Goal: Task Accomplishment & Management: Manage account settings

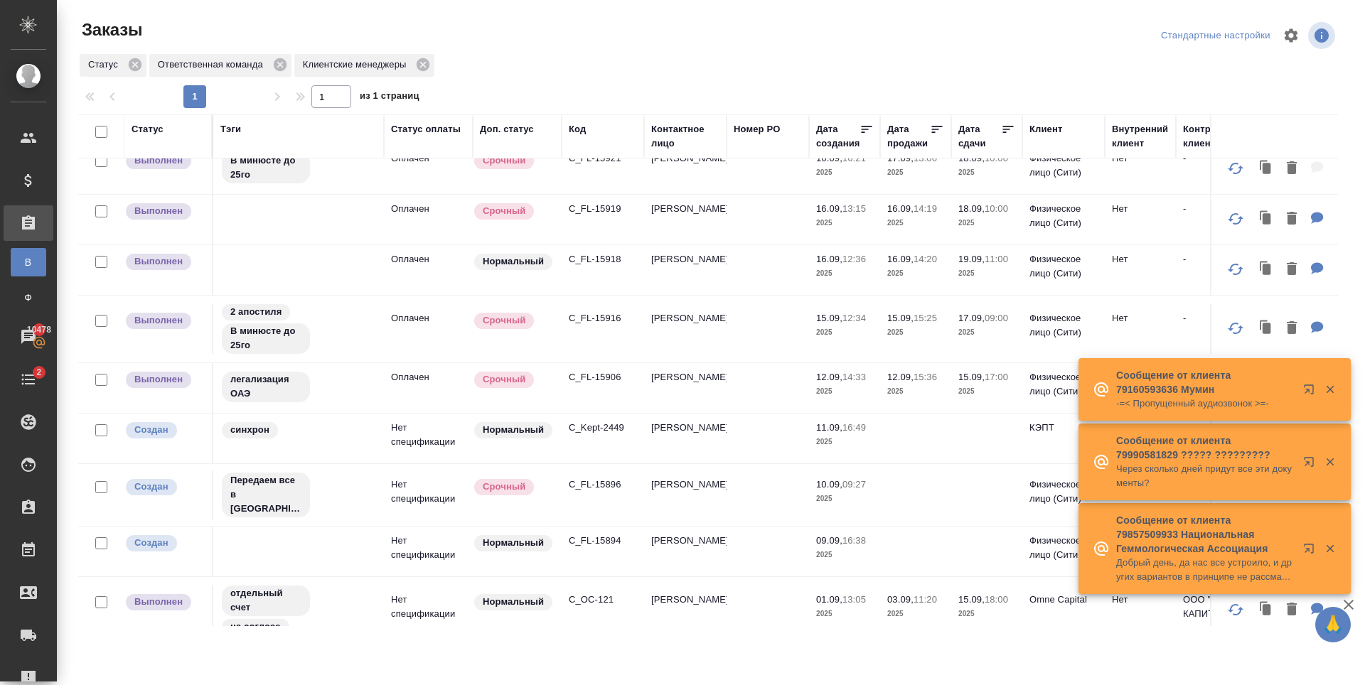
scroll to position [601, 0]
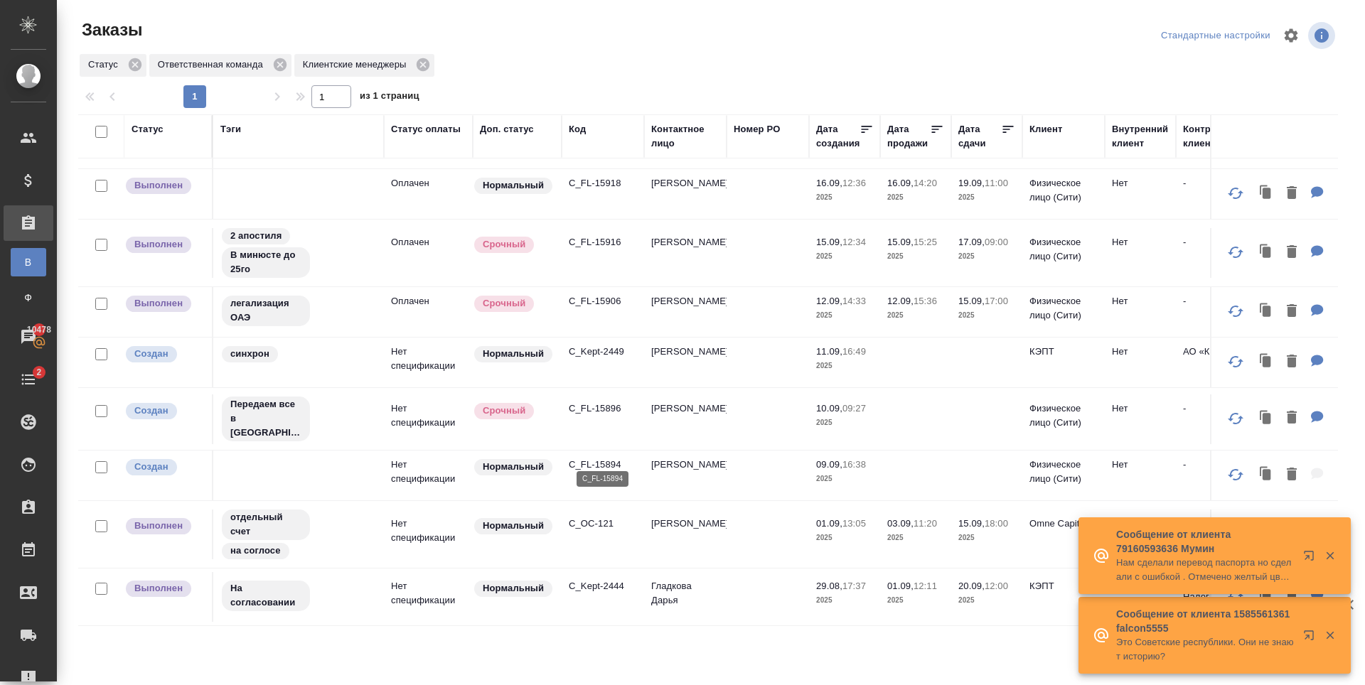
click at [607, 458] on p "C_FL-15894" at bounding box center [603, 465] width 68 height 14
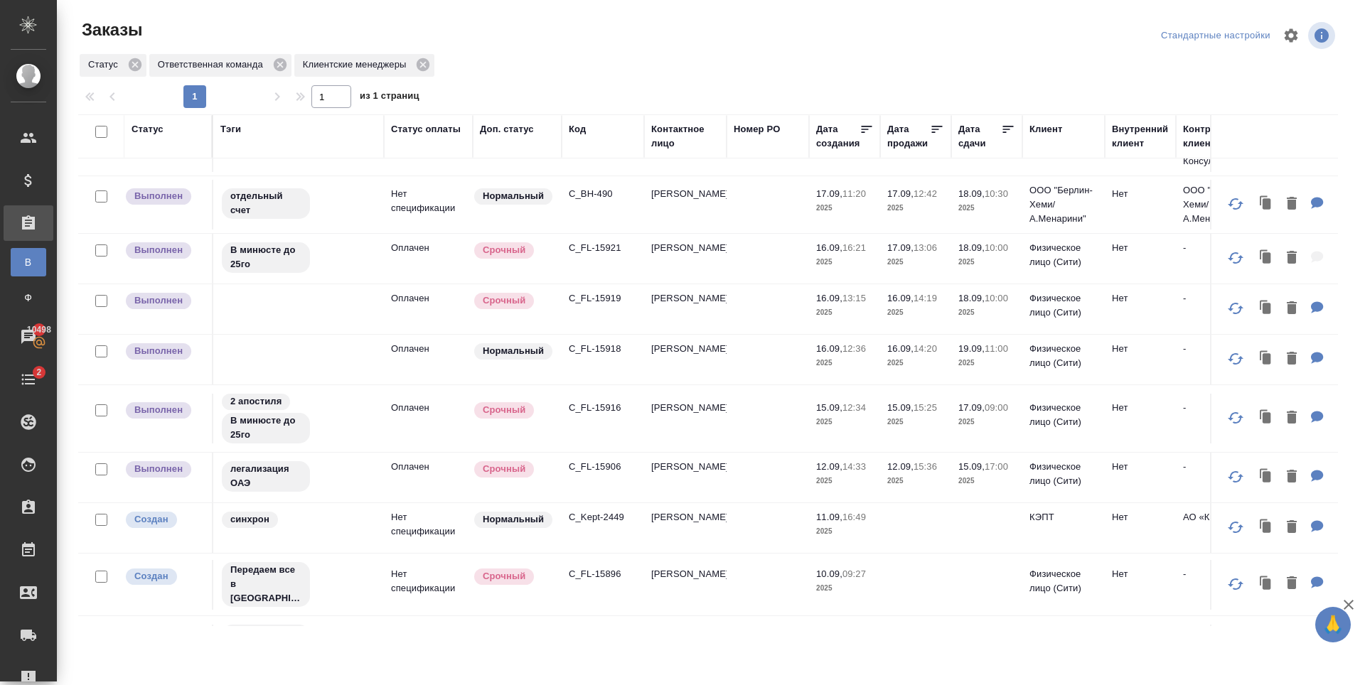
scroll to position [337, 0]
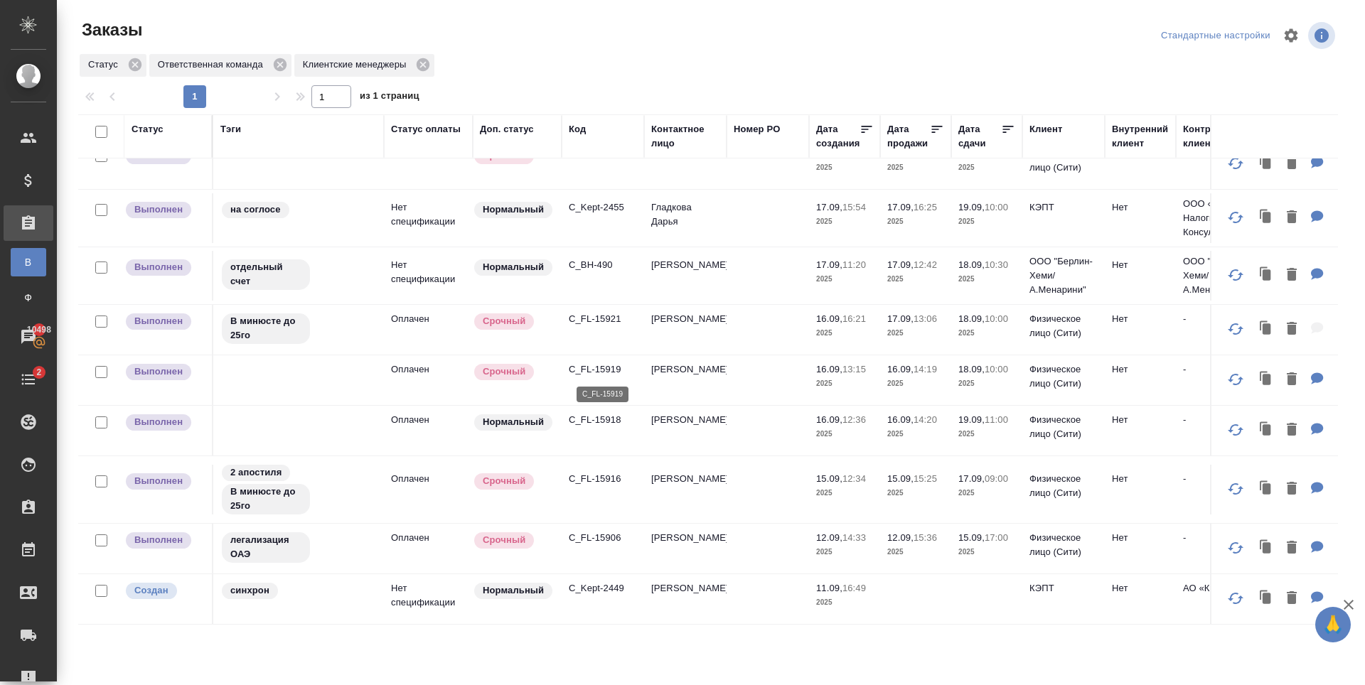
click at [596, 363] on p "C_FL-15919" at bounding box center [603, 370] width 68 height 14
click at [602, 270] on p "C_BH-490" at bounding box center [603, 265] width 68 height 14
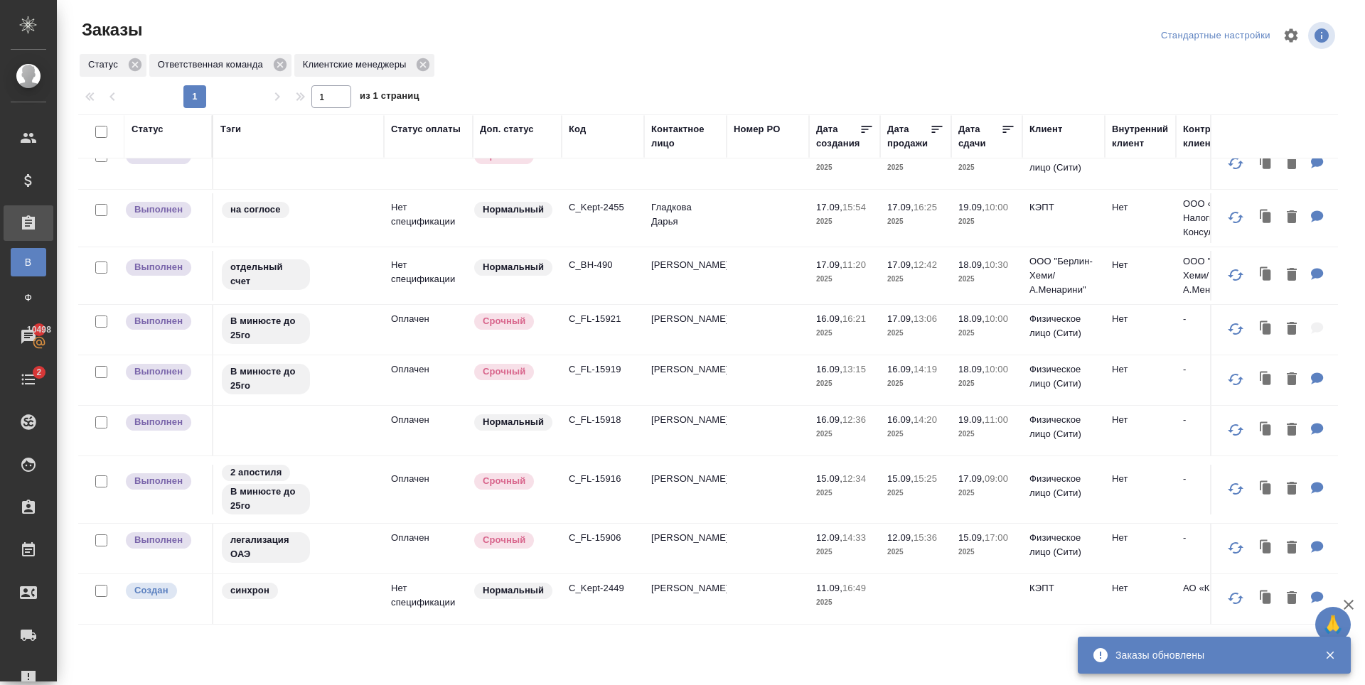
scroll to position [53, 0]
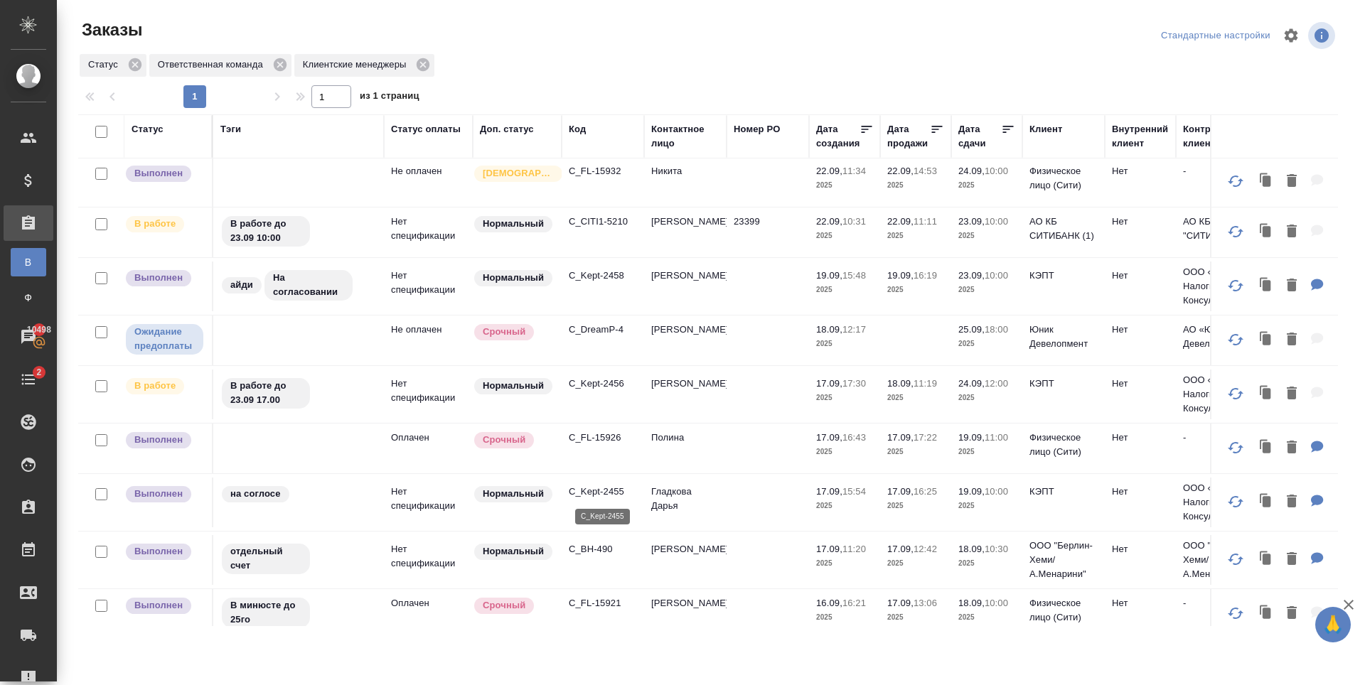
click at [611, 493] on p "C_Kept-2455" at bounding box center [603, 492] width 68 height 14
click at [594, 438] on p "C_FL-15926" at bounding box center [603, 438] width 68 height 14
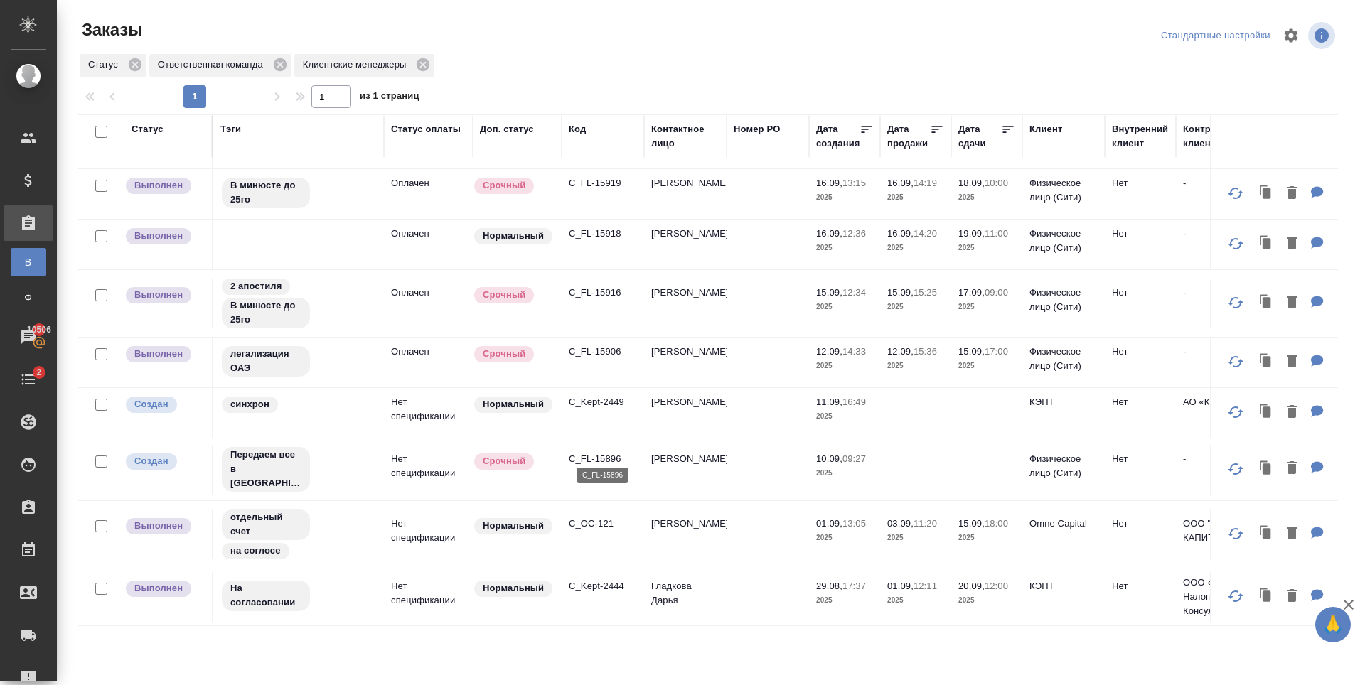
scroll to position [550, 0]
click at [595, 452] on p "C_FL-15896" at bounding box center [603, 459] width 68 height 14
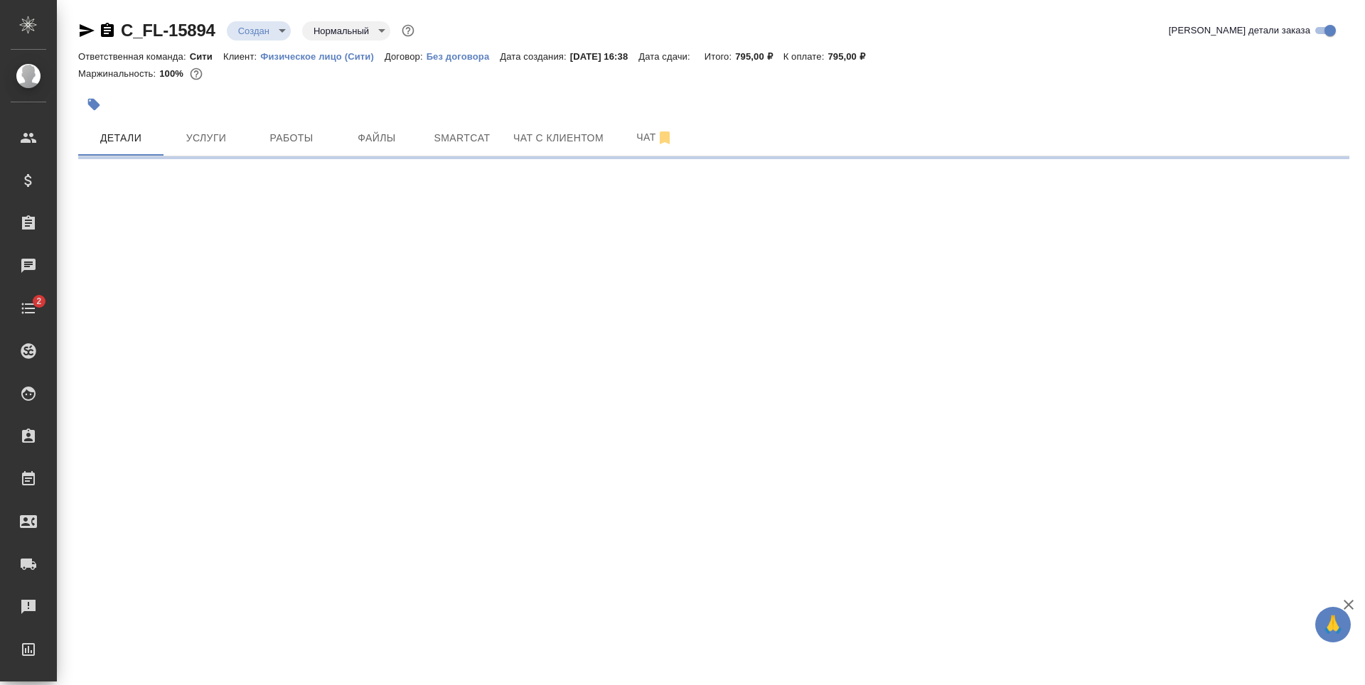
click at [241, 36] on body "🙏 .cls-1 fill:#fff; AWATERA Zaytseva Svetlana Клиенты Спецификации Заказы Чаты …" at bounding box center [682, 342] width 1365 height 685
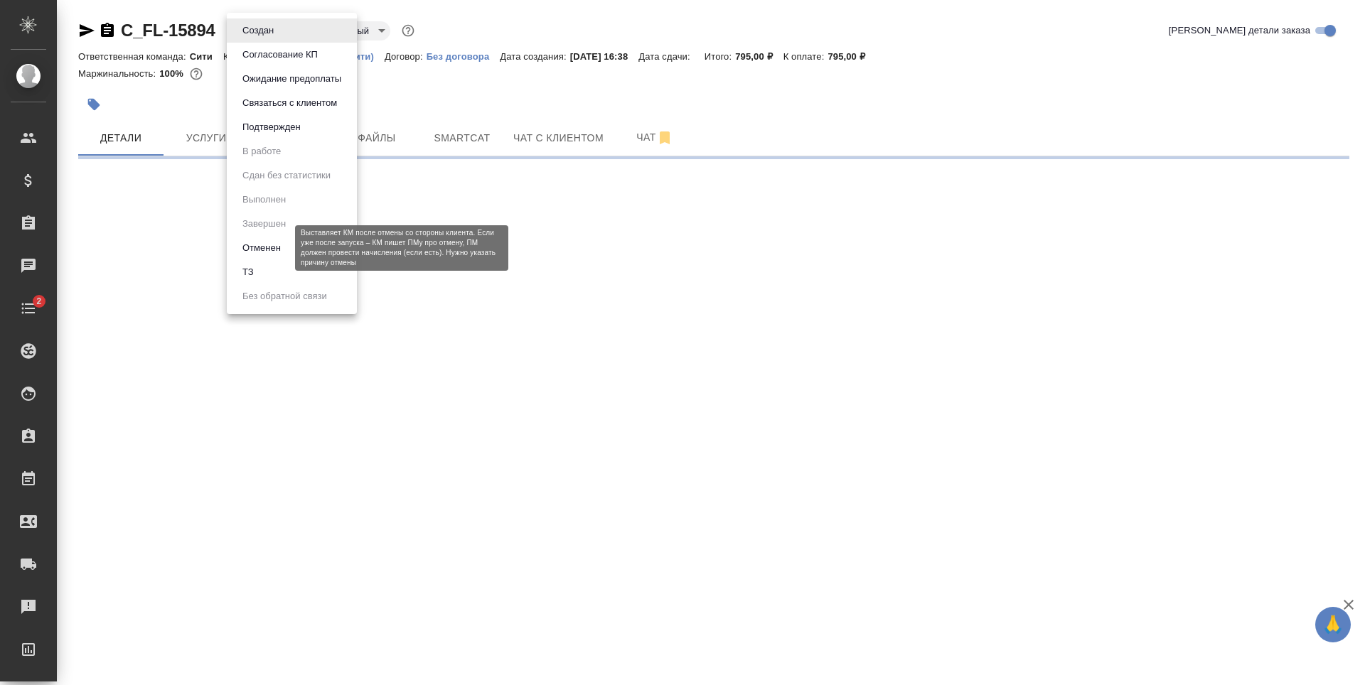
click at [273, 249] on button "Отменен" at bounding box center [261, 248] width 47 height 16
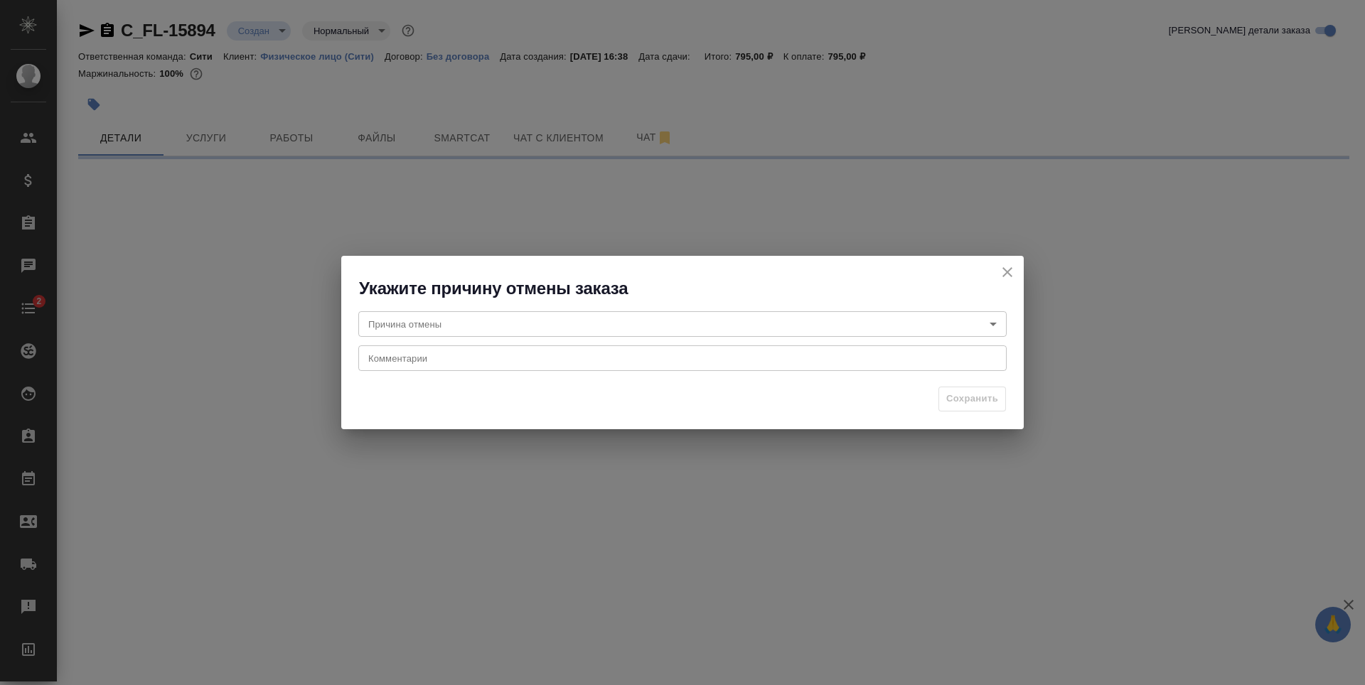
click at [534, 315] on body "🙏 .cls-1 fill:#fff; AWATERA Zaytseva Svetlana Клиенты Спецификации Заказы Чаты …" at bounding box center [682, 342] width 1365 height 685
select select "RU"
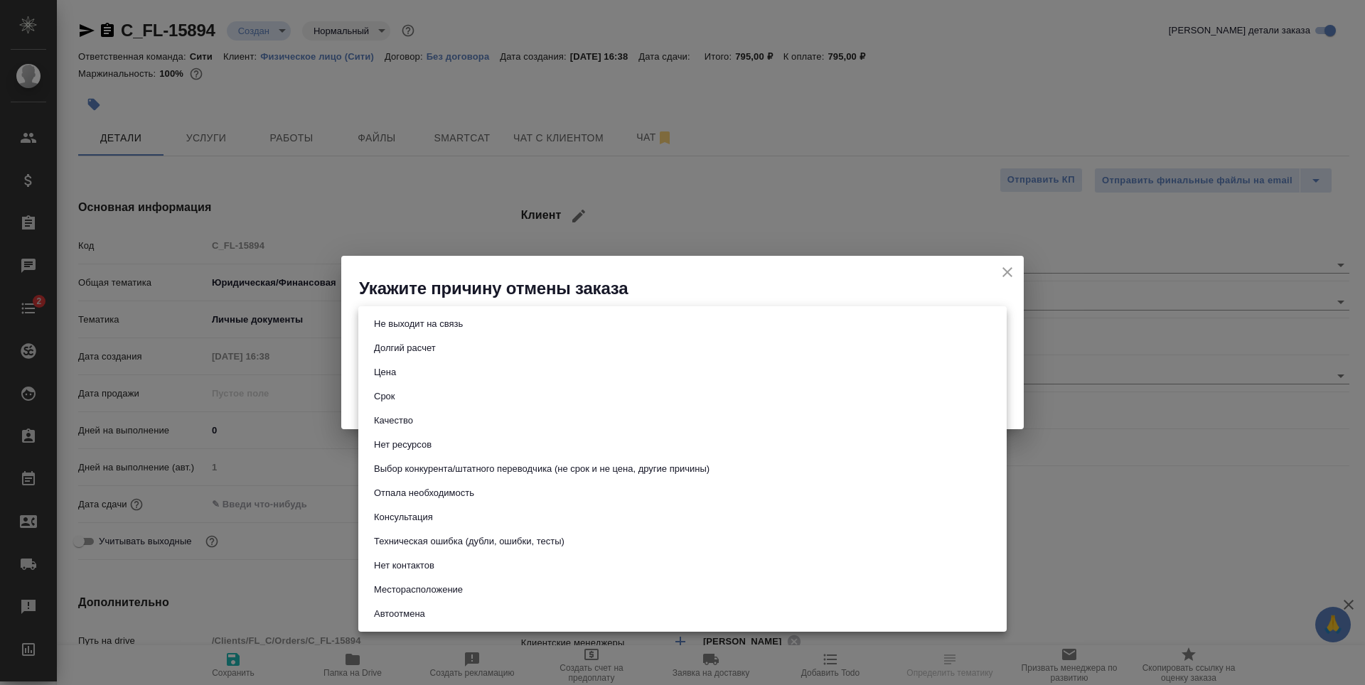
type textarea "x"
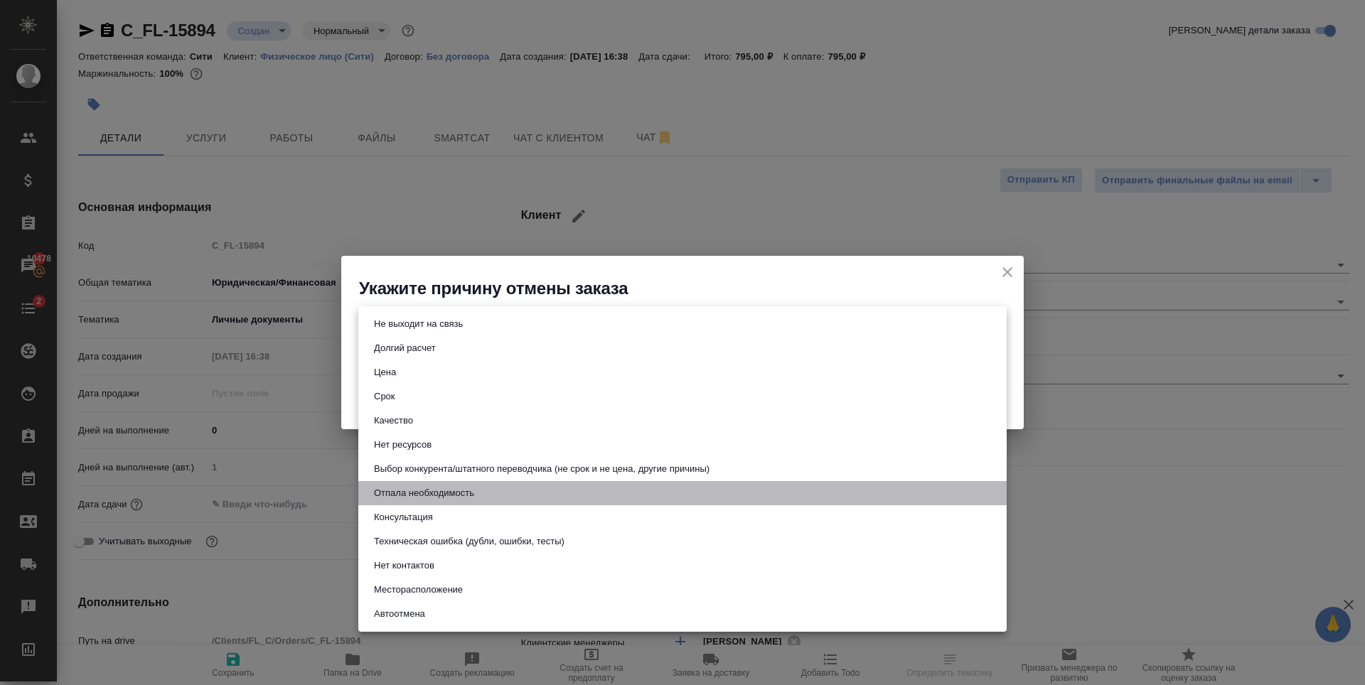
click at [466, 498] on button "Отпала необходимость" at bounding box center [424, 494] width 109 height 16
type input "noNeed"
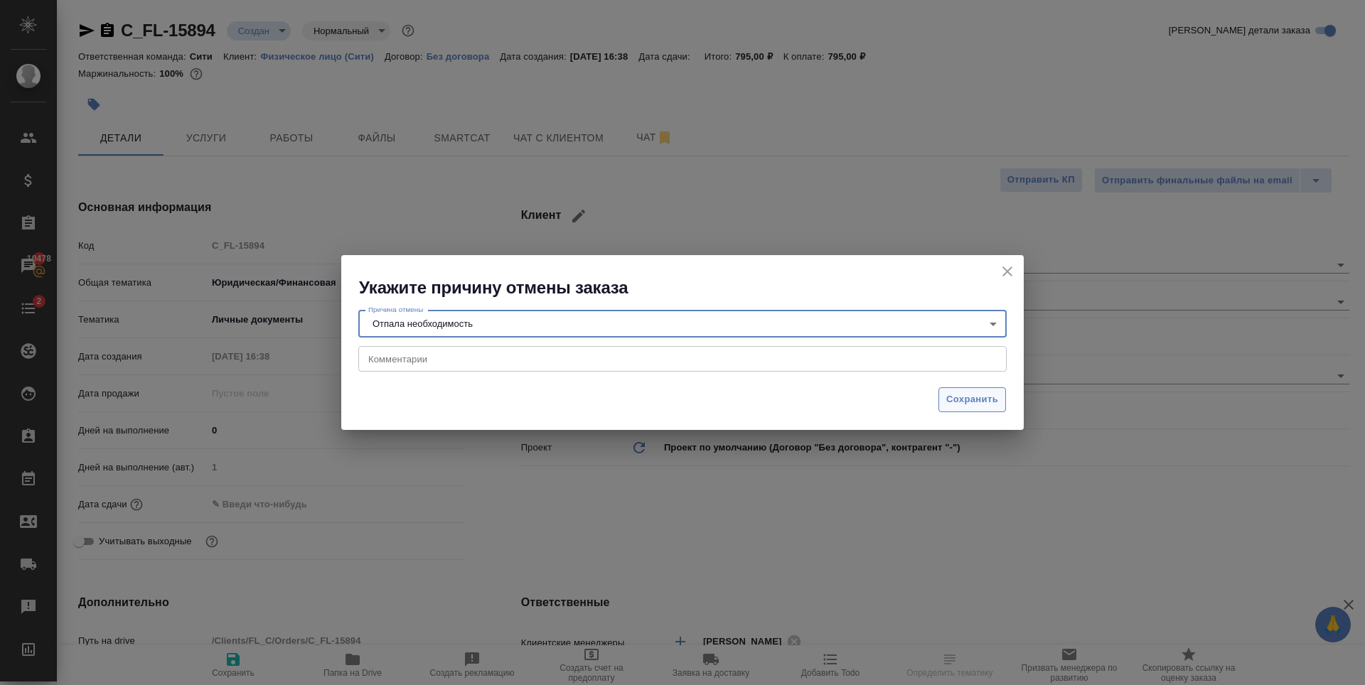
click at [970, 397] on span "Сохранить" at bounding box center [972, 400] width 52 height 16
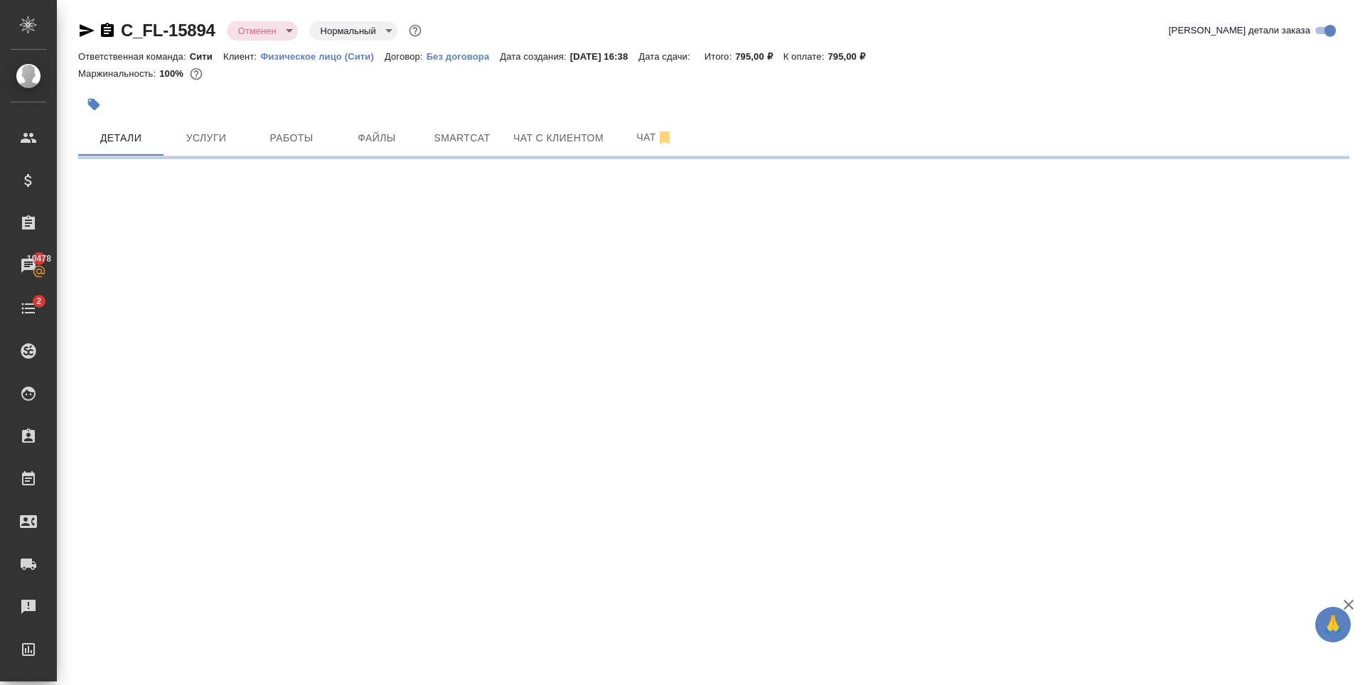
select select "RU"
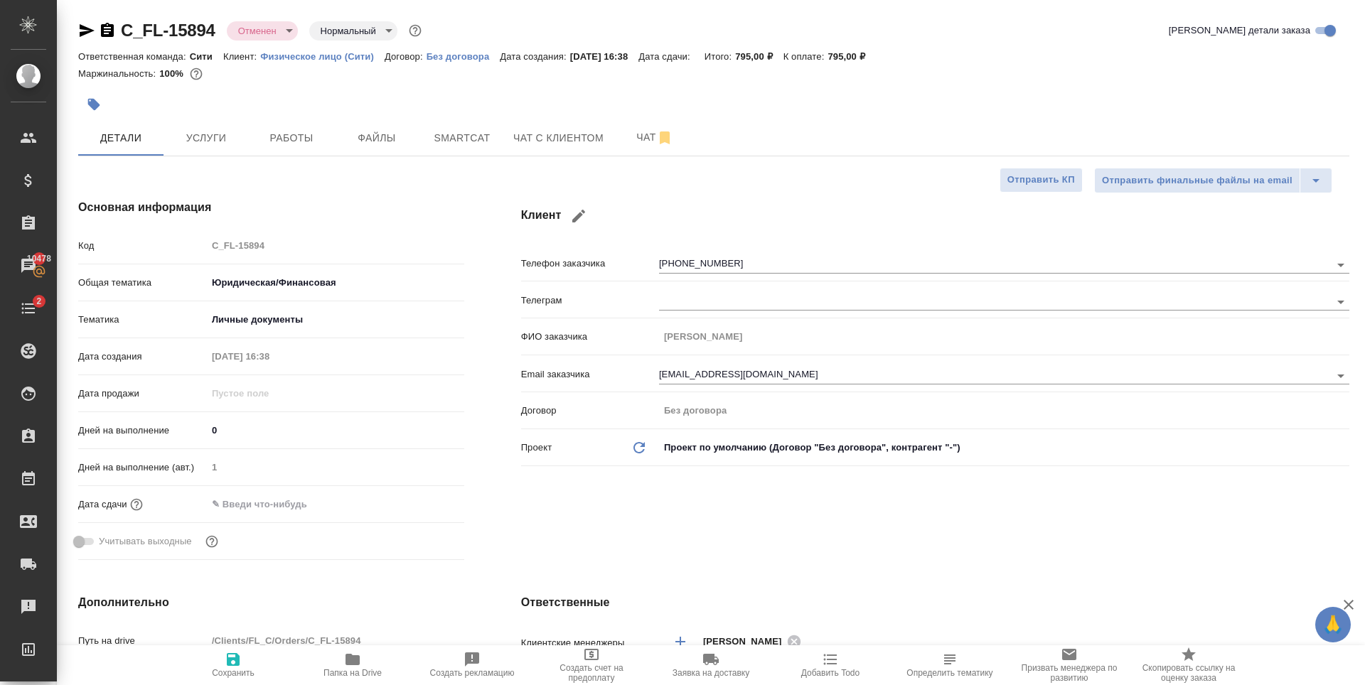
type textarea "x"
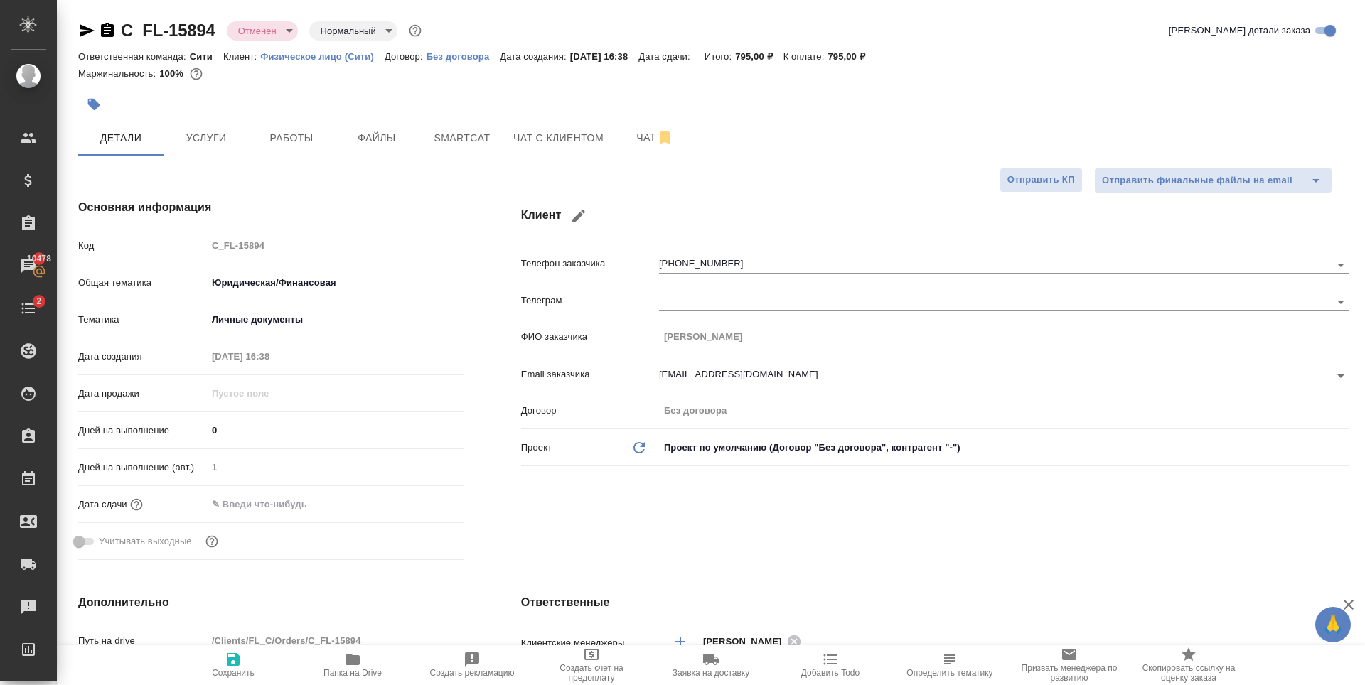
type textarea "x"
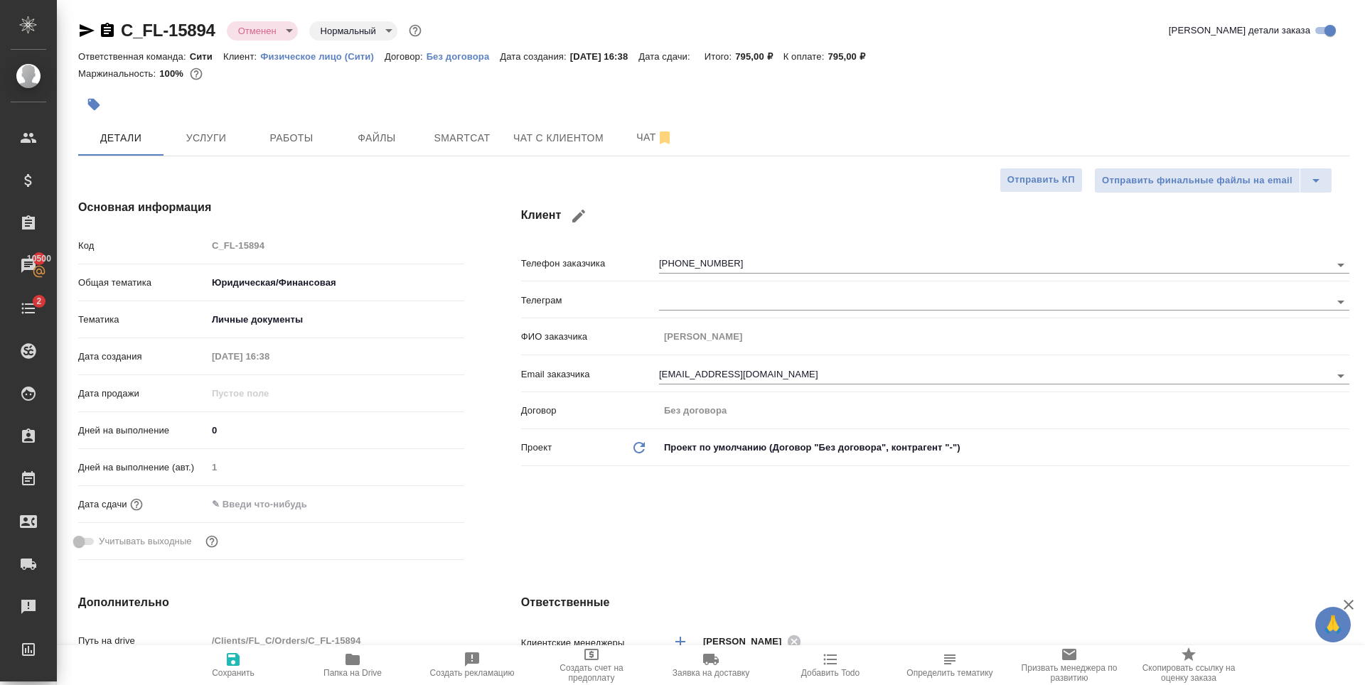
type textarea "x"
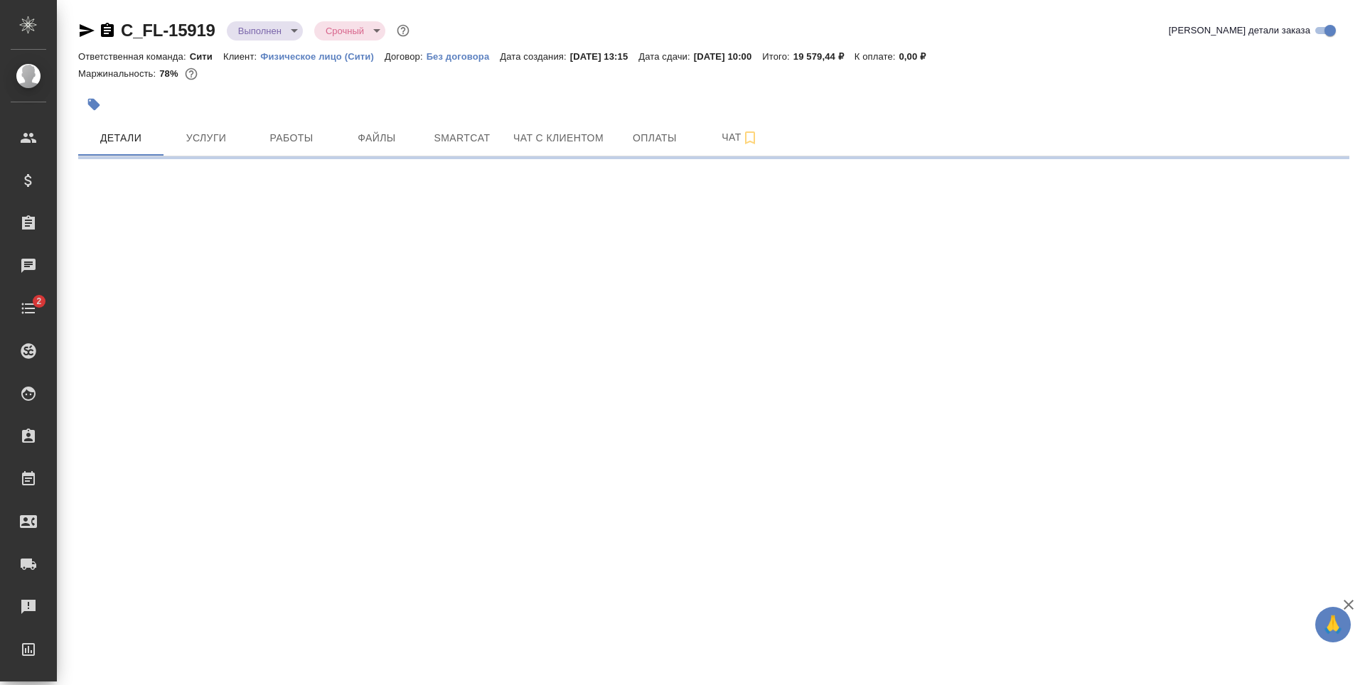
click at [95, 95] on button "button" at bounding box center [93, 104] width 31 height 31
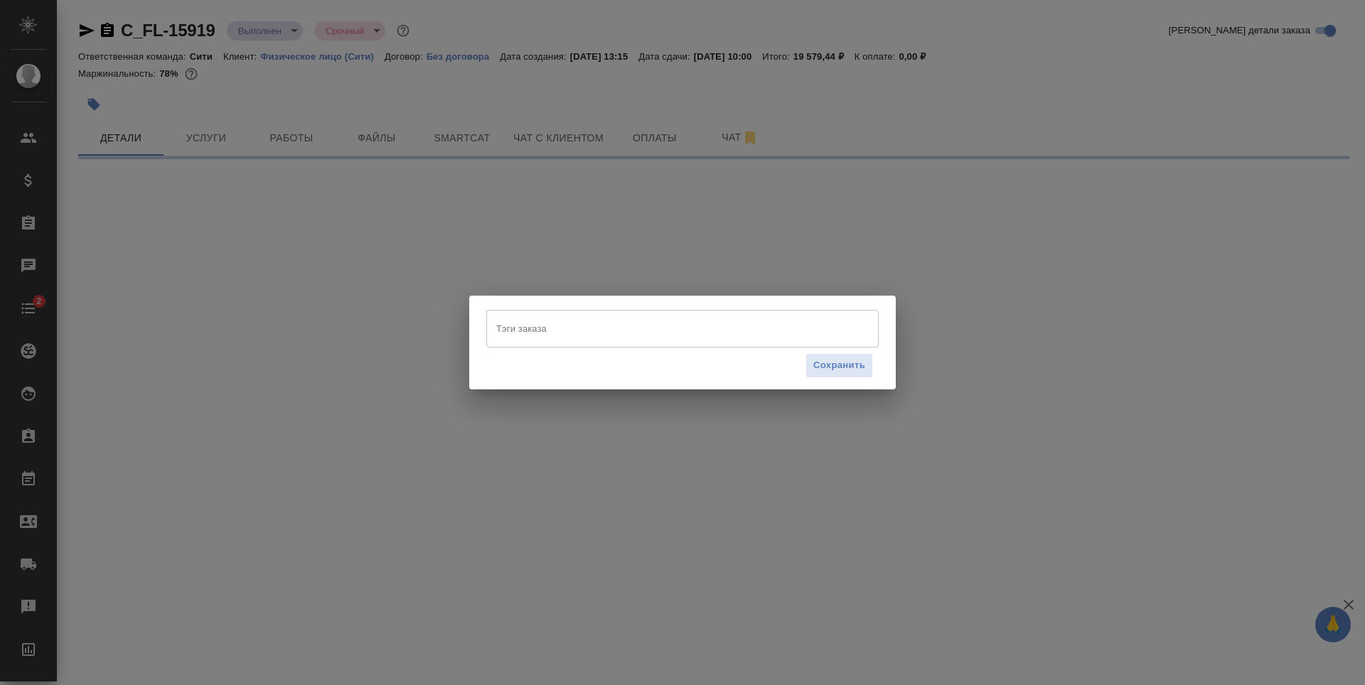
click at [582, 326] on input "Тэги заказа" at bounding box center [669, 328] width 353 height 24
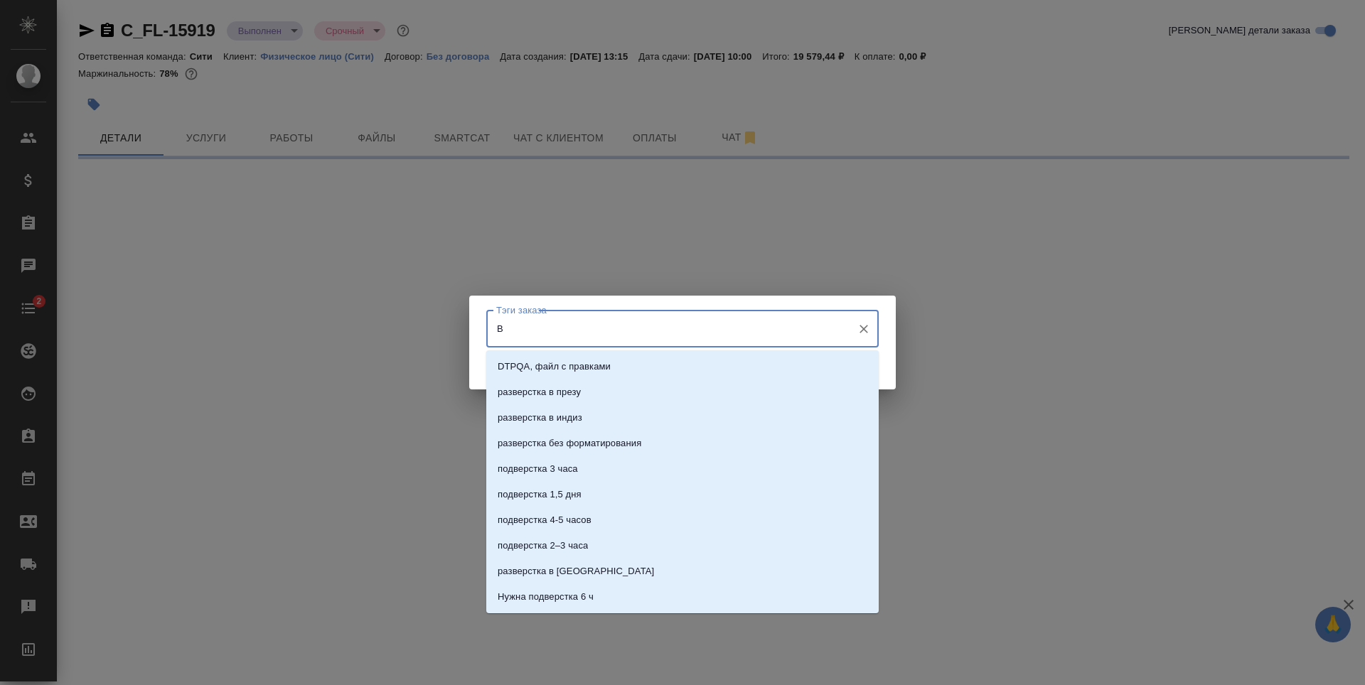
type input "В м"
select select "RU"
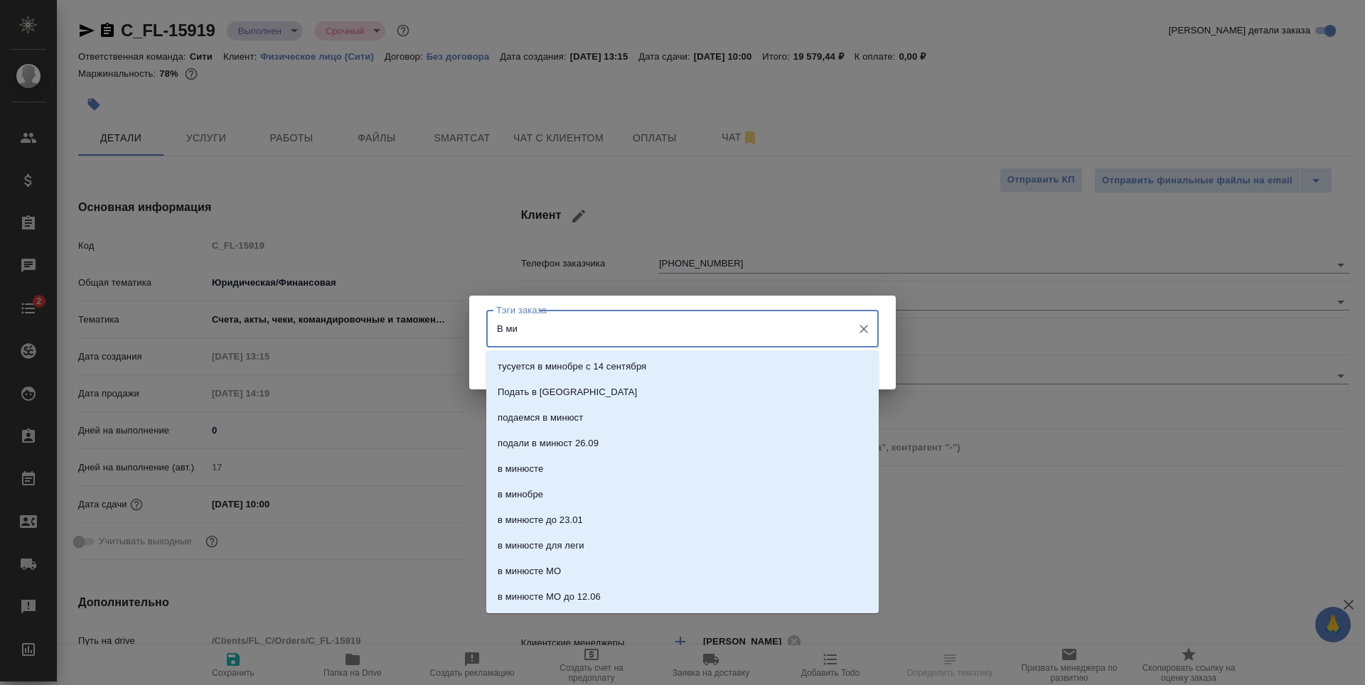
type input "В мин"
type textarea "x"
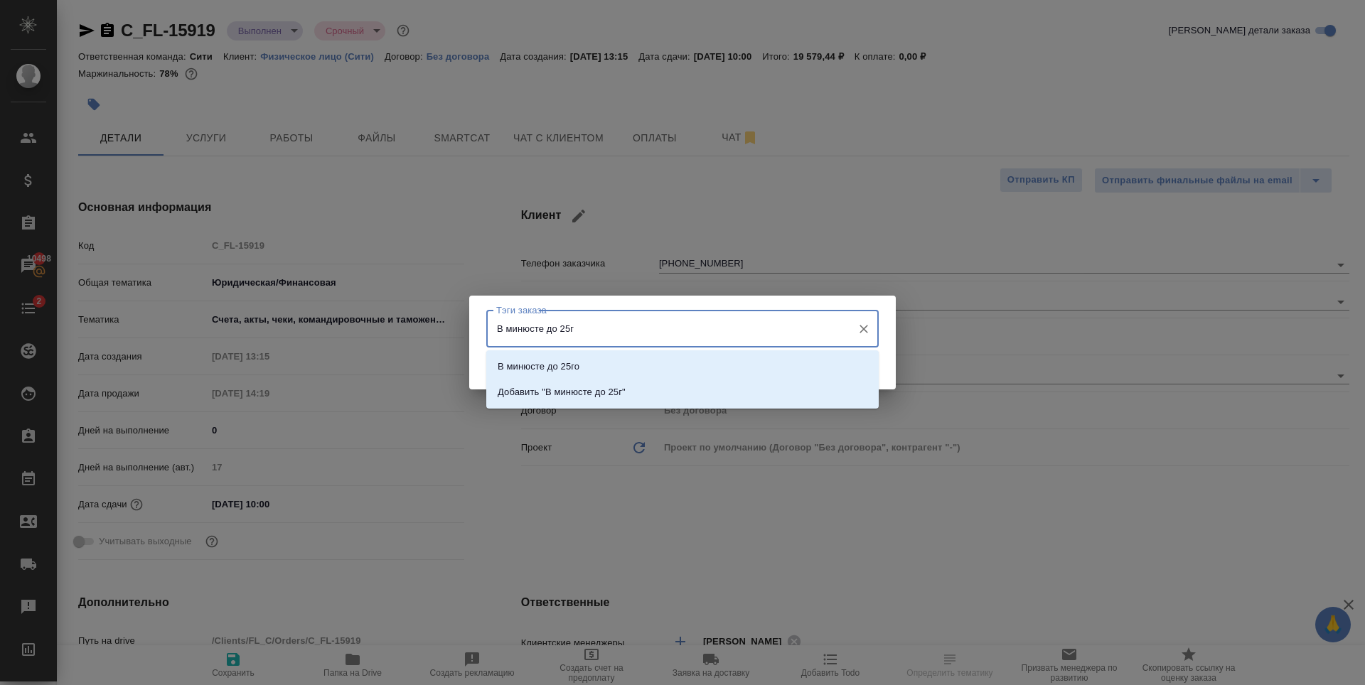
type input "В минюсте до 25го"
click at [577, 360] on p "В минюсте до 25го" at bounding box center [539, 367] width 82 height 14
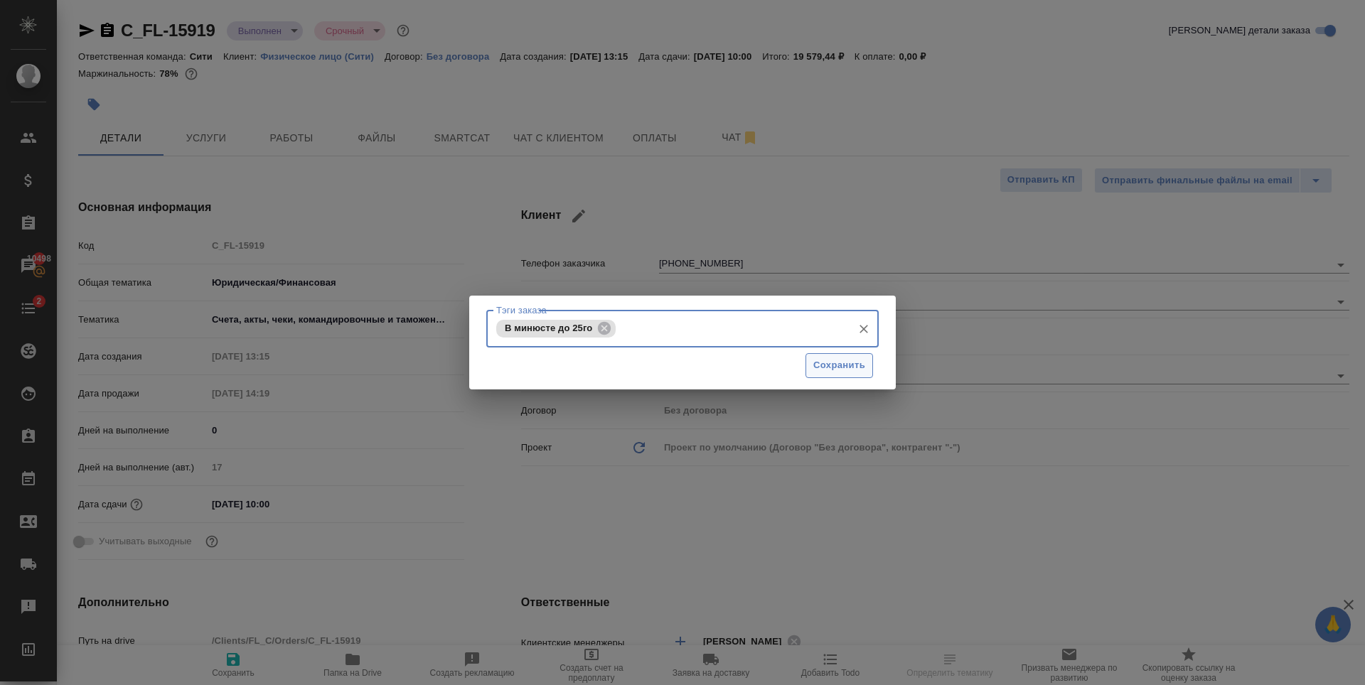
click at [845, 370] on span "Сохранить" at bounding box center [839, 366] width 52 height 16
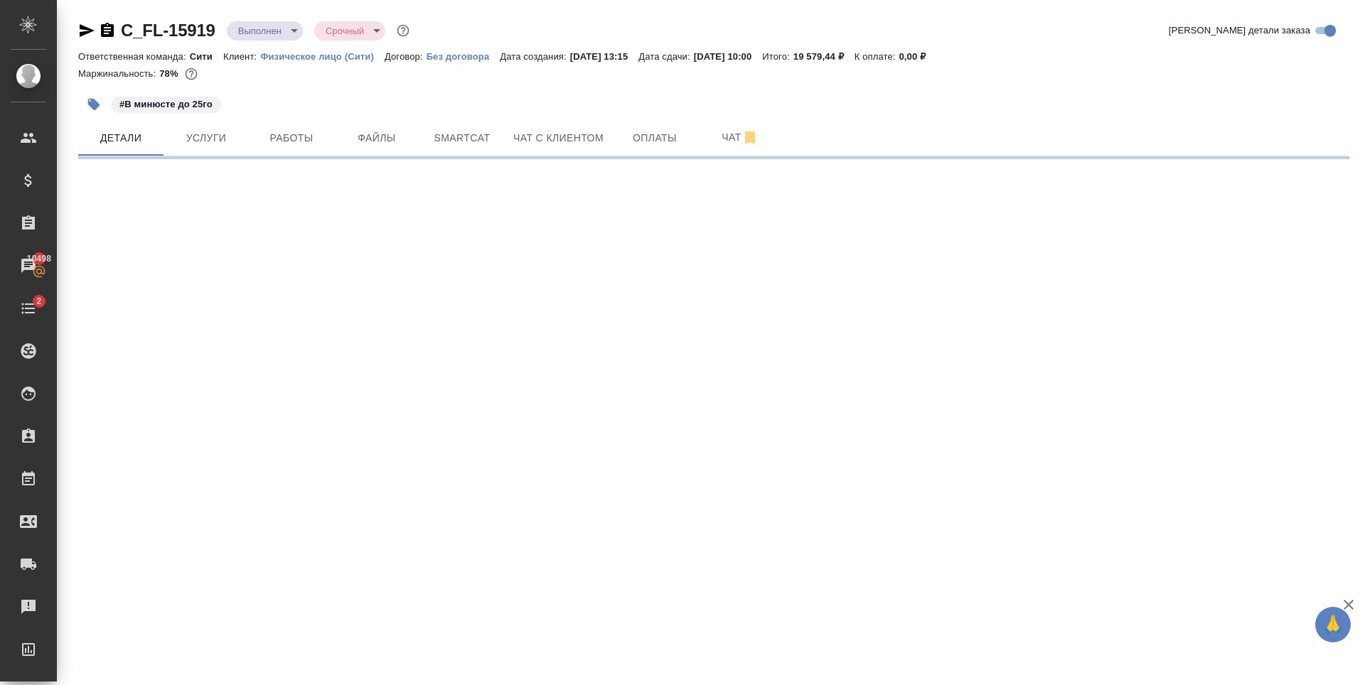
select select "RU"
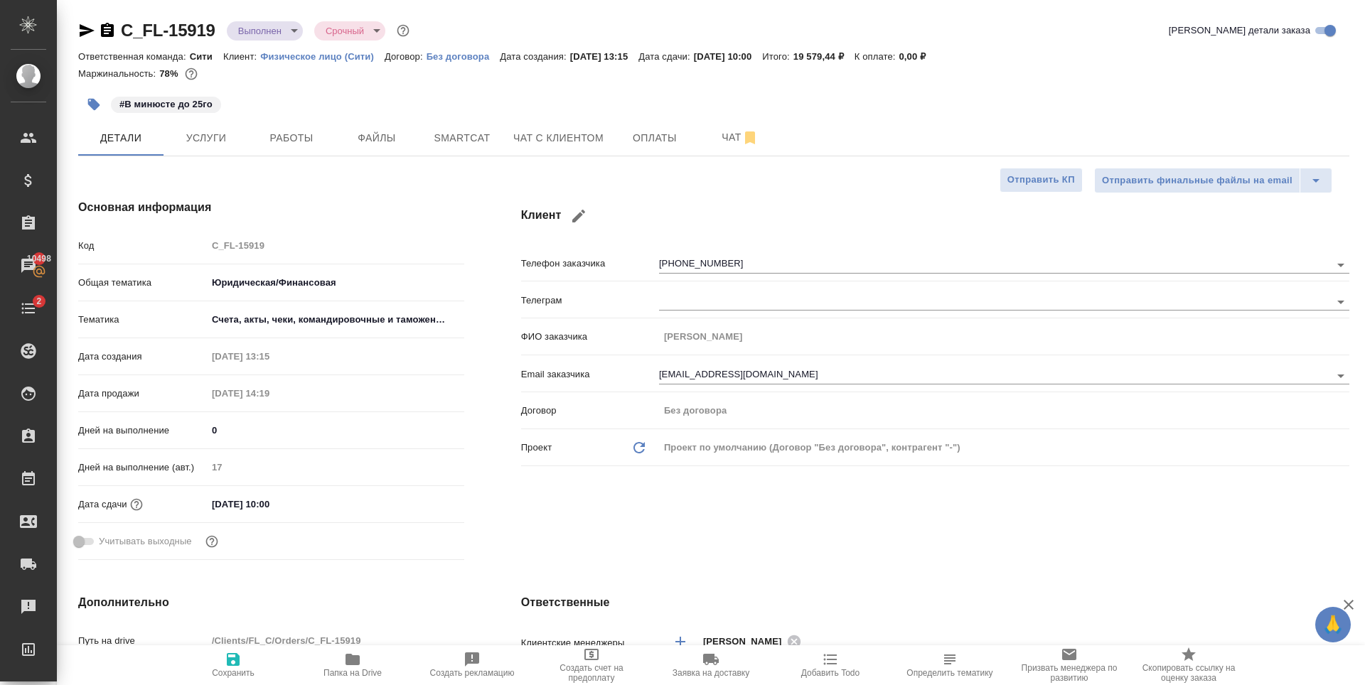
type textarea "x"
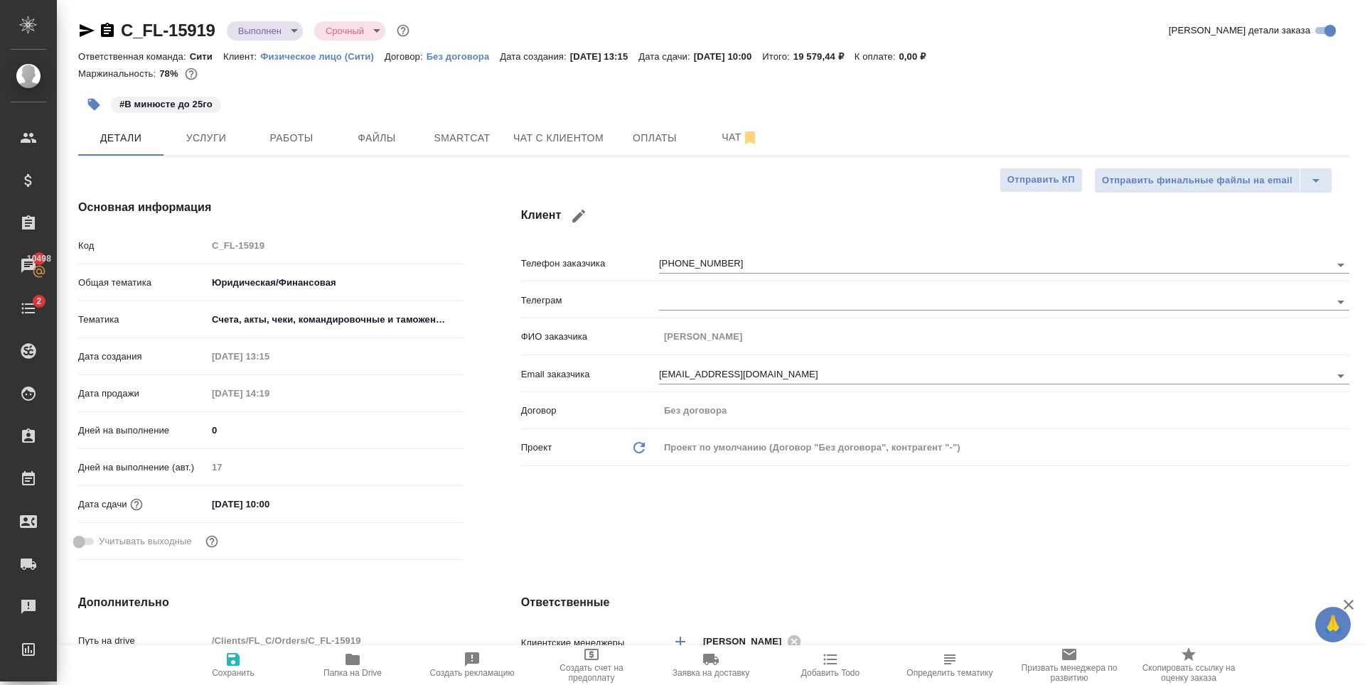
type textarea "x"
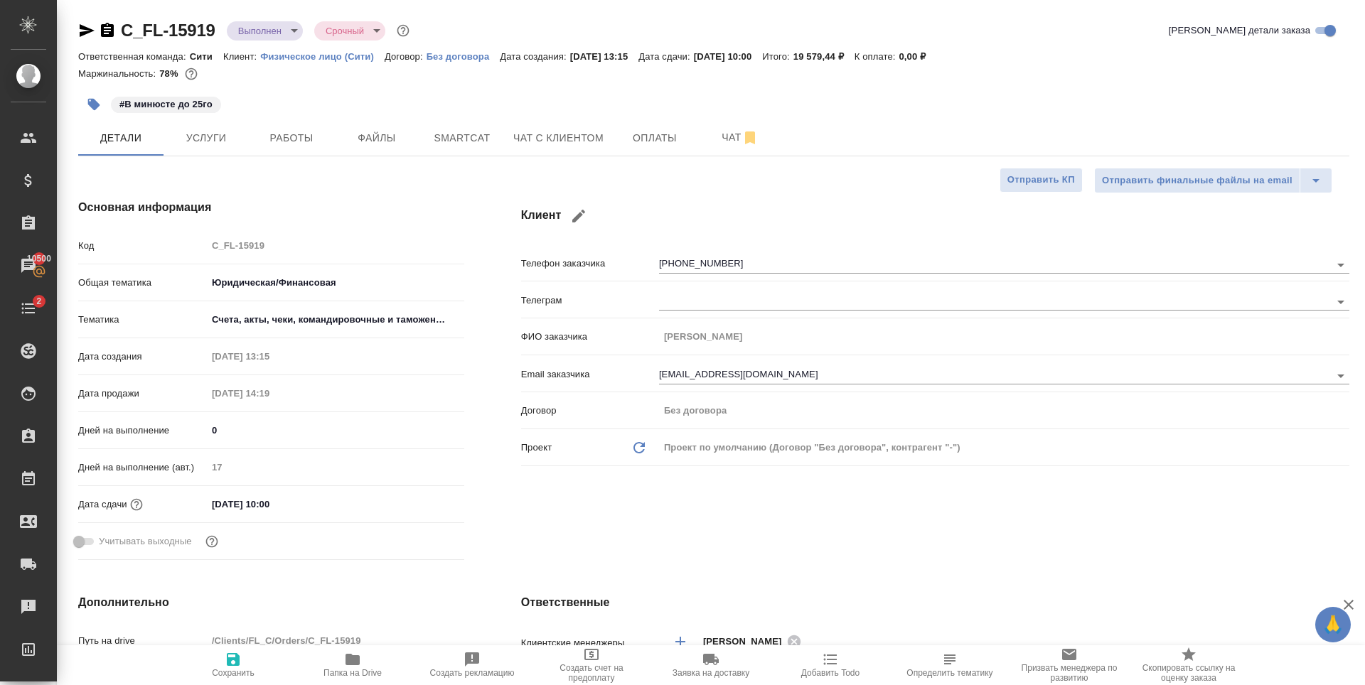
type textarea "x"
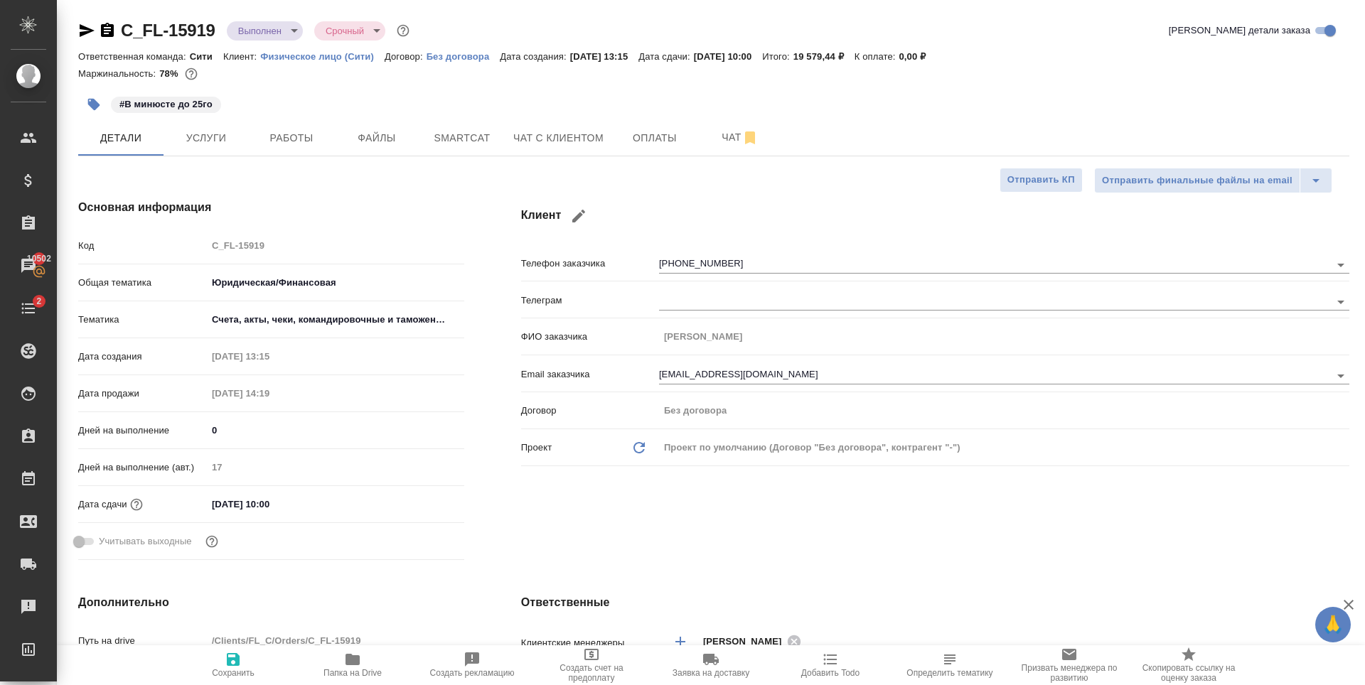
type textarea "x"
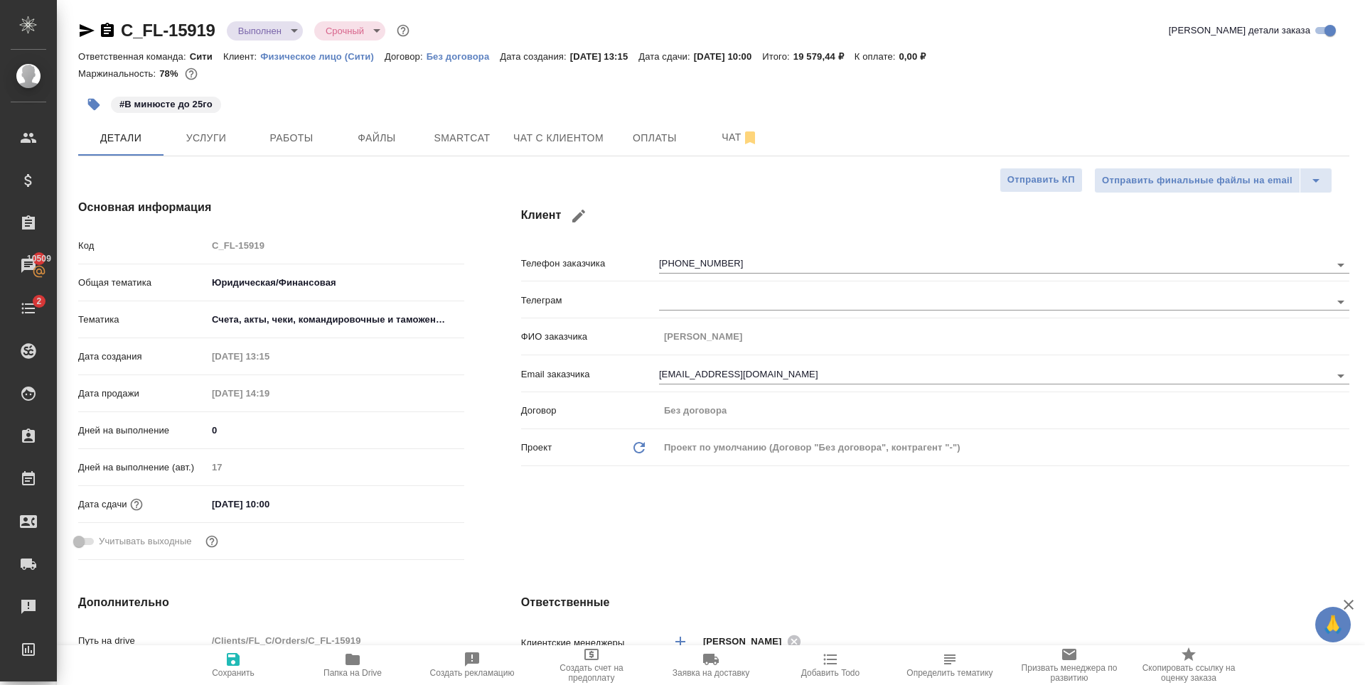
type textarea "x"
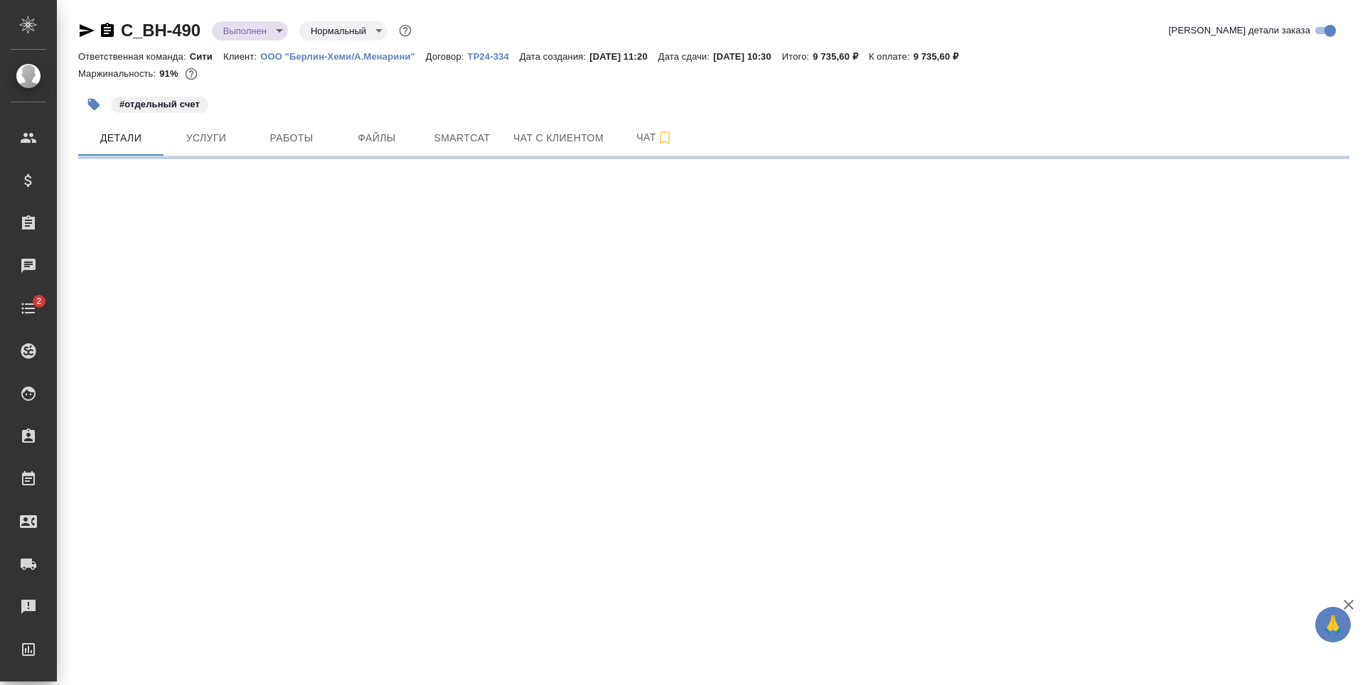
select select "RU"
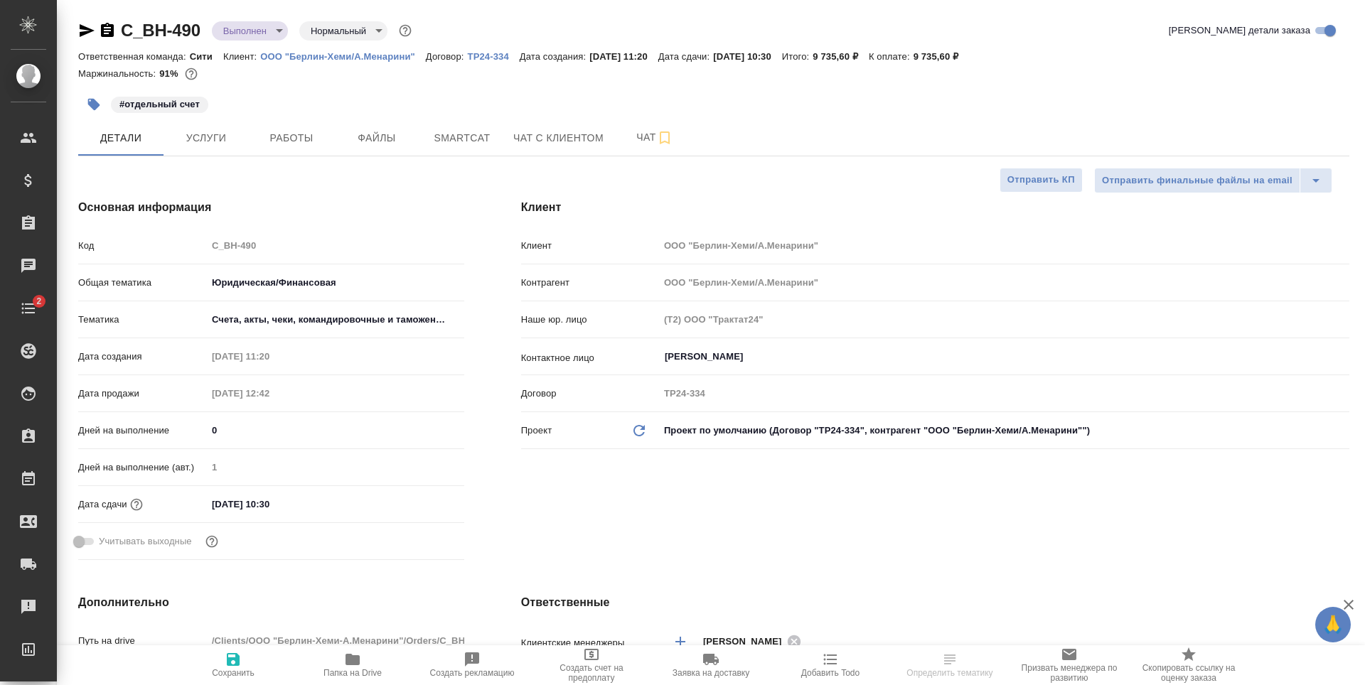
type textarea "x"
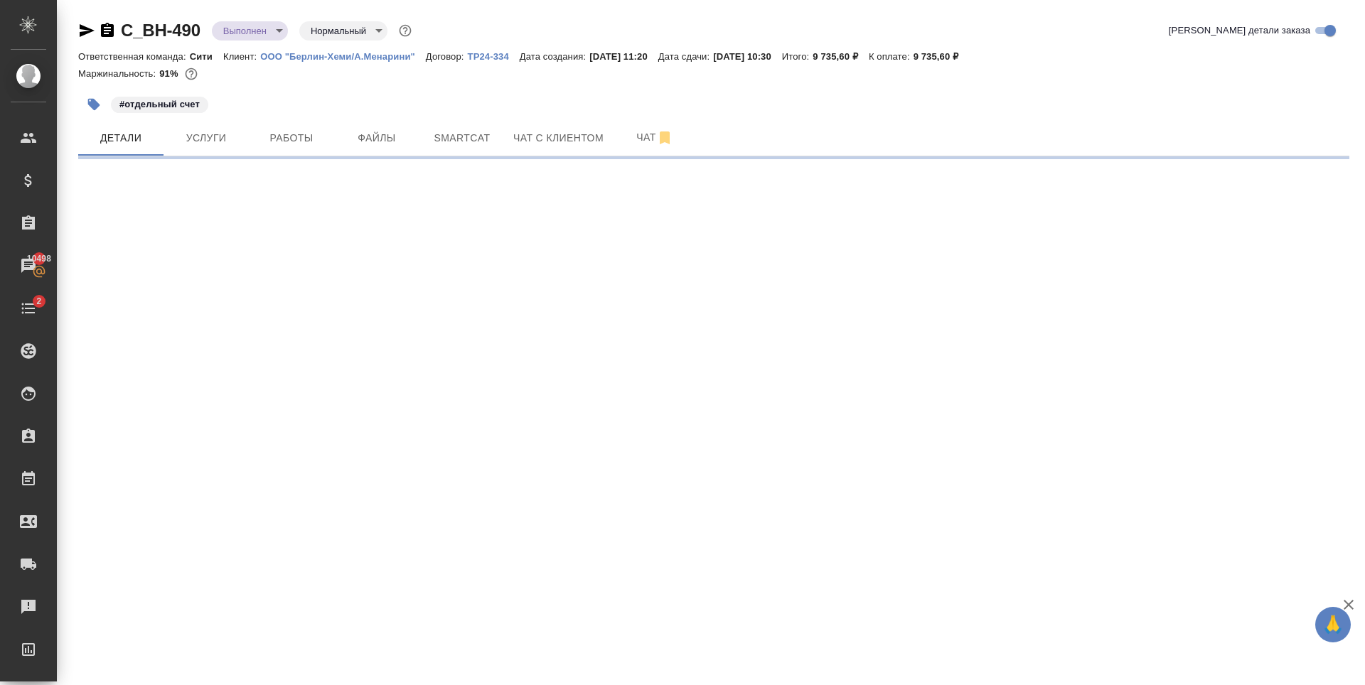
select select "RU"
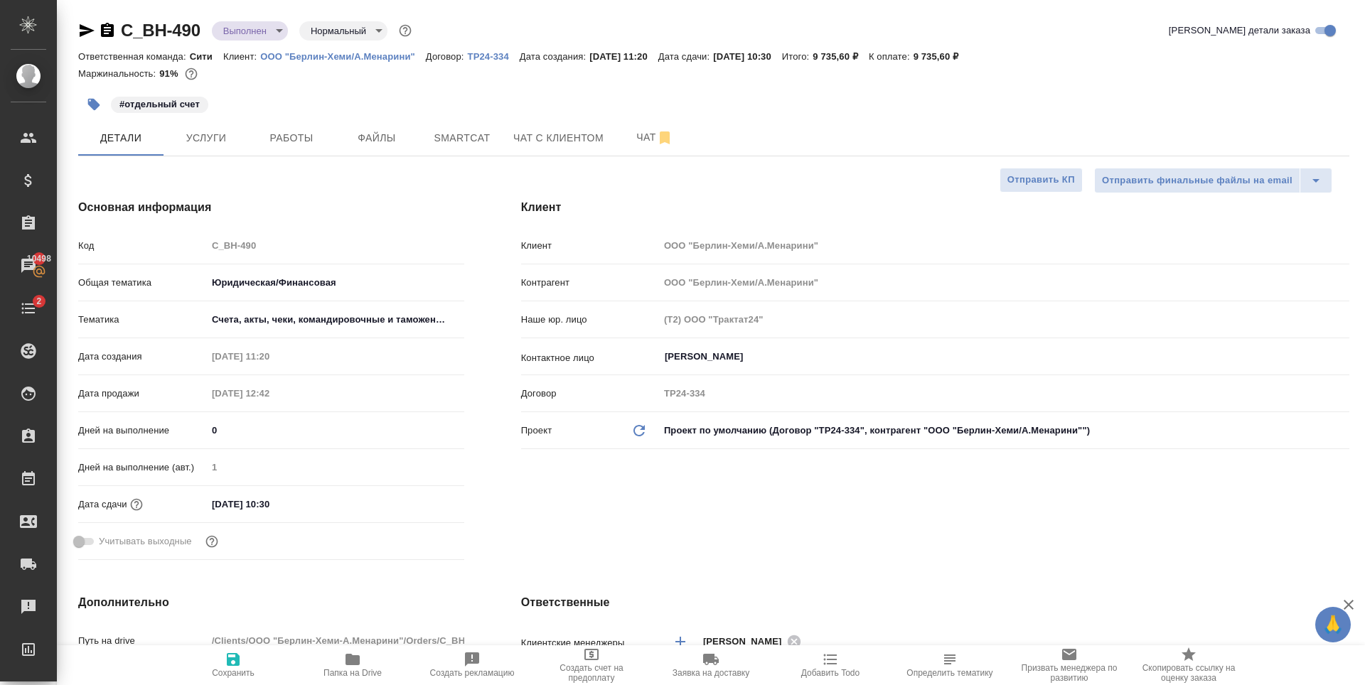
type textarea "x"
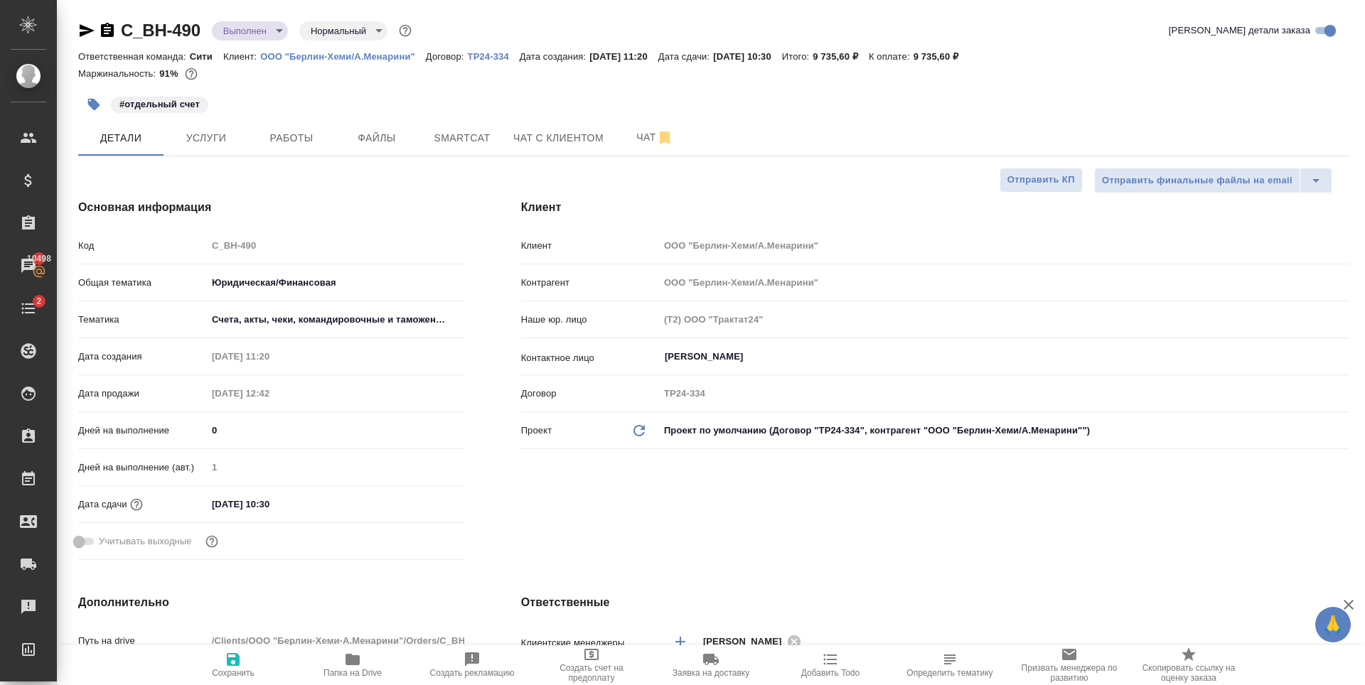
type textarea "x"
click at [240, 135] on span "Услуги" at bounding box center [206, 138] width 68 height 18
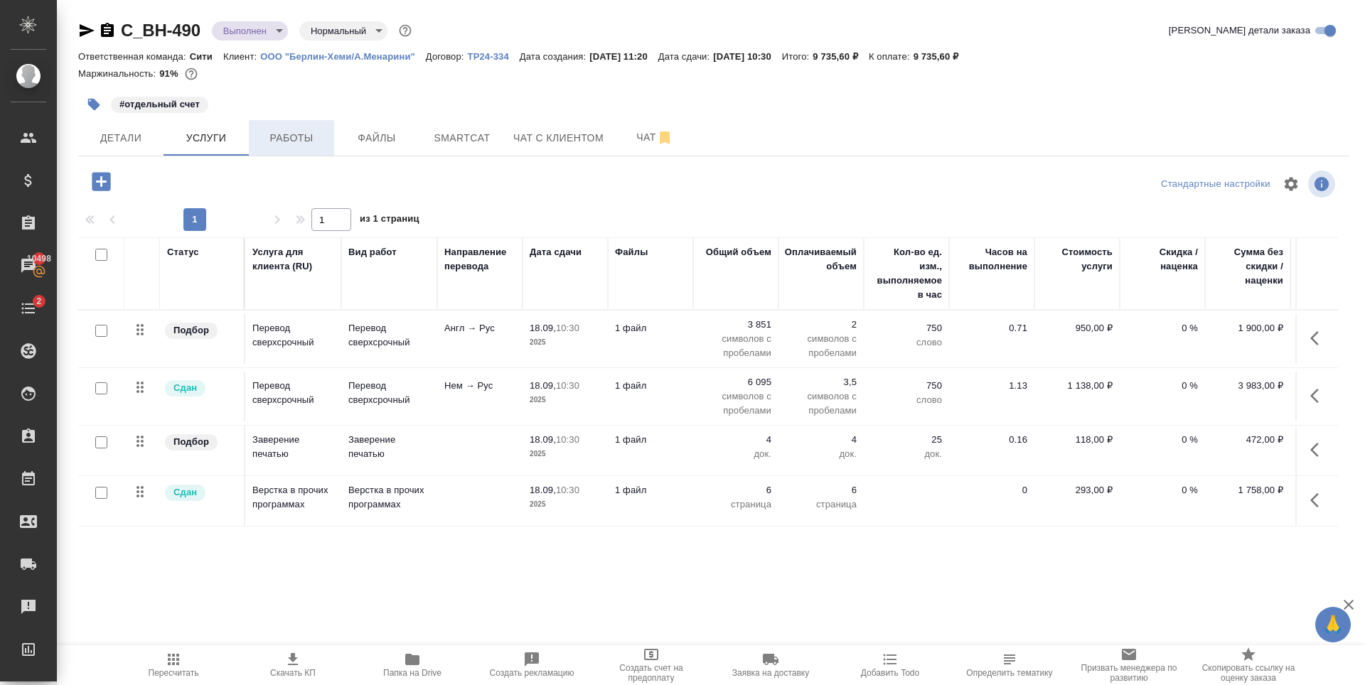
click at [285, 127] on button "Работы" at bounding box center [291, 138] width 85 height 36
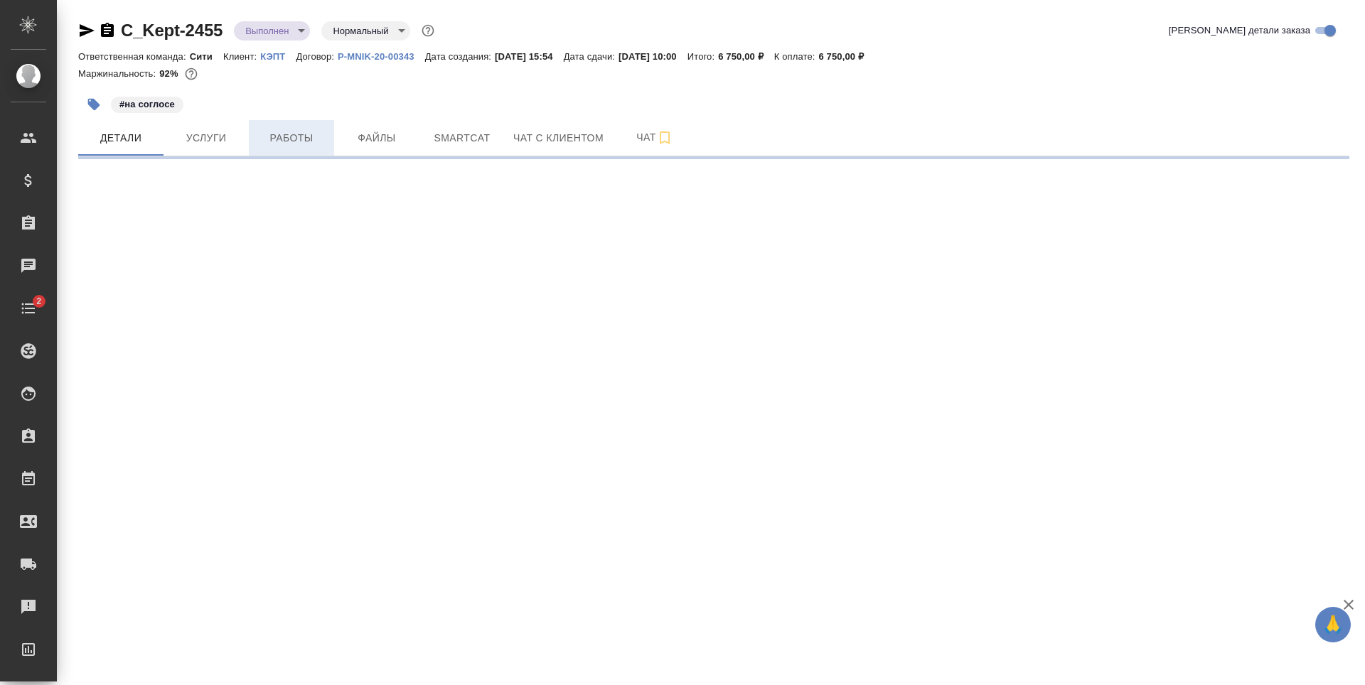
select select "RU"
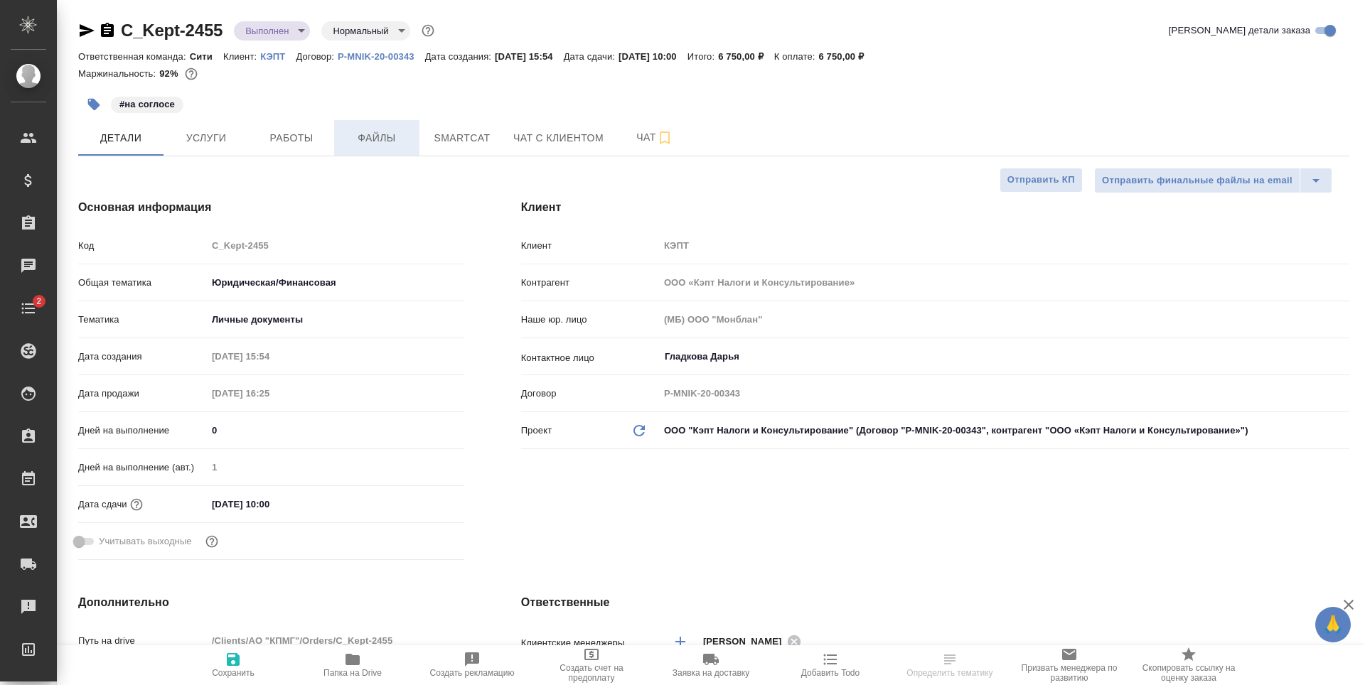
click at [397, 141] on span "Файлы" at bounding box center [377, 138] width 68 height 18
type textarea "x"
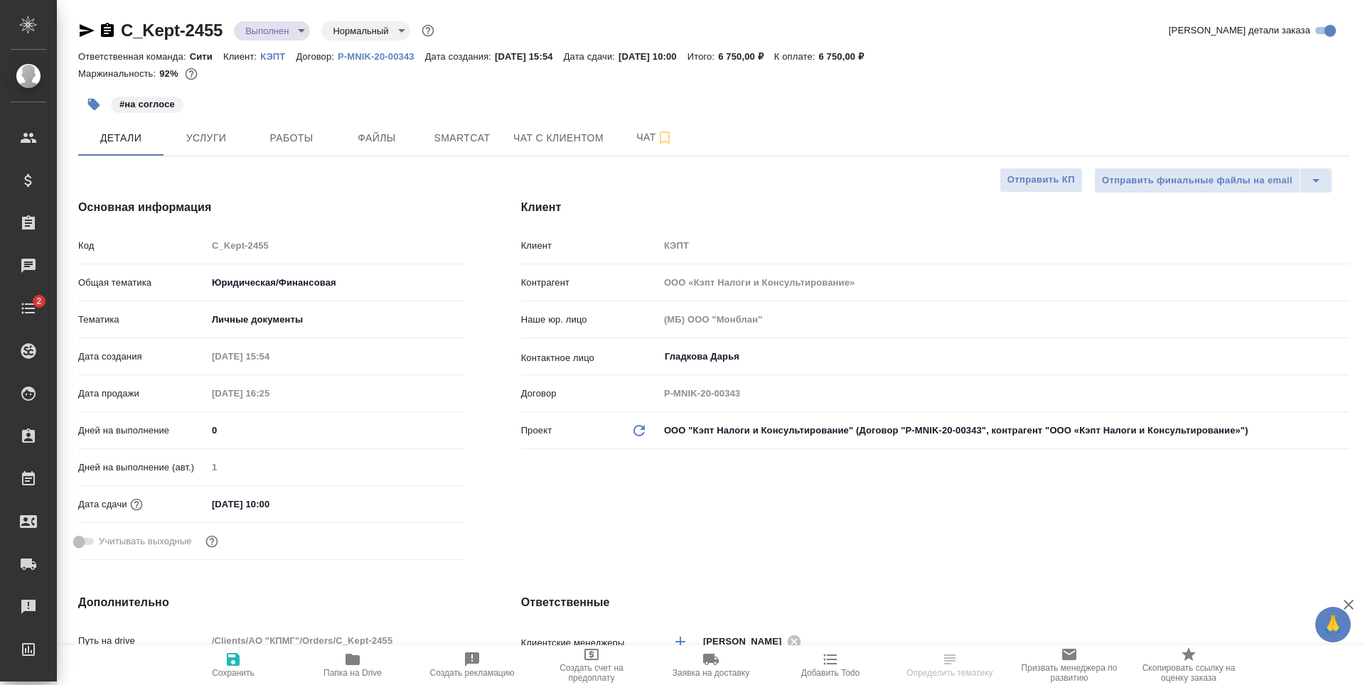
type textarea "x"
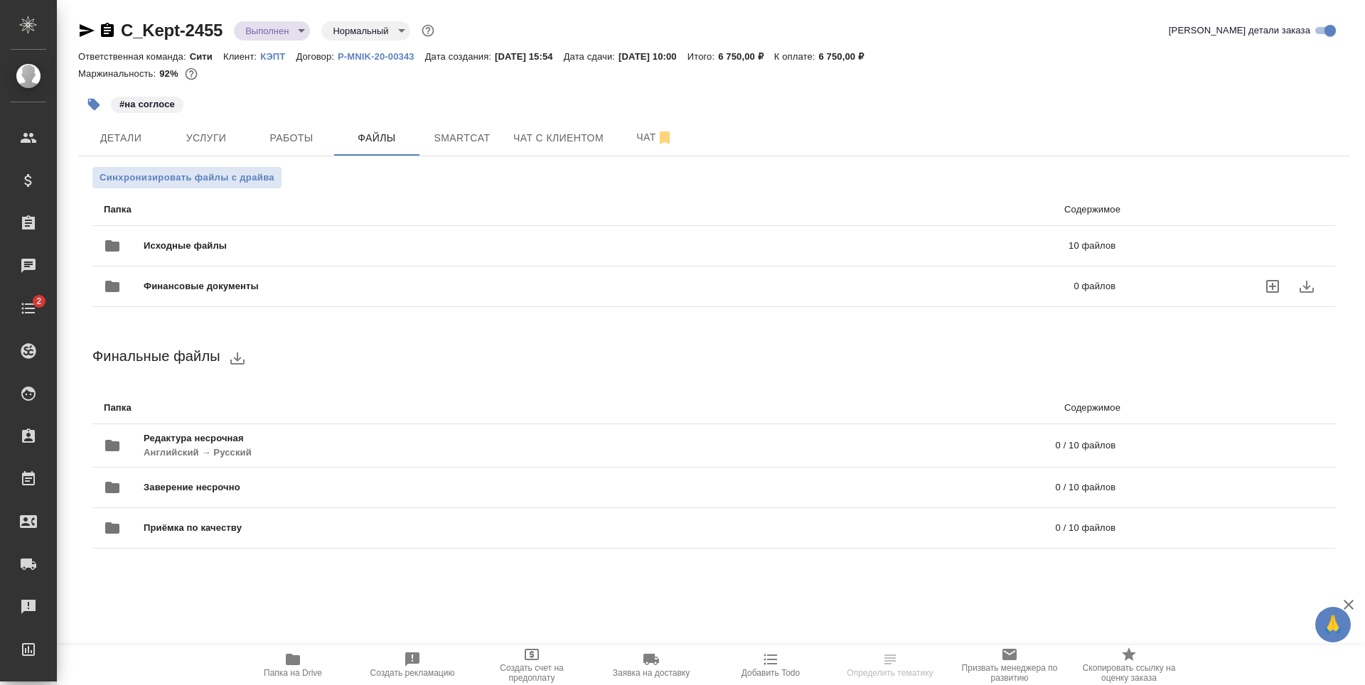
click at [314, 259] on div "Финансовые документы 0 файлов" at bounding box center [610, 286] width 1040 height 63
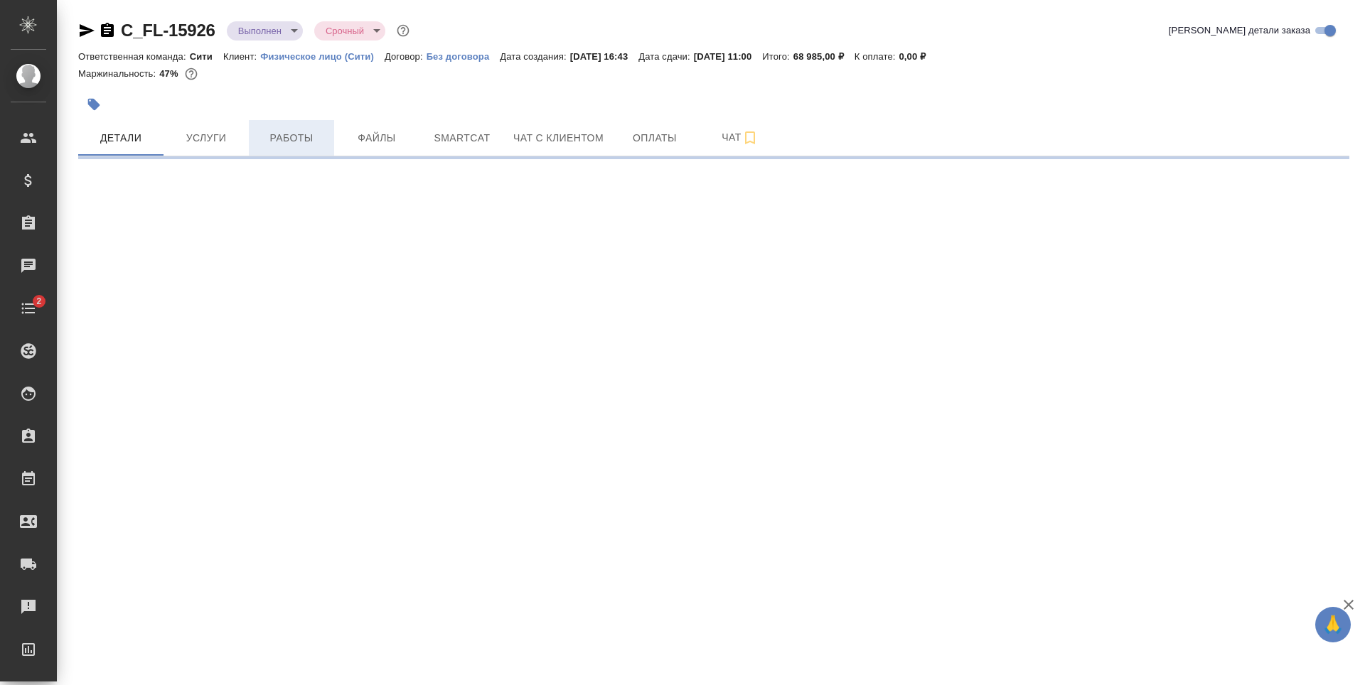
click at [278, 133] on span "Работы" at bounding box center [291, 138] width 68 height 18
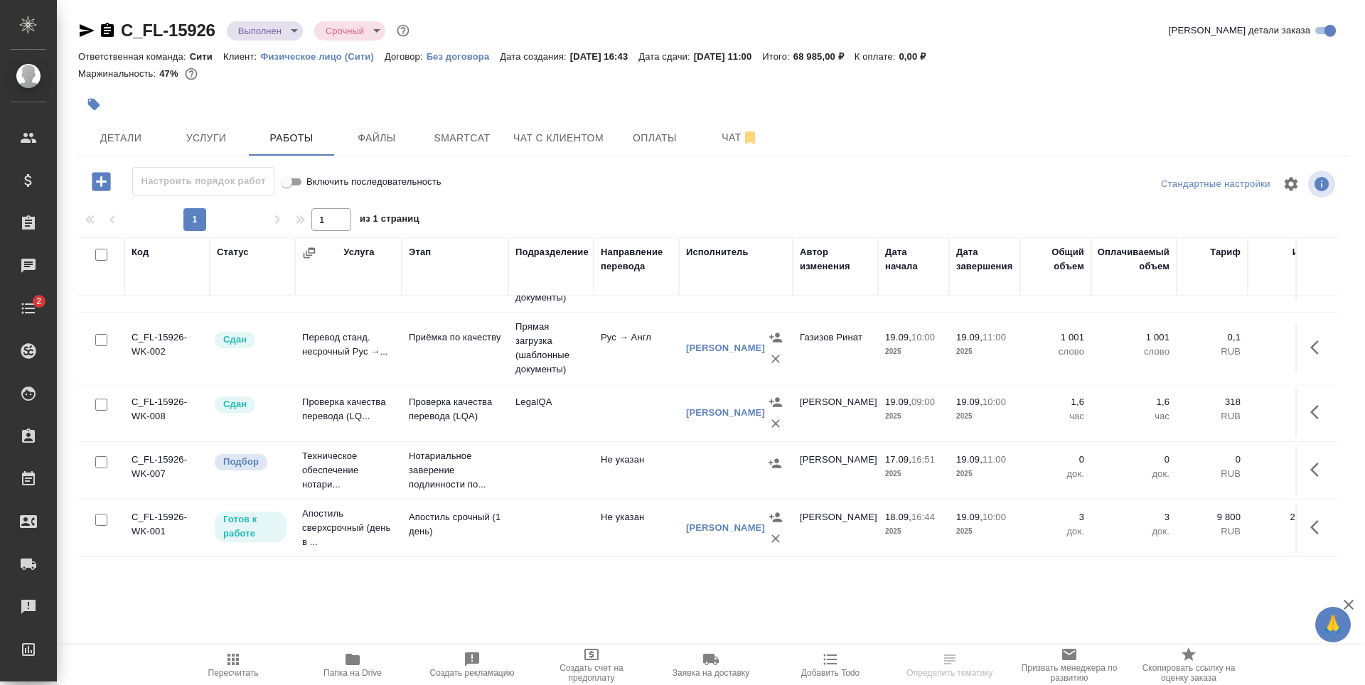
scroll to position [80, 0]
click at [279, 99] on div at bounding box center [502, 104] width 848 height 31
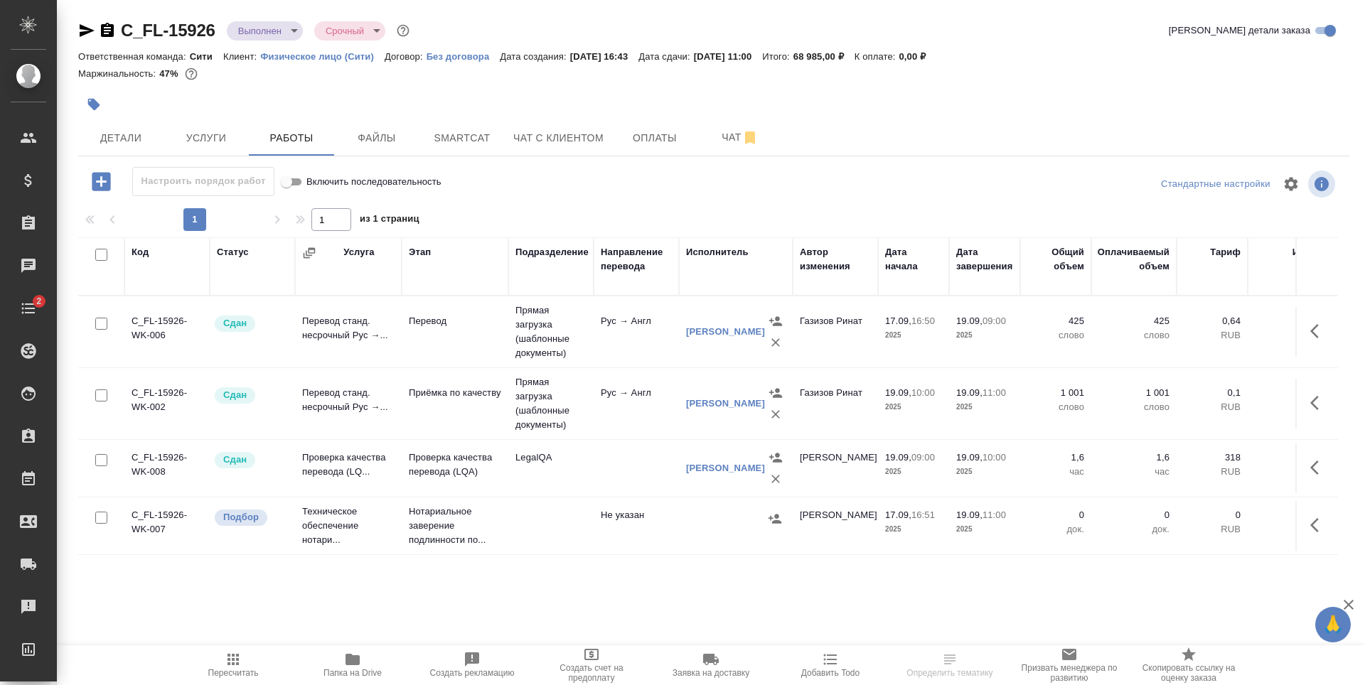
scroll to position [80, 0]
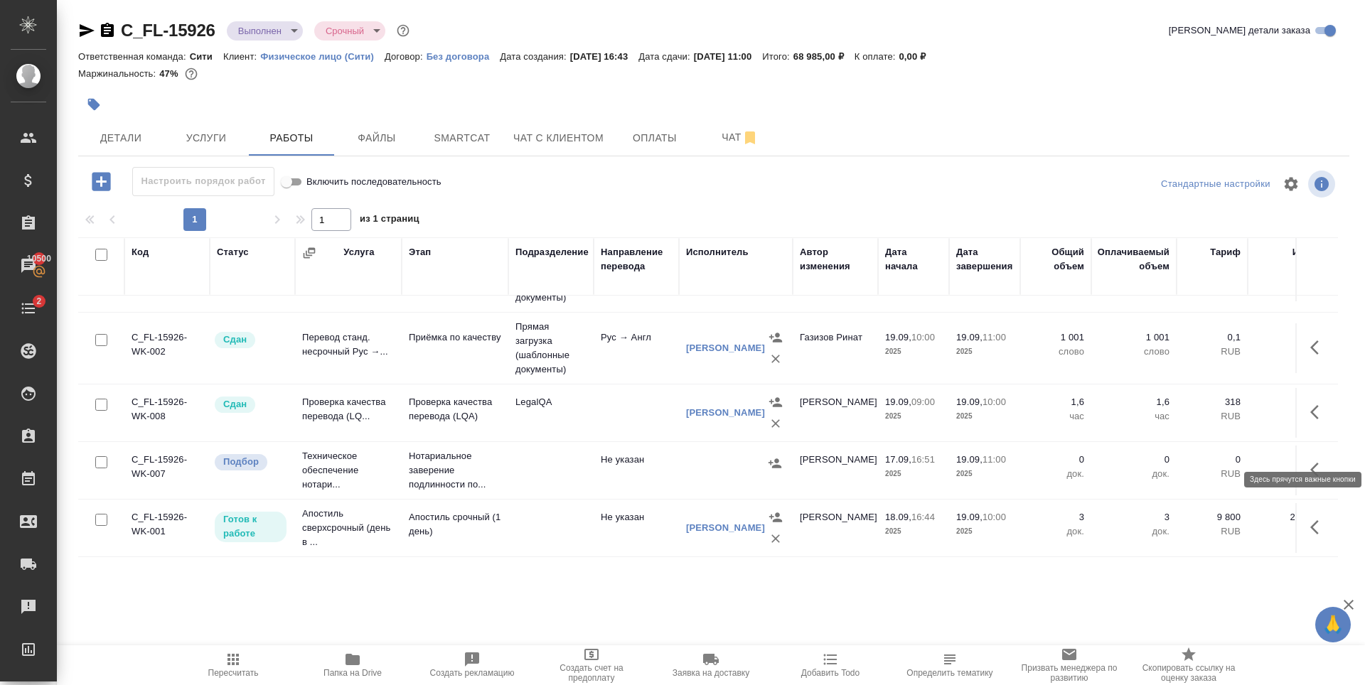
click at [1317, 453] on button "button" at bounding box center [1319, 470] width 34 height 34
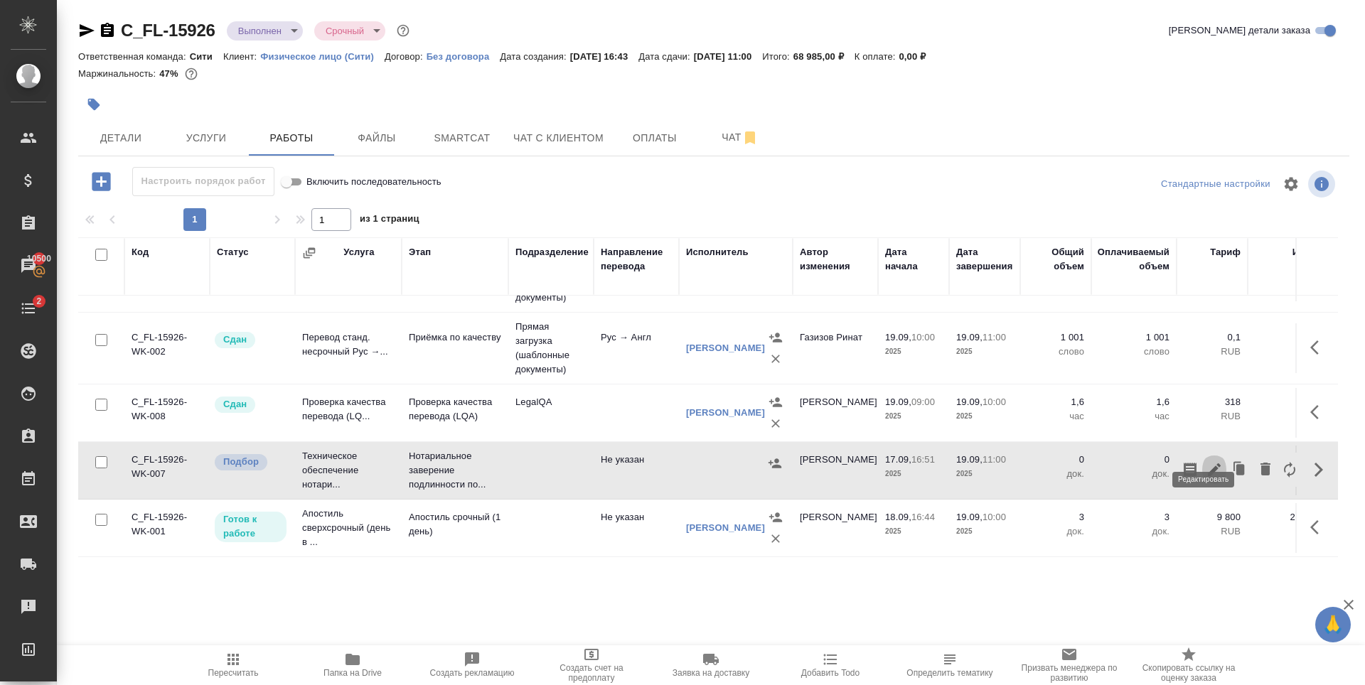
click at [1206, 461] on icon "button" at bounding box center [1214, 469] width 17 height 17
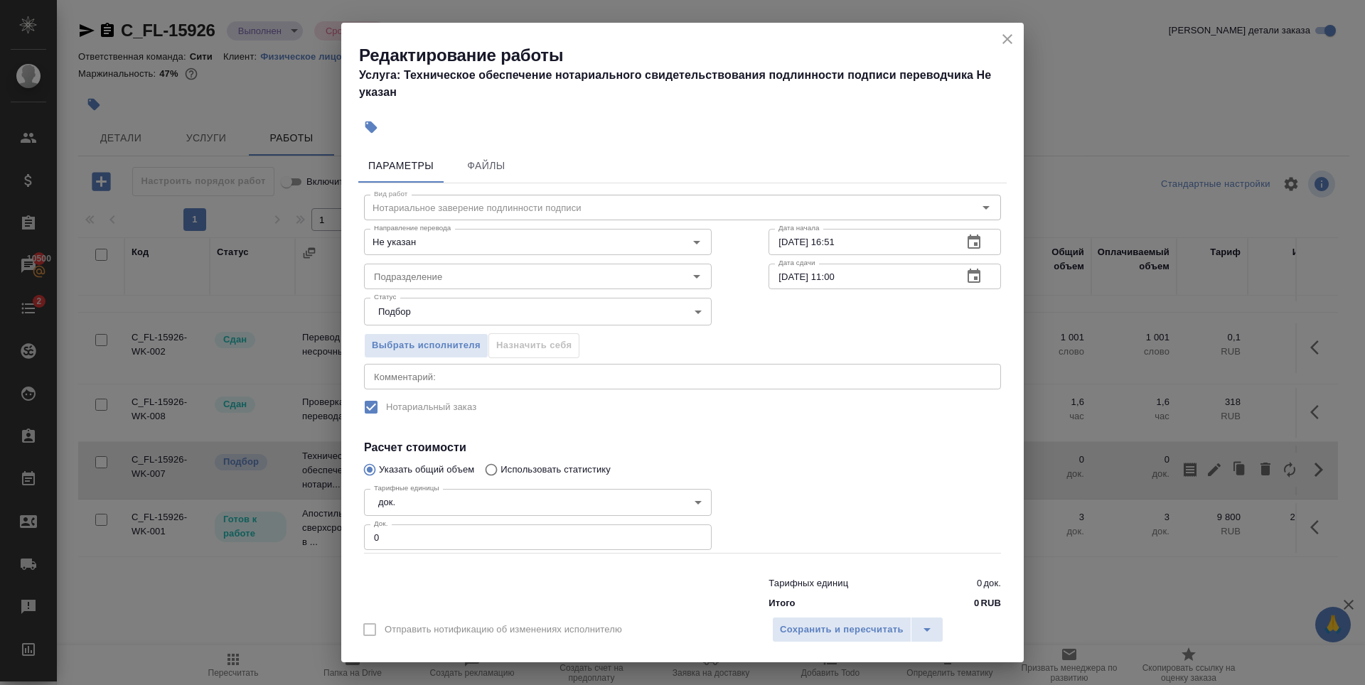
click at [538, 313] on body "🙏 .cls-1 fill:#fff; AWATERA Zaytseva Svetlana Клиенты Спецификации Заказы 10500…" at bounding box center [682, 342] width 1365 height 685
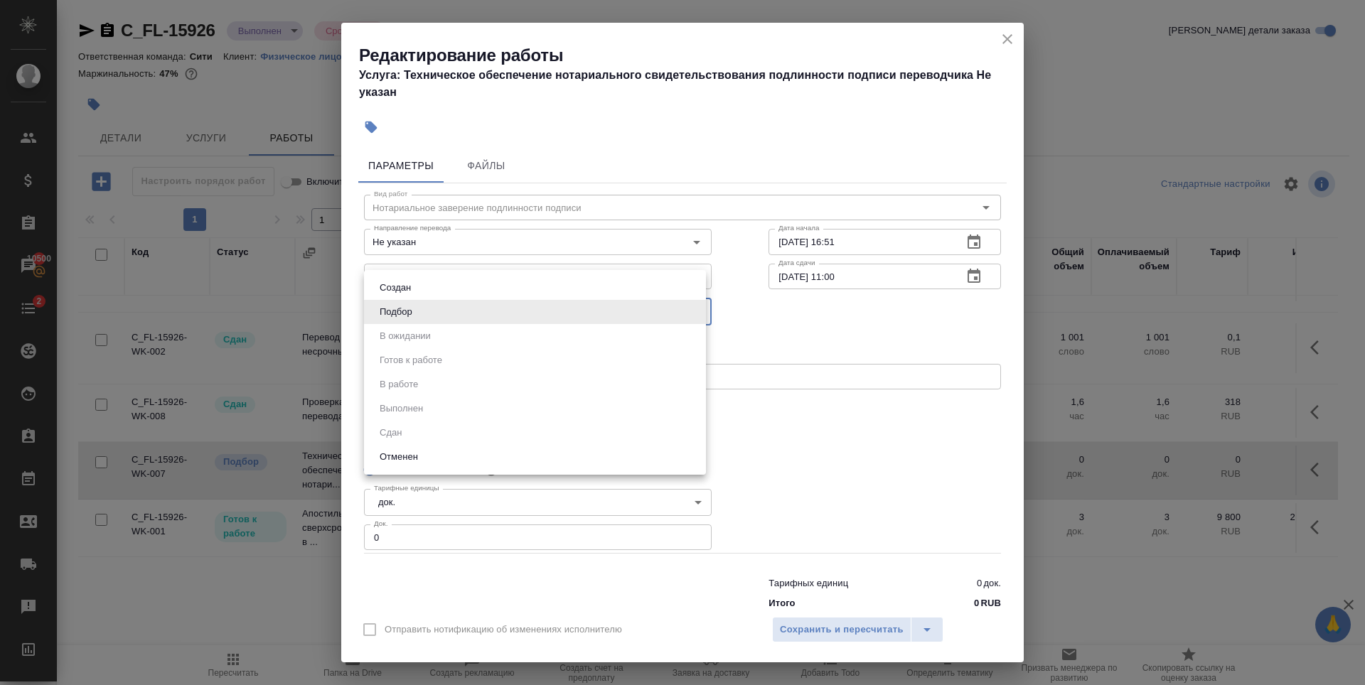
click at [614, 238] on div at bounding box center [682, 342] width 1365 height 685
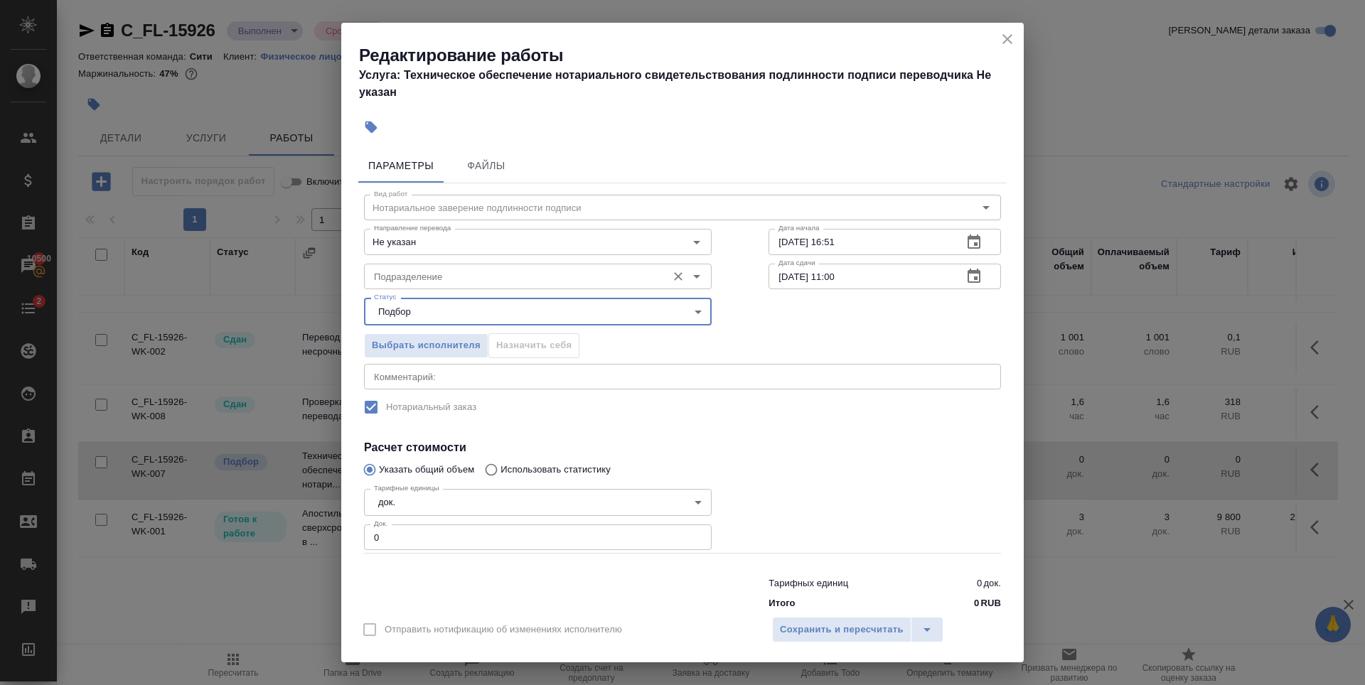
click at [559, 274] on input "Подразделение" at bounding box center [514, 276] width 292 height 17
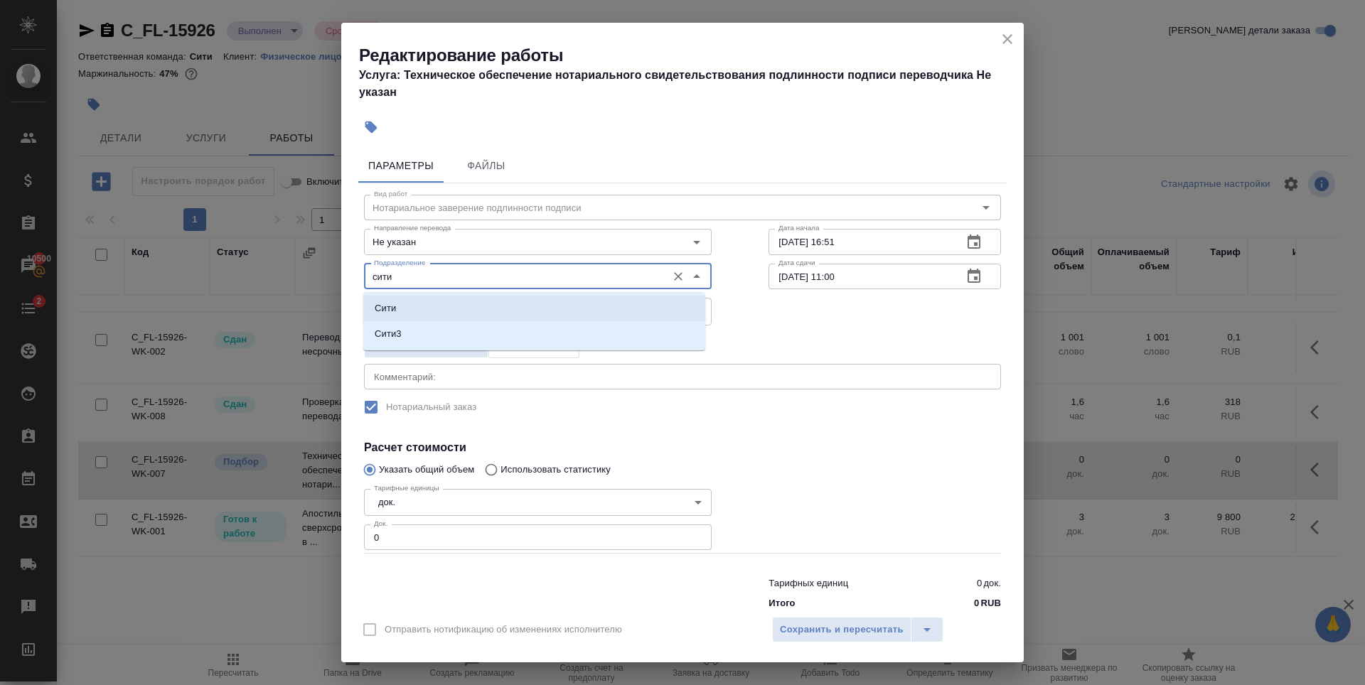
click at [431, 309] on li "Сити" at bounding box center [534, 309] width 342 height 26
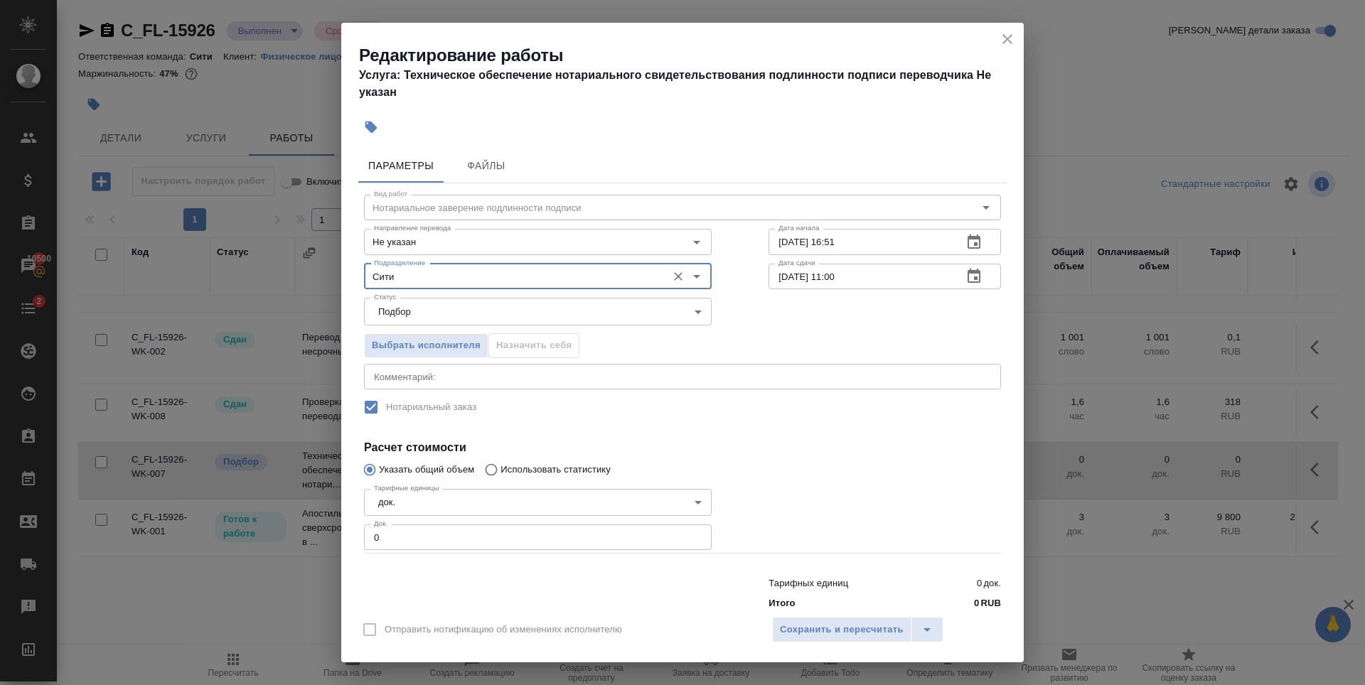
type input "Сити"
type input "1"
click at [692, 533] on input "1" at bounding box center [538, 538] width 348 height 26
click at [899, 491] on div at bounding box center [884, 518] width 289 height 127
click at [848, 626] on span "Сохранить и пересчитать" at bounding box center [842, 630] width 124 height 16
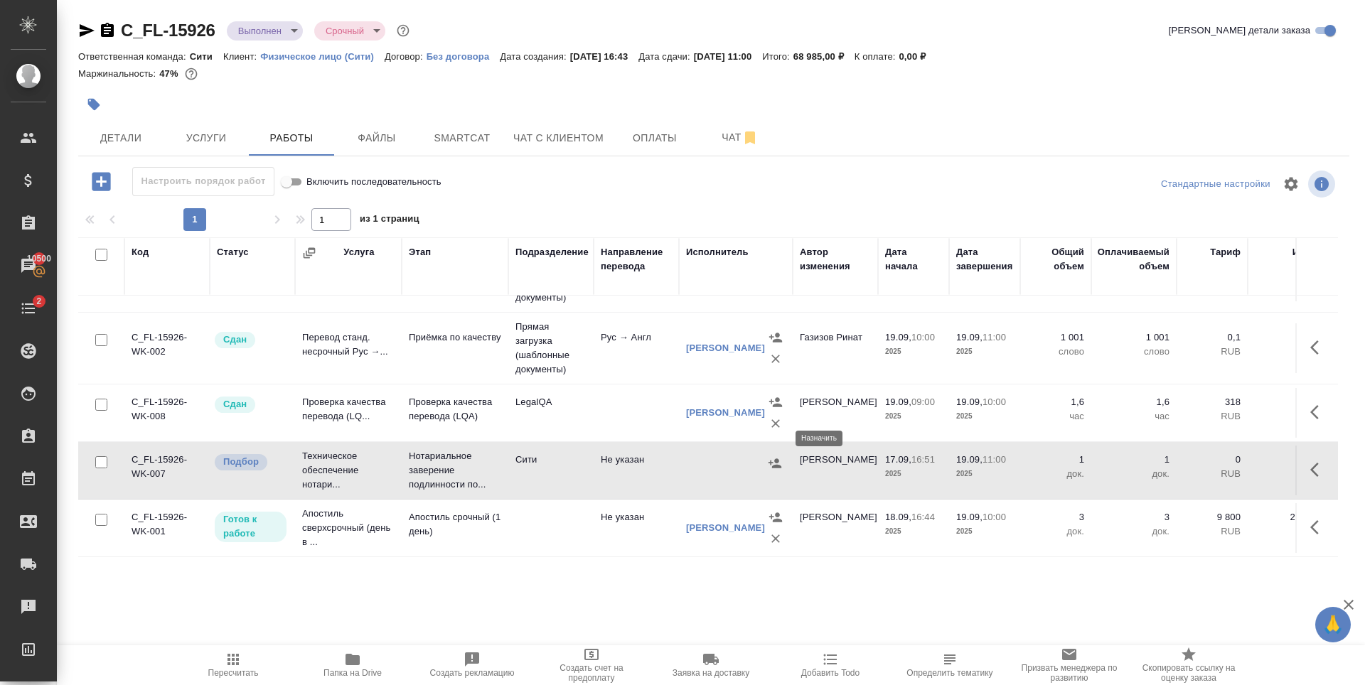
click at [772, 456] on icon "button" at bounding box center [775, 463] width 14 height 14
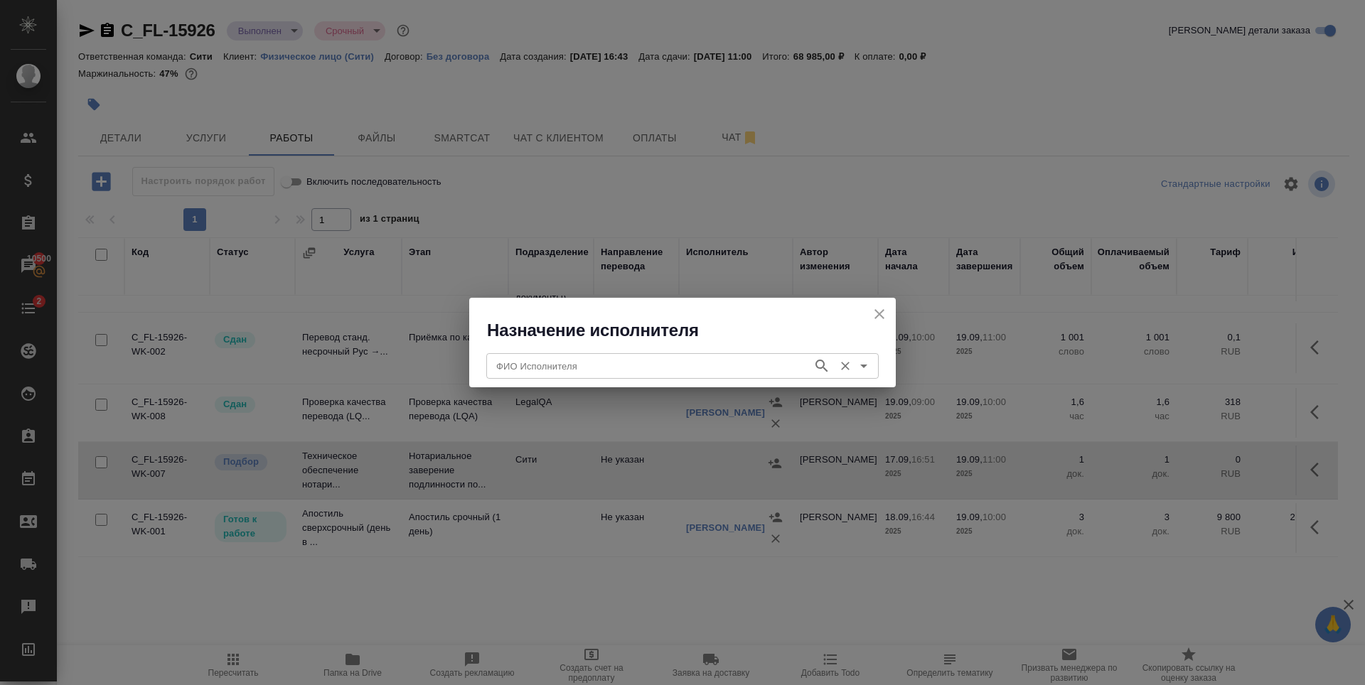
click at [528, 369] on input "ФИО Исполнителя" at bounding box center [648, 366] width 315 height 17
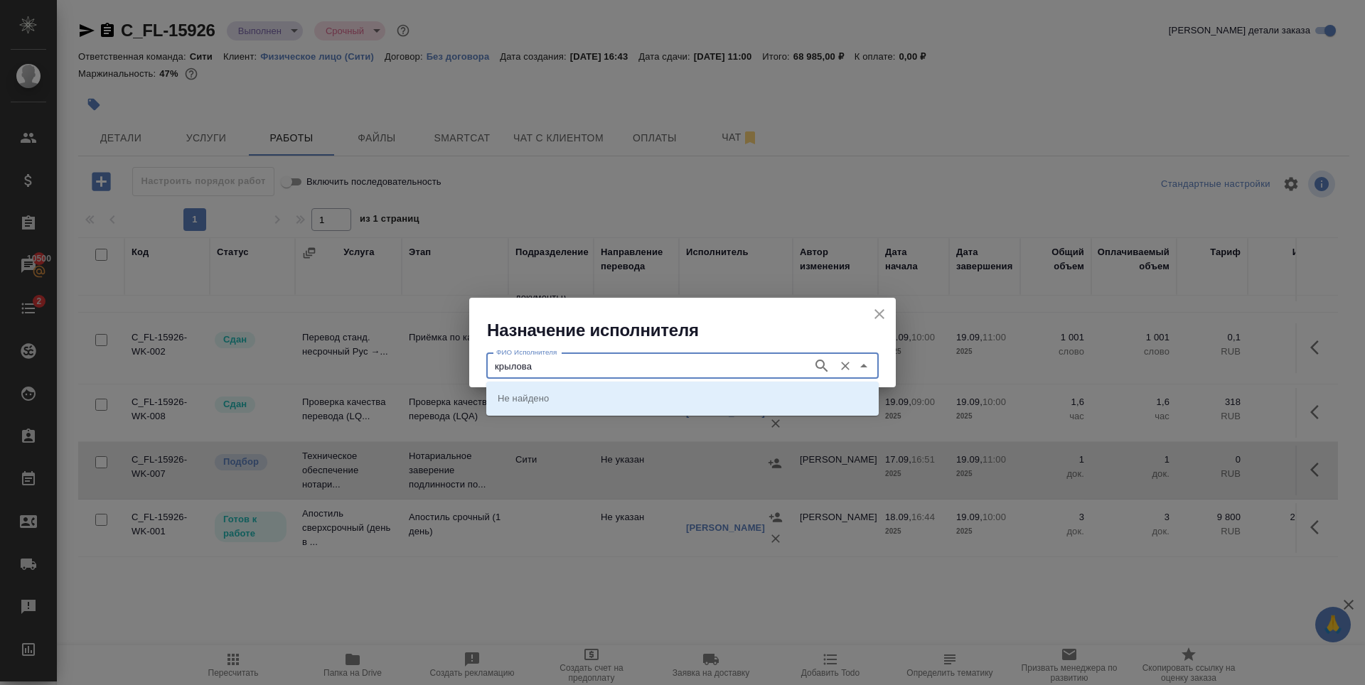
type input "крылова"
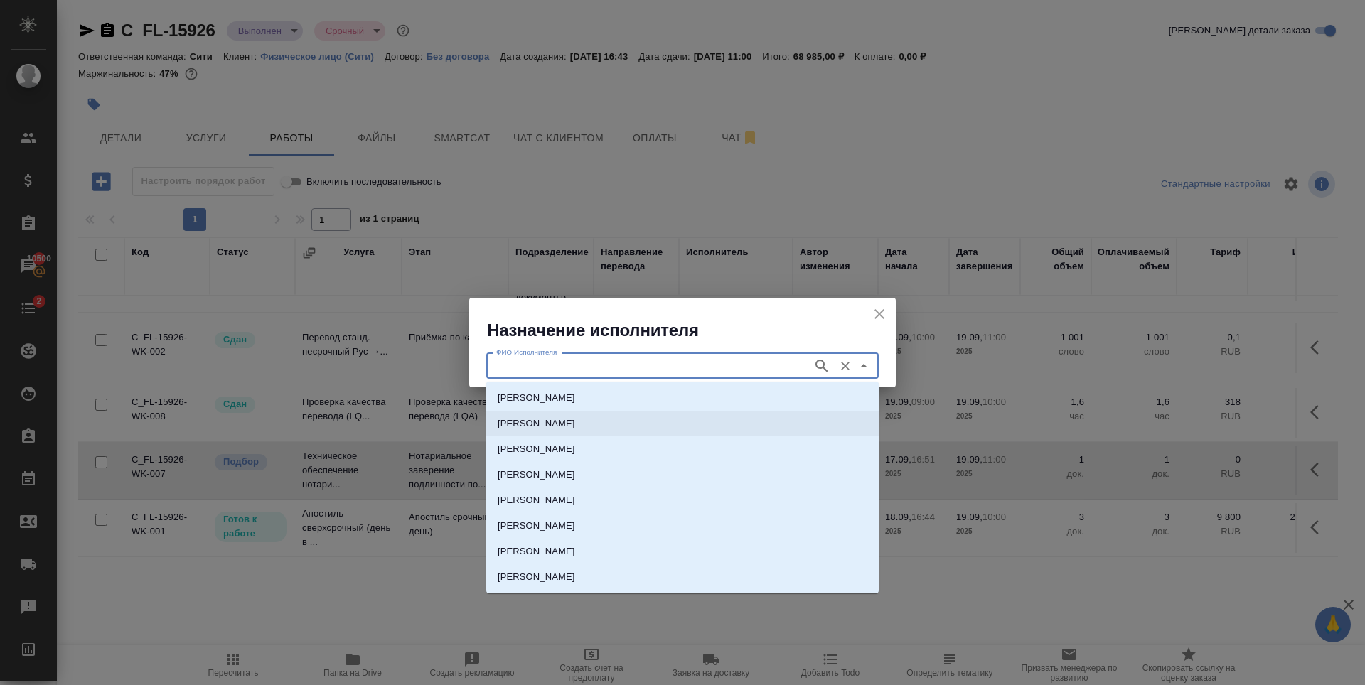
click at [567, 415] on li "НОТАРИУС Крылова Юлия Владимировна" at bounding box center [682, 424] width 392 height 26
type input "НОТАРИУС Крылова Юлия Владимировна"
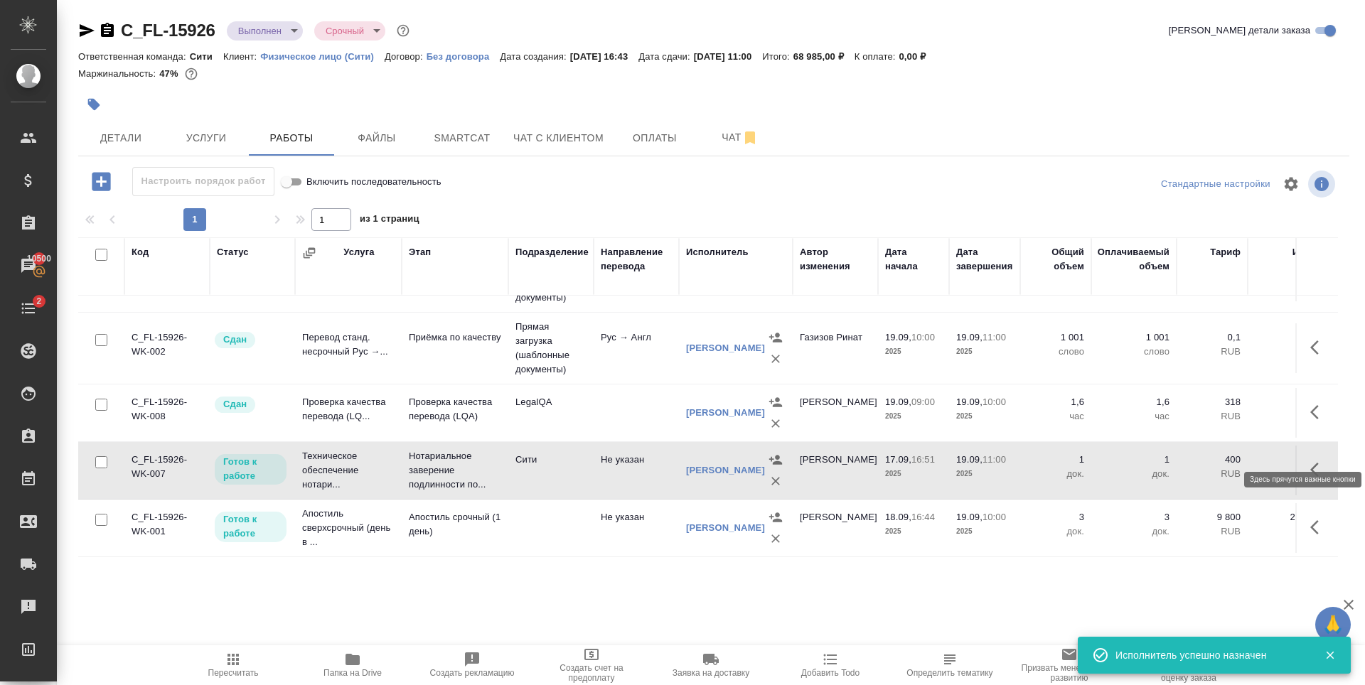
click at [1302, 453] on button "button" at bounding box center [1319, 470] width 34 height 34
click at [1206, 461] on icon "button" at bounding box center [1214, 469] width 17 height 17
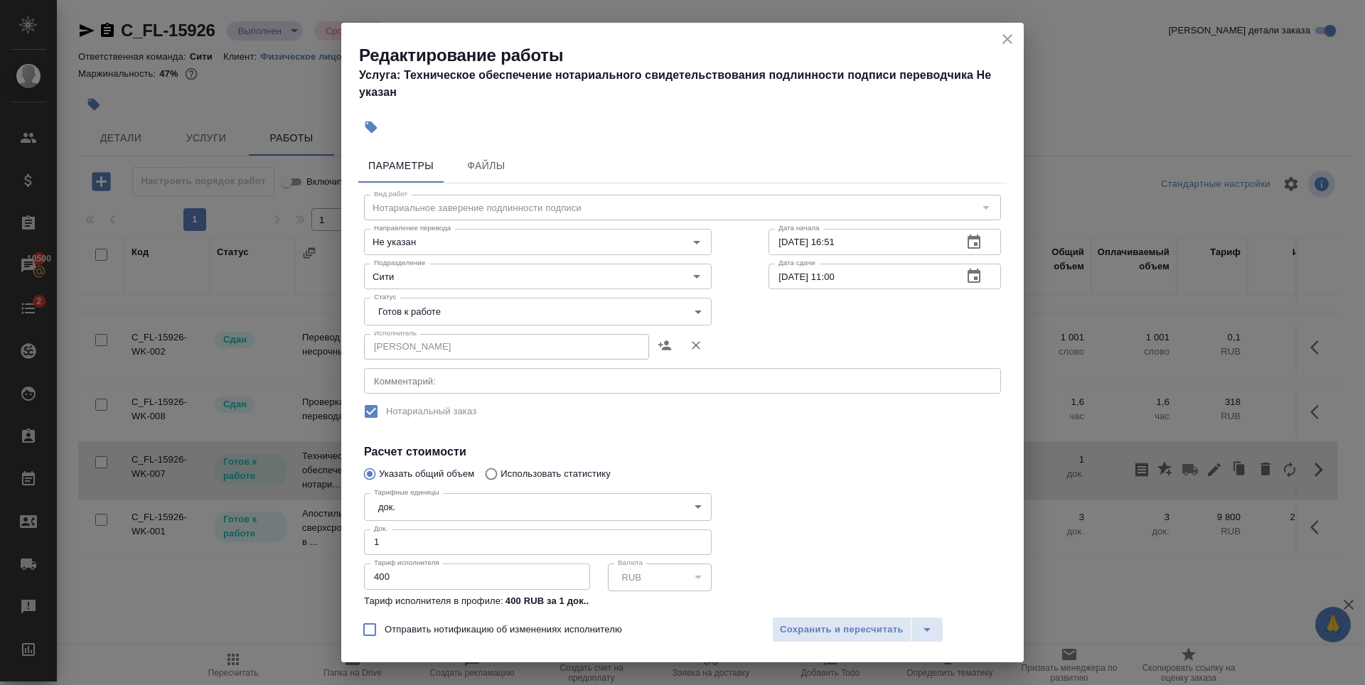
click at [432, 297] on div "Статус Готов к работе readyForWork Статус" at bounding box center [538, 310] width 405 height 92
click at [436, 309] on body "🙏 .cls-1 fill:#fff; AWATERA Zaytseva Svetlana Клиенты Спецификации Заказы 10500…" at bounding box center [682, 342] width 1365 height 685
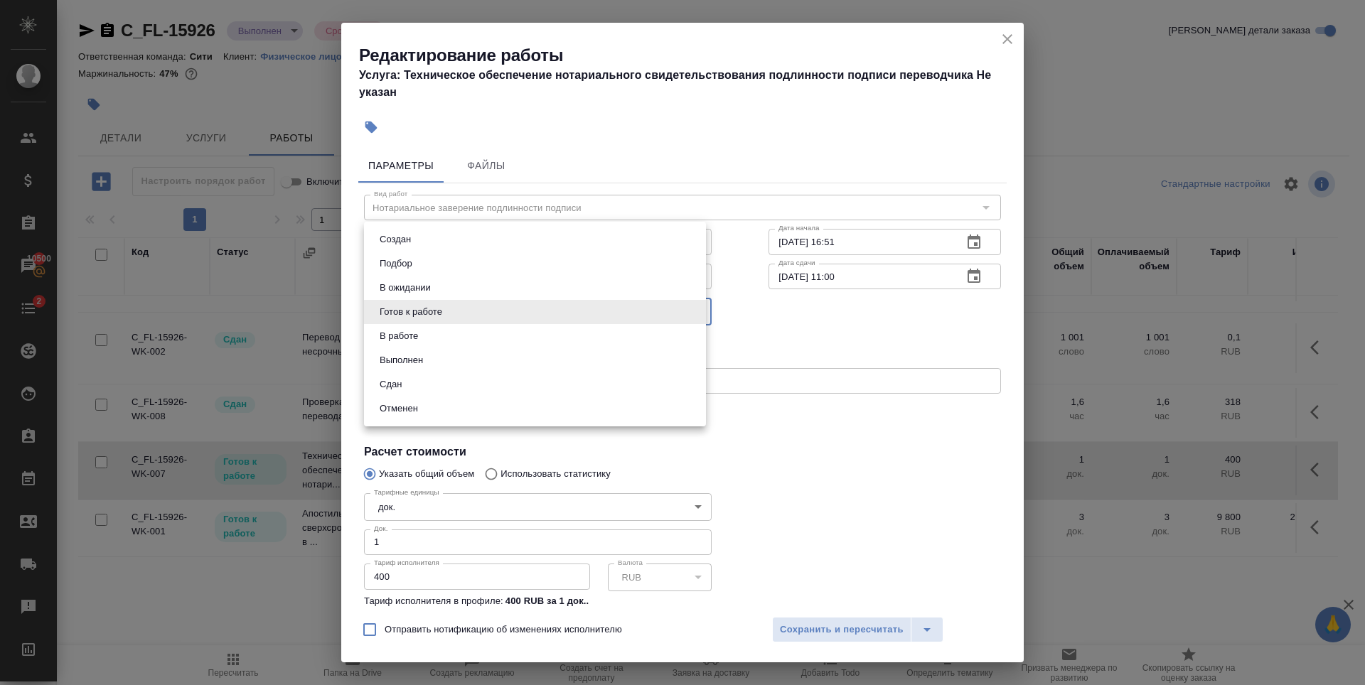
click at [415, 385] on li "Сдан" at bounding box center [535, 385] width 342 height 24
type input "closed"
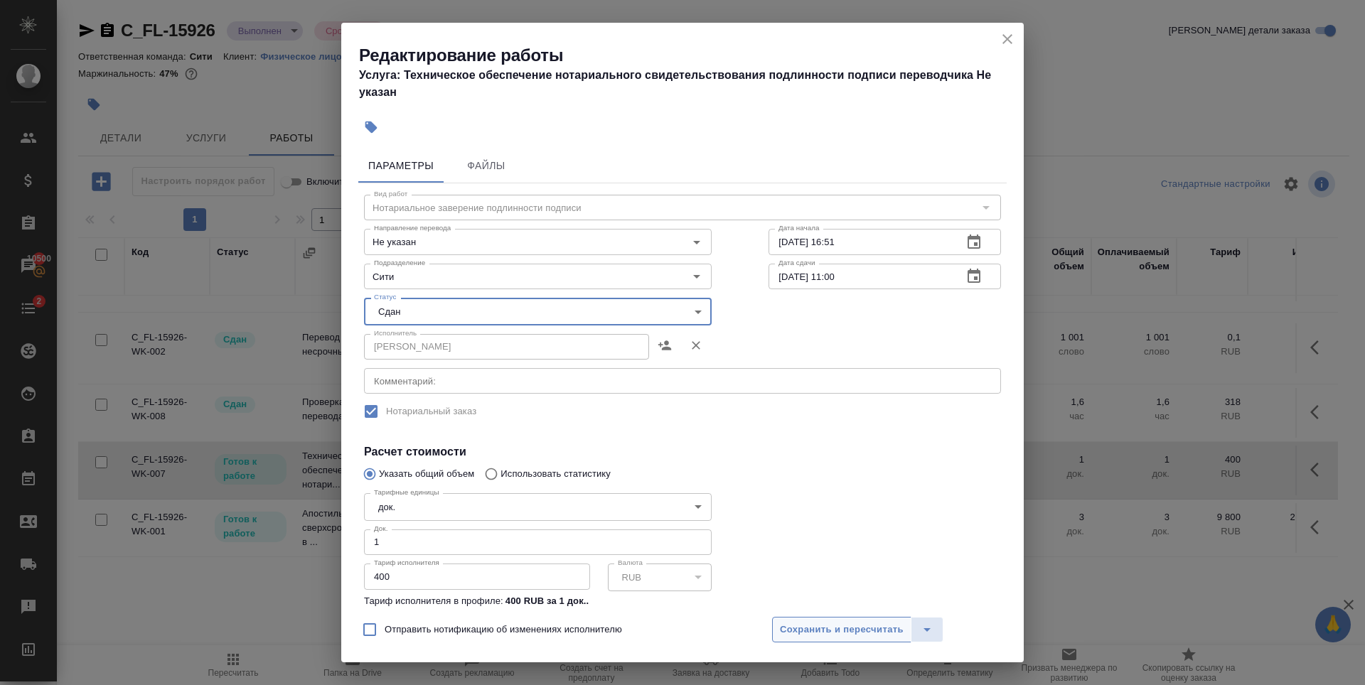
click at [791, 629] on span "Сохранить и пересчитать" at bounding box center [842, 630] width 124 height 16
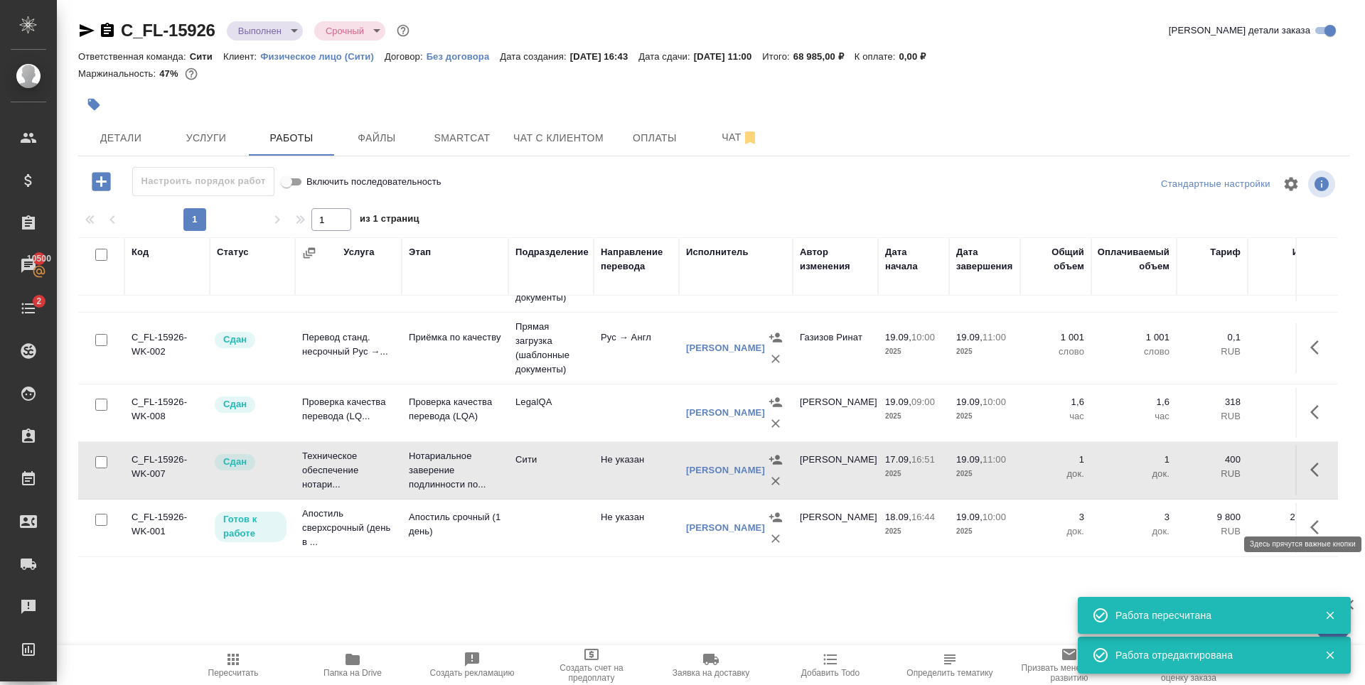
click at [1303, 511] on button "button" at bounding box center [1319, 528] width 34 height 34
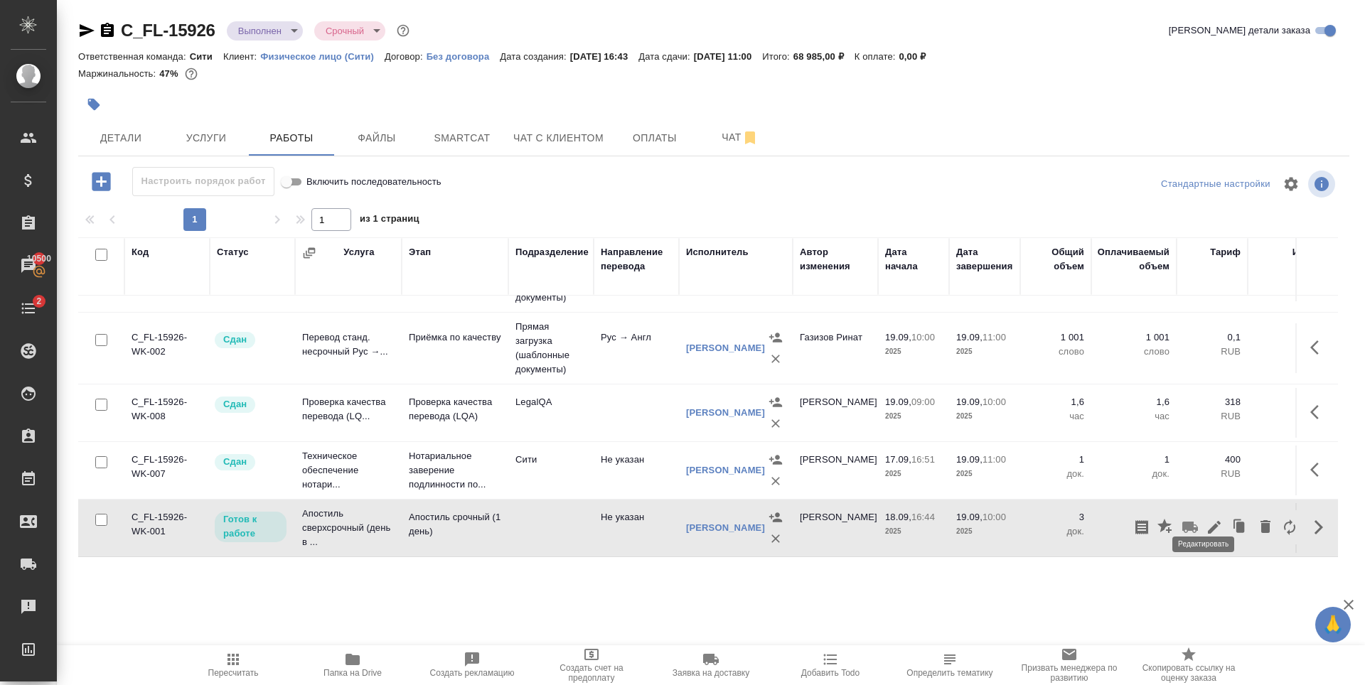
click at [1208, 521] on icon "button" at bounding box center [1214, 527] width 13 height 13
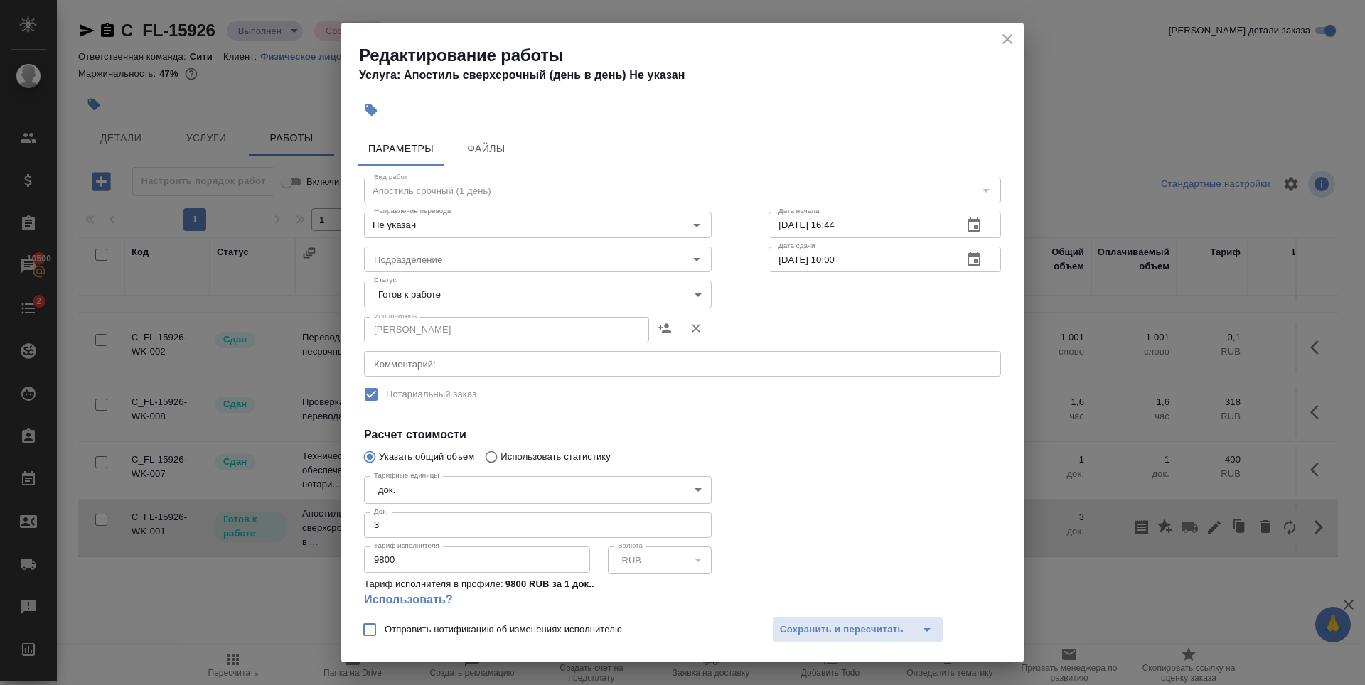
click at [447, 287] on body "🙏 .cls-1 fill:#fff; AWATERA Zaytseva Svetlana Клиенты Спецификации Заказы 10500…" at bounding box center [682, 342] width 1365 height 685
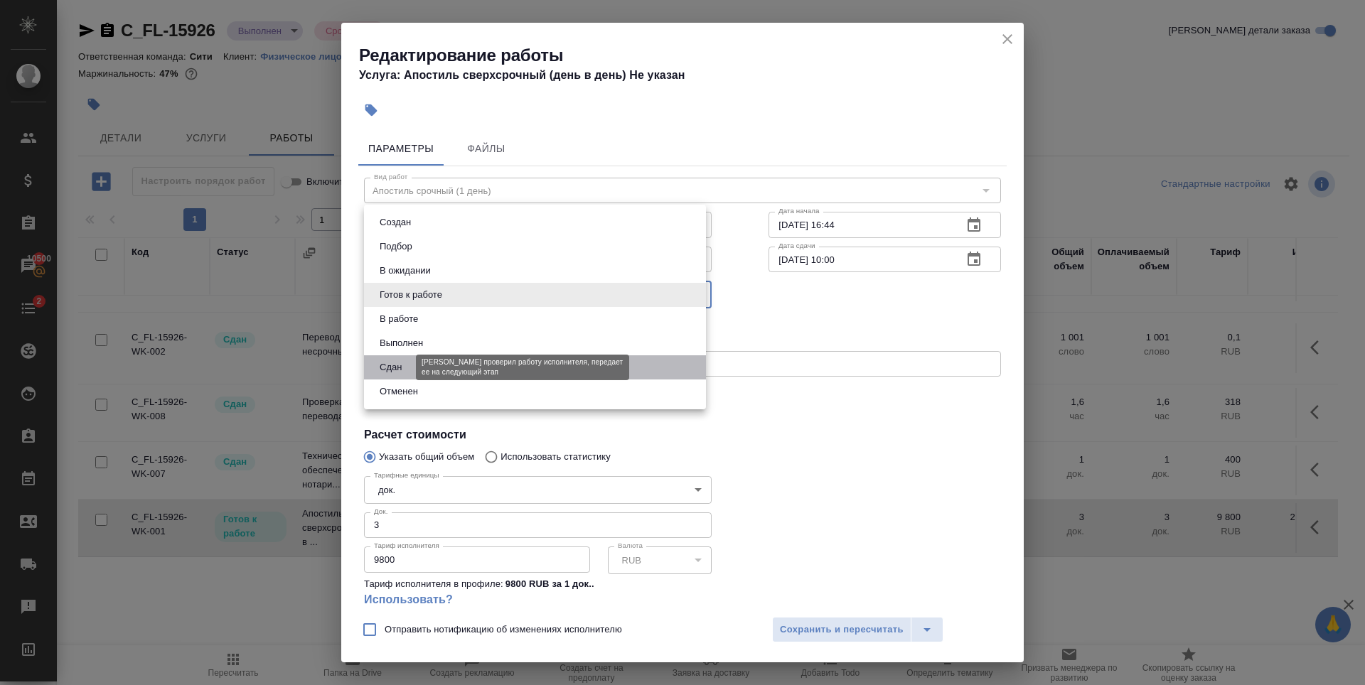
click at [399, 373] on button "Сдан" at bounding box center [390, 368] width 31 height 16
type input "closed"
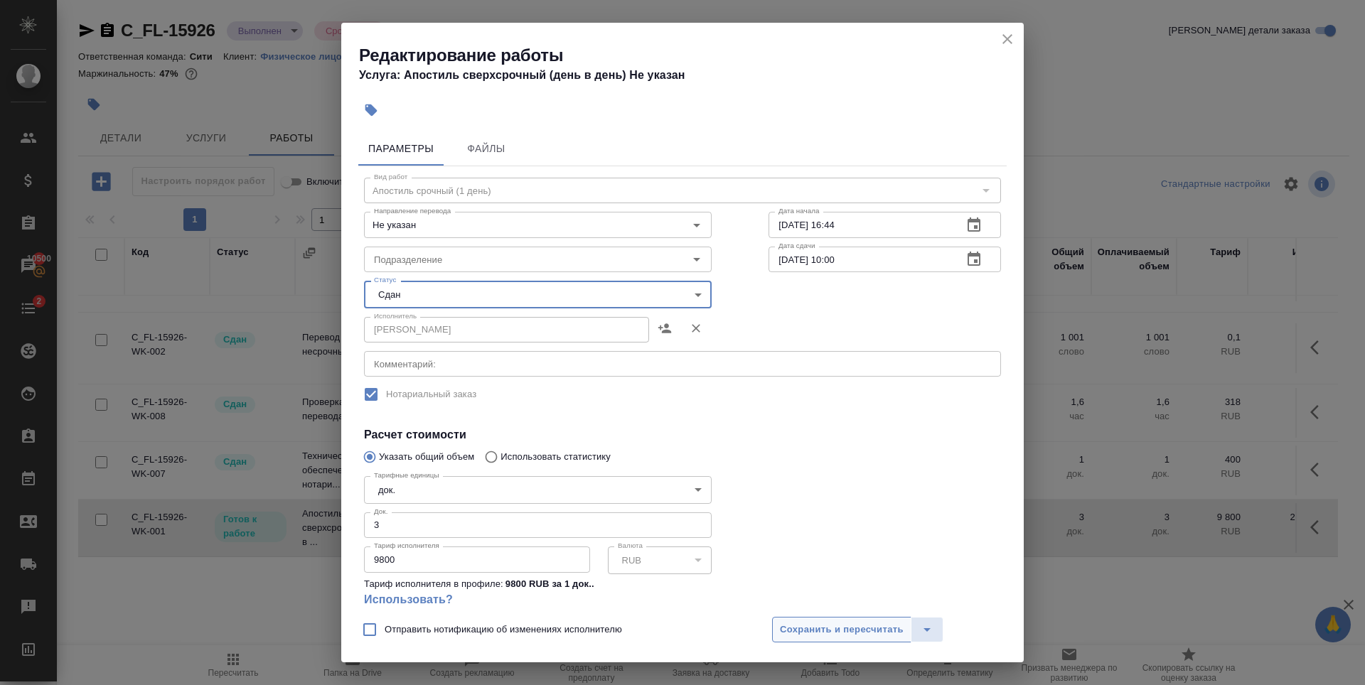
click at [846, 626] on span "Сохранить и пересчитать" at bounding box center [842, 630] width 124 height 16
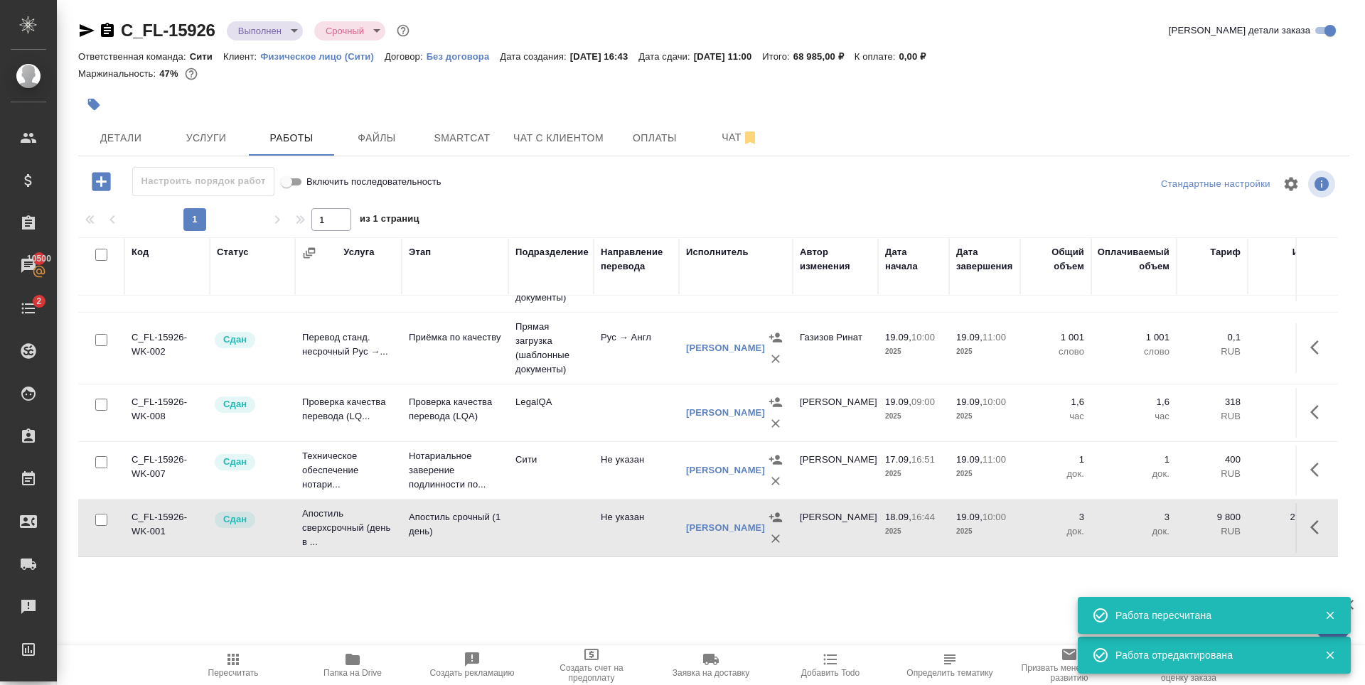
click at [680, 605] on div ".cls-1 fill:#fff; AWATERA Zaytseva Svetlana Клиенты Спецификации Заказы 10500 Ч…" at bounding box center [682, 342] width 1365 height 685
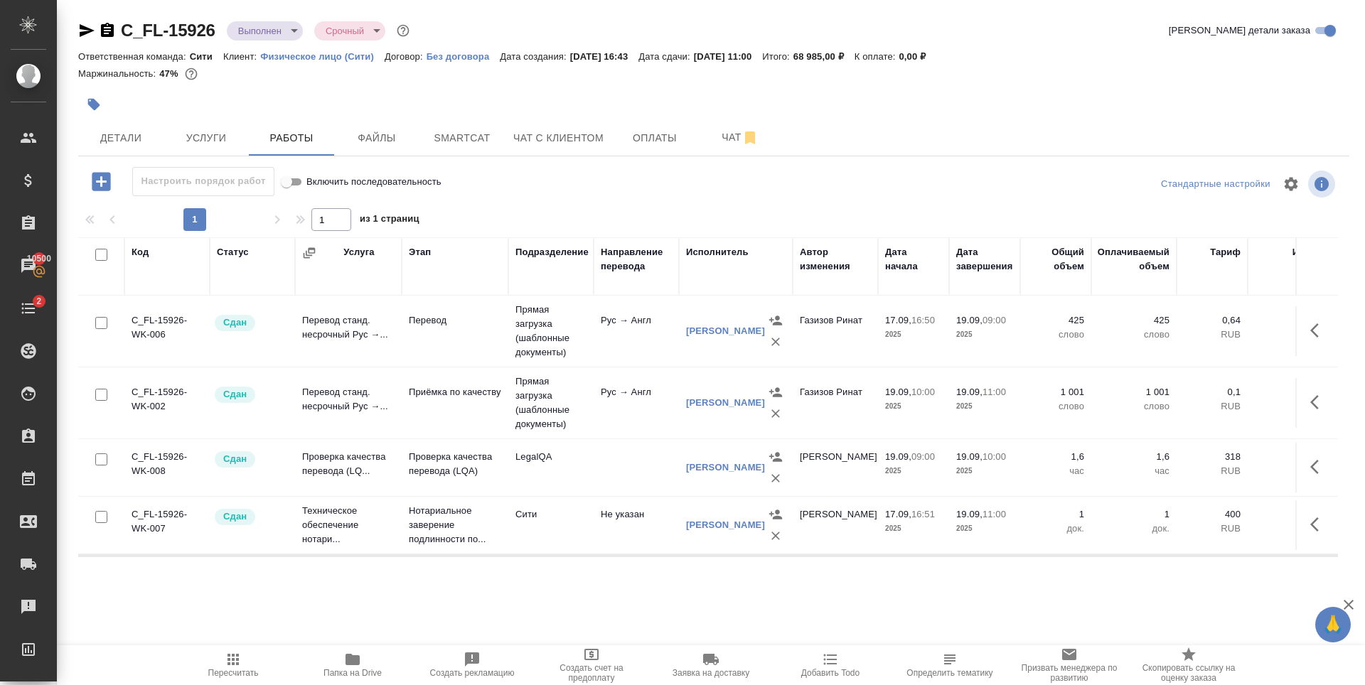
scroll to position [0, 0]
click at [130, 139] on span "Детали" at bounding box center [121, 138] width 68 height 18
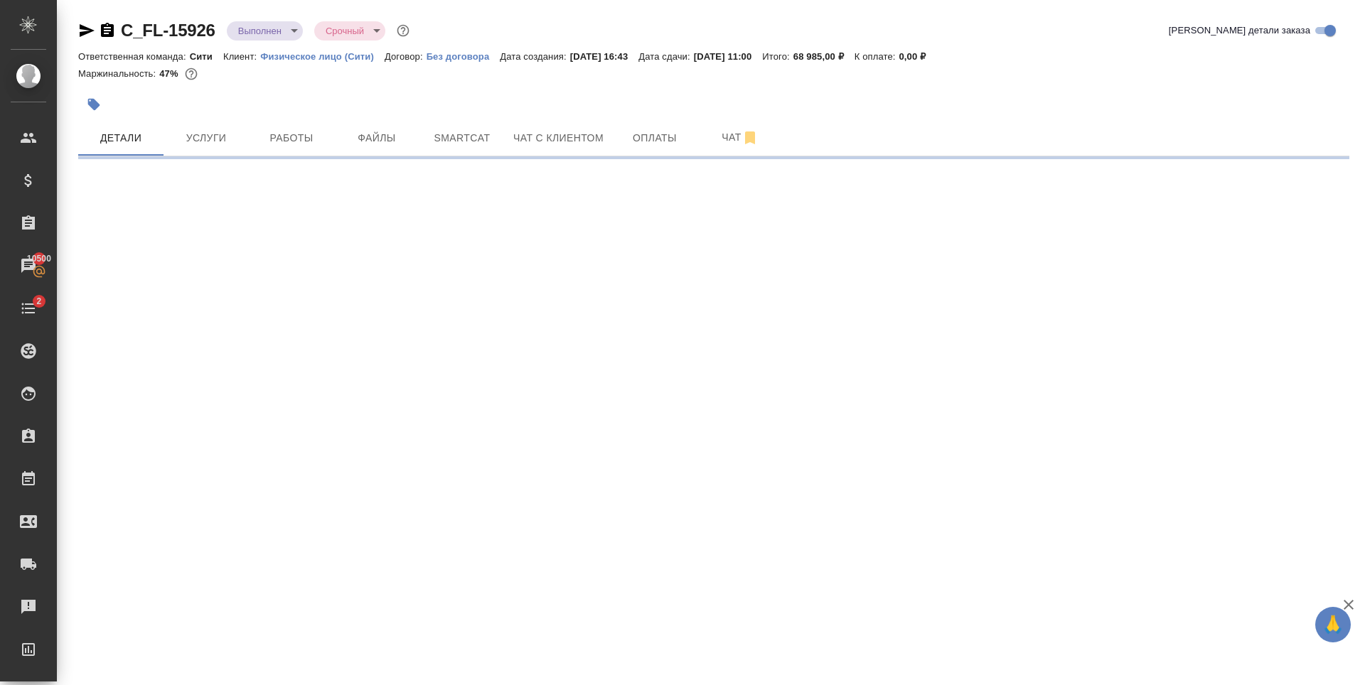
select select "RU"
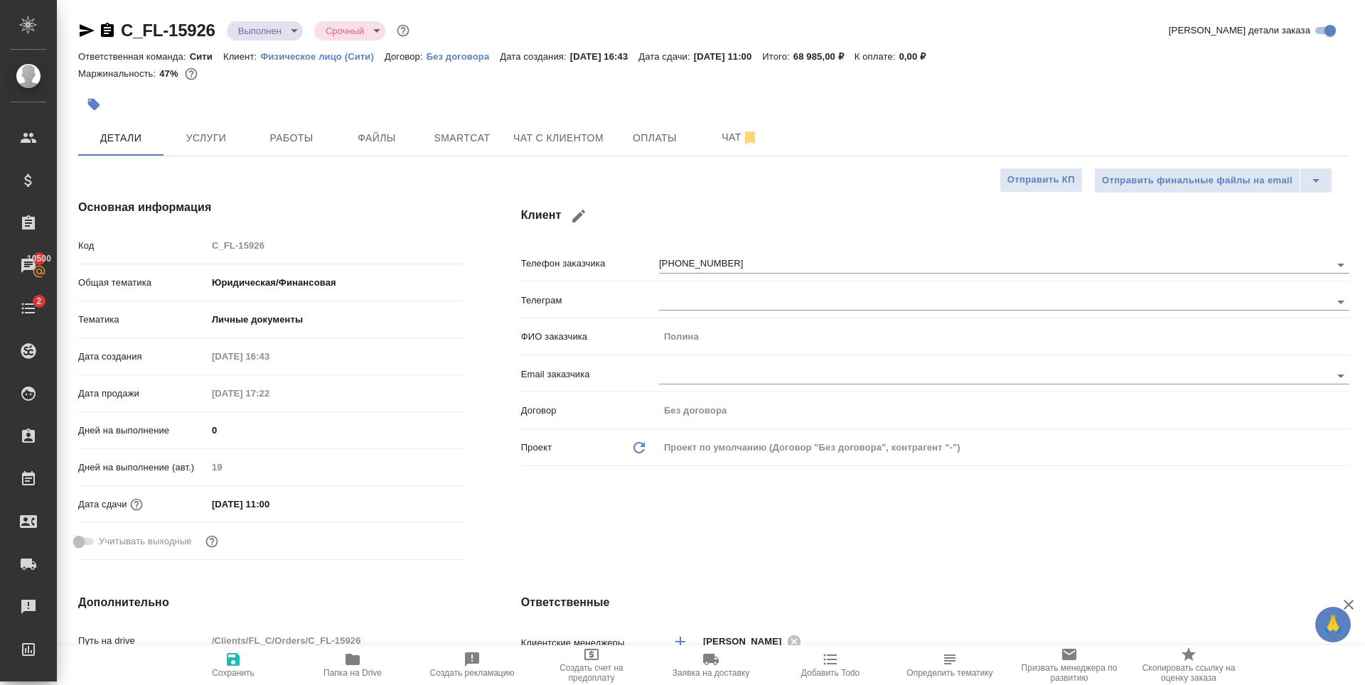
type textarea "x"
click at [434, 205] on h4 "Основная информация" at bounding box center [271, 207] width 386 height 17
type textarea "x"
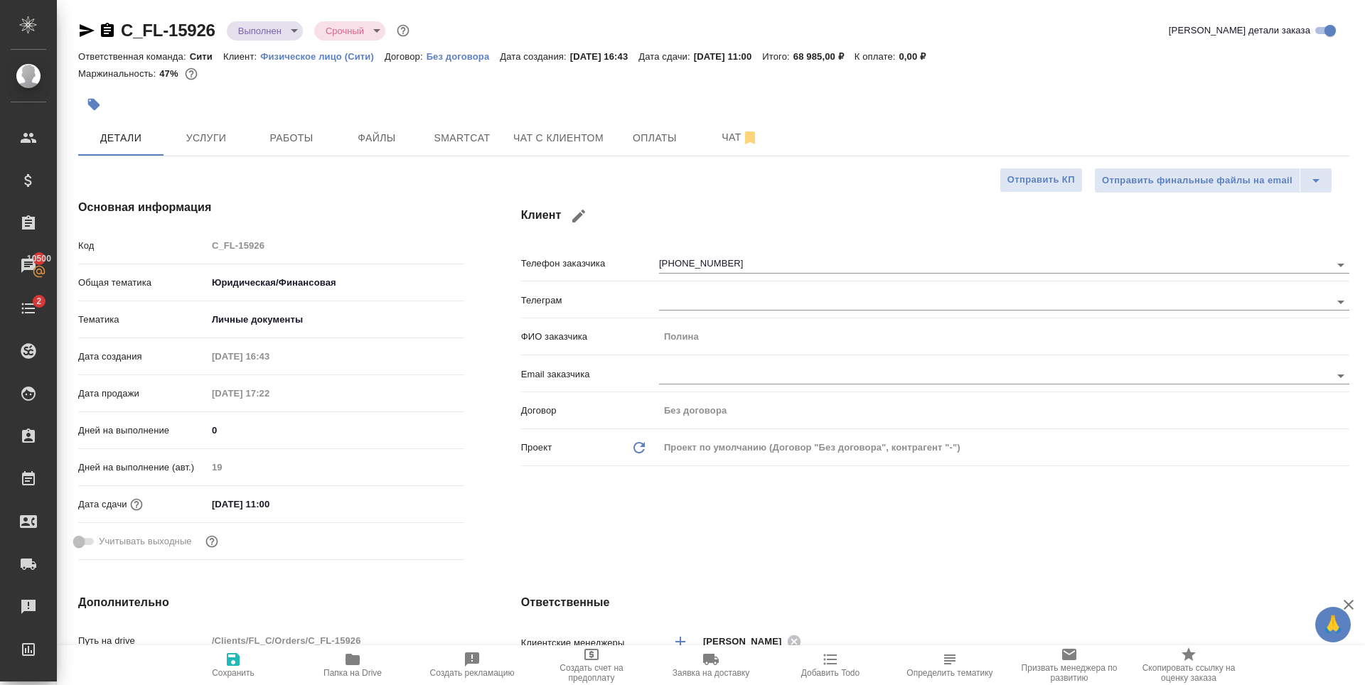
type textarea "x"
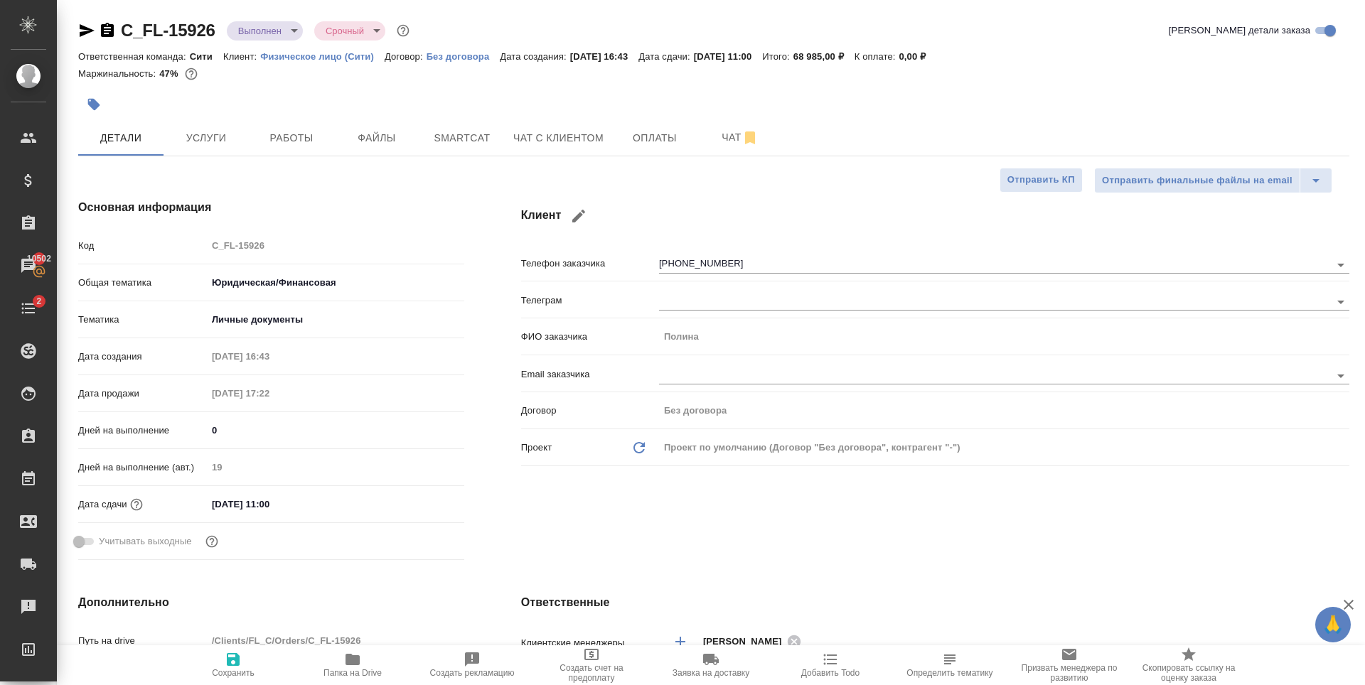
click at [380, 87] on div at bounding box center [713, 87] width 1271 height 3
type textarea "x"
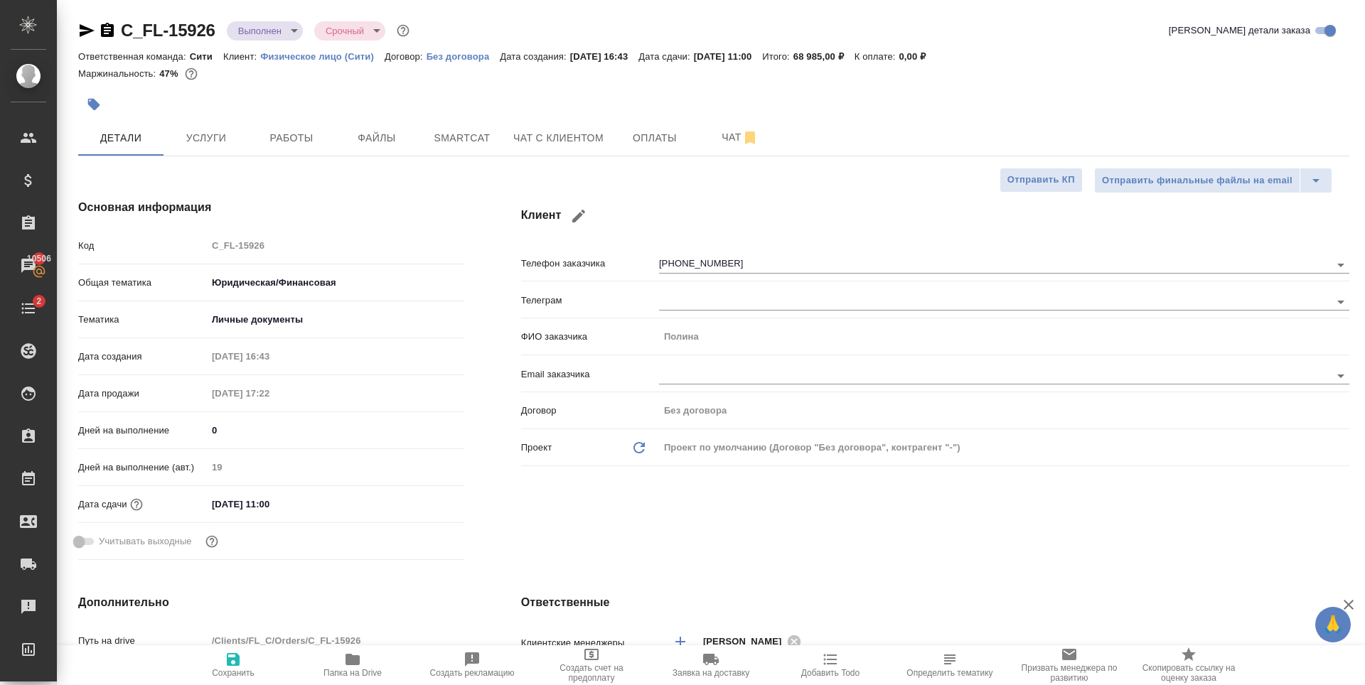
type textarea "x"
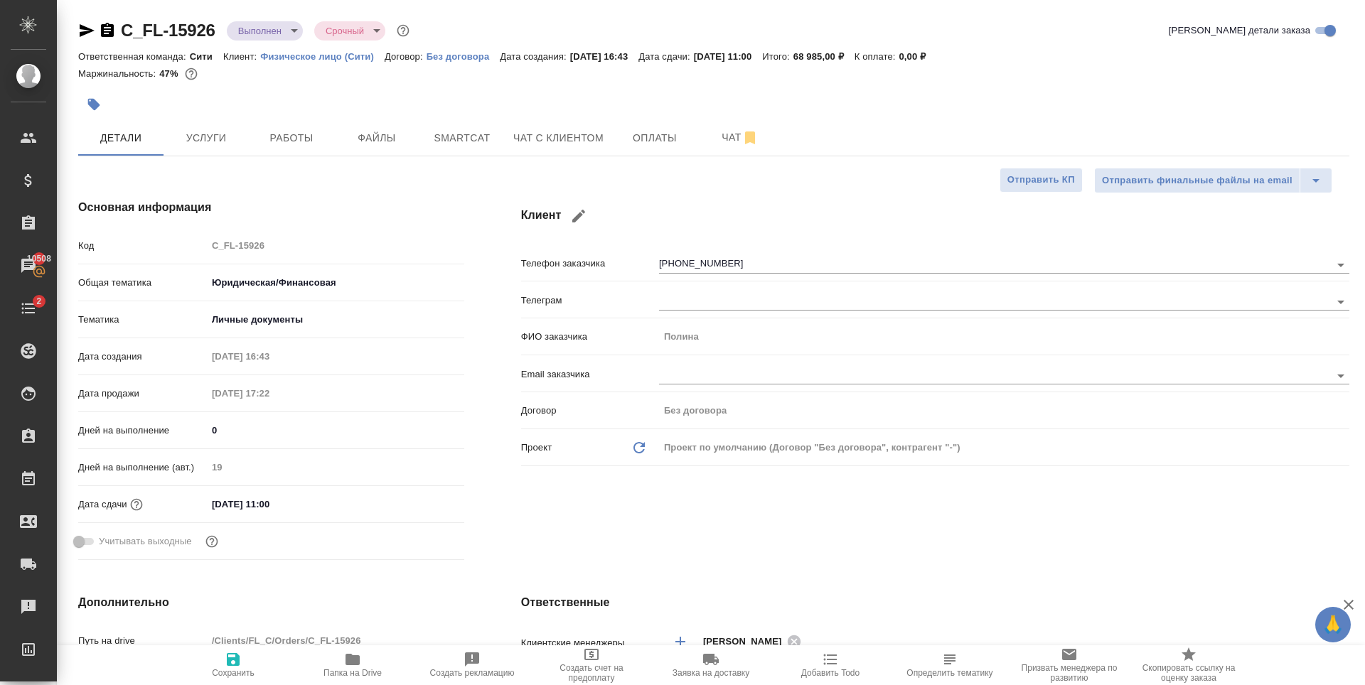
type textarea "x"
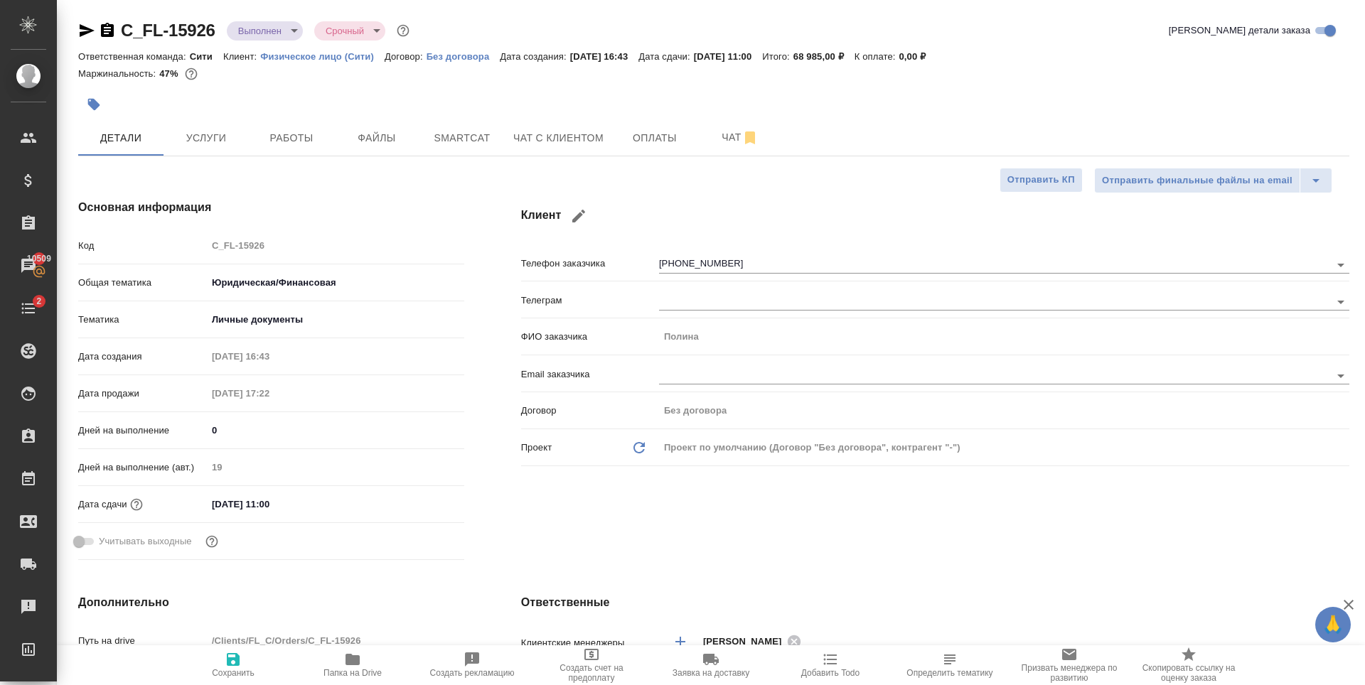
type textarea "x"
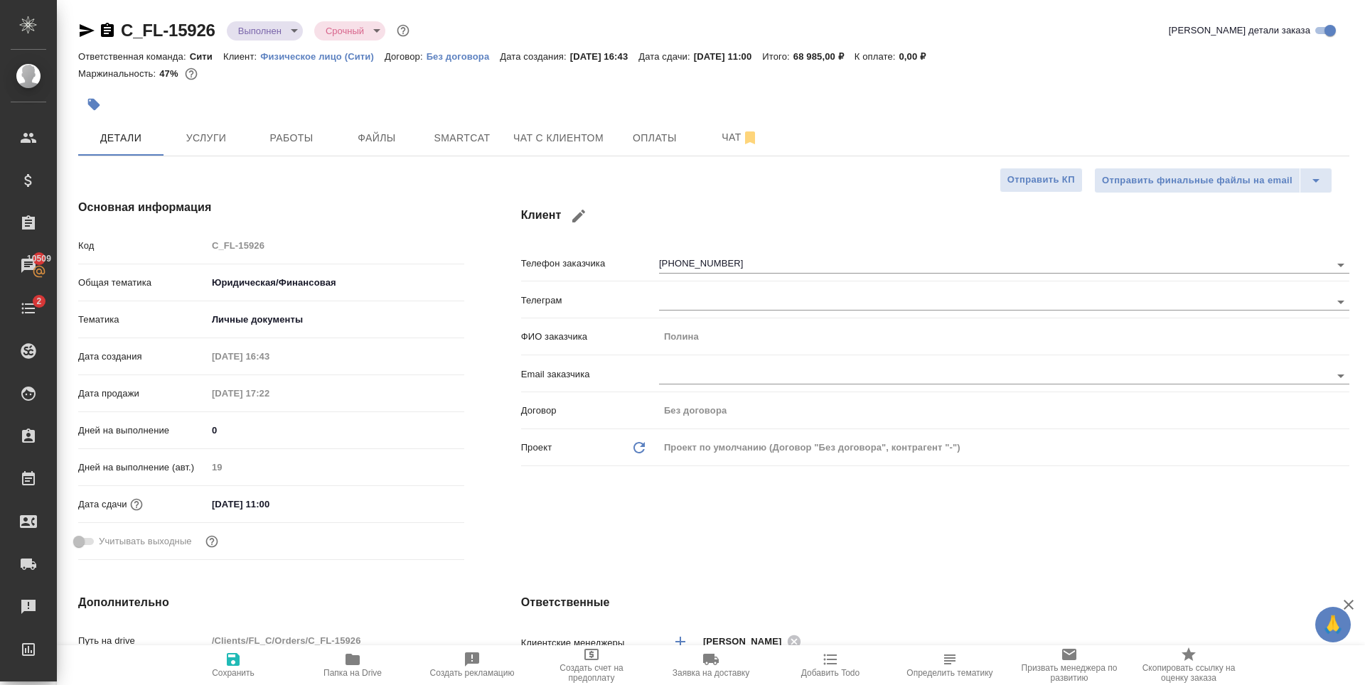
type textarea "x"
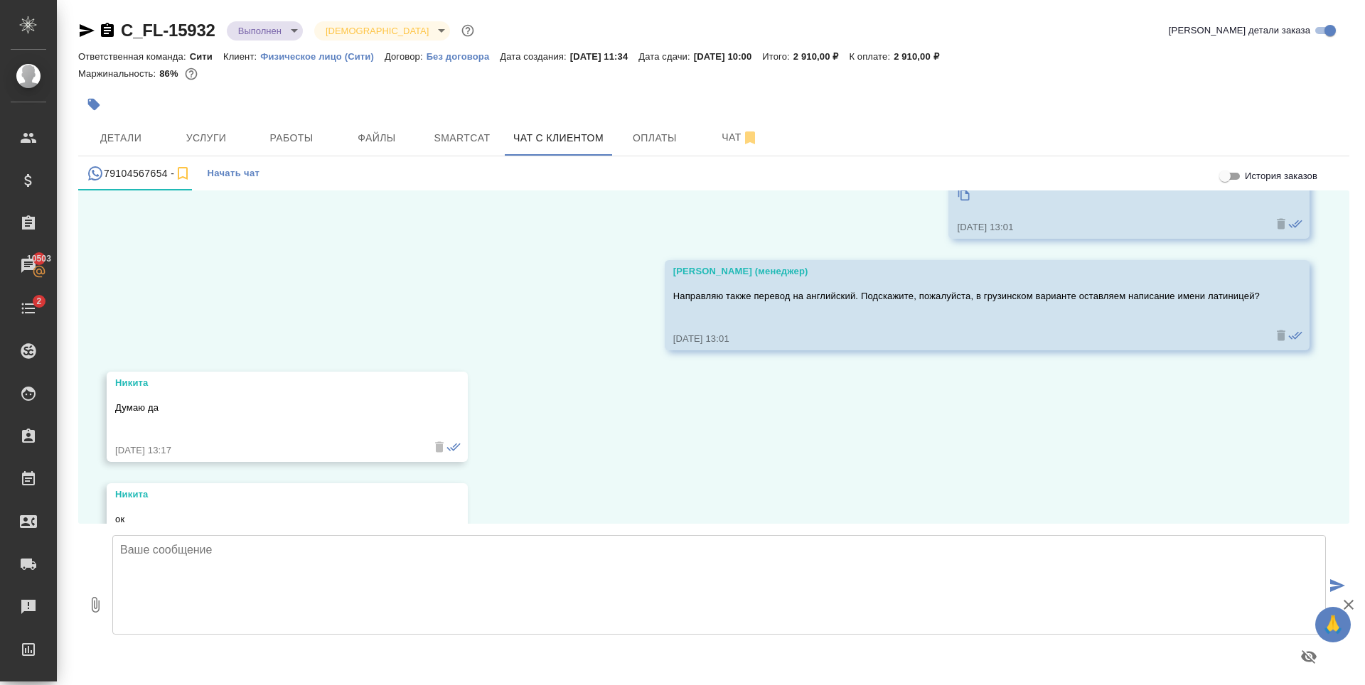
scroll to position [1665, 0]
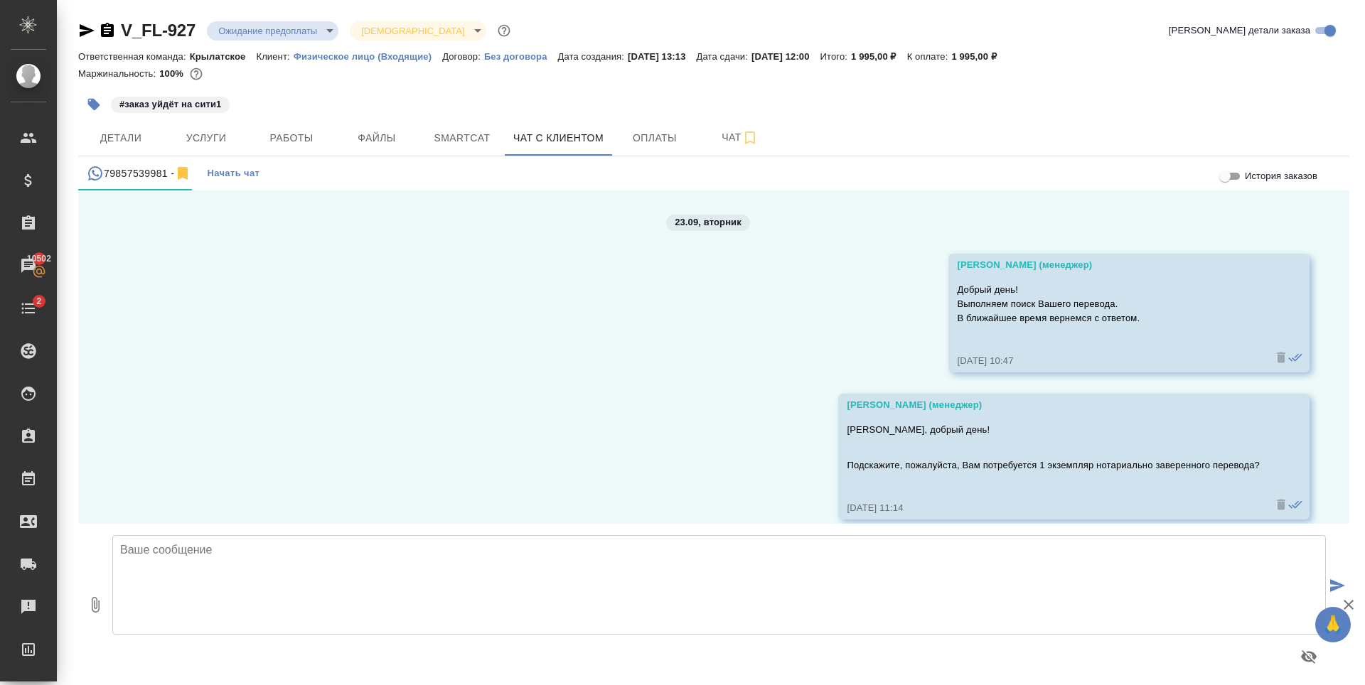
scroll to position [3388, 0]
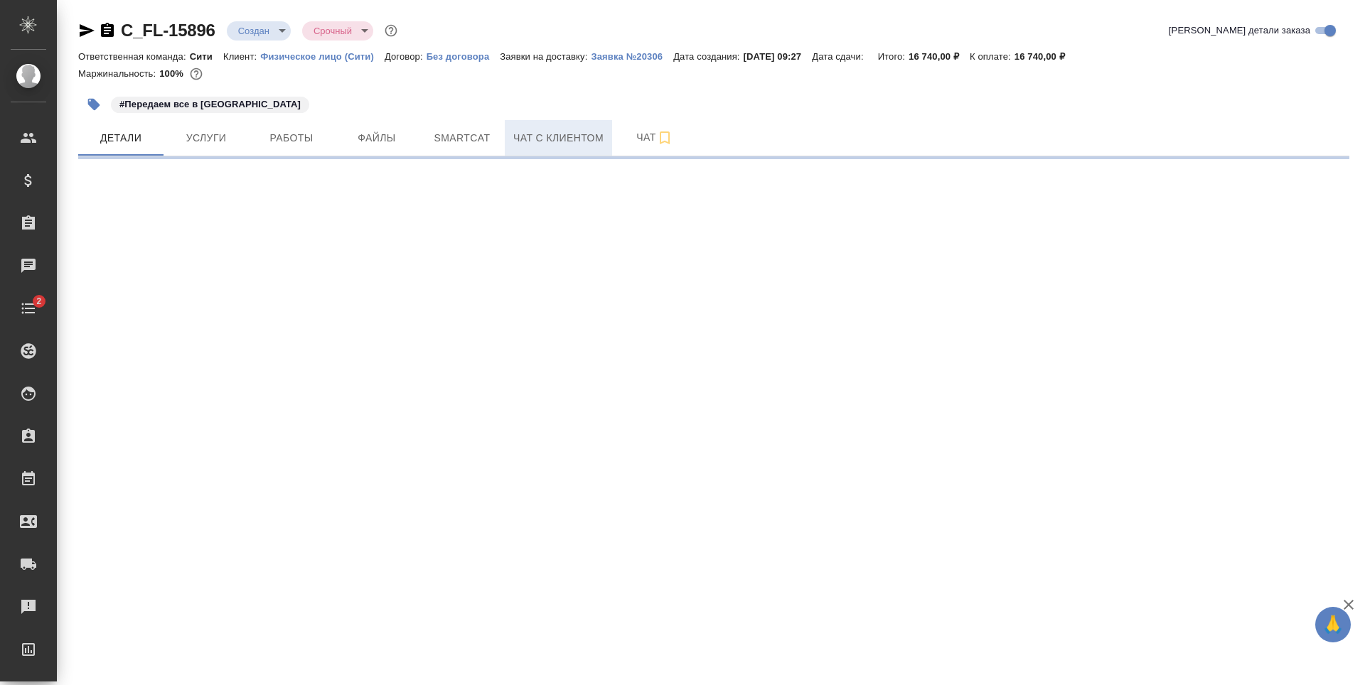
click at [528, 141] on span "Чат с клиентом" at bounding box center [558, 138] width 90 height 18
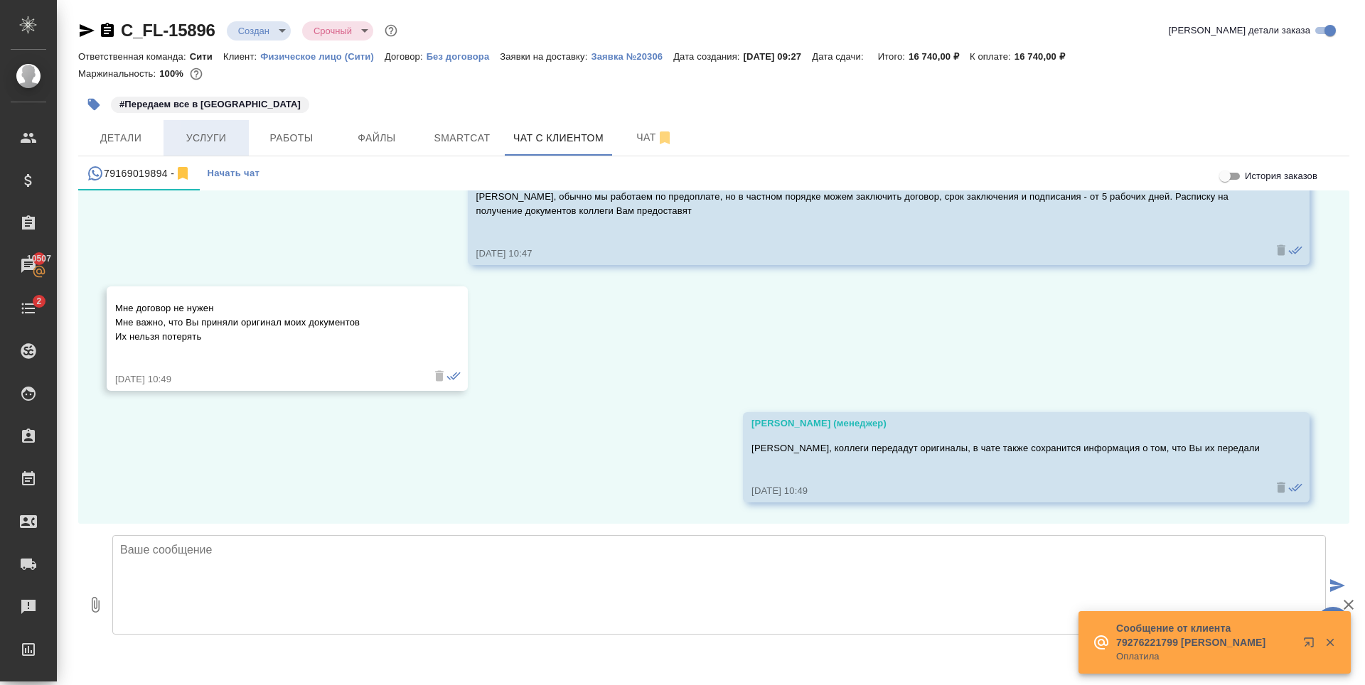
scroll to position [7981, 0]
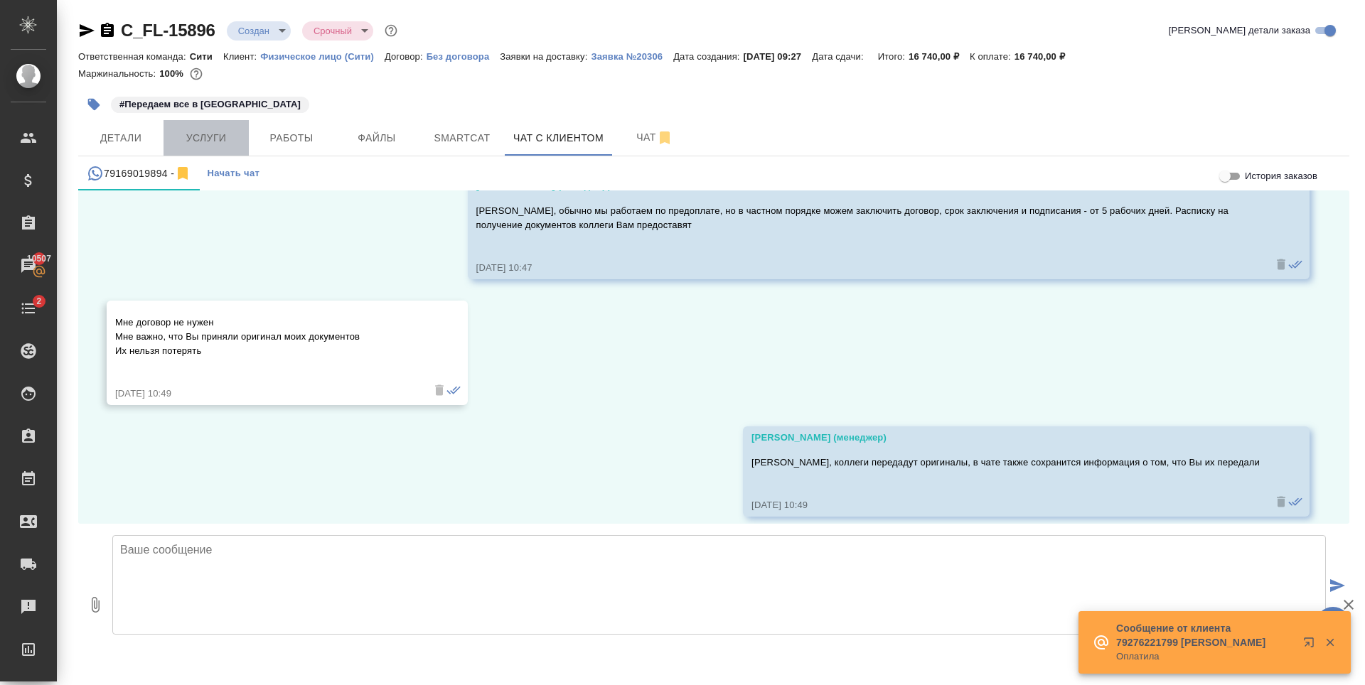
click at [216, 139] on span "Услуги" at bounding box center [206, 138] width 68 height 18
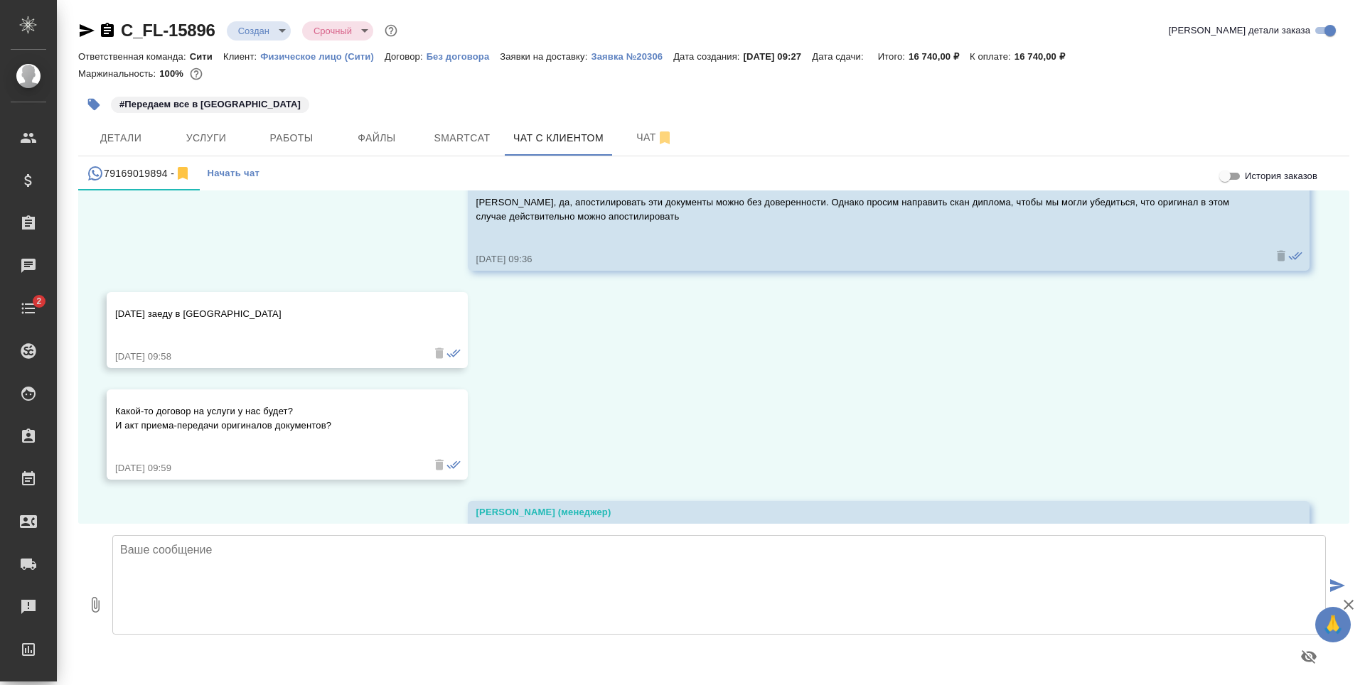
scroll to position [7981, 0]
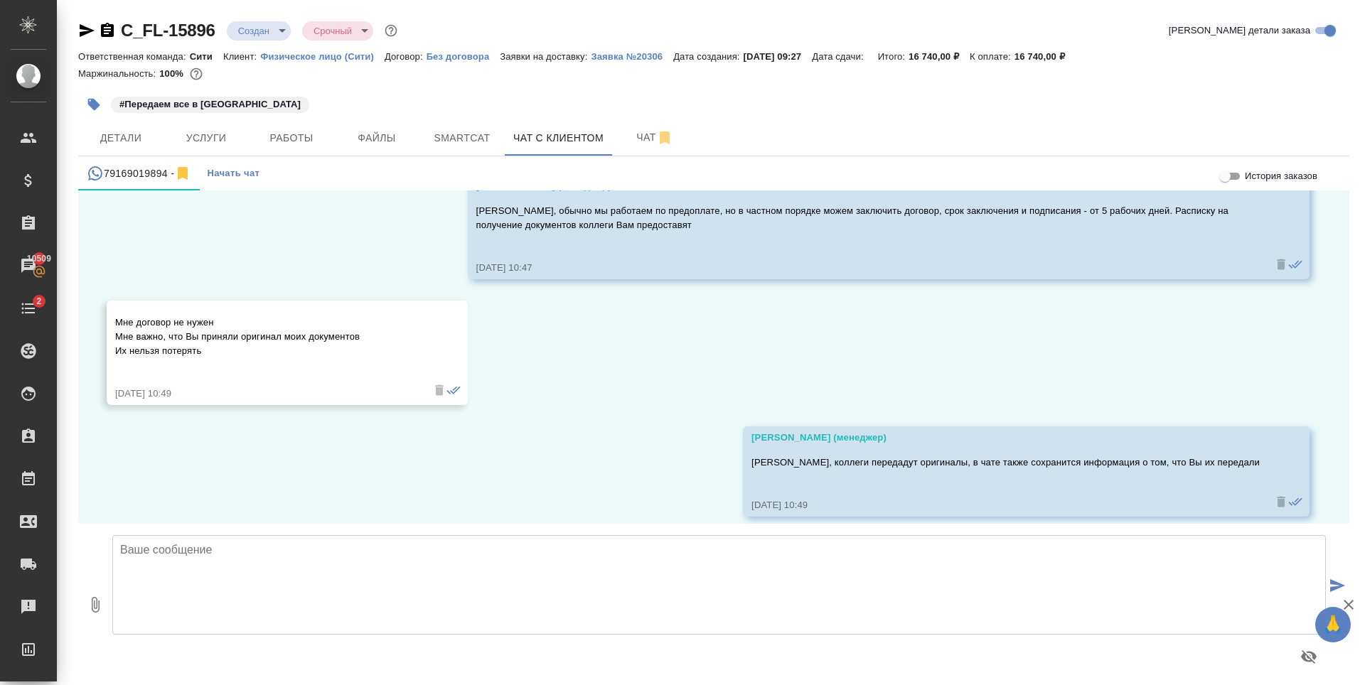
click at [317, 90] on div "#Передаем все в [GEOGRAPHIC_DATA]" at bounding box center [502, 104] width 848 height 31
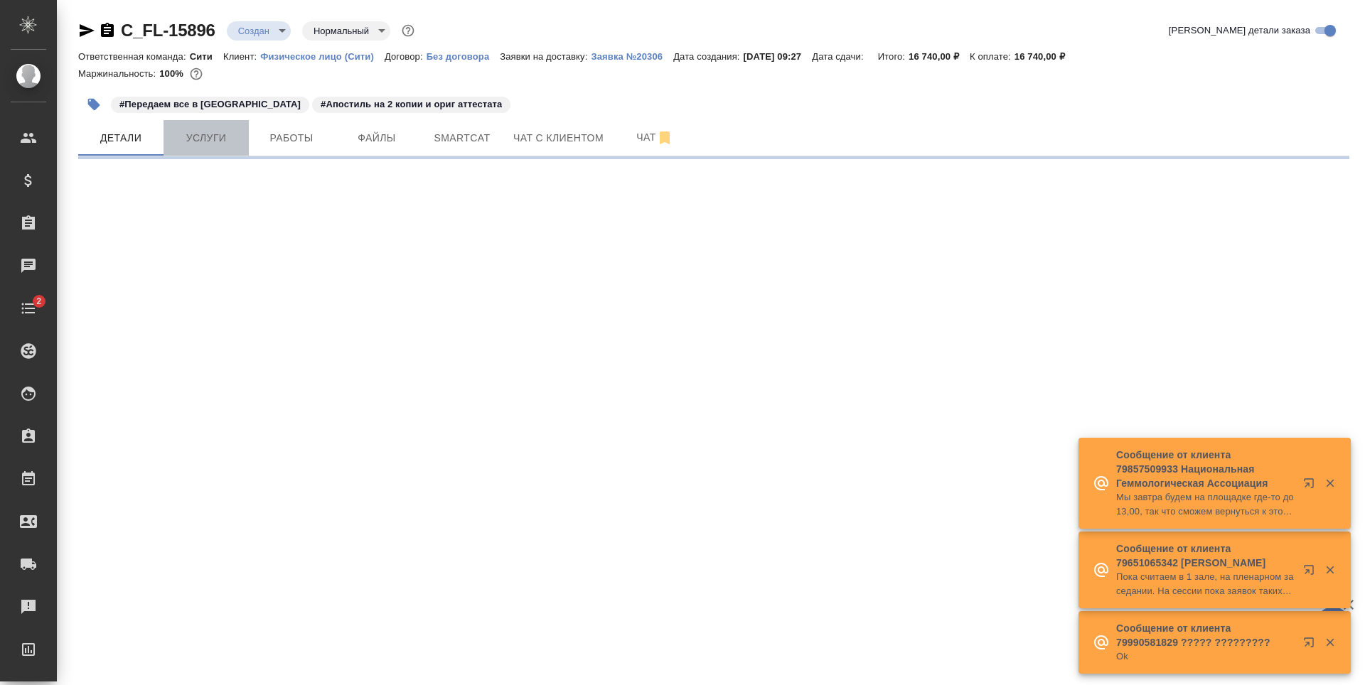
click at [196, 149] on button "Услуги" at bounding box center [206, 138] width 85 height 36
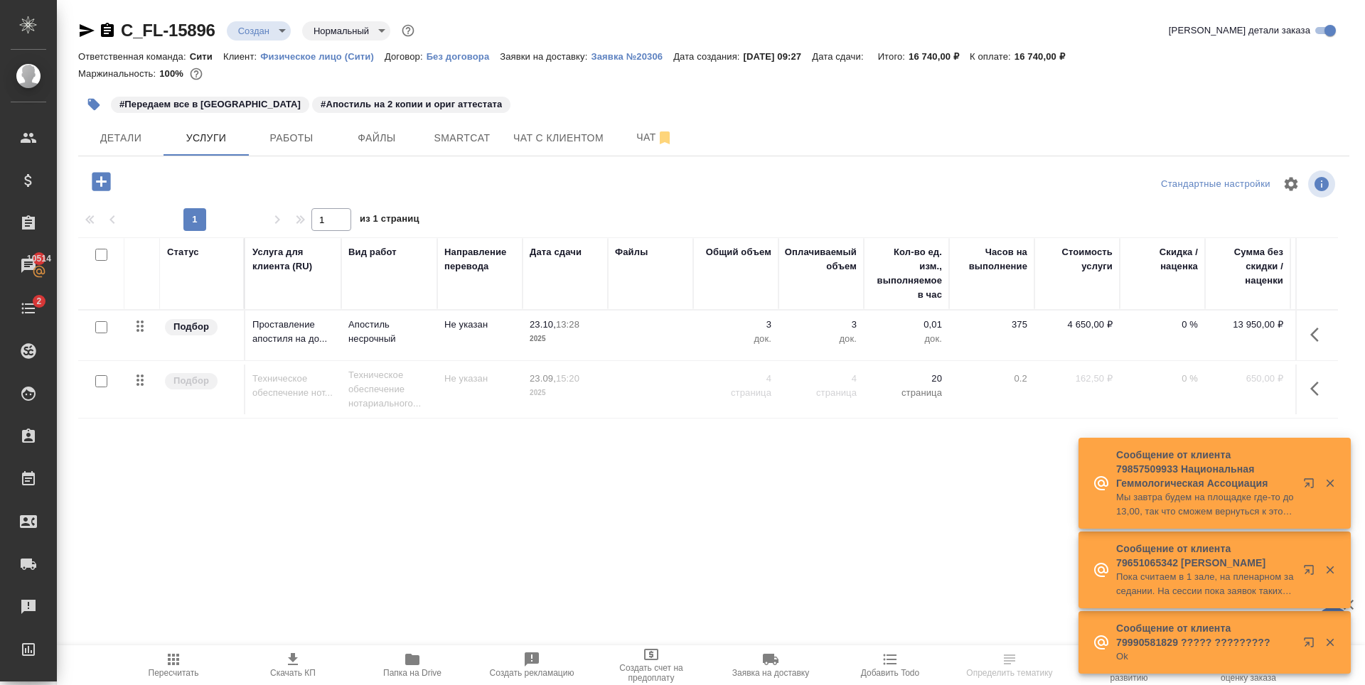
click at [610, 462] on div "Статус Услуга для клиента (RU) Вид работ Направление перевода Дата сдачи Файлы …" at bounding box center [708, 390] width 1260 height 306
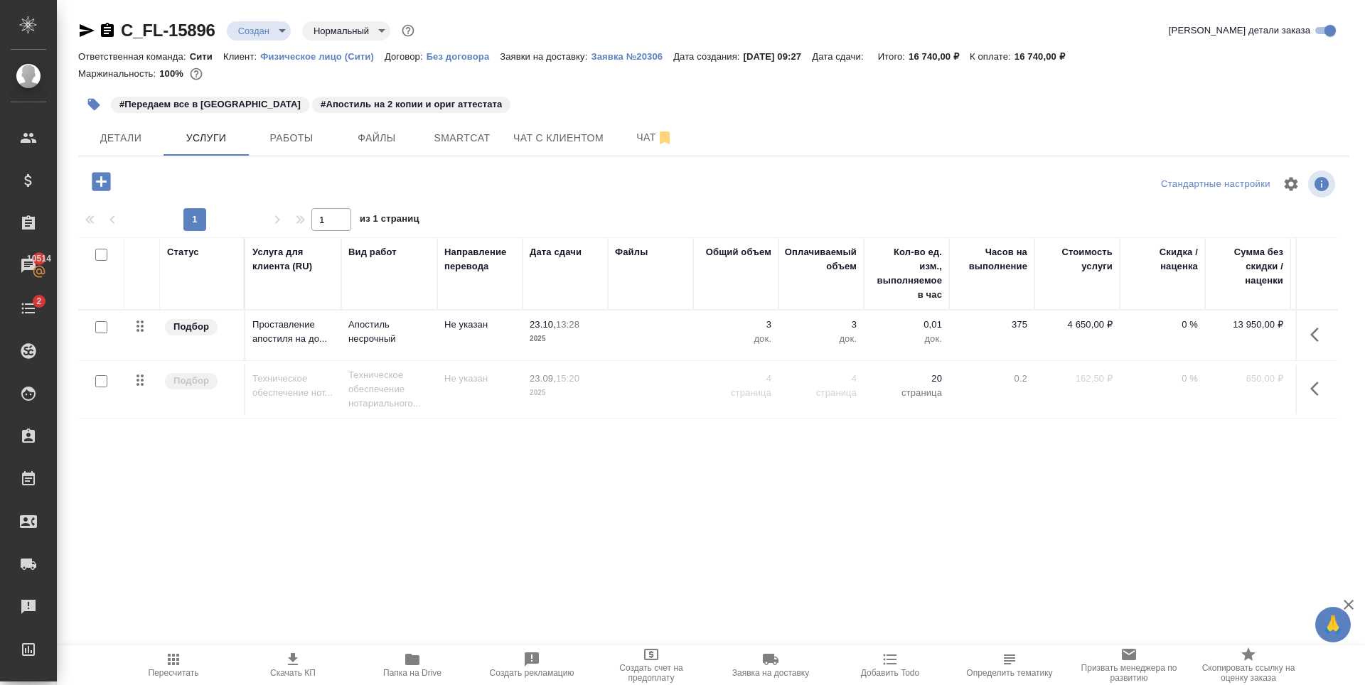
click at [768, 501] on div "Статус Услуга для клиента (RU) Вид работ Направление перевода Дата сдачи Файлы …" at bounding box center [708, 390] width 1260 height 306
drag, startPoint x: 473, startPoint y: 469, endPoint x: 449, endPoint y: 389, distance: 83.0
click at [474, 469] on div "Статус Услуга для клиента (RU) Вид работ Направление перевода Дата сдачи Файлы …" at bounding box center [708, 390] width 1260 height 306
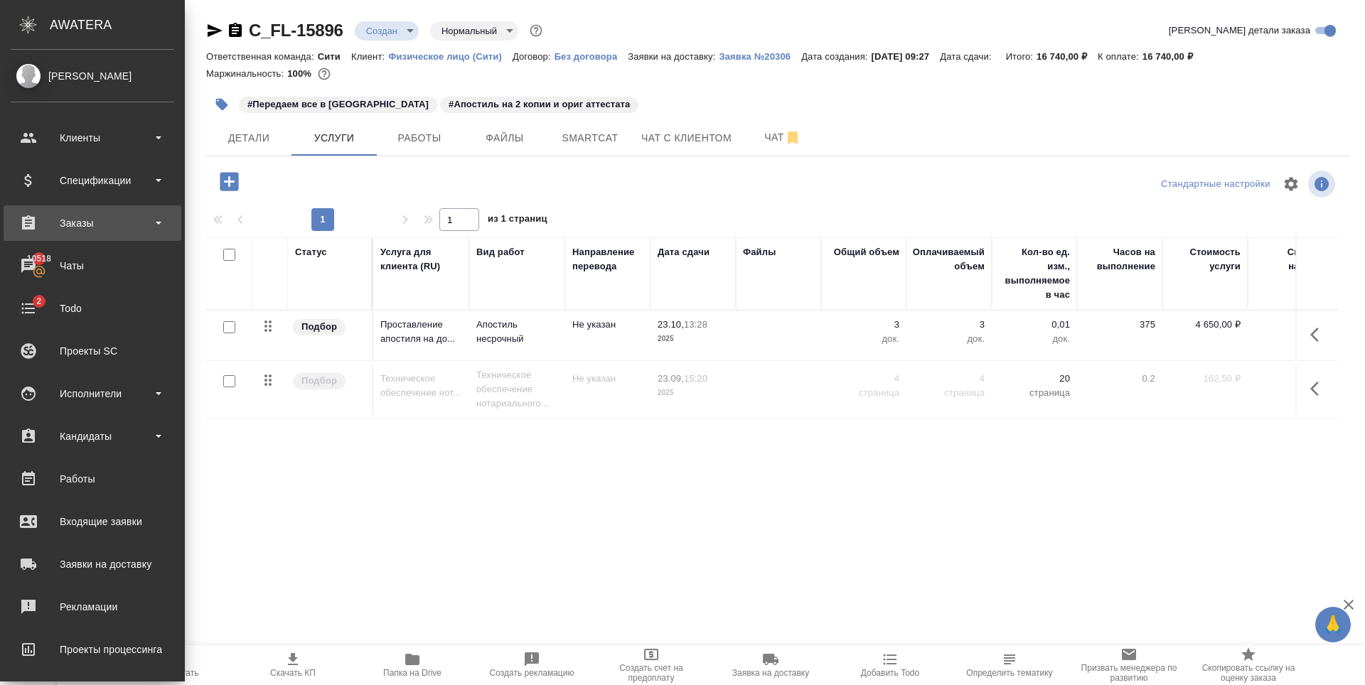
drag, startPoint x: 78, startPoint y: 233, endPoint x: 85, endPoint y: 236, distance: 7.3
click at [79, 233] on div "Заказы" at bounding box center [93, 223] width 164 height 21
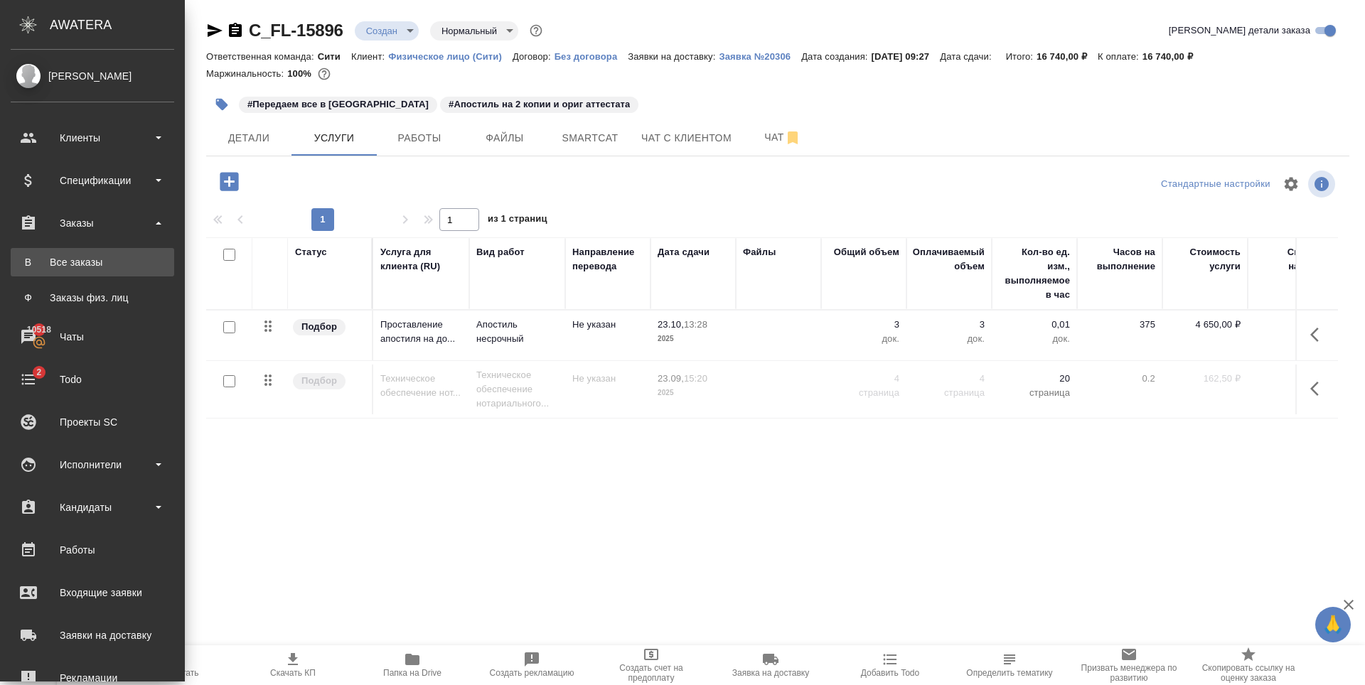
click at [94, 260] on div "Все заказы" at bounding box center [92, 262] width 149 height 14
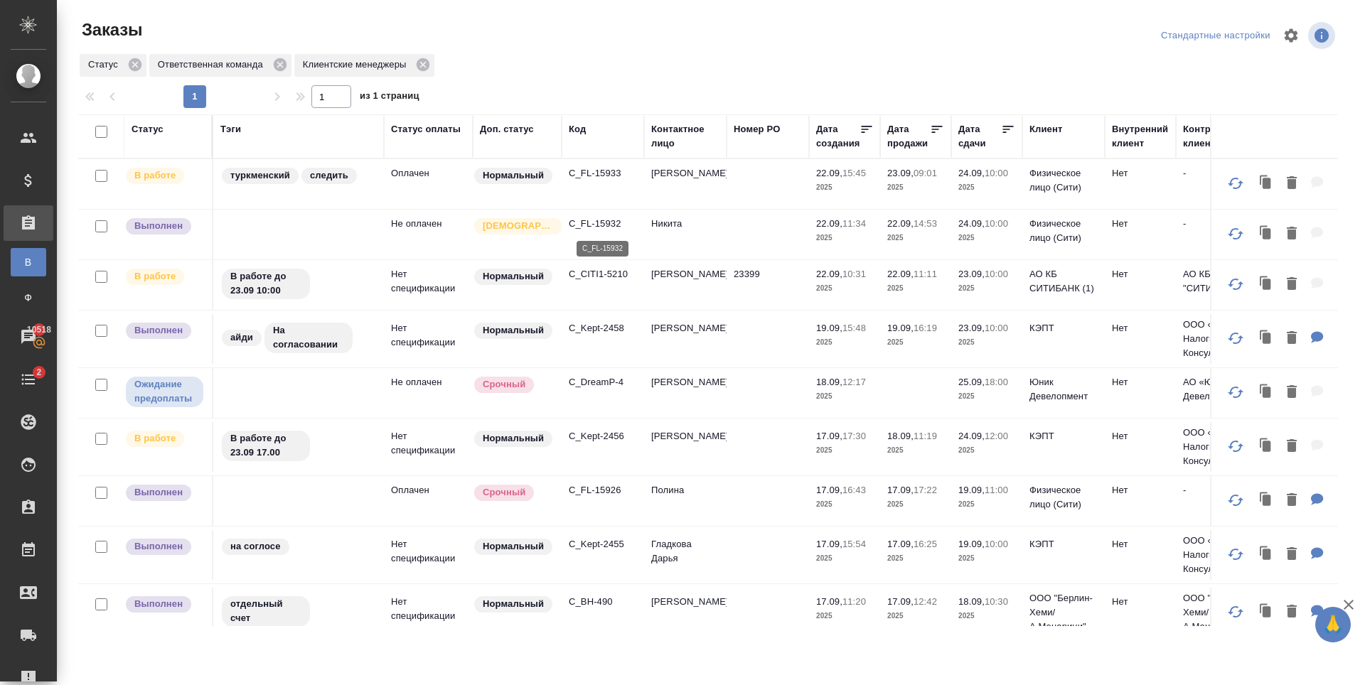
click at [590, 225] on p "C_FL-15932" at bounding box center [603, 224] width 68 height 14
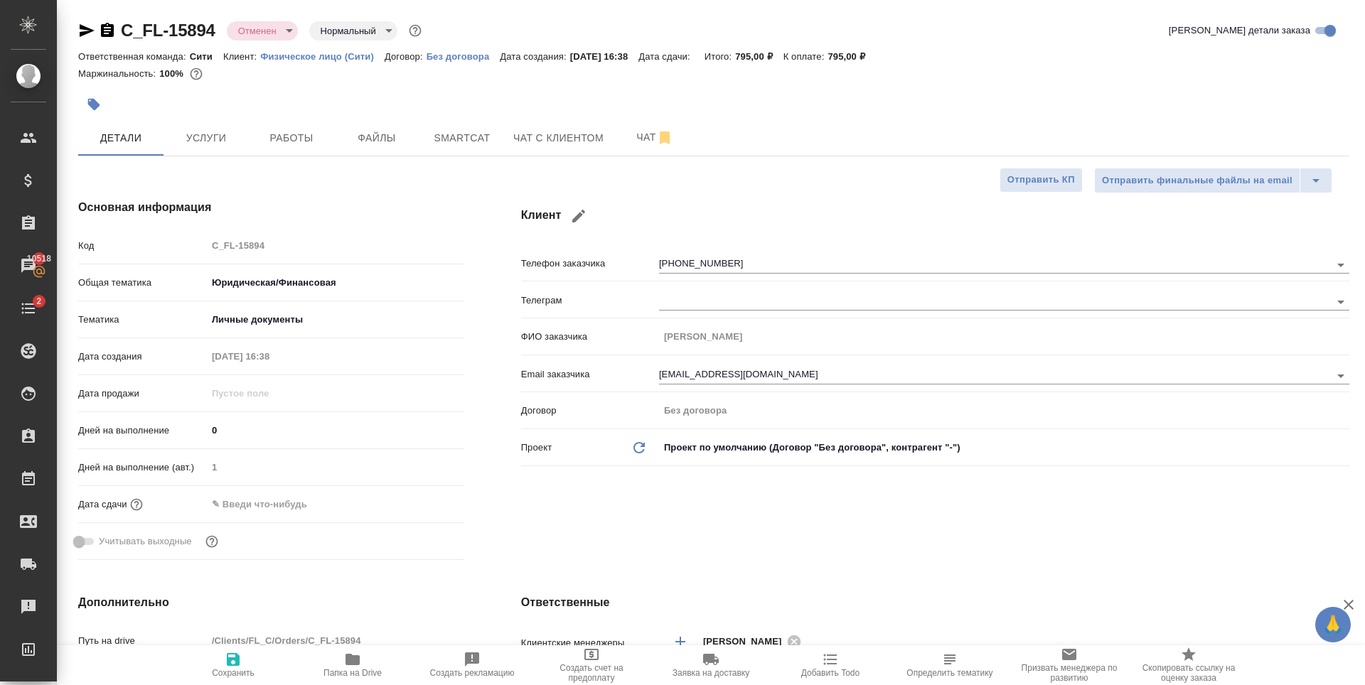
select select "RU"
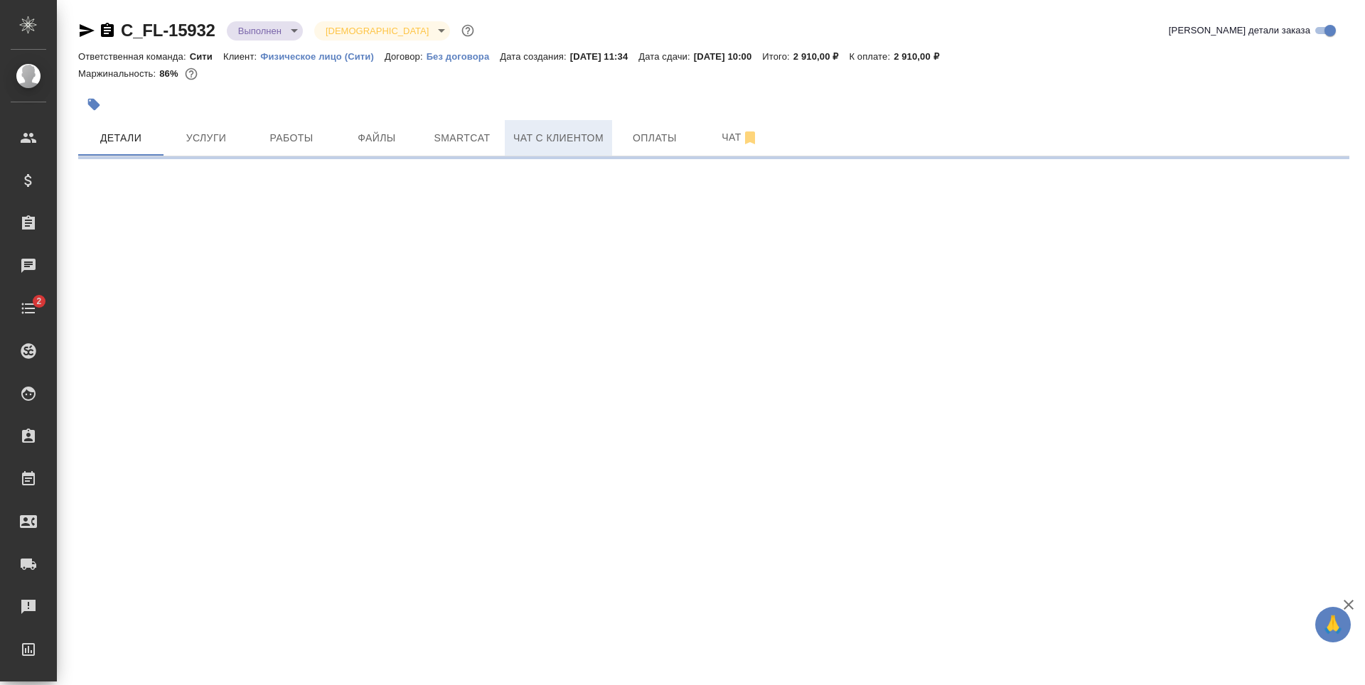
click at [567, 130] on span "Чат с клиентом" at bounding box center [558, 138] width 90 height 18
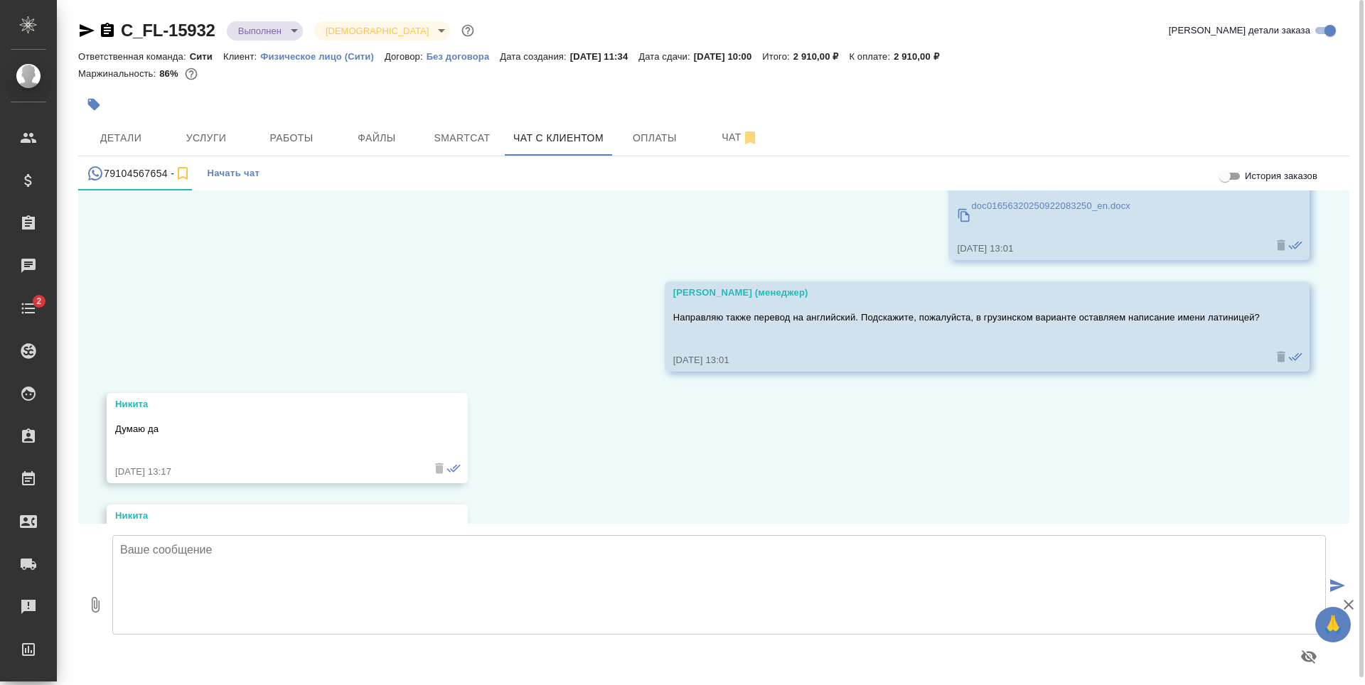
scroll to position [1878, 0]
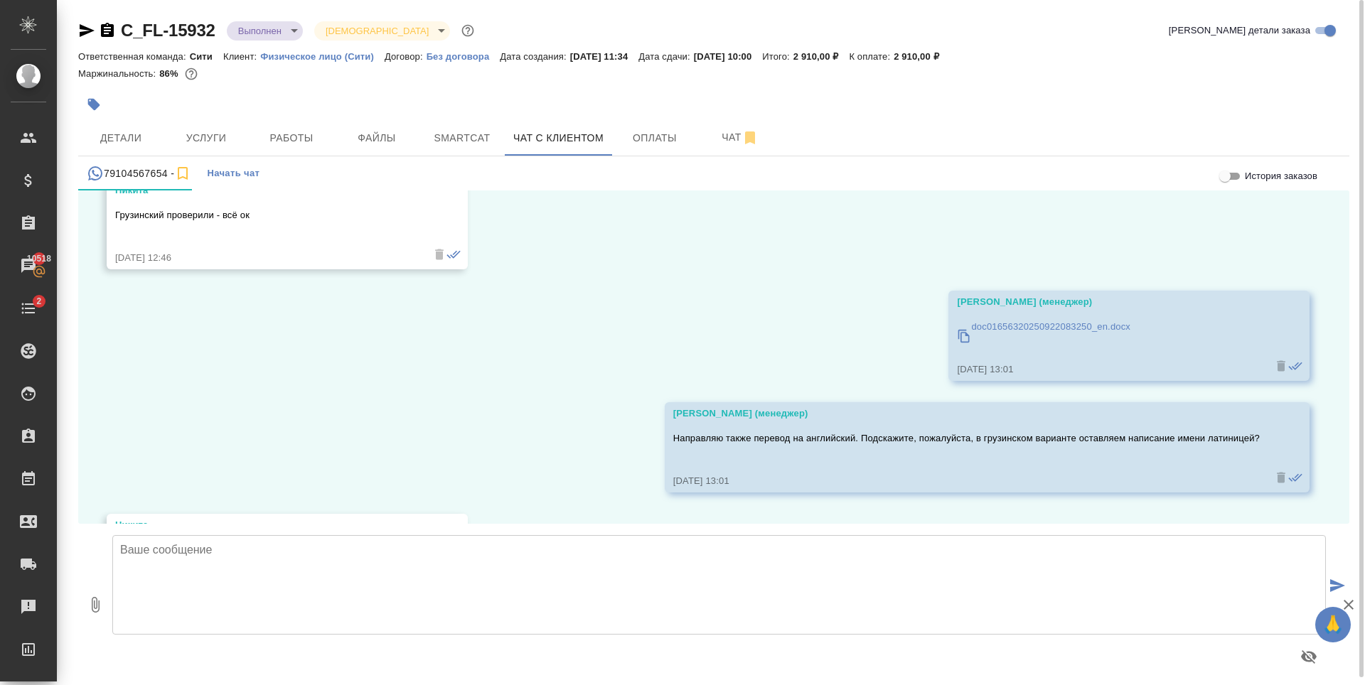
click at [1068, 327] on p "doc01656320250922083250_en.docx" at bounding box center [1050, 327] width 159 height 14
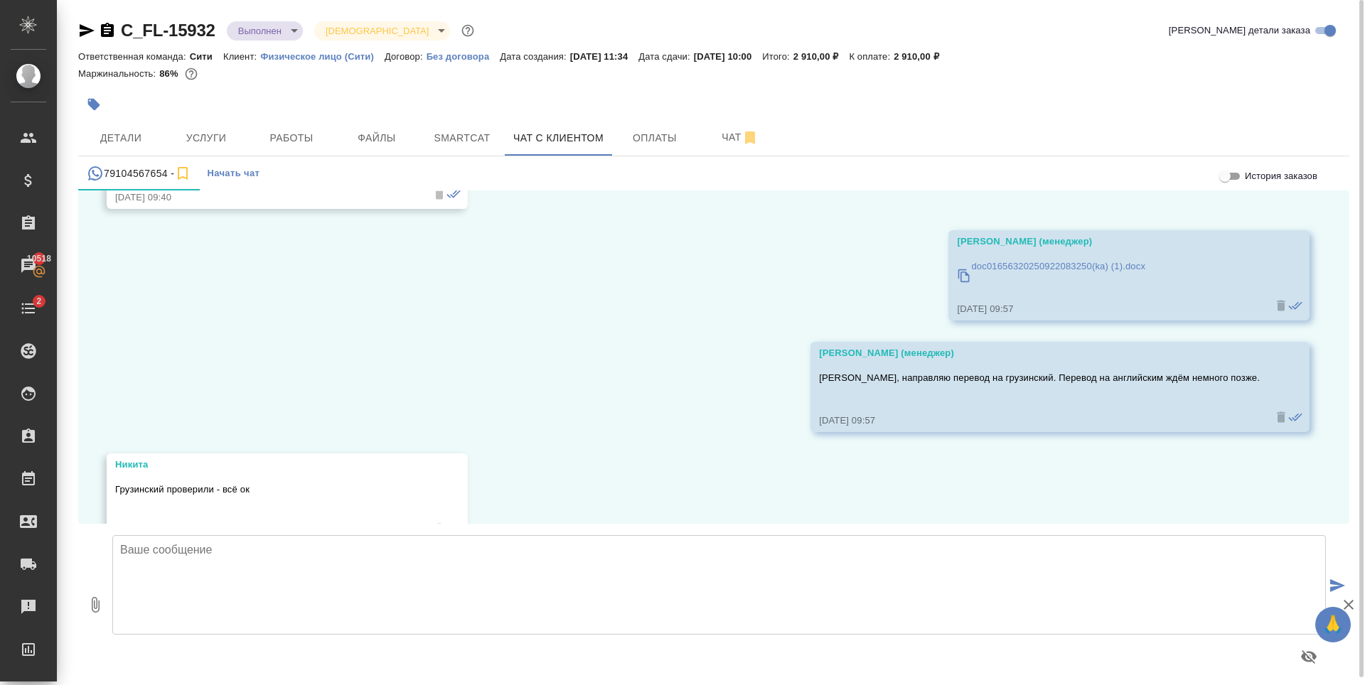
scroll to position [1522, 0]
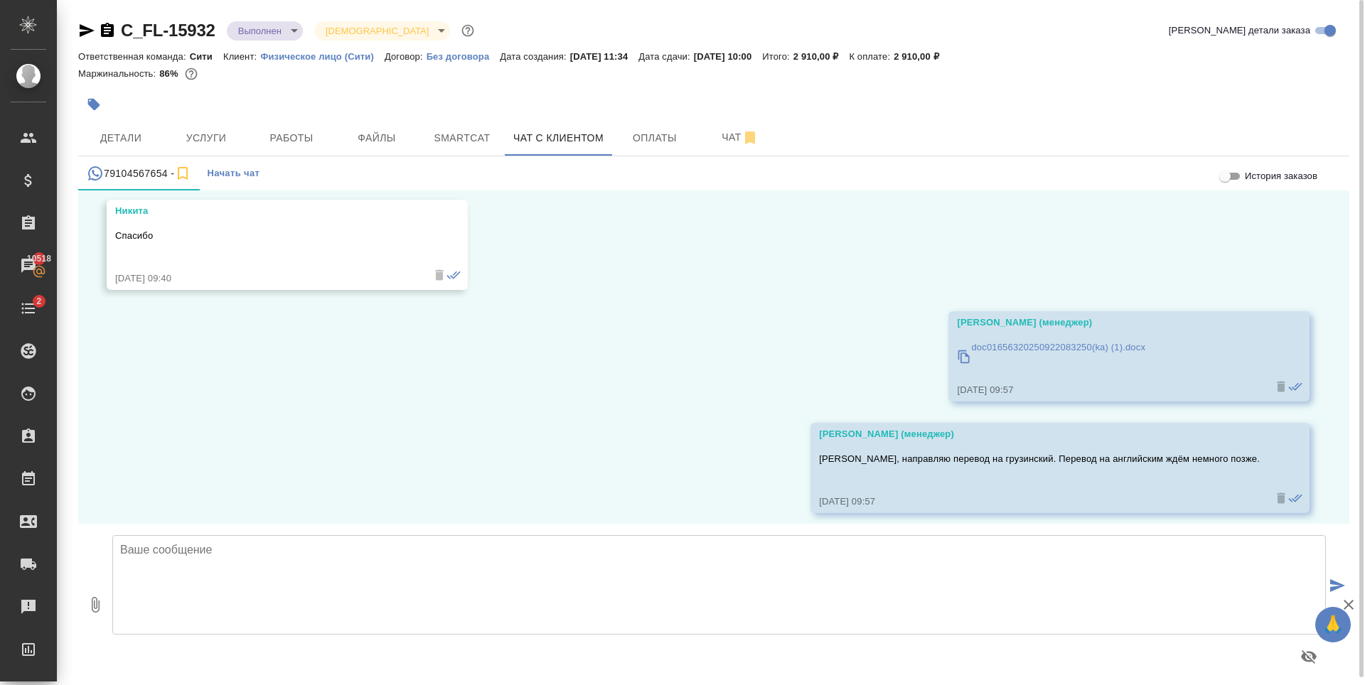
click at [988, 358] on div "doc01656320250922083250(ka) (1).docx" at bounding box center [1058, 356] width 174 height 39
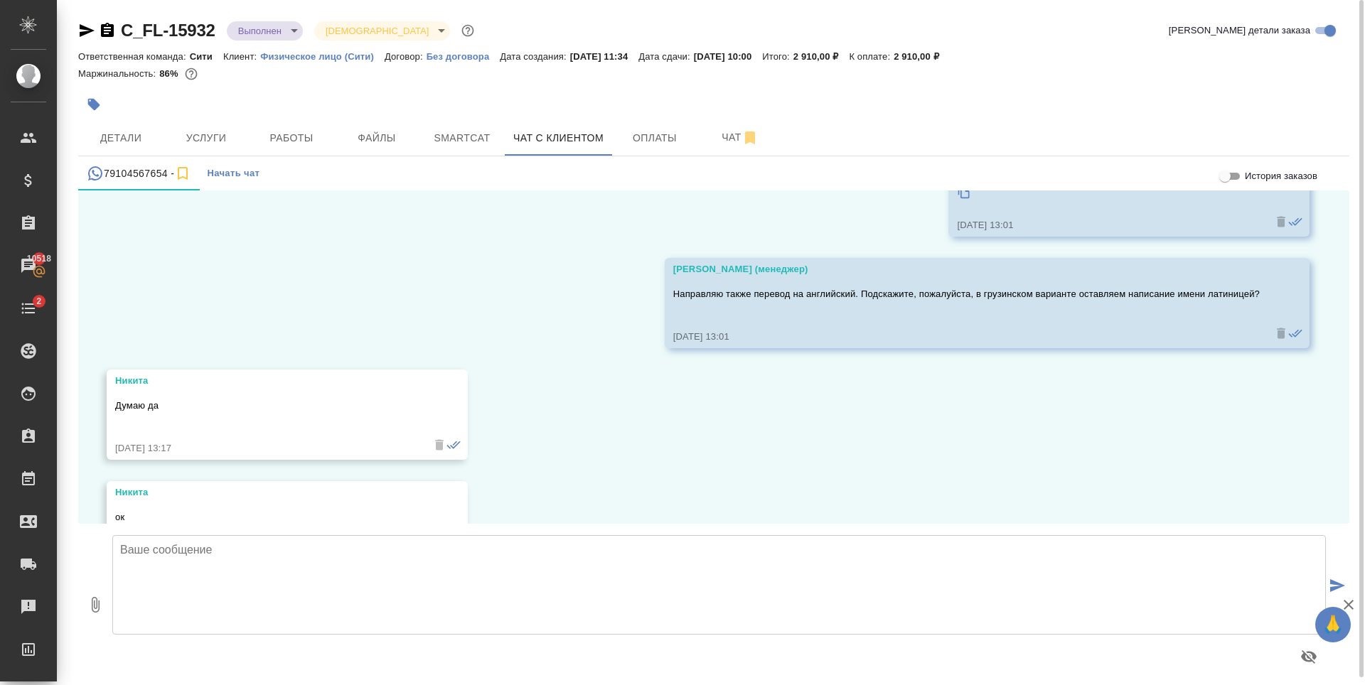
scroll to position [2091, 0]
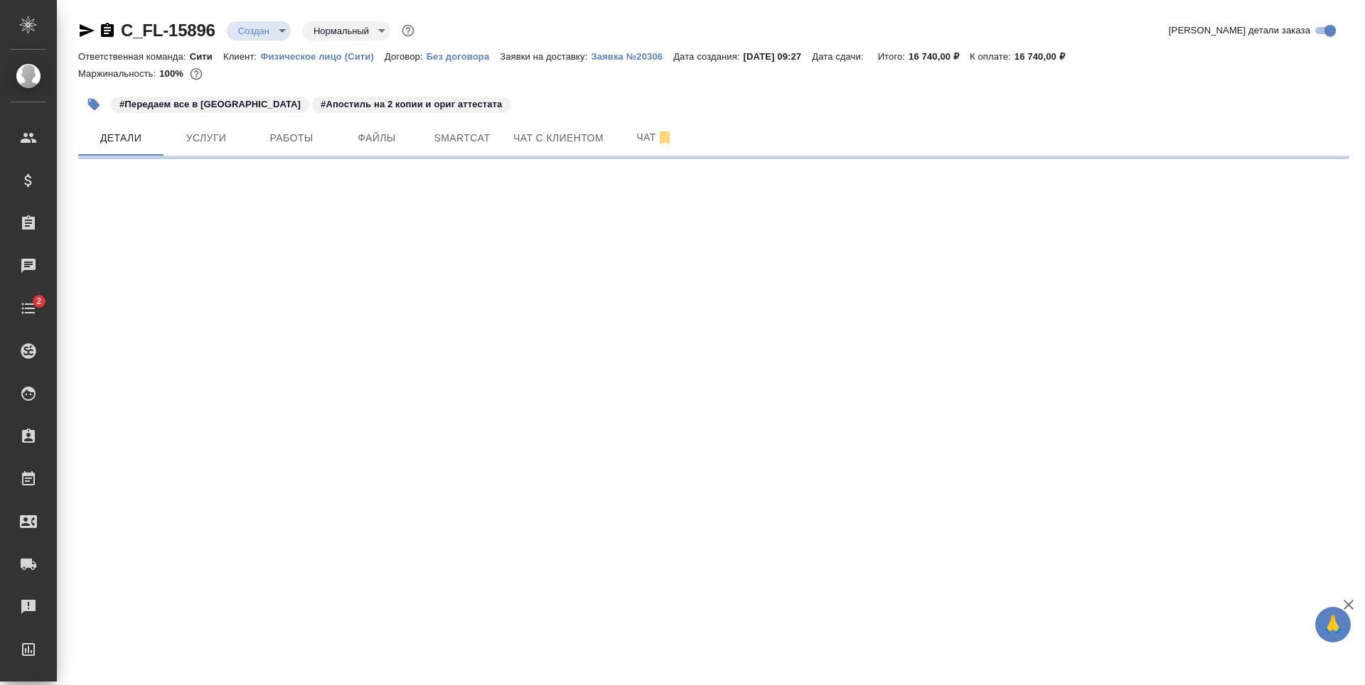
select select "RU"
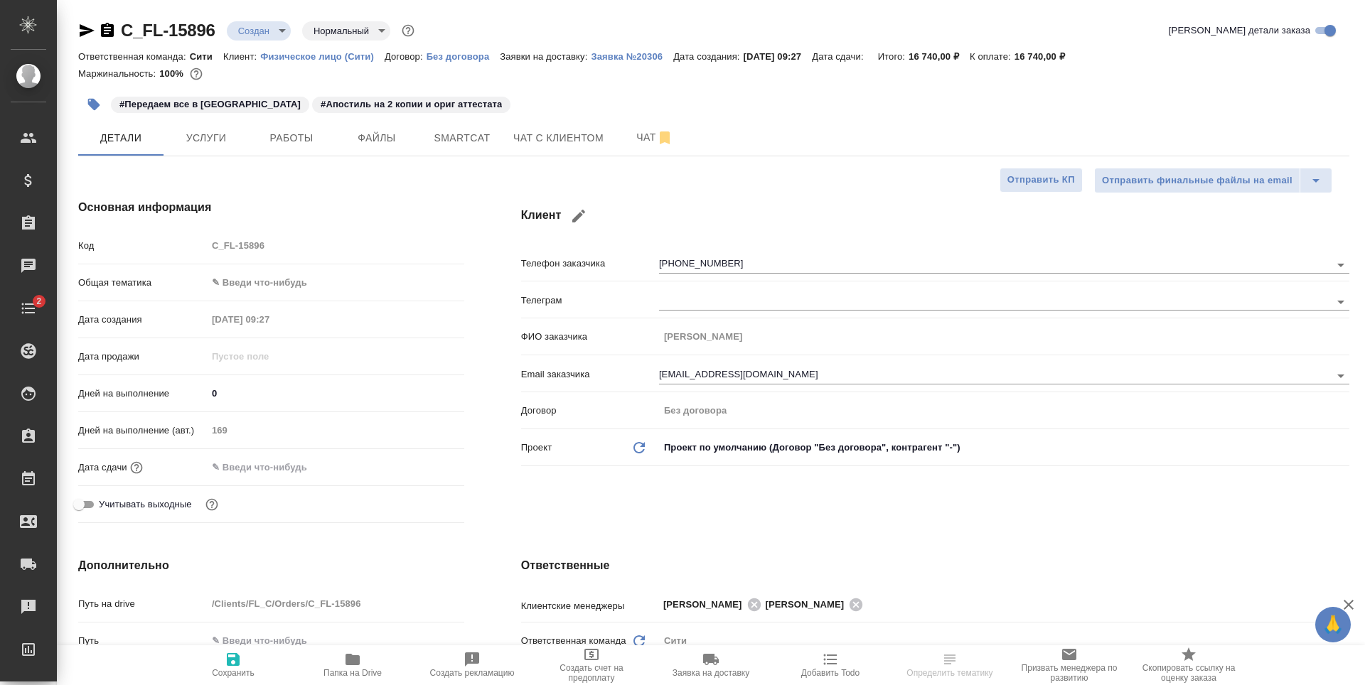
type textarea "x"
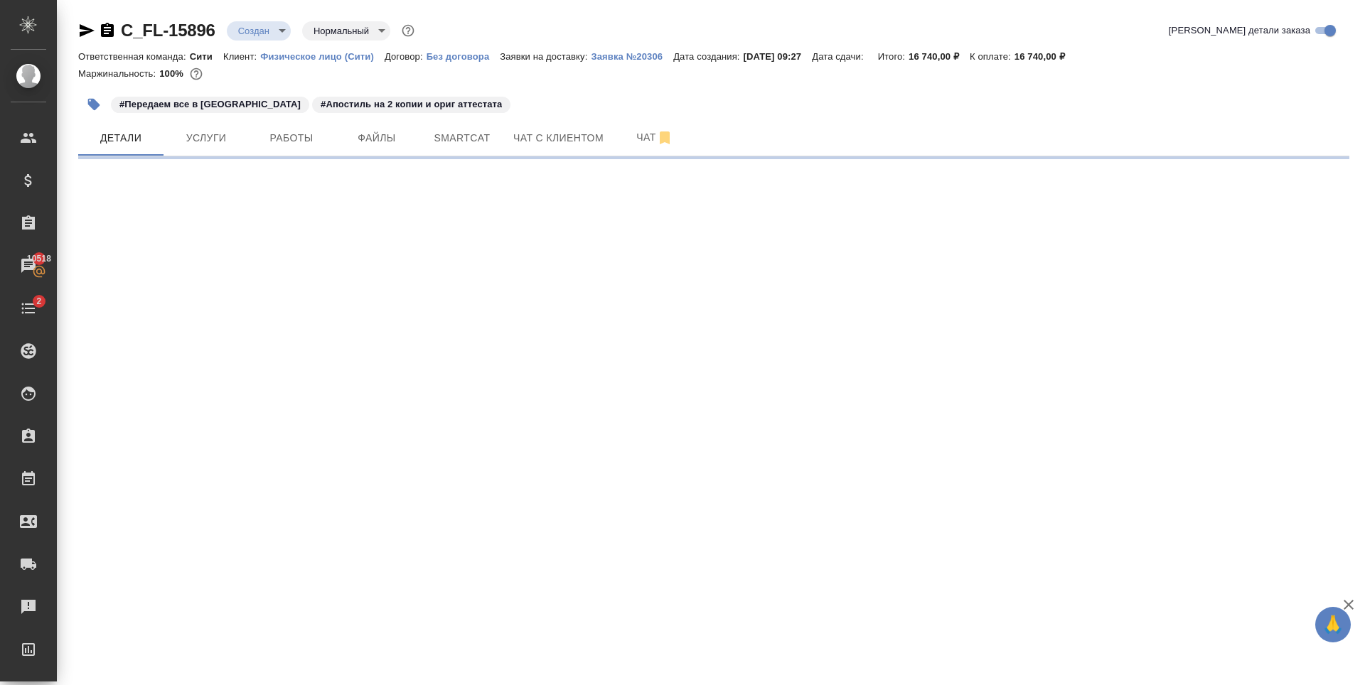
select select "RU"
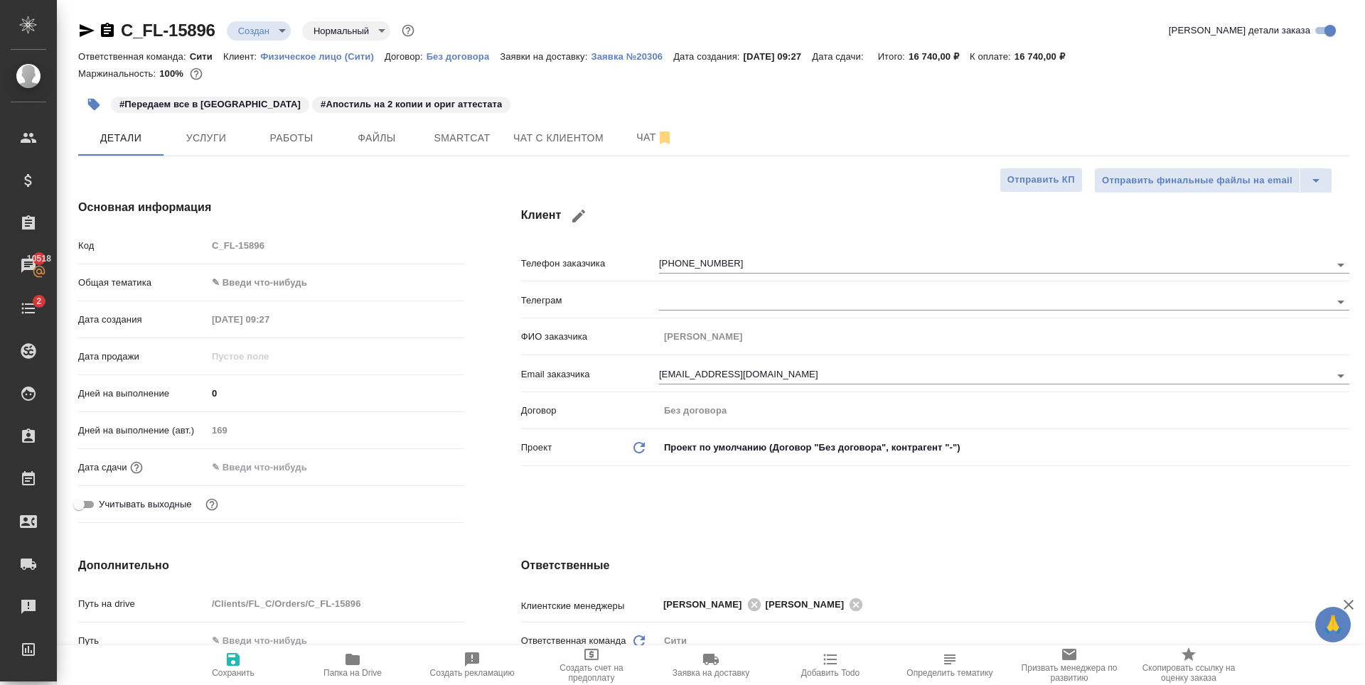
type textarea "x"
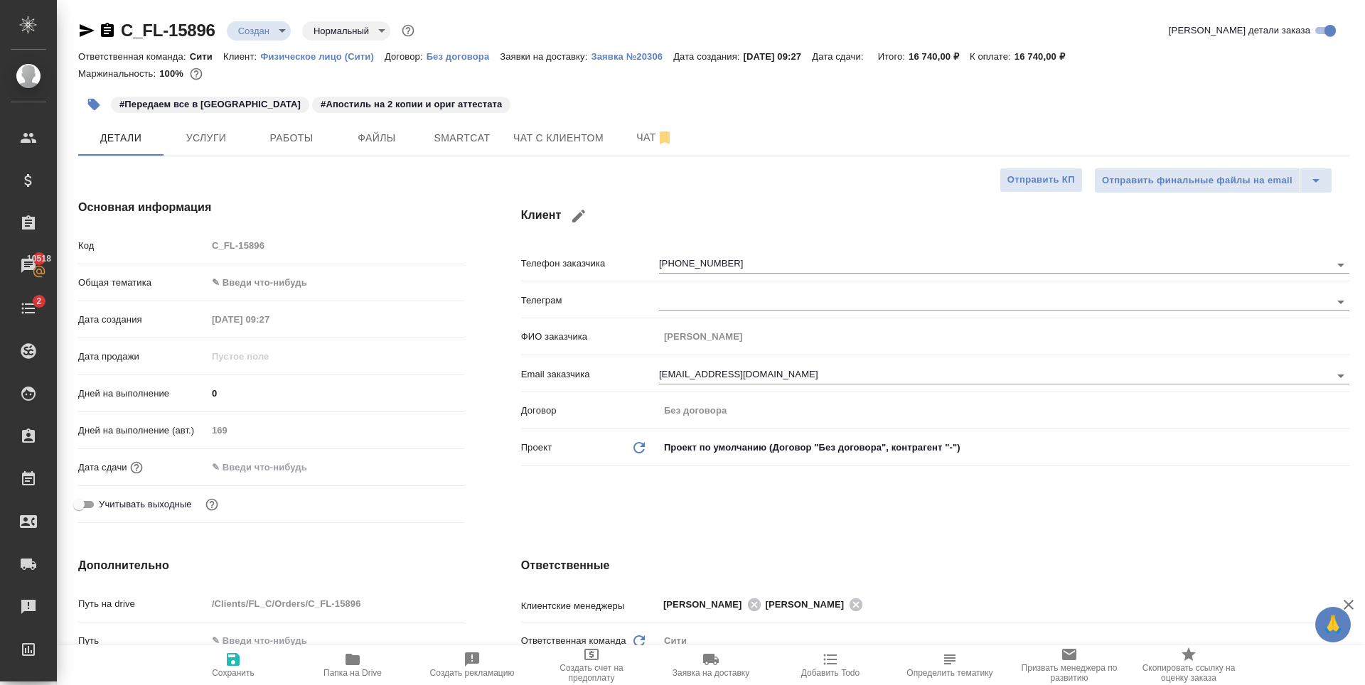
type textarea "x"
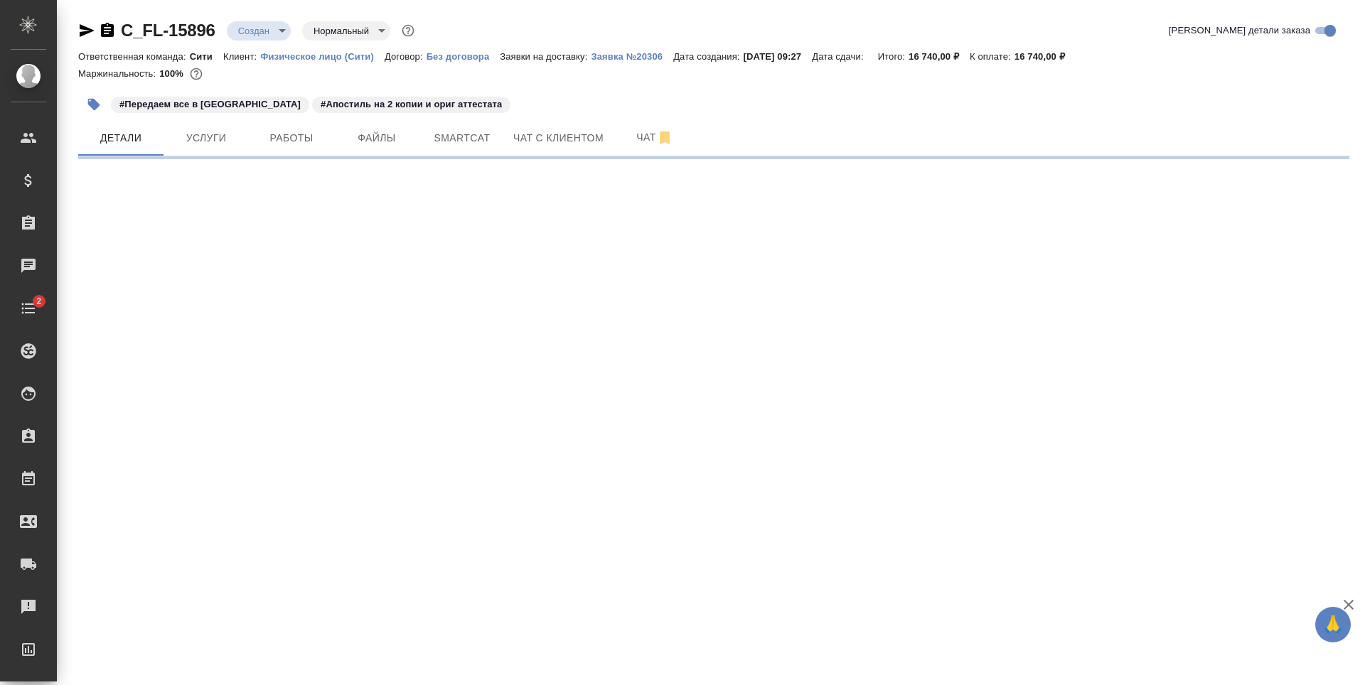
select select "RU"
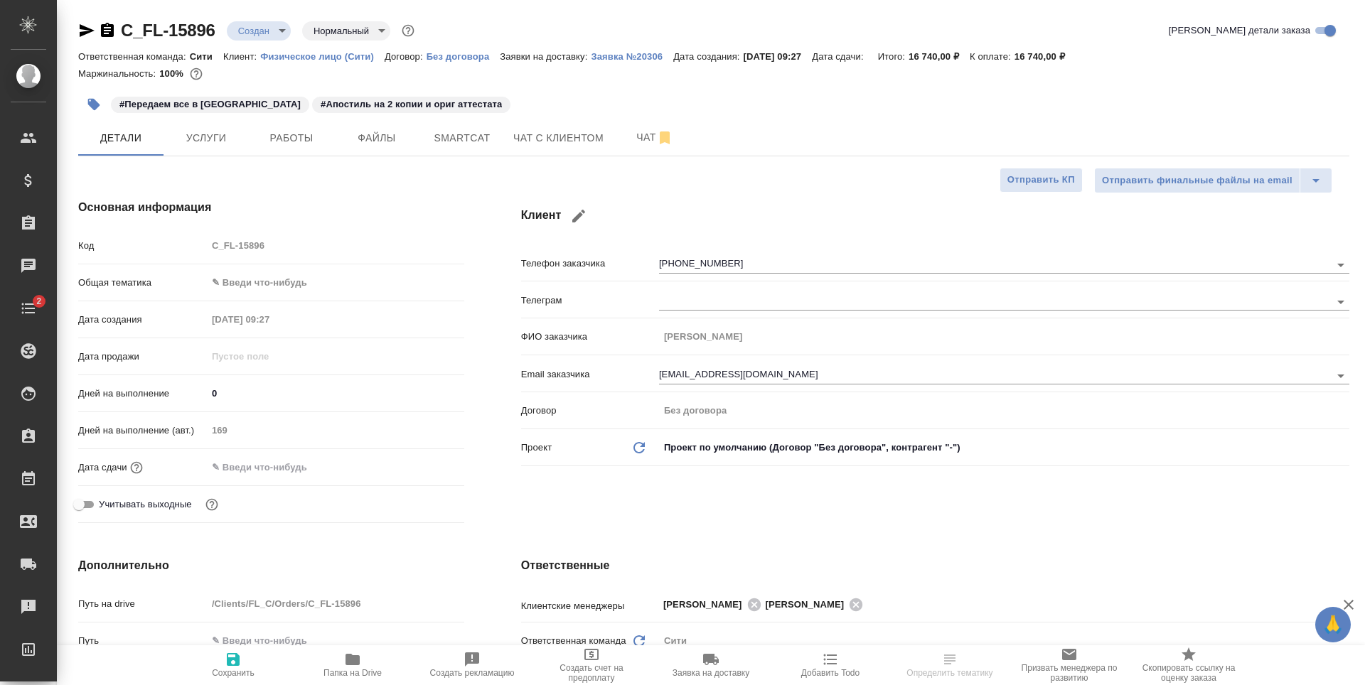
type textarea "x"
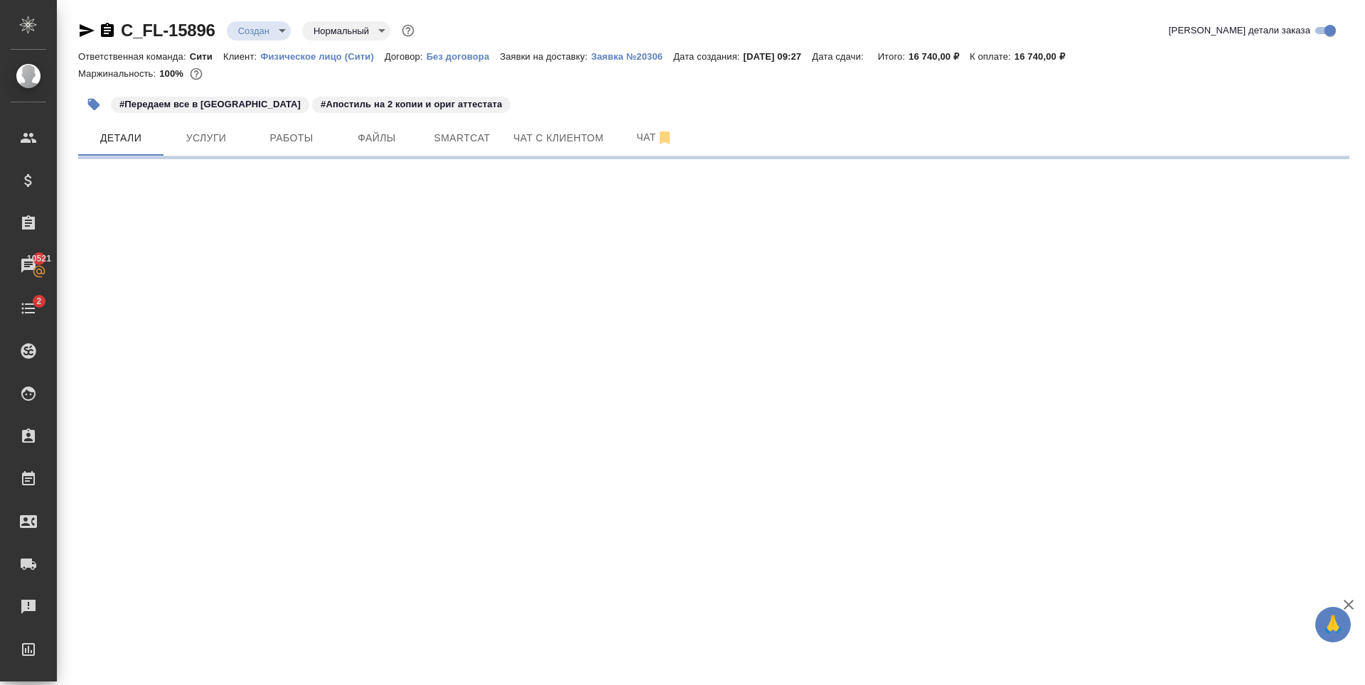
select select "RU"
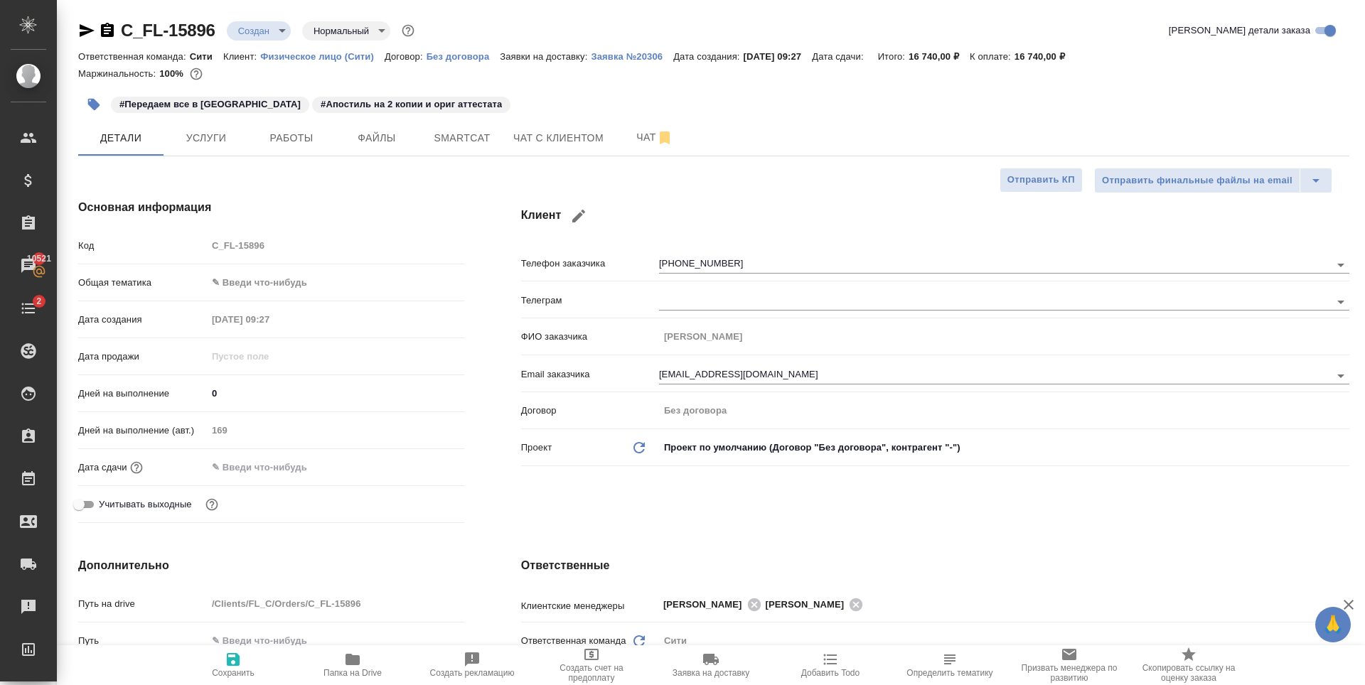
type textarea "x"
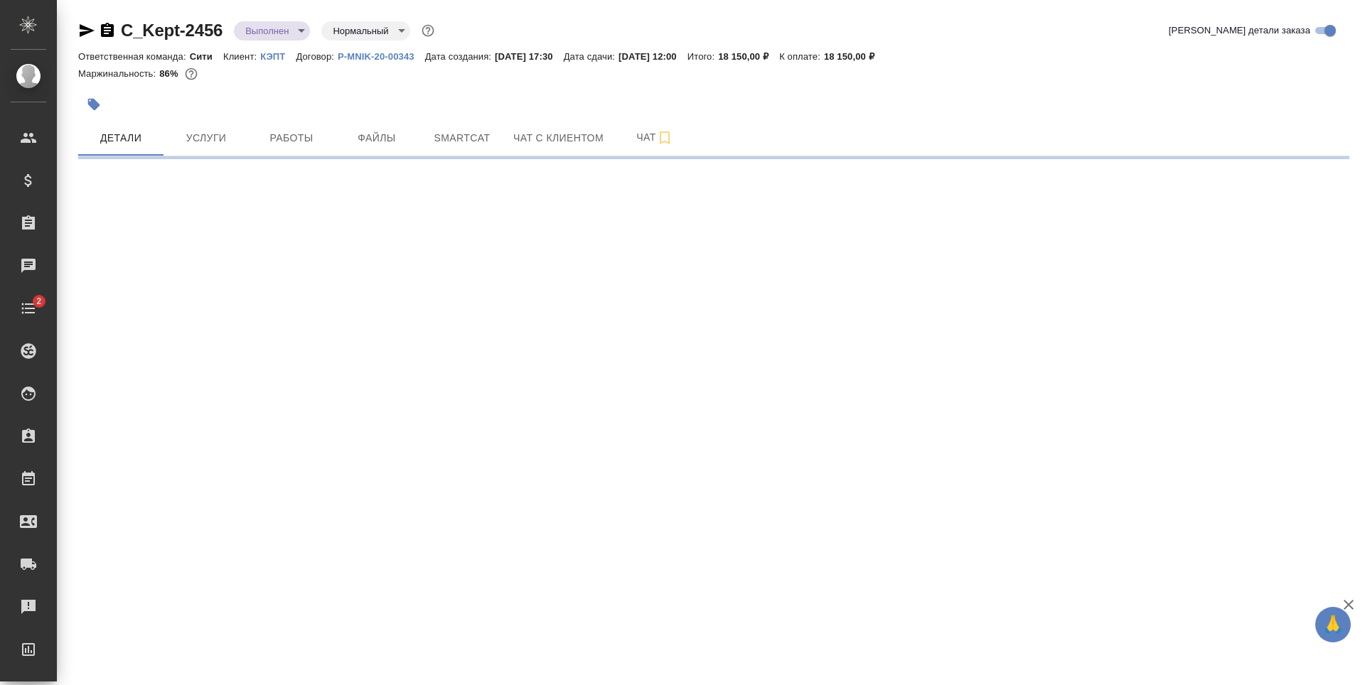
select select "RU"
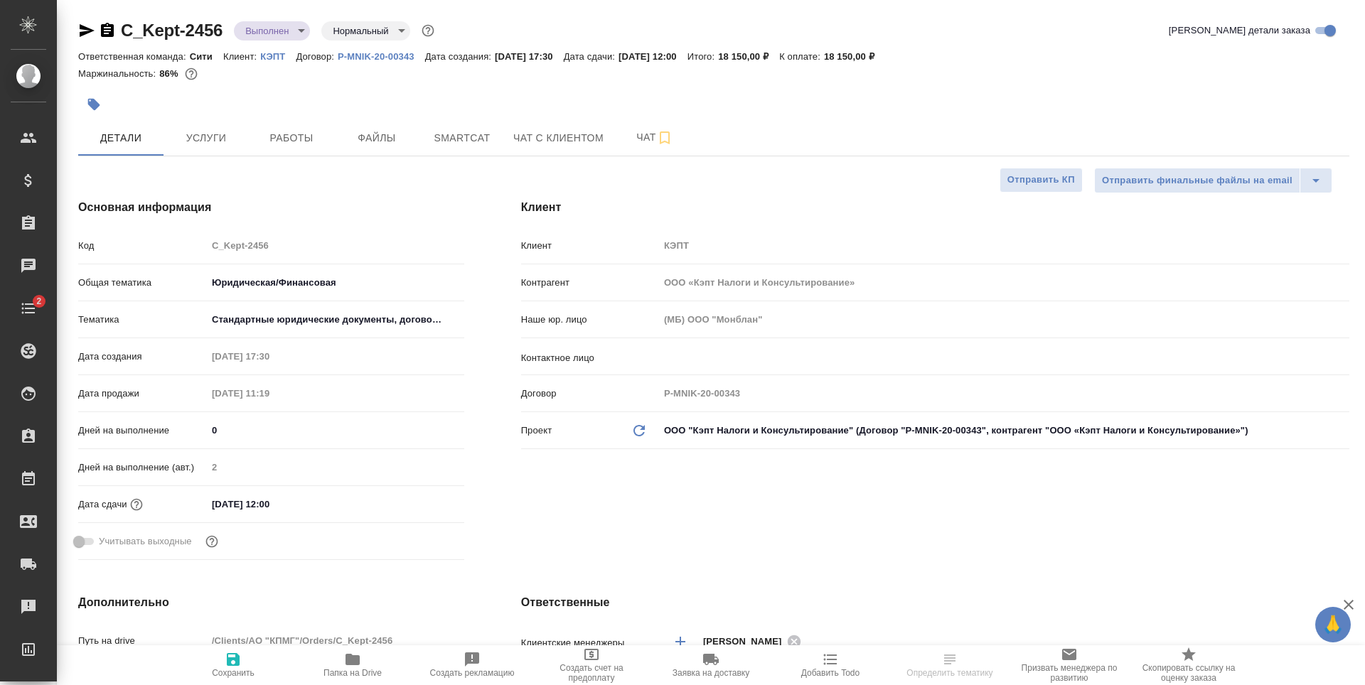
type textarea "x"
click at [223, 135] on span "Услуги" at bounding box center [206, 138] width 68 height 18
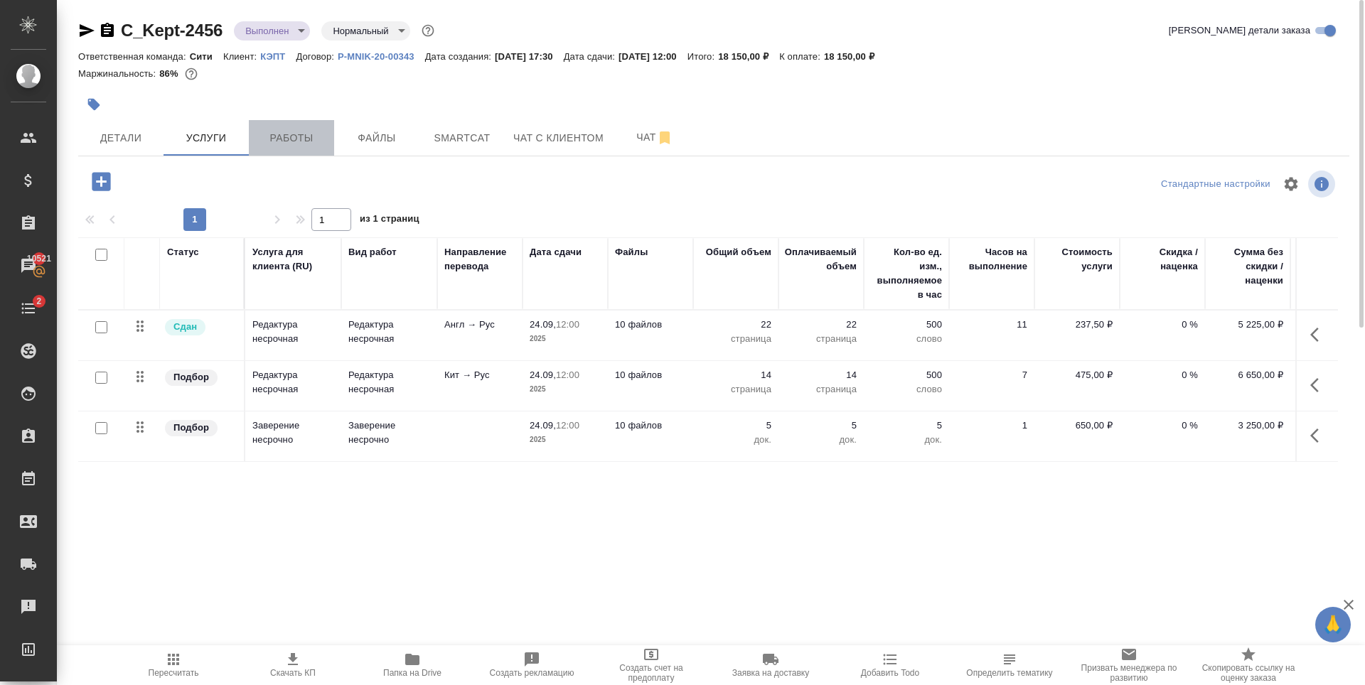
click at [271, 133] on span "Работы" at bounding box center [291, 138] width 68 height 18
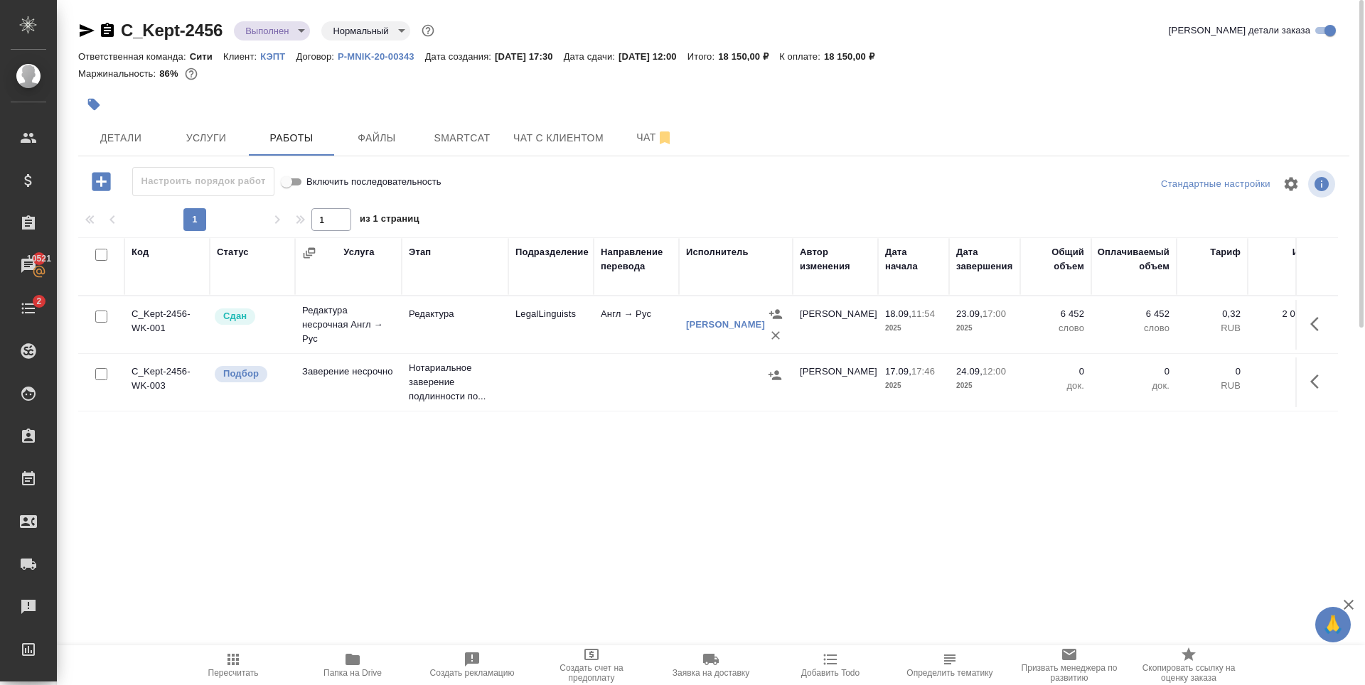
click at [390, 159] on div "C_Kept-2456 Выполнен completed Нормальный normal Кратко детали заказа Ответстве…" at bounding box center [713, 297] width 1287 height 594
click at [379, 143] on span "Файлы" at bounding box center [377, 138] width 68 height 18
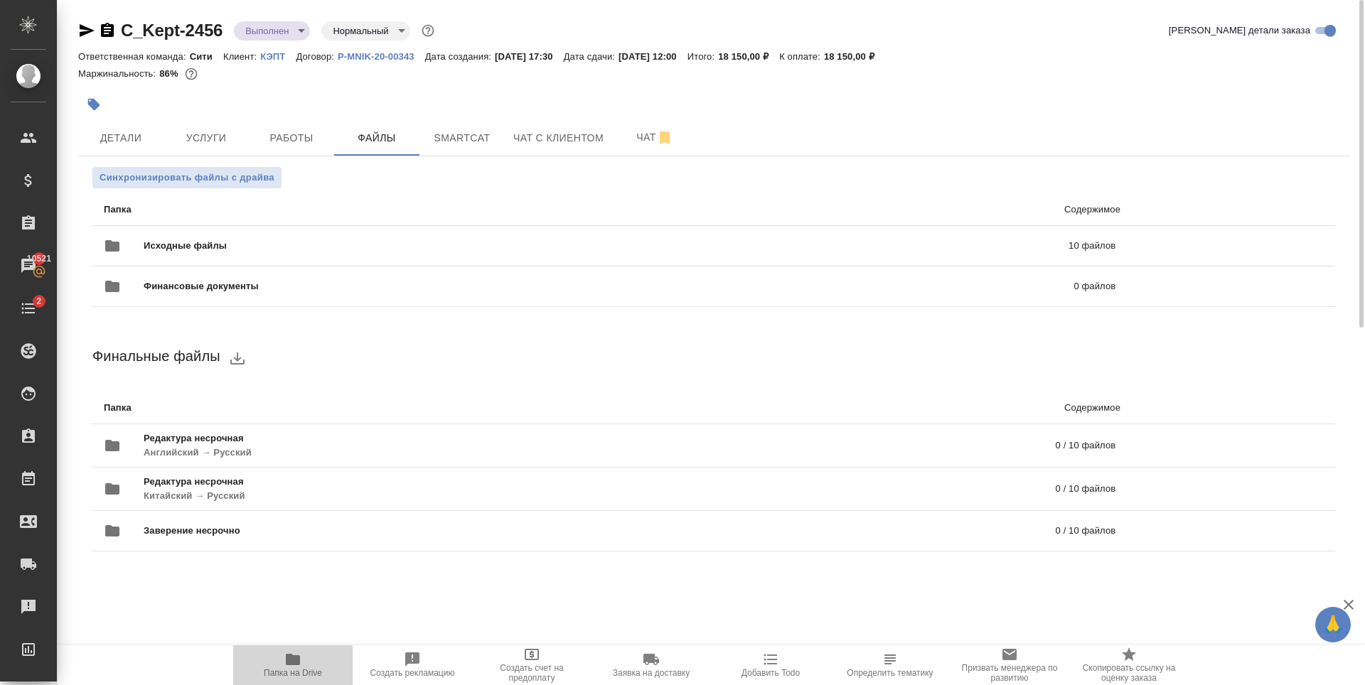
click at [297, 659] on icon "button" at bounding box center [293, 659] width 14 height 11
click at [600, 248] on span "Исходные файлы" at bounding box center [396, 246] width 504 height 14
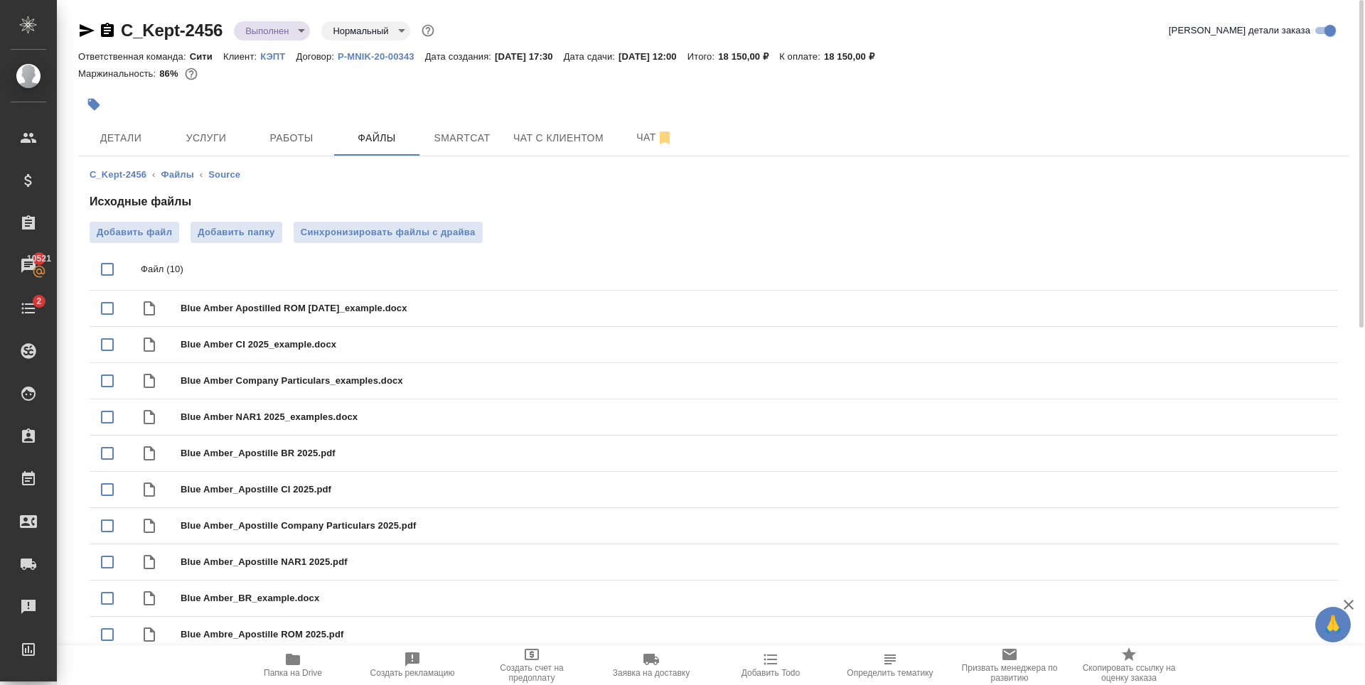
click at [297, 665] on icon "button" at bounding box center [293, 659] width 14 height 11
click at [138, 127] on button "Детали" at bounding box center [120, 138] width 85 height 36
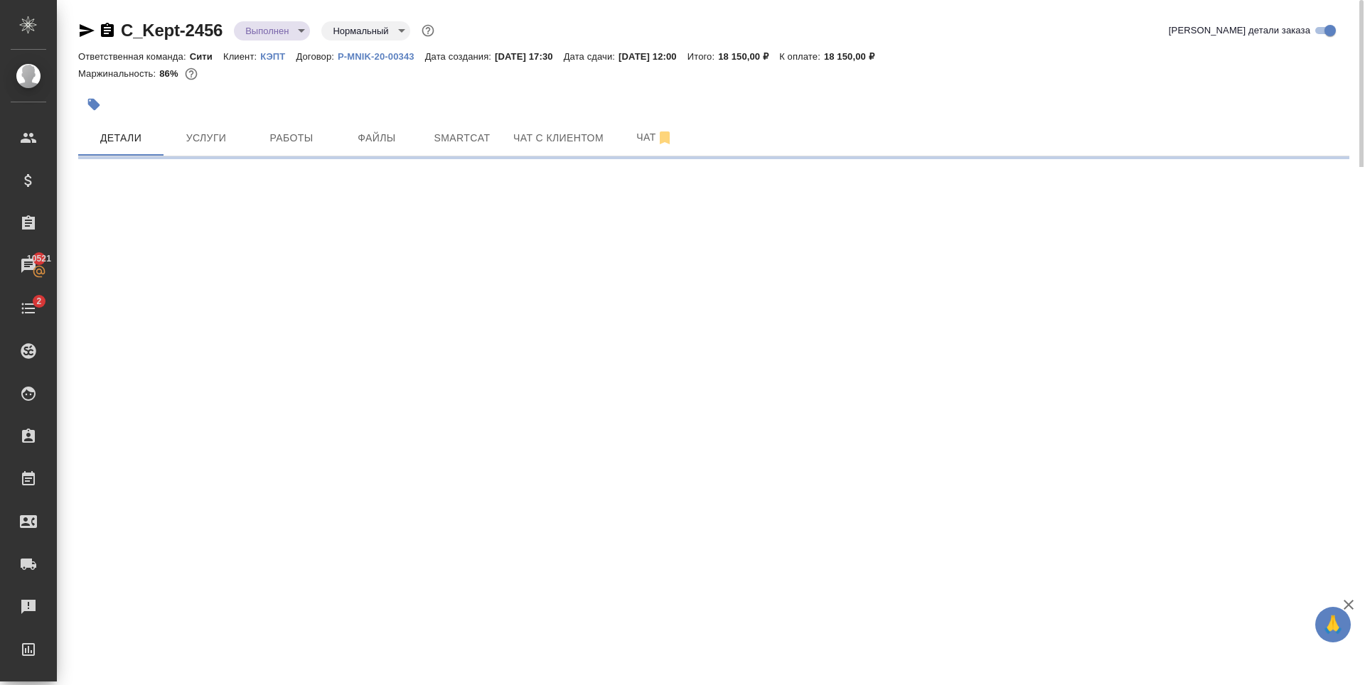
select select "RU"
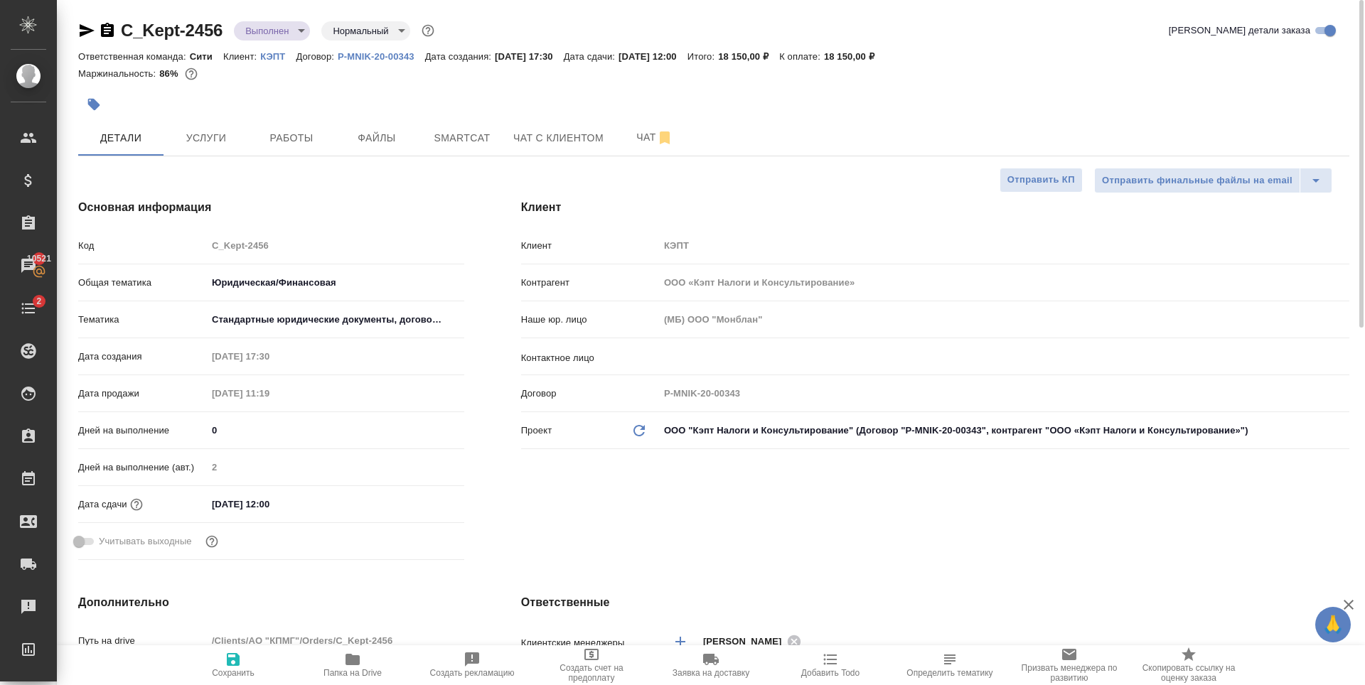
type textarea "x"
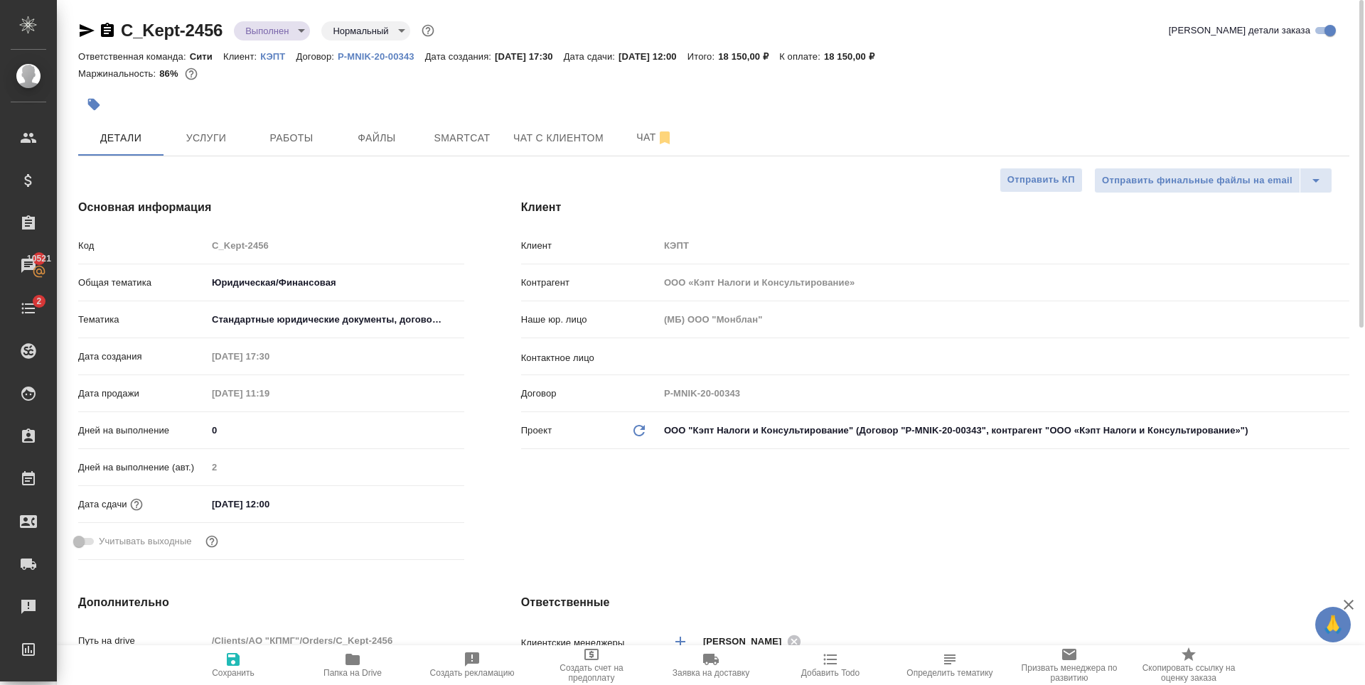
type textarea "x"
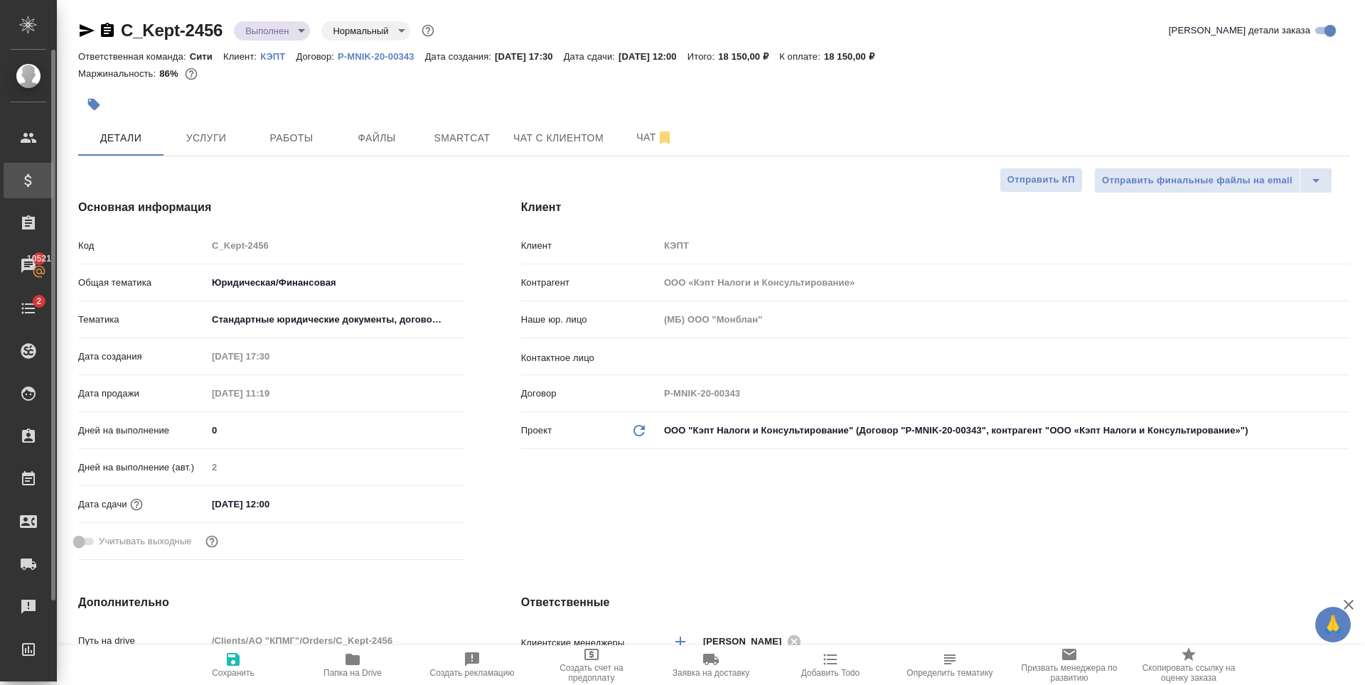
type textarea "x"
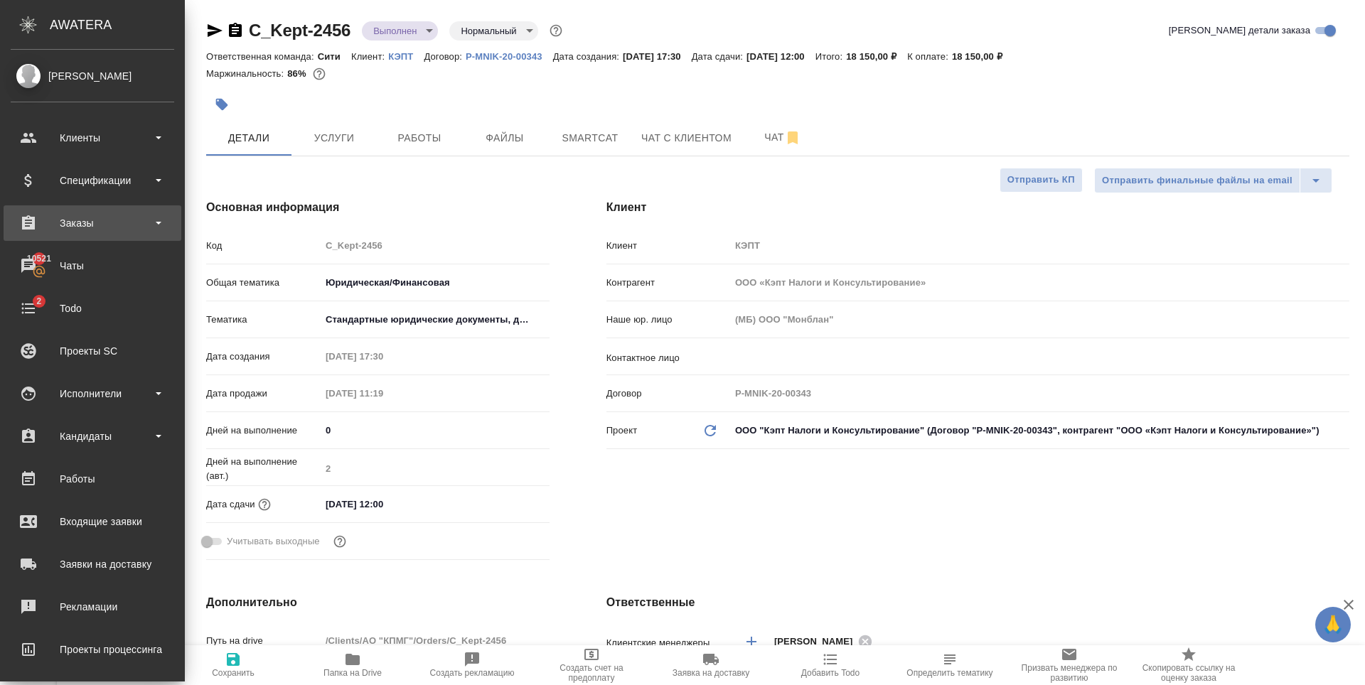
click at [120, 220] on div "Заказы" at bounding box center [93, 223] width 164 height 21
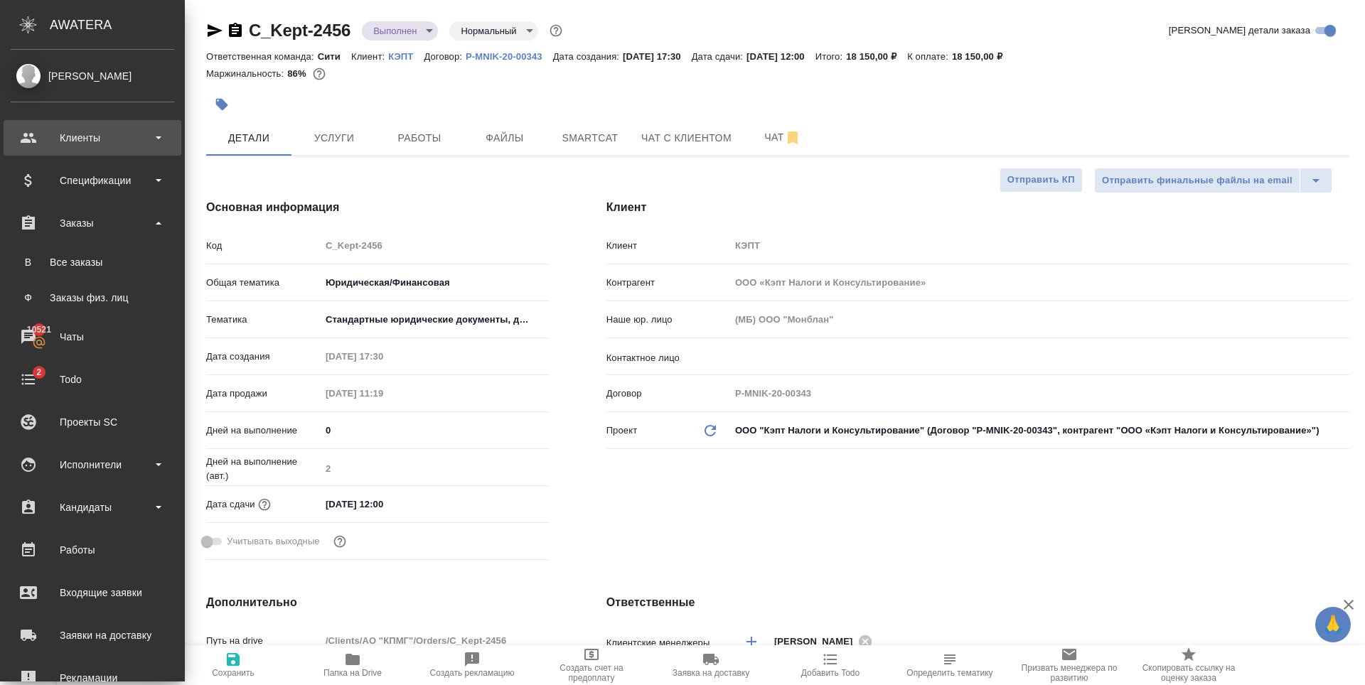
click at [116, 130] on div "Клиенты" at bounding box center [93, 137] width 164 height 21
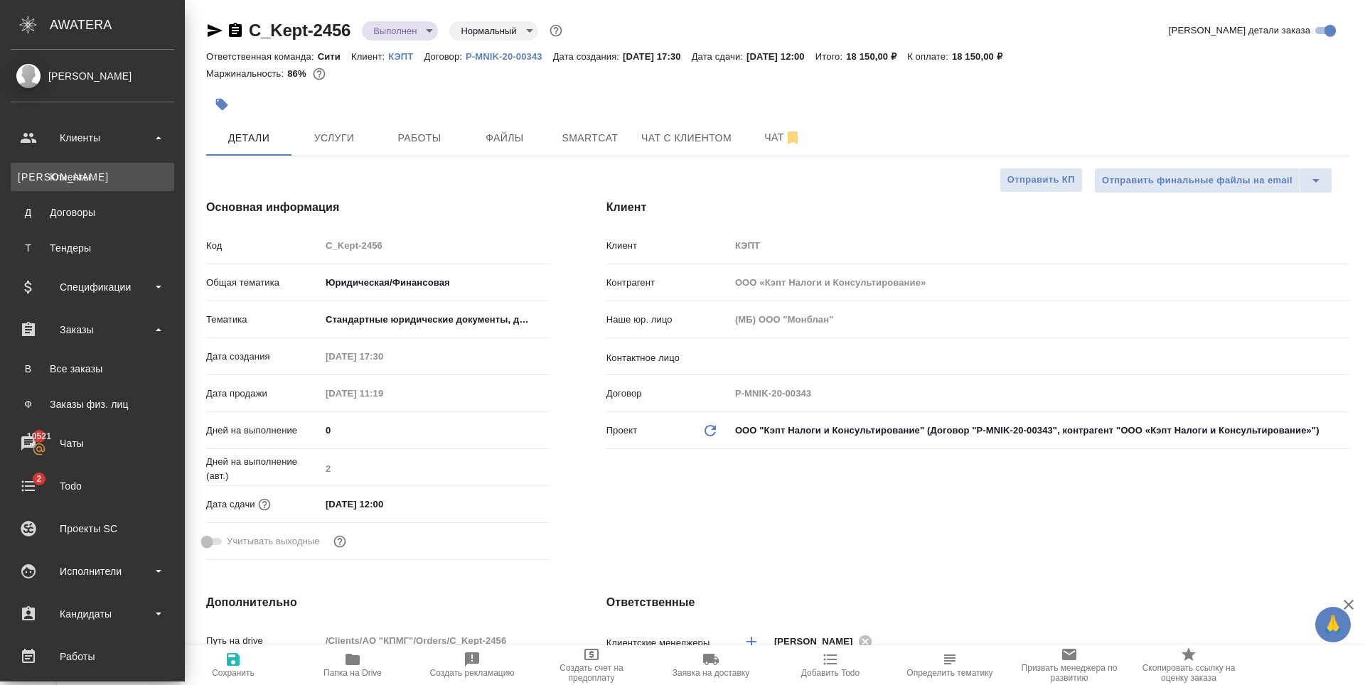
click at [123, 171] on div "Клиенты" at bounding box center [92, 177] width 149 height 14
type textarea "x"
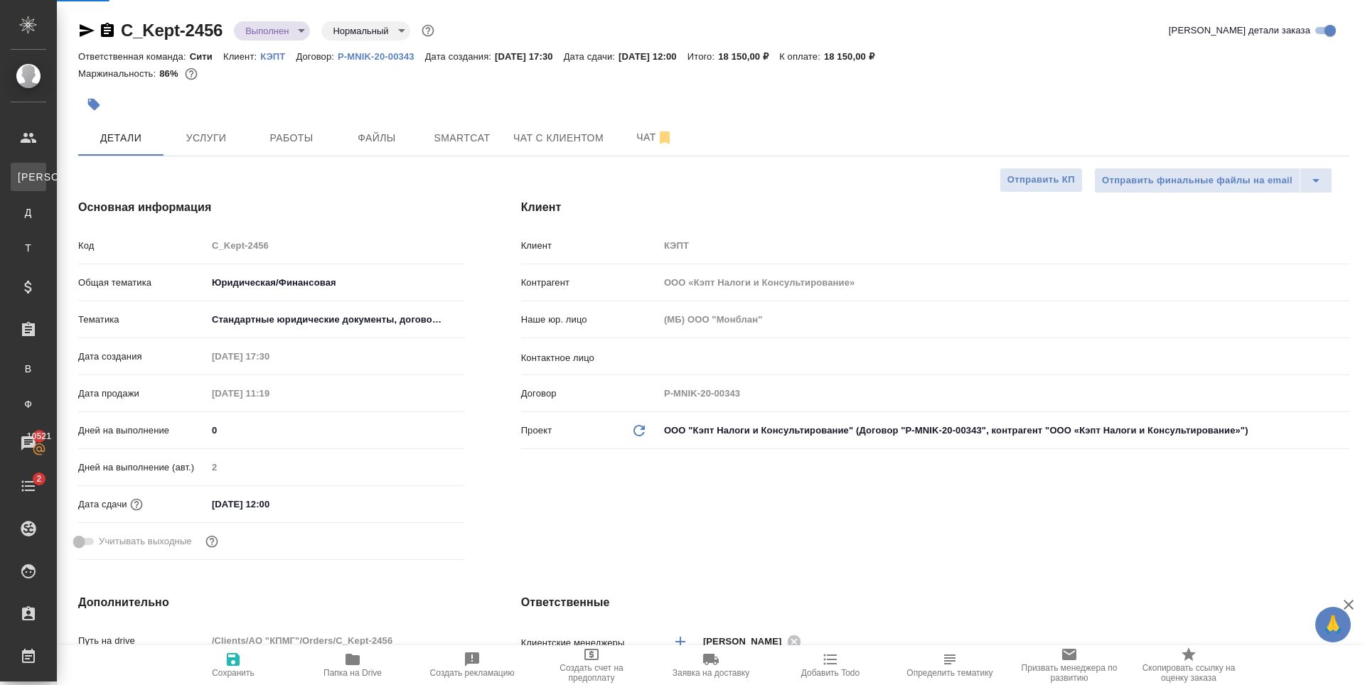
select select "RU"
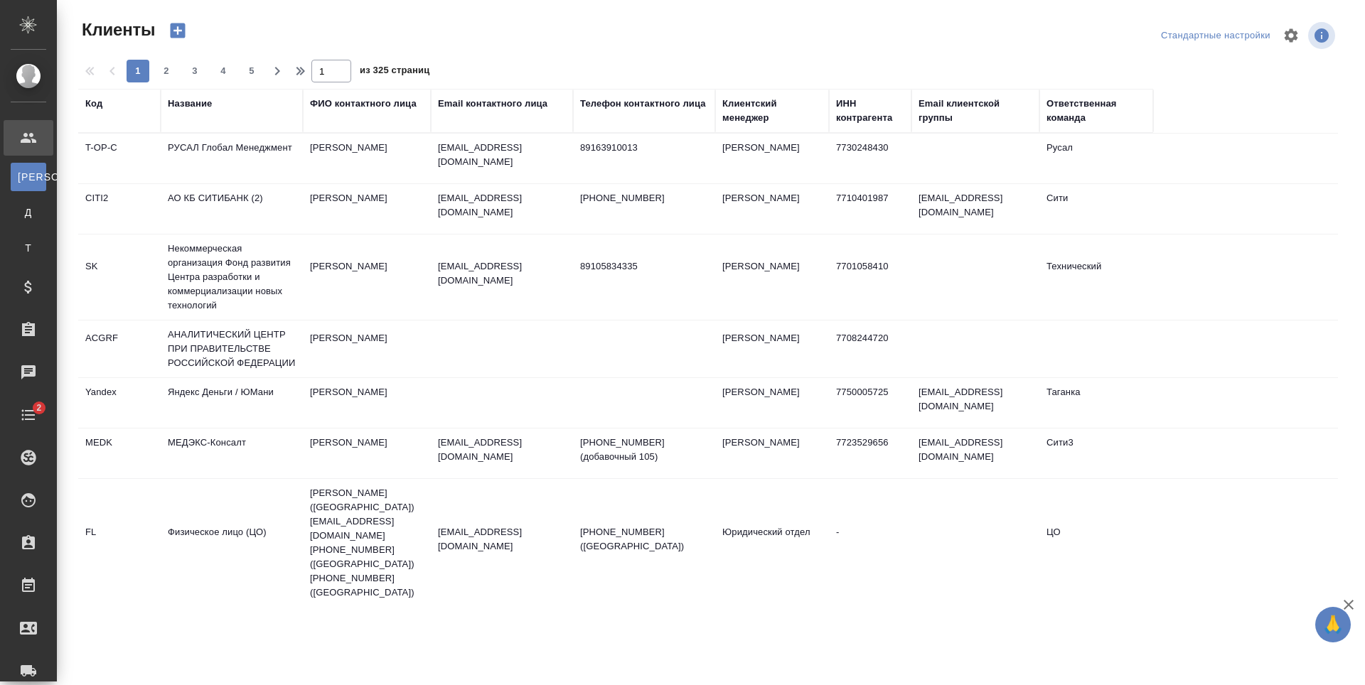
click at [479, 107] on div "Email контактного лица" at bounding box center [492, 104] width 109 height 14
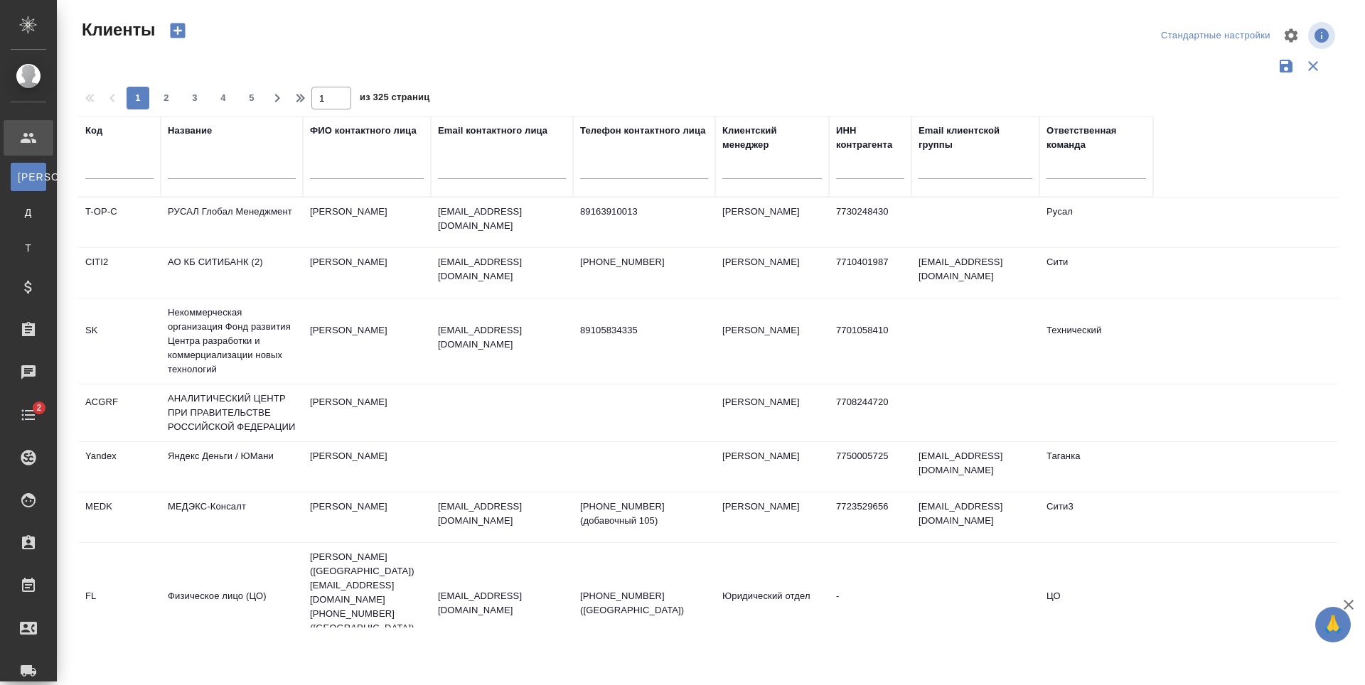
click at [474, 161] on input "text" at bounding box center [502, 170] width 128 height 18
paste input "yu.rodionova@cifra-bank.ru"
type input "yu.rodionova@cifra-bank.ru"
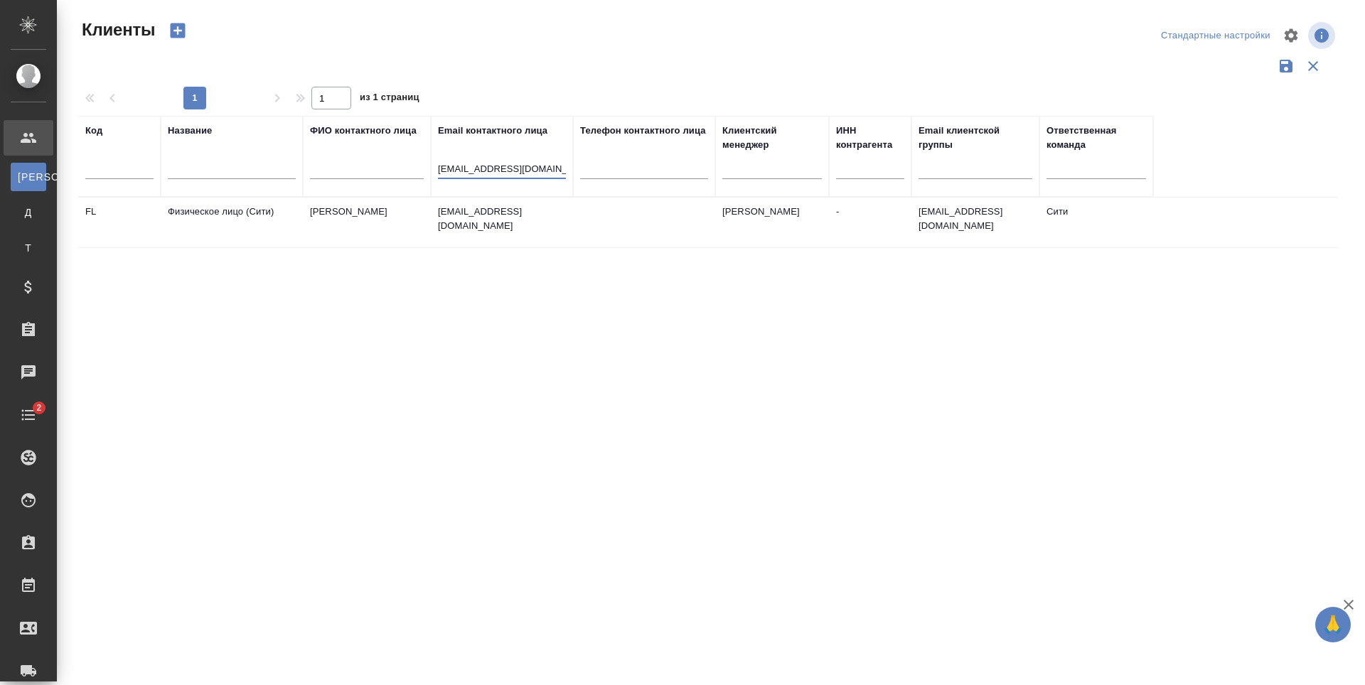
click at [428, 226] on td "Юлия Родионова" at bounding box center [367, 223] width 128 height 50
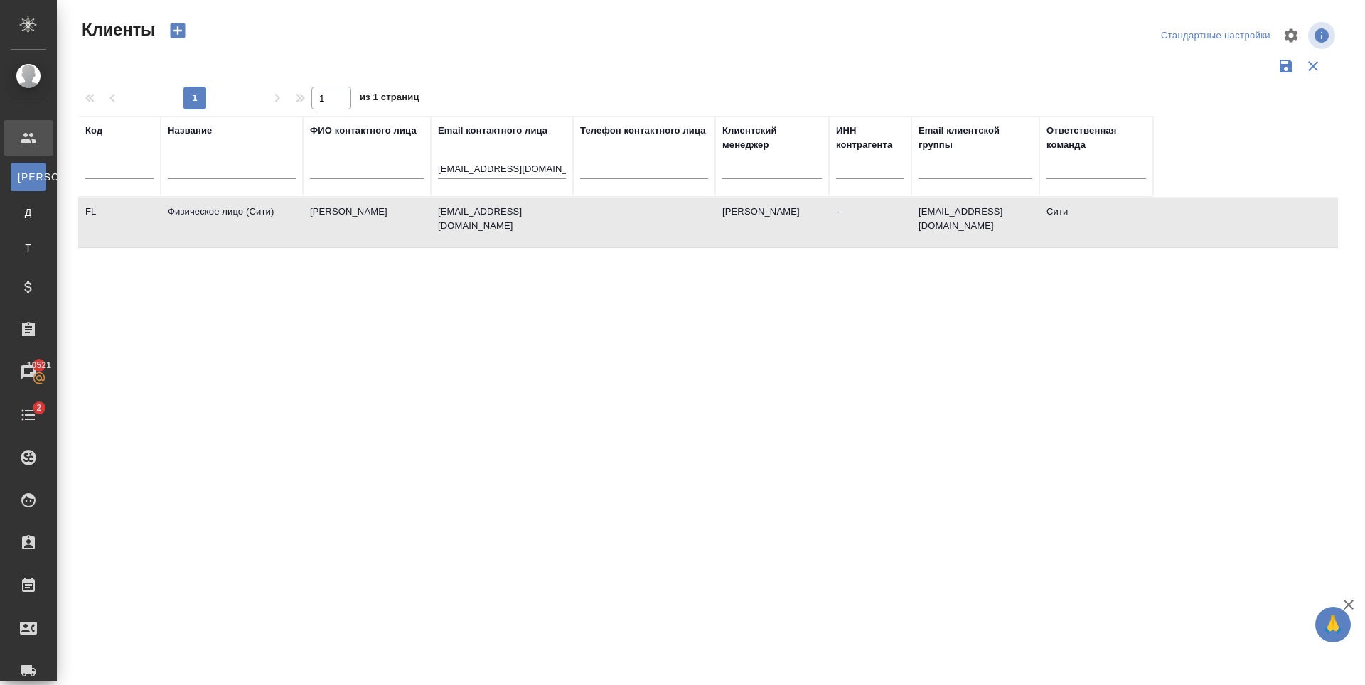
click at [428, 226] on td "Юлия Родионова" at bounding box center [367, 223] width 128 height 50
click at [223, 156] on div at bounding box center [232, 171] width 128 height 35
click at [465, 166] on input "yu.rodionova@cifra-bank.ru" at bounding box center [502, 170] width 128 height 18
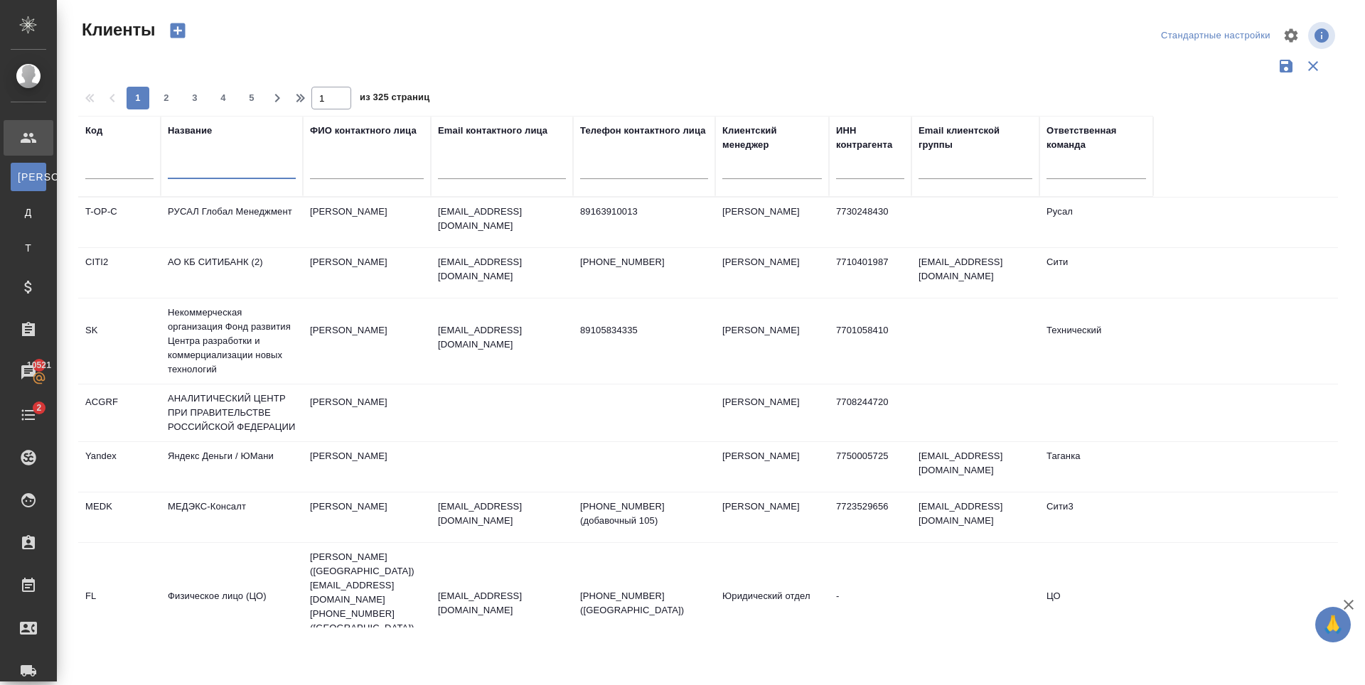
click at [219, 161] on input "text" at bounding box center [232, 170] width 128 height 18
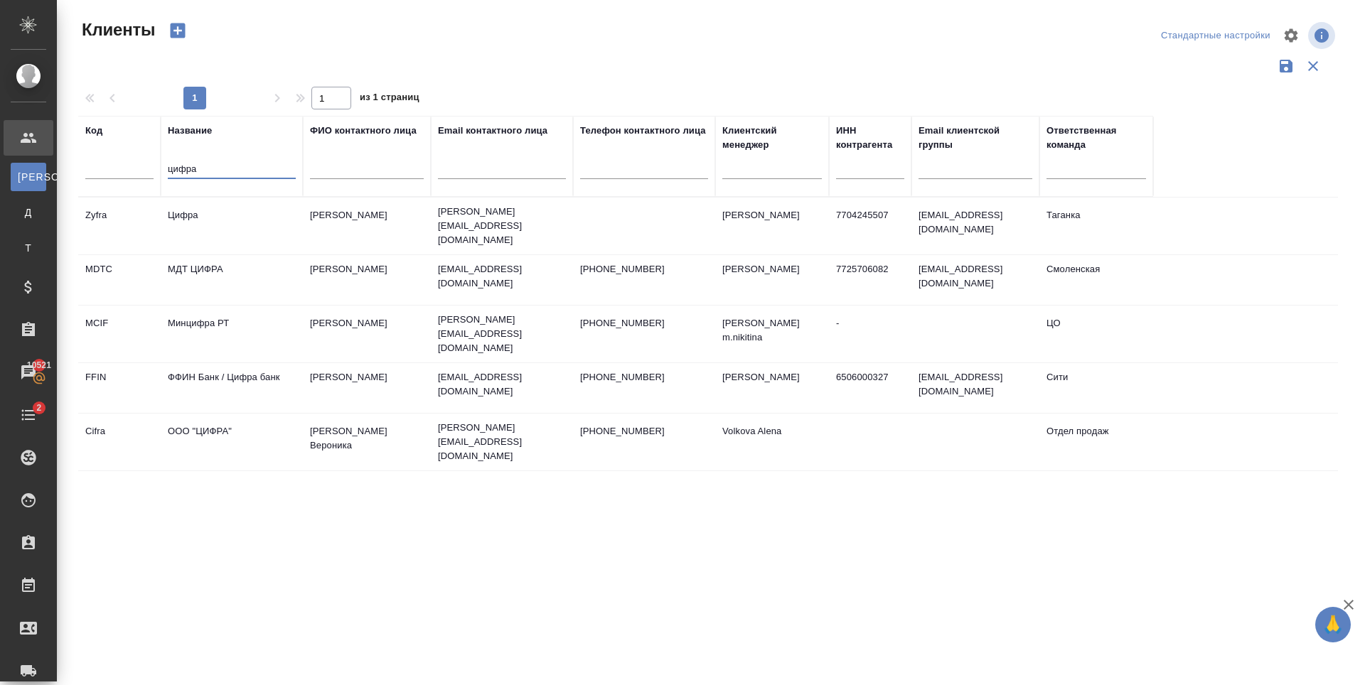
type input "цифра"
click at [226, 376] on td "ФФИН Банк / Цифра банк" at bounding box center [232, 388] width 142 height 50
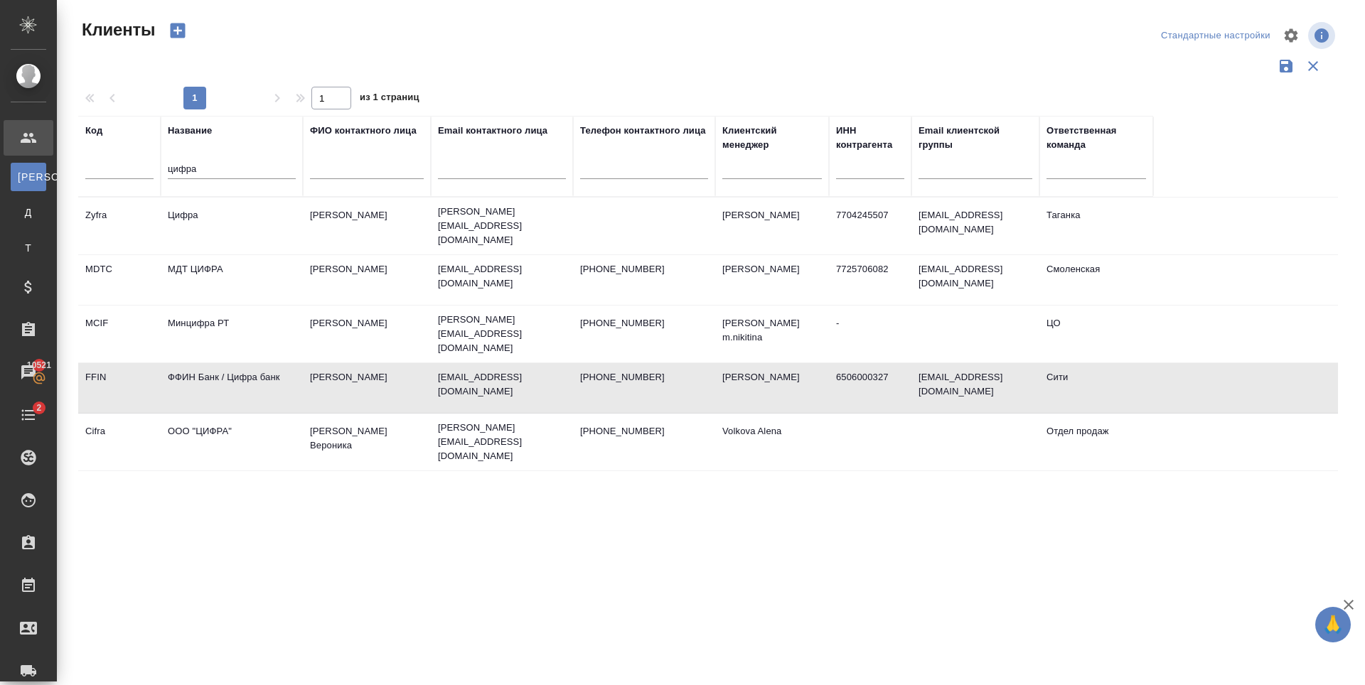
click at [226, 376] on td "ФФИН Банк / Цифра банк" at bounding box center [232, 388] width 142 height 50
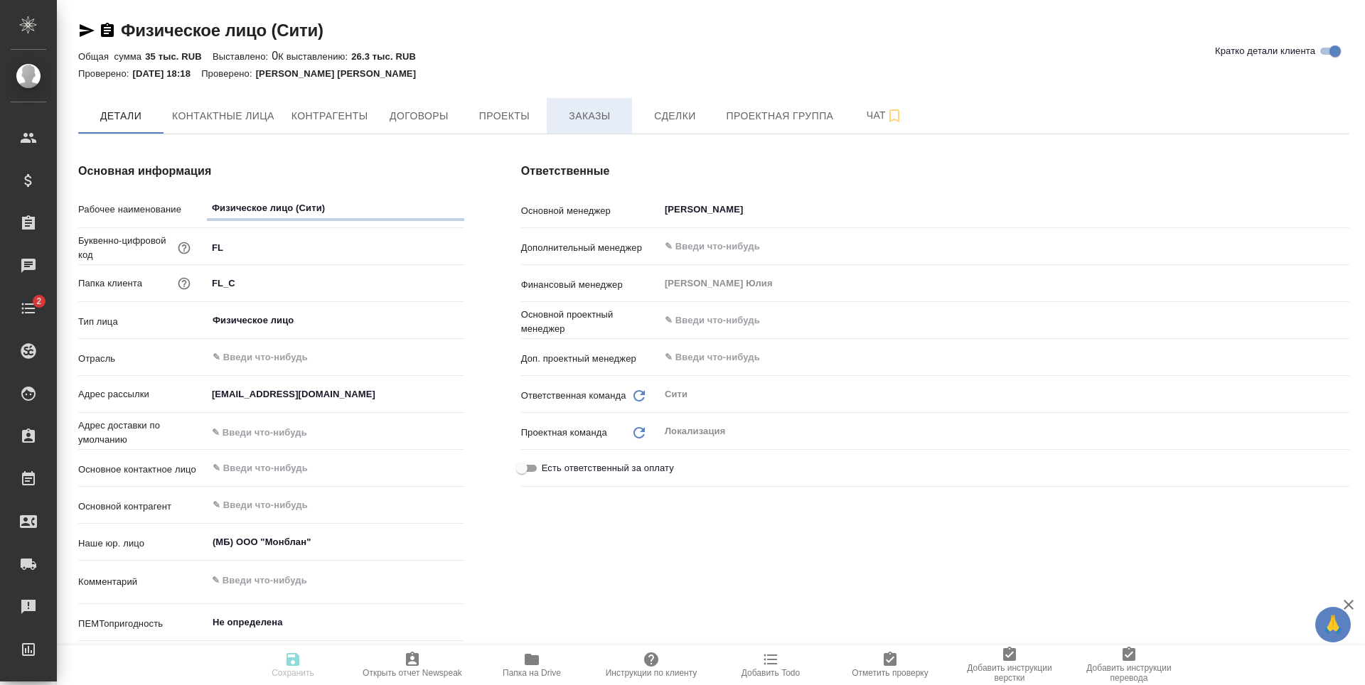
click at [599, 112] on span "Заказы" at bounding box center [589, 116] width 68 height 18
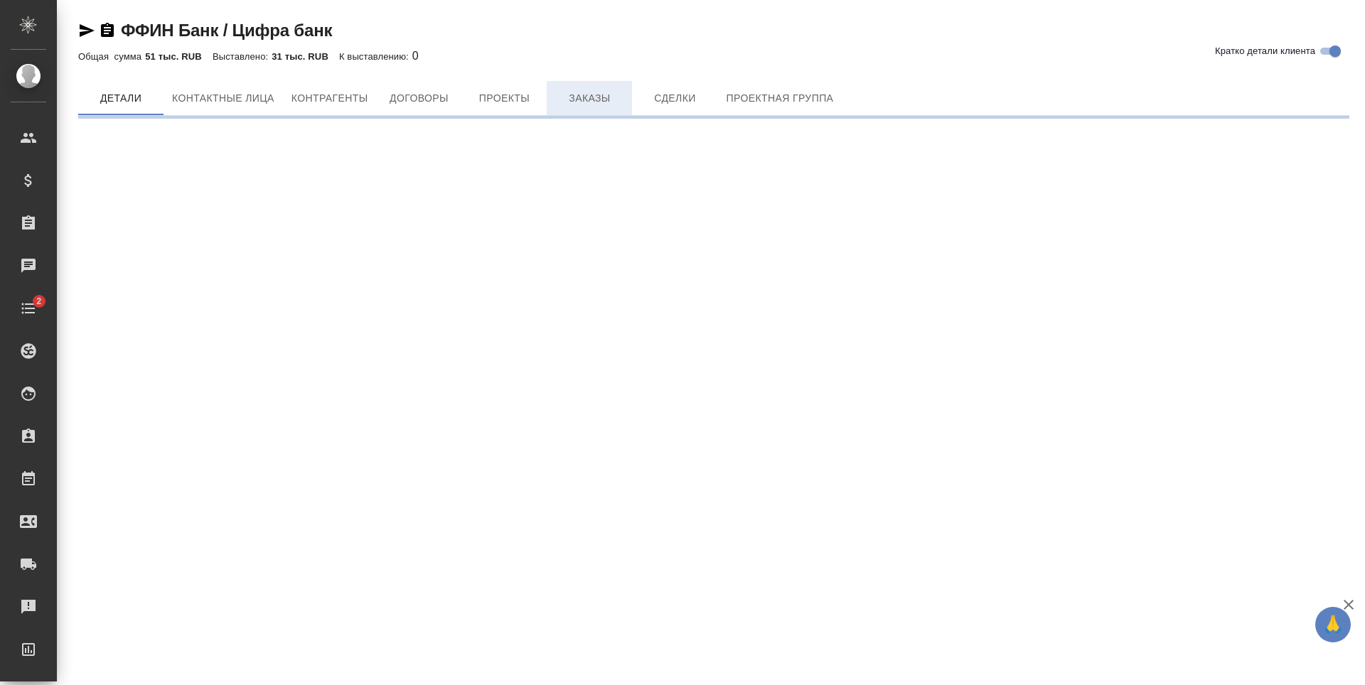
click at [598, 111] on button "Заказы" at bounding box center [589, 98] width 85 height 34
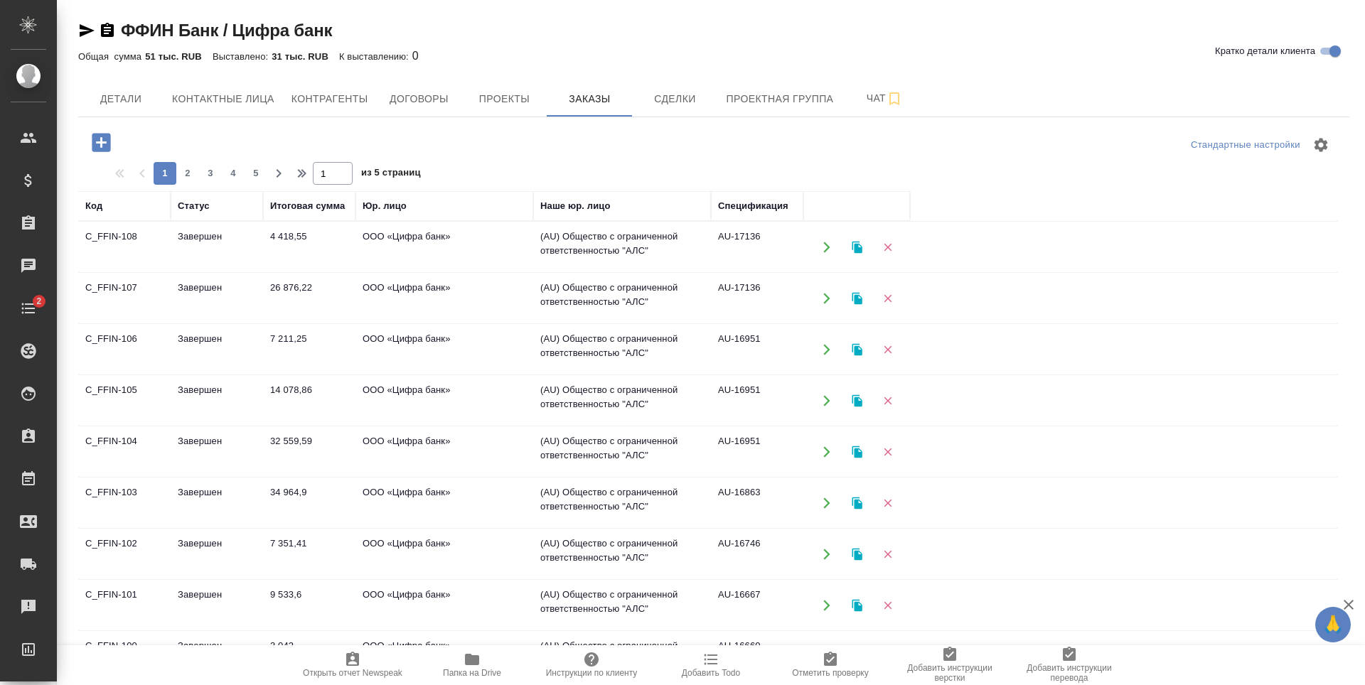
click at [97, 137] on icon "button" at bounding box center [101, 142] width 18 height 18
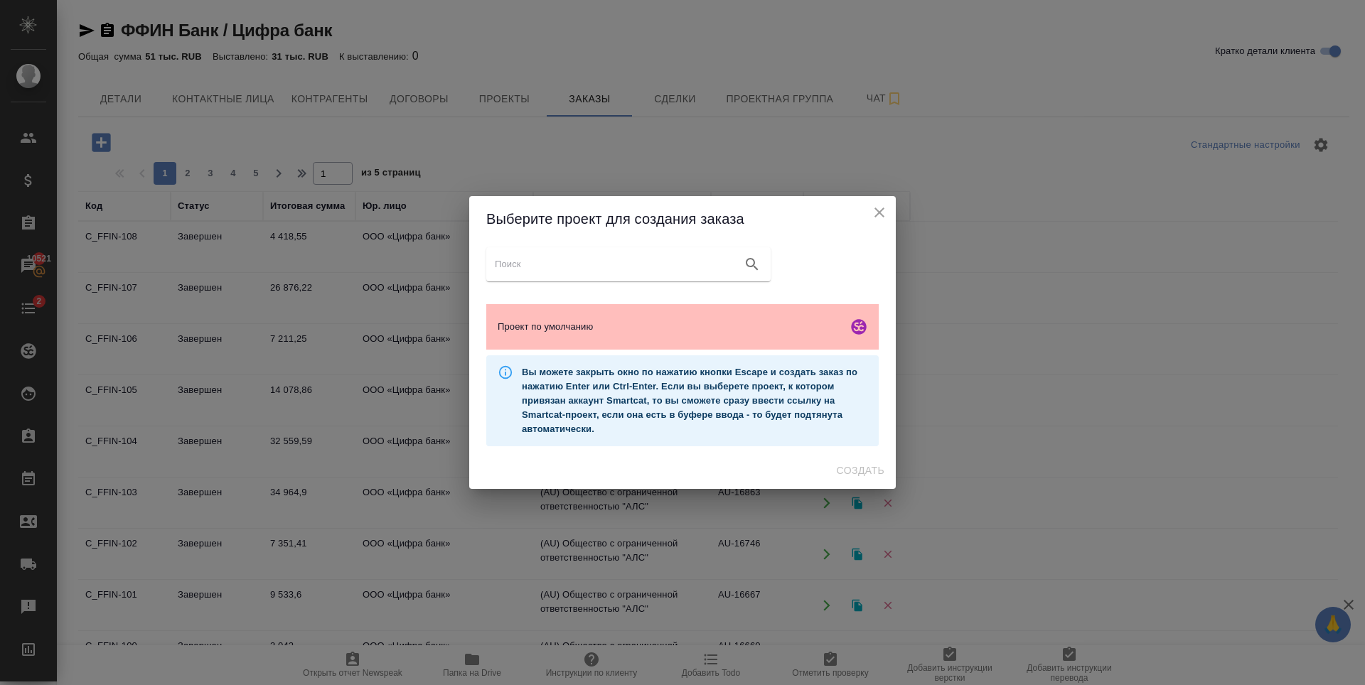
click at [695, 320] on span "Проект по умолчанию" at bounding box center [670, 327] width 344 height 14
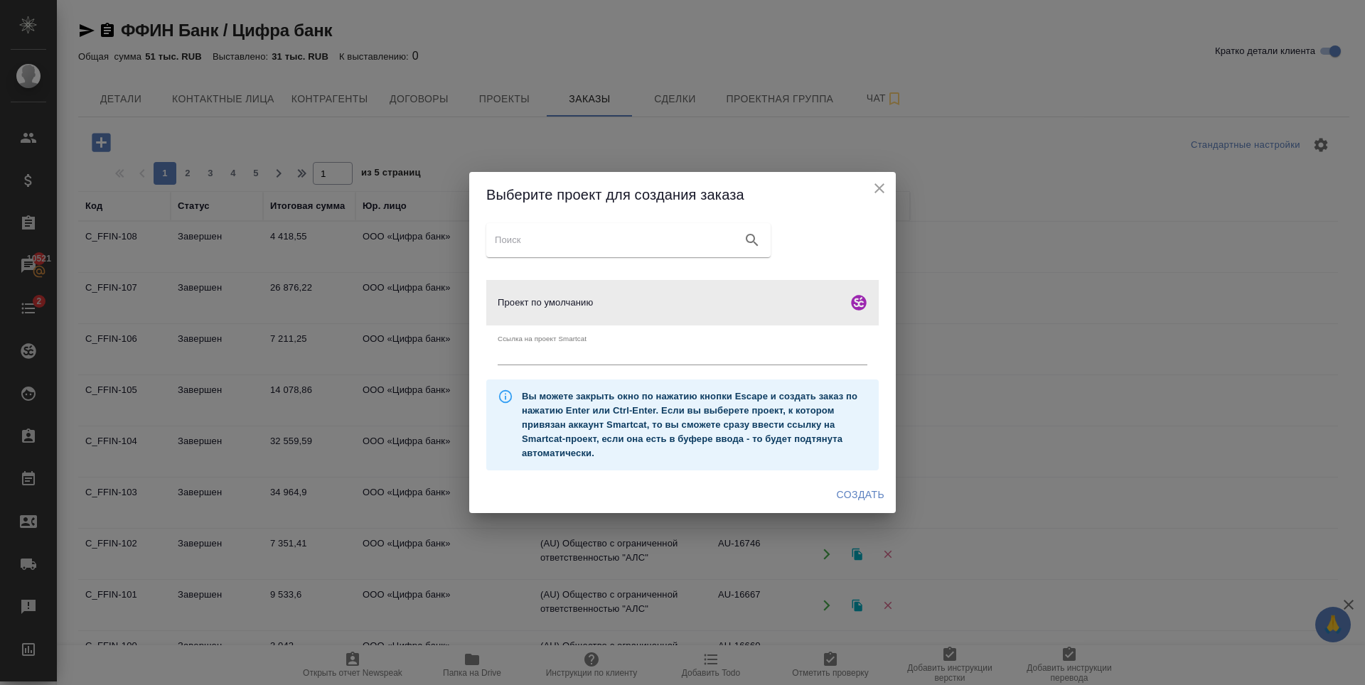
click at [872, 496] on span "Создать" at bounding box center [861, 495] width 48 height 18
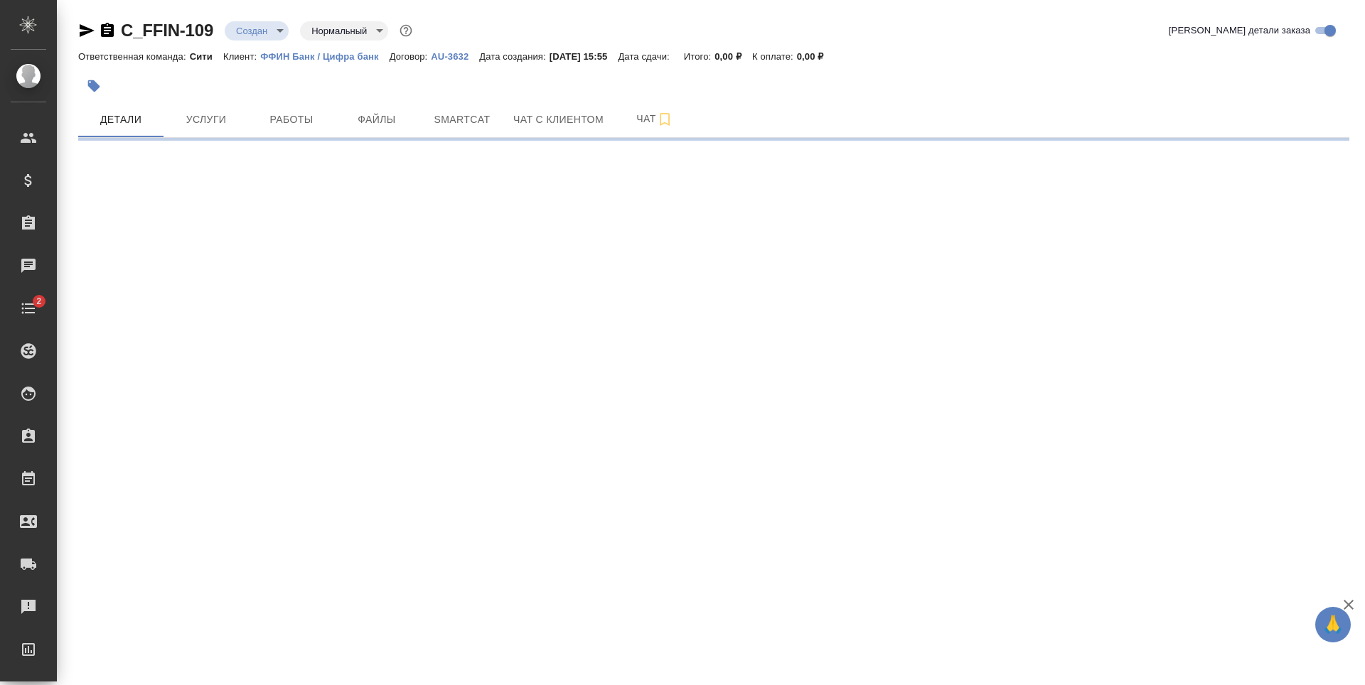
select select "RU"
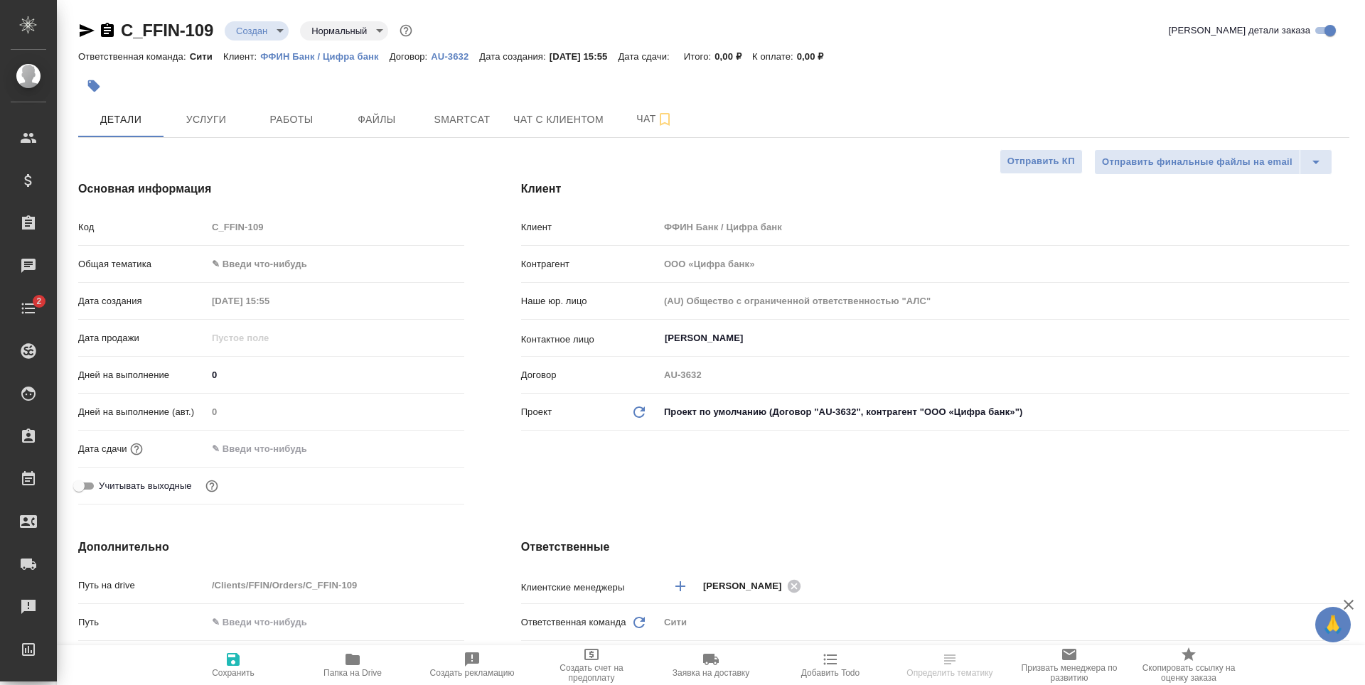
type textarea "x"
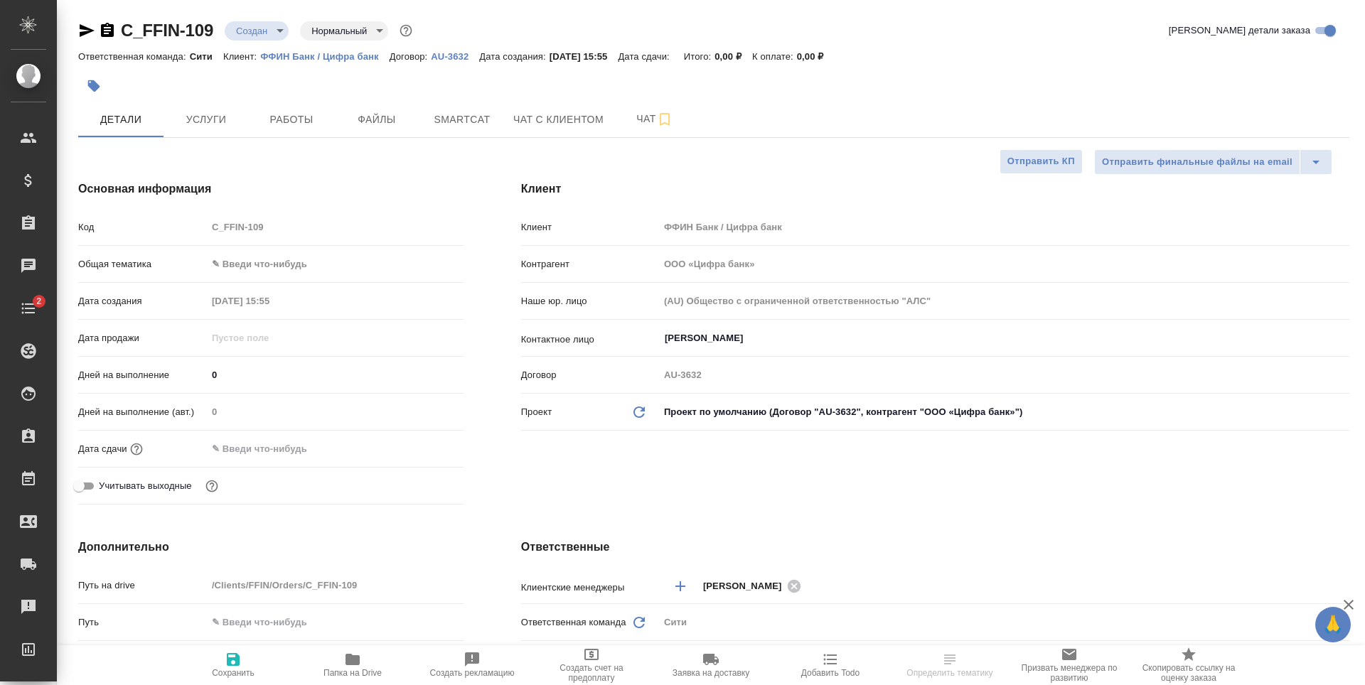
type textarea "x"
click at [388, 120] on span "Файлы" at bounding box center [377, 120] width 68 height 18
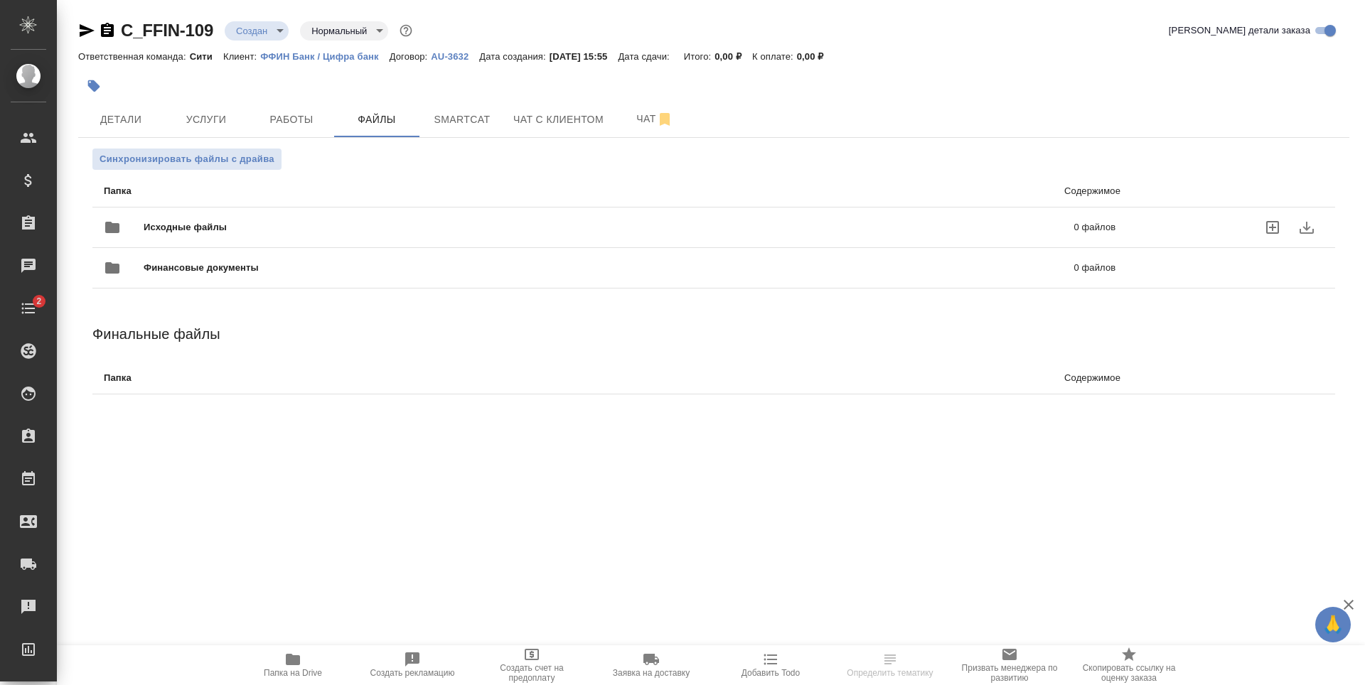
click at [1271, 230] on icon "uploadFiles" at bounding box center [1272, 227] width 17 height 17
click at [0, 0] on input "uploadFiles" at bounding box center [0, 0] width 0 height 0
click at [123, 127] on span "Детали" at bounding box center [121, 120] width 68 height 18
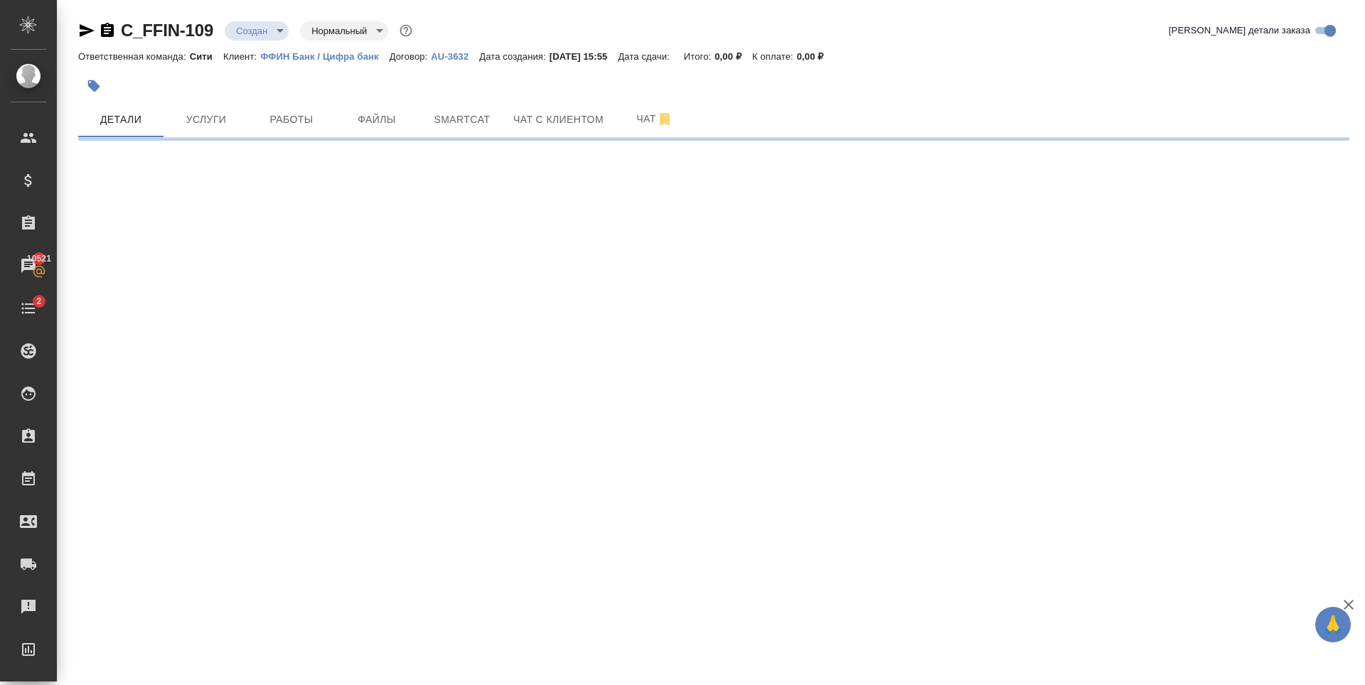
select select "RU"
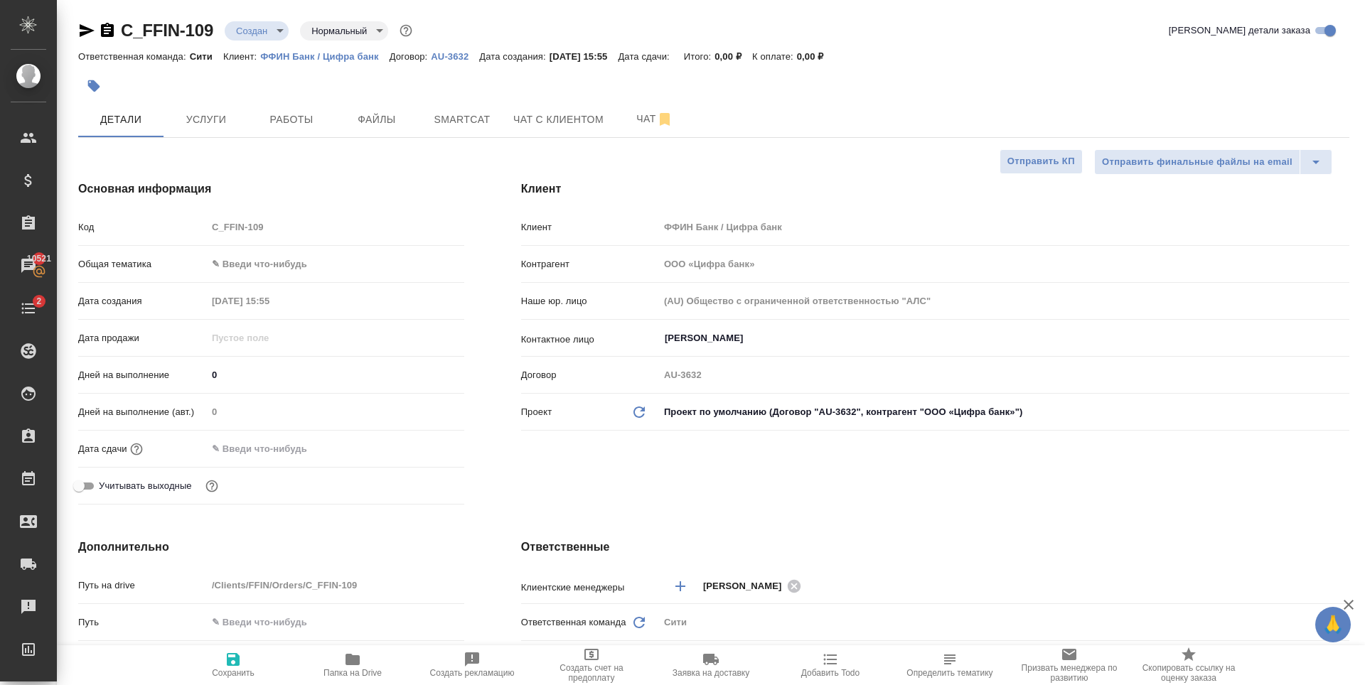
type textarea "x"
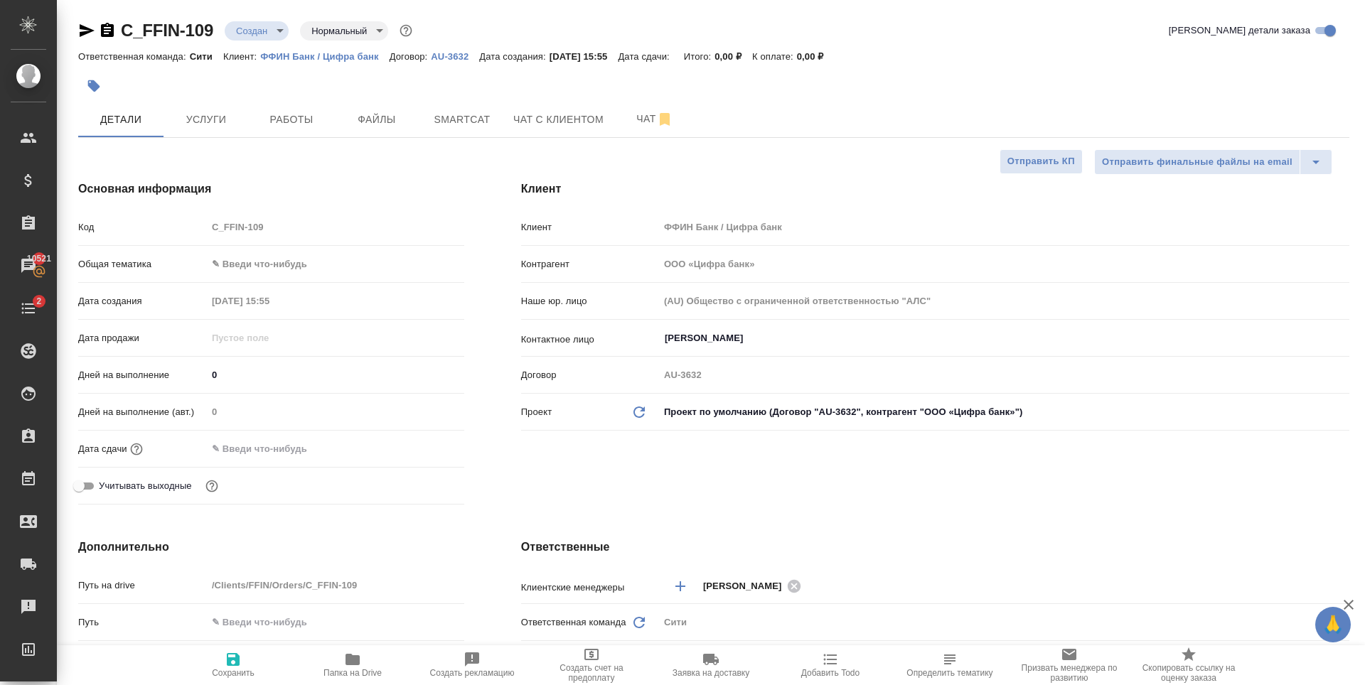
type textarea "x"
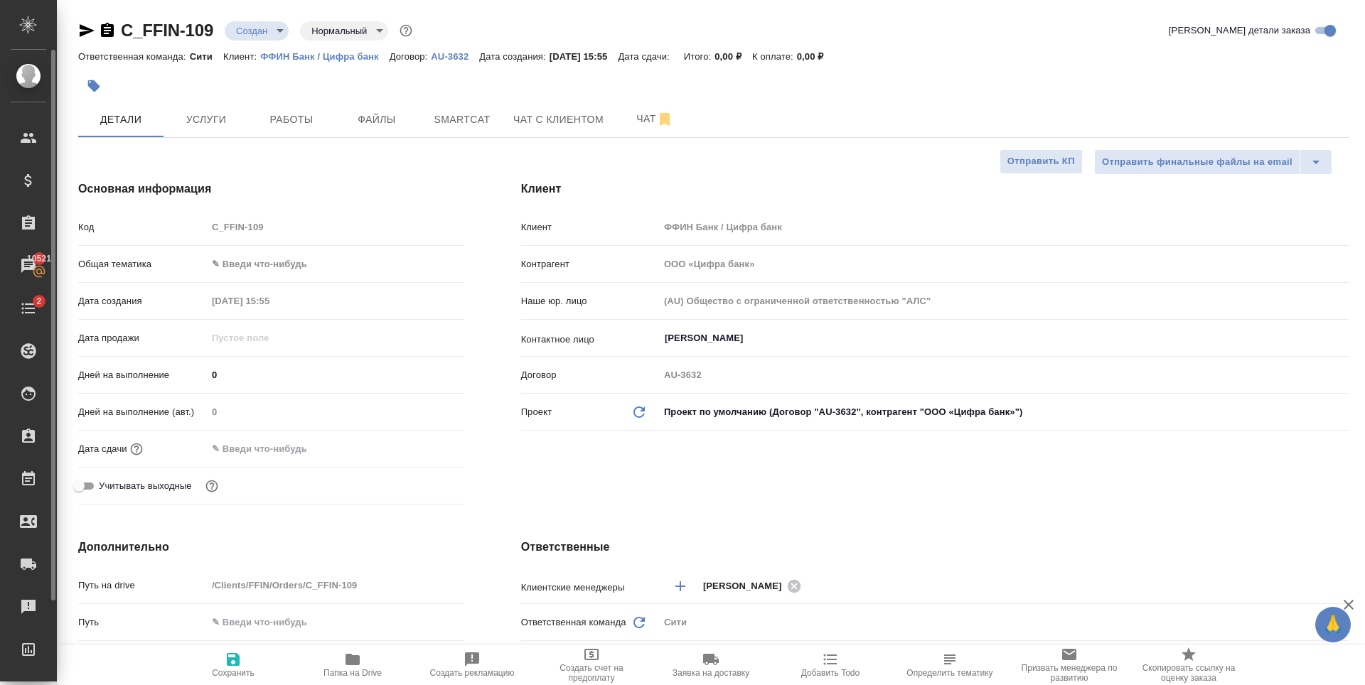
type textarea "x"
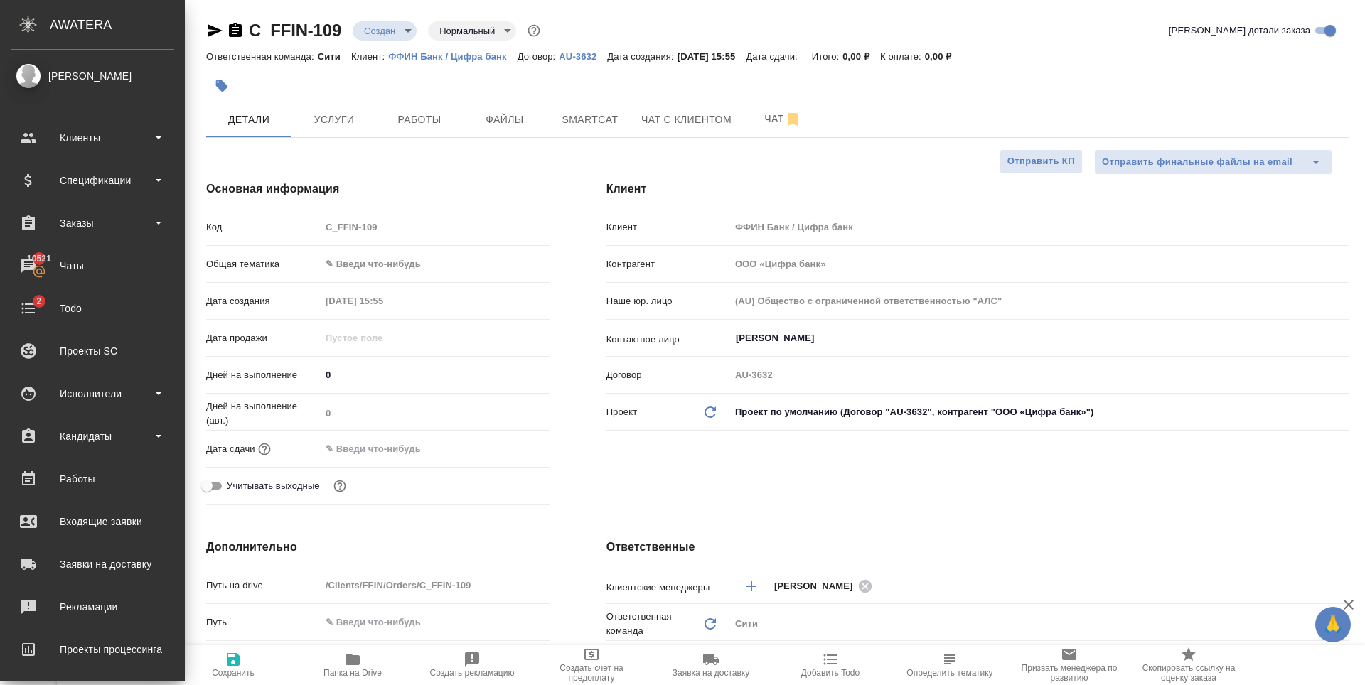
type textarea "x"
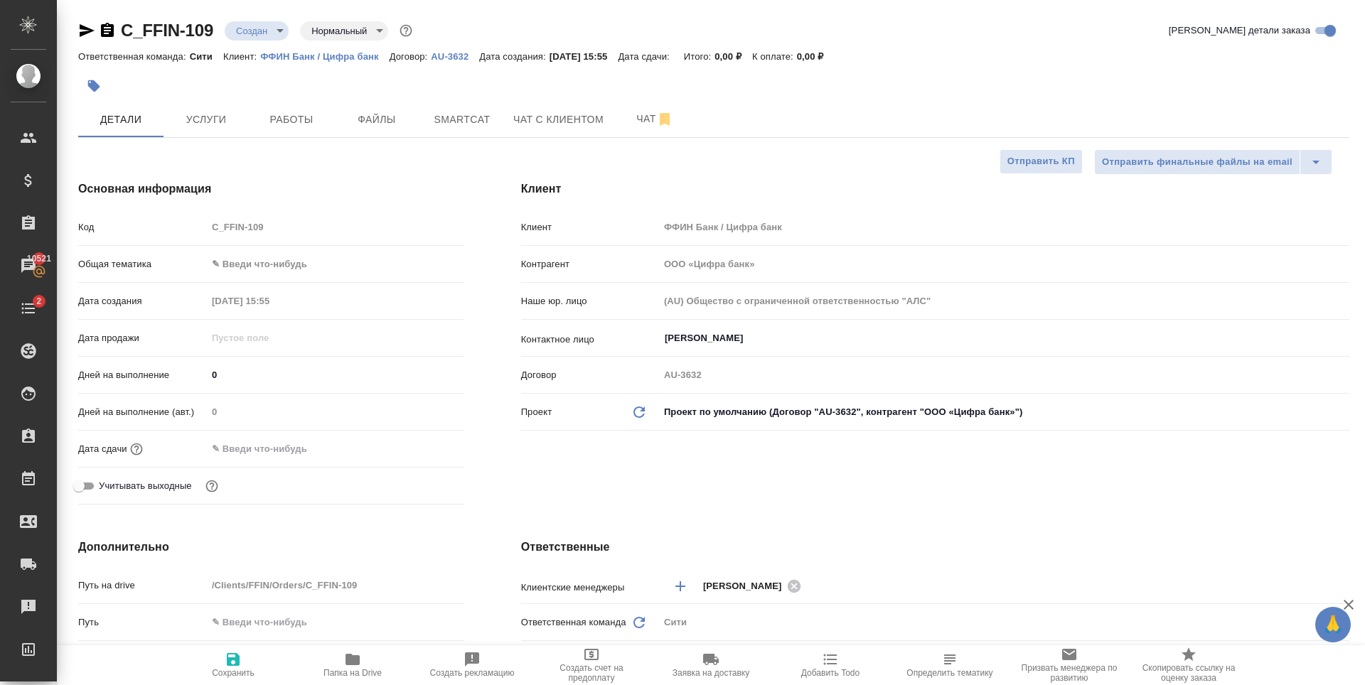
type textarea "x"
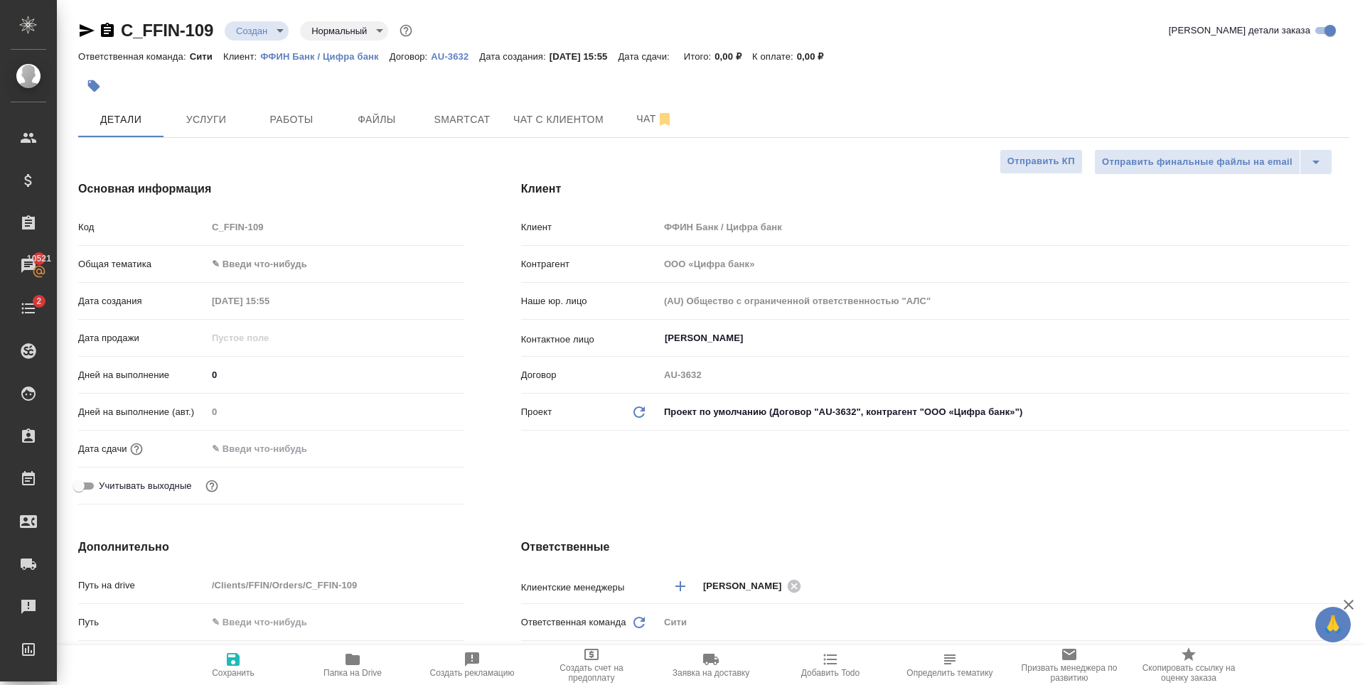
type textarea "x"
click at [220, 119] on span "Услуги" at bounding box center [206, 120] width 68 height 18
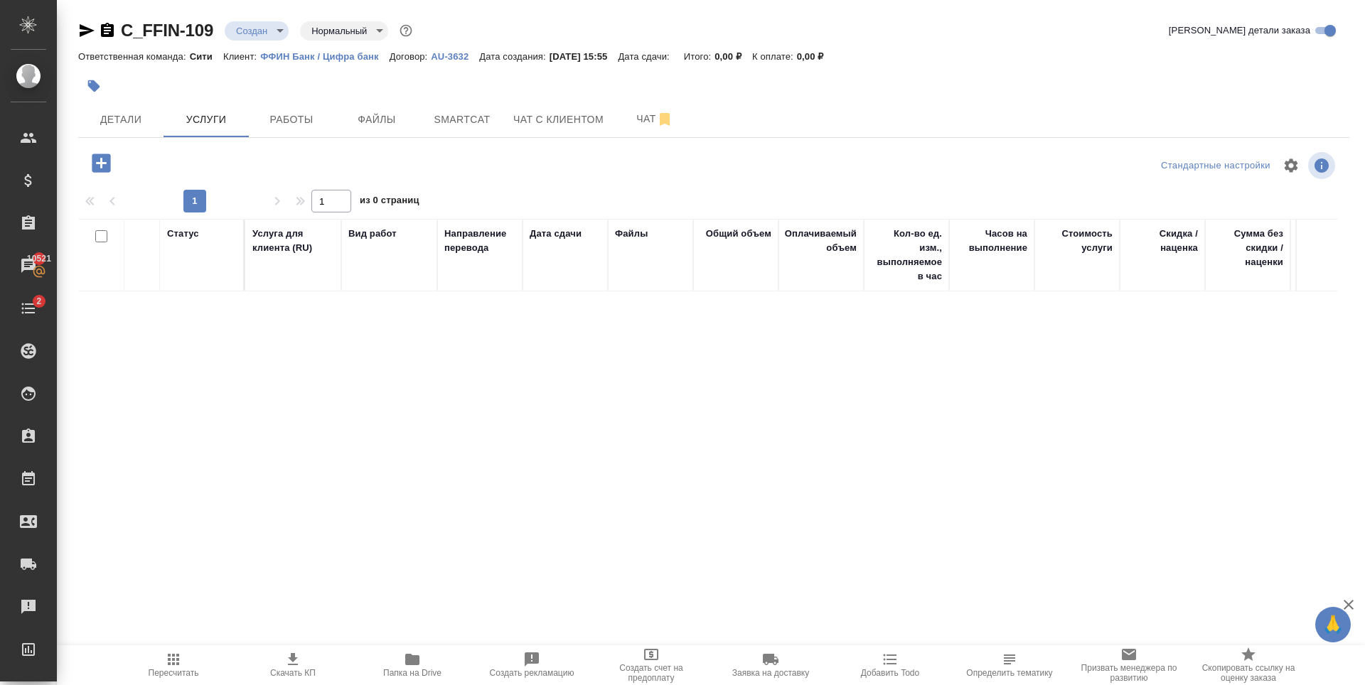
click at [107, 165] on icon "button" at bounding box center [101, 163] width 18 height 18
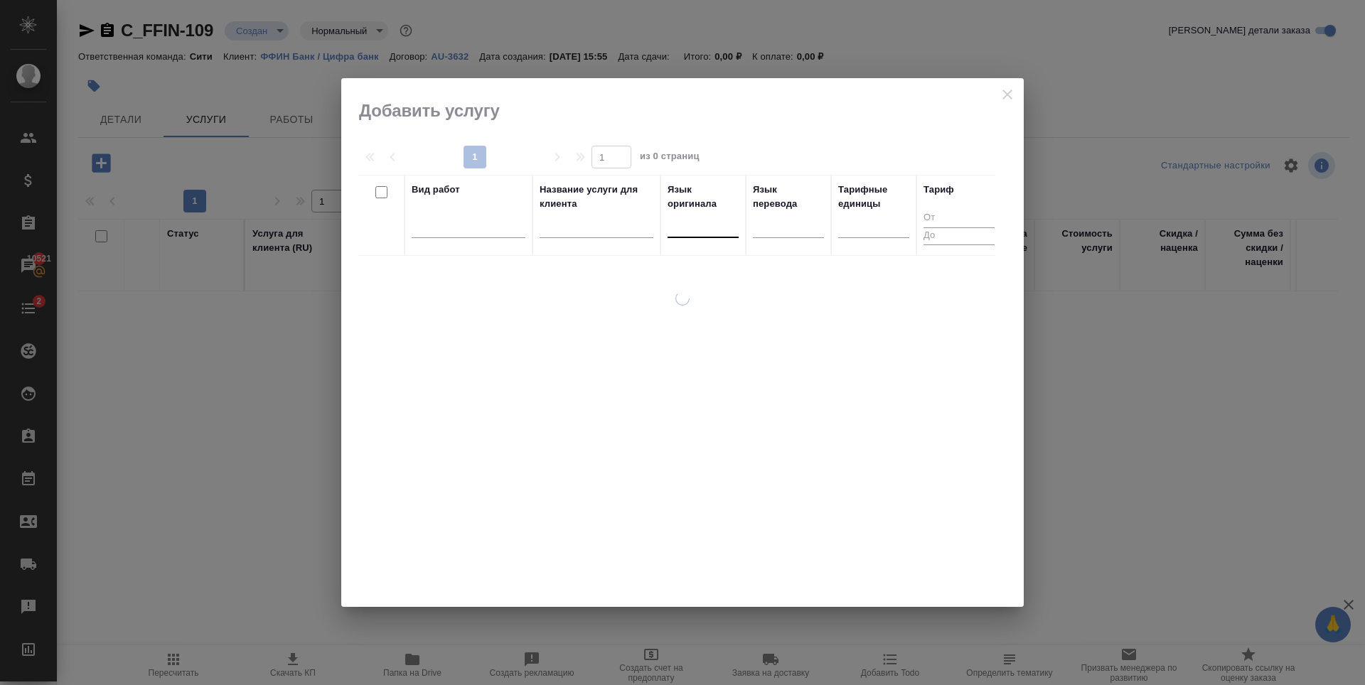
click at [717, 221] on div at bounding box center [703, 223] width 71 height 21
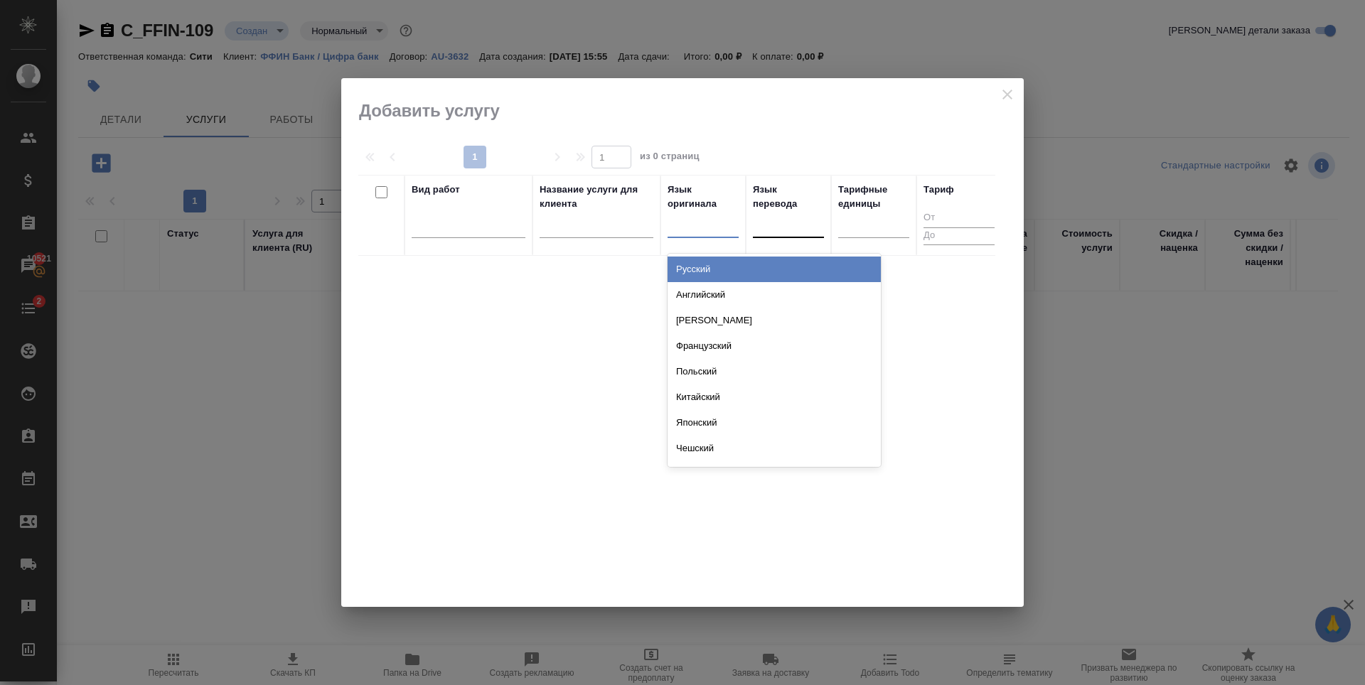
click at [712, 263] on div "Русский" at bounding box center [774, 270] width 213 height 26
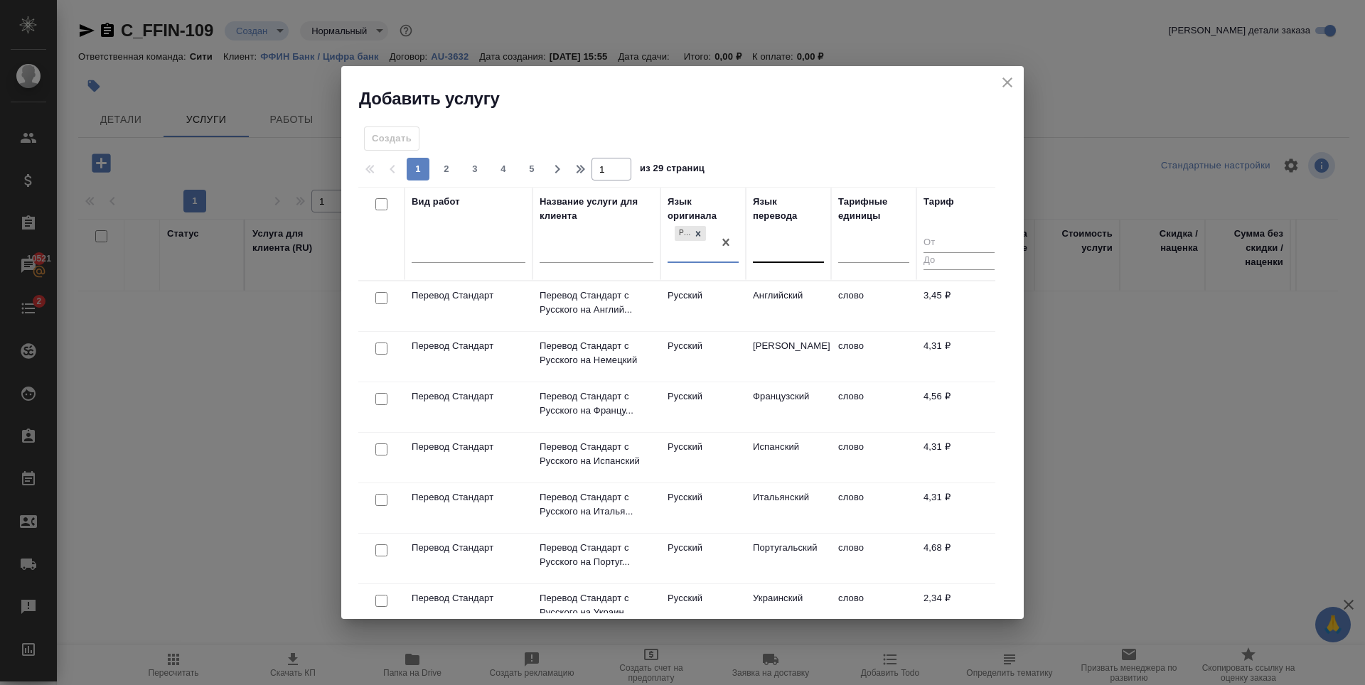
click at [769, 245] on div at bounding box center [788, 249] width 71 height 21
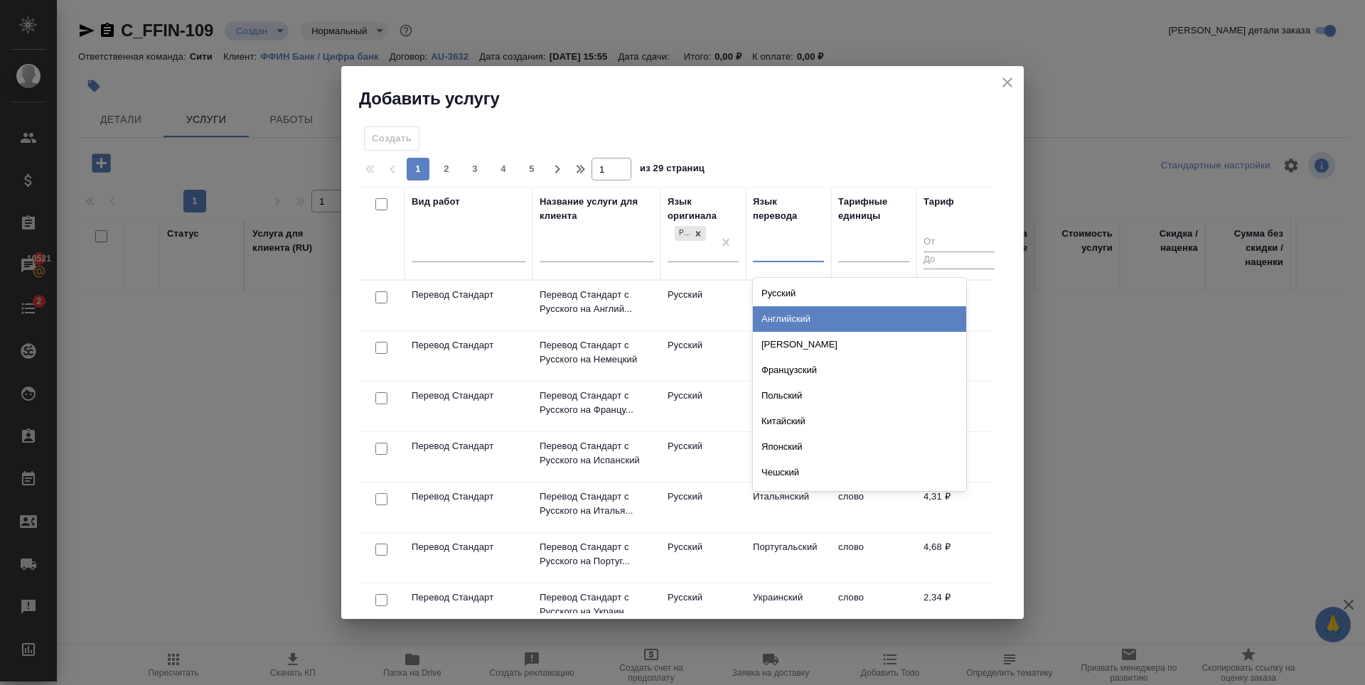
click at [790, 314] on div "Английский" at bounding box center [859, 319] width 213 height 26
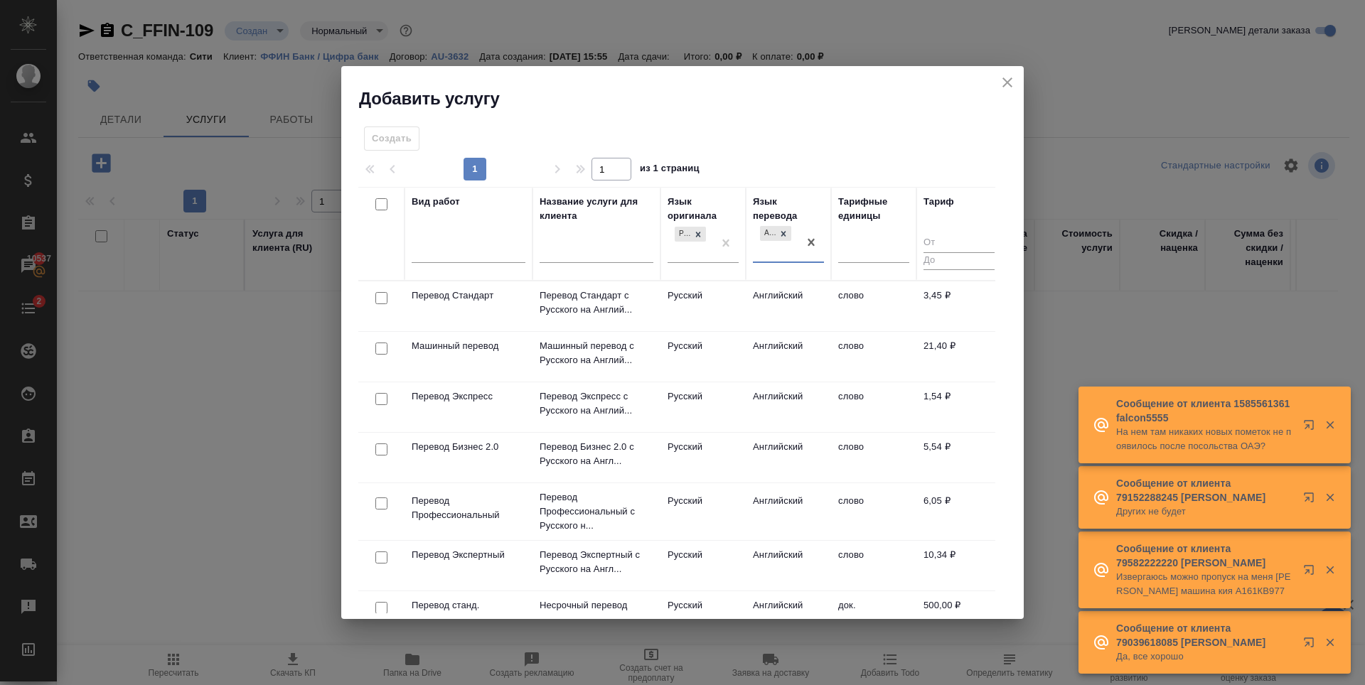
click at [383, 295] on input "checkbox" at bounding box center [381, 298] width 12 height 12
checkbox input "true"
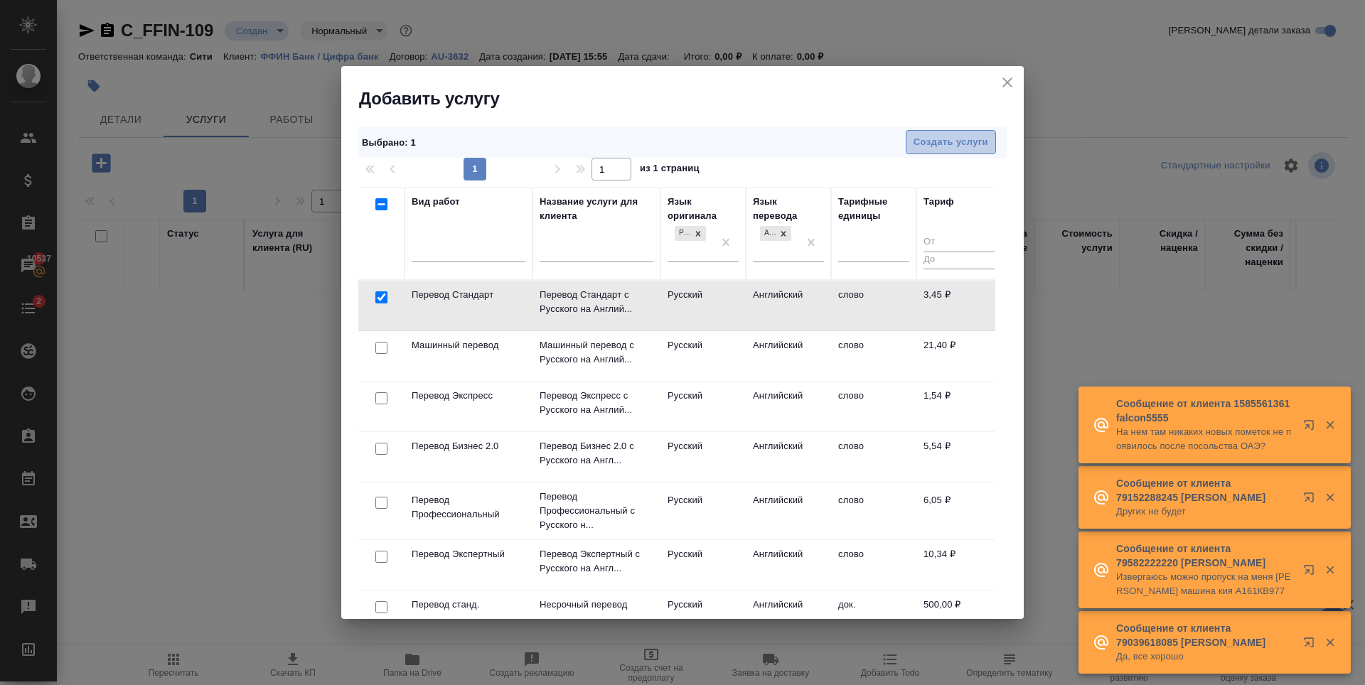
click at [940, 134] on span "Создать услуги" at bounding box center [951, 142] width 75 height 16
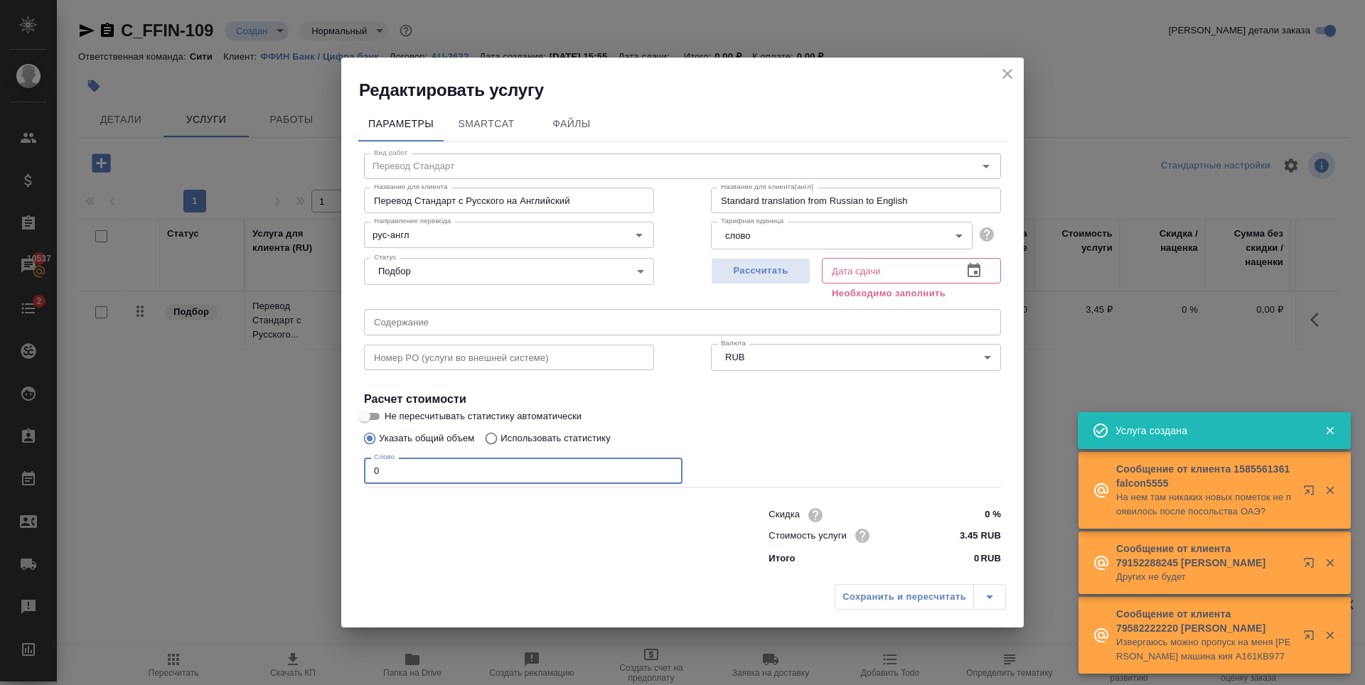
drag, startPoint x: 501, startPoint y: 464, endPoint x: 261, endPoint y: 440, distance: 241.5
click at [261, 440] on div "Редактировать услугу Параметры SmartCat Файлы Вид работ Перевод Стандарт Вид ра…" at bounding box center [682, 342] width 1365 height 685
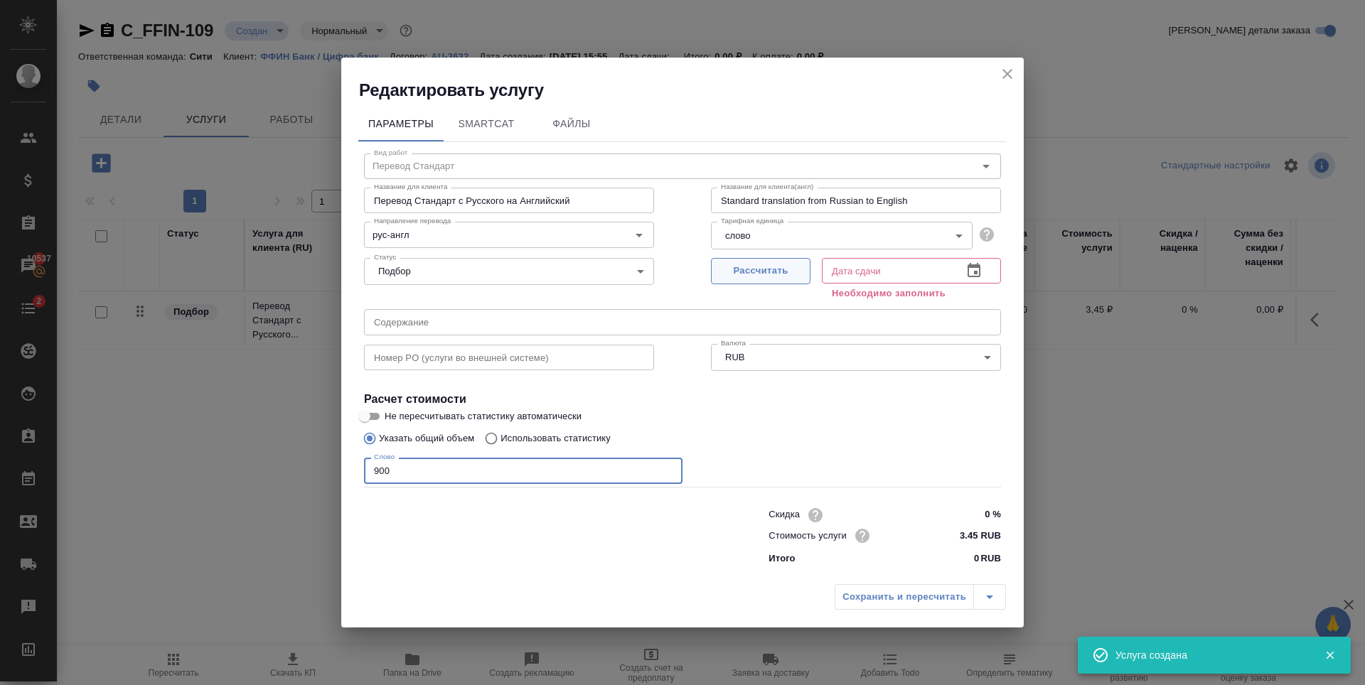
type input "900"
click at [772, 267] on span "Рассчитать" at bounding box center [761, 271] width 84 height 16
type input "24.09.2025 11:46"
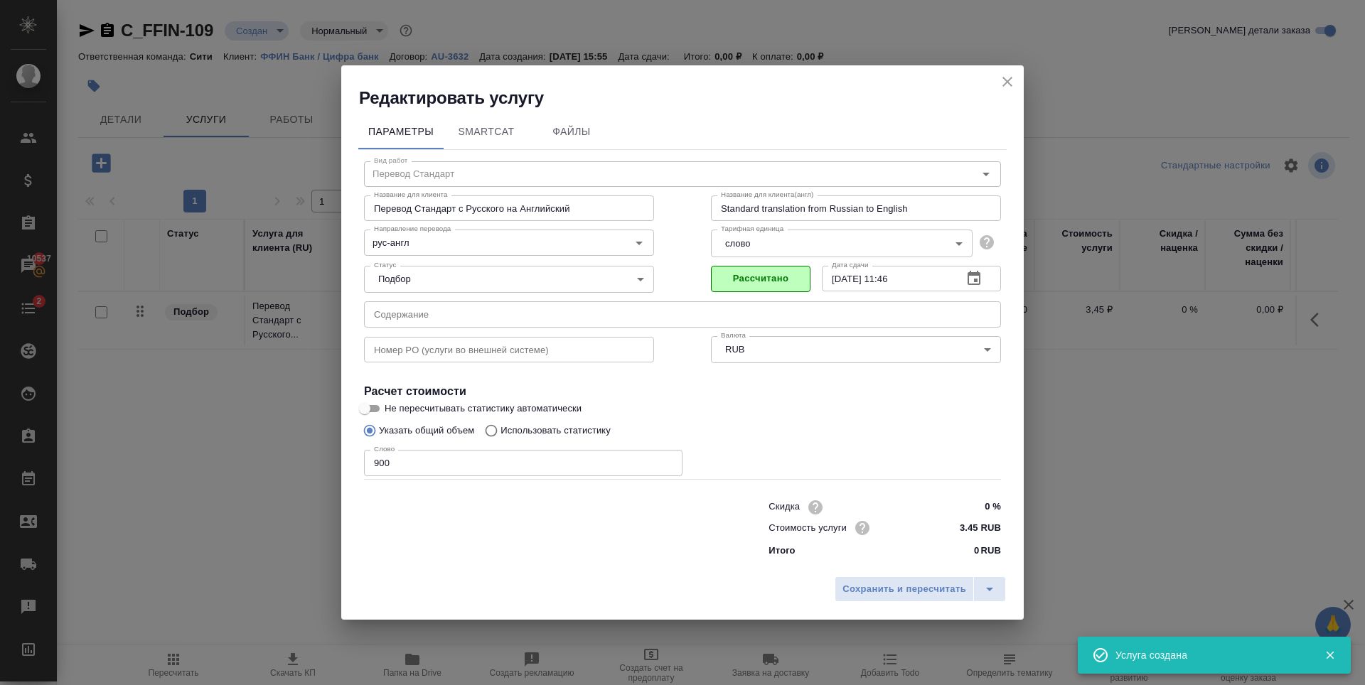
click at [924, 576] on div "Сохранить и пересчитать" at bounding box center [682, 595] width 683 height 50
click at [923, 582] on span "Сохранить и пересчитать" at bounding box center [905, 590] width 124 height 16
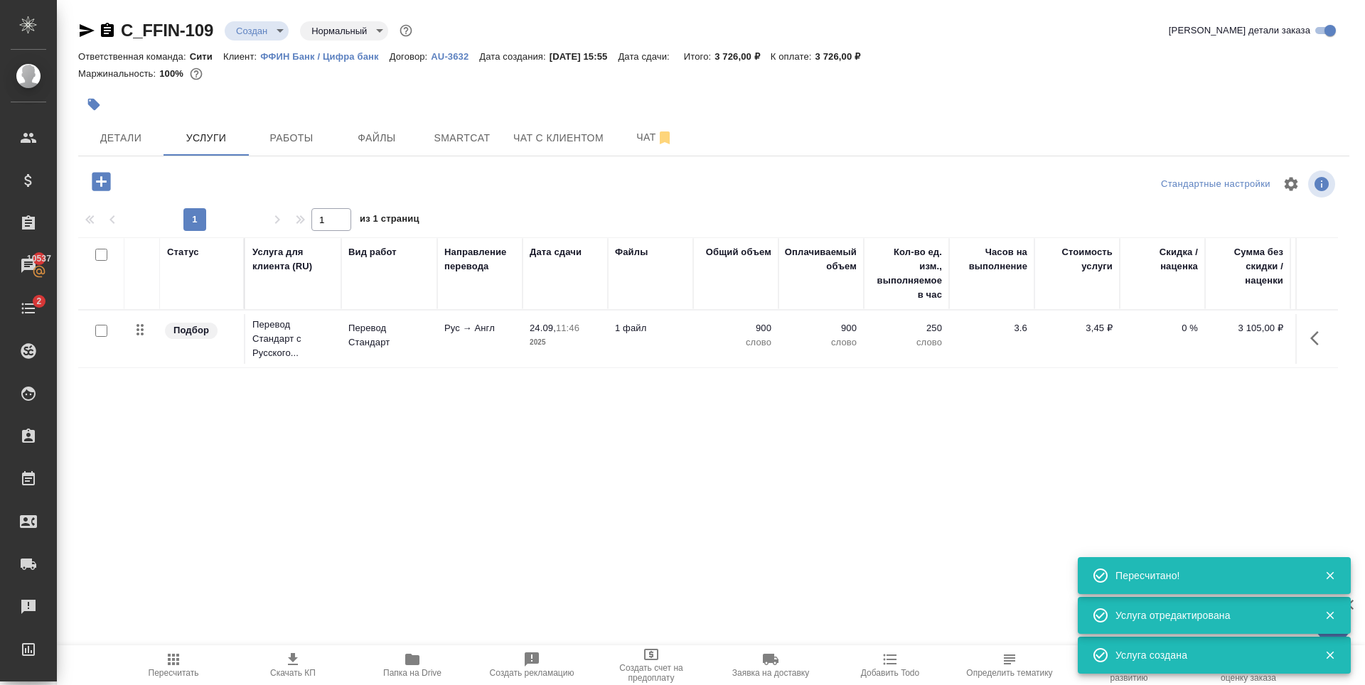
click at [621, 366] on tr "Подбор Перевод Стандарт с Русского... Перевод Стандарт Рус → Англ 24.09, 11:46 …" at bounding box center [748, 340] width 1340 height 58
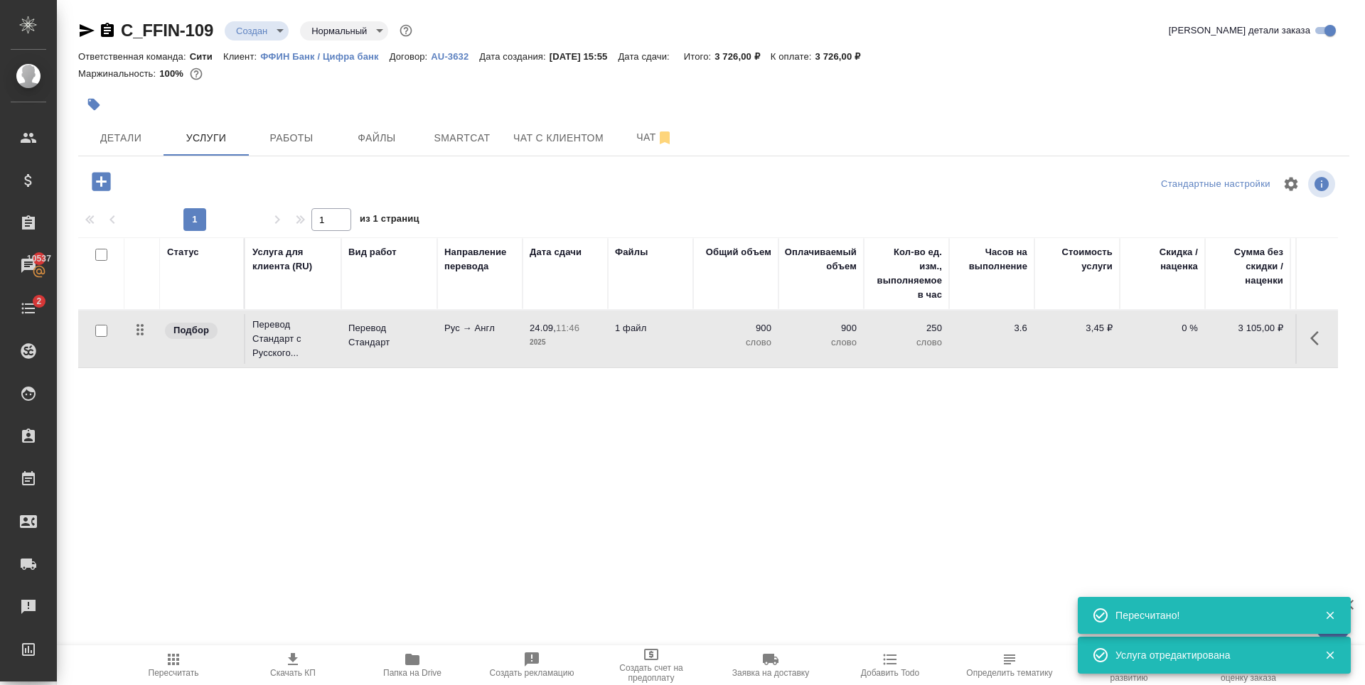
click at [201, 418] on div "Статус Услуга для клиента (RU) Вид работ Направление перевода Дата сдачи Файлы …" at bounding box center [708, 390] width 1260 height 306
drag, startPoint x: 833, startPoint y: 55, endPoint x: 870, endPoint y: 55, distance: 37.0
click at [870, 55] on div "Ответственная команда: Сити Клиент: ФФИН Банк / Цифра банк Договор: AU-3632 Дат…" at bounding box center [713, 56] width 1271 height 17
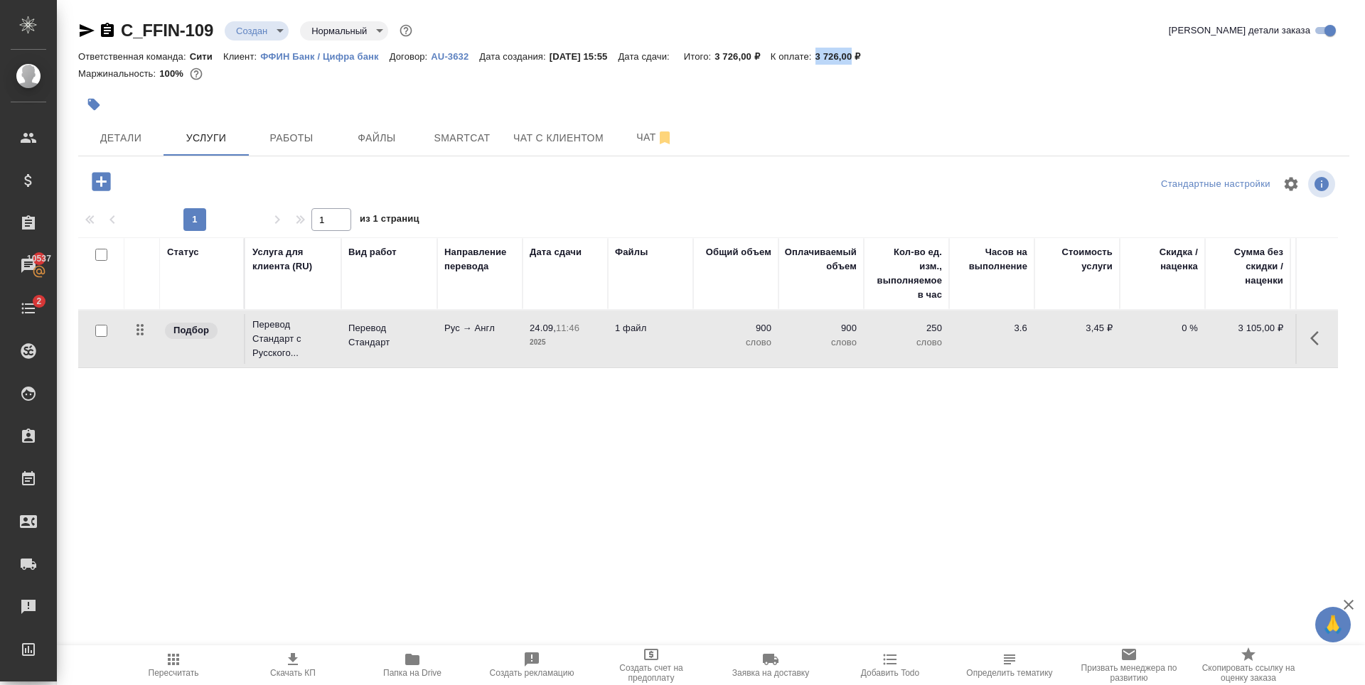
copy p "3 726,00"
click at [588, 424] on div "Статус Услуга для клиента (RU) Вид работ Направление перевода Дата сдачи Файлы …" at bounding box center [708, 390] width 1260 height 306
click at [1182, 328] on p "0 %" at bounding box center [1162, 328] width 71 height 14
click at [1182, 328] on input "0" at bounding box center [1171, 332] width 52 height 21
type input "-30"
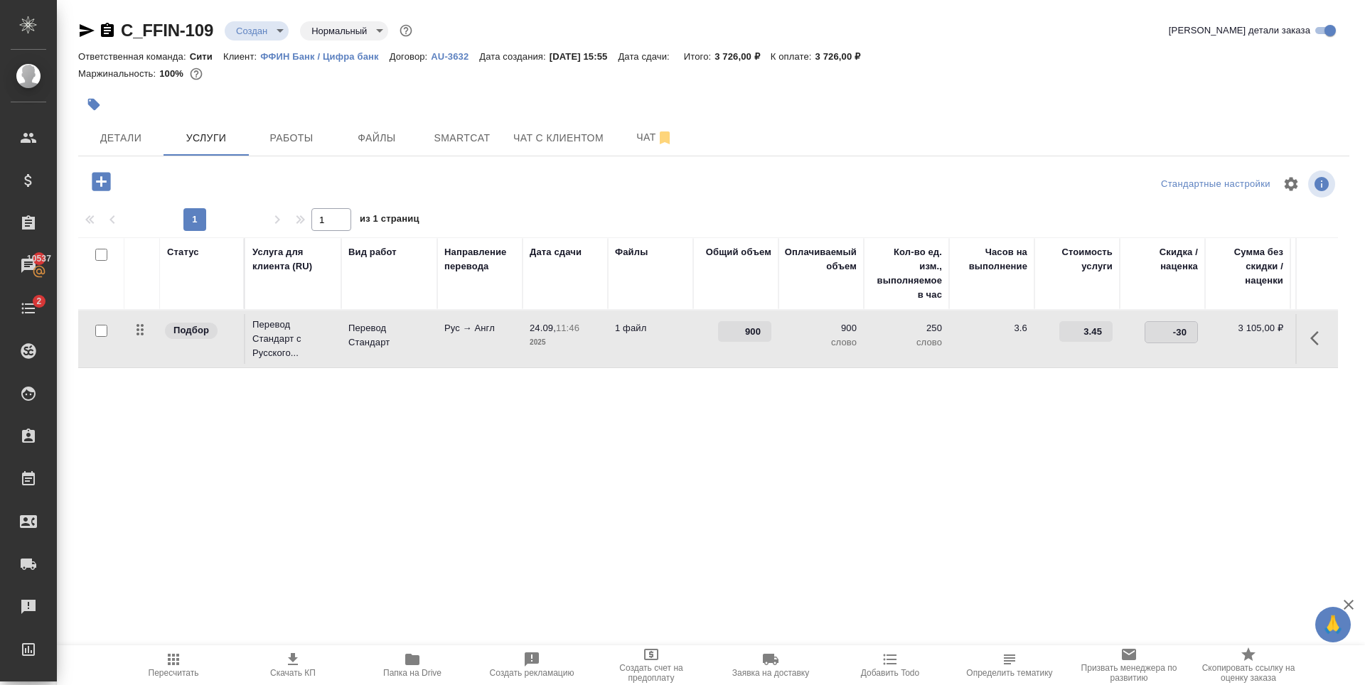
click at [1017, 474] on div "Статус Услуга для клиента (RU) Вид работ Направление перевода Дата сдачи Файлы …" at bounding box center [708, 390] width 1260 height 306
click at [206, 187] on span "Сохранить и пересчитать" at bounding box center [202, 180] width 124 height 16
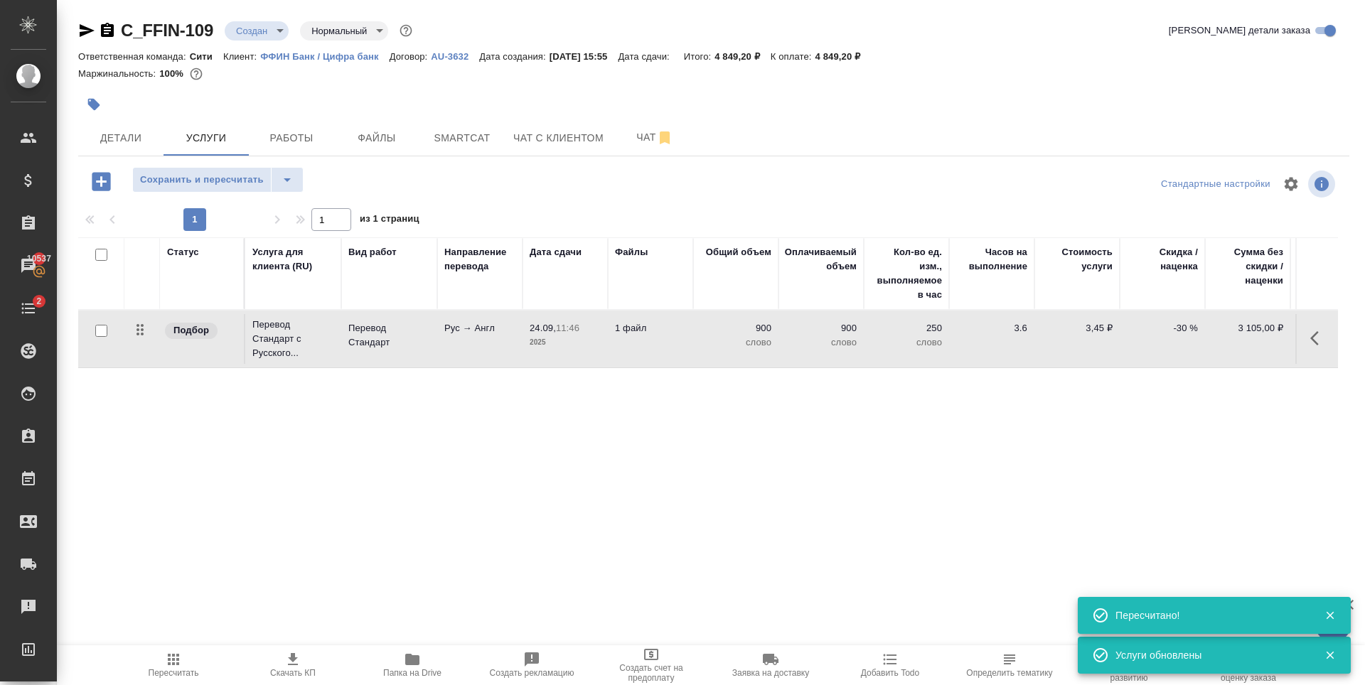
click at [855, 81] on div "Маржинальность: 100%" at bounding box center [713, 74] width 1271 height 18
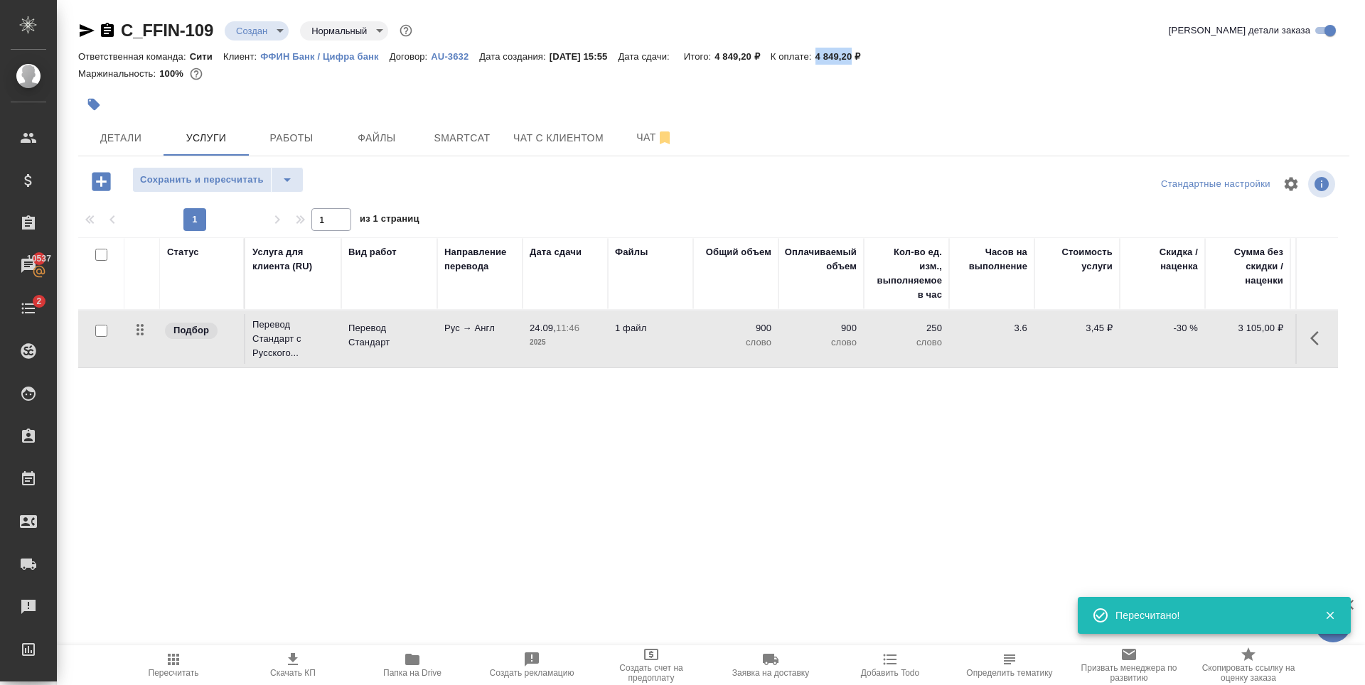
drag, startPoint x: 835, startPoint y: 55, endPoint x: 870, endPoint y: 58, distance: 34.2
click at [870, 58] on p "4 849,20 ₽" at bounding box center [844, 56] width 56 height 11
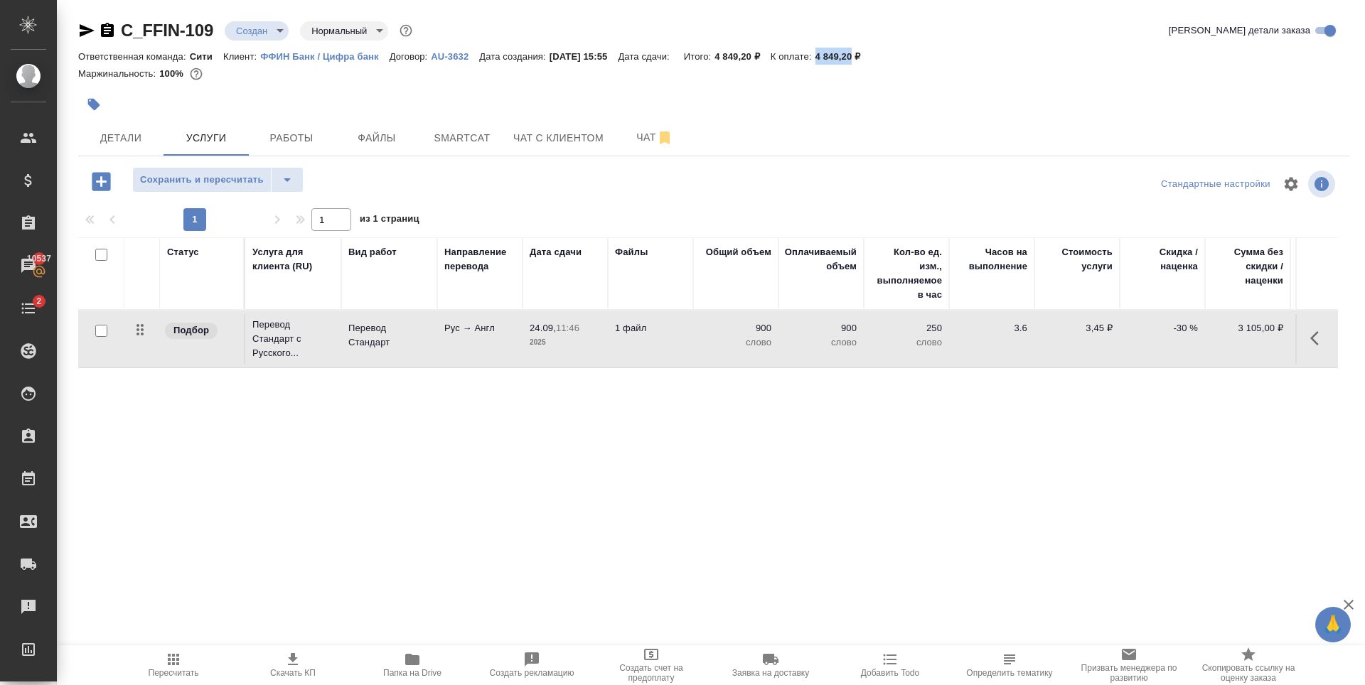
copy p "4 849,20"
click at [117, 137] on span "Детали" at bounding box center [121, 138] width 68 height 18
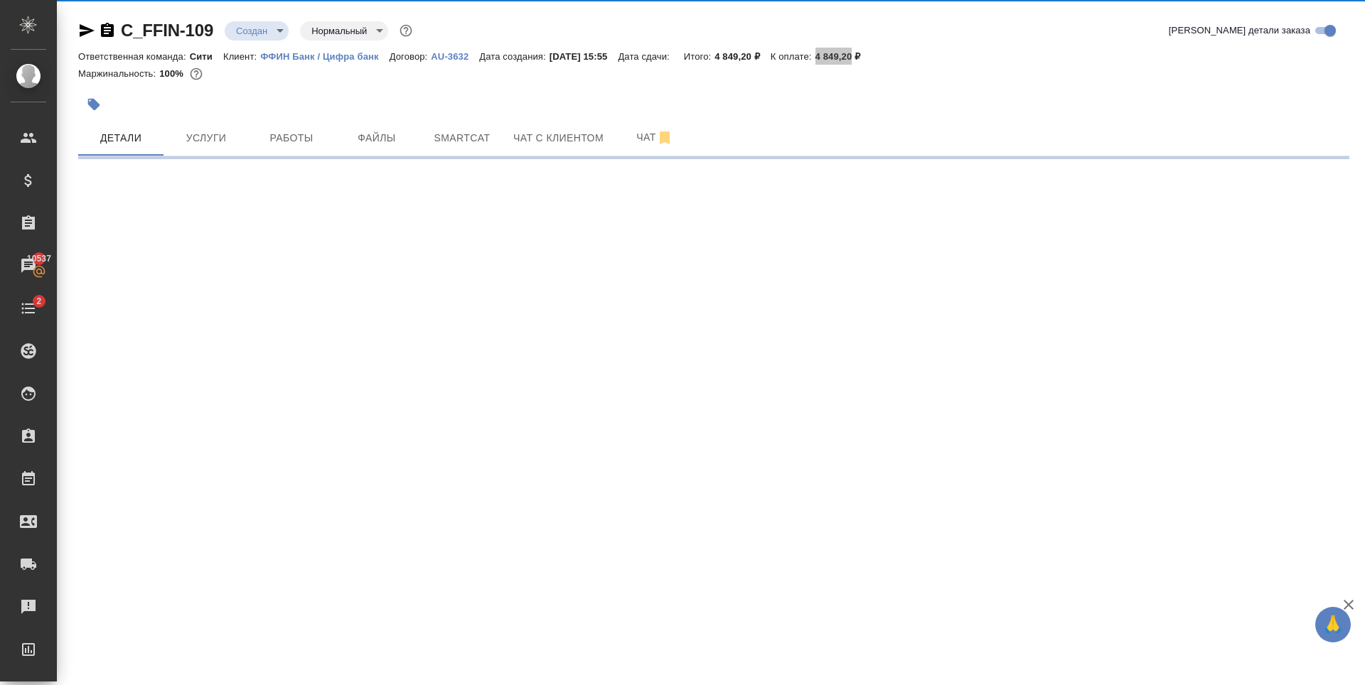
select select "RU"
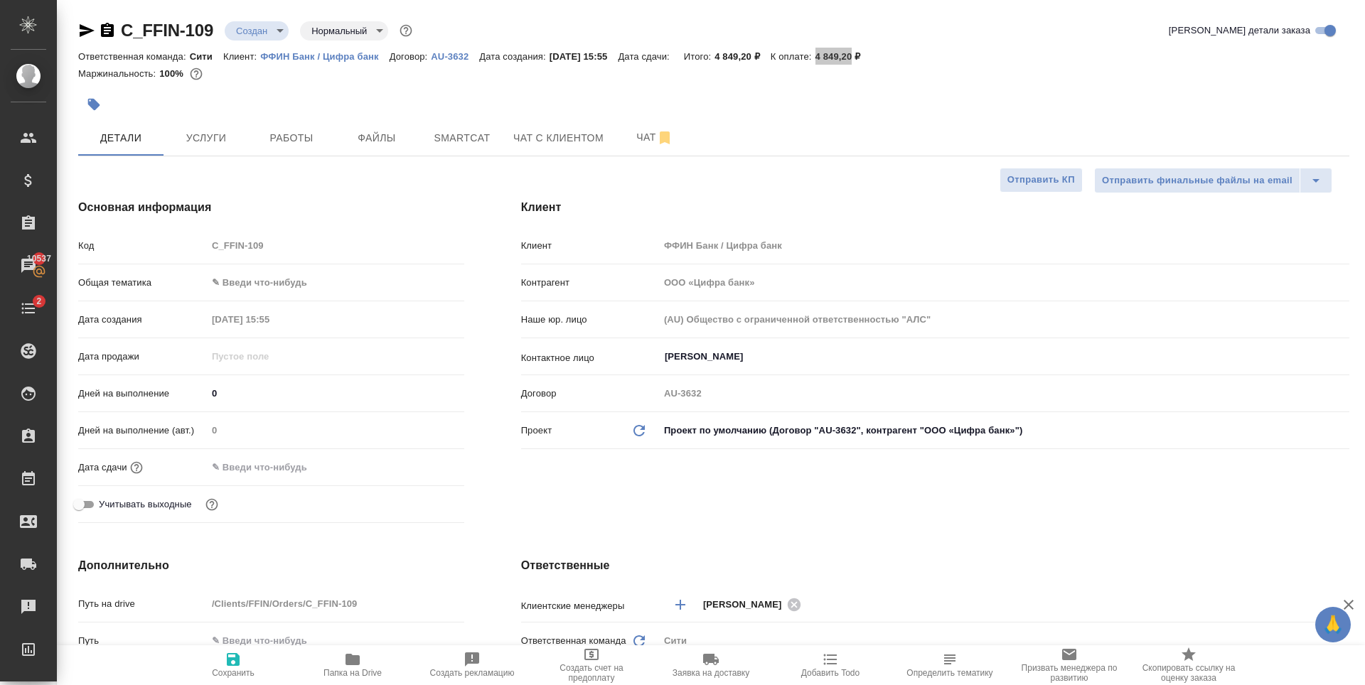
type textarea "x"
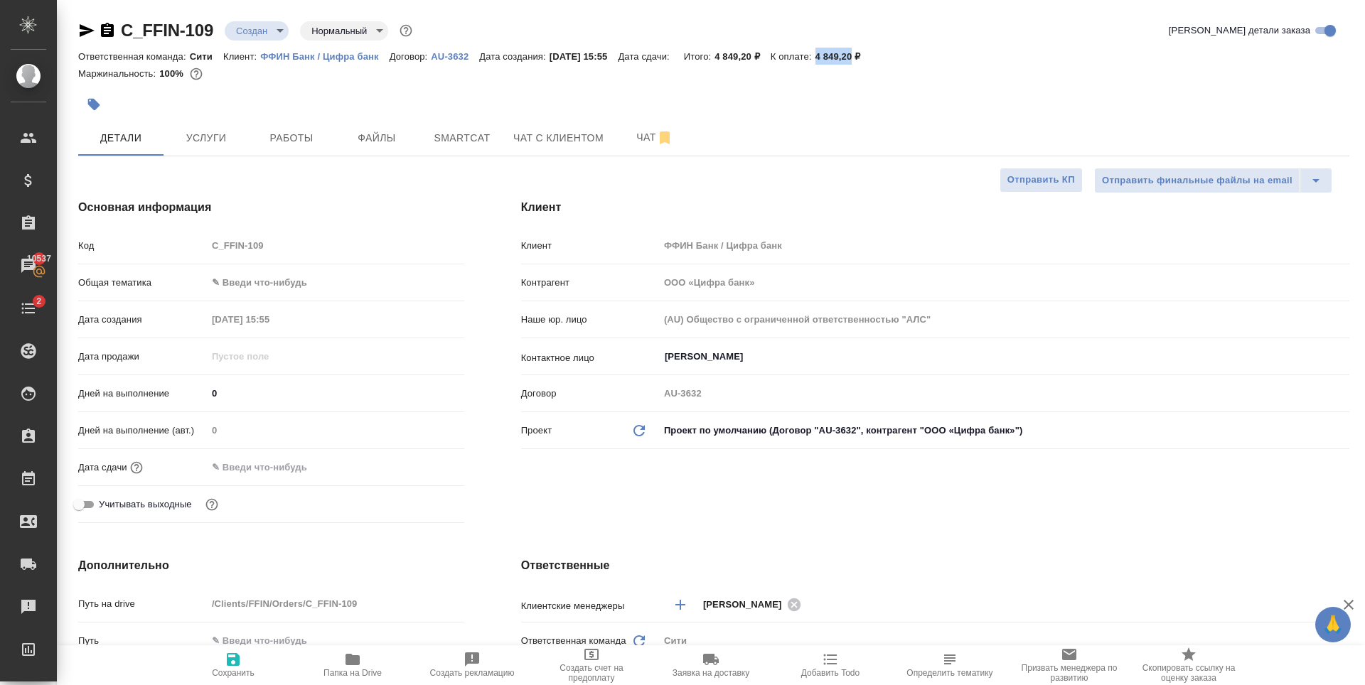
type textarea "x"
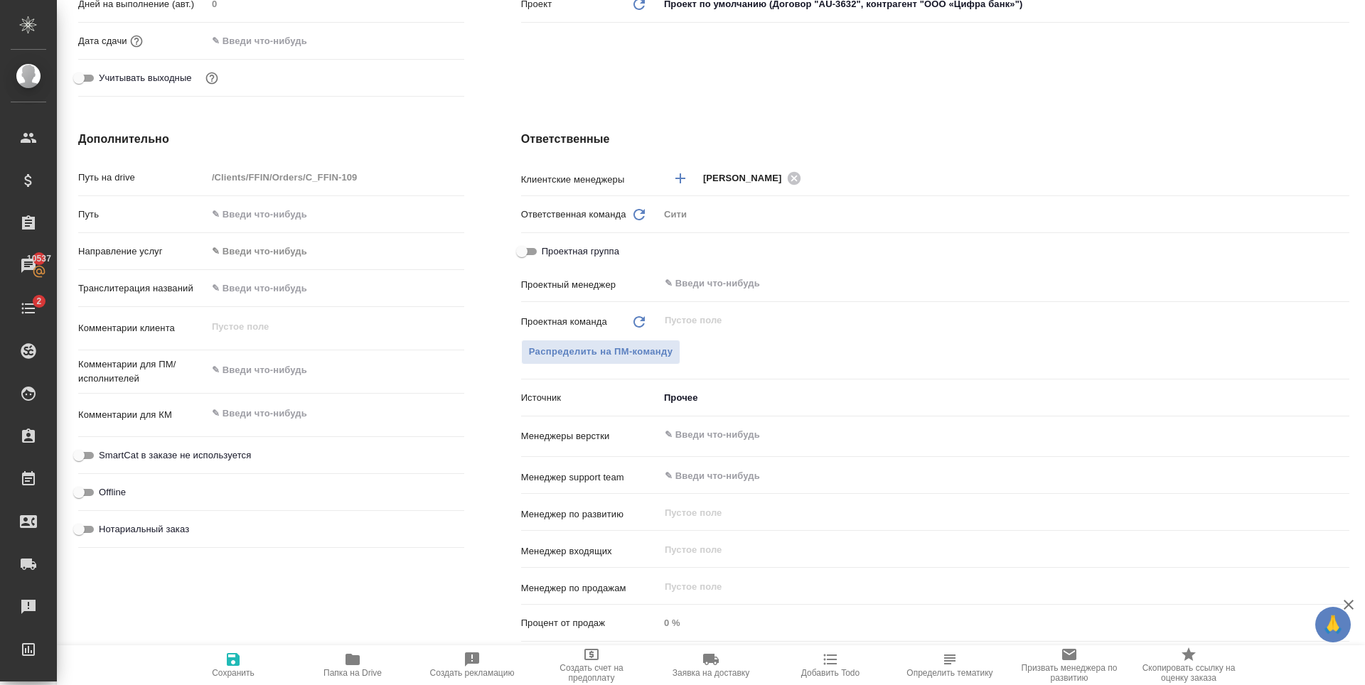
type textarea "x"
click at [257, 377] on textarea at bounding box center [335, 370] width 257 height 24
paste textarea "русский текст из левой колонки убираем, оставляем английский"
type textarea "русский текст из левой колонки убираем, оставляем английский"
type textarea "x"
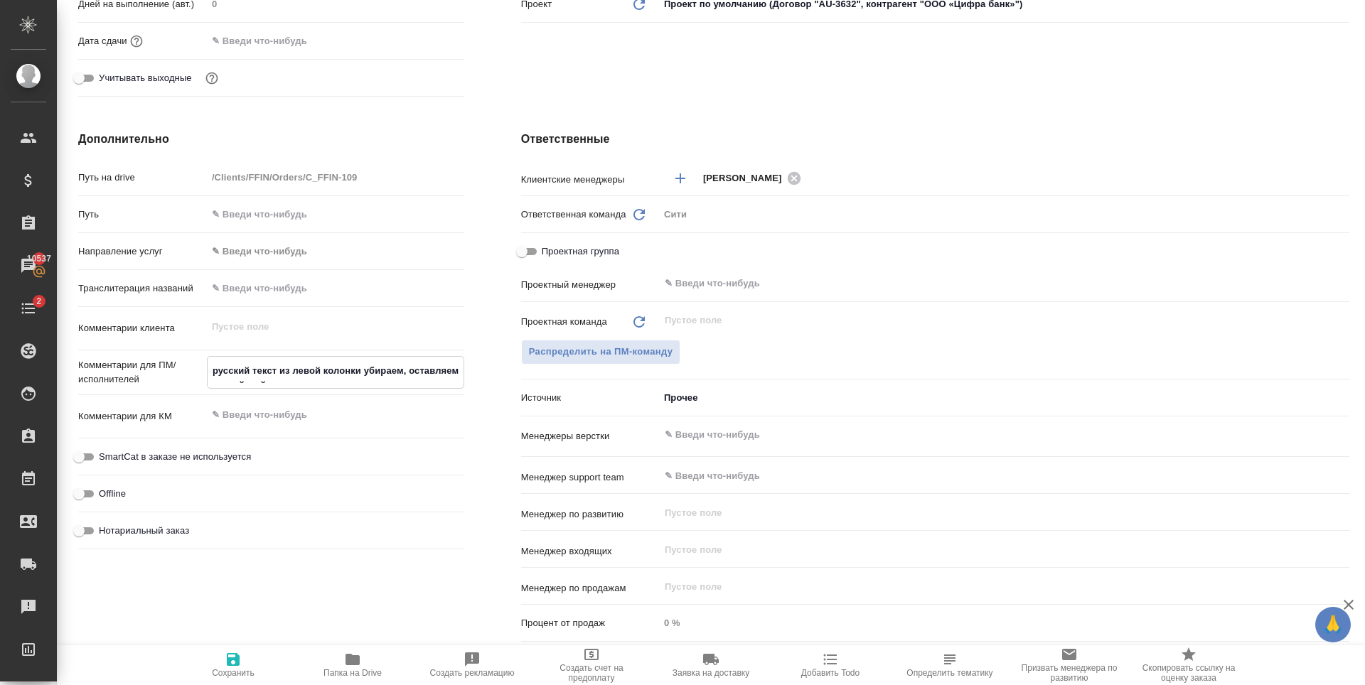
type textarea "x"
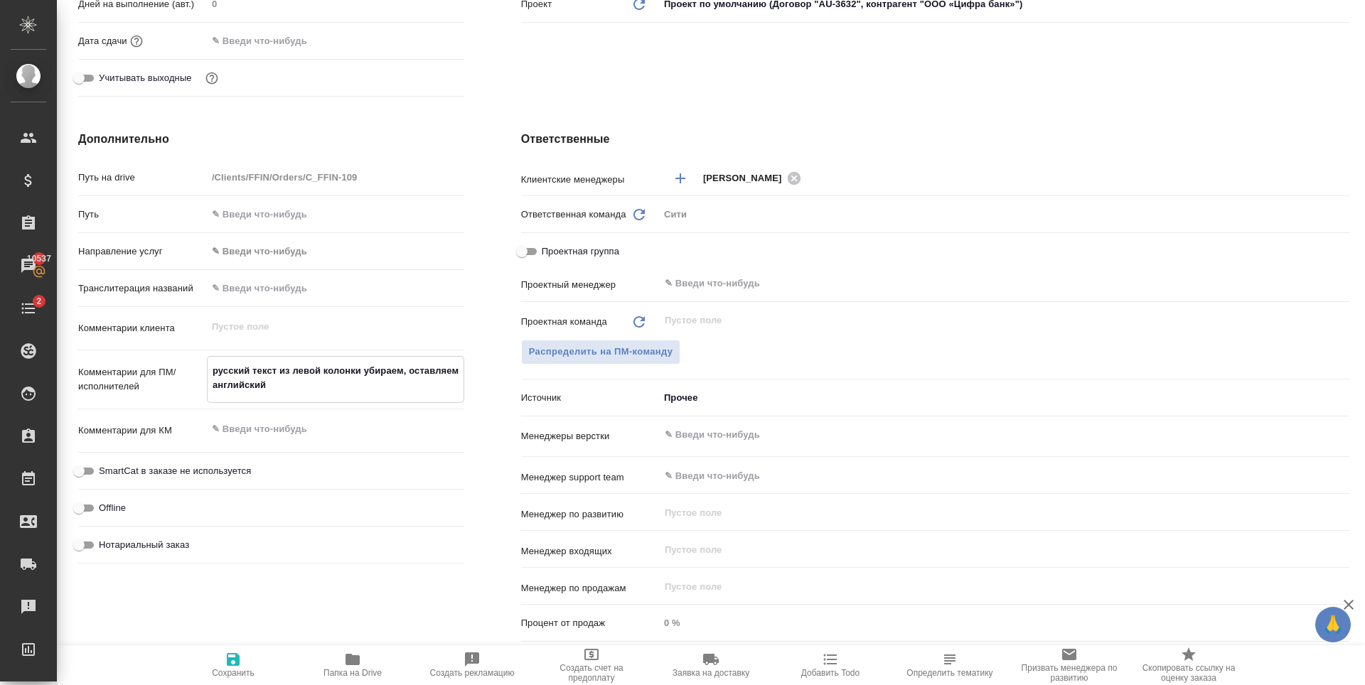
type textarea "русский текст из левой колонки убираем, оставляем английский"
type textarea "x"
click at [218, 672] on span "Сохранить" at bounding box center [233, 673] width 43 height 10
type textarea "x"
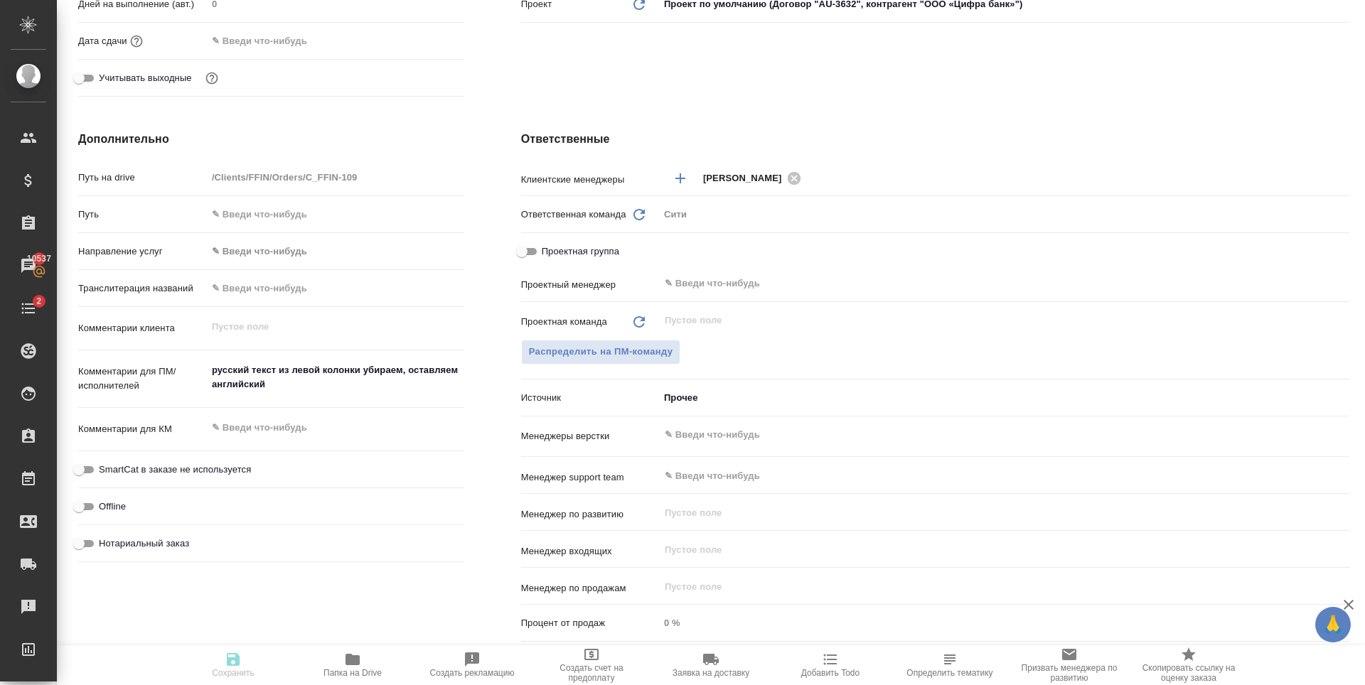
type textarea "x"
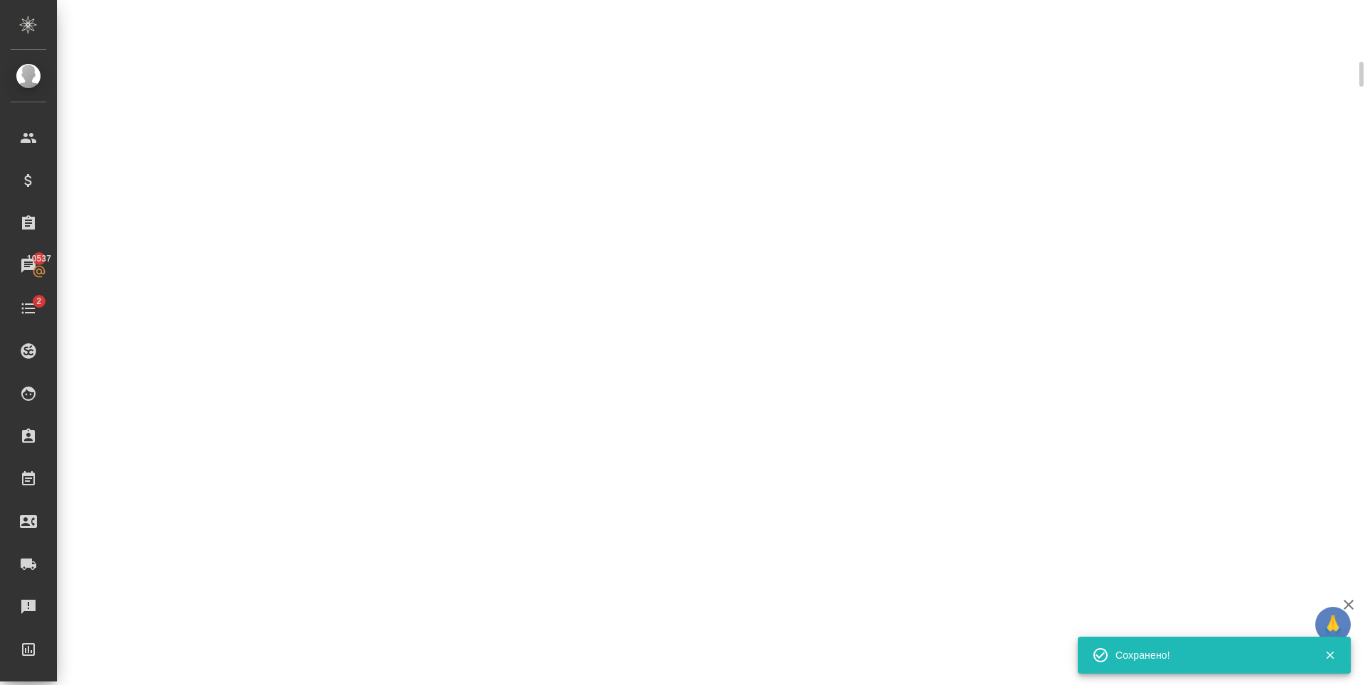
select select "RU"
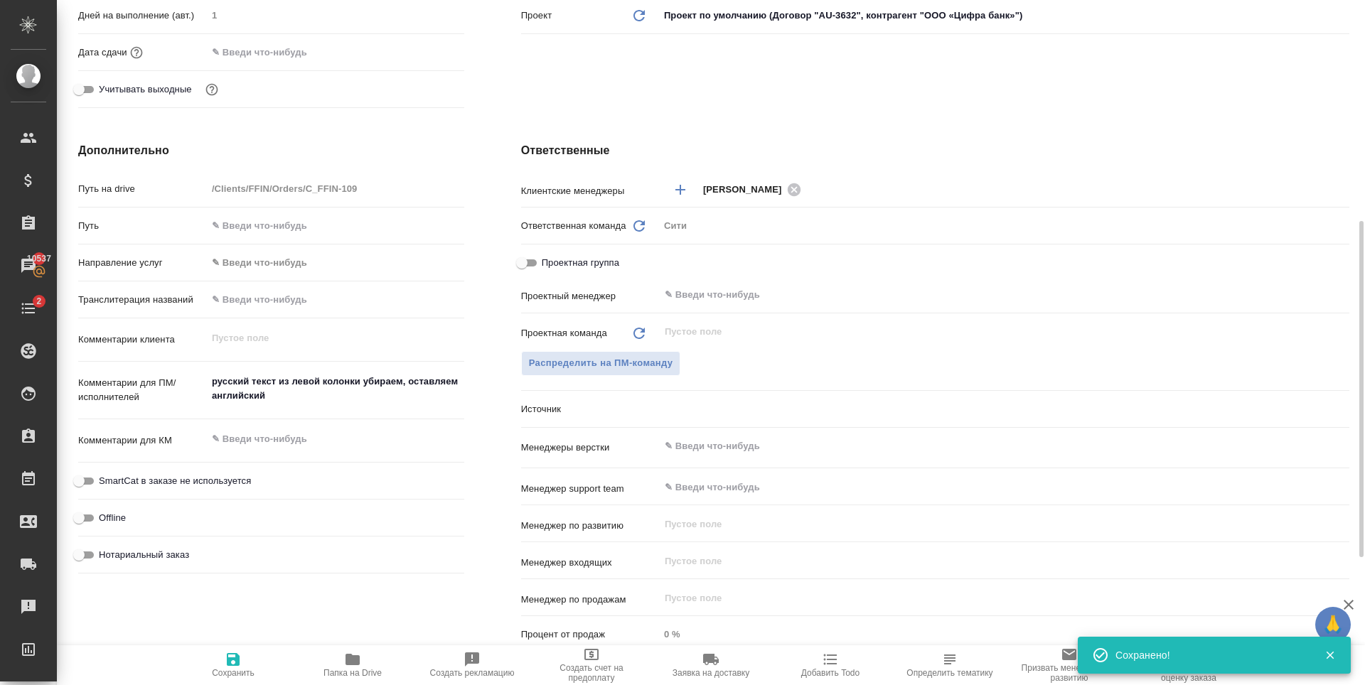
type textarea "x"
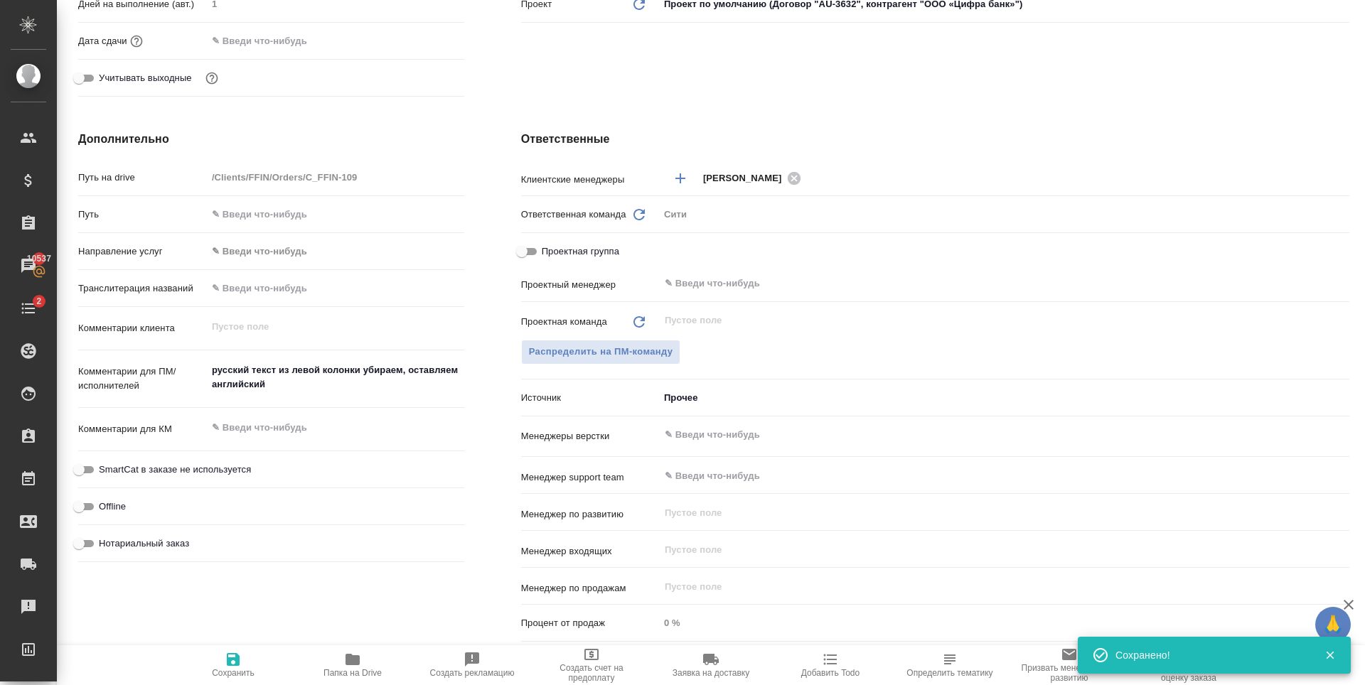
scroll to position [0, 0]
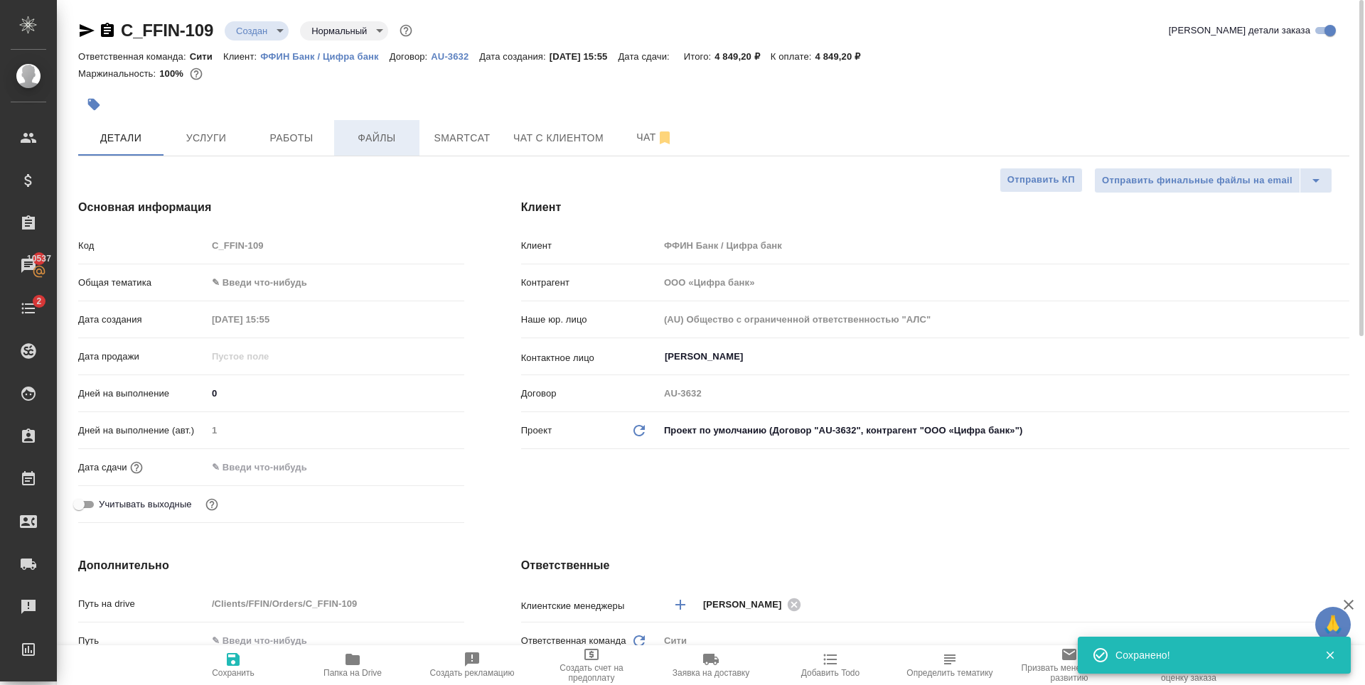
click at [374, 141] on span "Файлы" at bounding box center [377, 138] width 68 height 18
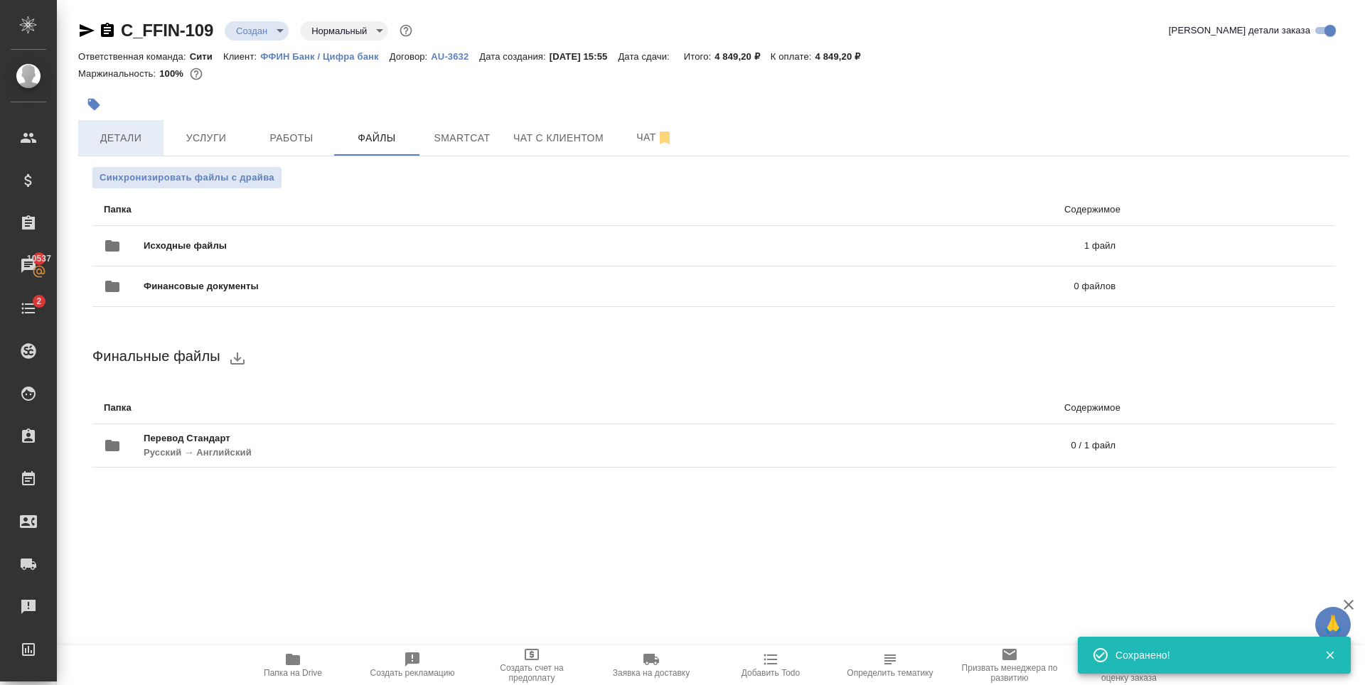
click at [115, 122] on button "Детали" at bounding box center [120, 138] width 85 height 36
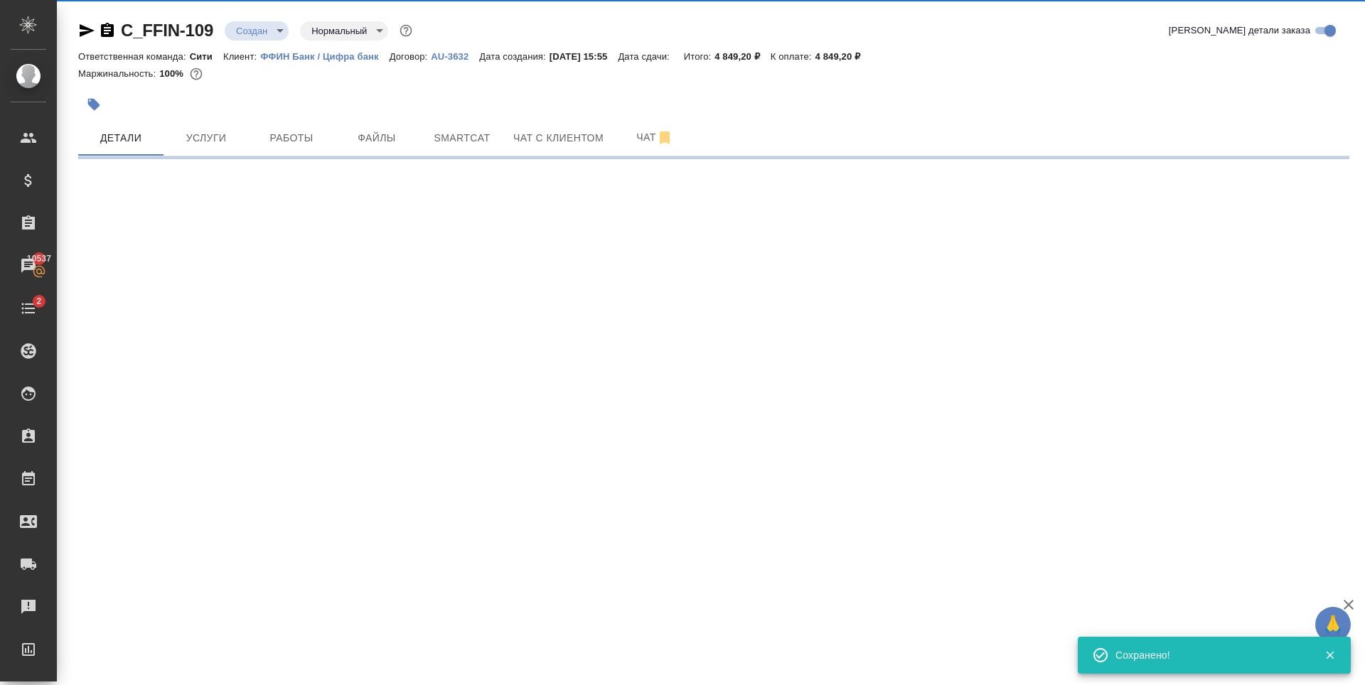
select select "RU"
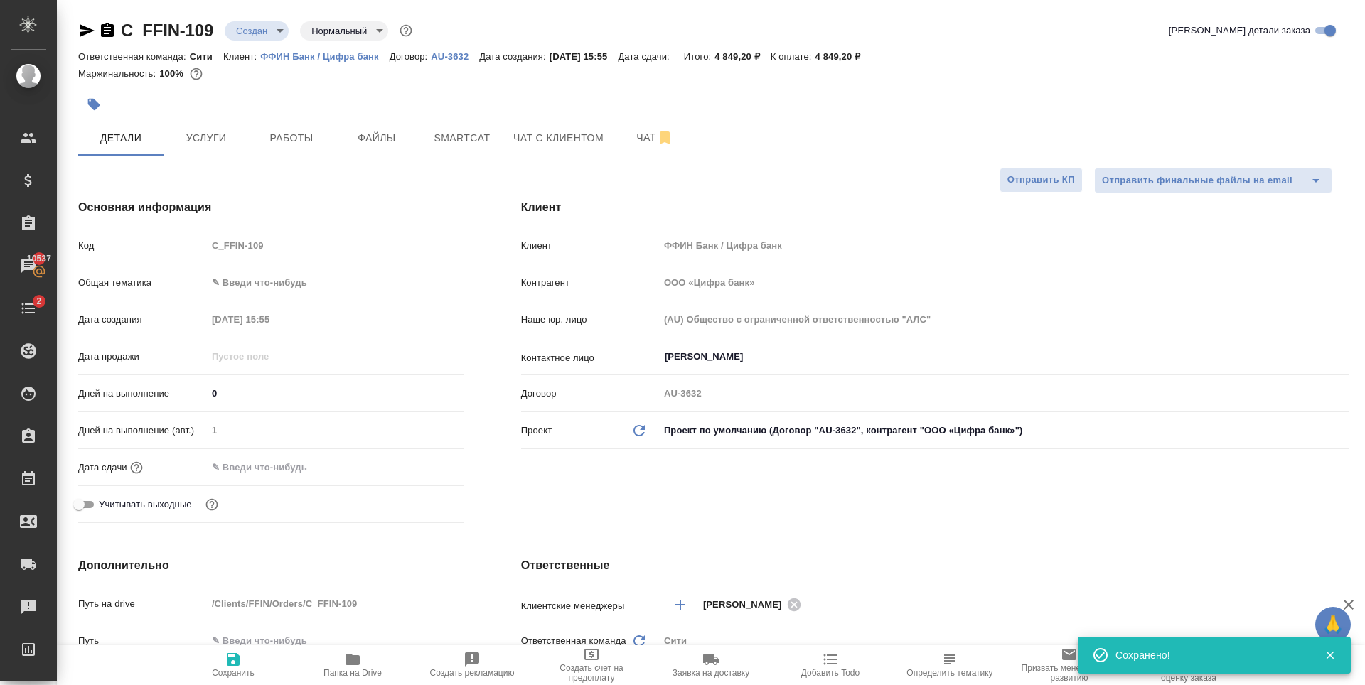
type textarea "x"
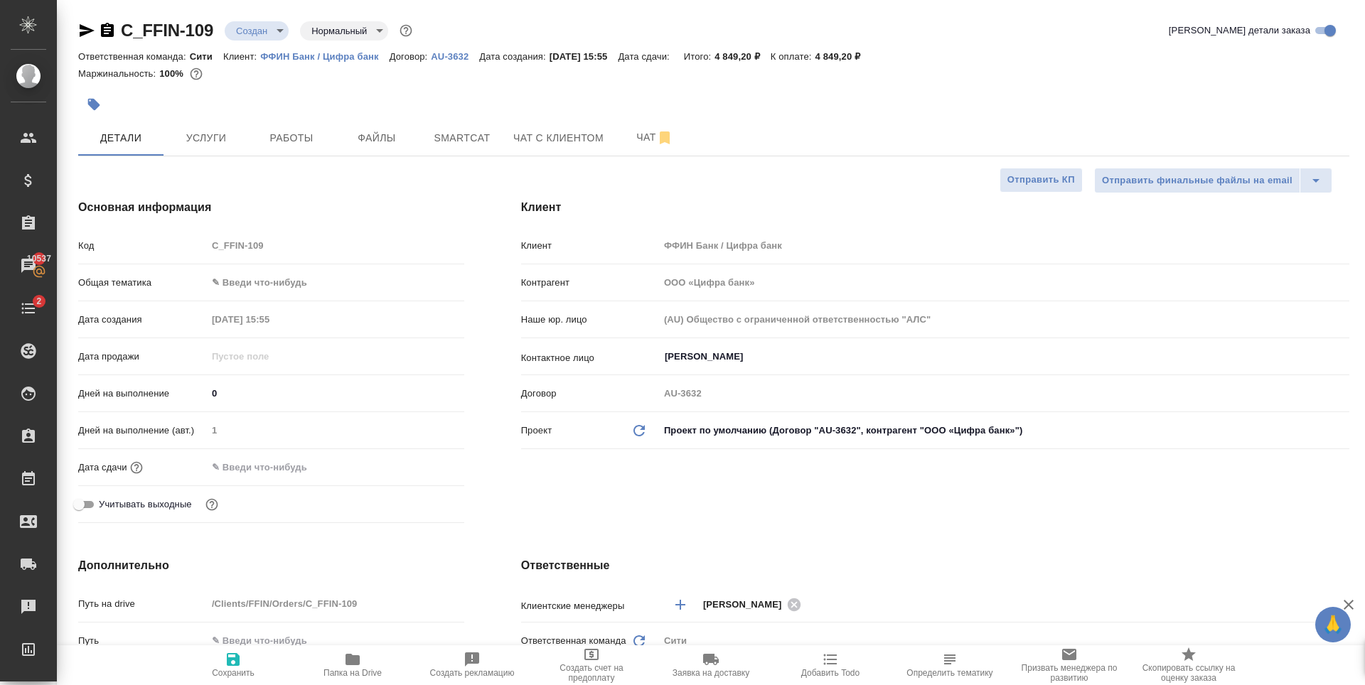
click at [250, 280] on body "🙏 .cls-1 fill:#fff; AWATERA Zaytseva Svetlana Клиенты Спецификации Заказы 10537…" at bounding box center [682, 342] width 1365 height 685
click at [298, 415] on li "Юридическая/Финансовая" at bounding box center [332, 419] width 255 height 23
type input "yr-fn"
type textarea "x"
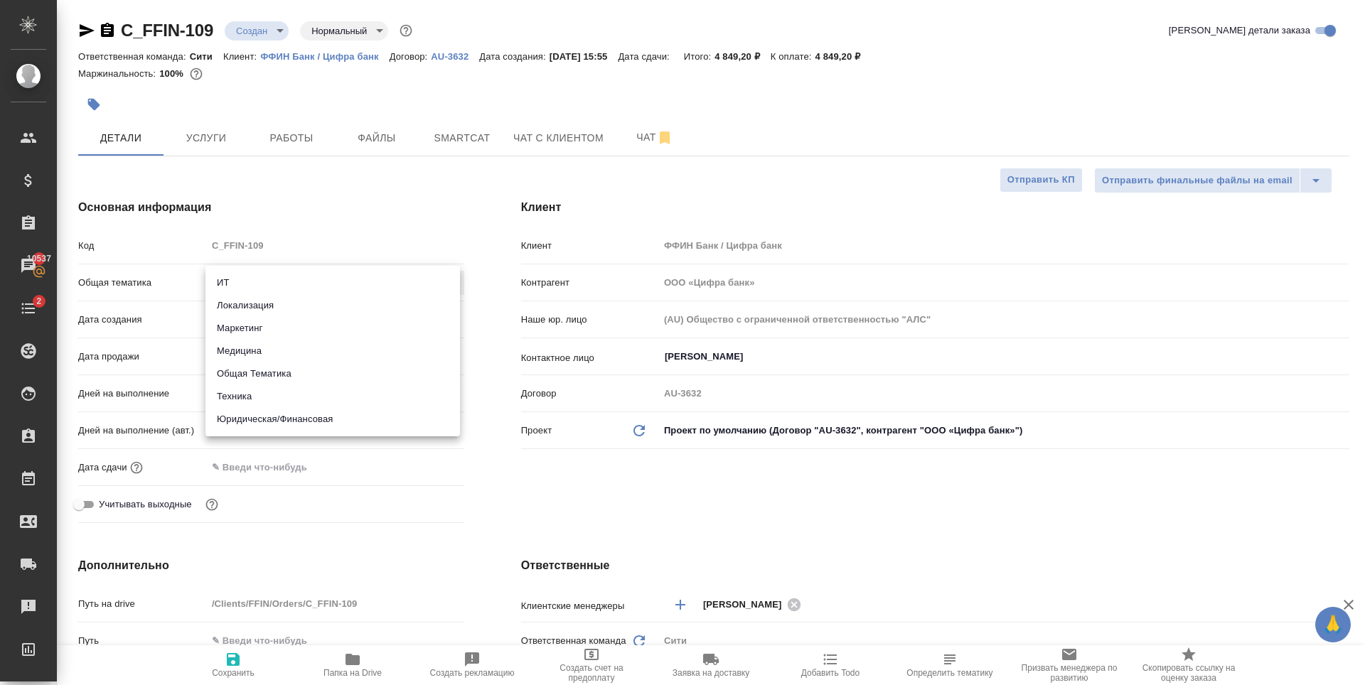
type textarea "x"
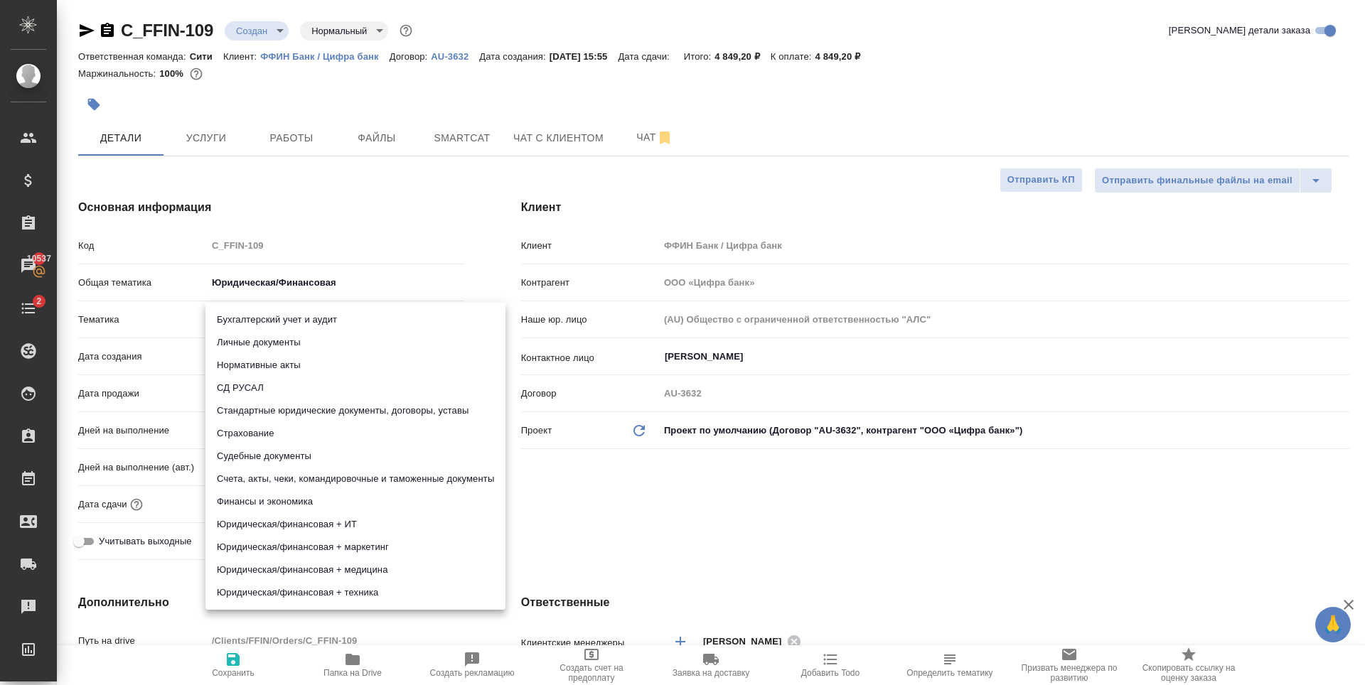
click at [268, 321] on body "🙏 .cls-1 fill:#fff; AWATERA Zaytseva Svetlana Клиенты Спецификации Заказы 10537…" at bounding box center [682, 342] width 1365 height 685
click at [309, 365] on li "Нормативные акты" at bounding box center [355, 365] width 300 height 23
type textarea "x"
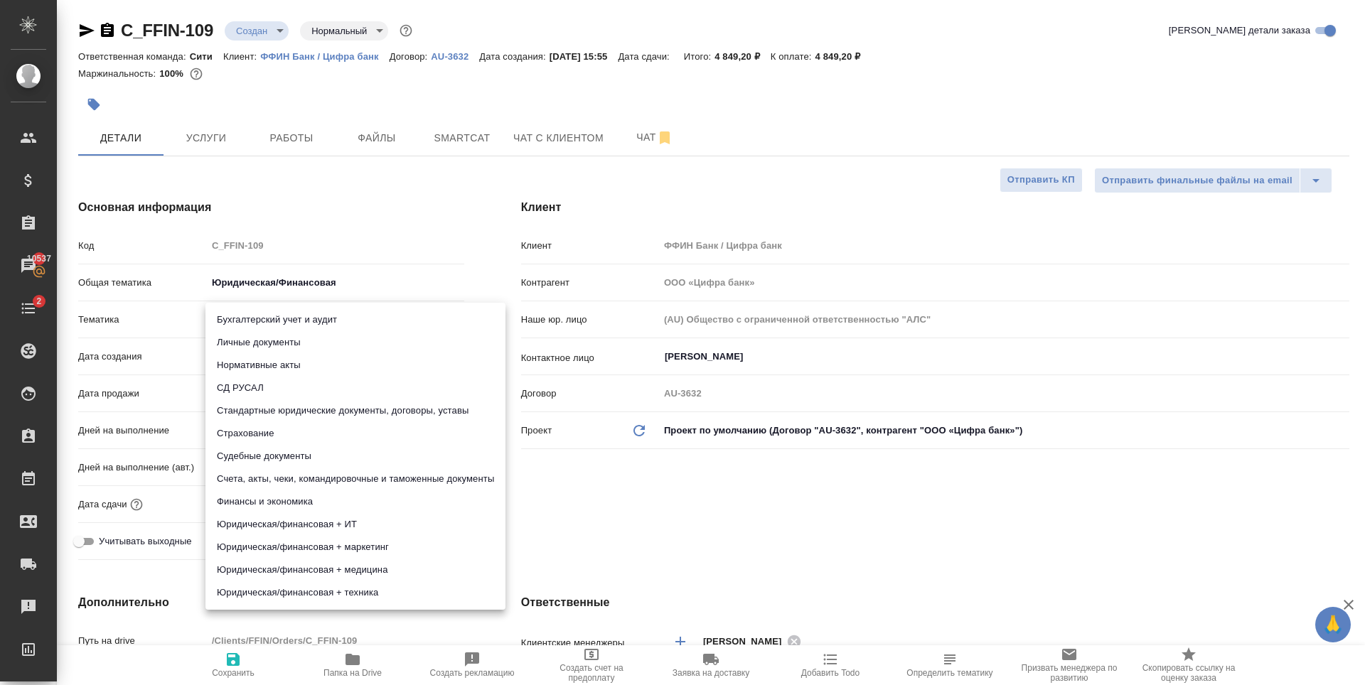
type input "5f647205b73bc97568ca66b7"
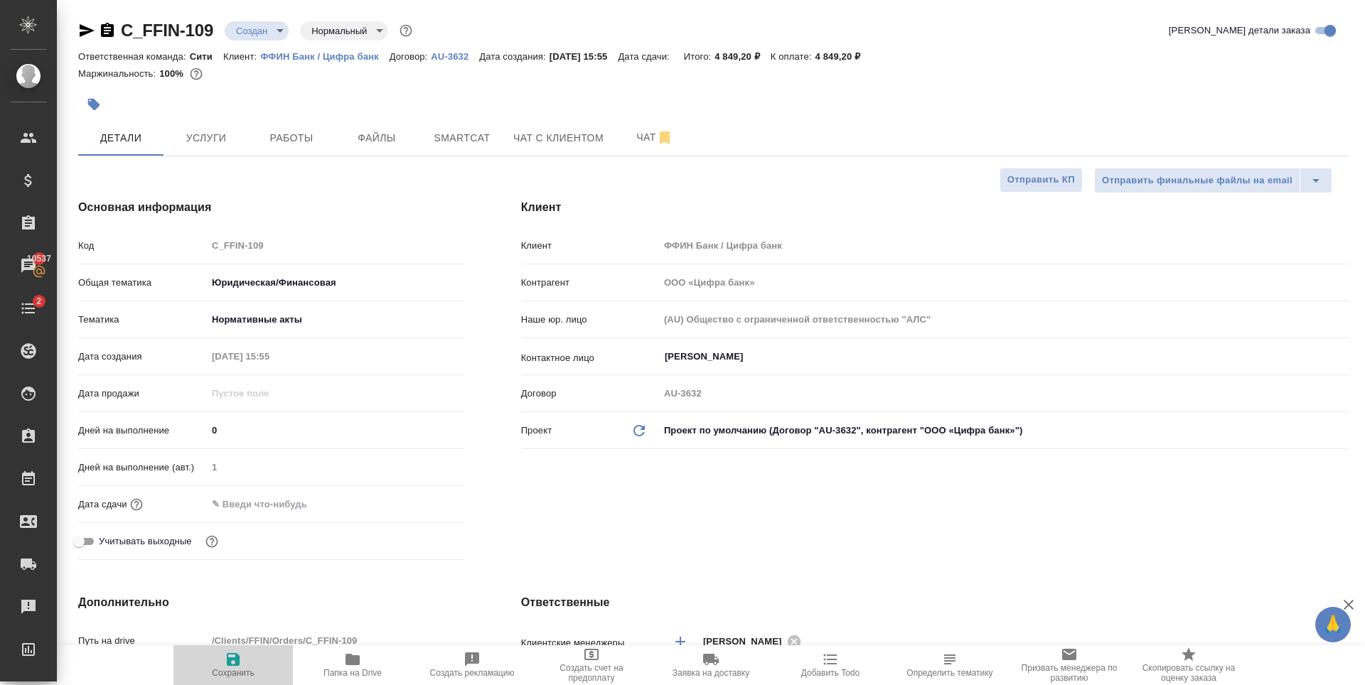
click at [220, 658] on span "Сохранить" at bounding box center [233, 664] width 102 height 27
type textarea "x"
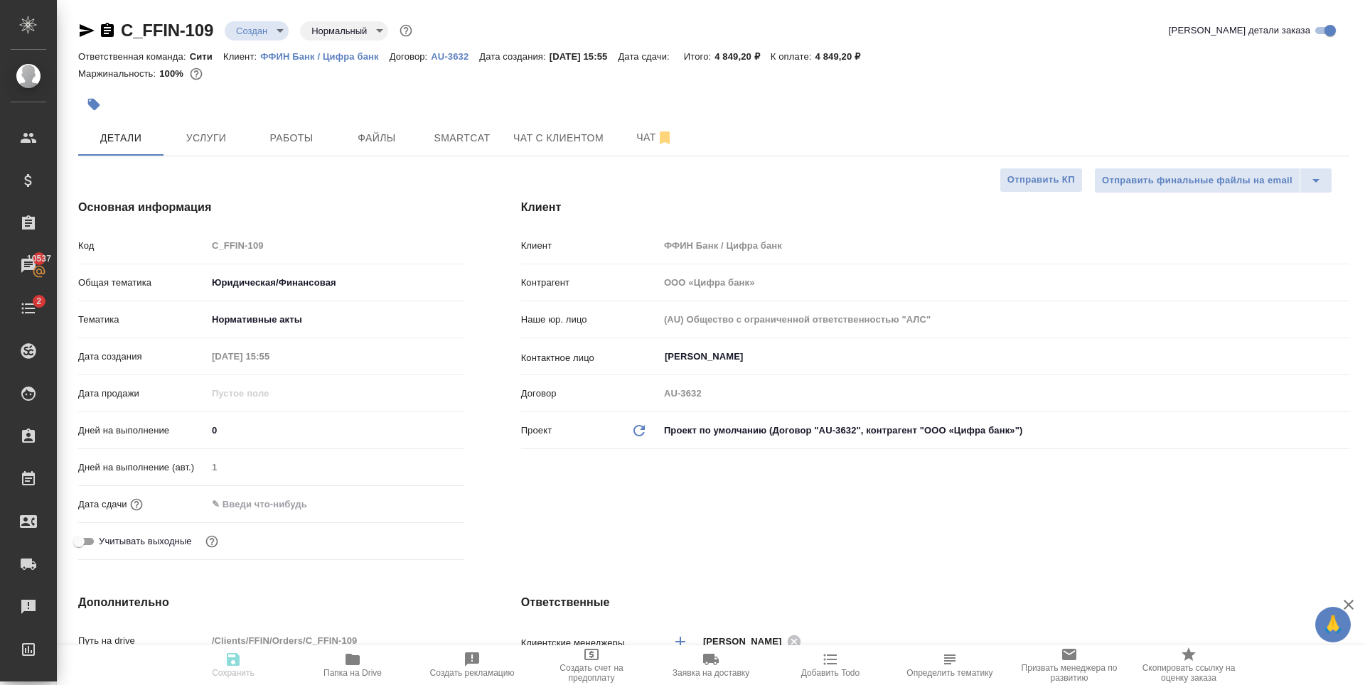
type textarea "x"
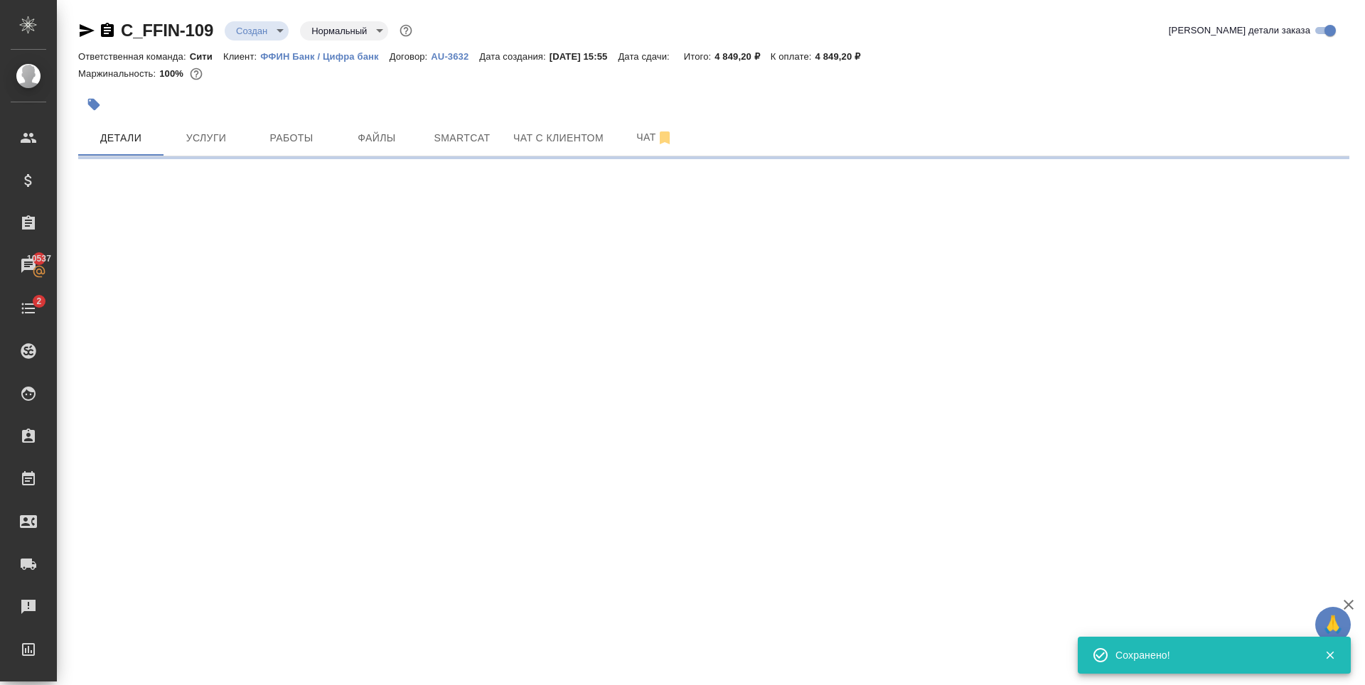
select select "RU"
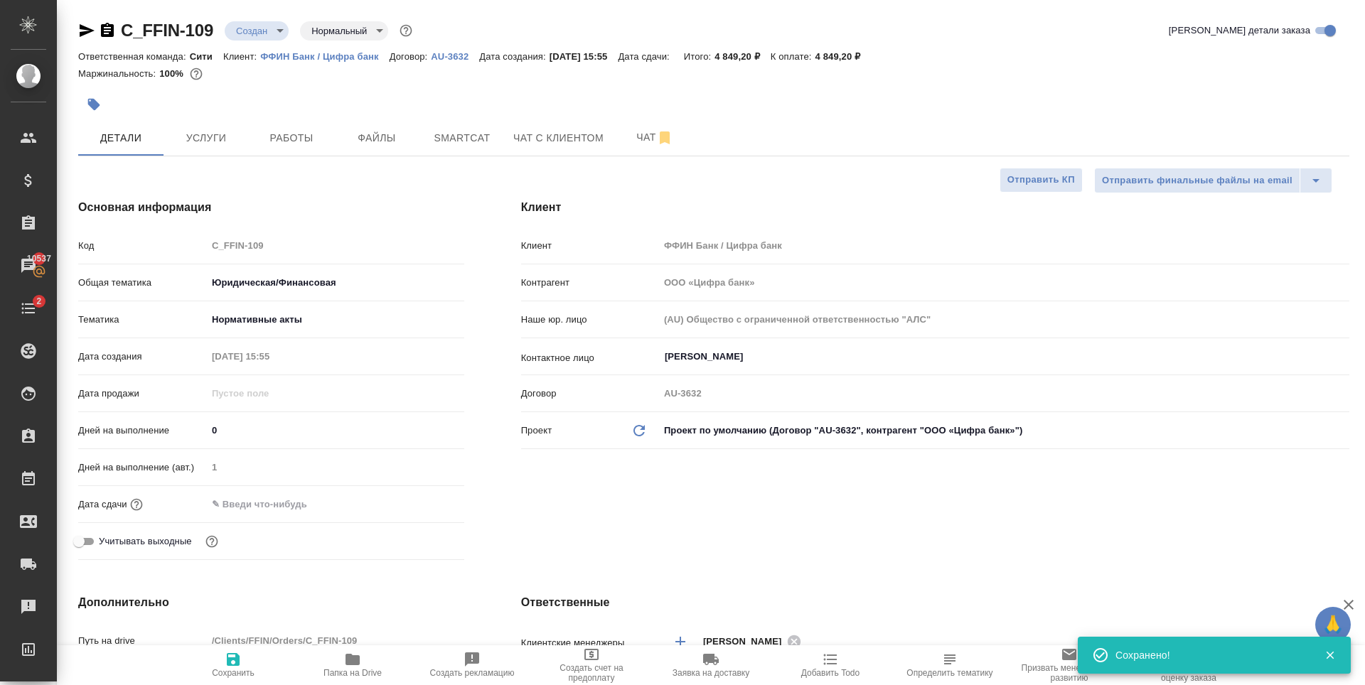
type textarea "x"
click at [312, 85] on div at bounding box center [713, 84] width 1271 height 3
type textarea "x"
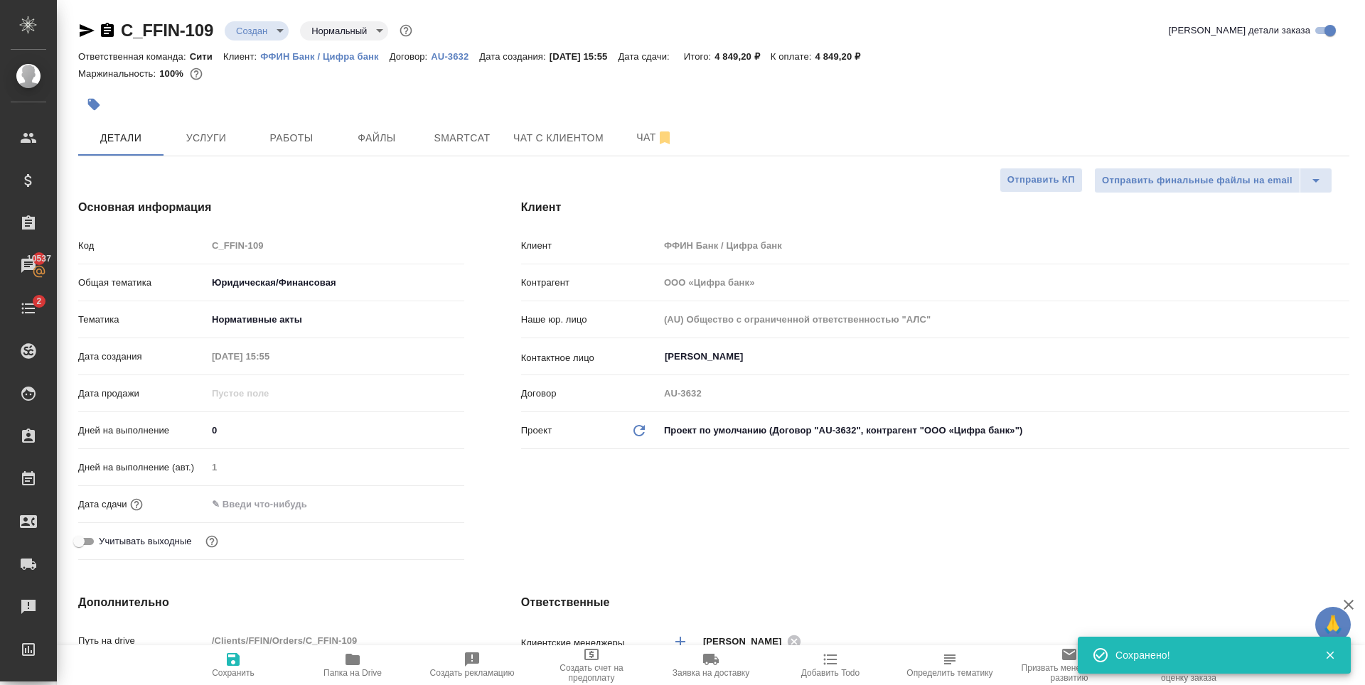
type textarea "x"
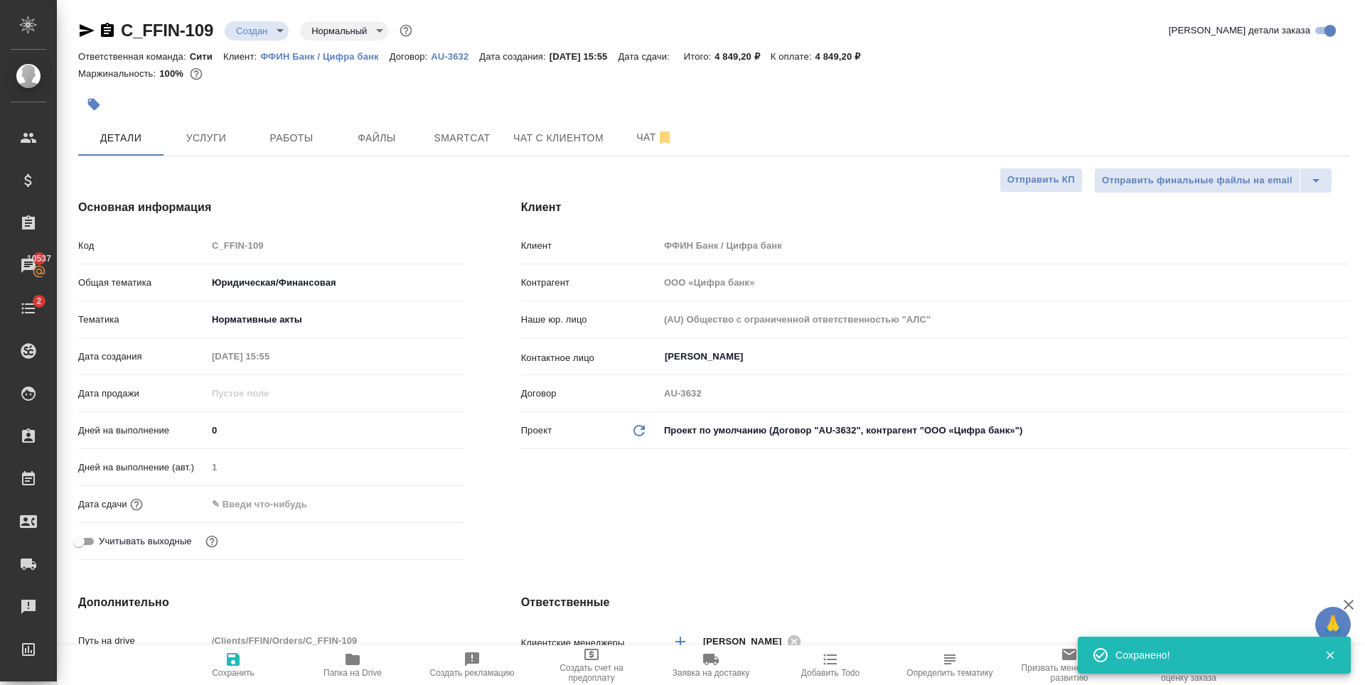
type textarea "x"
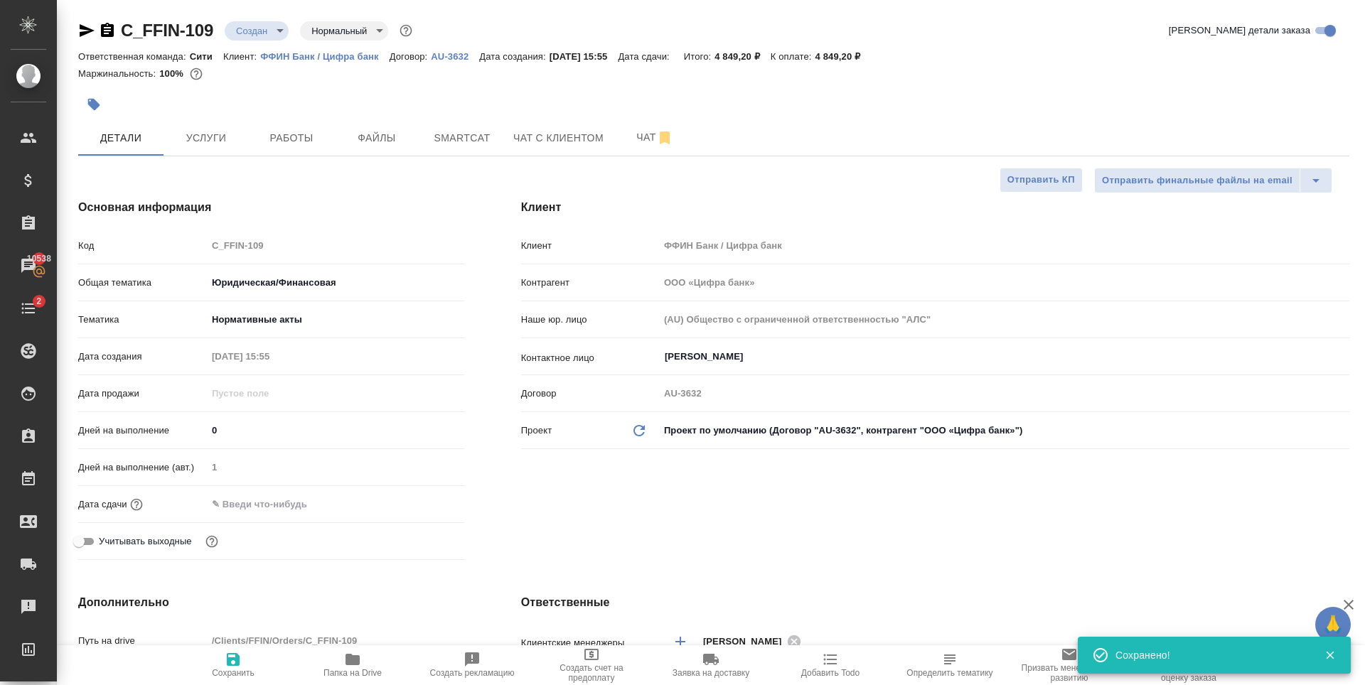
type textarea "x"
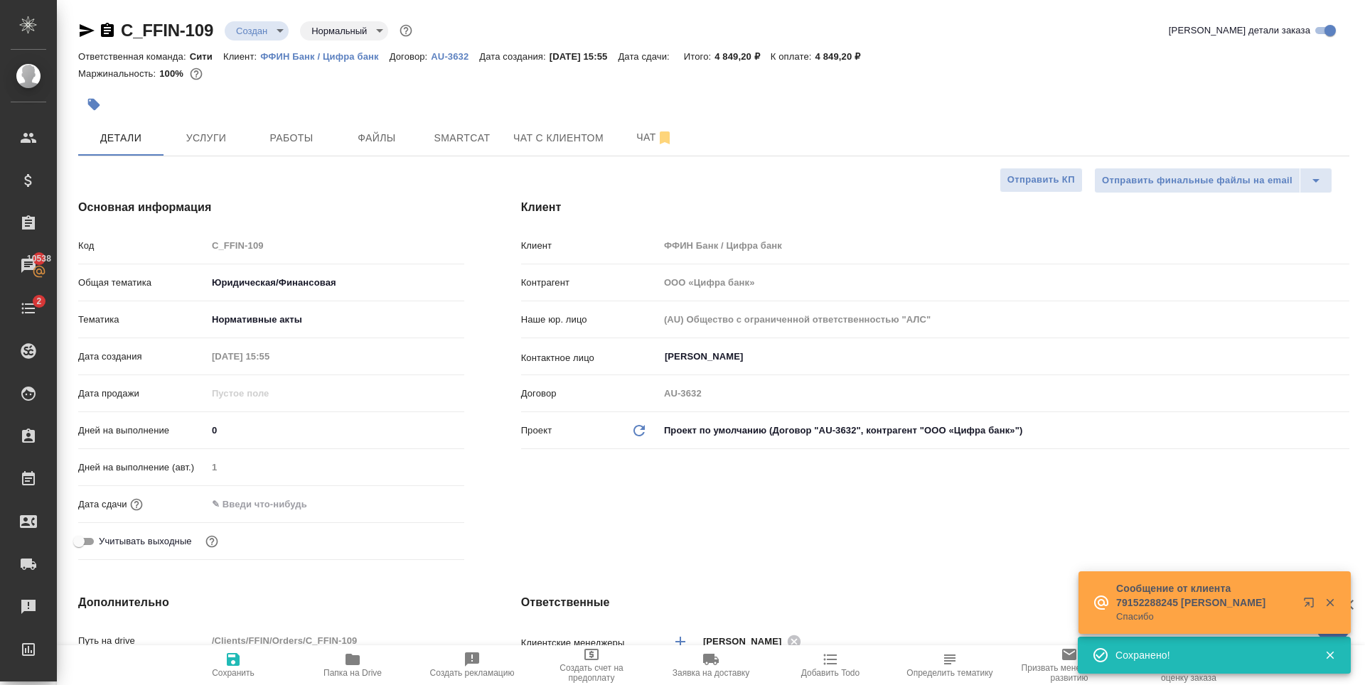
type textarea "x"
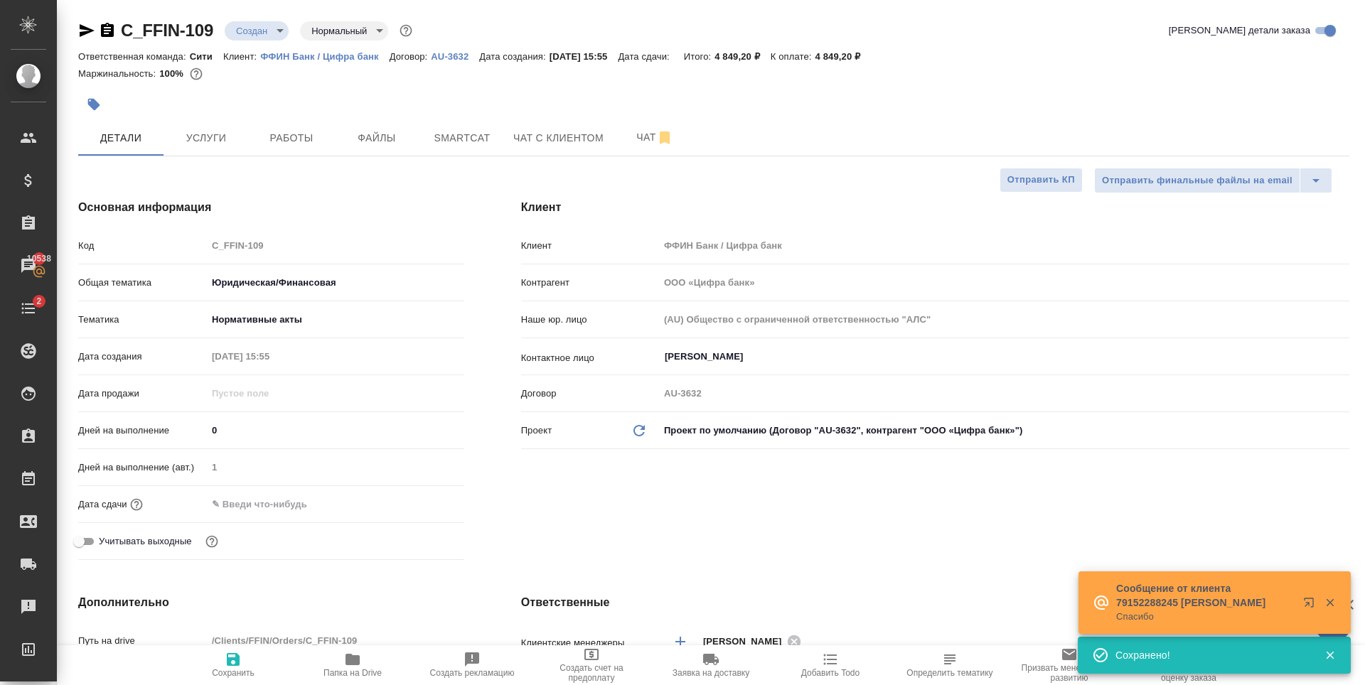
type textarea "x"
click at [230, 133] on span "Услуги" at bounding box center [206, 138] width 68 height 18
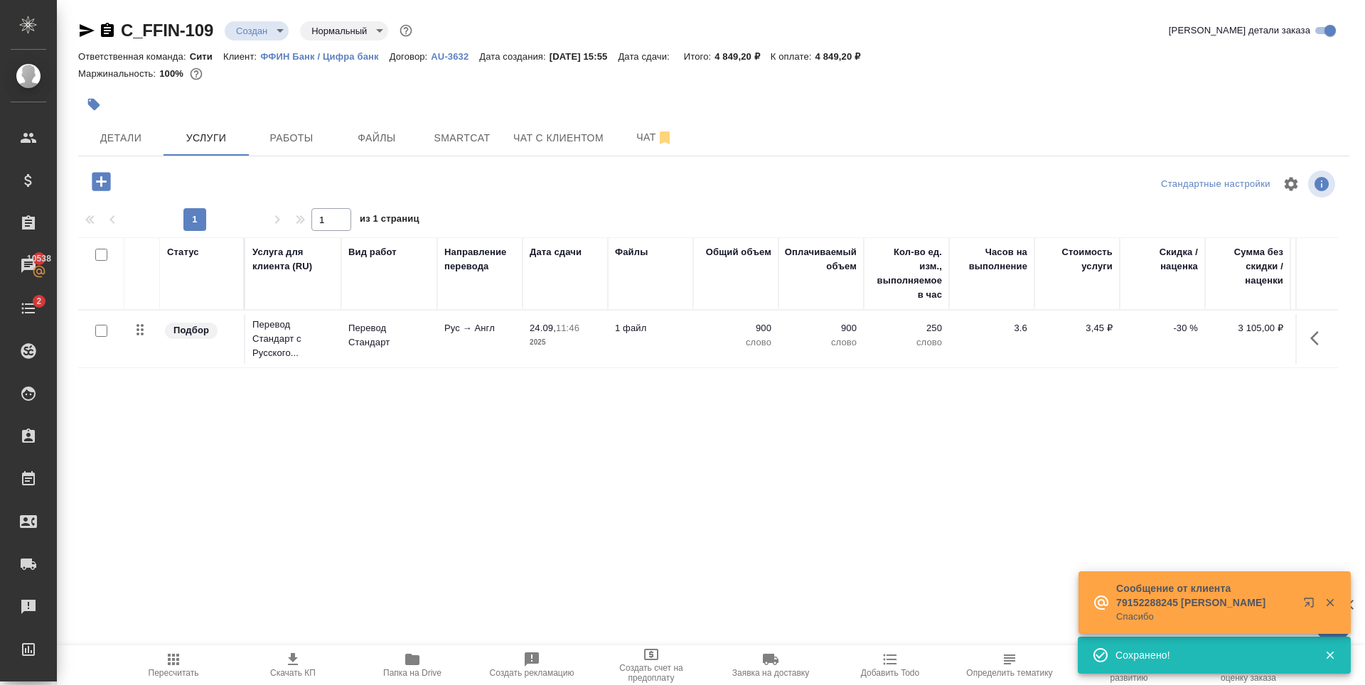
click at [287, 660] on icon "button" at bounding box center [292, 659] width 17 height 17
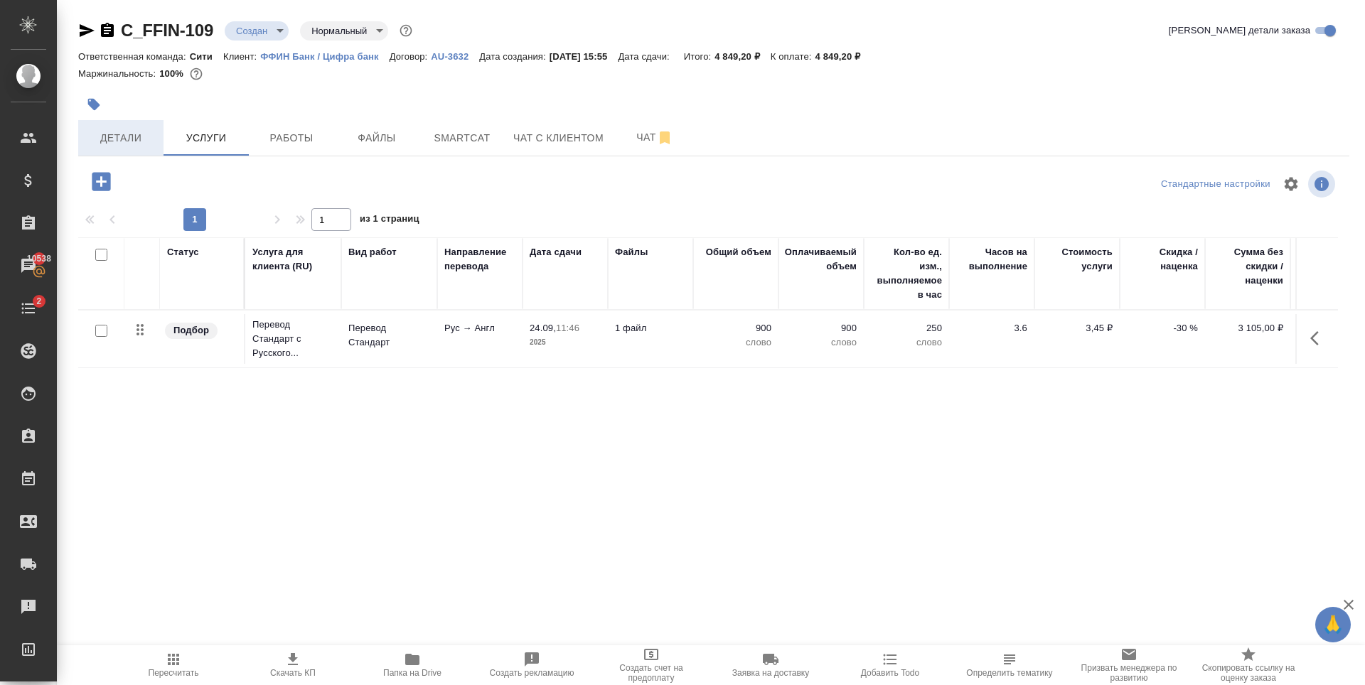
click at [124, 132] on span "Детали" at bounding box center [121, 138] width 68 height 18
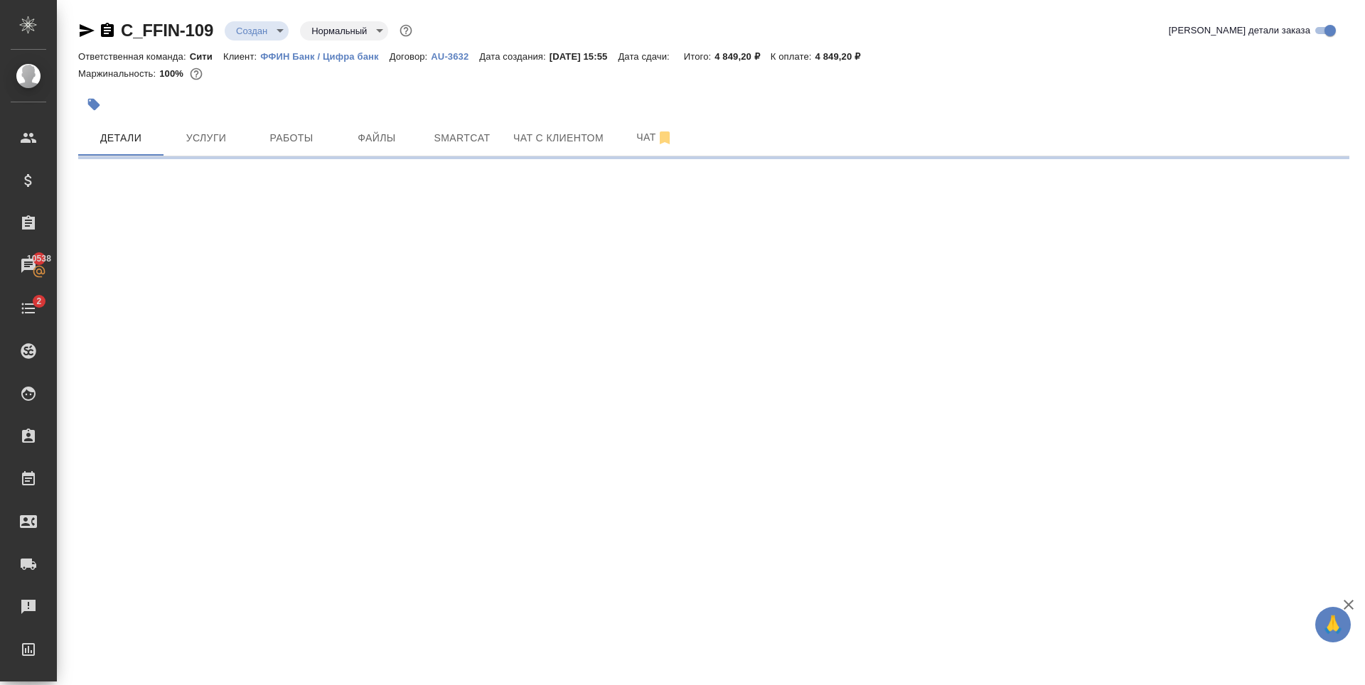
select select "RU"
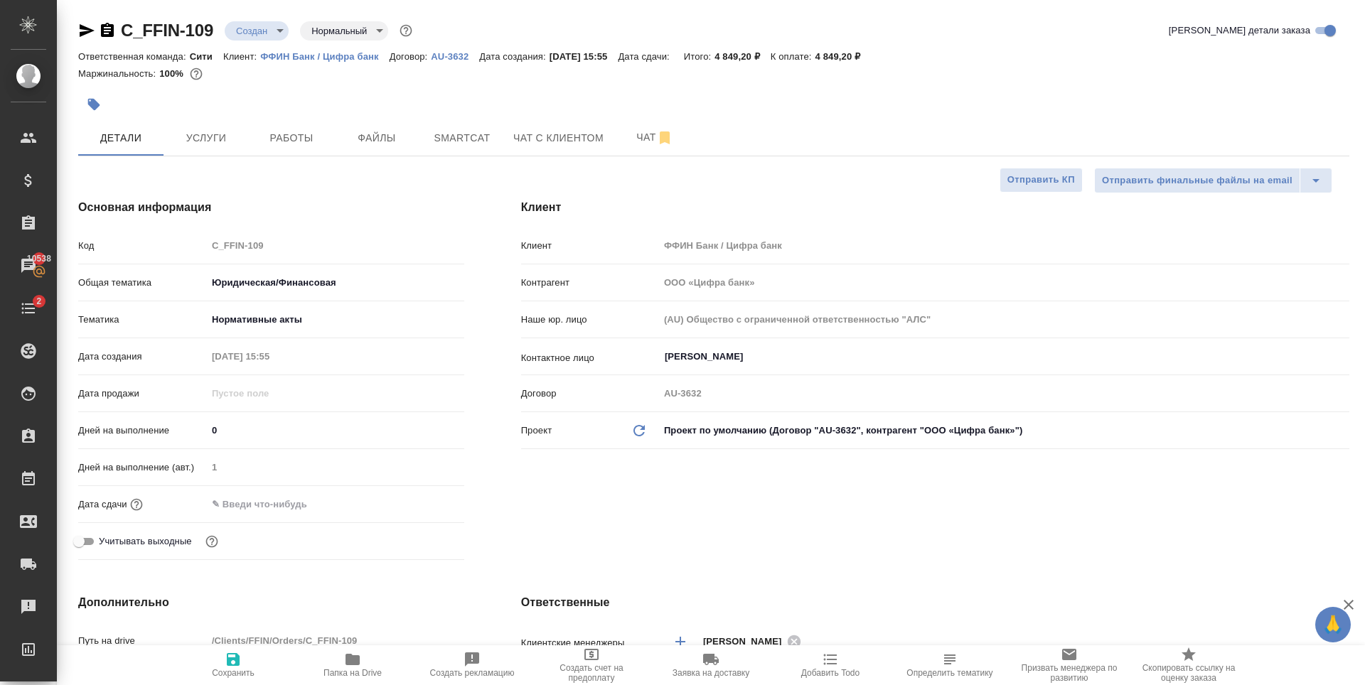
type textarea "x"
click at [315, 512] on input "text" at bounding box center [269, 504] width 124 height 21
click at [417, 499] on icon "button" at bounding box center [423, 503] width 13 height 14
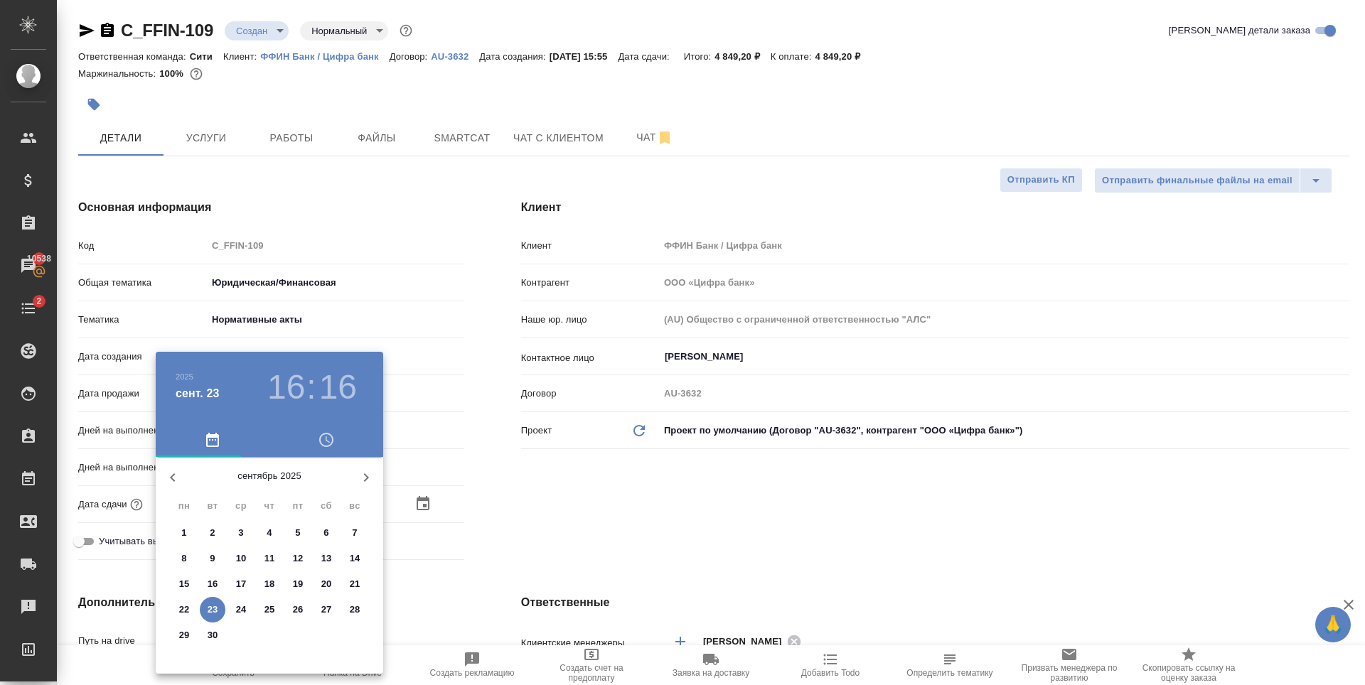
click at [239, 612] on p "24" at bounding box center [241, 610] width 11 height 14
type input "24.09.2025 16:16"
type textarea "x"
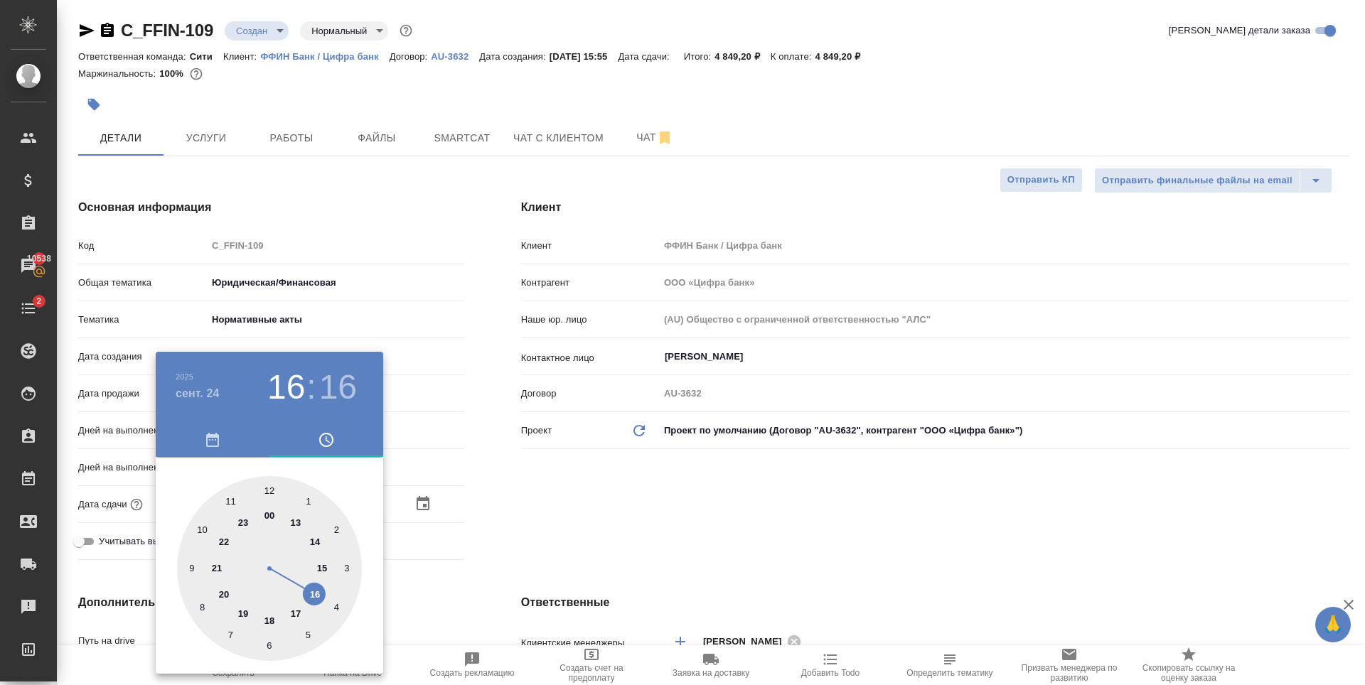
click at [272, 491] on div at bounding box center [269, 568] width 185 height 185
type input "24.09.2025 12:16"
type textarea "x"
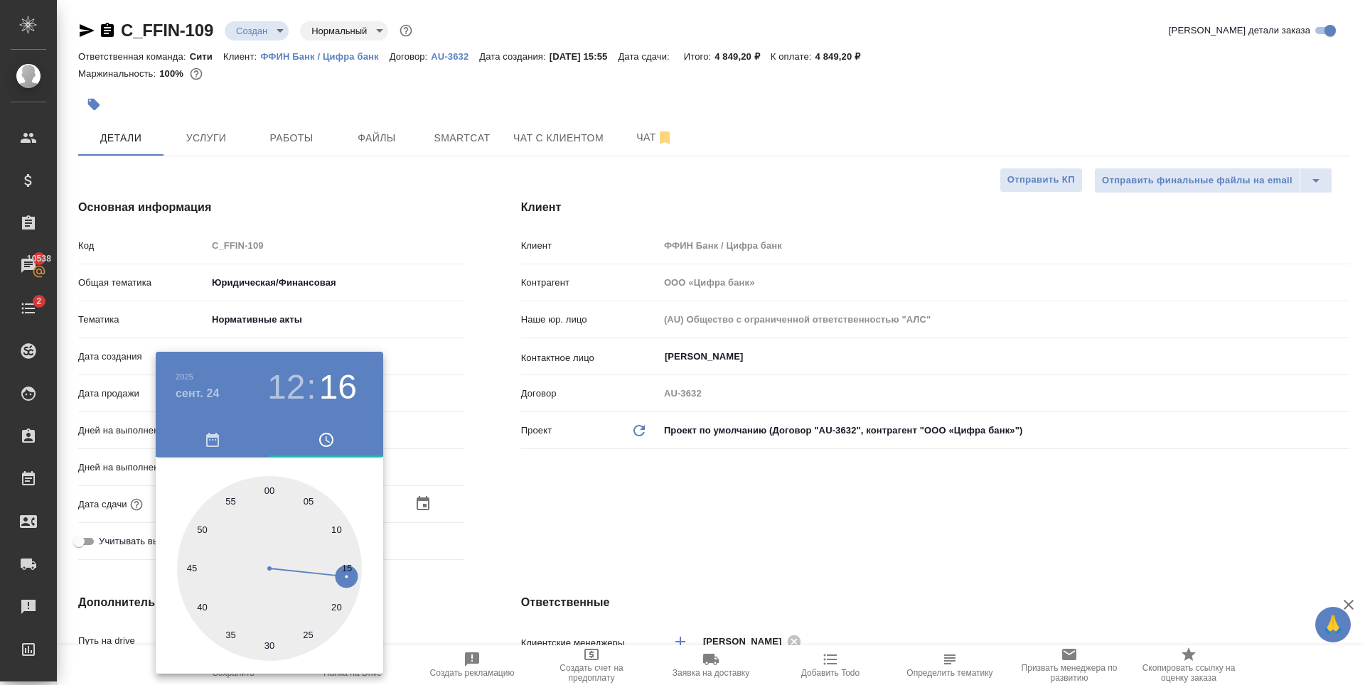
click at [272, 491] on div at bounding box center [269, 568] width 185 height 185
type input "[DATE] 12:00"
type textarea "x"
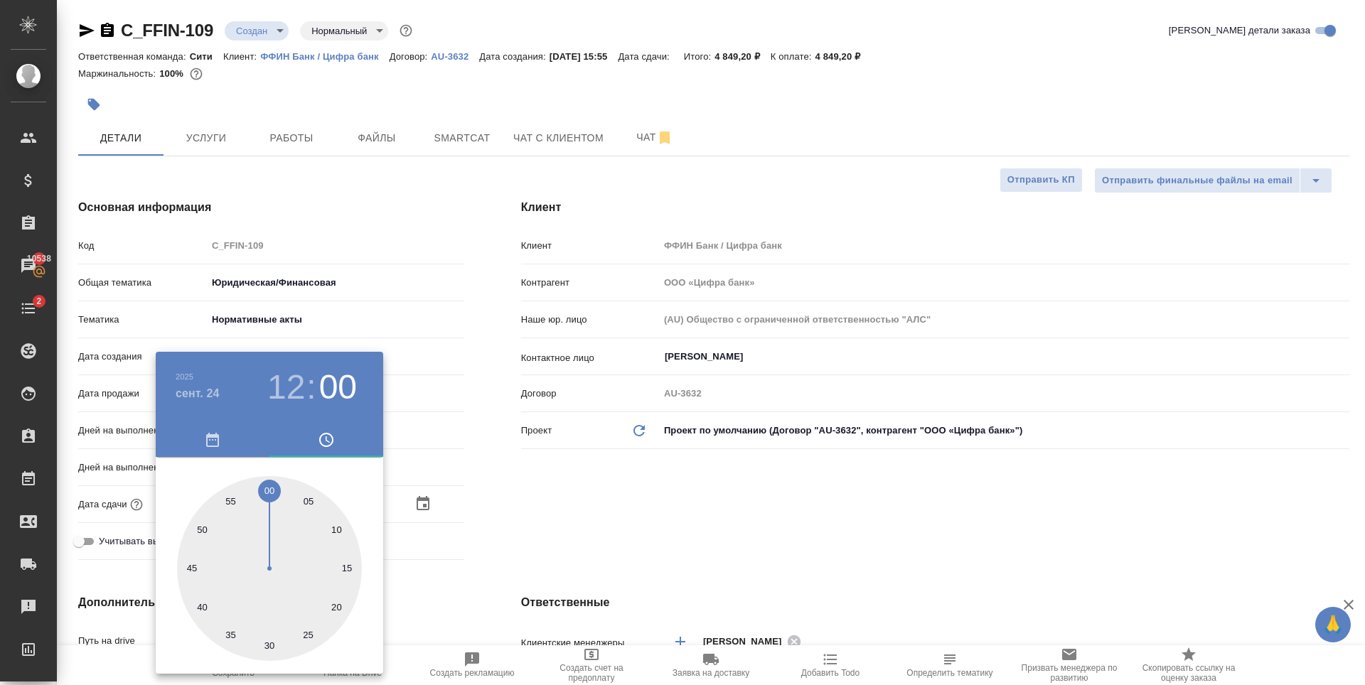
click at [566, 498] on div at bounding box center [682, 342] width 1365 height 685
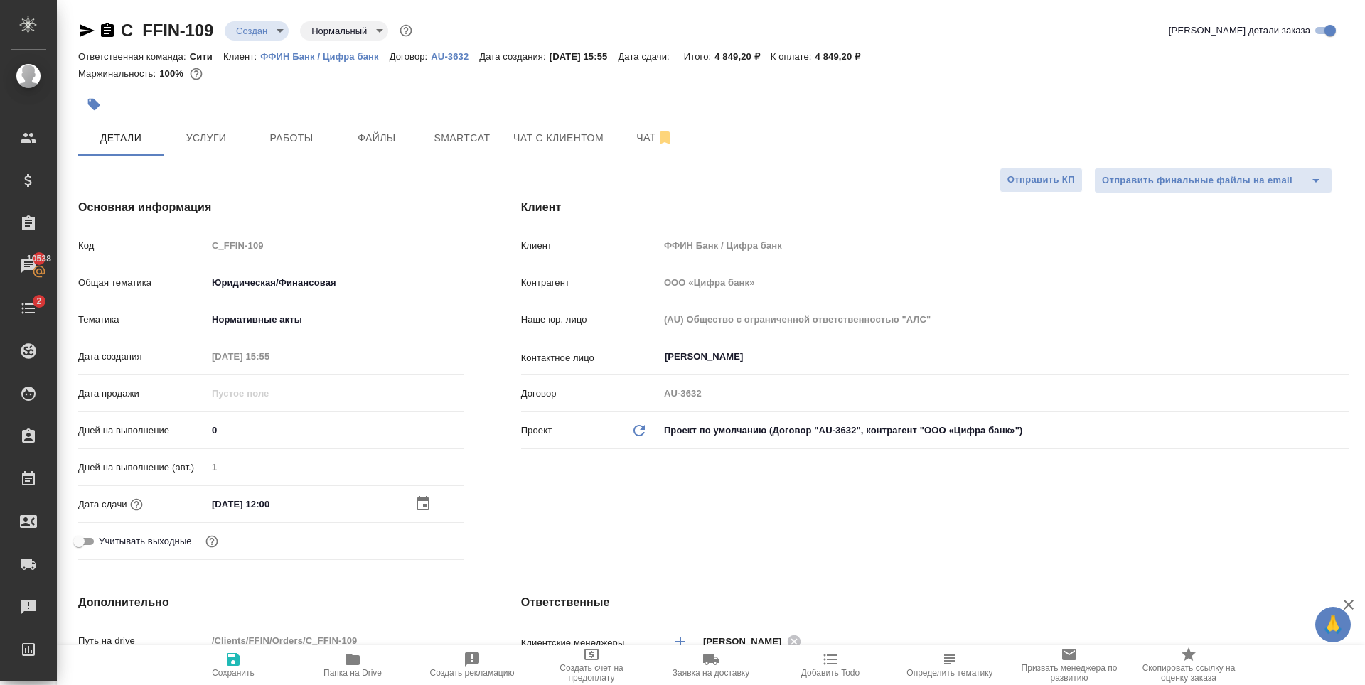
click at [235, 671] on span "Сохранить" at bounding box center [233, 673] width 43 height 10
type textarea "x"
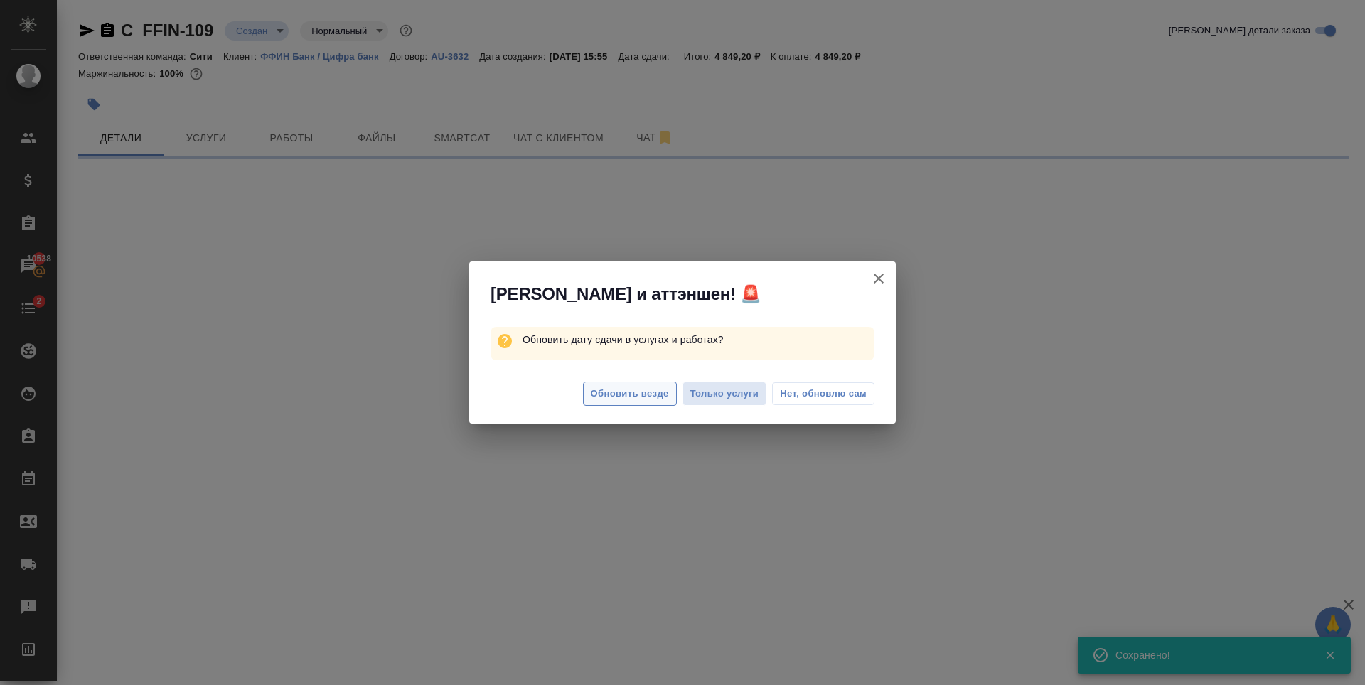
select select "RU"
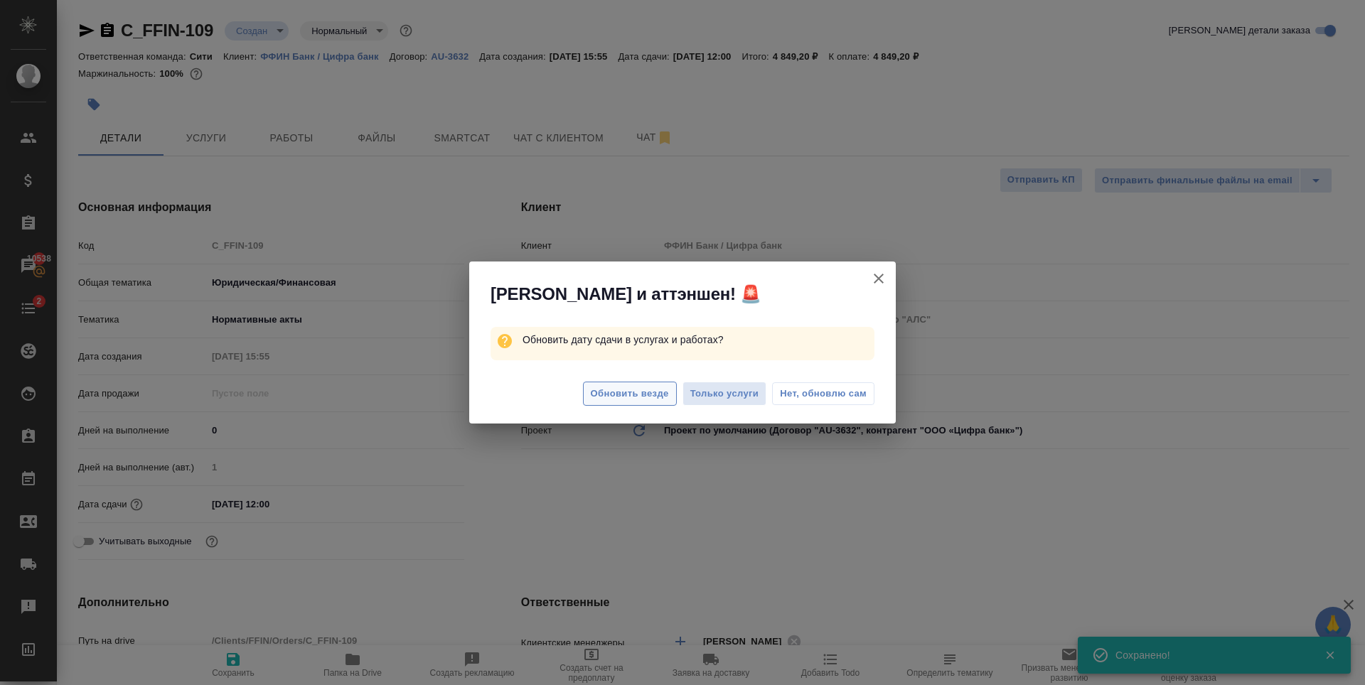
type textarea "x"
click at [641, 398] on span "Обновить везде" at bounding box center [630, 394] width 78 height 16
type textarea "x"
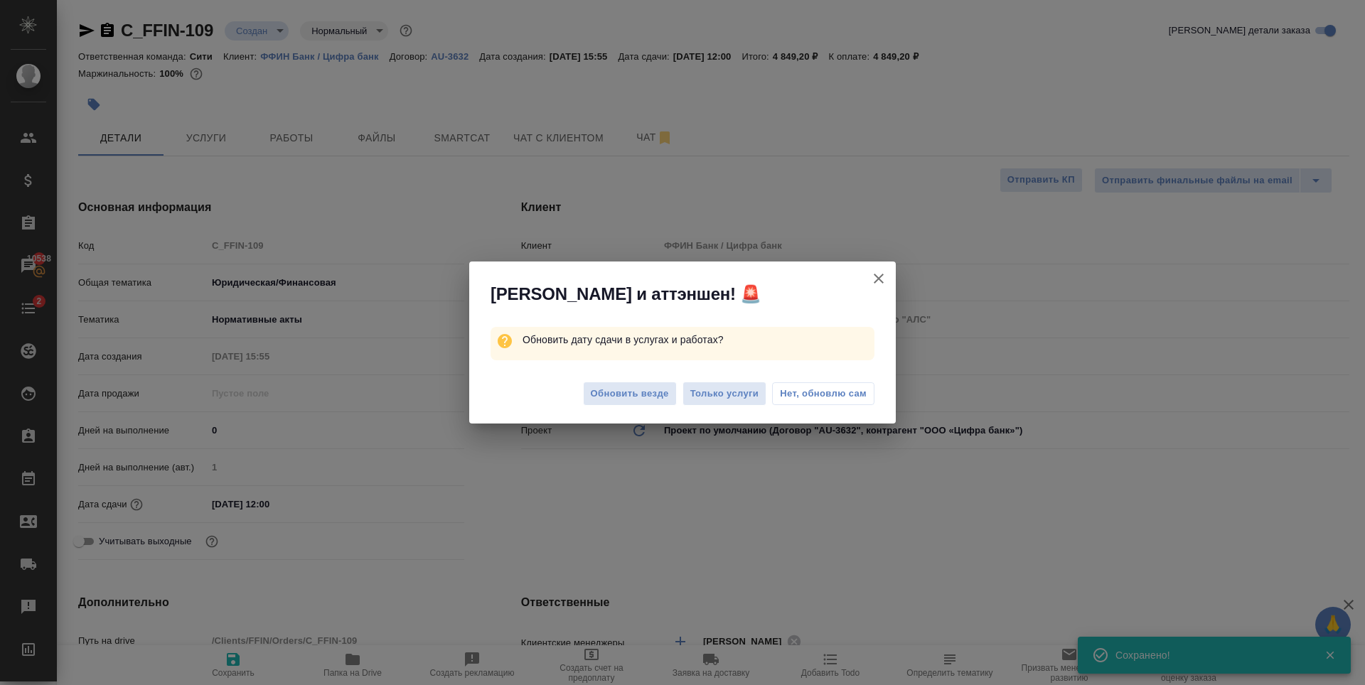
type textarea "x"
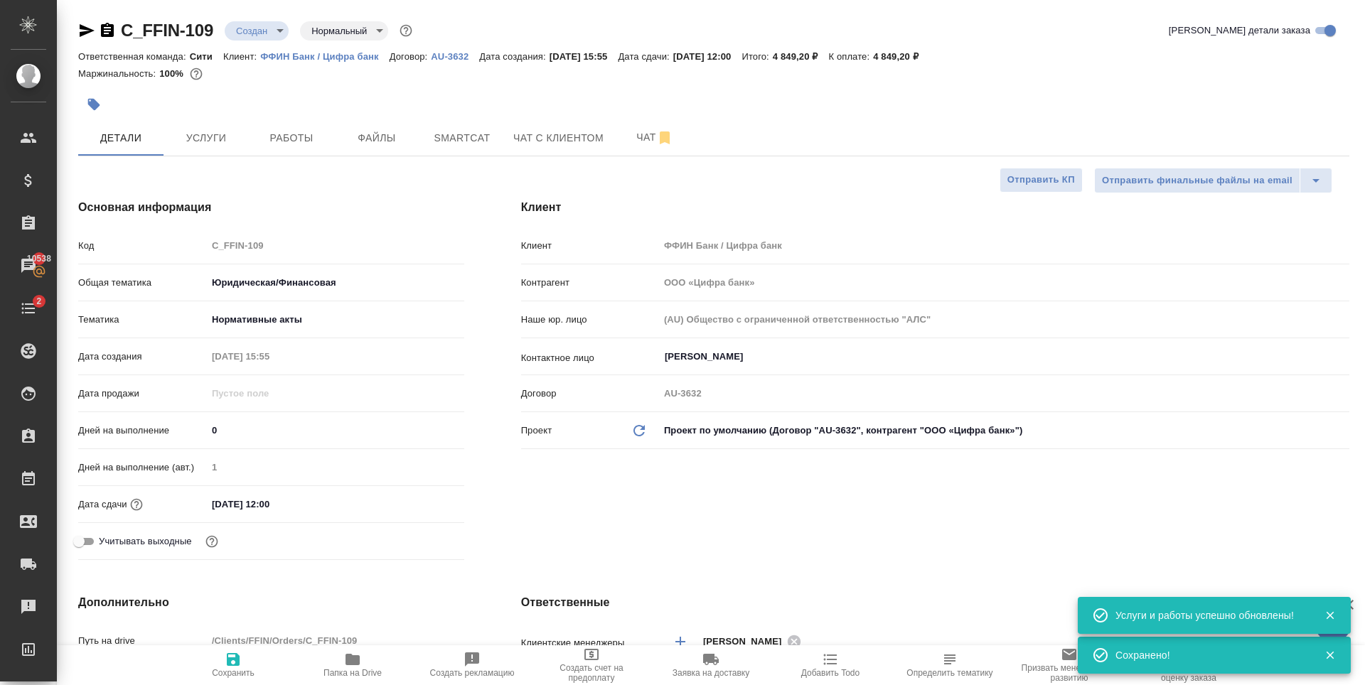
type textarea "x"
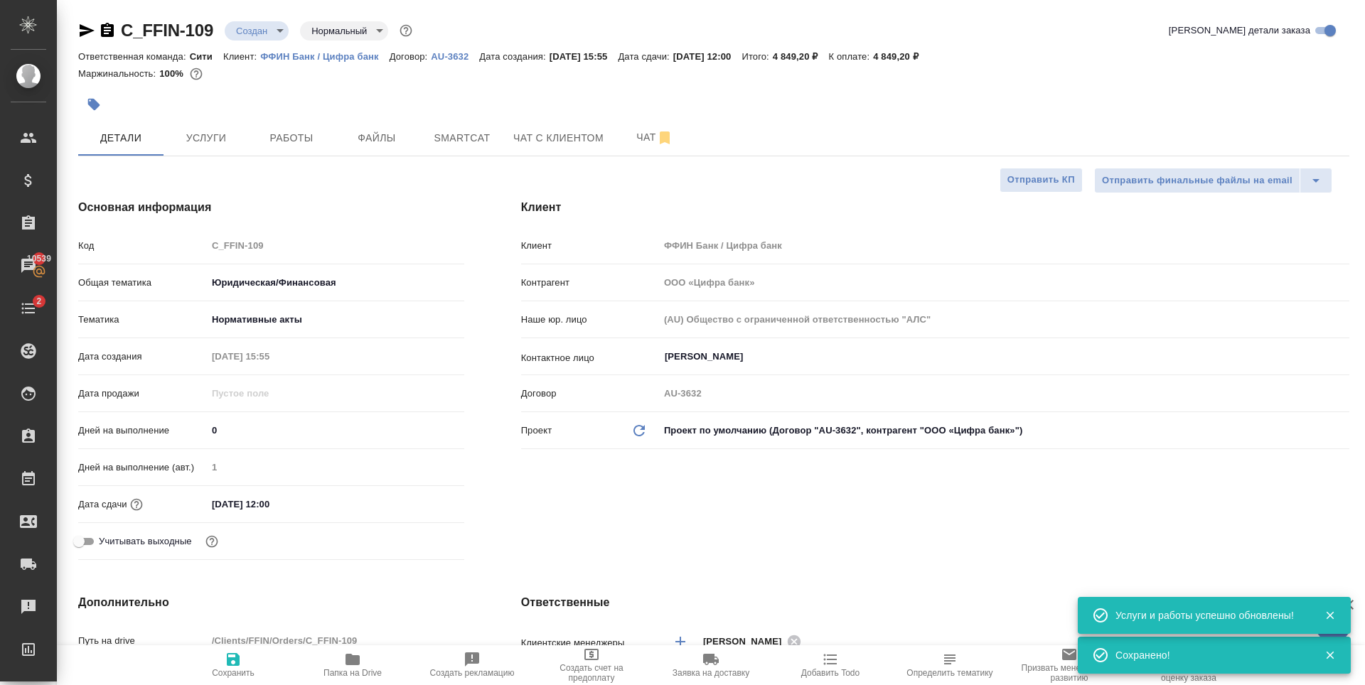
type textarea "x"
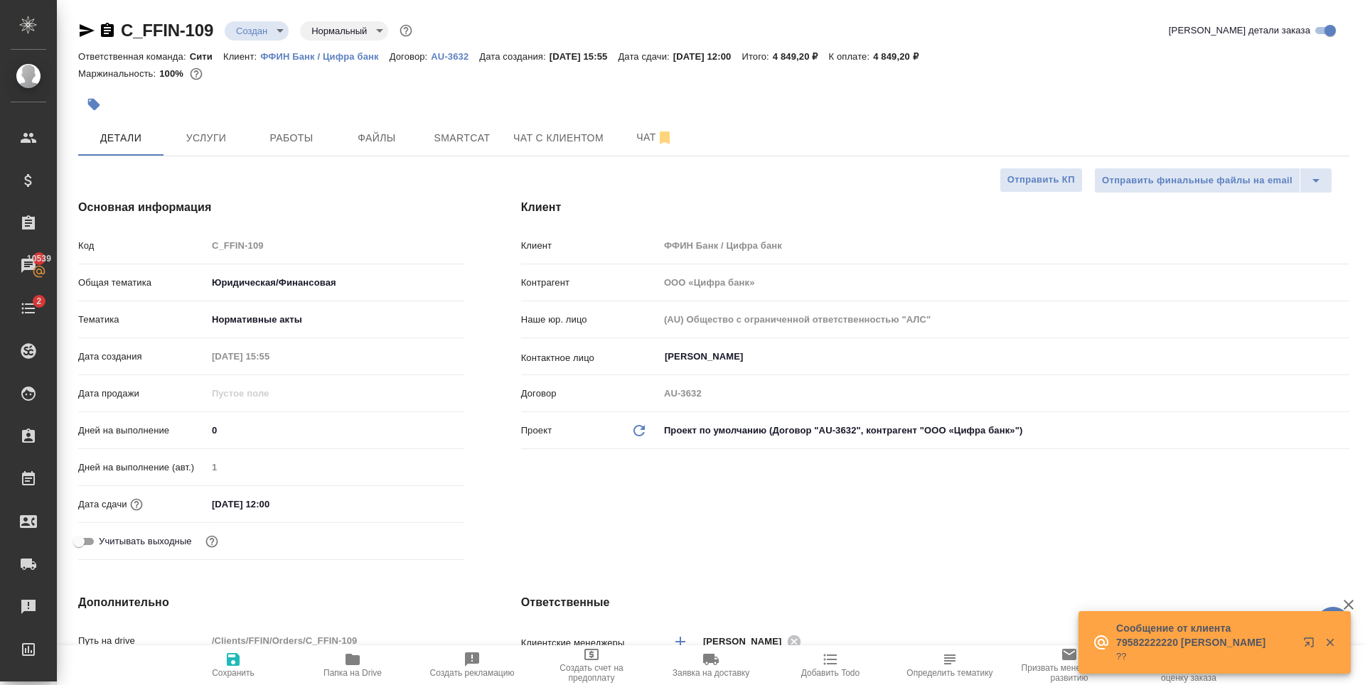
type textarea "x"
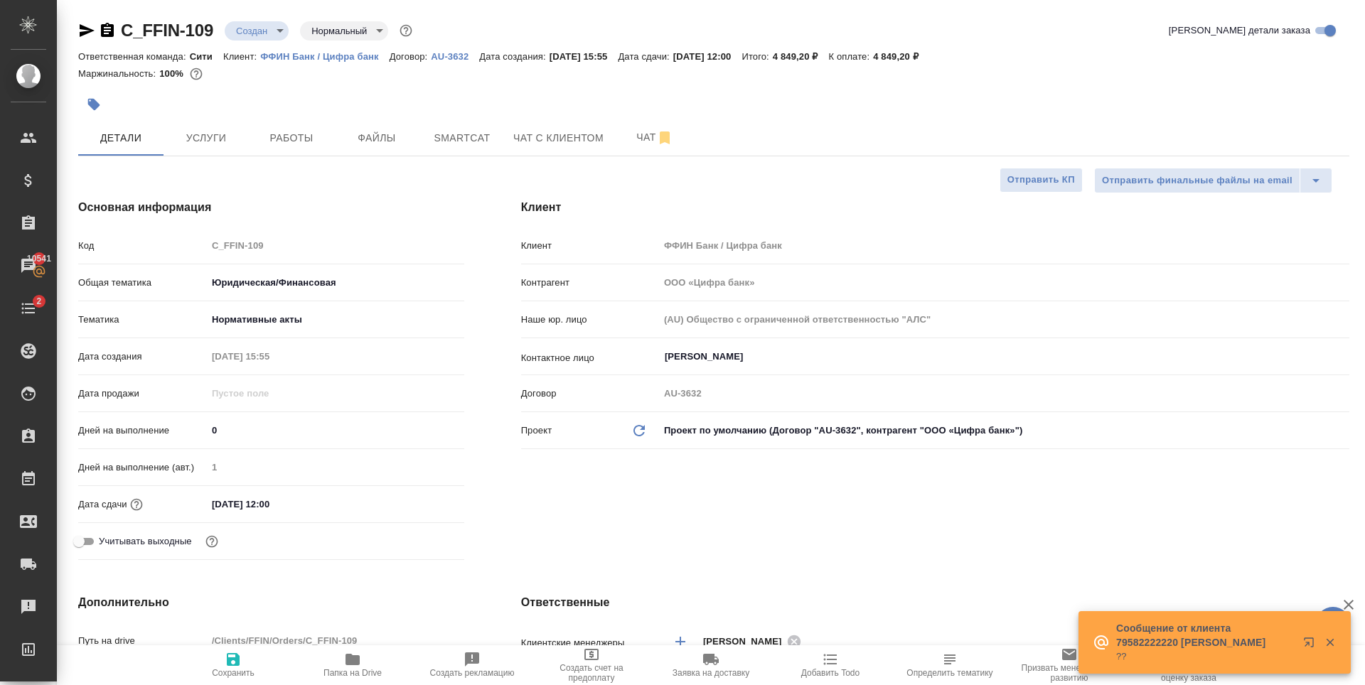
type textarea "x"
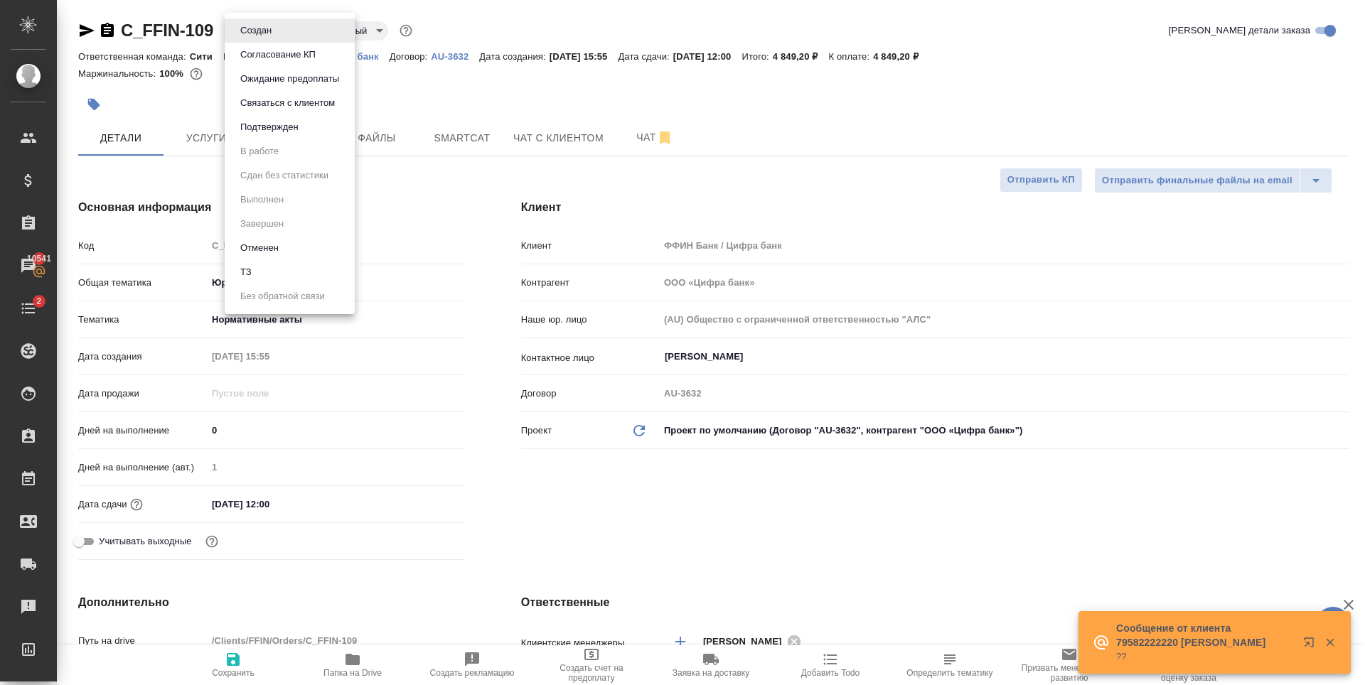
click at [273, 29] on body "🙏 .cls-1 fill:#fff; AWATERA Zaytseva Svetlana Клиенты Спецификации Заказы 10541…" at bounding box center [682, 342] width 1365 height 685
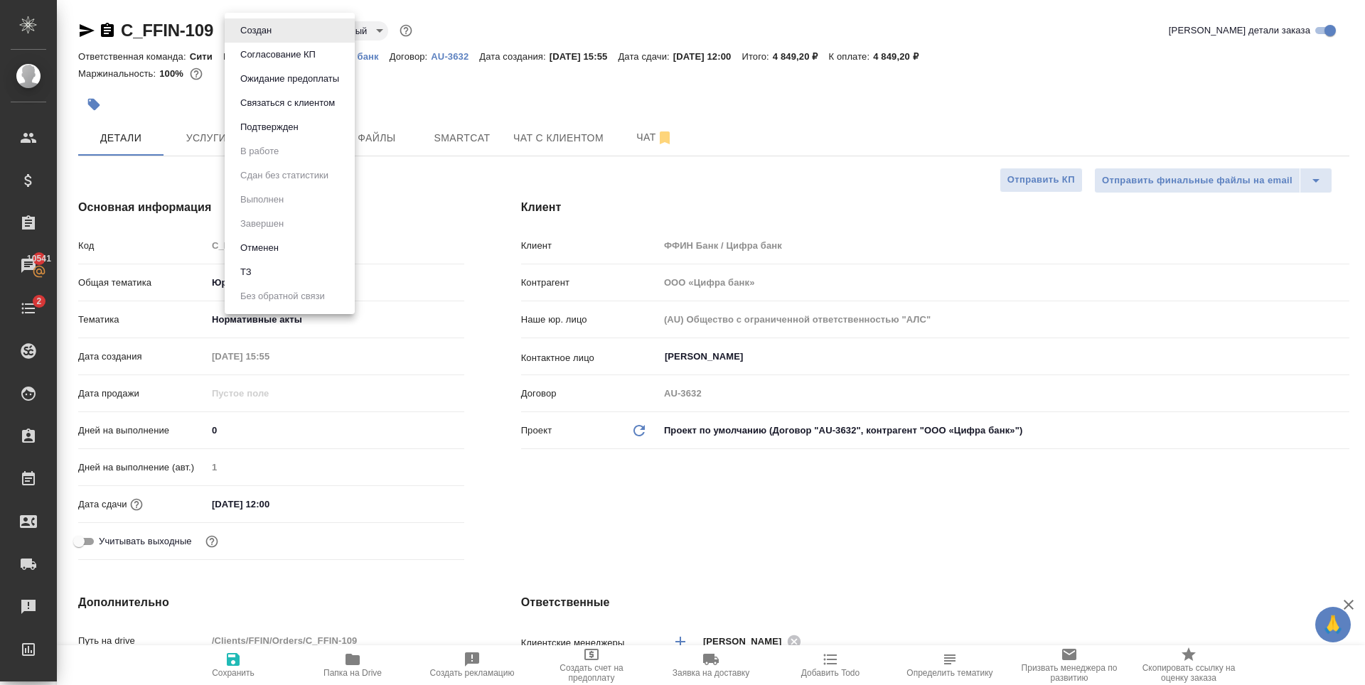
drag, startPoint x: 757, startPoint y: 476, endPoint x: 744, endPoint y: 491, distance: 19.7
click at [757, 476] on div at bounding box center [682, 342] width 1365 height 685
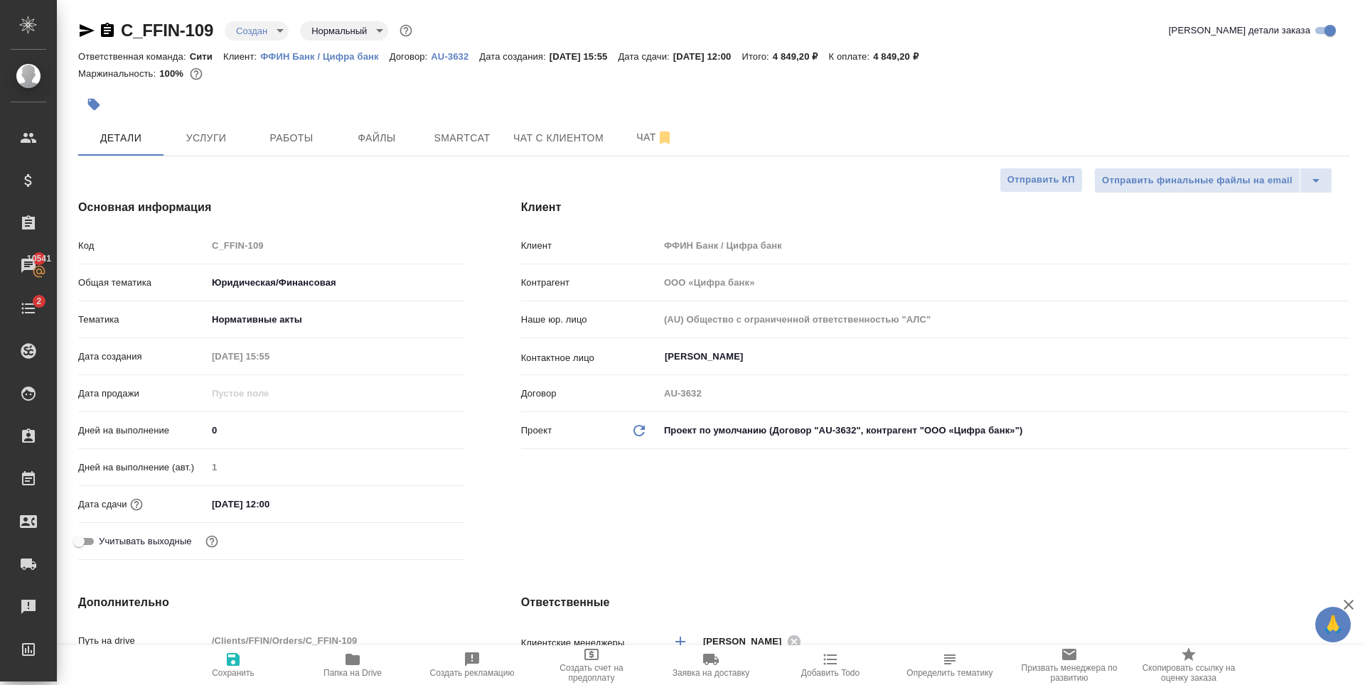
scroll to position [284, 0]
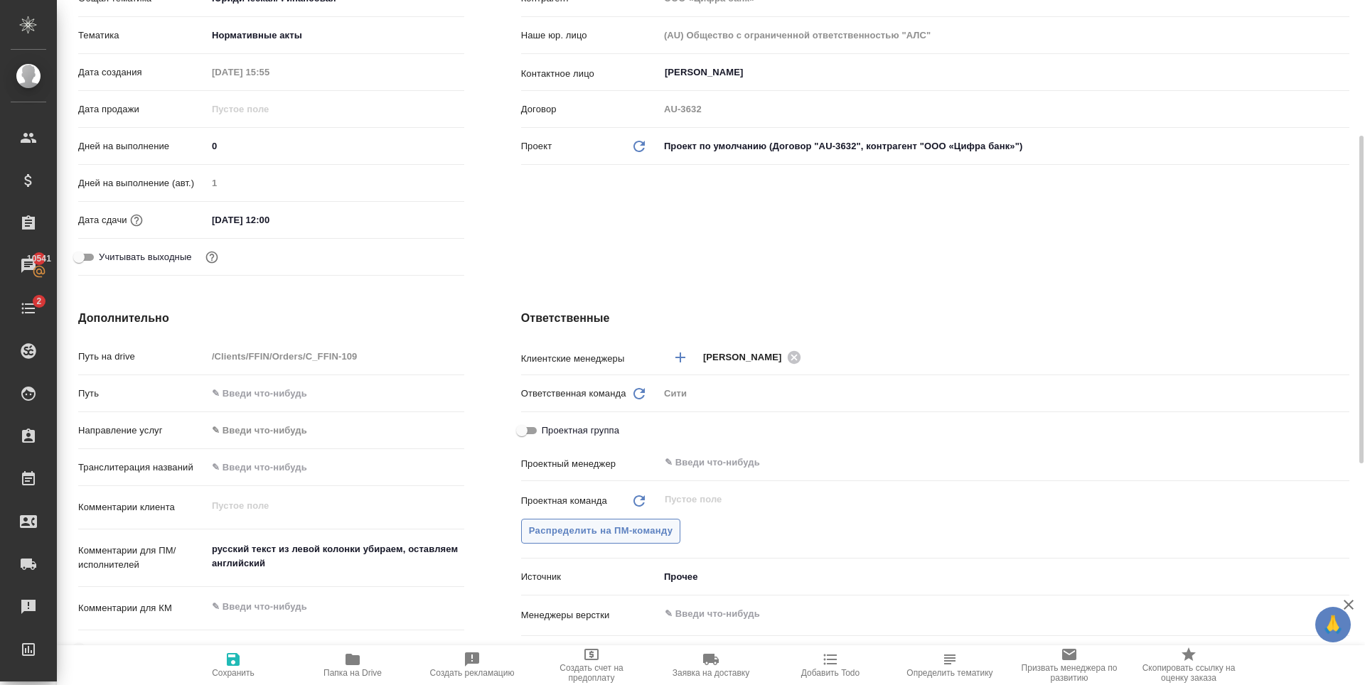
click at [626, 526] on span "Распределить на ПМ-команду" at bounding box center [601, 531] width 144 height 16
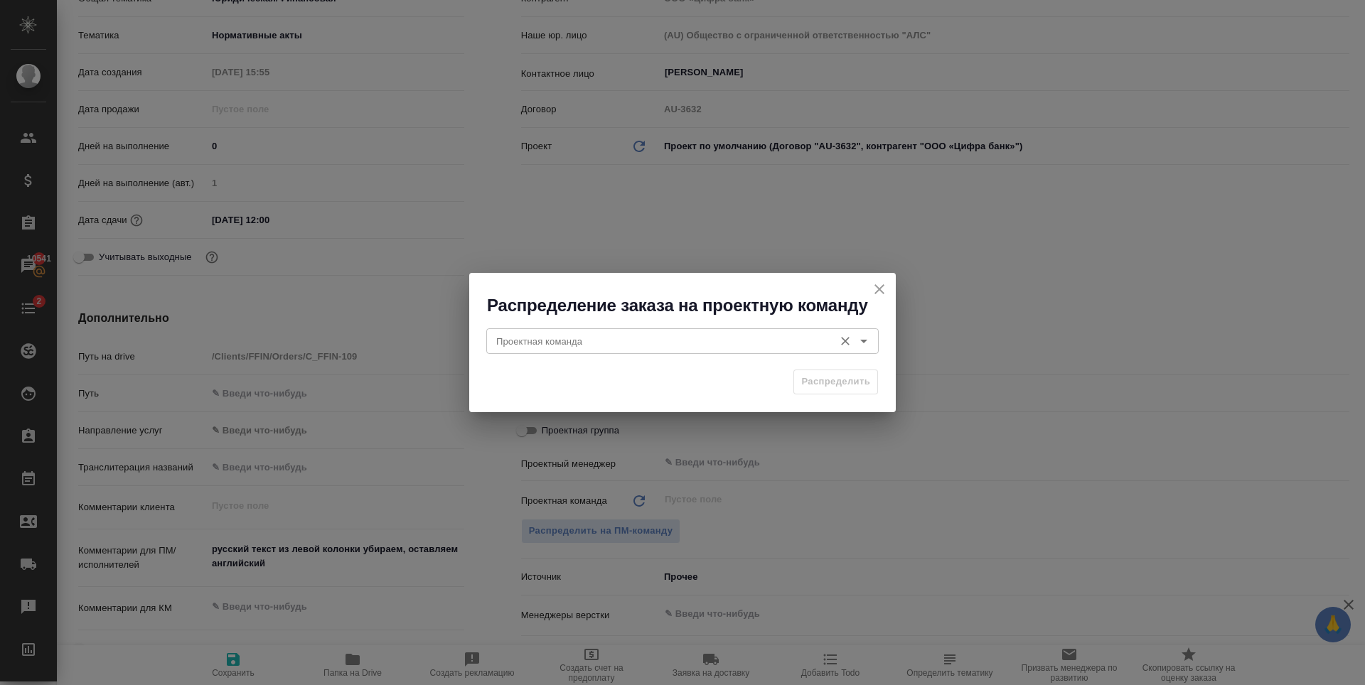
click at [651, 341] on input "Проектная команда" at bounding box center [659, 341] width 336 height 17
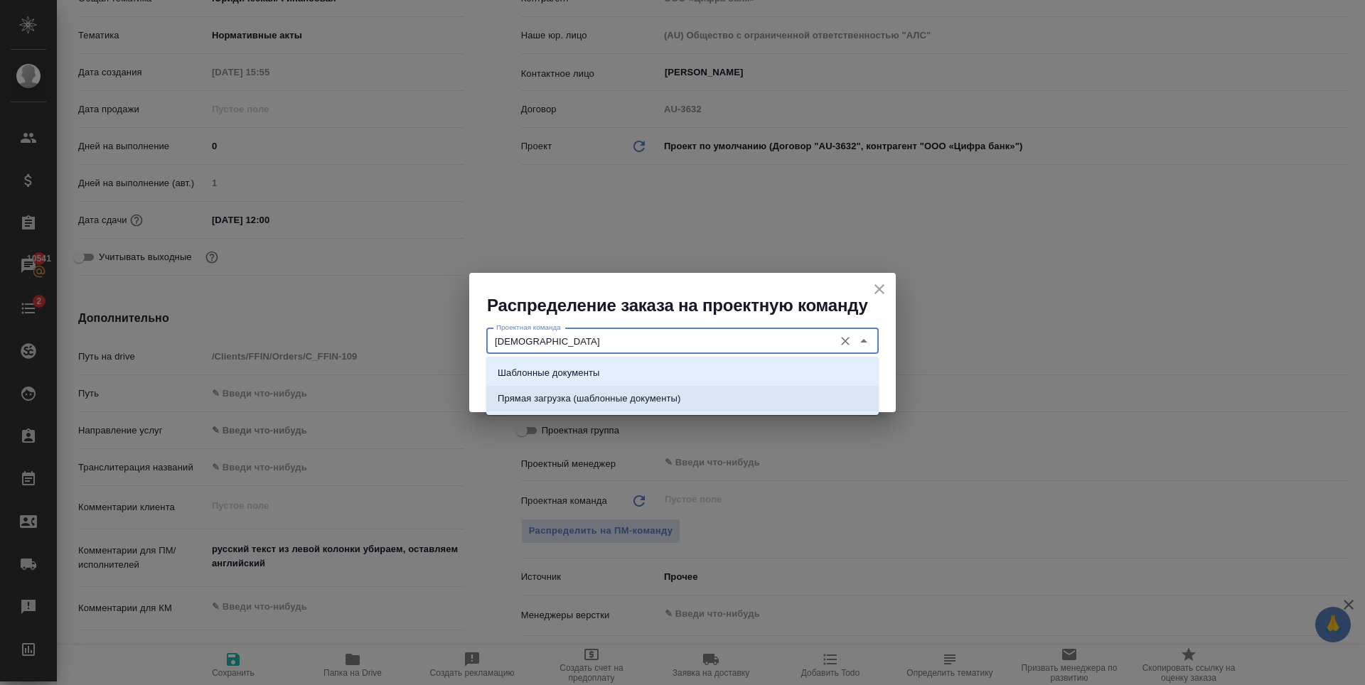
click at [609, 368] on li "Шаблонные документы" at bounding box center [682, 373] width 392 height 26
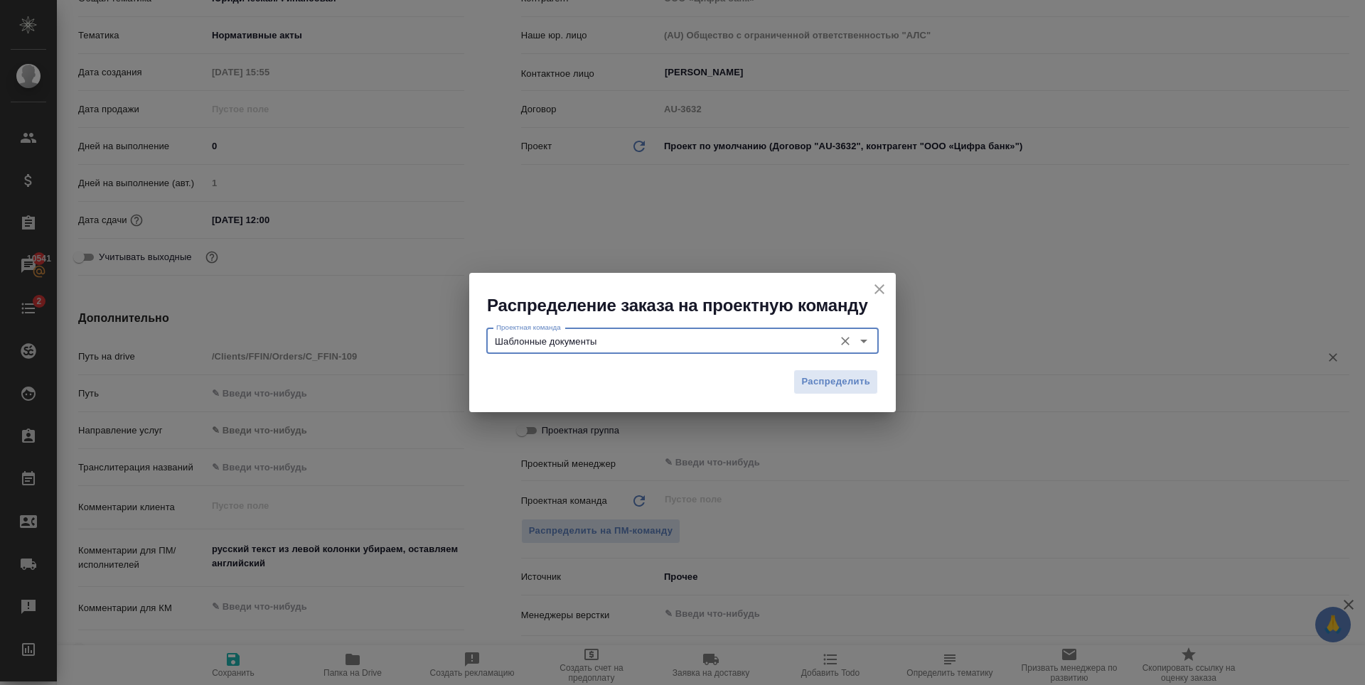
type input "Шаблонные документы"
click at [803, 371] on button "Распределить" at bounding box center [836, 382] width 85 height 25
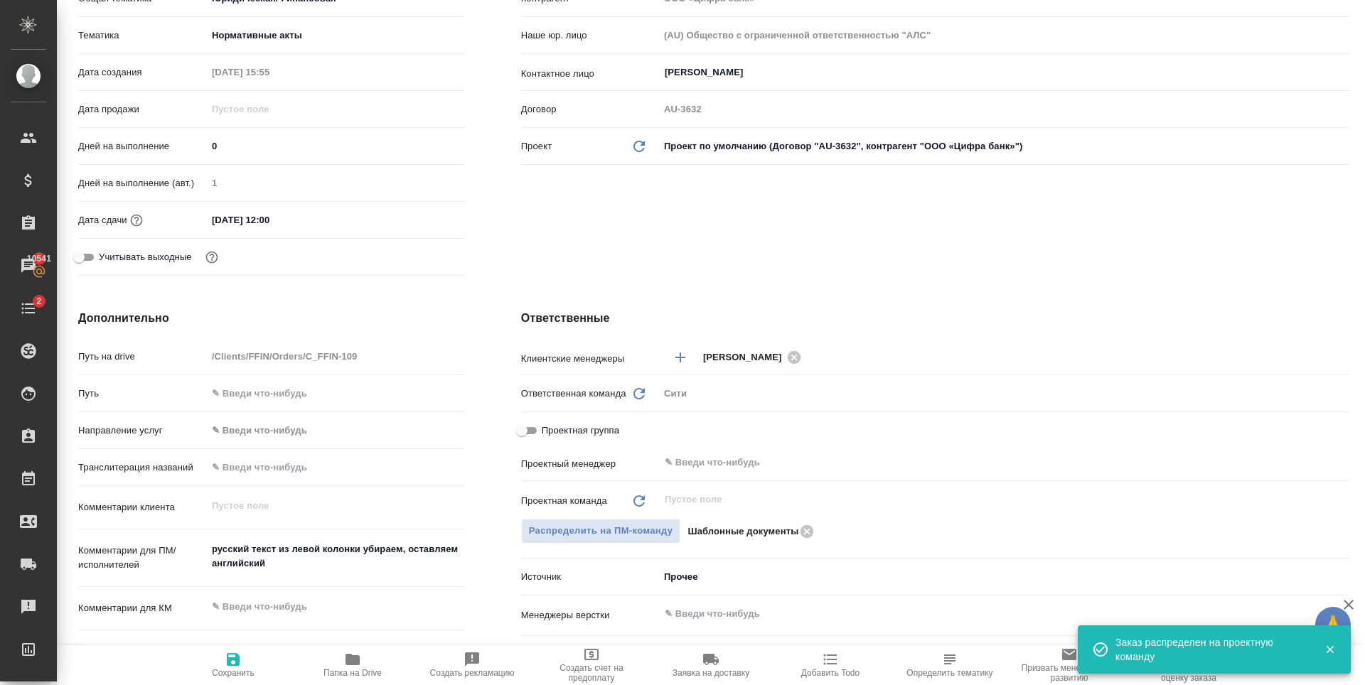
type textarea "x"
click at [230, 655] on icon "button" at bounding box center [233, 659] width 13 height 13
type textarea "x"
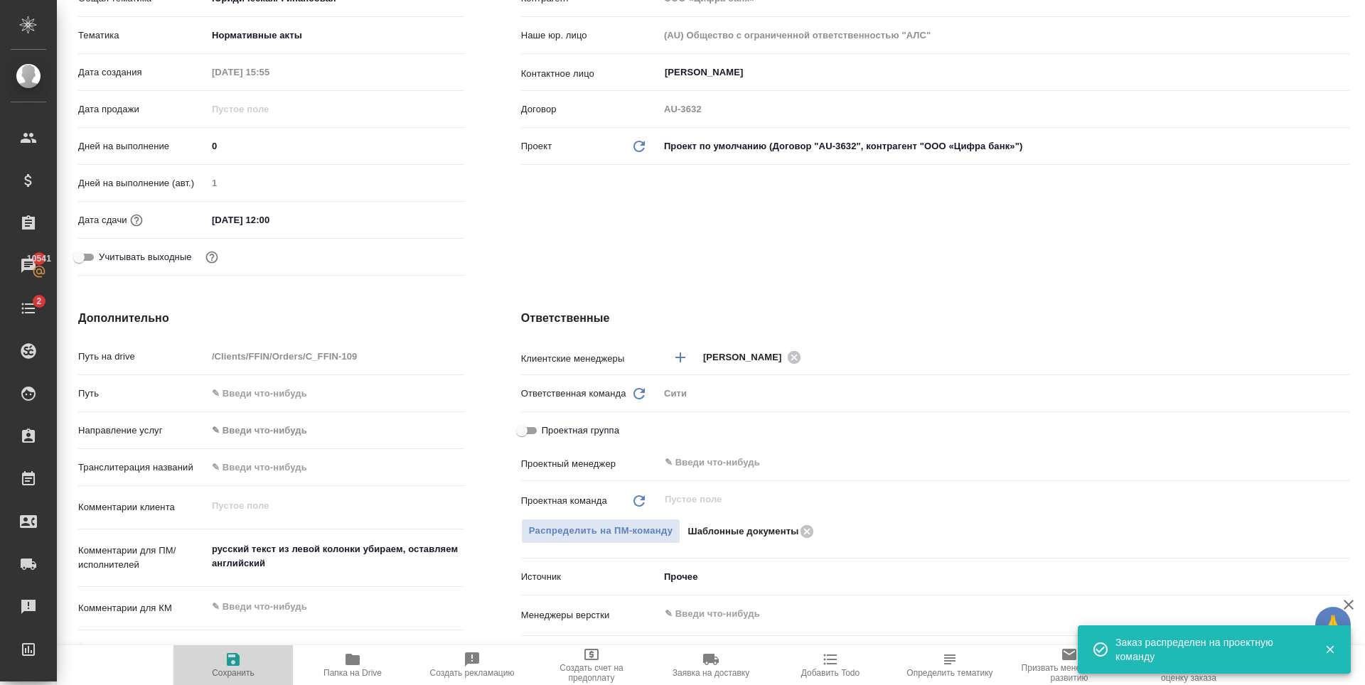
type textarea "x"
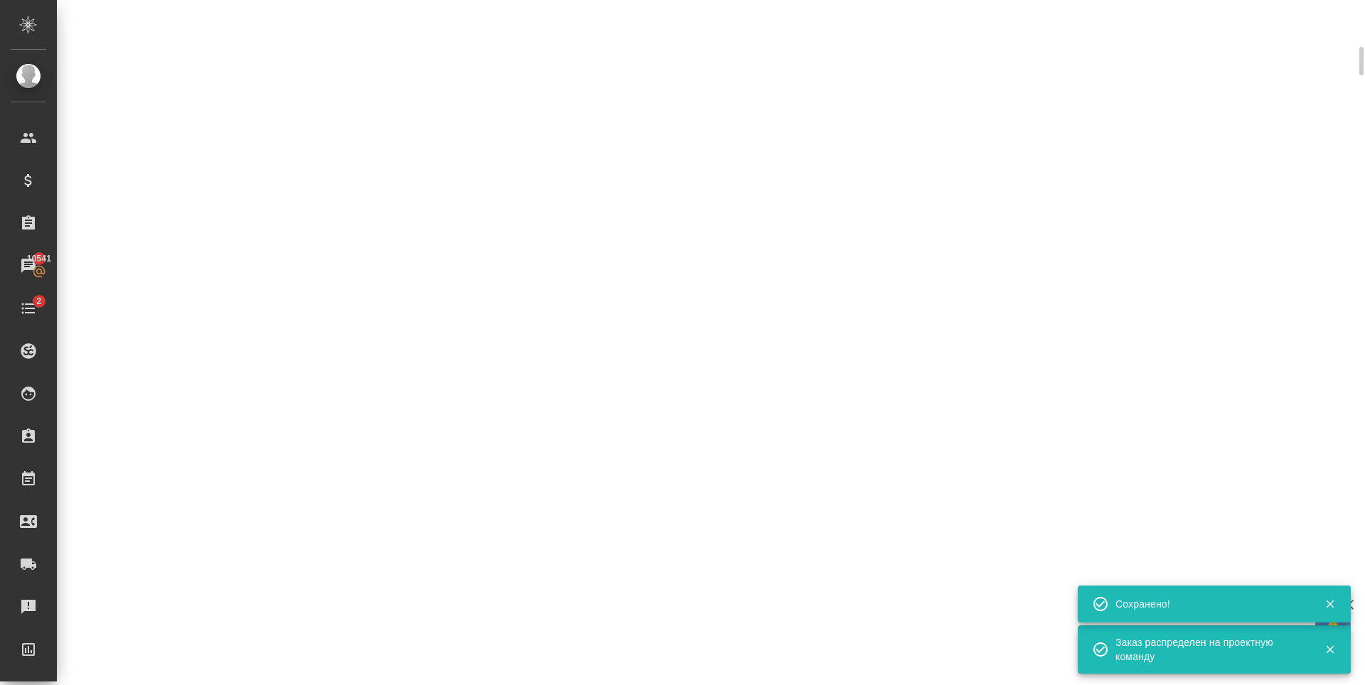
select select "RU"
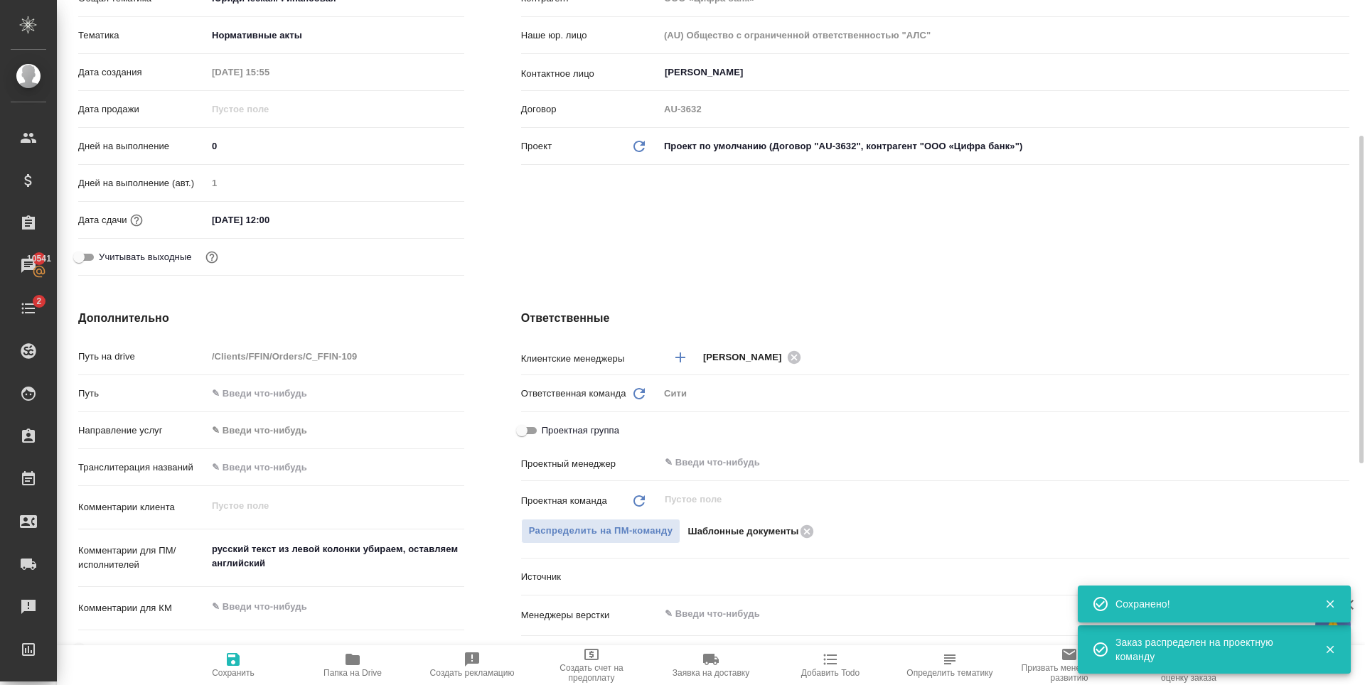
scroll to position [0, 0]
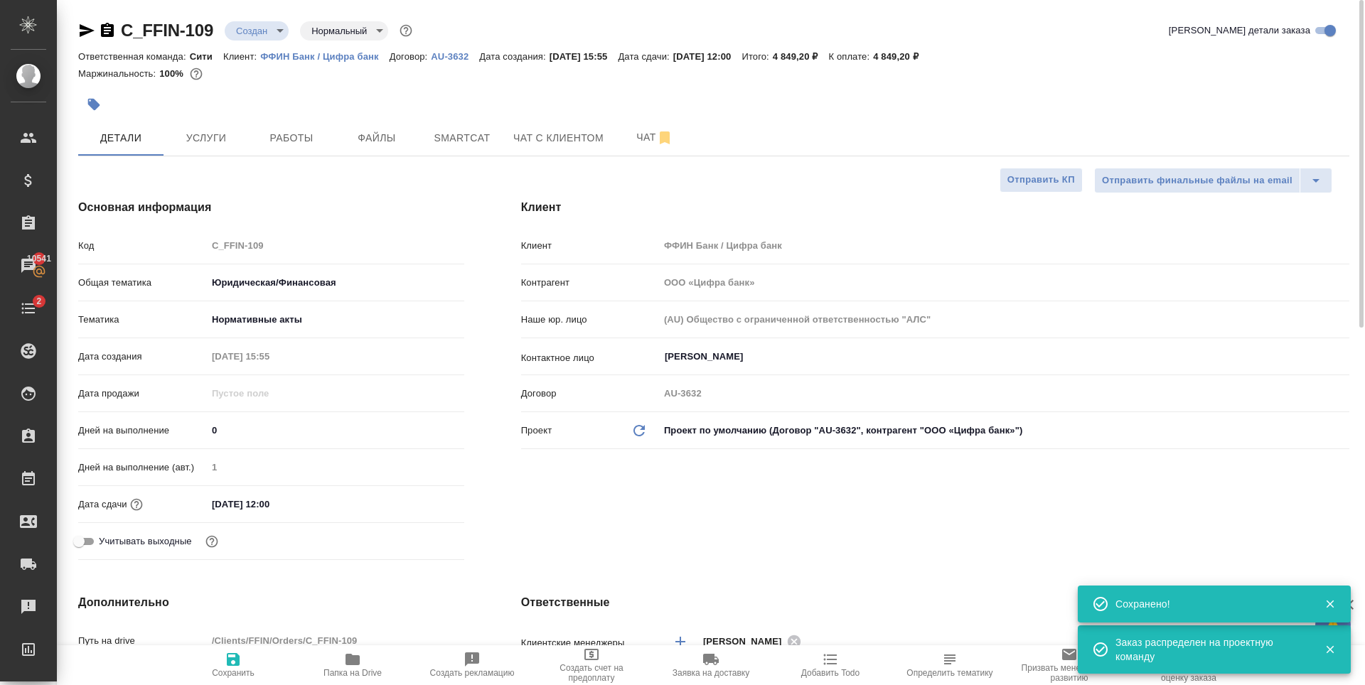
type textarea "x"
click at [262, 31] on body "🙏 .cls-1 fill:#fff; AWATERA Zaytseva Svetlana Клиенты Спецификации Заказы 10541…" at bounding box center [682, 342] width 1365 height 685
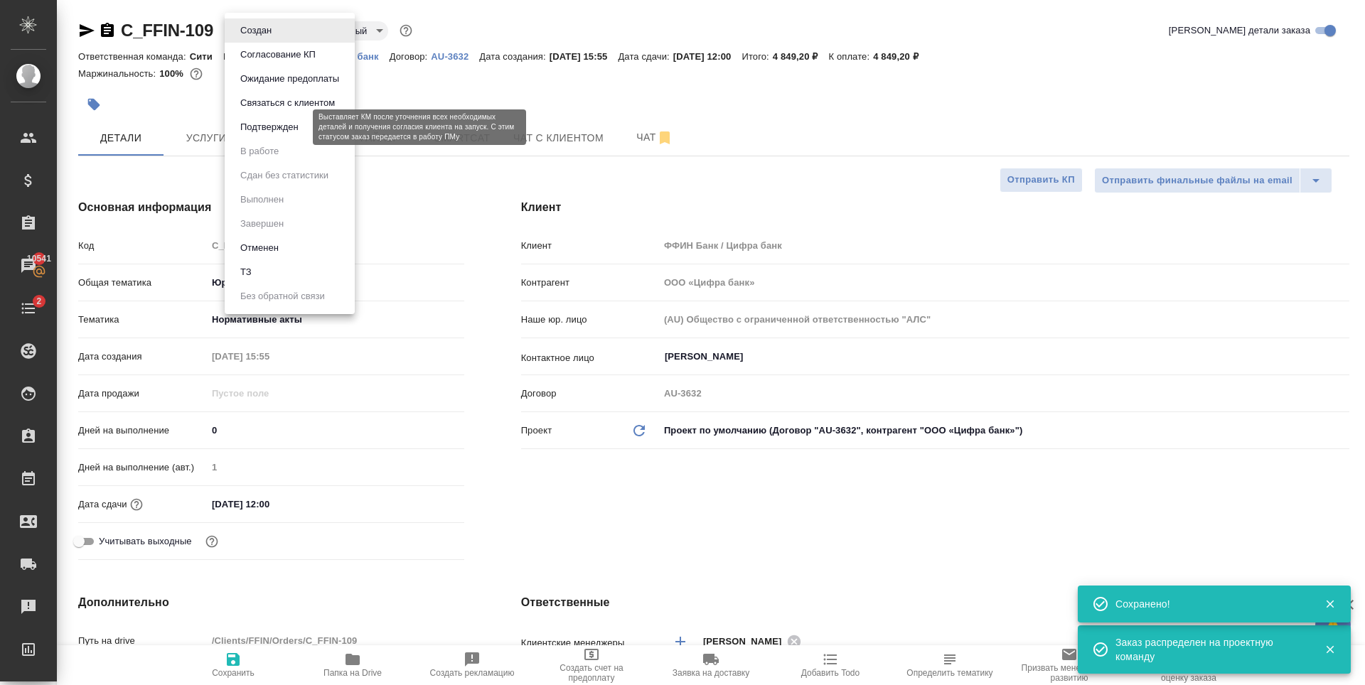
click at [289, 131] on button "Подтвержден" at bounding box center [269, 127] width 67 height 16
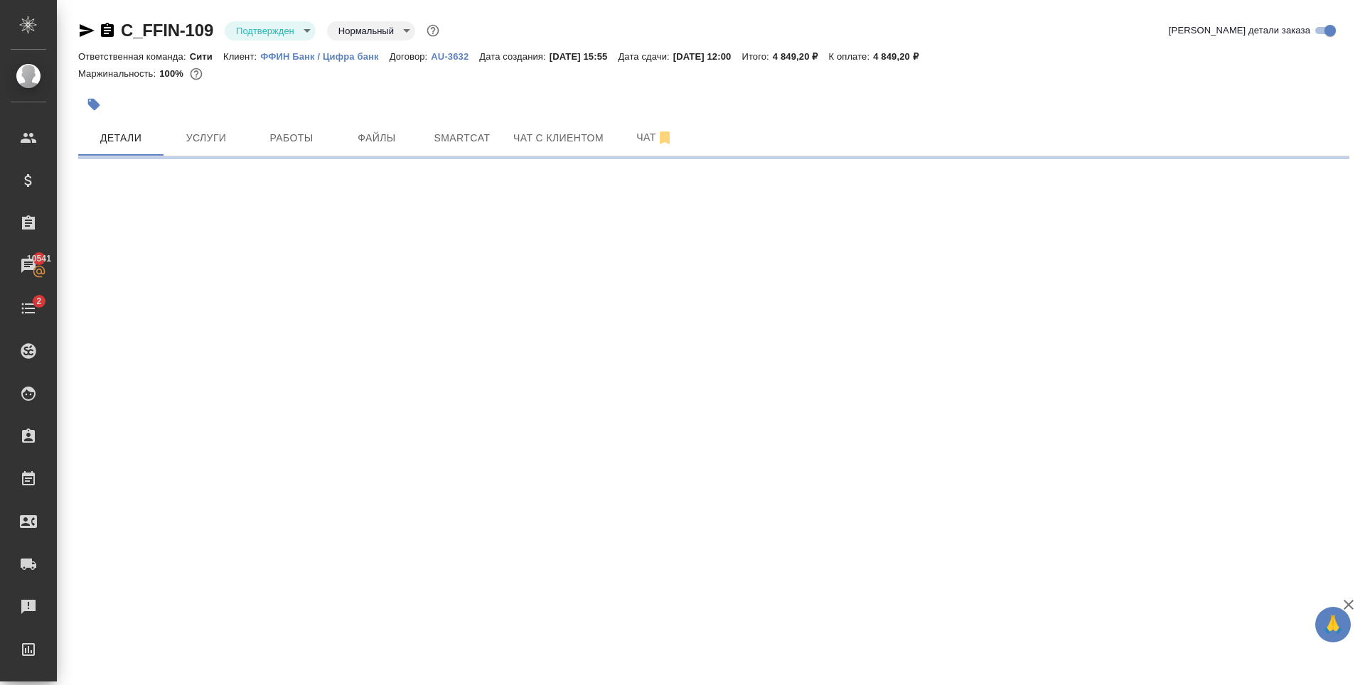
select select "RU"
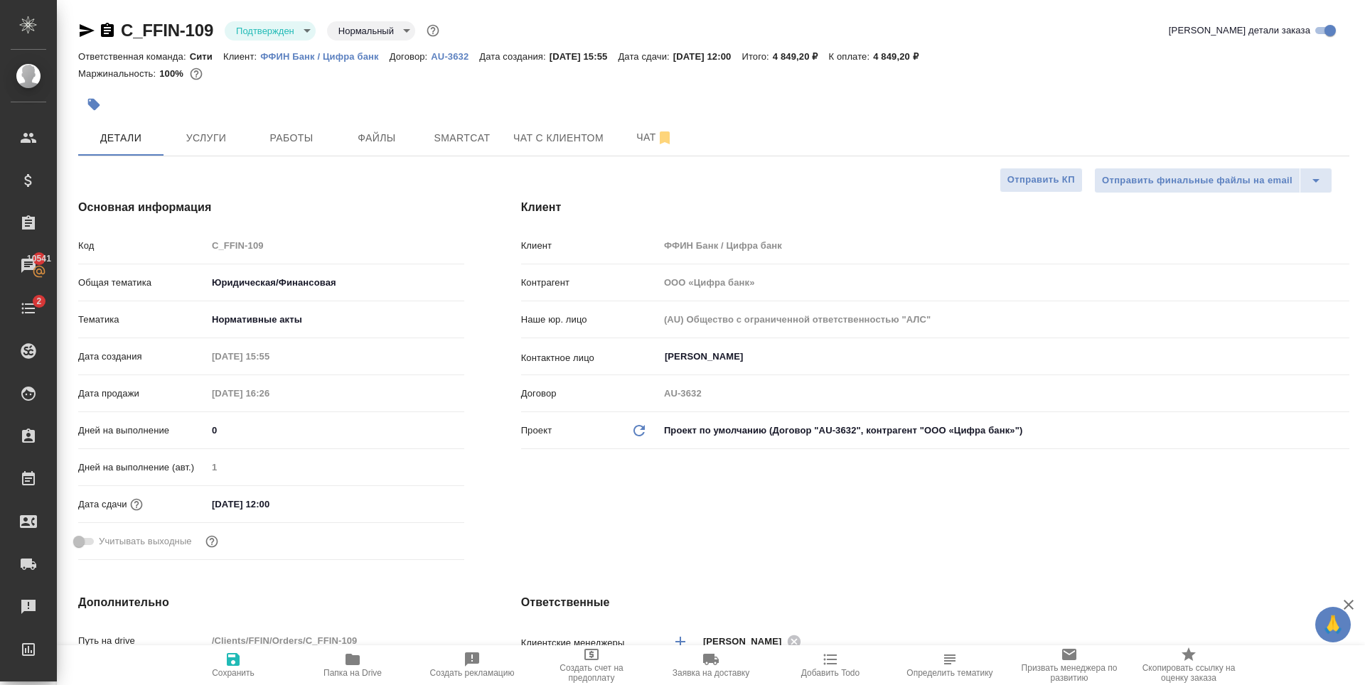
type textarea "x"
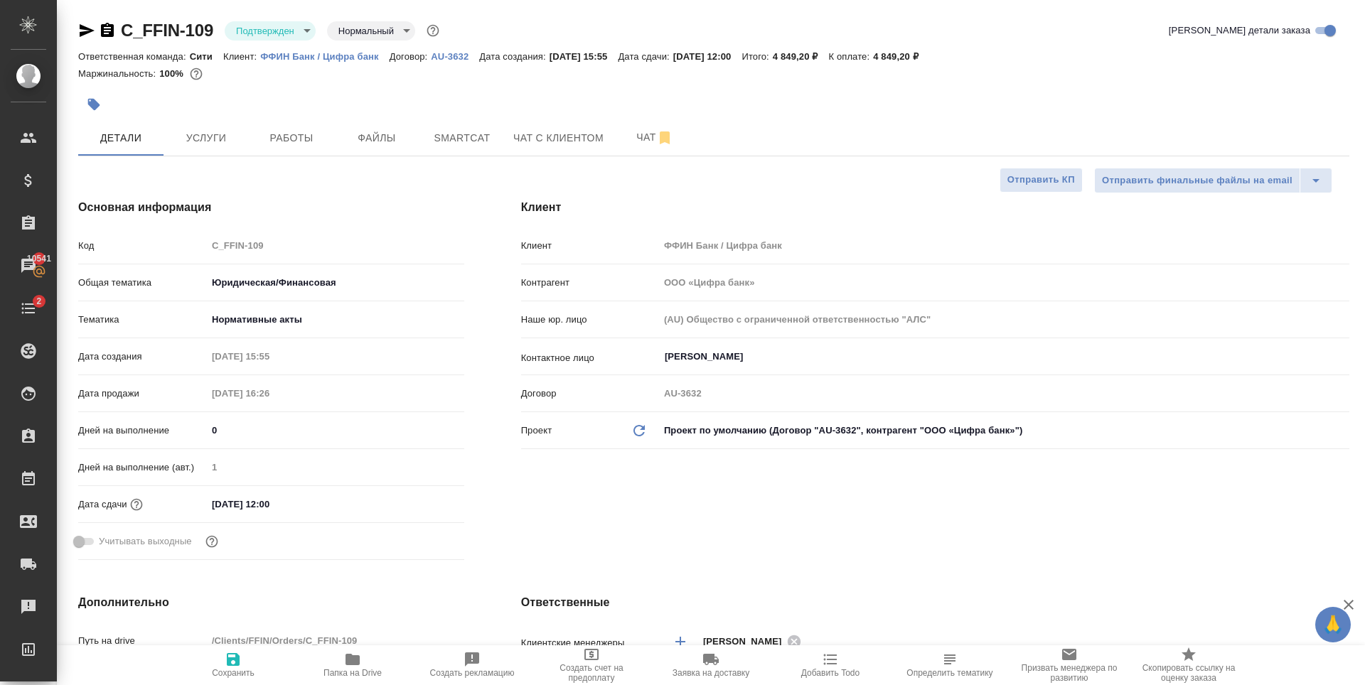
type textarea "x"
click at [378, 128] on button "Файлы" at bounding box center [376, 138] width 85 height 36
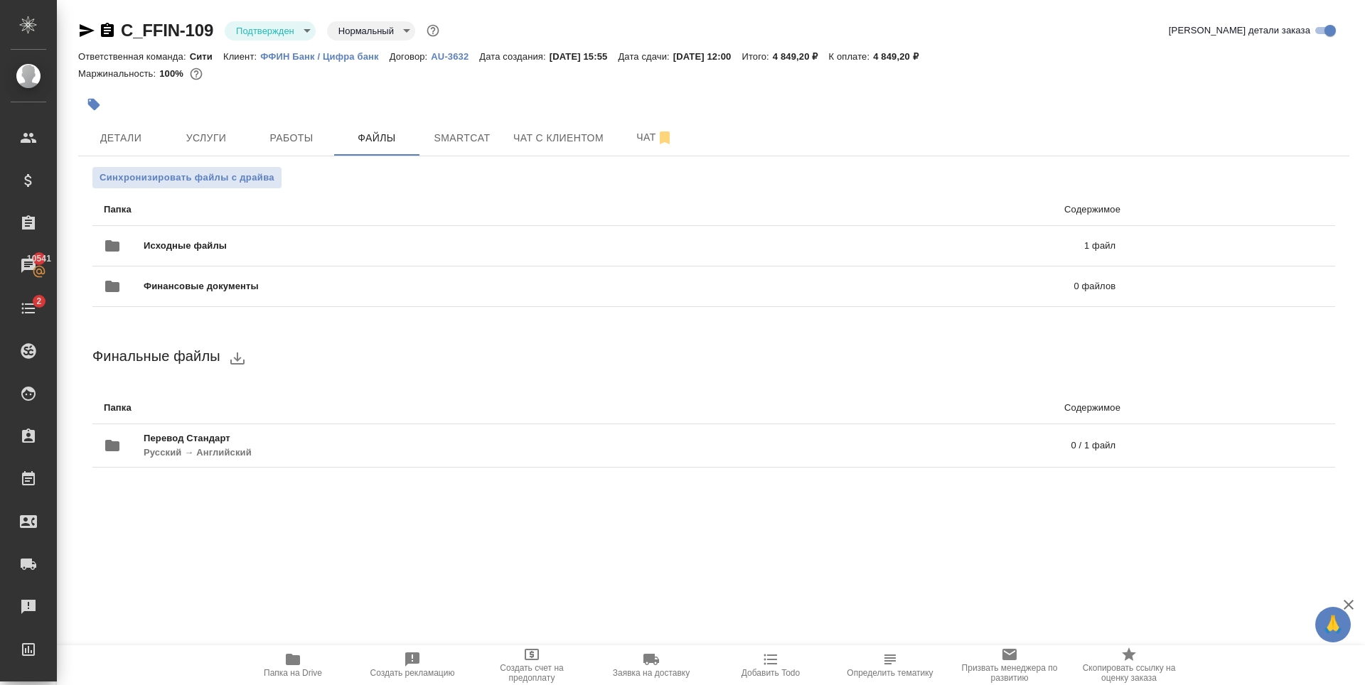
click at [528, 203] on p "Папка" at bounding box center [351, 210] width 494 height 14
click at [529, 225] on div "Исходные файлы 1 файл" at bounding box center [610, 246] width 1040 height 63
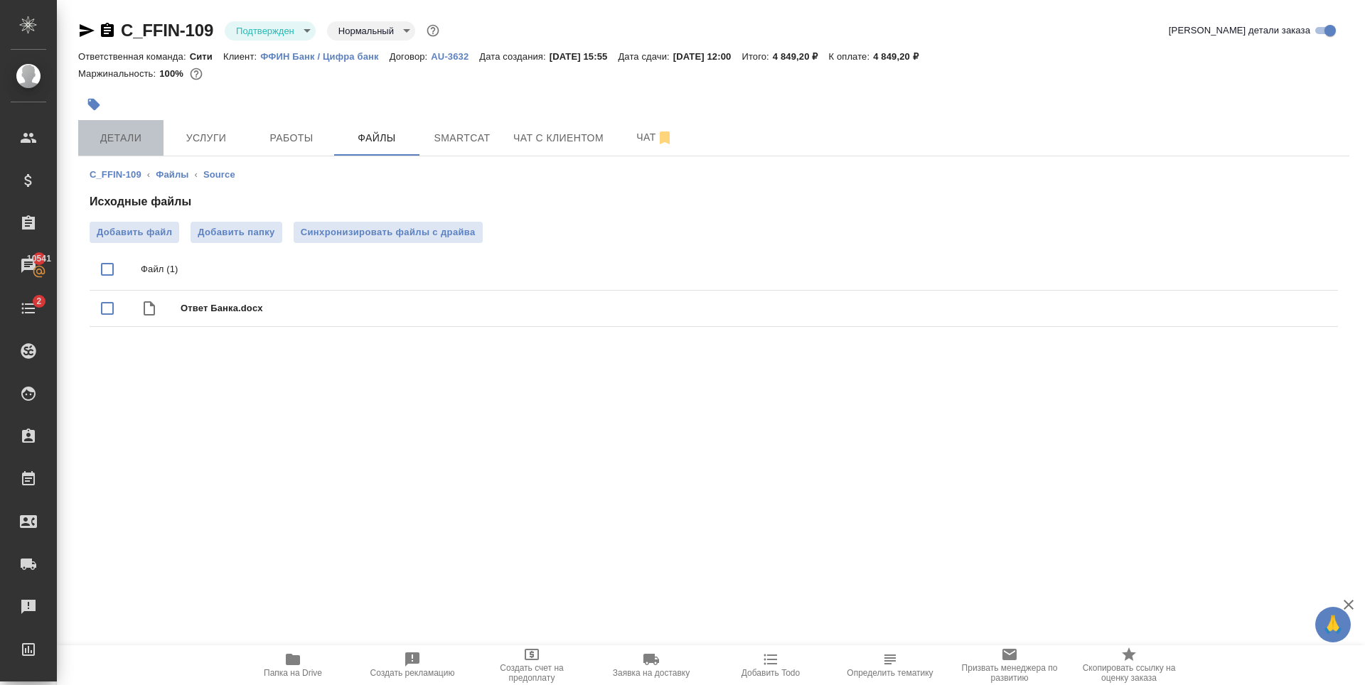
click at [137, 140] on span "Детали" at bounding box center [121, 138] width 68 height 18
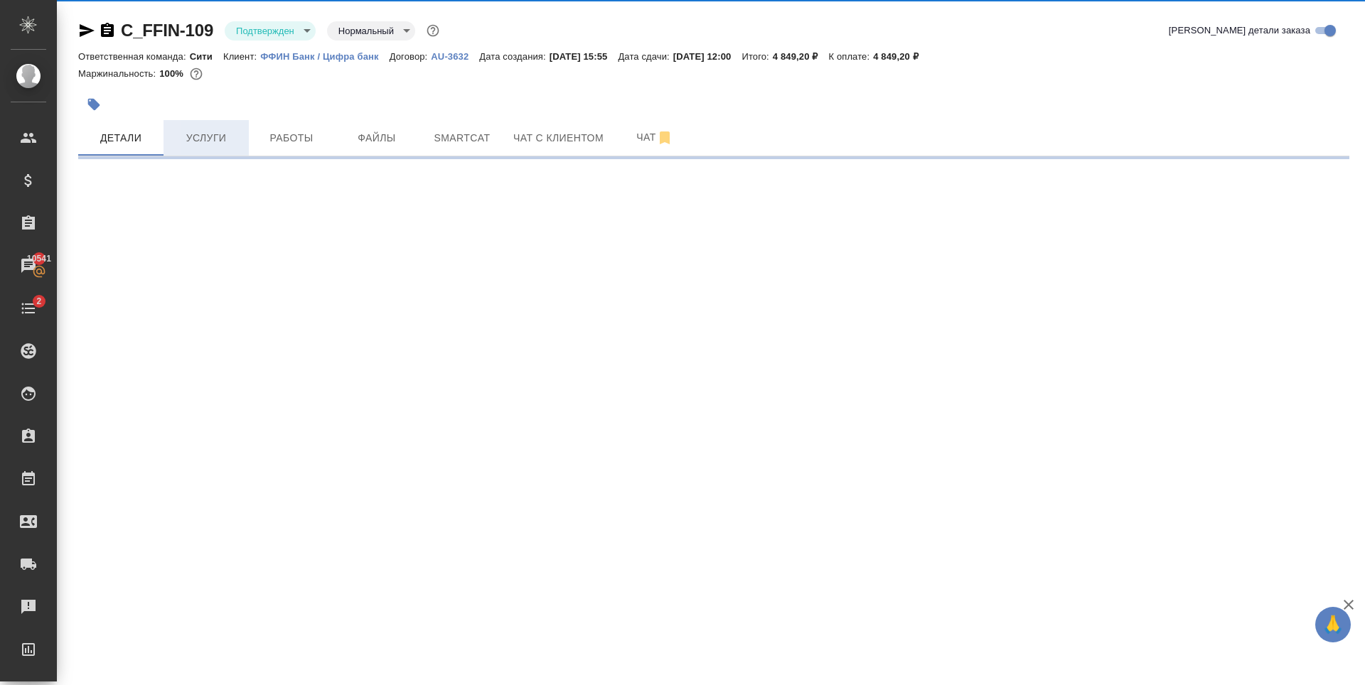
select select "RU"
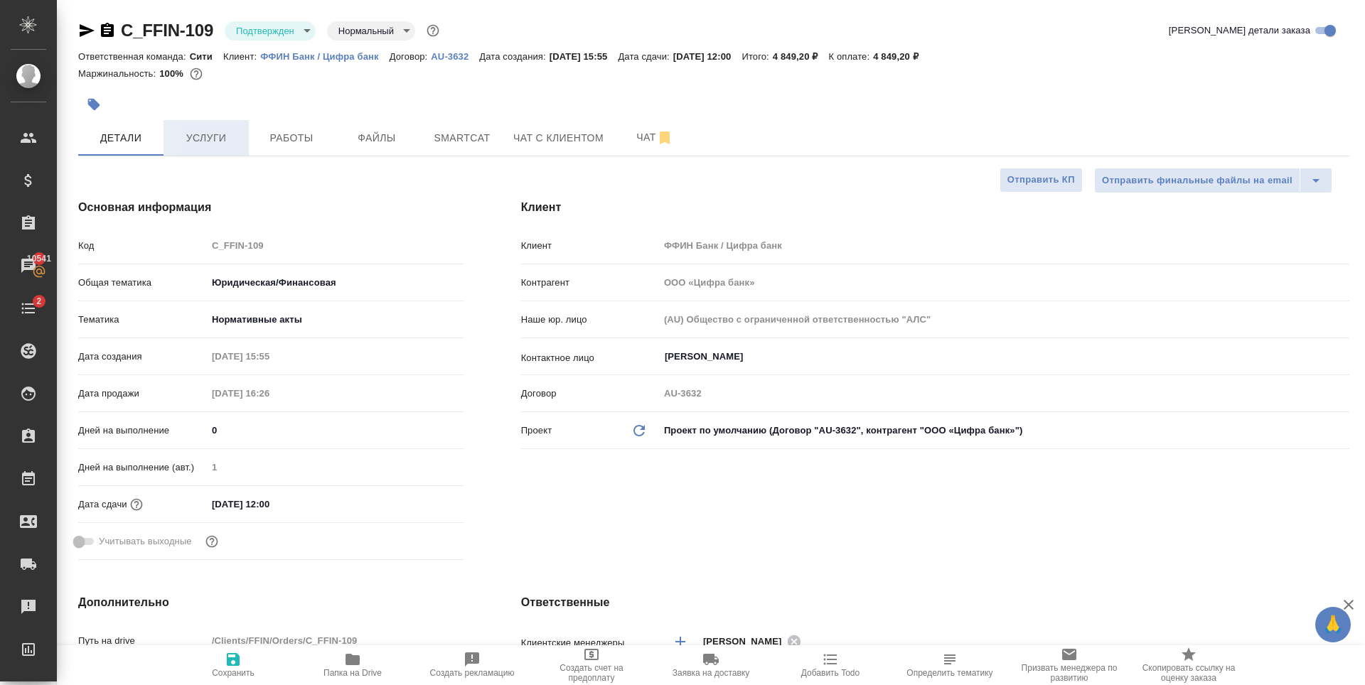
type textarea "x"
click at [222, 138] on span "Услуги" at bounding box center [206, 138] width 68 height 18
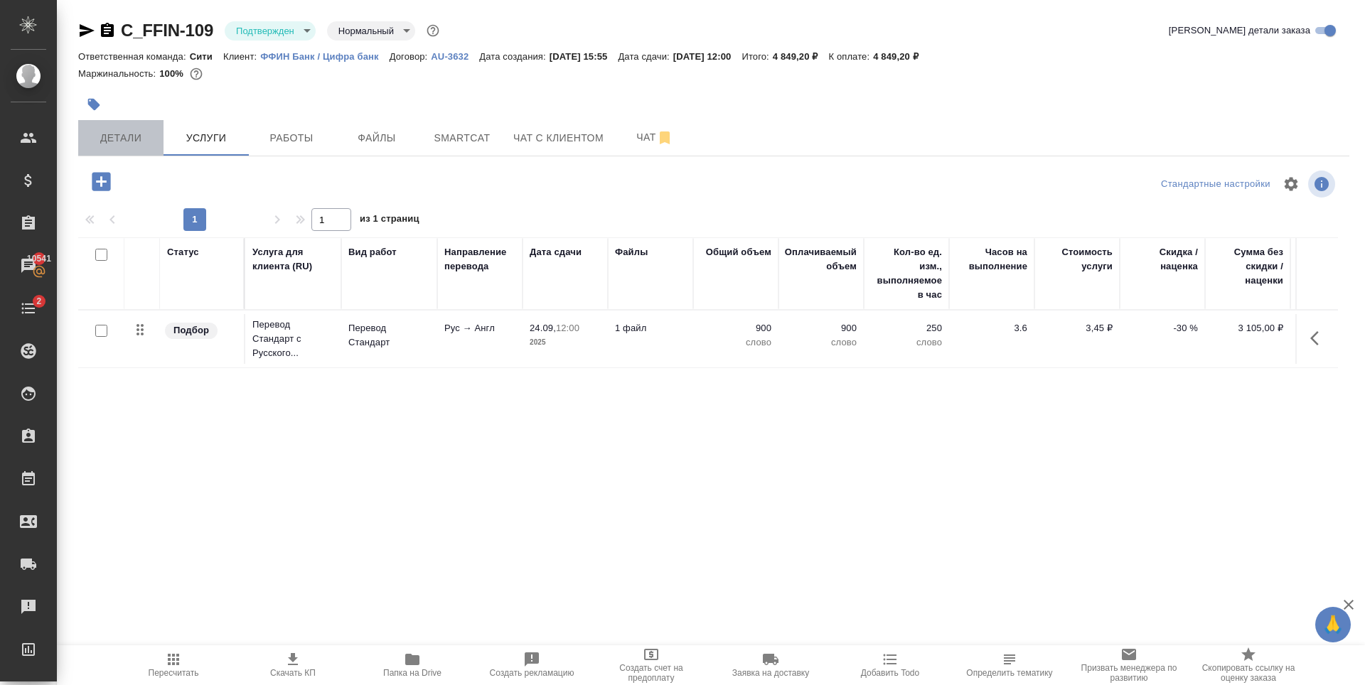
click at [136, 136] on span "Детали" at bounding box center [121, 138] width 68 height 18
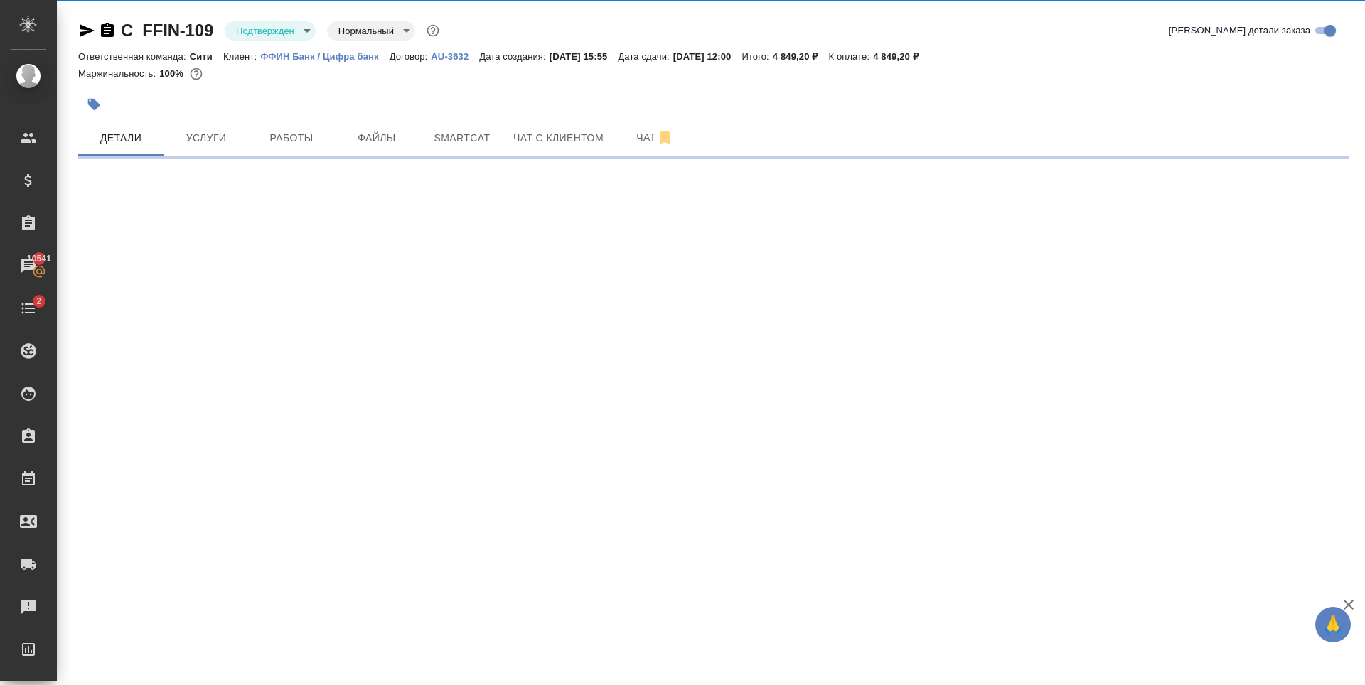
select select "RU"
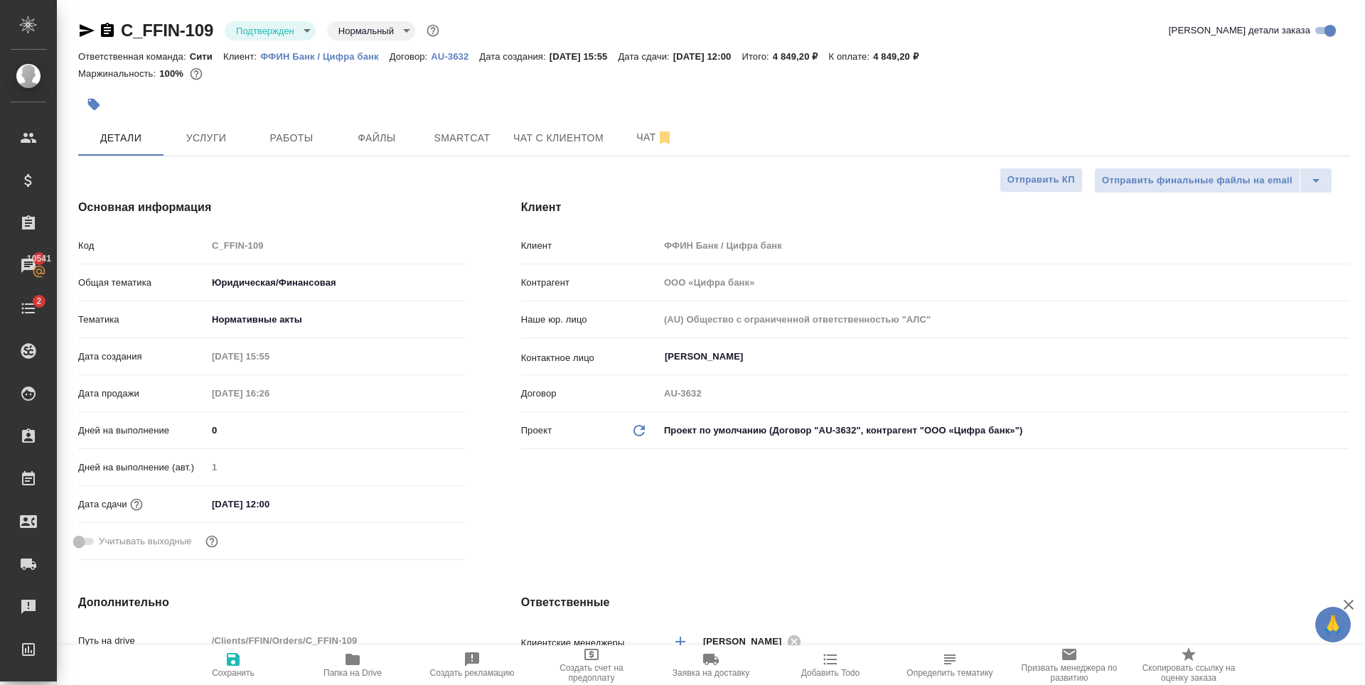
type textarea "x"
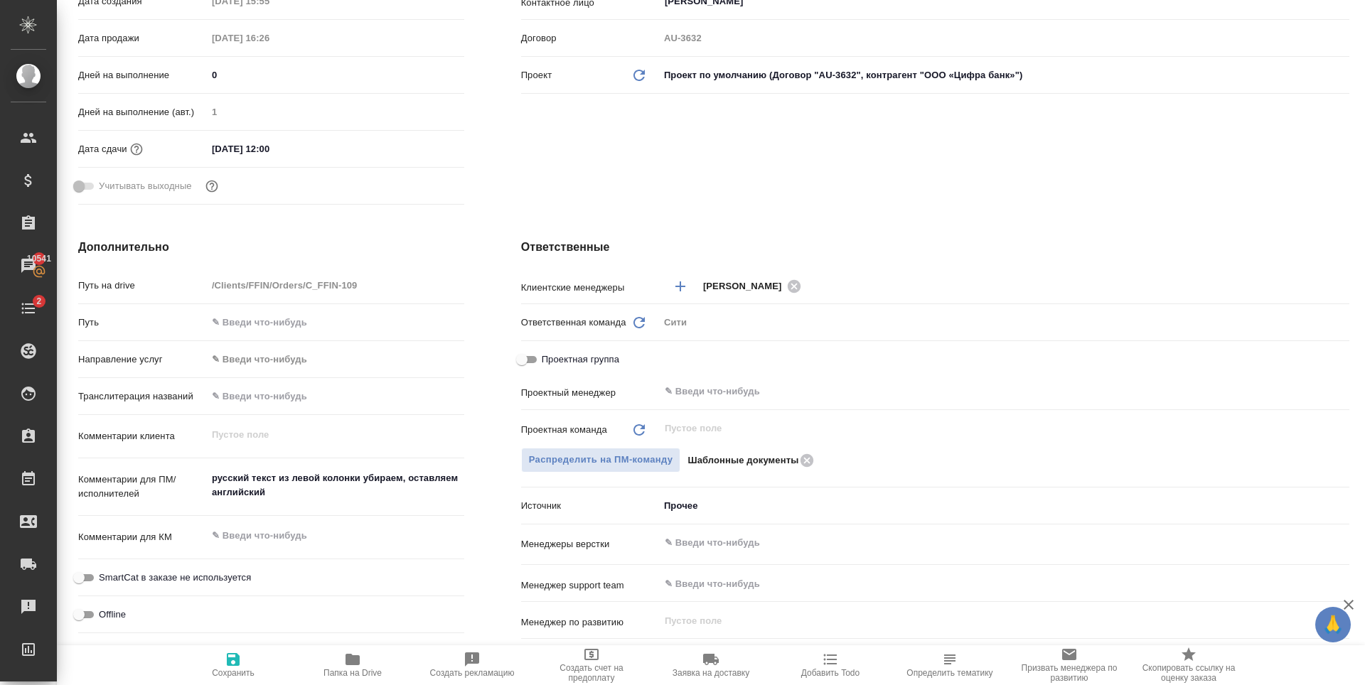
type textarea "x"
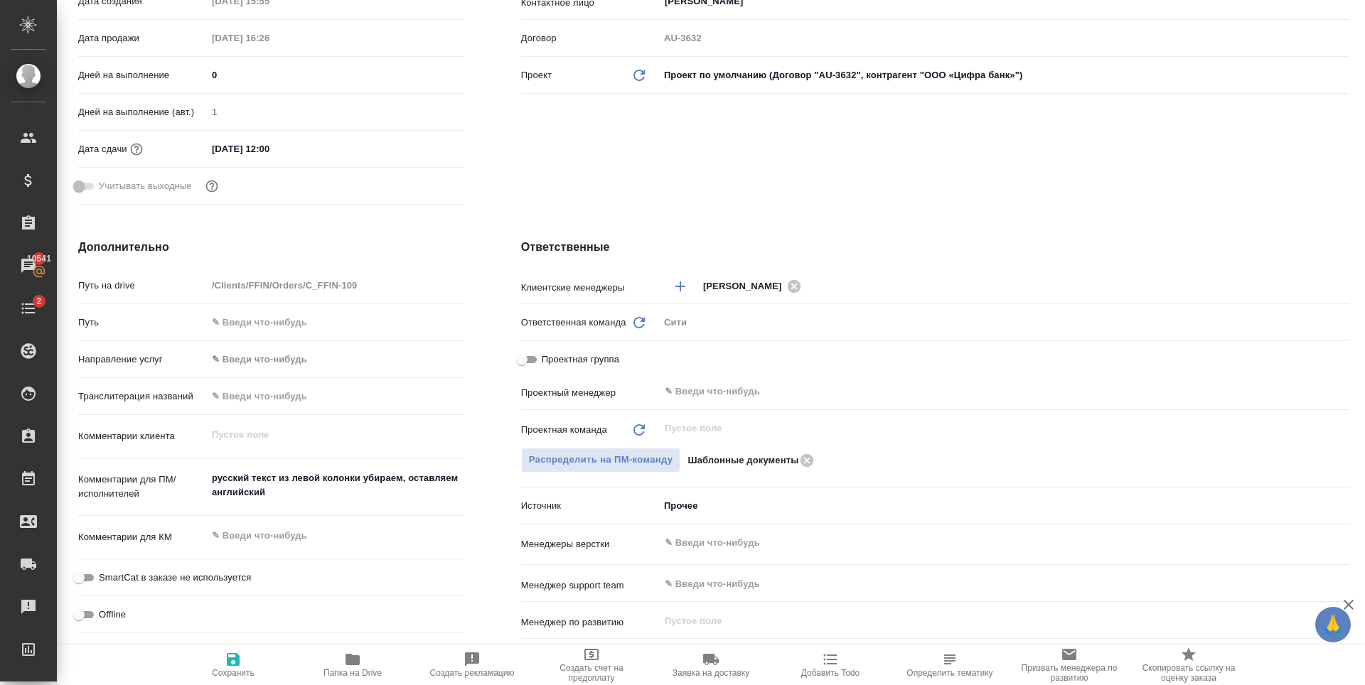
type textarea "x"
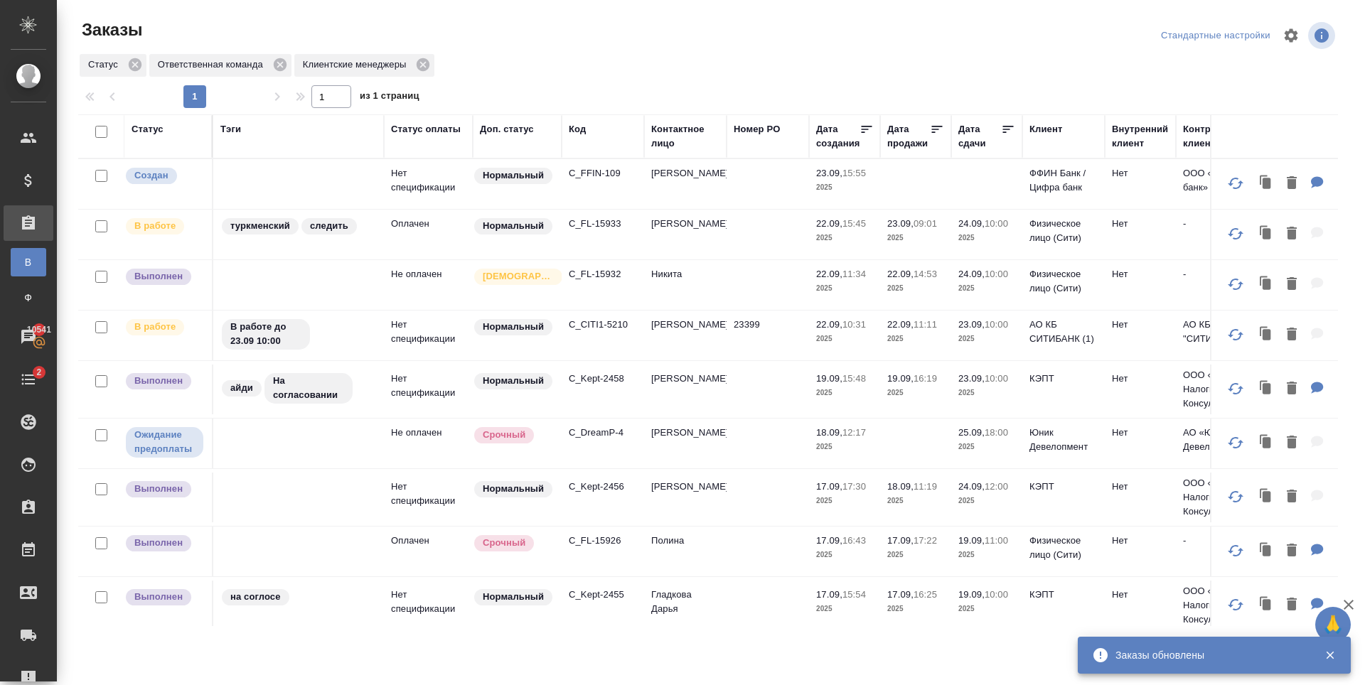
scroll to position [479, 0]
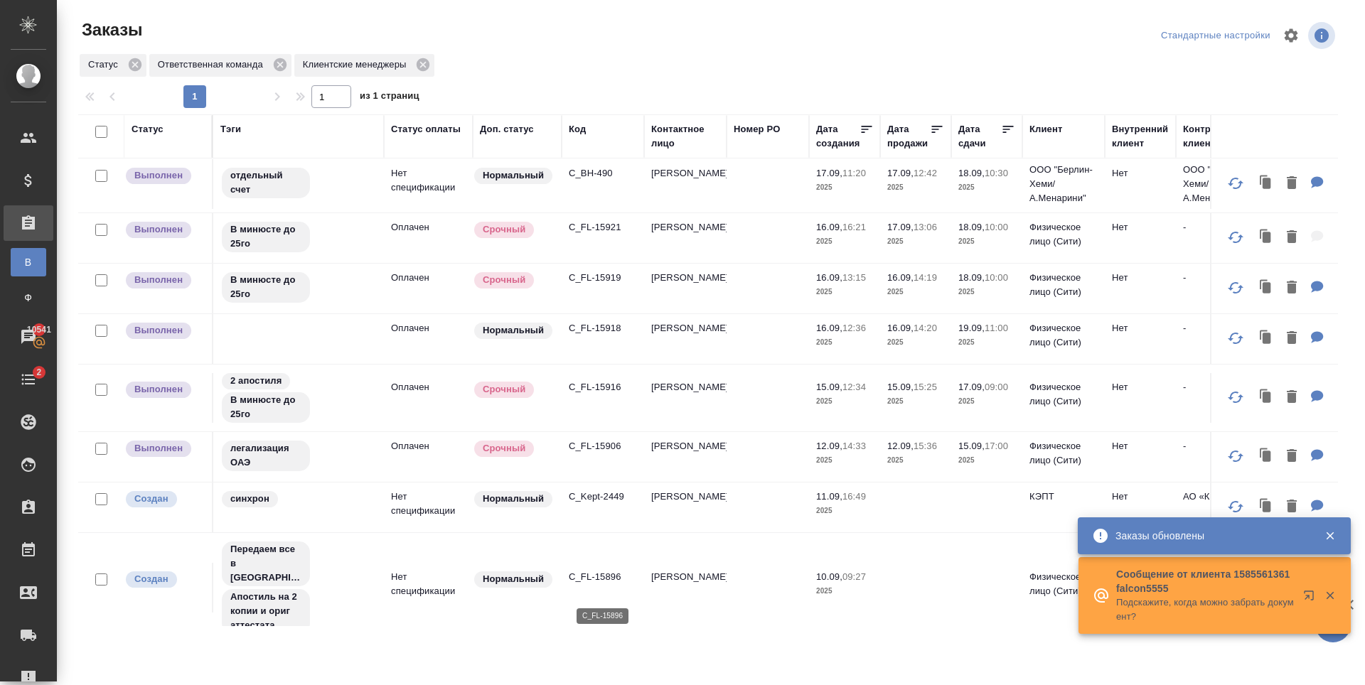
click at [590, 584] on p "C_FL-15896" at bounding box center [603, 577] width 68 height 14
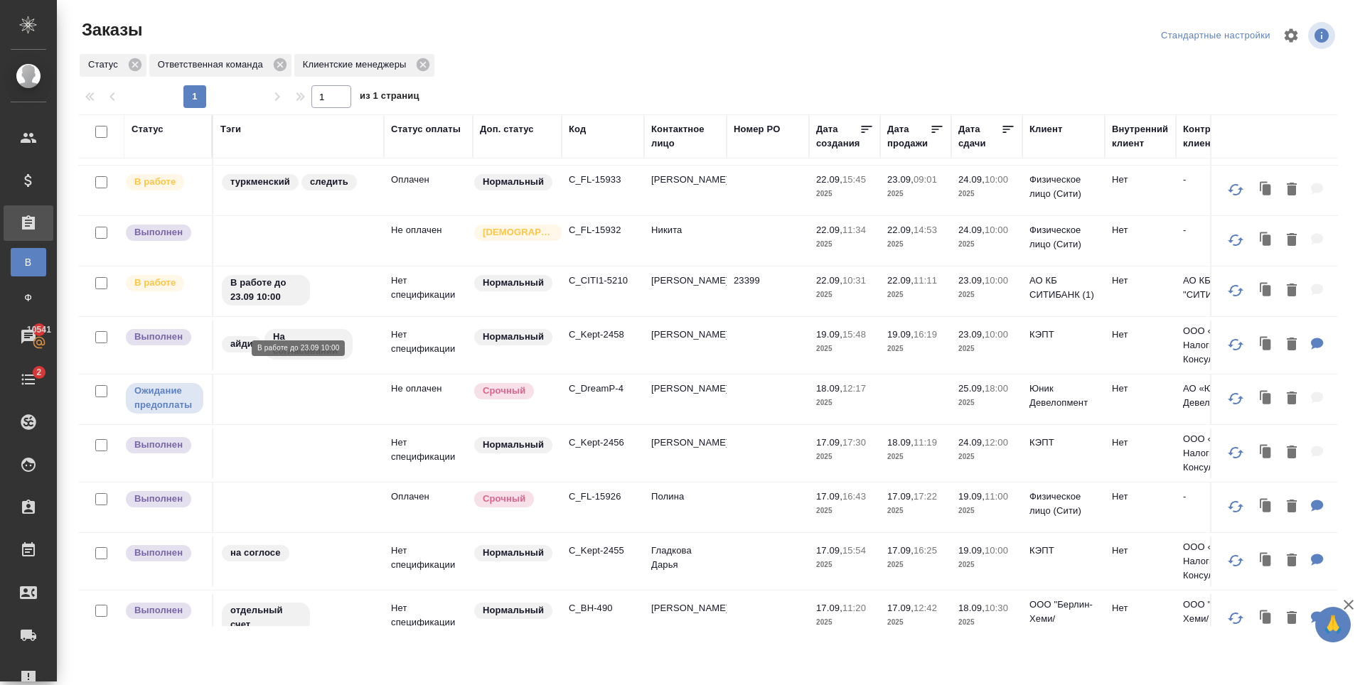
scroll to position [0, 0]
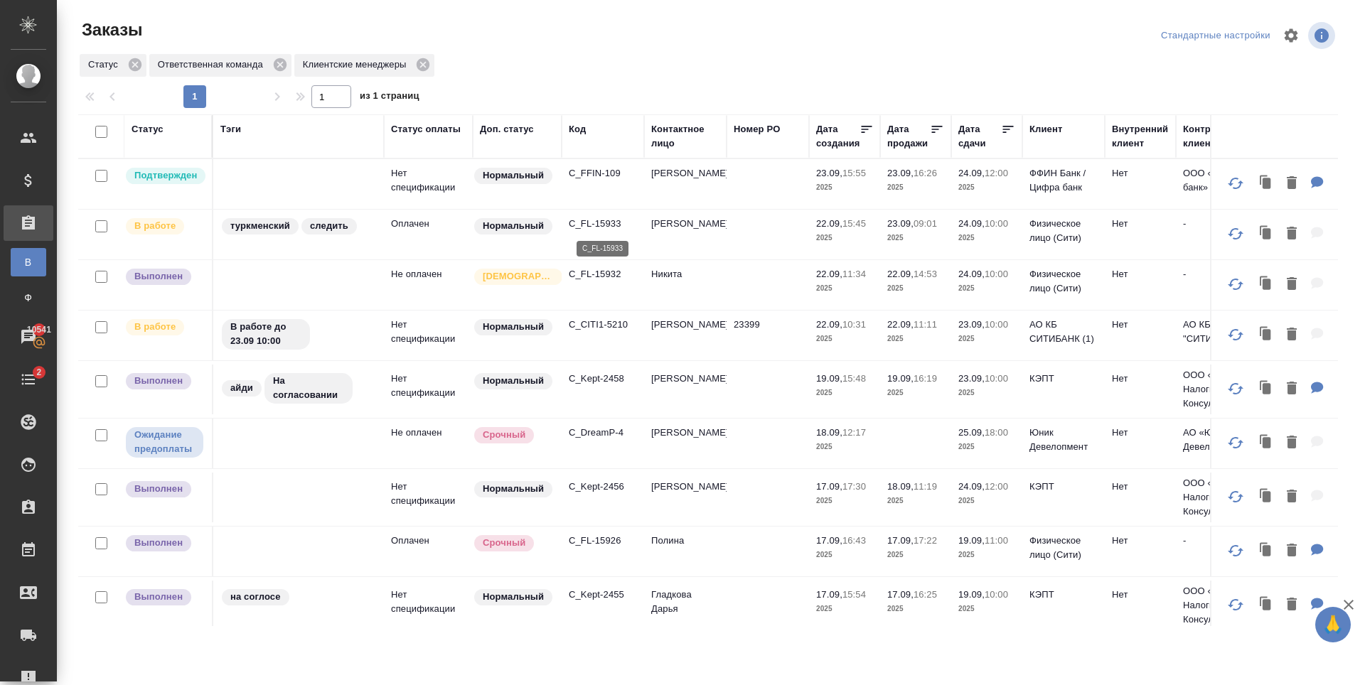
click at [599, 219] on p "C_FL-15933" at bounding box center [603, 224] width 68 height 14
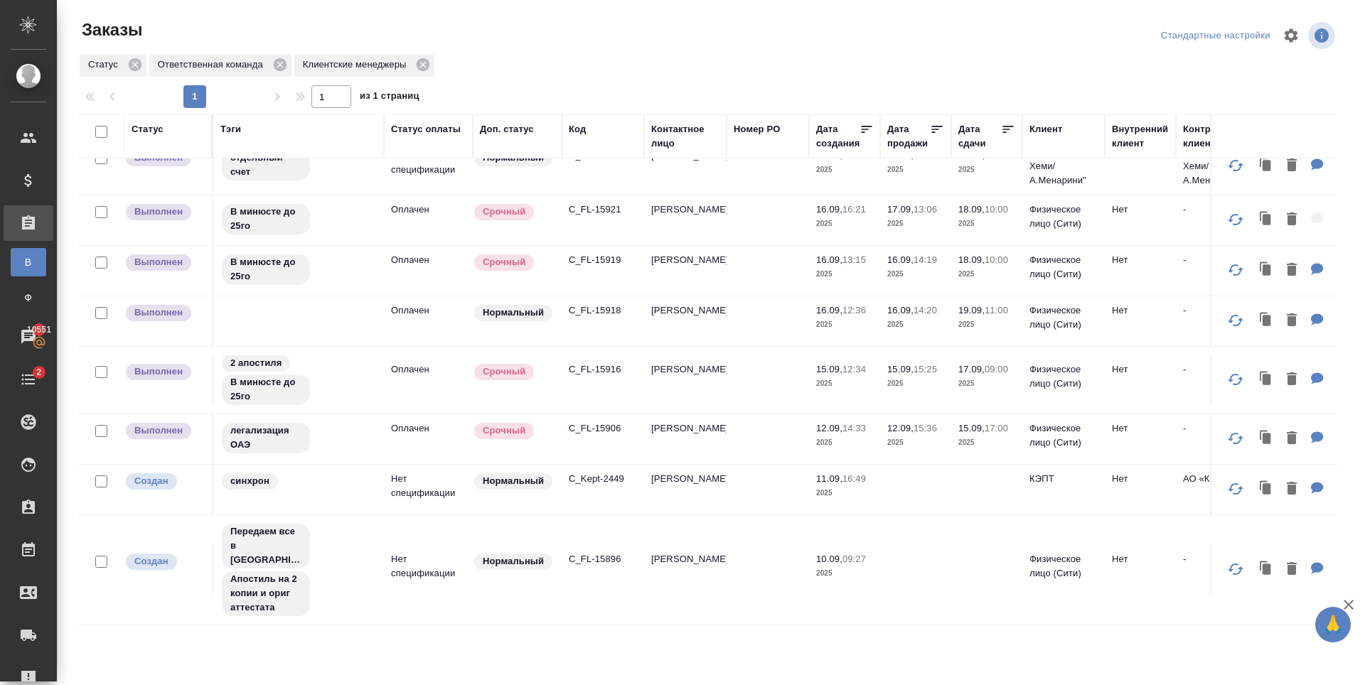
scroll to position [498, 0]
click at [603, 366] on p "C_FL-15916" at bounding box center [603, 369] width 68 height 14
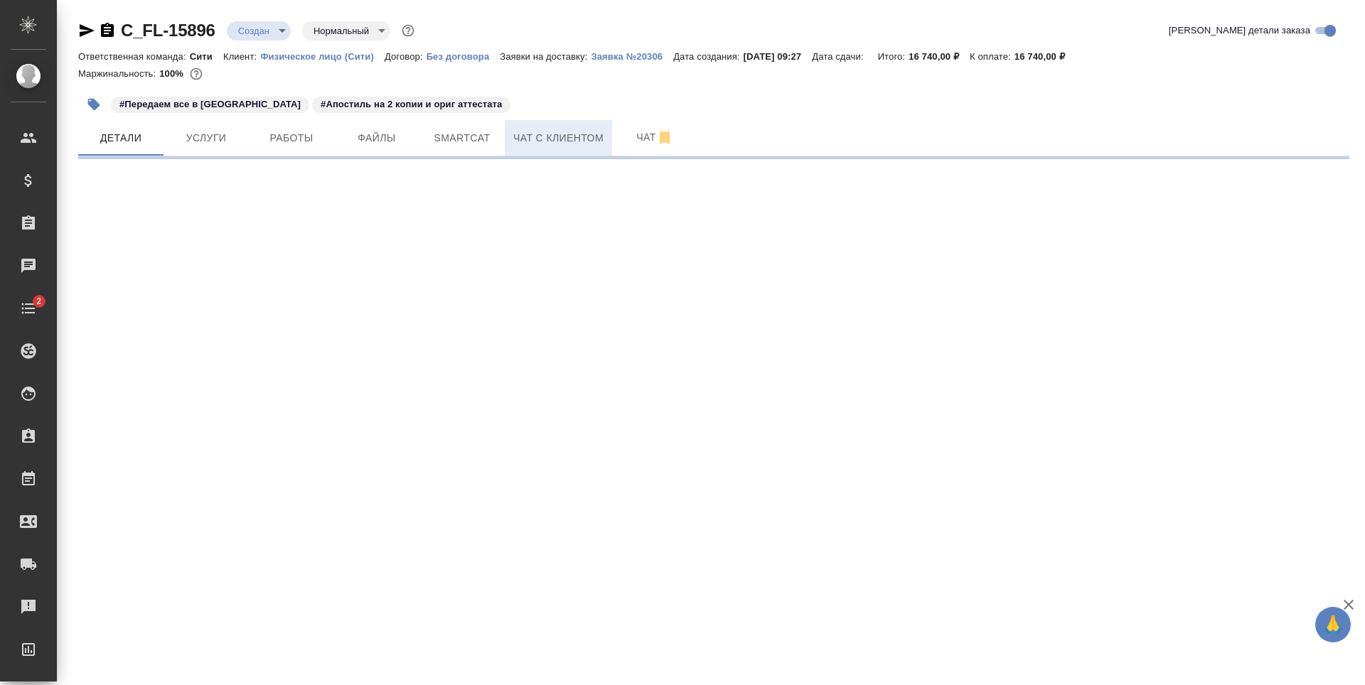
click at [599, 135] on span "Чат с клиентом" at bounding box center [558, 138] width 90 height 18
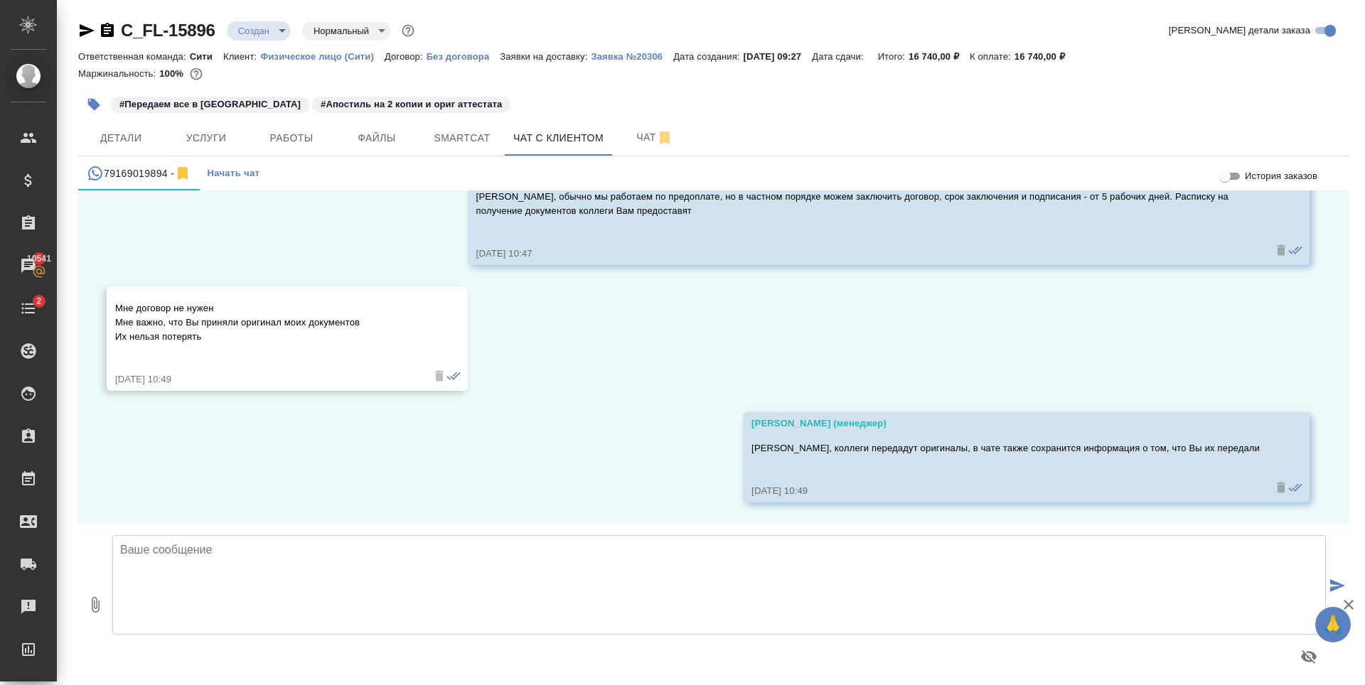
scroll to position [7981, 0]
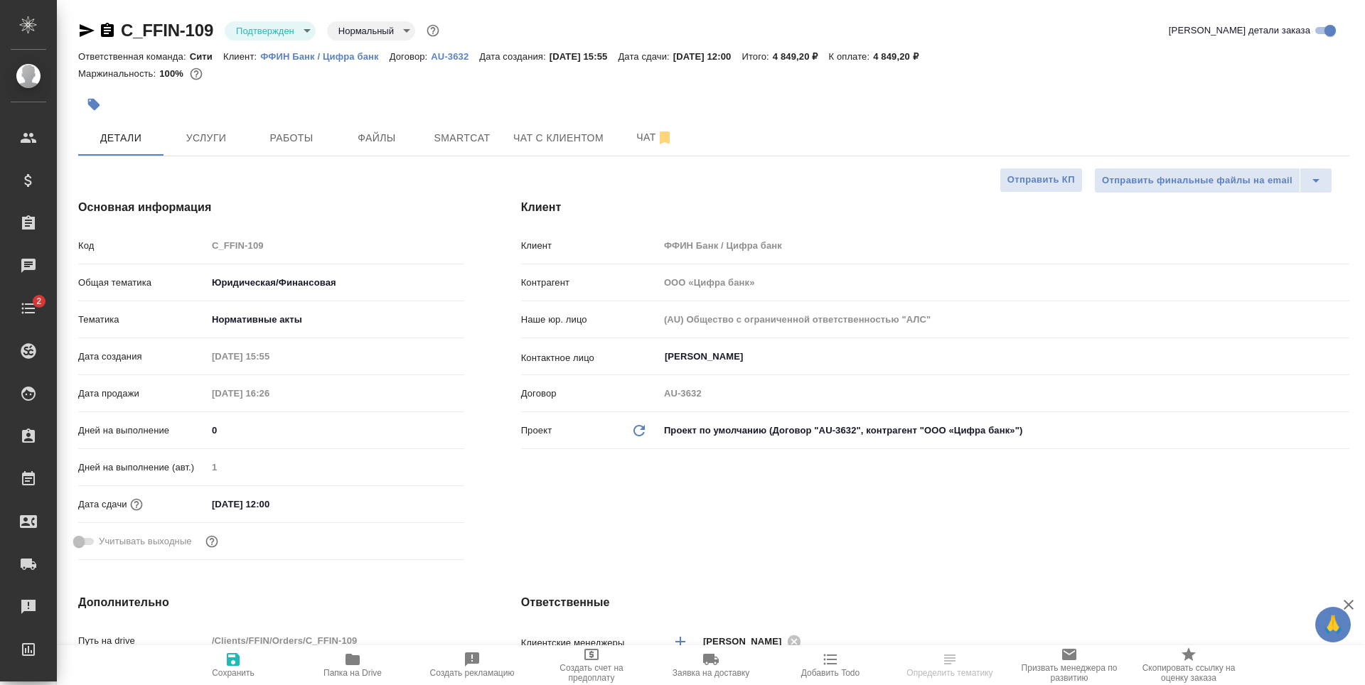
select select "RU"
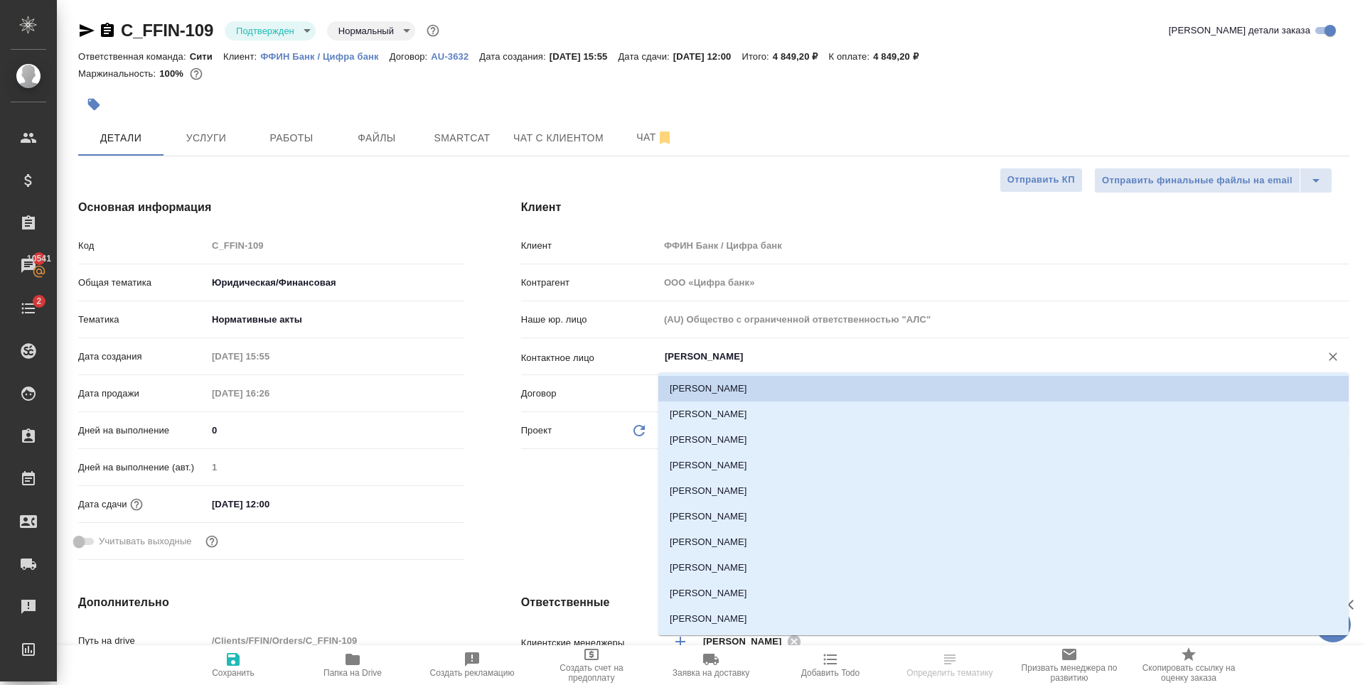
click at [692, 353] on input "[PERSON_NAME]" at bounding box center [980, 356] width 634 height 17
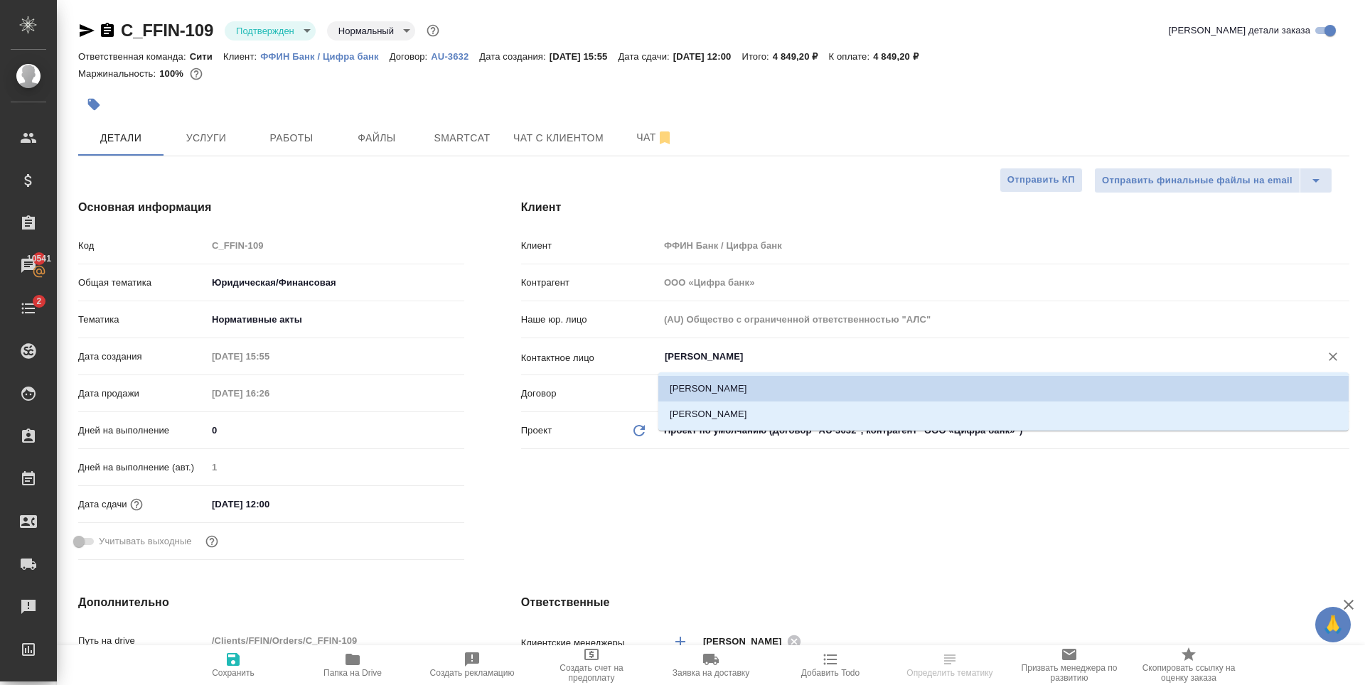
type input "юл"
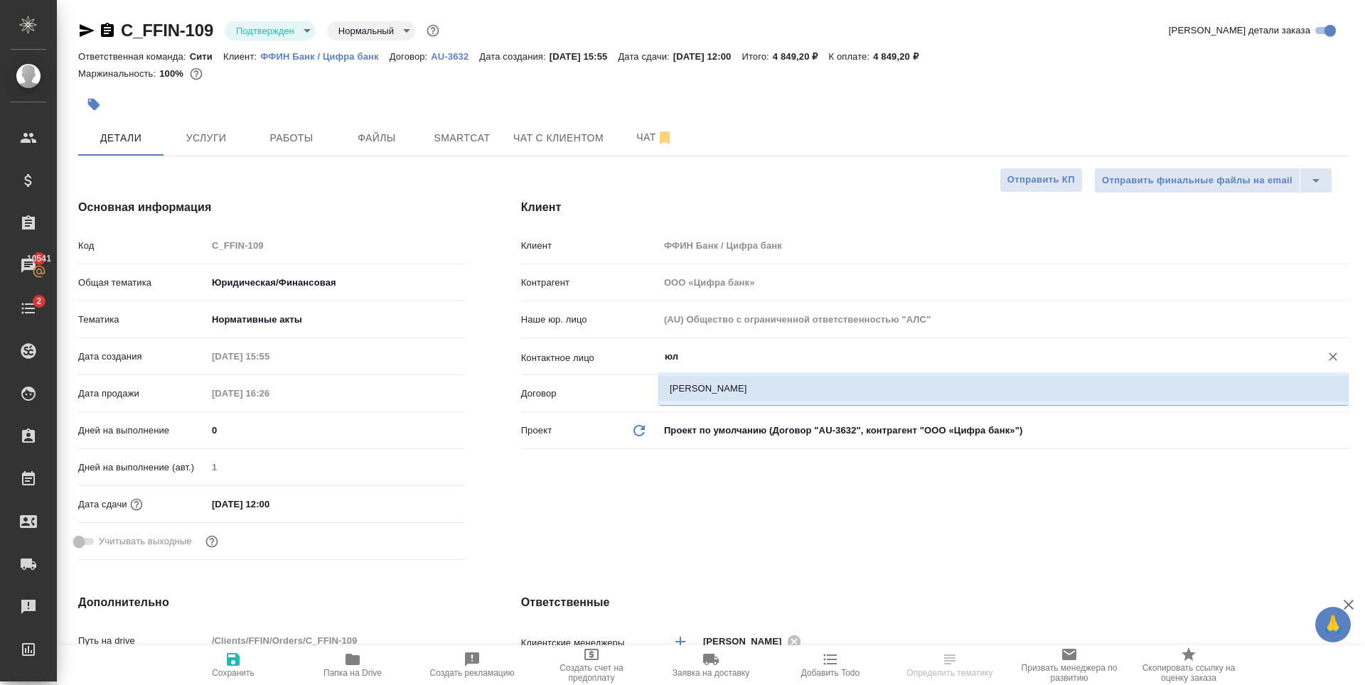
click at [692, 380] on li "[PERSON_NAME]" at bounding box center [1003, 389] width 690 height 26
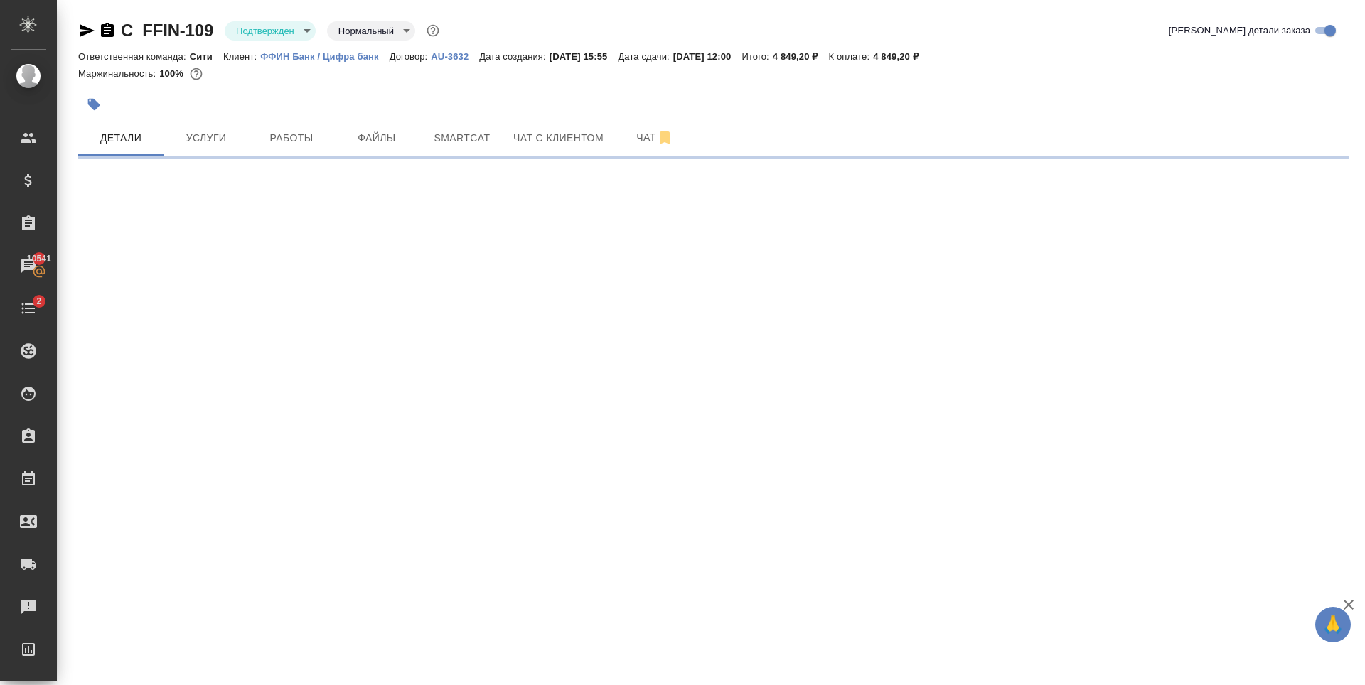
select select "RU"
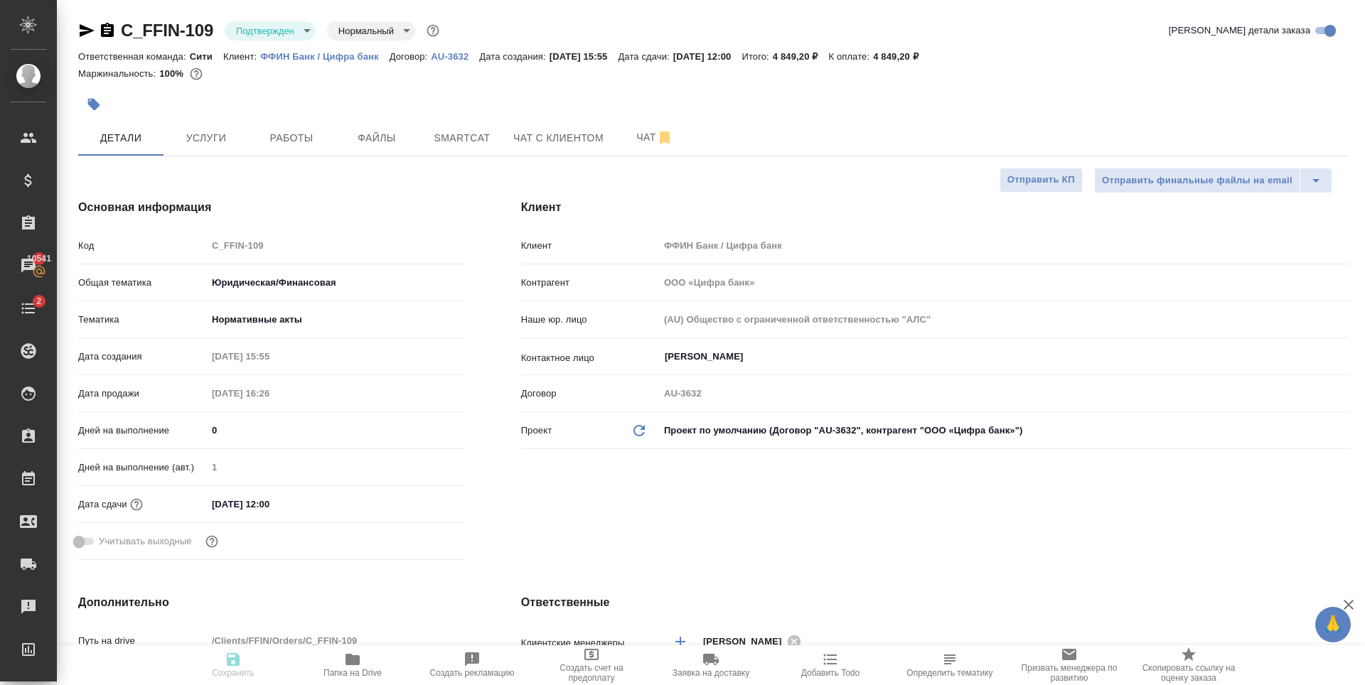
type textarea "x"
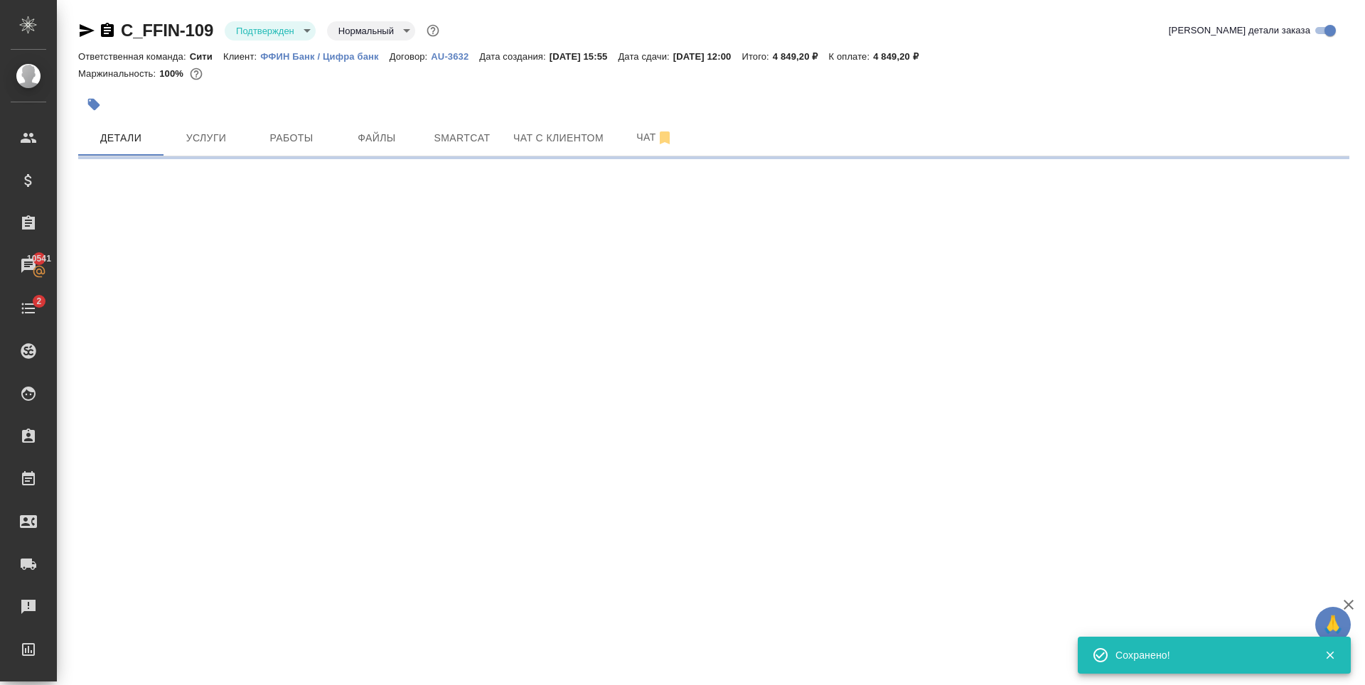
click at [747, 362] on div ".cls-1 fill:#fff; AWATERA Zaytseva Svetlana Клиенты Спецификации Заказы 10541 Ч…" at bounding box center [682, 342] width 1365 height 685
select select "RU"
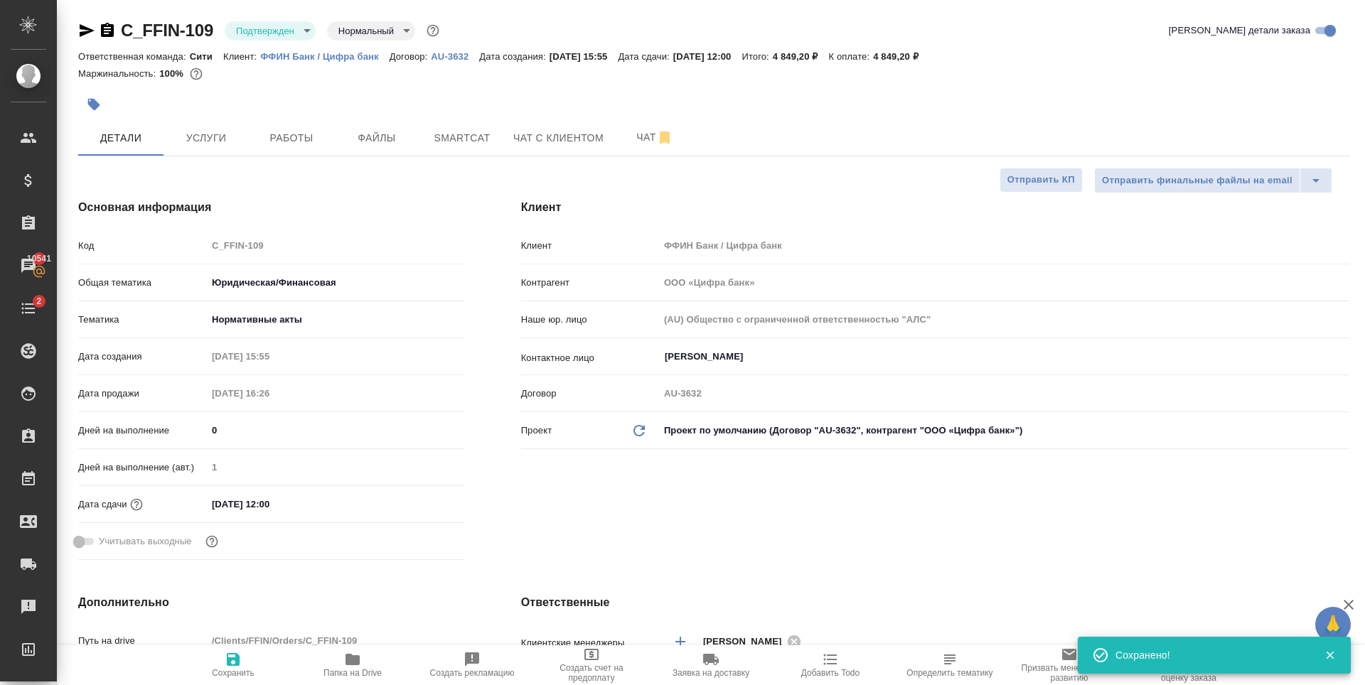
type textarea "x"
click at [736, 368] on div "Бирюкова Галина ​" at bounding box center [1004, 357] width 690 height 26
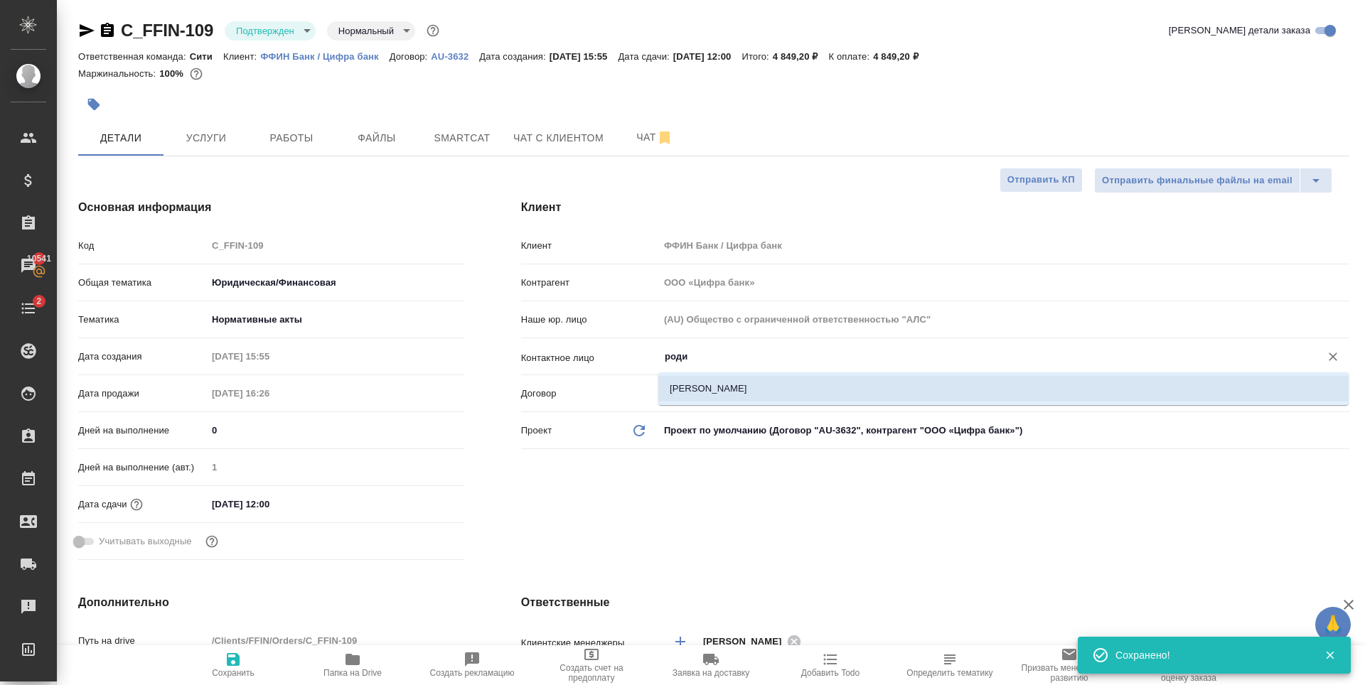
click at [725, 388] on li "[PERSON_NAME]" at bounding box center [1003, 389] width 690 height 26
type input "[PERSON_NAME]"
type textarea "x"
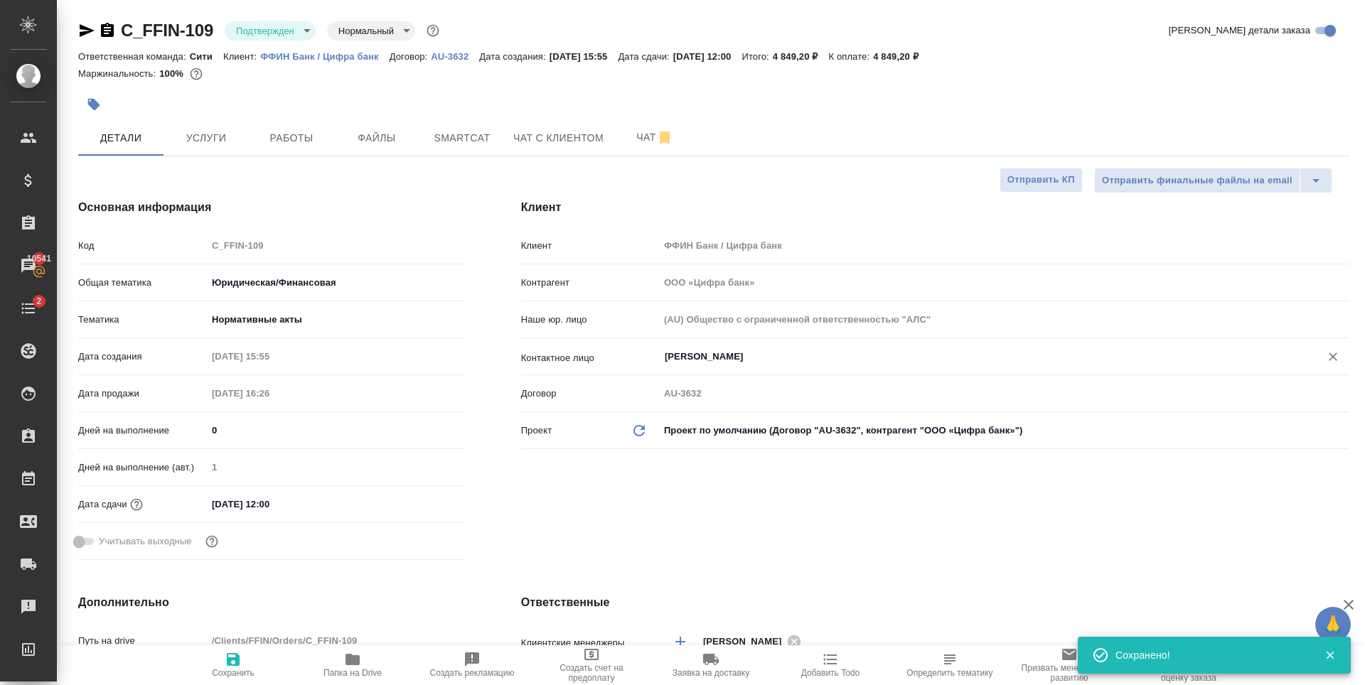
type input "[PERSON_NAME]"
click at [229, 664] on icon "button" at bounding box center [233, 659] width 13 height 13
type textarea "x"
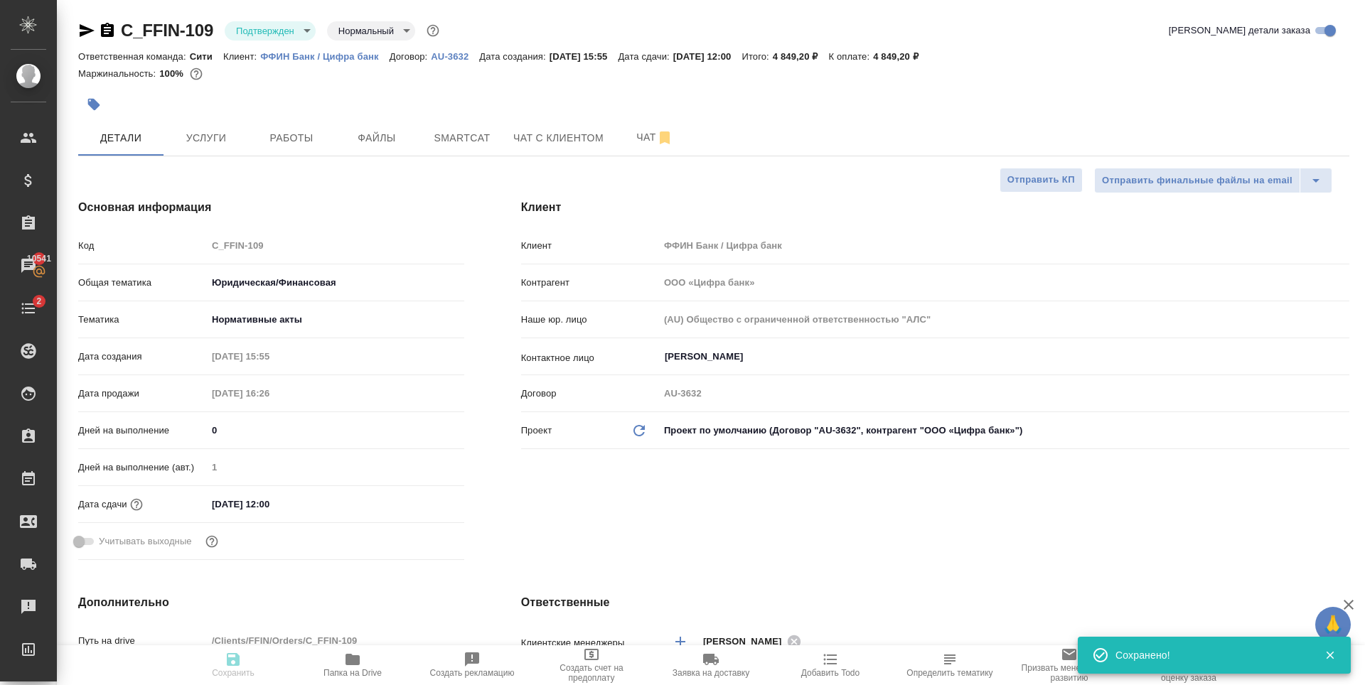
type textarea "x"
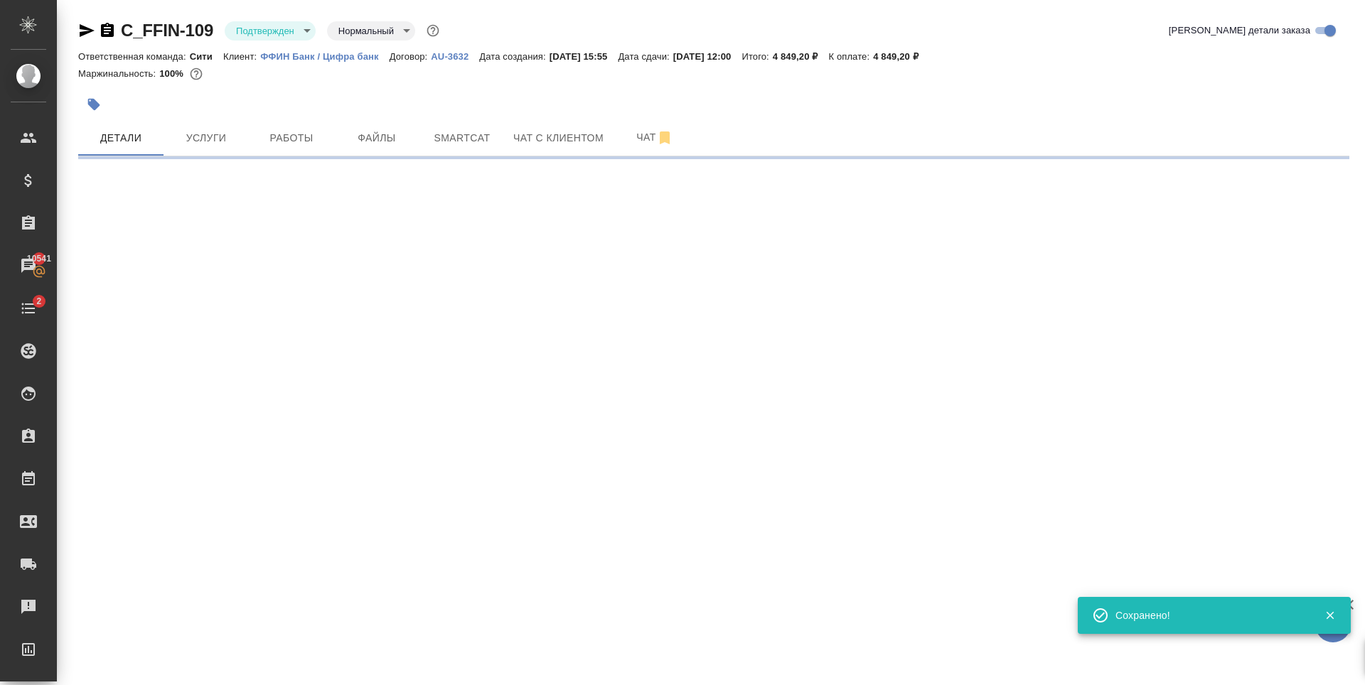
select select "RU"
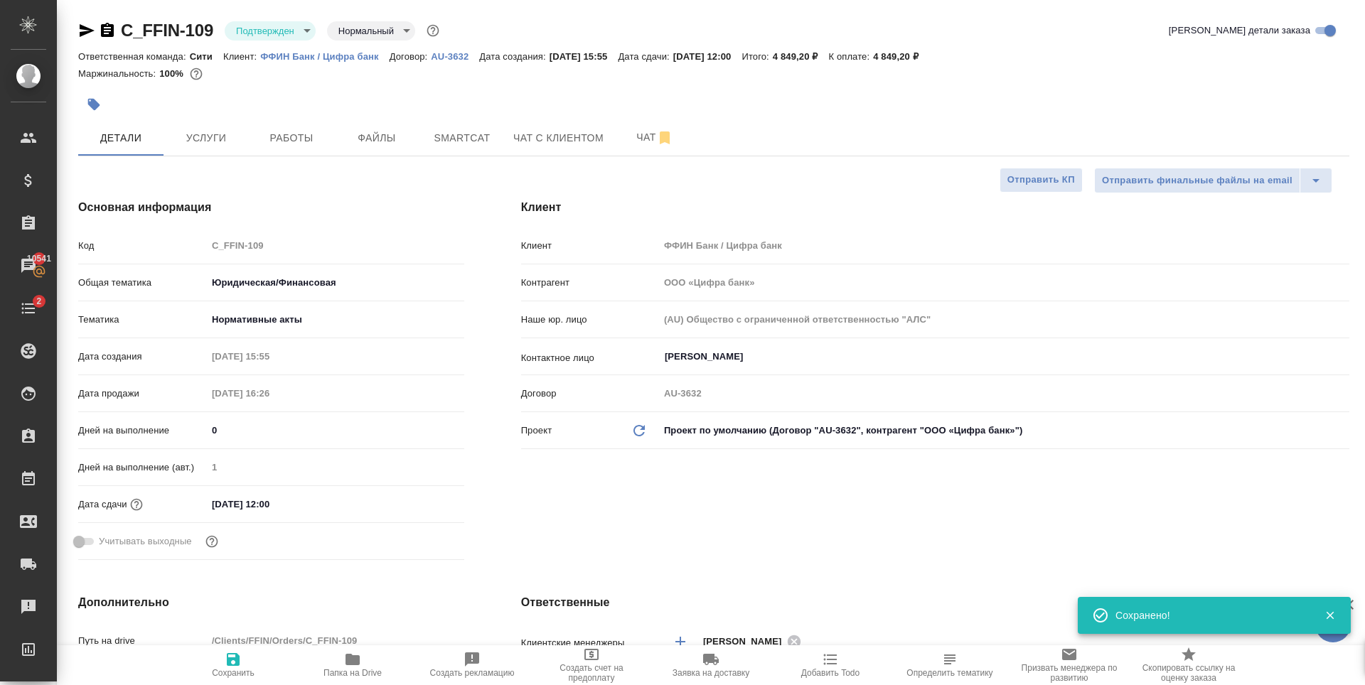
type textarea "x"
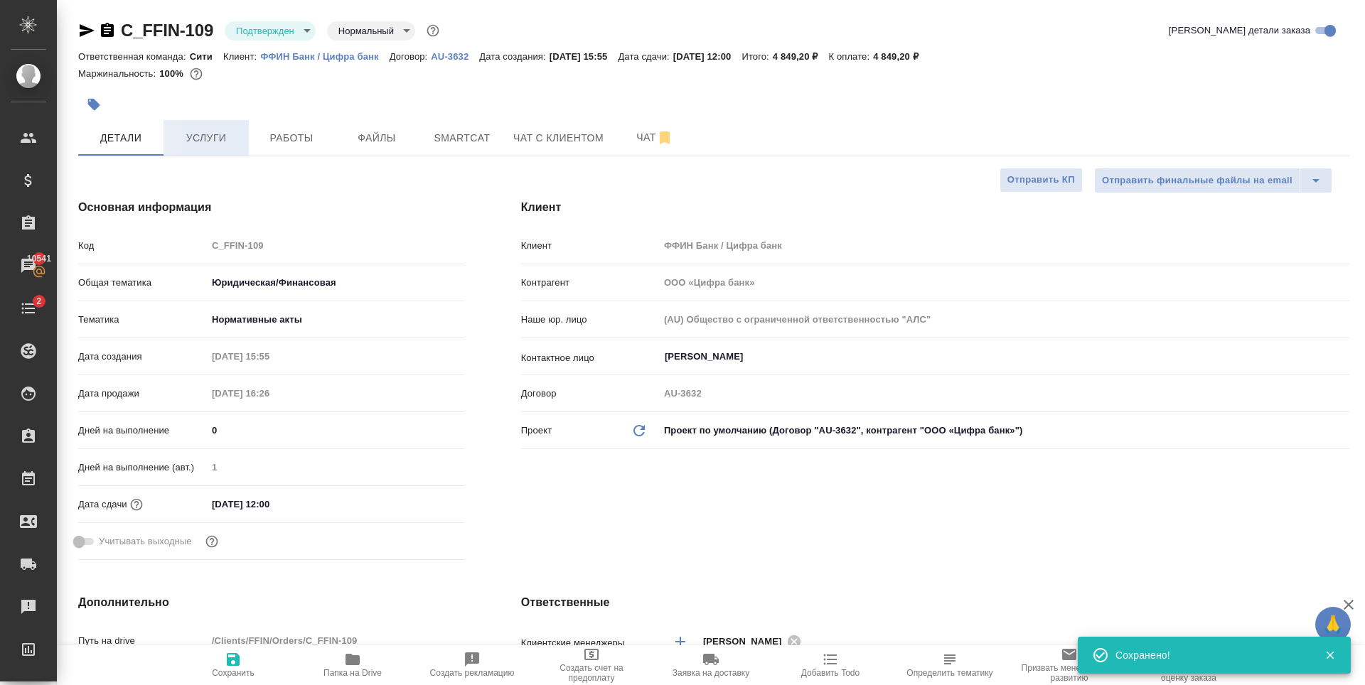
click at [213, 139] on span "Услуги" at bounding box center [206, 138] width 68 height 18
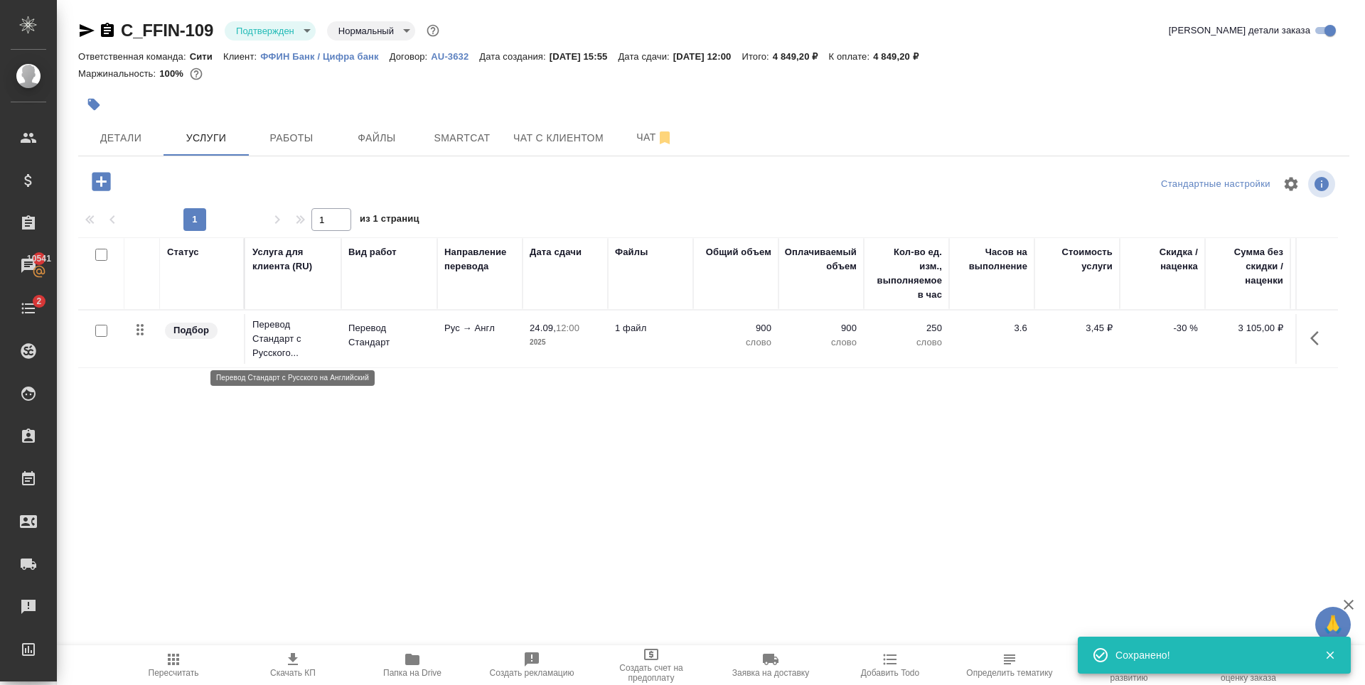
click at [281, 343] on p "Перевод Стандарт с Русского..." at bounding box center [293, 339] width 82 height 43
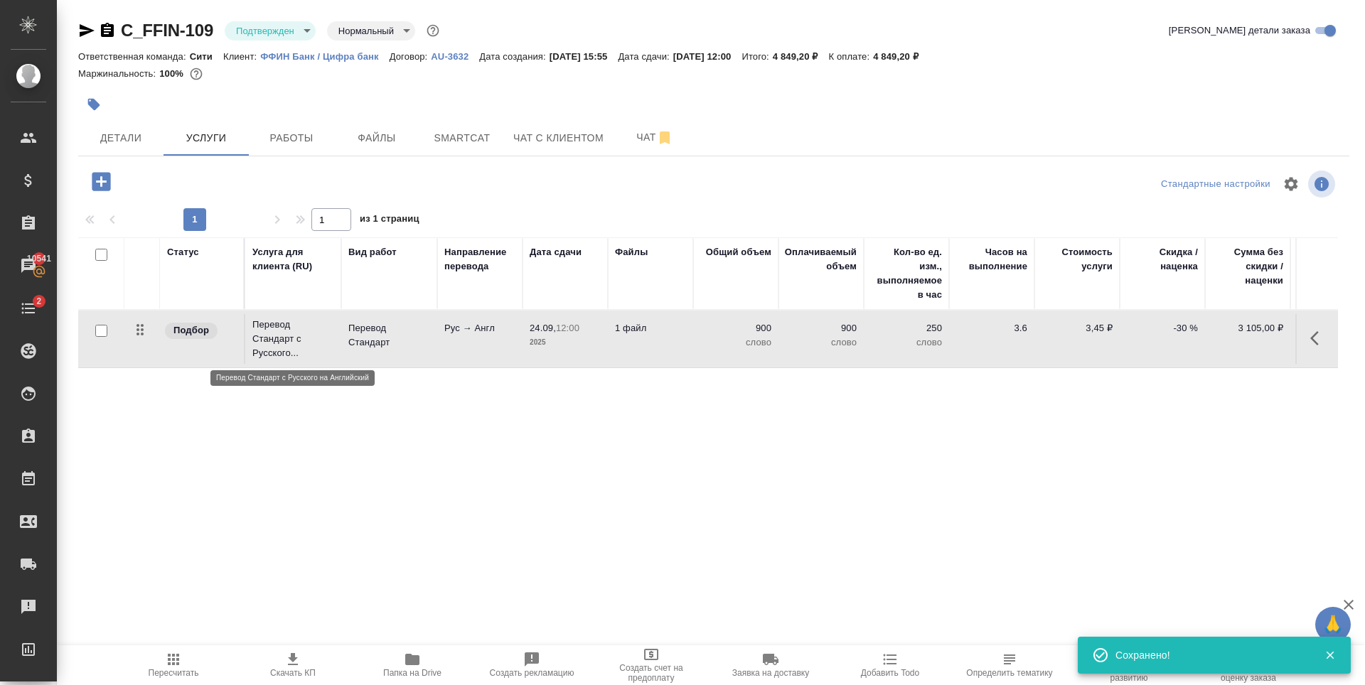
click at [281, 343] on p "Перевод Стандарт с Русского..." at bounding box center [293, 339] width 82 height 43
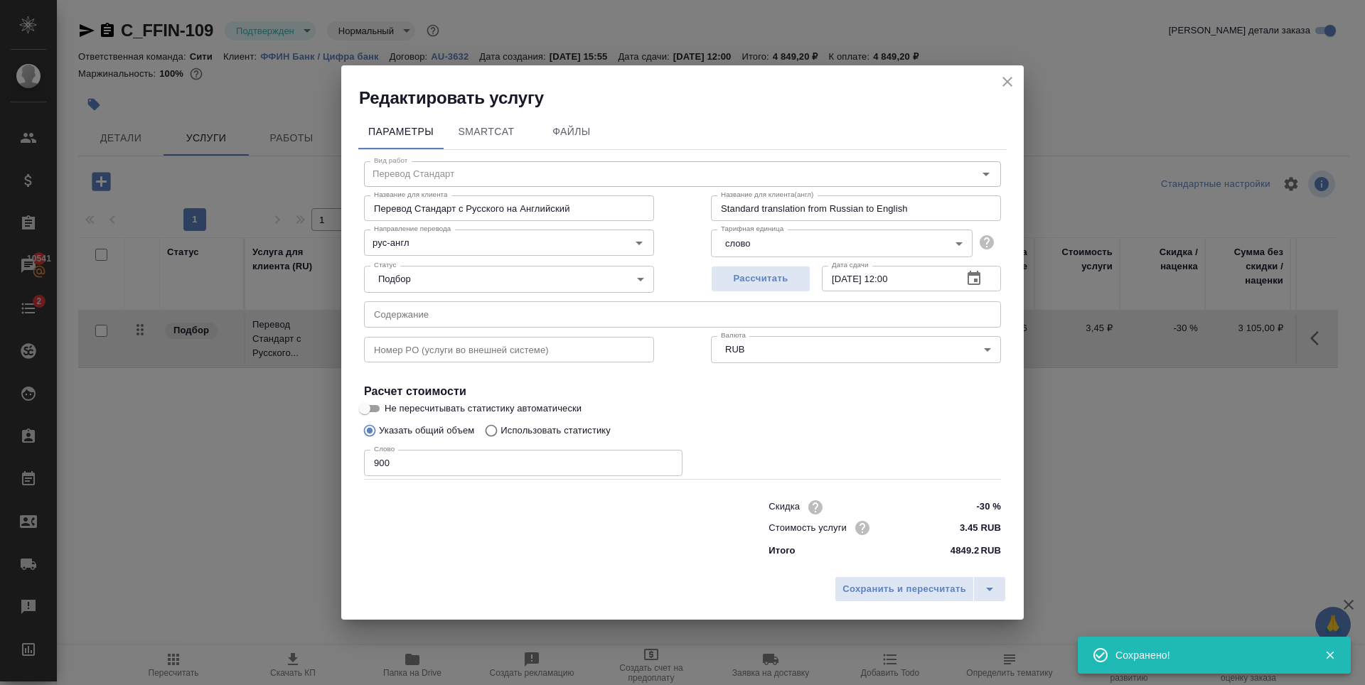
click at [471, 297] on div "Статус Подбор none Статус" at bounding box center [509, 278] width 347 height 92
drag, startPoint x: 467, startPoint y: 321, endPoint x: 460, endPoint y: 309, distance: 13.4
click at [465, 321] on input "text" at bounding box center [682, 314] width 637 height 26
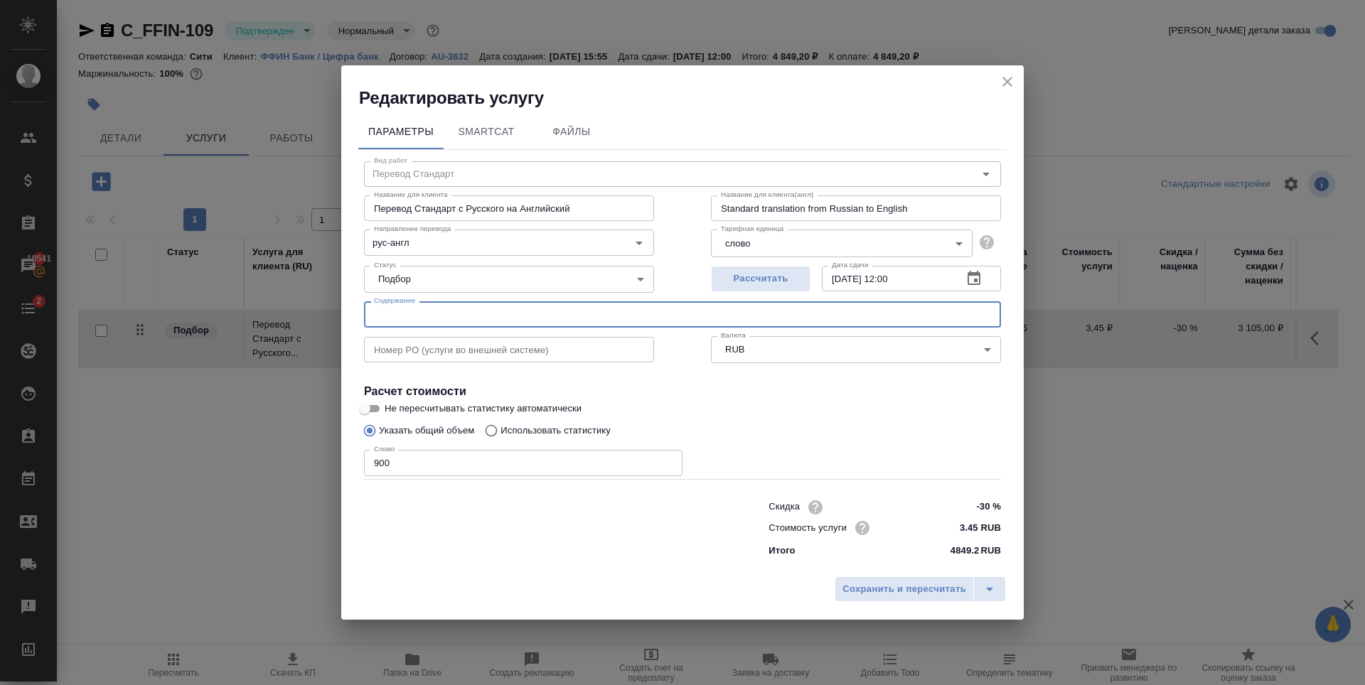
paste input "Перевод на английский"
type input "Перевод на английский (Родионова Юлия)"
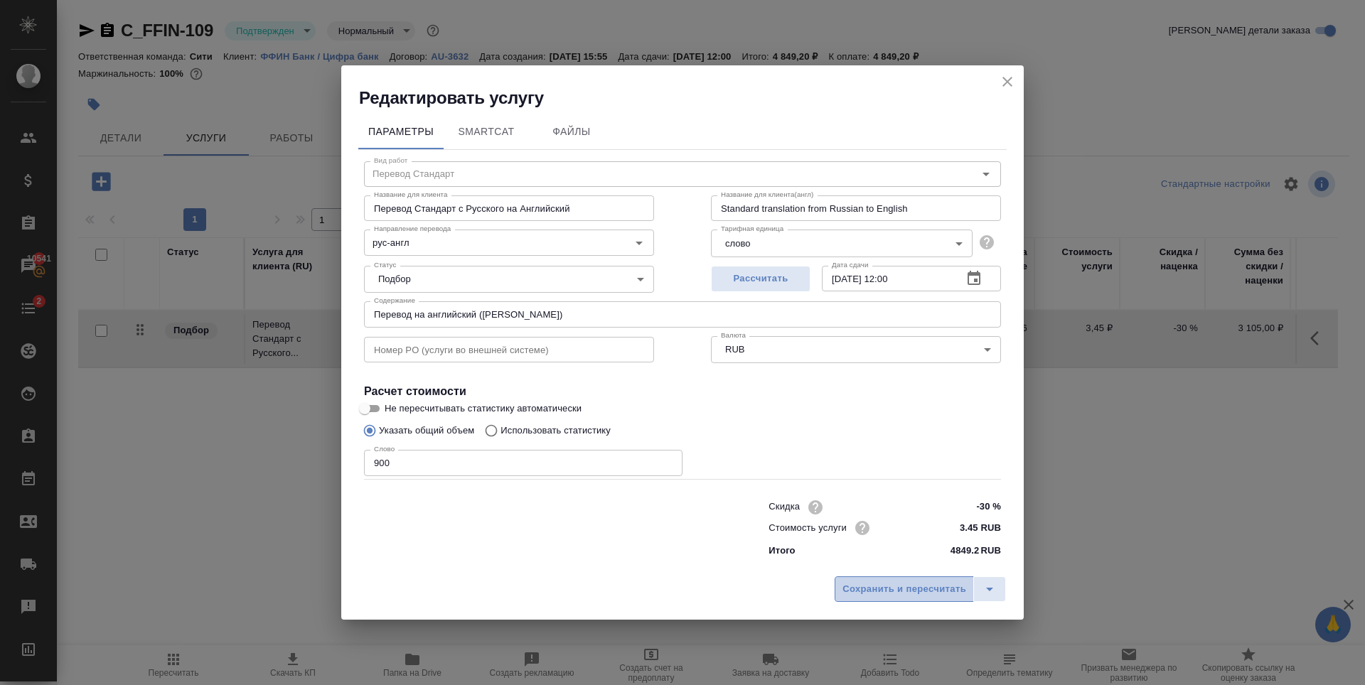
click at [839, 589] on button "Сохранить и пересчитать" at bounding box center [904, 590] width 139 height 26
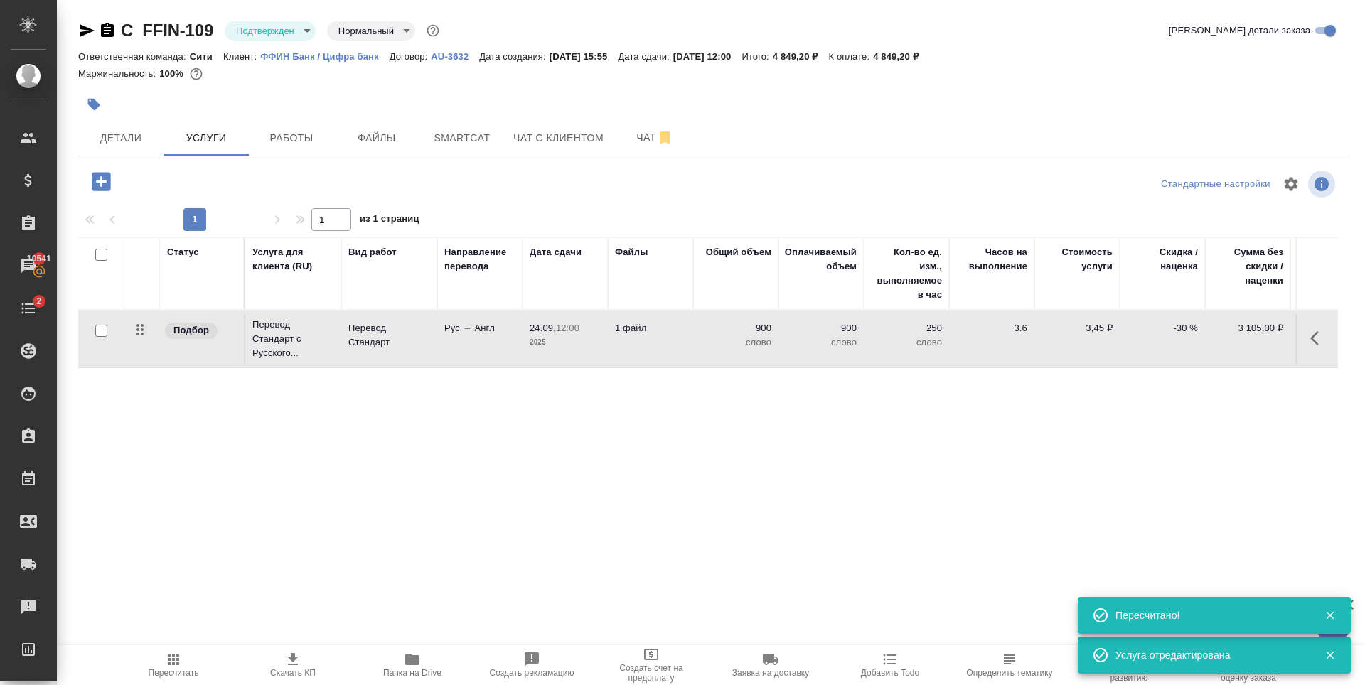
click at [385, 418] on div "Статус Услуга для клиента (RU) Вид работ Направление перевода Дата сдачи Файлы …" at bounding box center [708, 390] width 1260 height 306
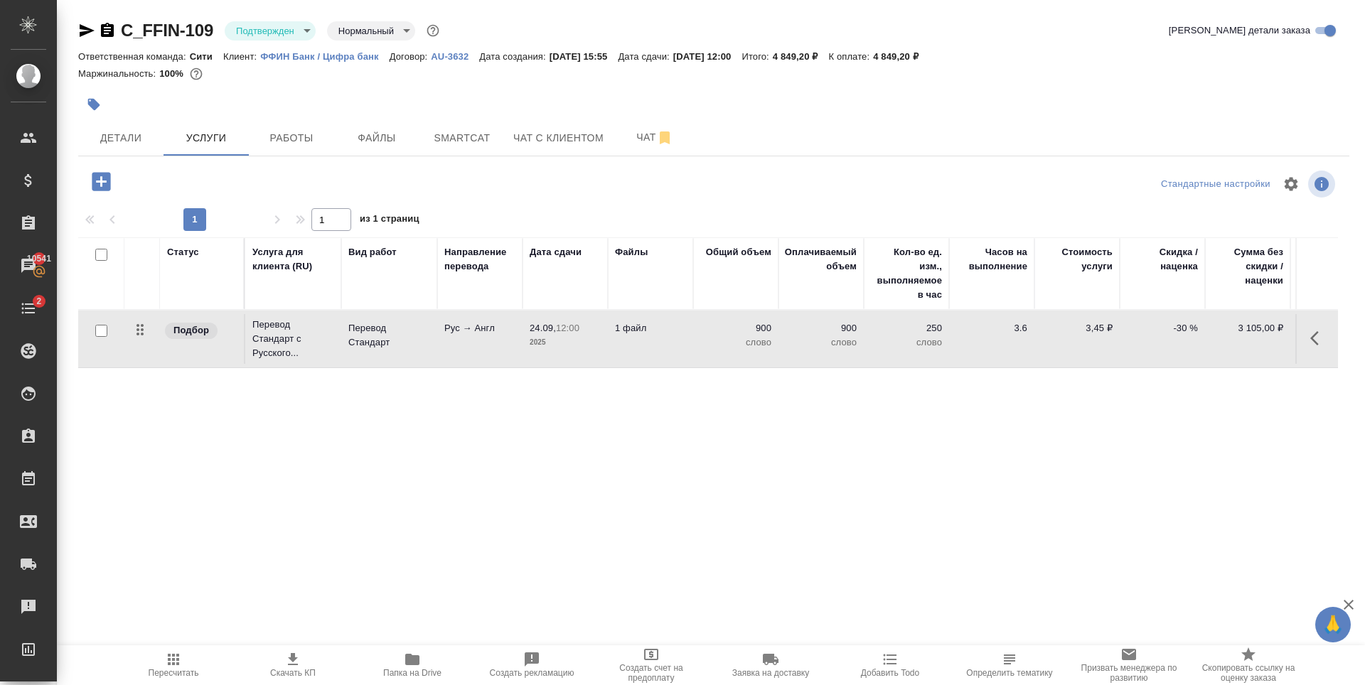
click at [950, 444] on div "Статус Услуга для клиента (RU) Вид работ Направление перевода Дата сдачи Файлы …" at bounding box center [708, 390] width 1260 height 306
click at [576, 457] on div "Статус Услуга для клиента (RU) Вид работ Направление перевода Дата сдачи Файлы …" at bounding box center [708, 390] width 1260 height 306
click at [149, 144] on span "Детали" at bounding box center [121, 138] width 68 height 18
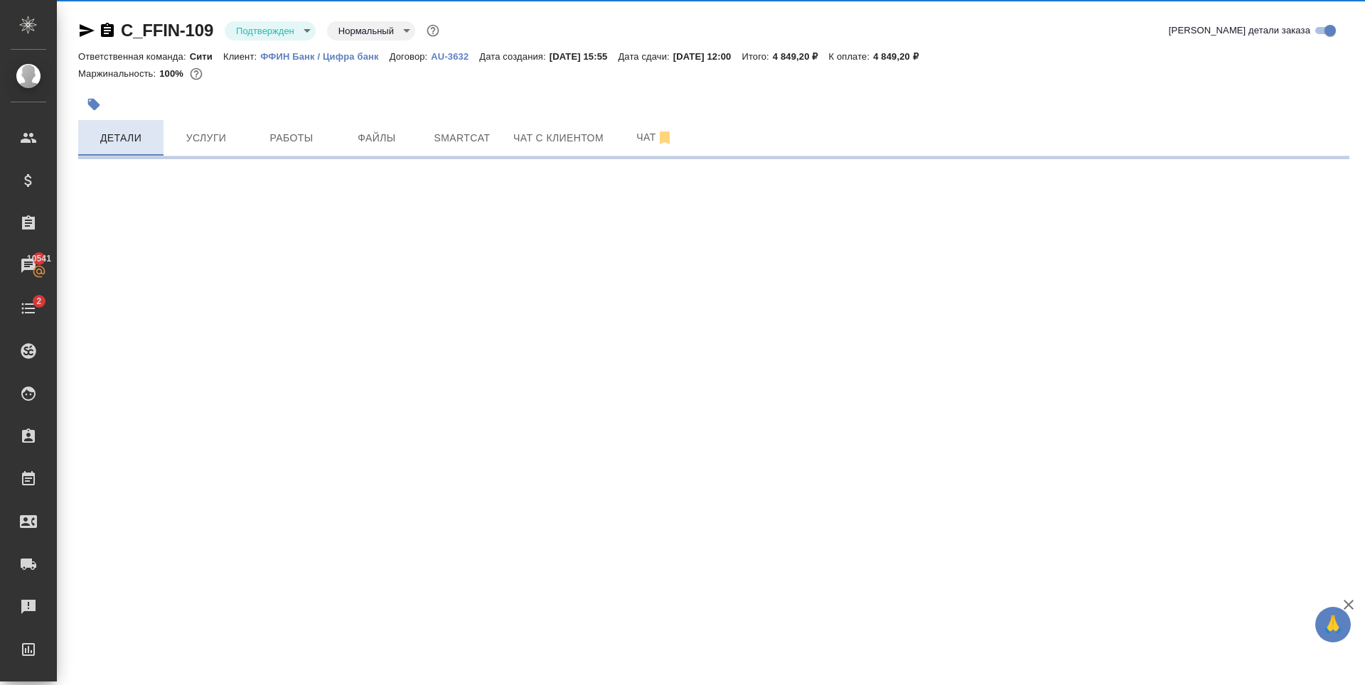
select select "RU"
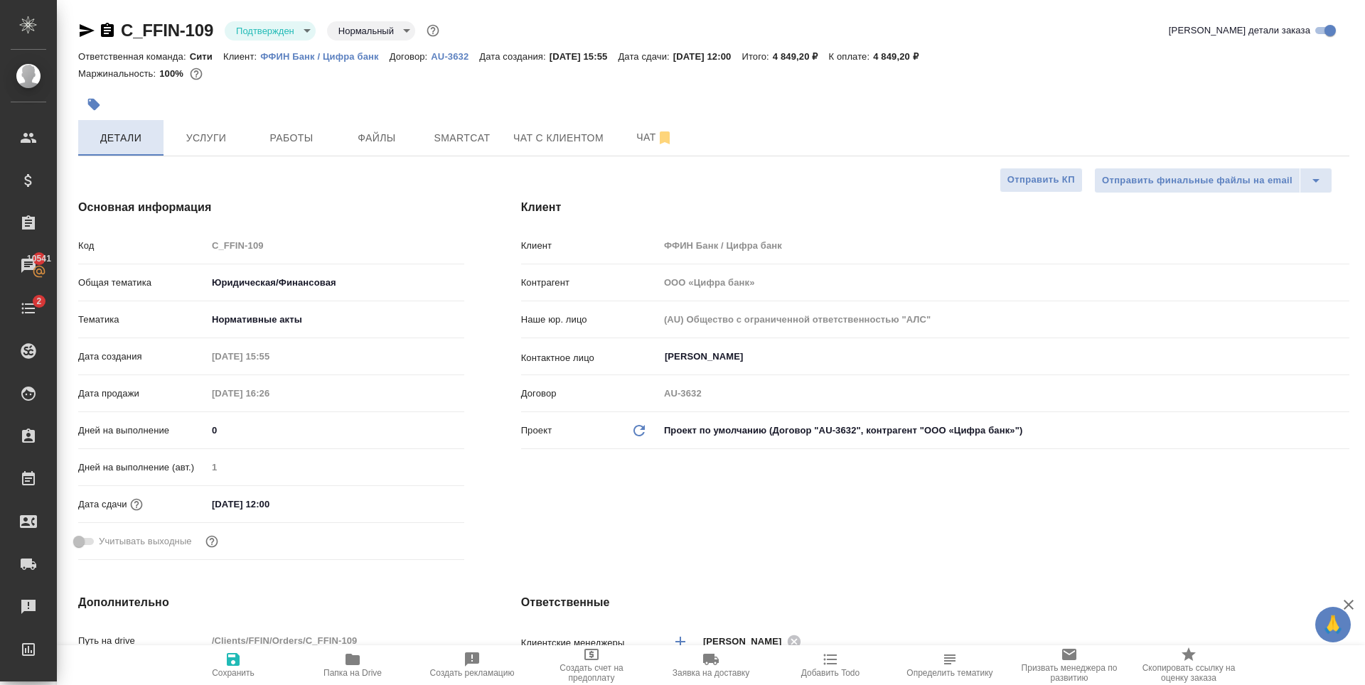
type textarea "x"
click at [605, 520] on div "Клиент Клиент ФФИН Банк / Цифра банк Контрагент ООО «Цифра банк» Наше юр. лицо …" at bounding box center [935, 383] width 885 height 424
type textarea "x"
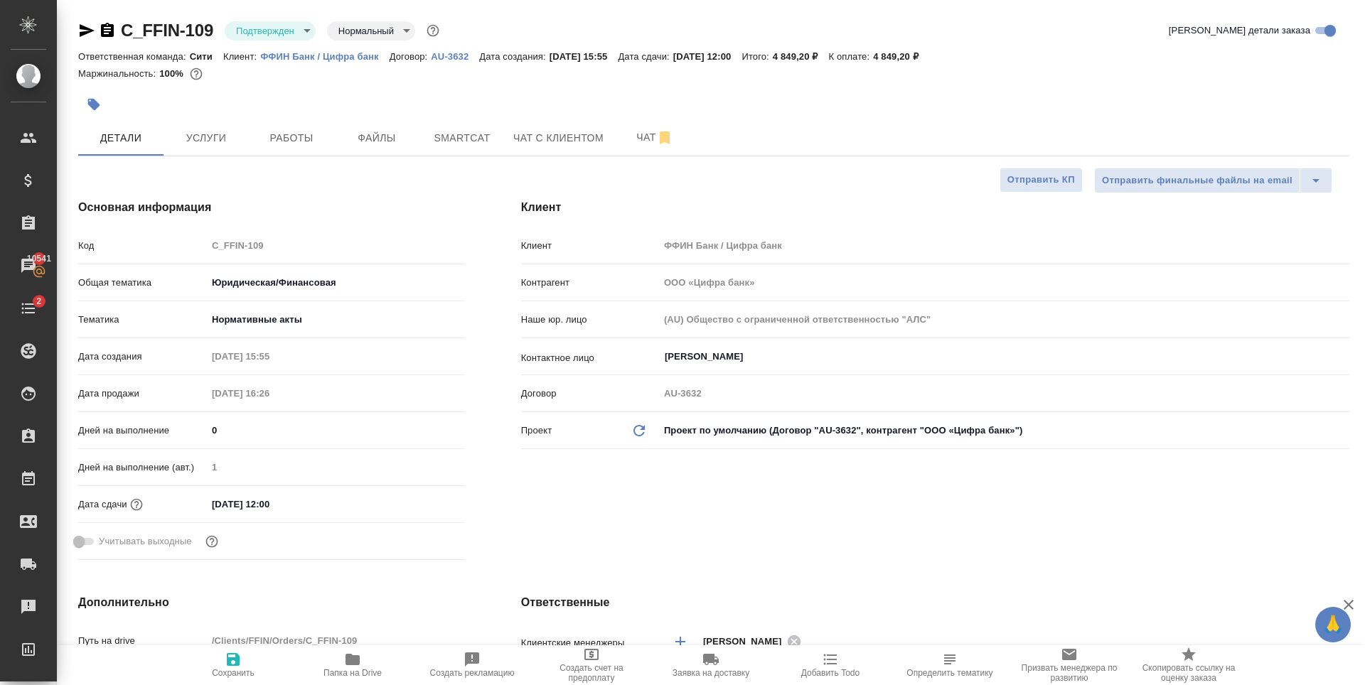
type textarea "x"
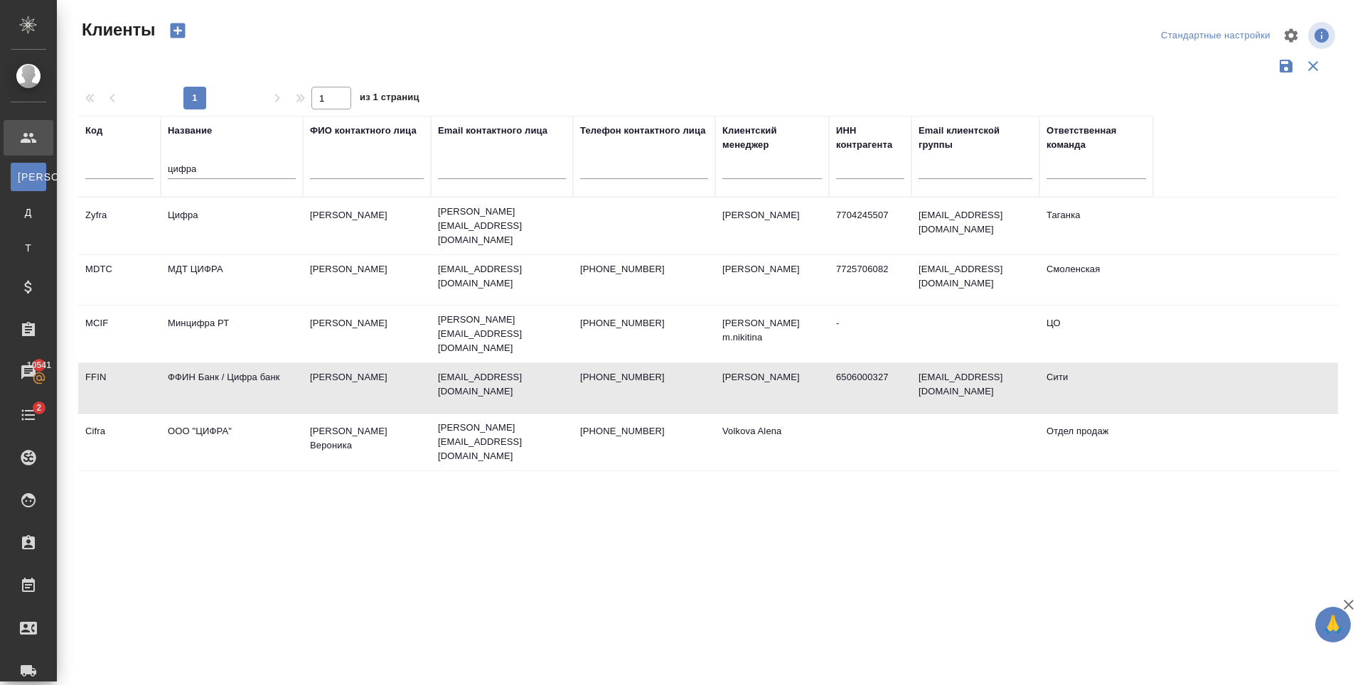
select select "RU"
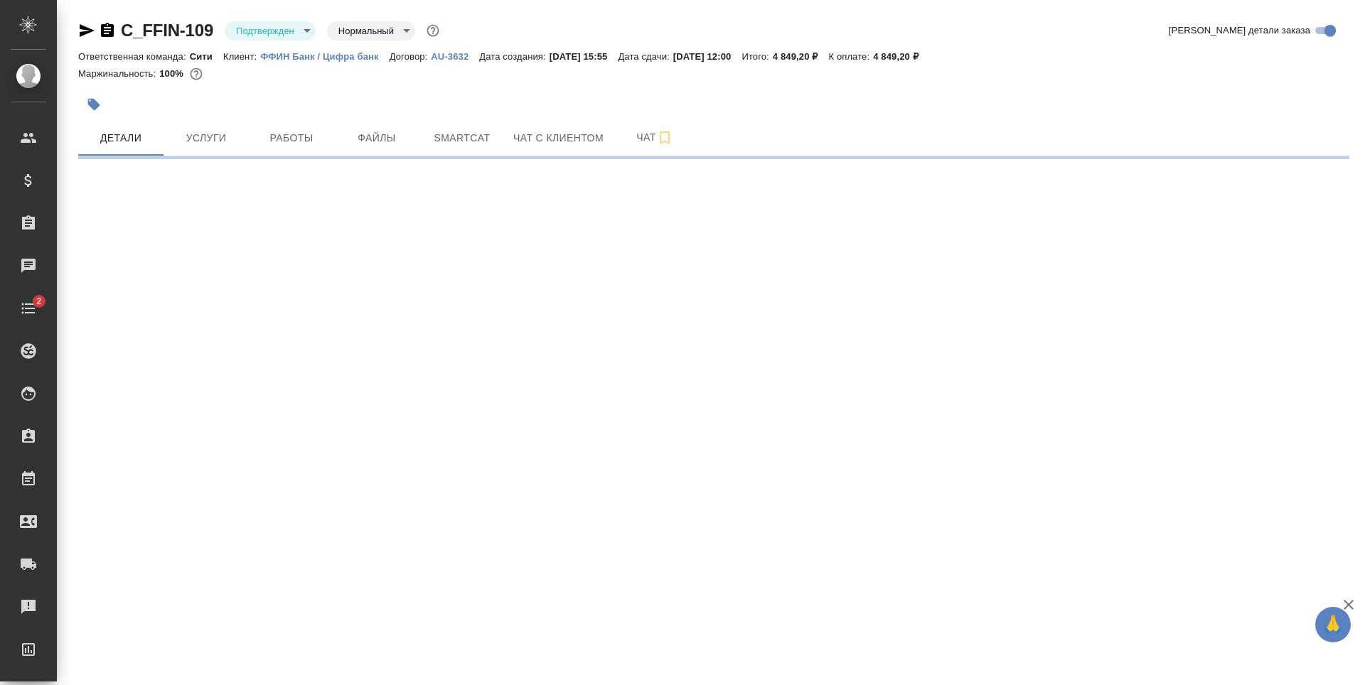
select select "RU"
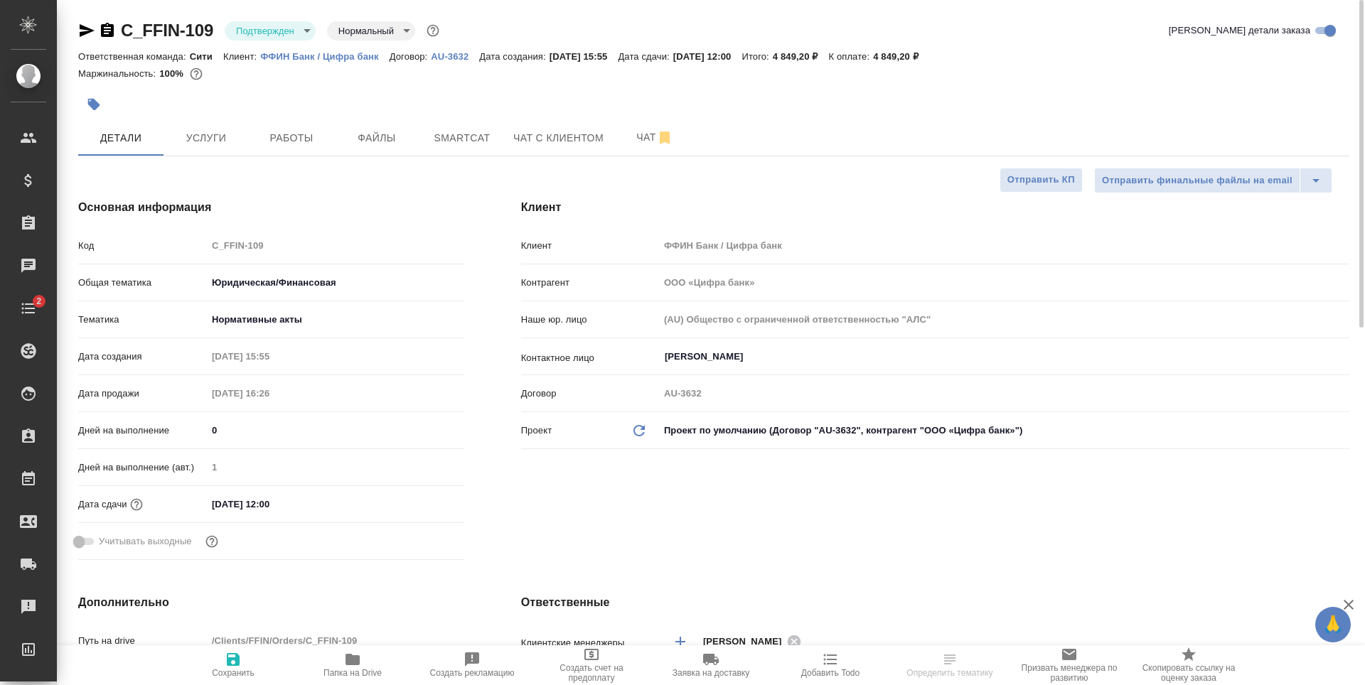
click at [920, 69] on div "Маржинальность: 100%" at bounding box center [713, 74] width 1271 height 18
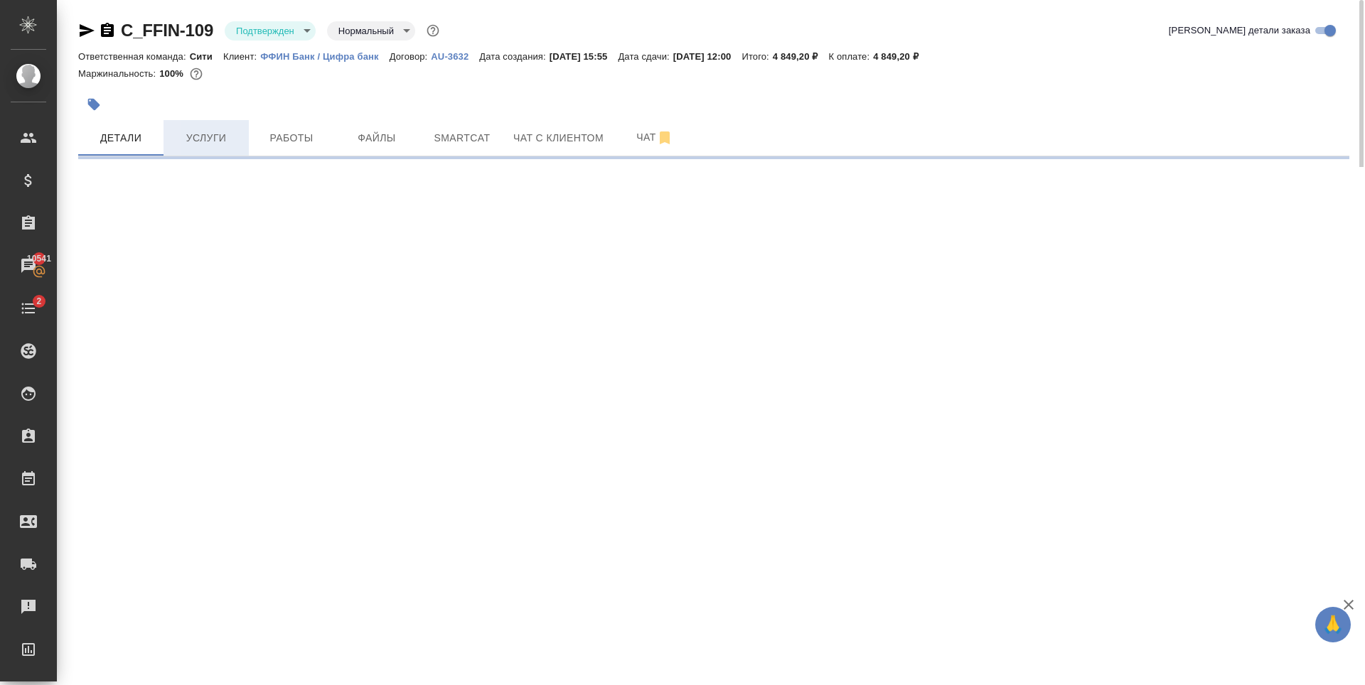
select select "RU"
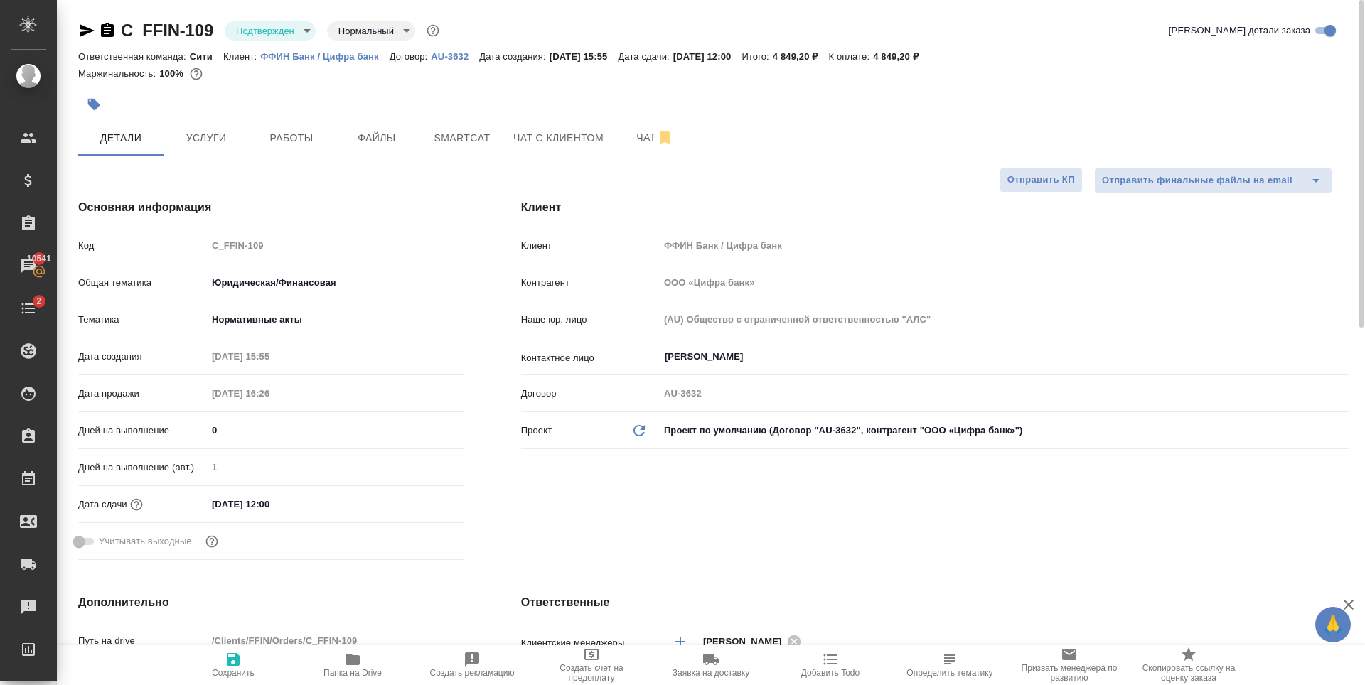
type textarea "x"
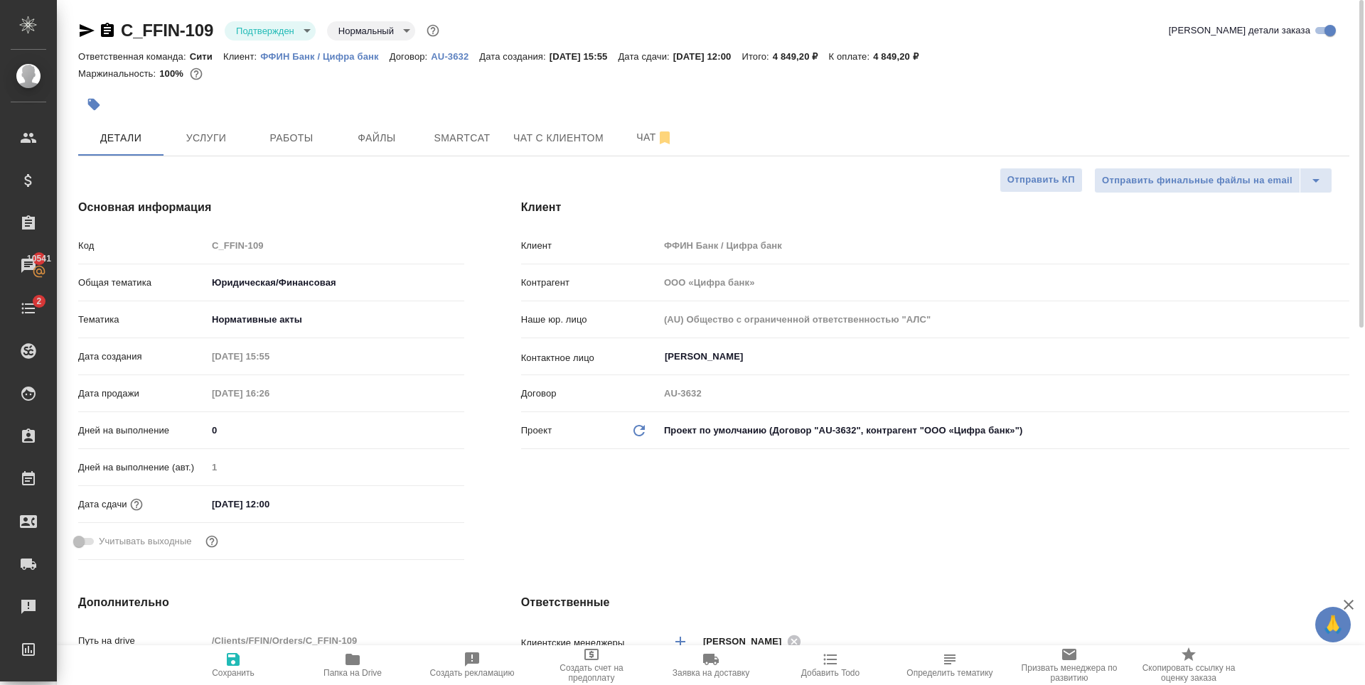
type textarea "x"
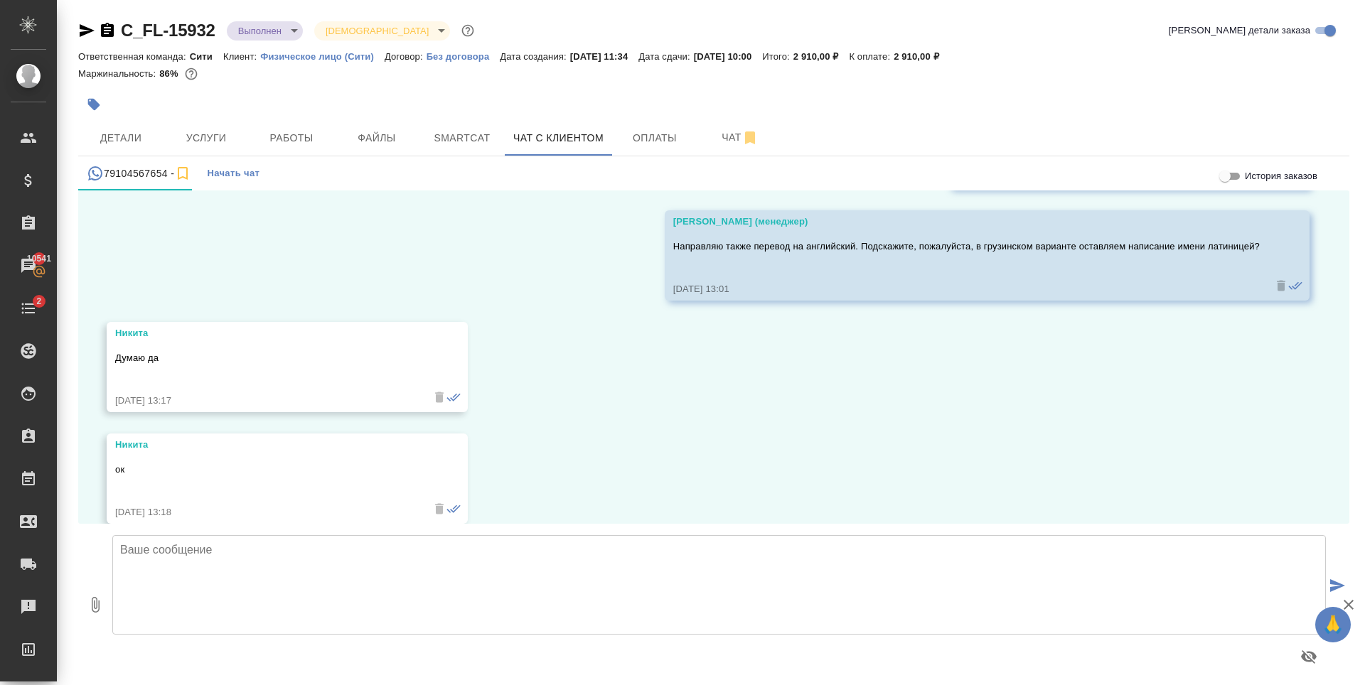
scroll to position [2091, 0]
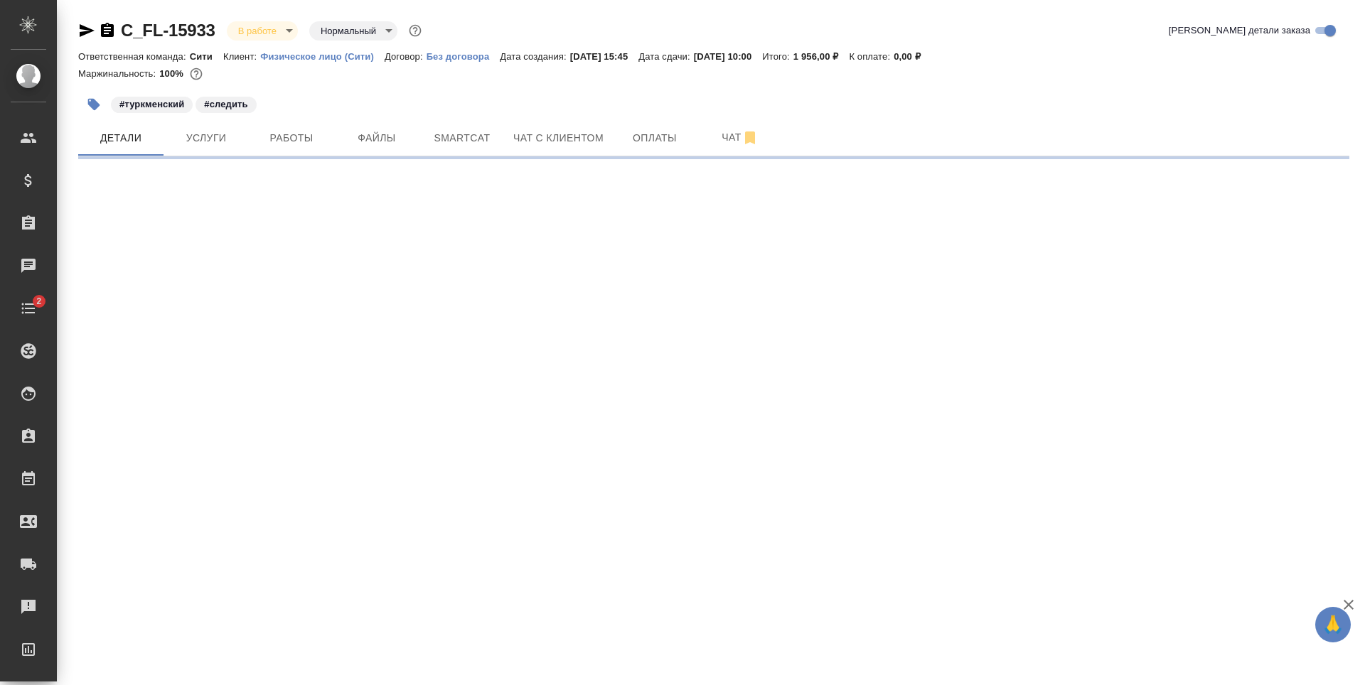
select select "RU"
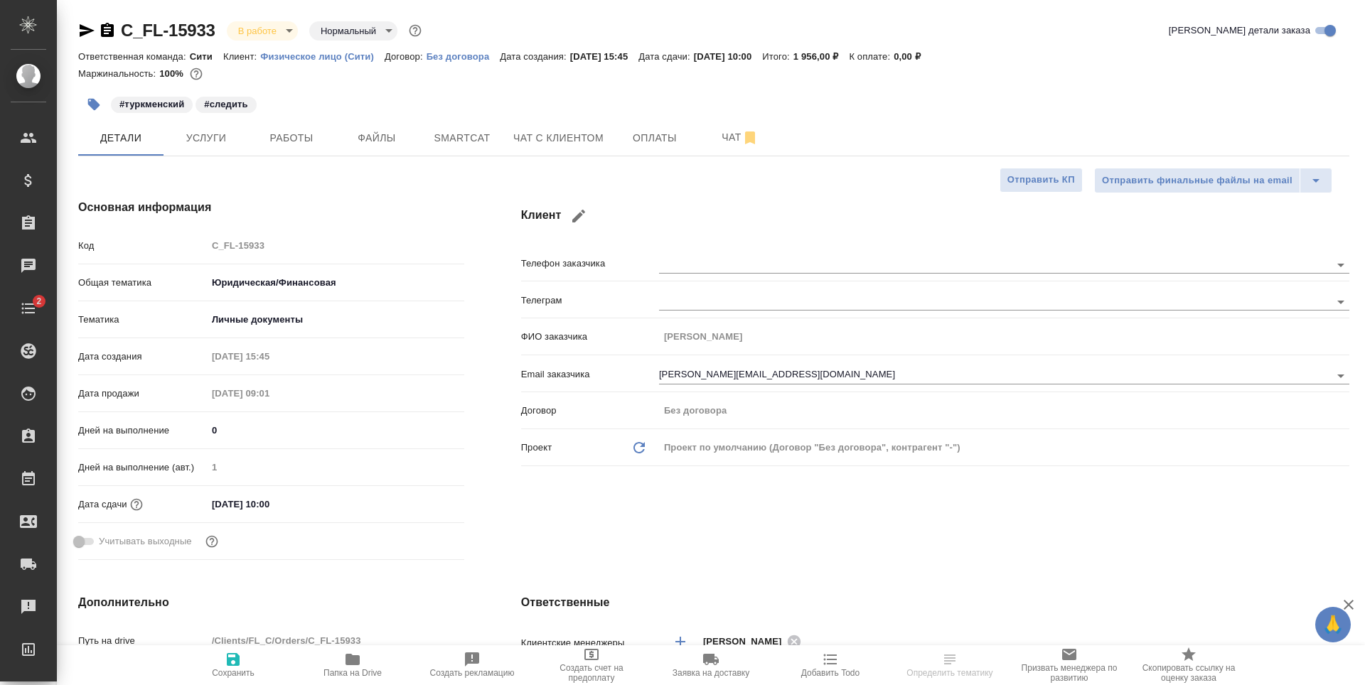
type textarea "x"
click at [378, 132] on span "Файлы" at bounding box center [377, 138] width 68 height 18
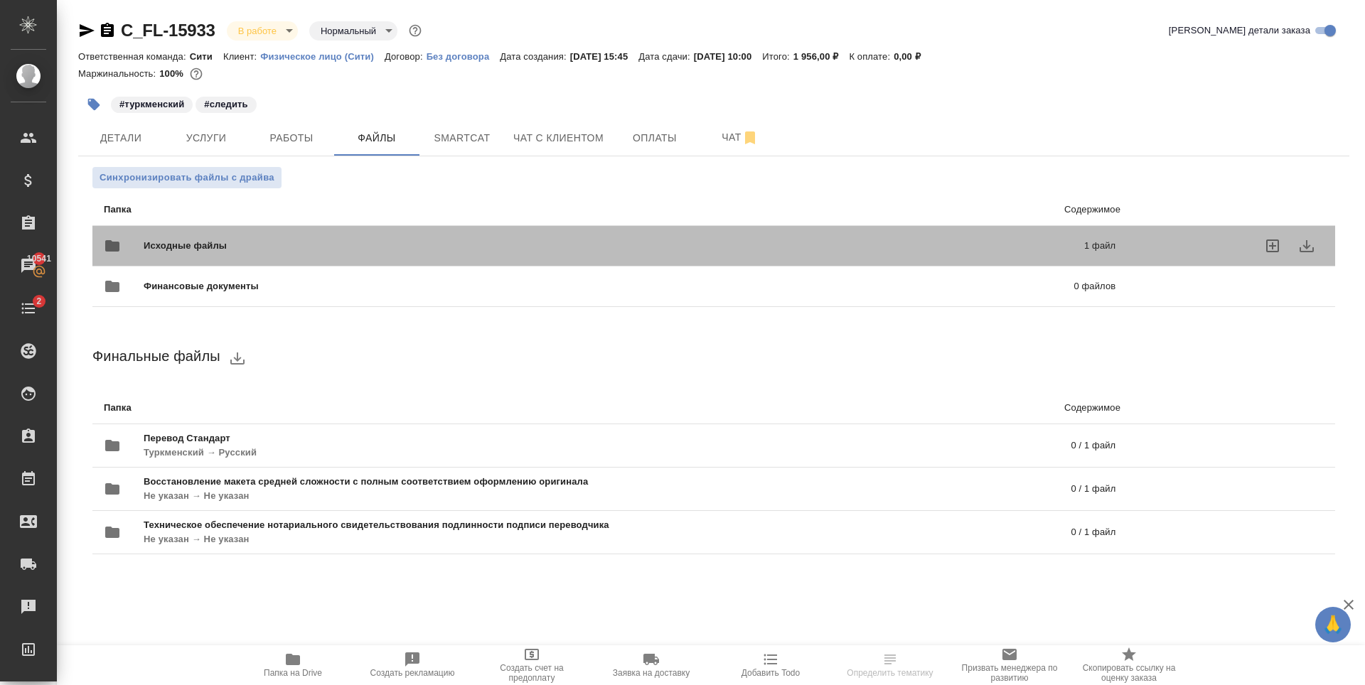
click at [581, 252] on span "Исходные файлы" at bounding box center [400, 246] width 512 height 14
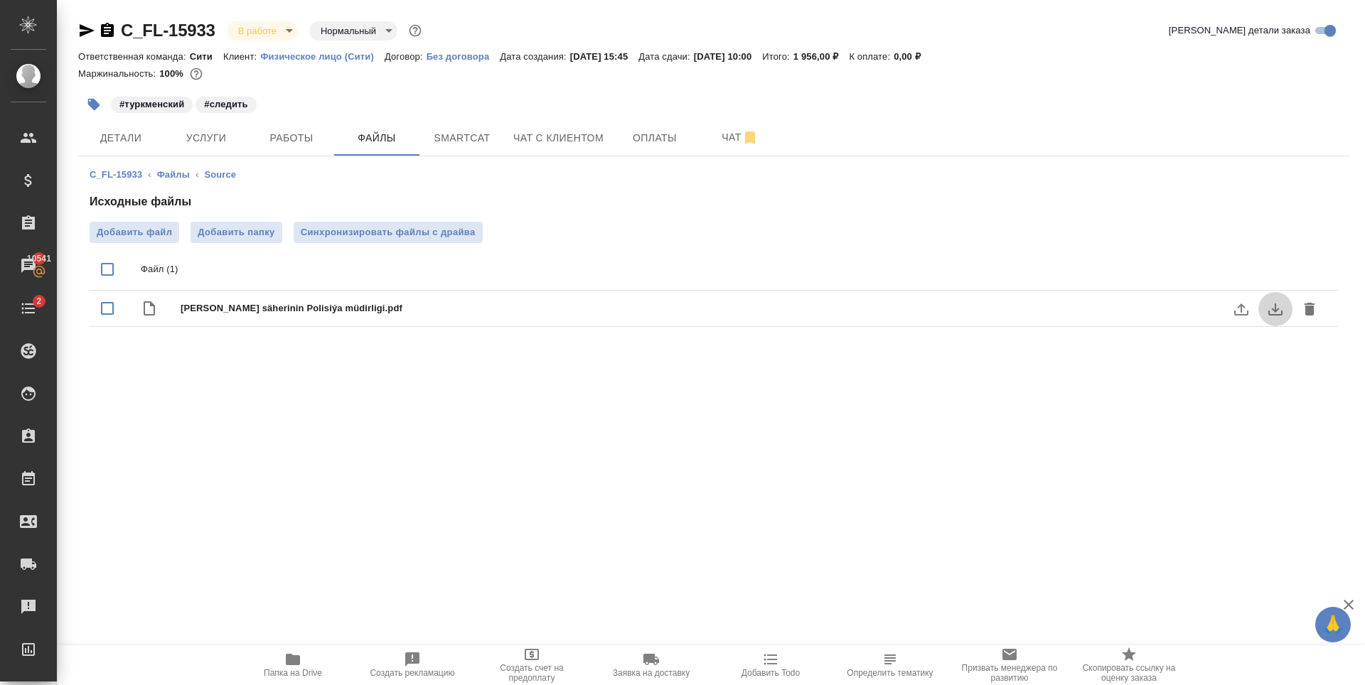
click at [1279, 304] on icon "download" at bounding box center [1275, 309] width 17 height 17
click at [299, 148] on button "Работы" at bounding box center [291, 138] width 85 height 36
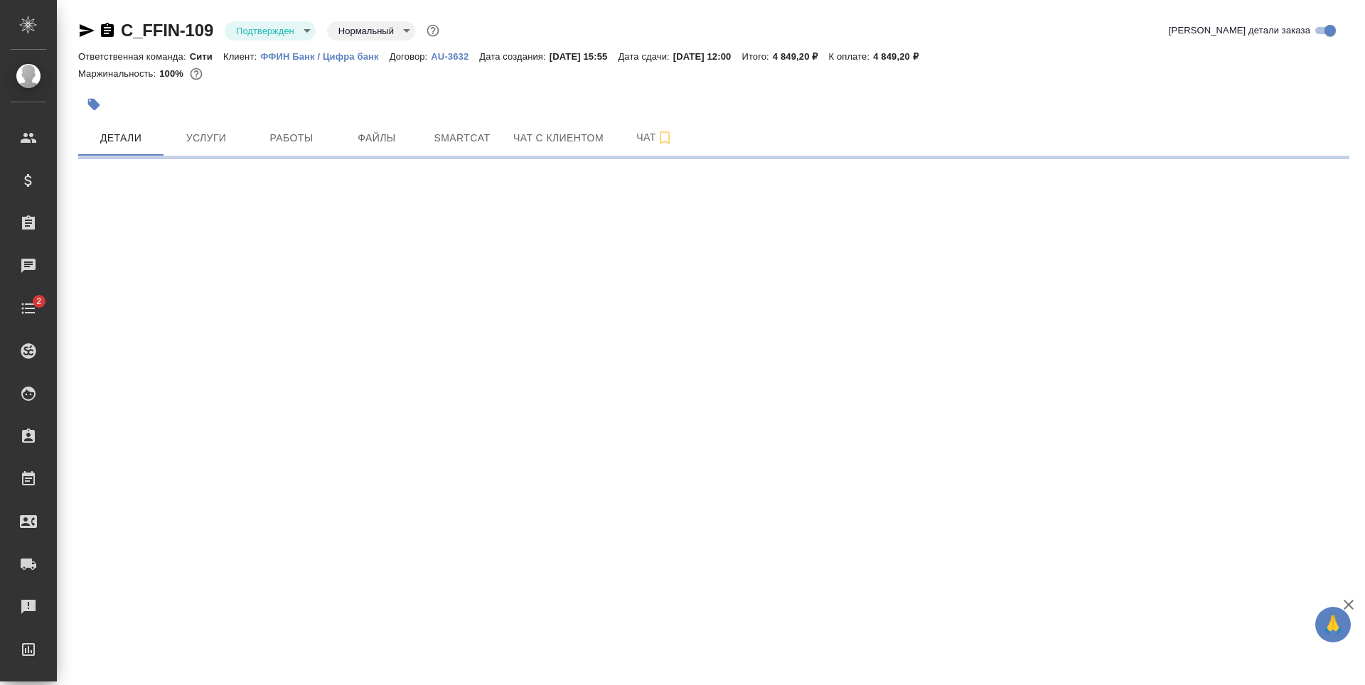
select select "RU"
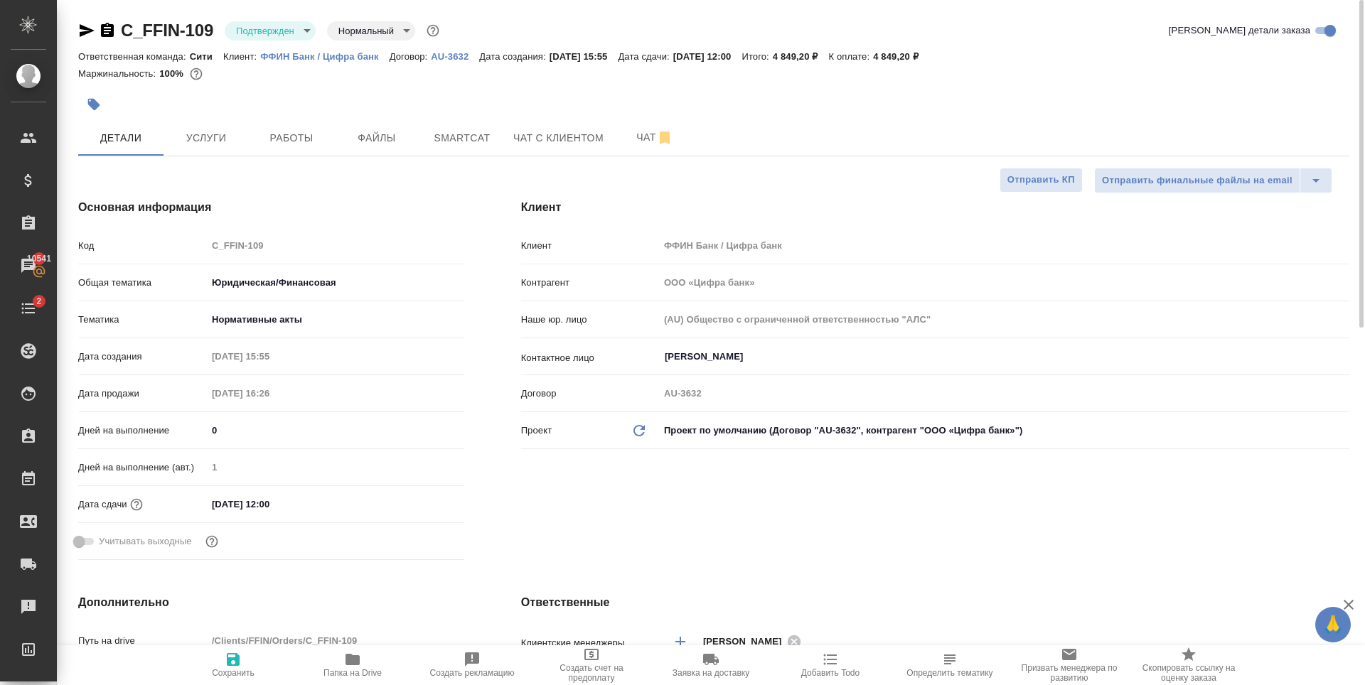
type textarea "x"
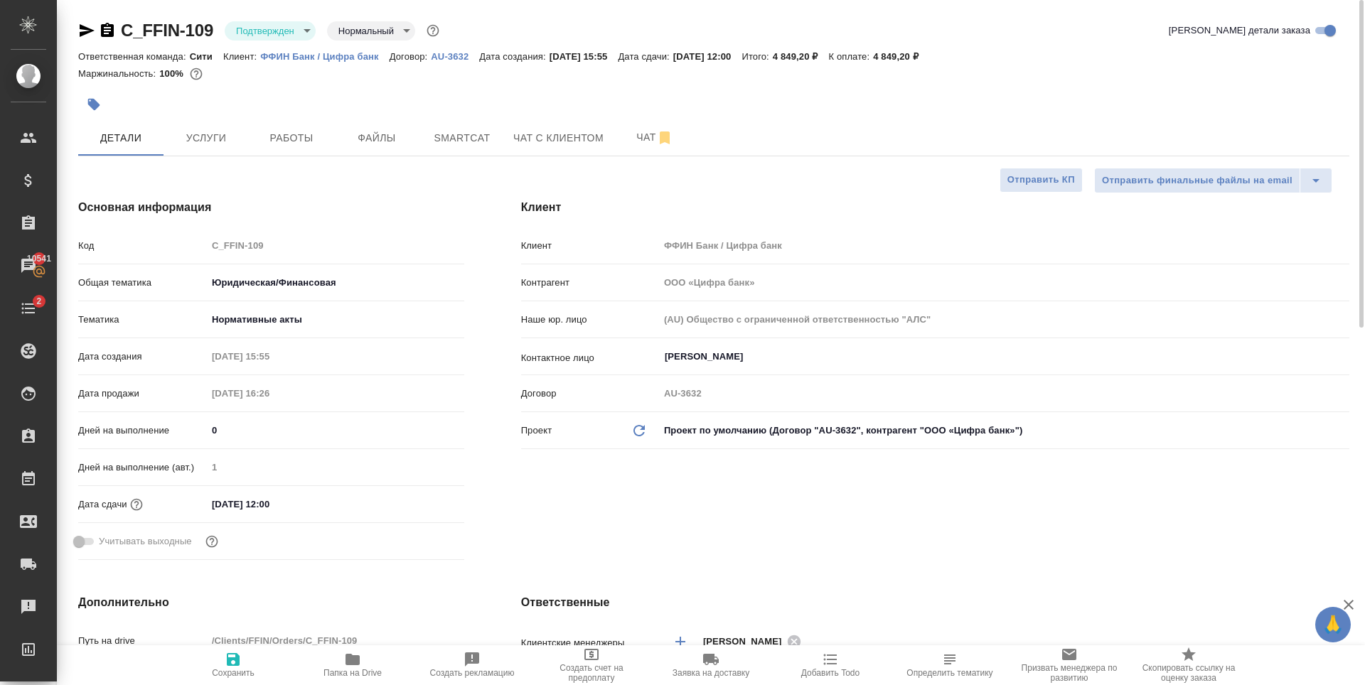
type textarea "x"
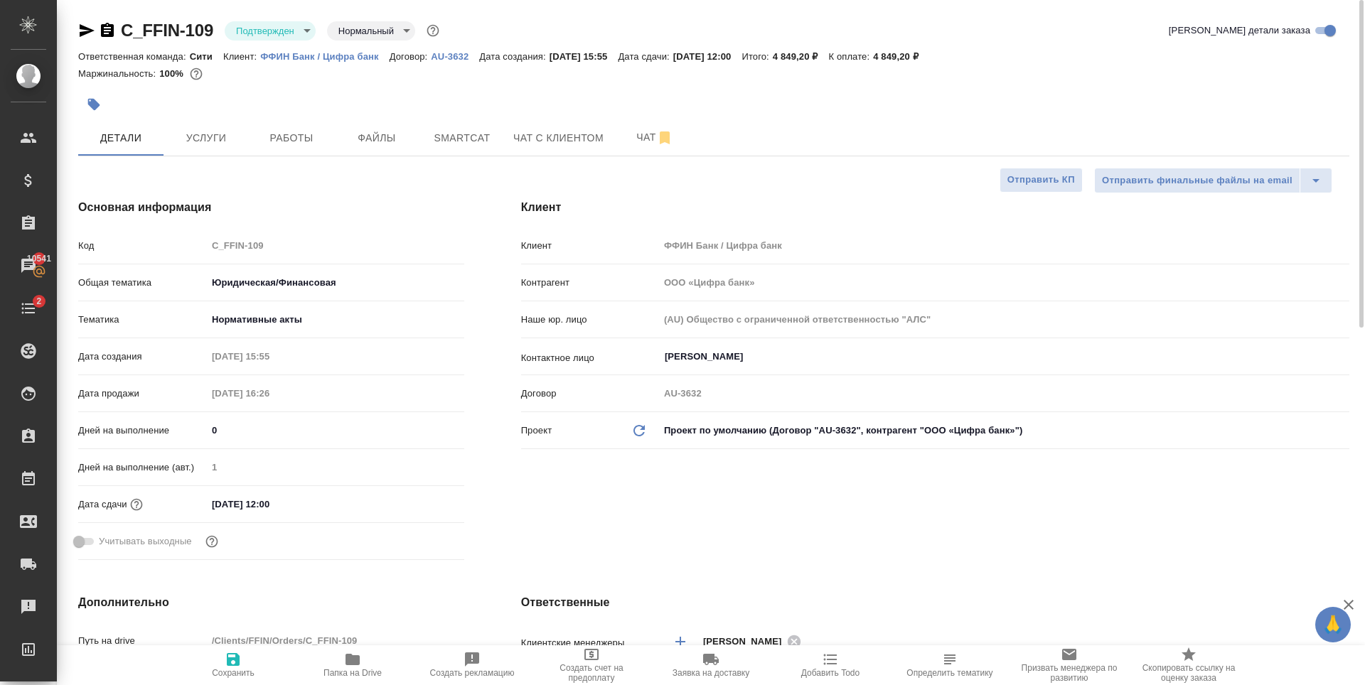
type textarea "x"
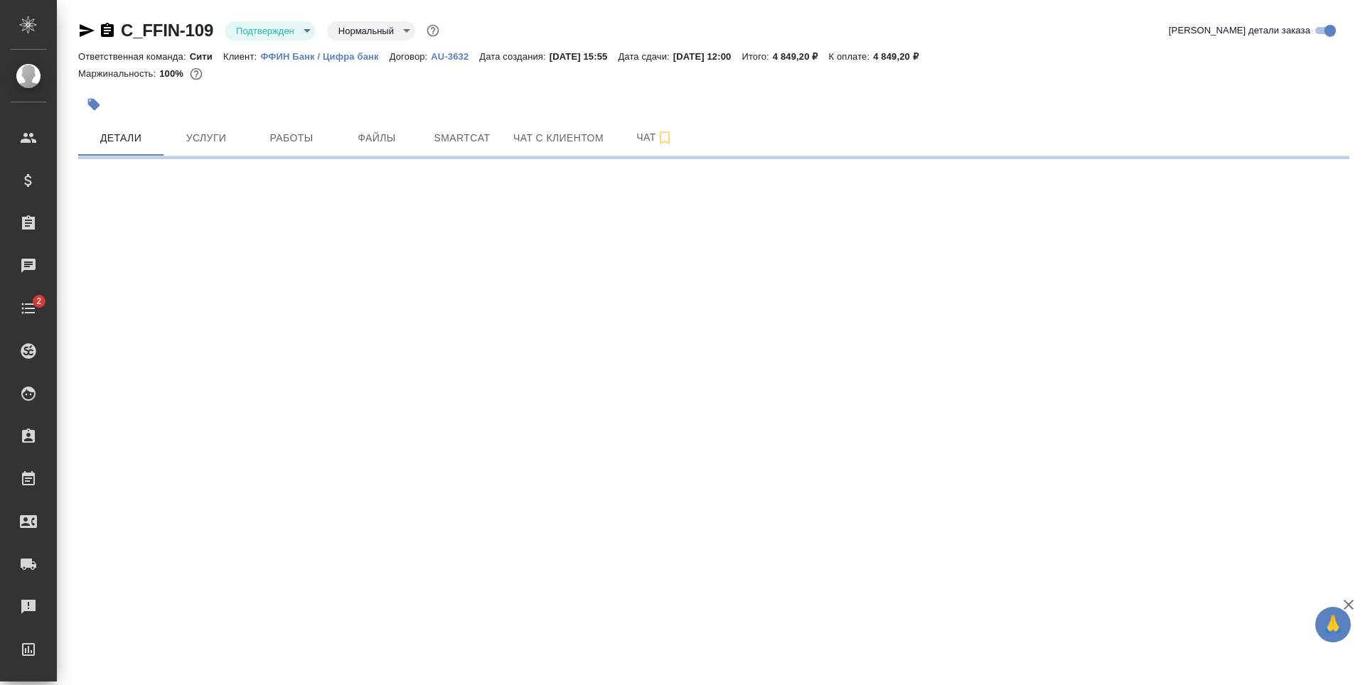
select select "RU"
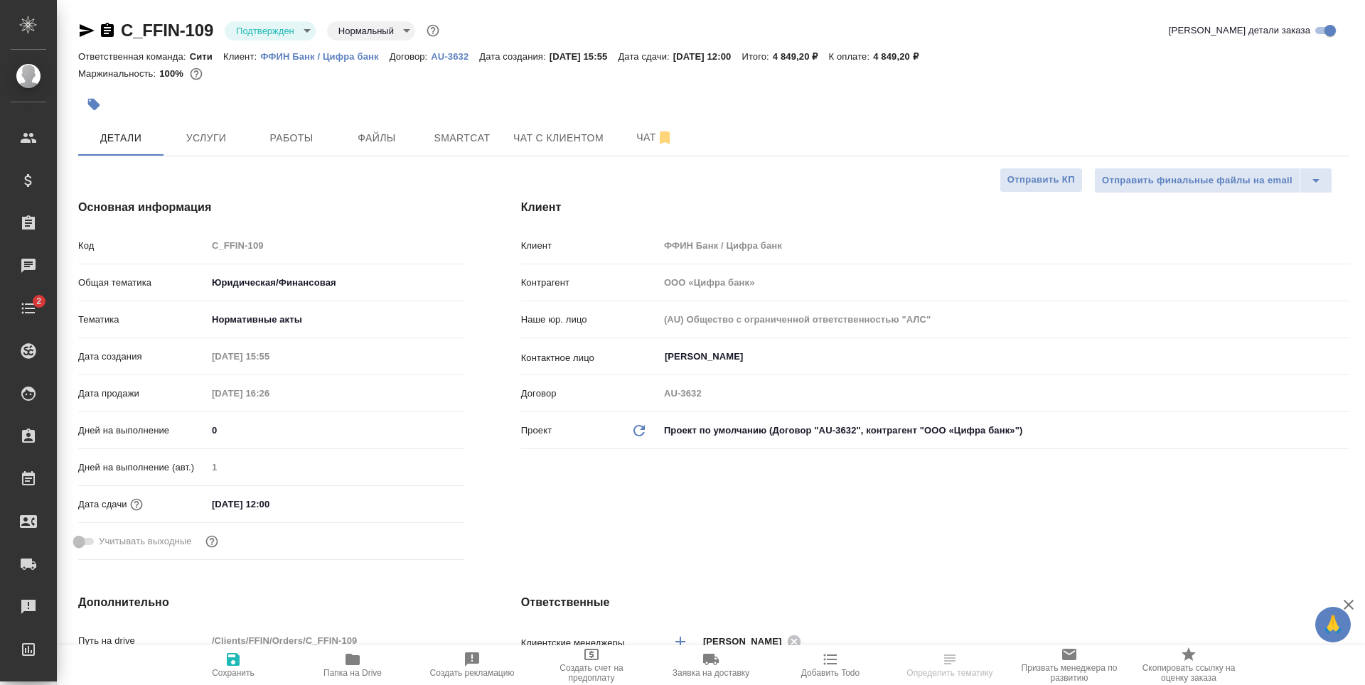
type textarea "x"
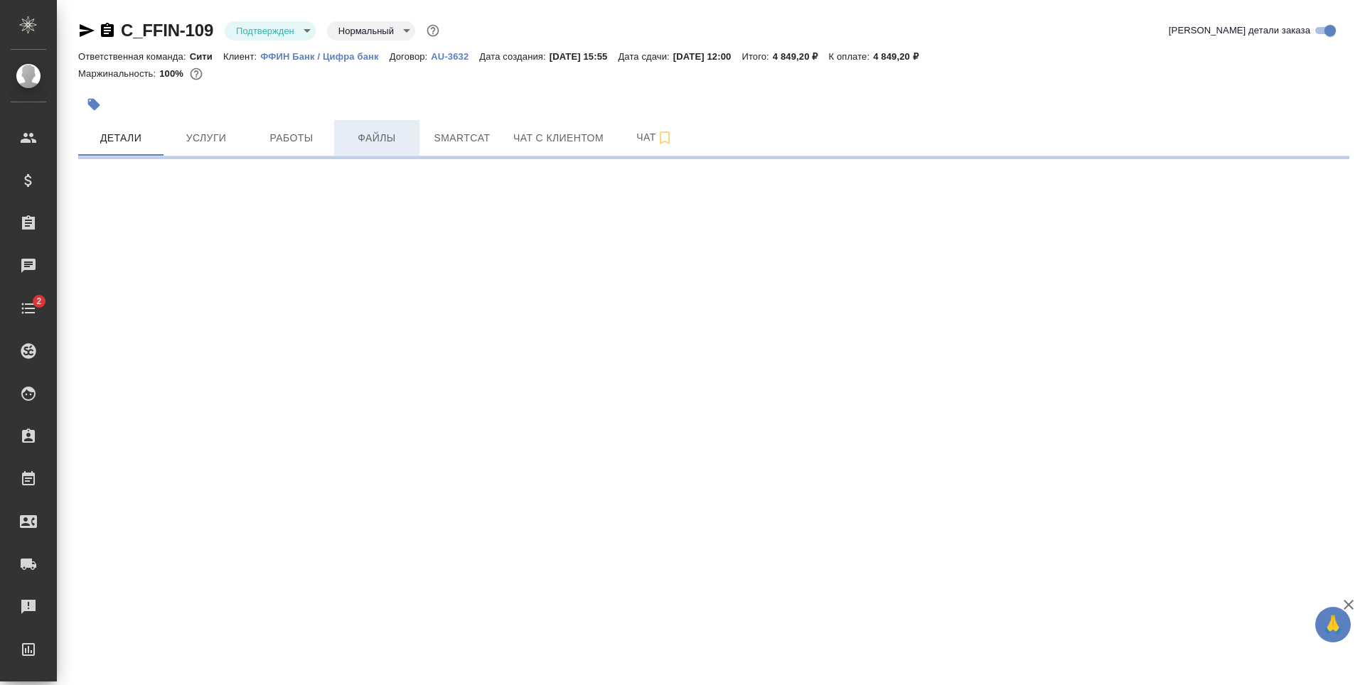
select select "RU"
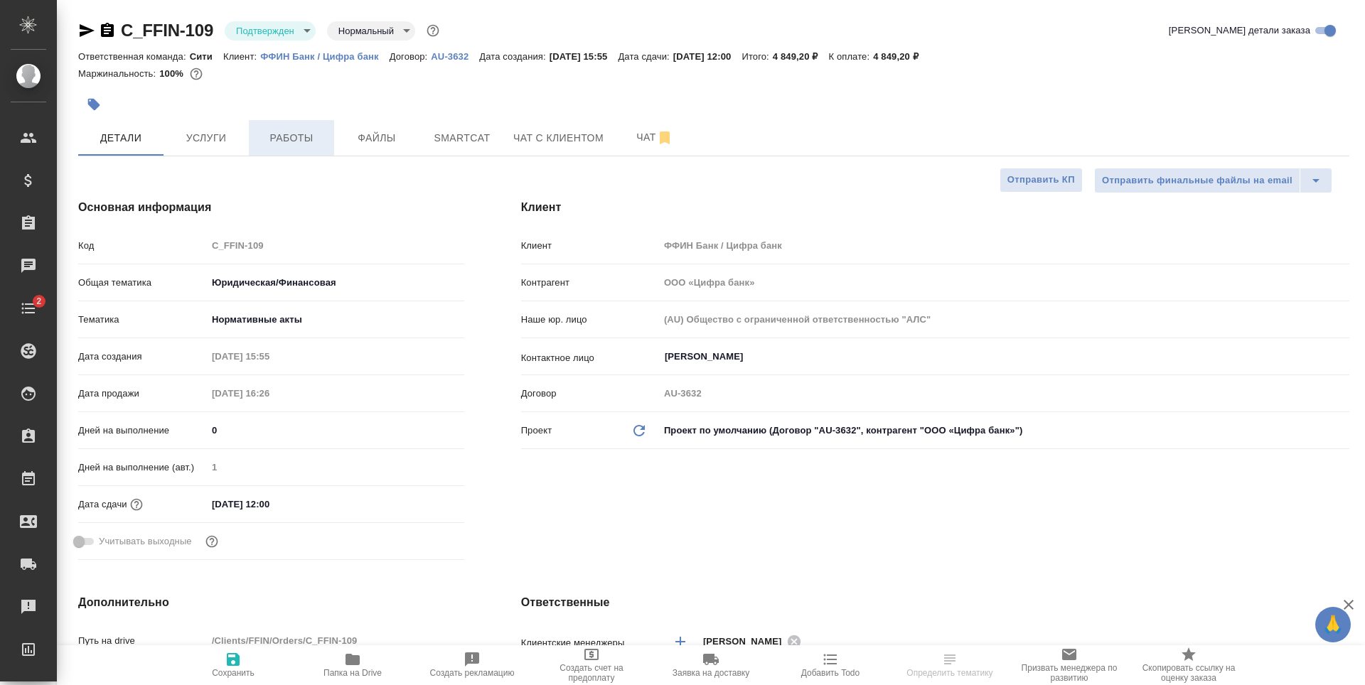
click at [276, 131] on span "Работы" at bounding box center [291, 138] width 68 height 18
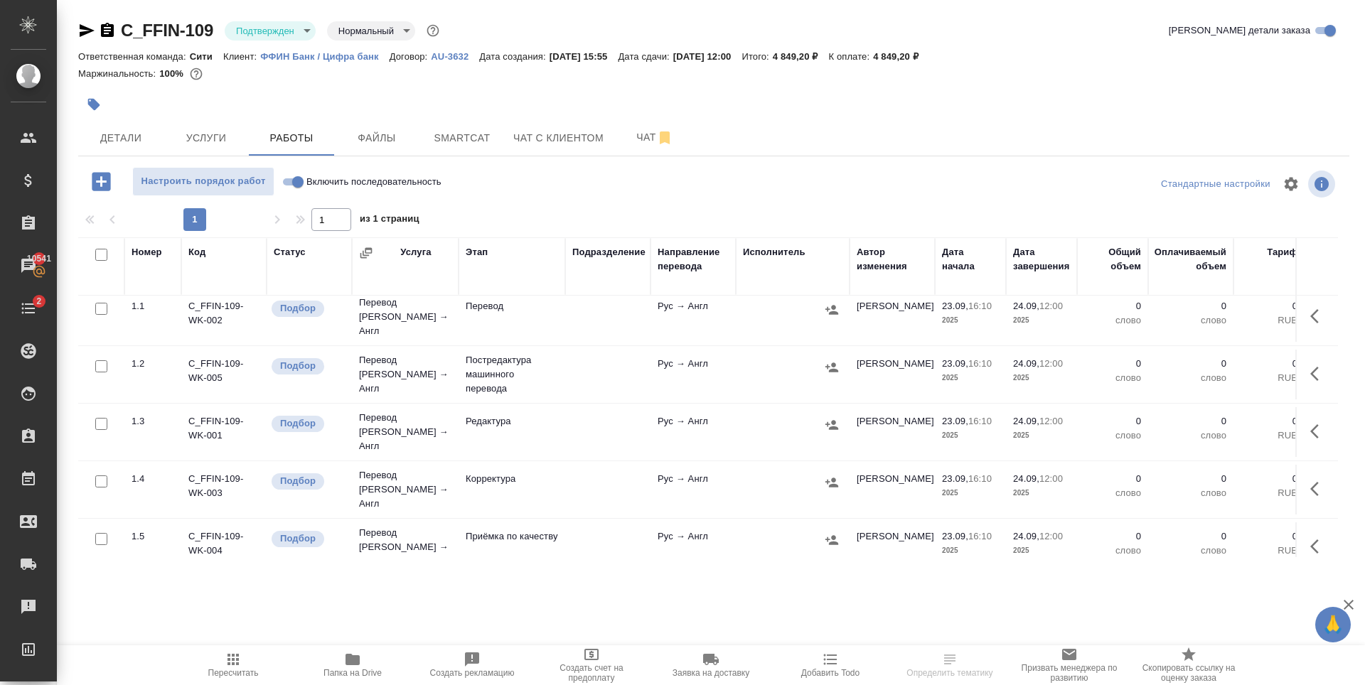
scroll to position [9, 0]
click at [215, 134] on span "Услуги" at bounding box center [206, 138] width 68 height 18
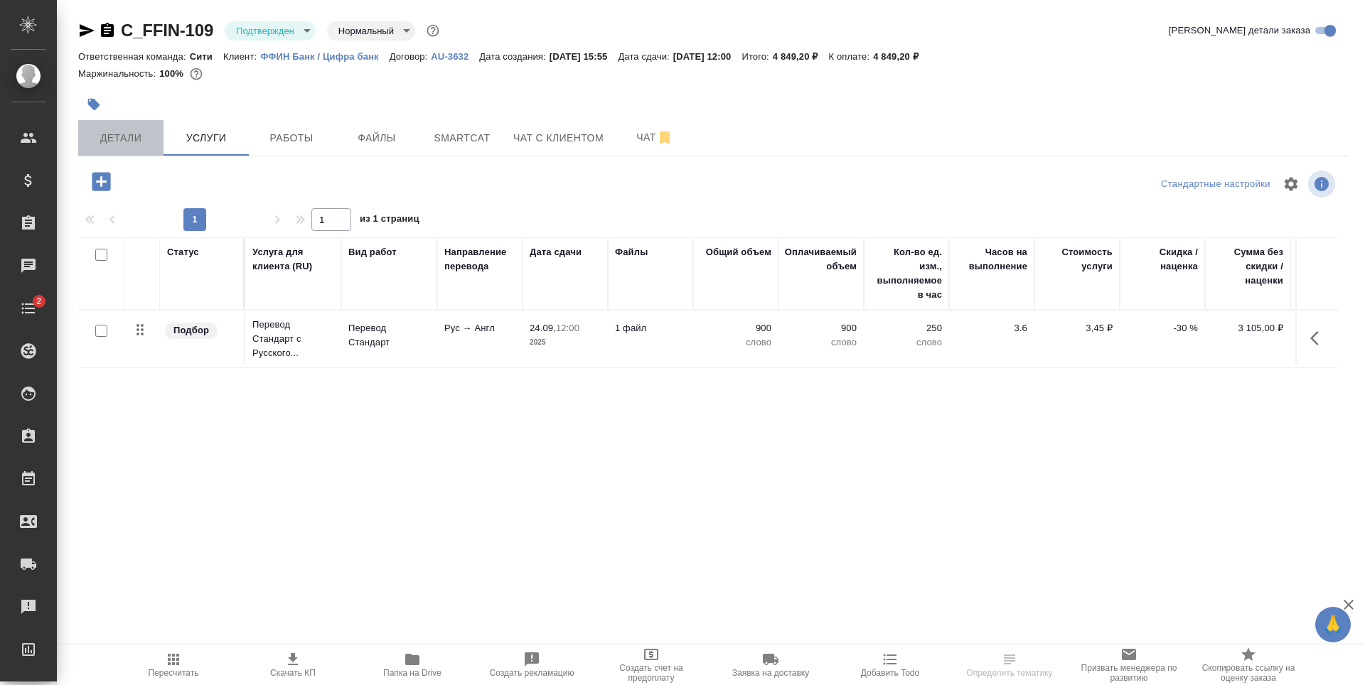
click at [121, 124] on button "Детали" at bounding box center [120, 138] width 85 height 36
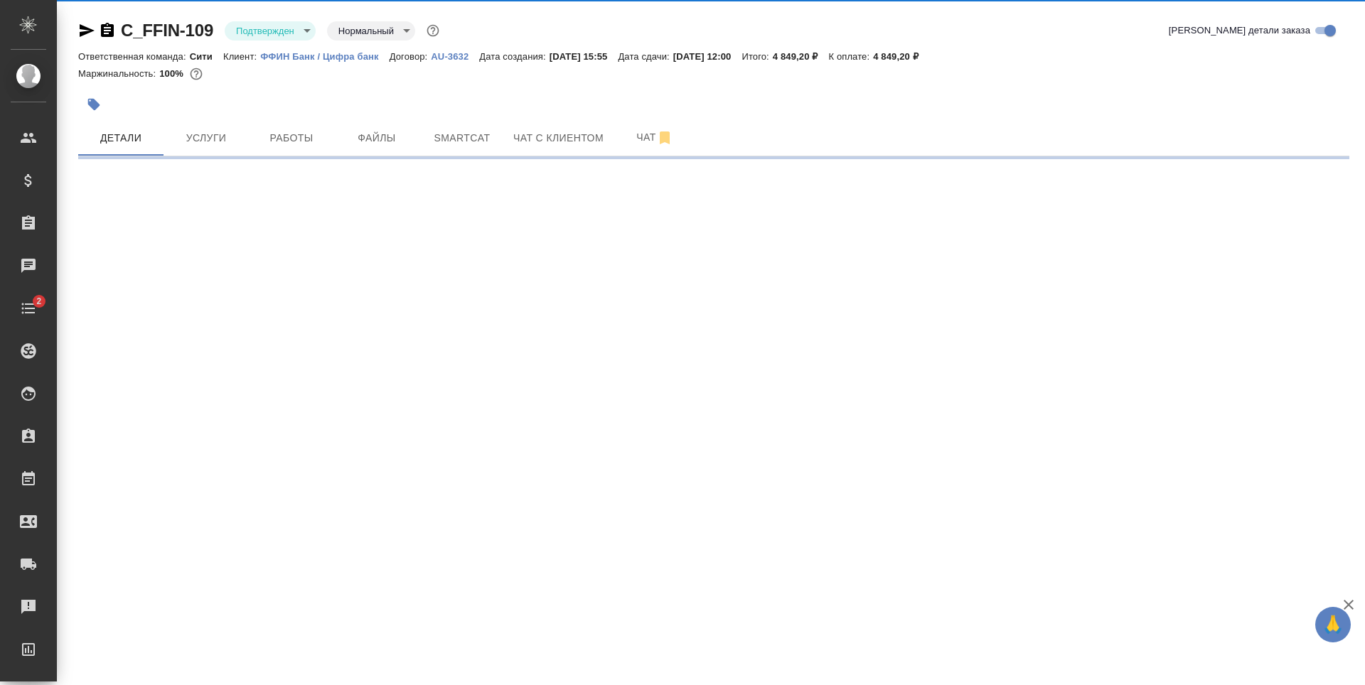
select select "RU"
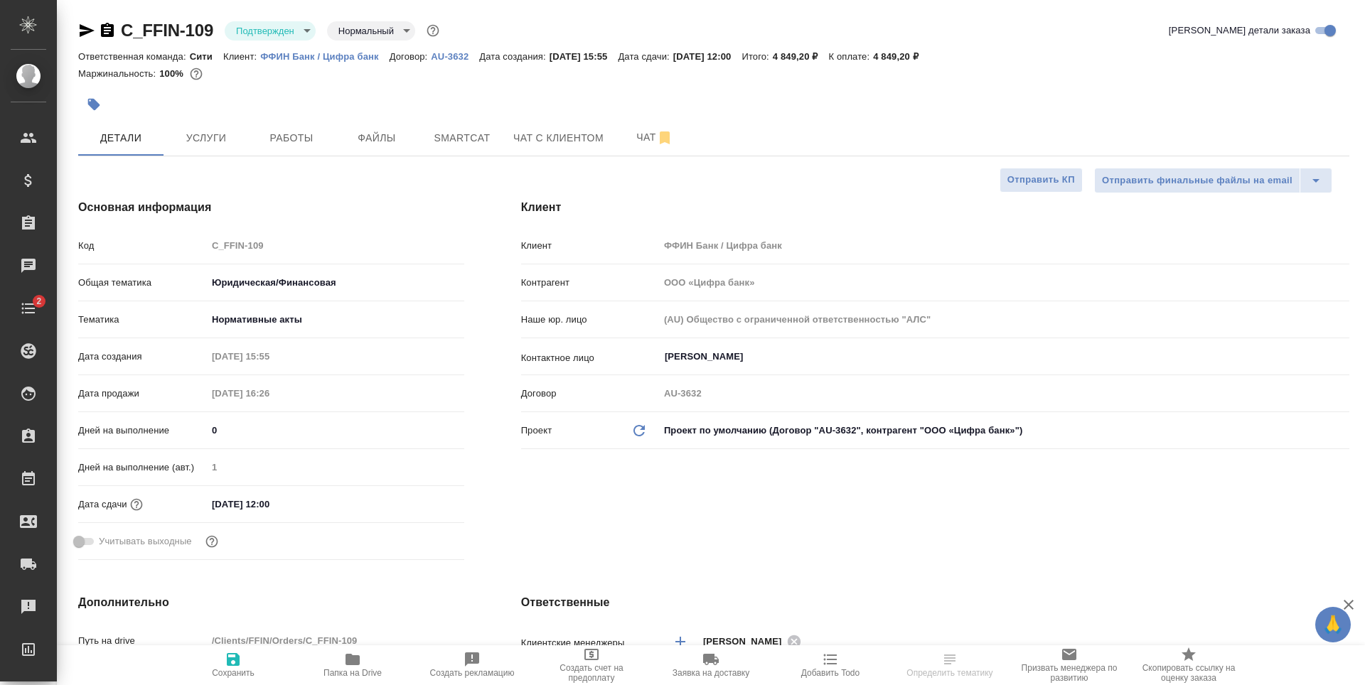
type textarea "x"
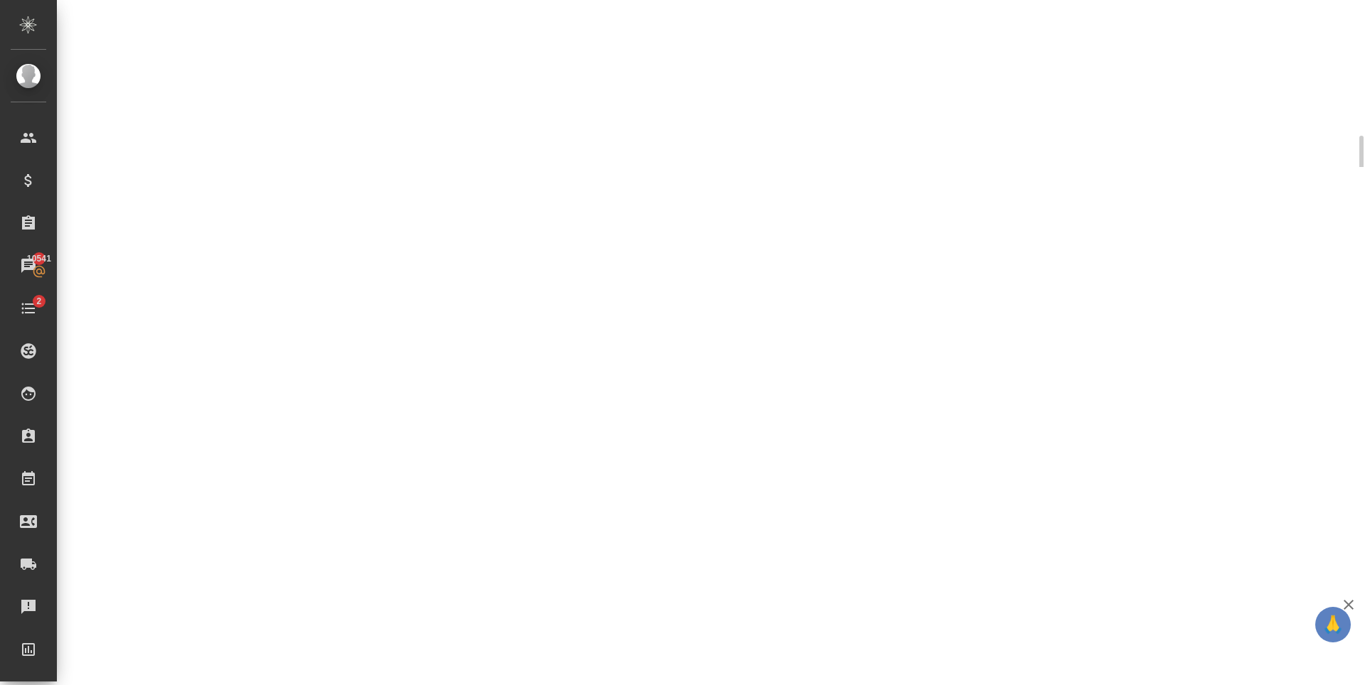
select select "RU"
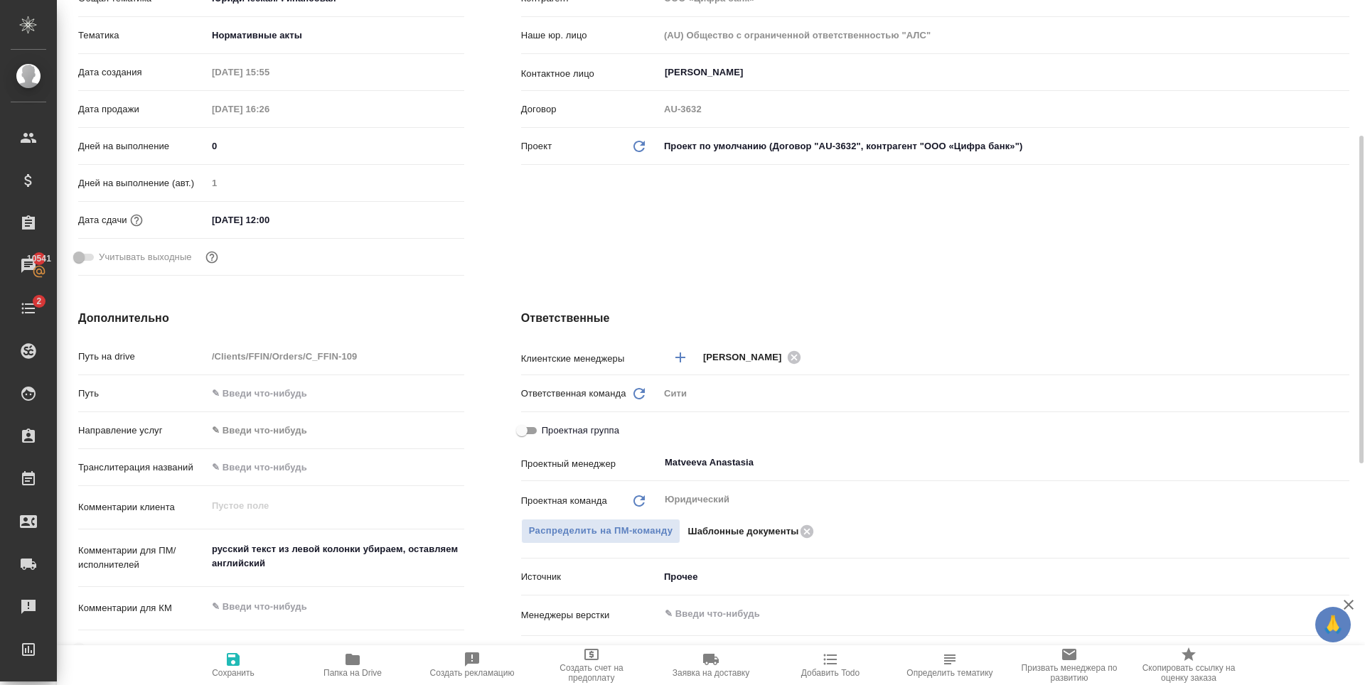
type textarea "x"
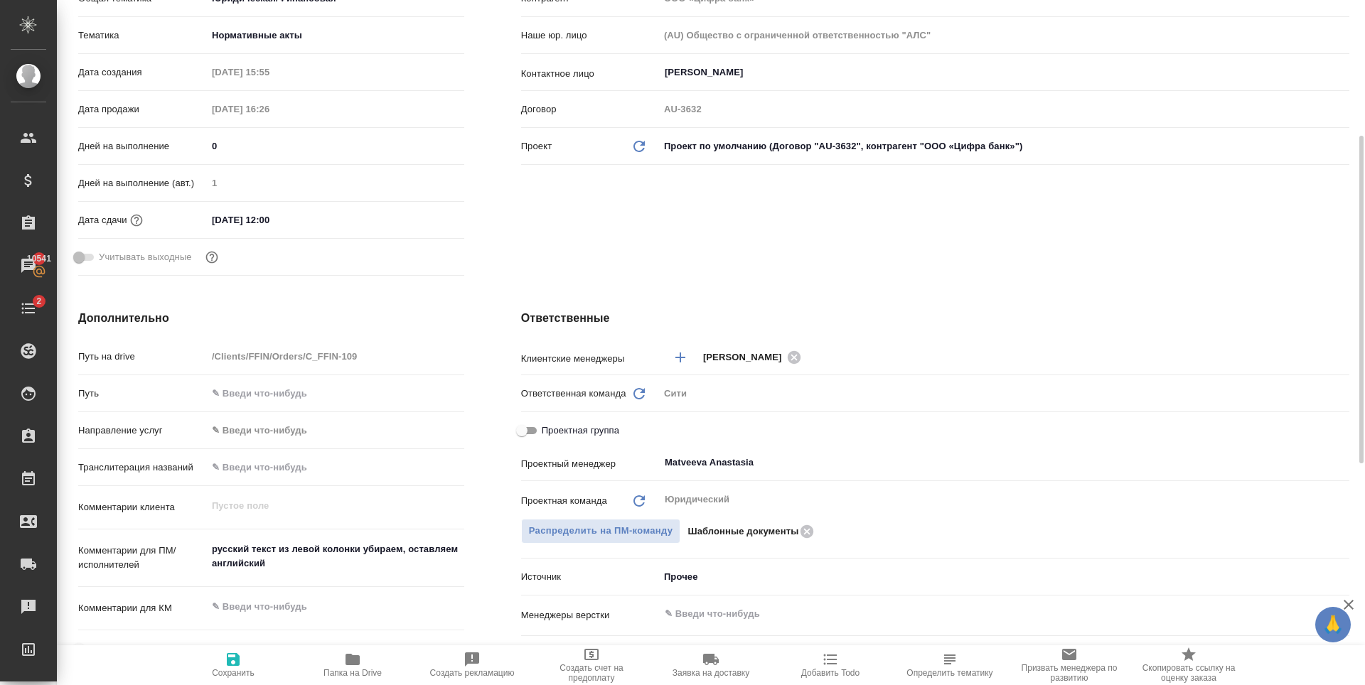
type textarea "x"
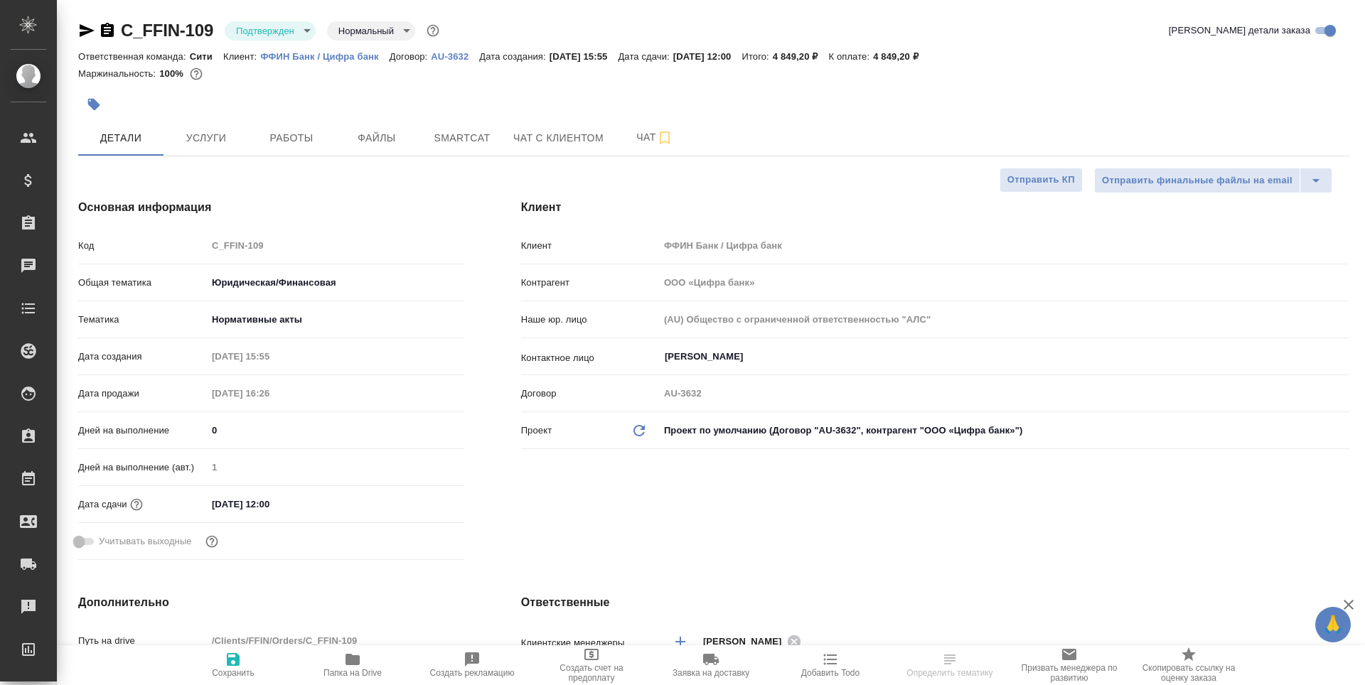
select select "RU"
type textarea "x"
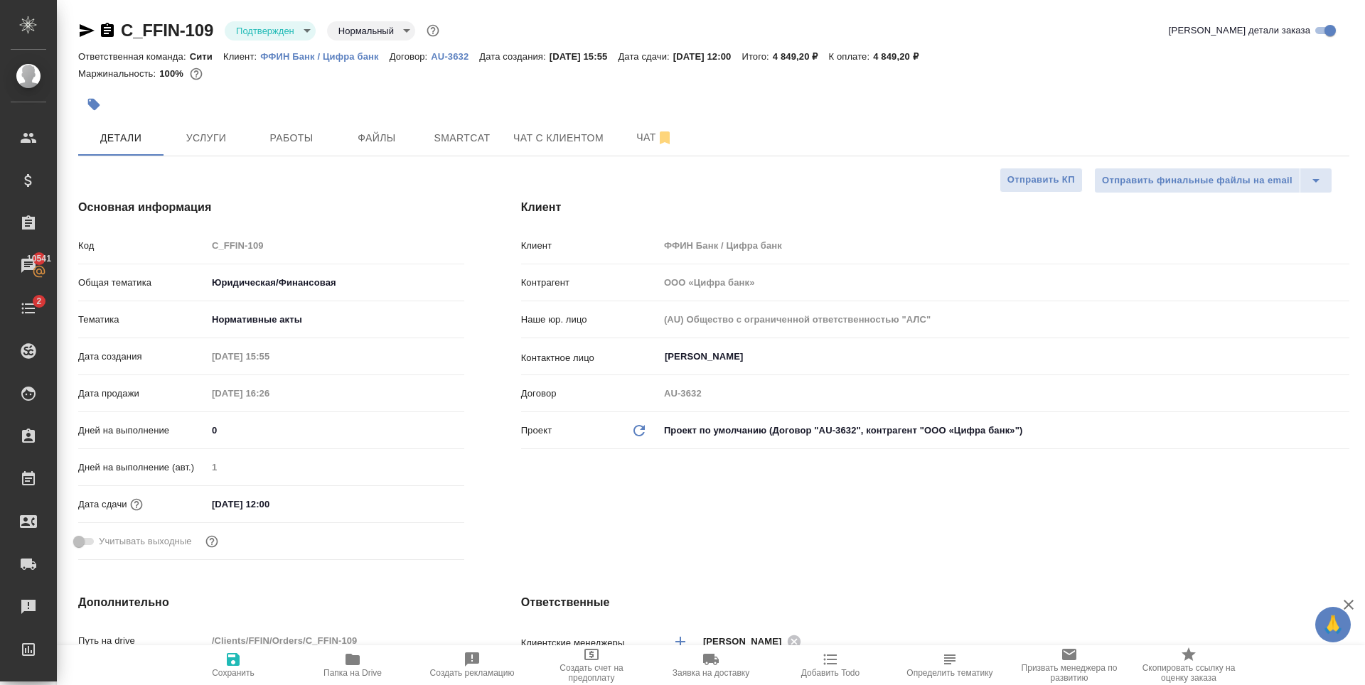
type textarea "x"
click at [444, 144] on span "Smartcat" at bounding box center [462, 138] width 68 height 18
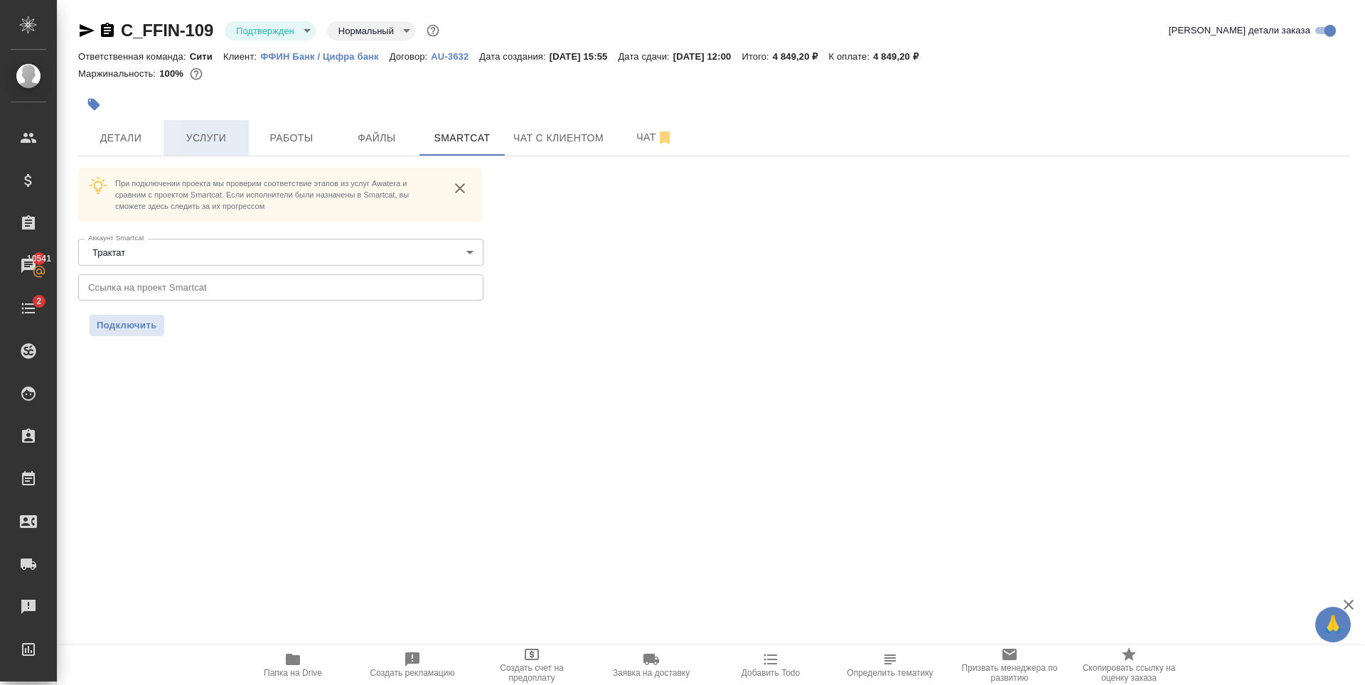
click at [195, 144] on span "Услуги" at bounding box center [206, 138] width 68 height 18
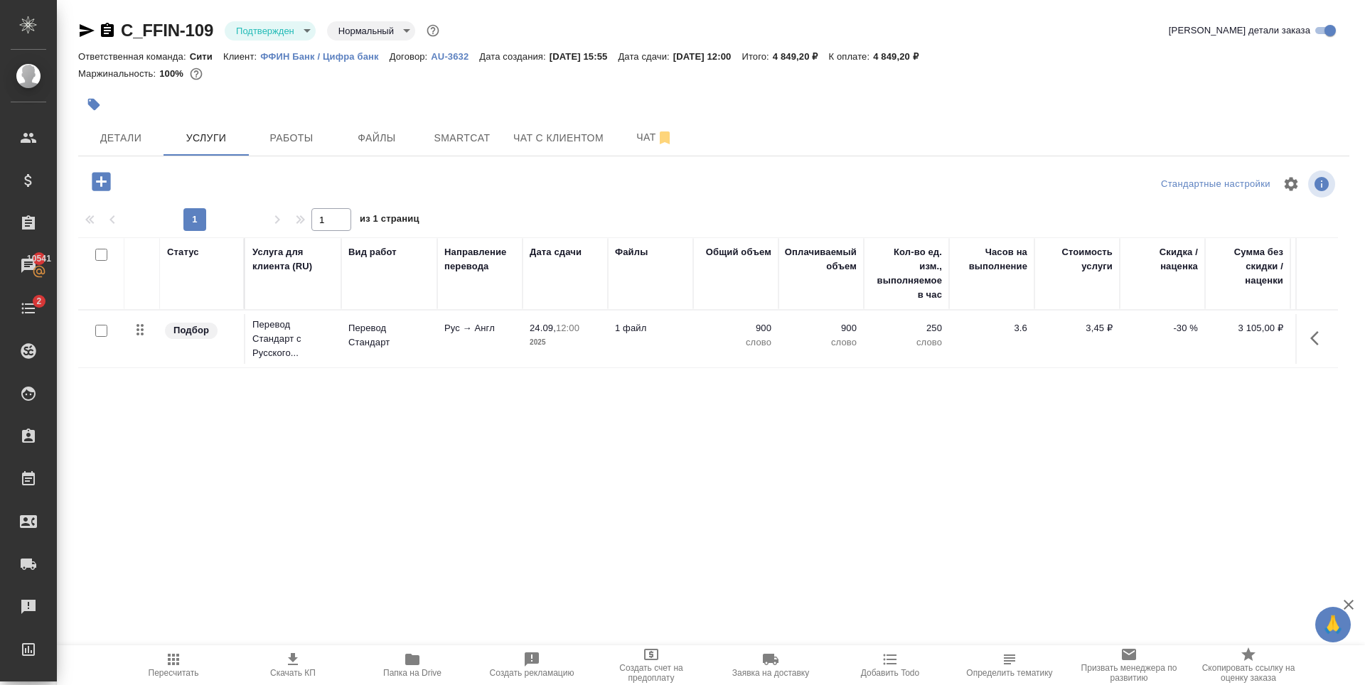
click at [103, 329] on input "checkbox" at bounding box center [101, 331] width 12 height 12
checkbox input "true"
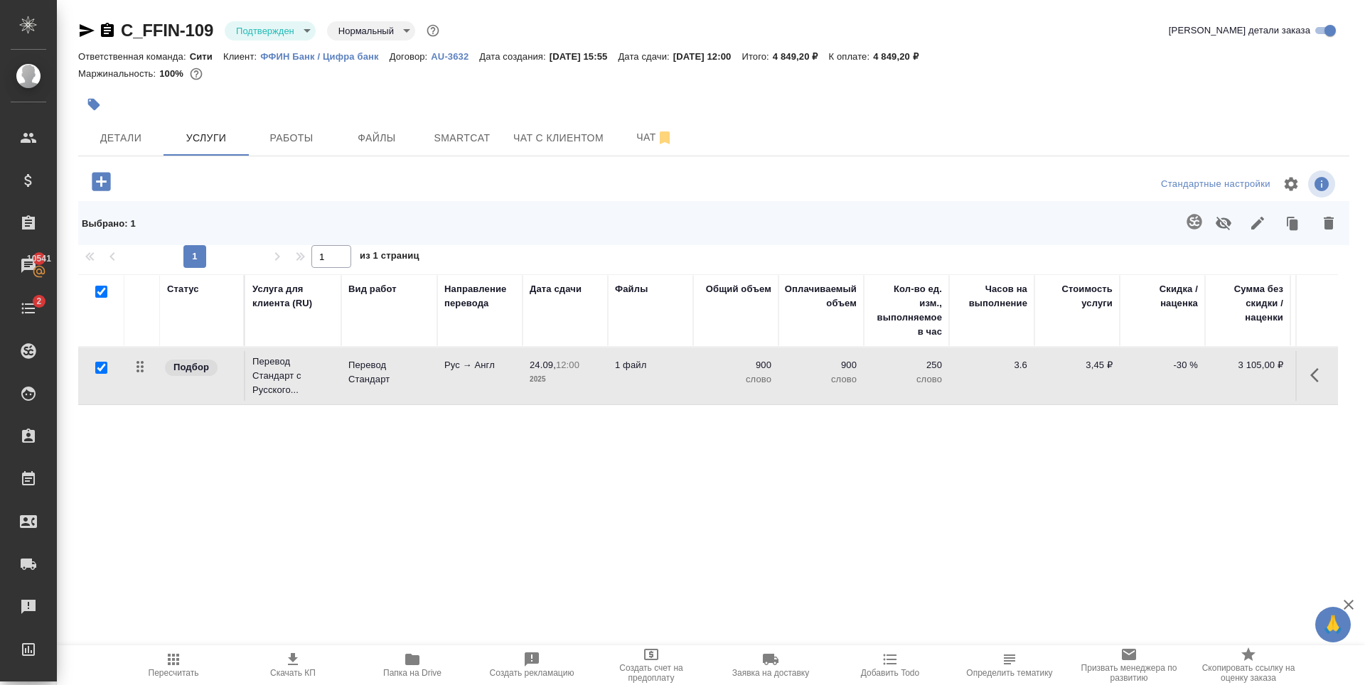
click at [1194, 215] on icon "button" at bounding box center [1194, 221] width 15 height 15
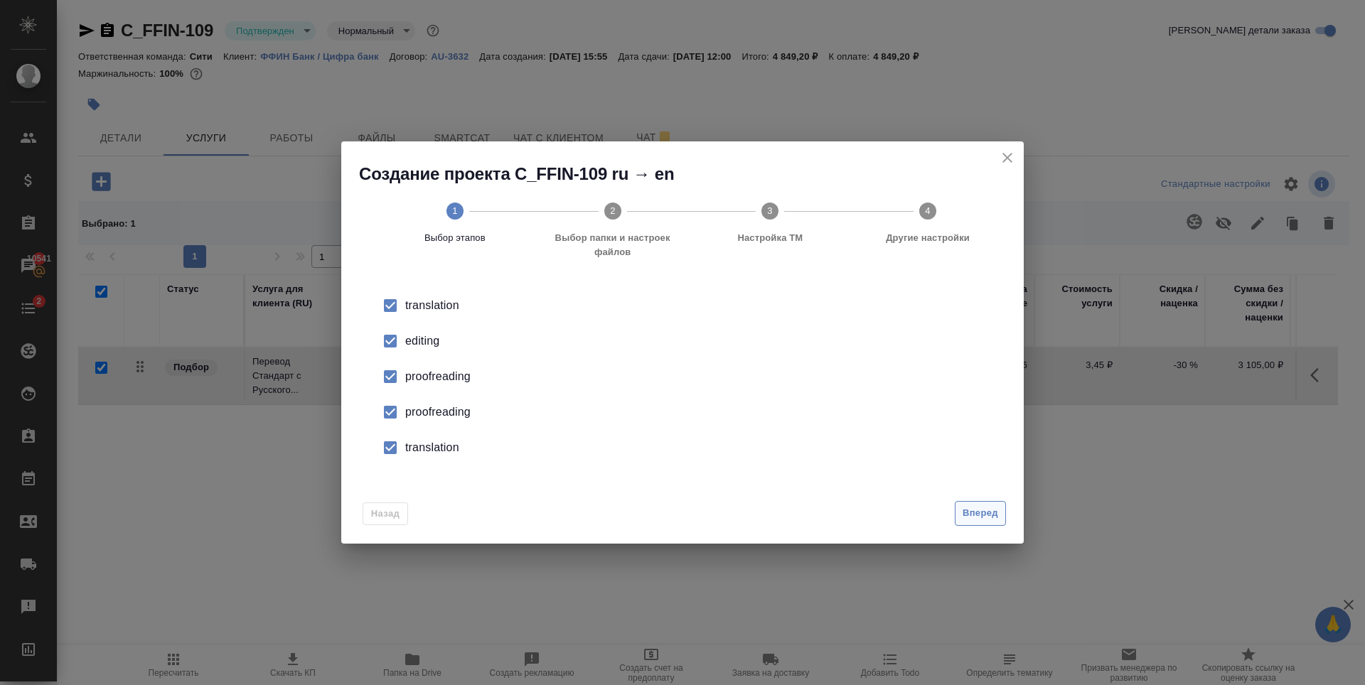
click at [979, 511] on span "Вперед" at bounding box center [981, 514] width 36 height 16
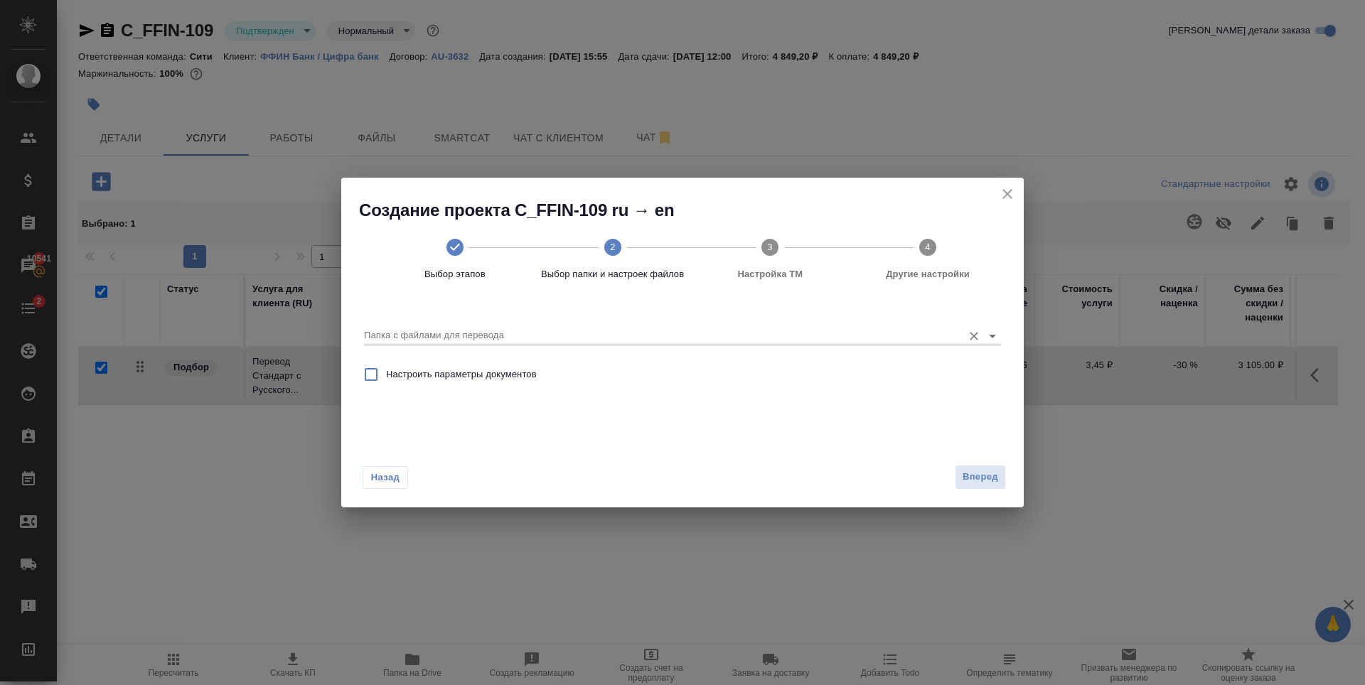
click at [566, 331] on input "Папка с файлами для перевода" at bounding box center [660, 335] width 592 height 17
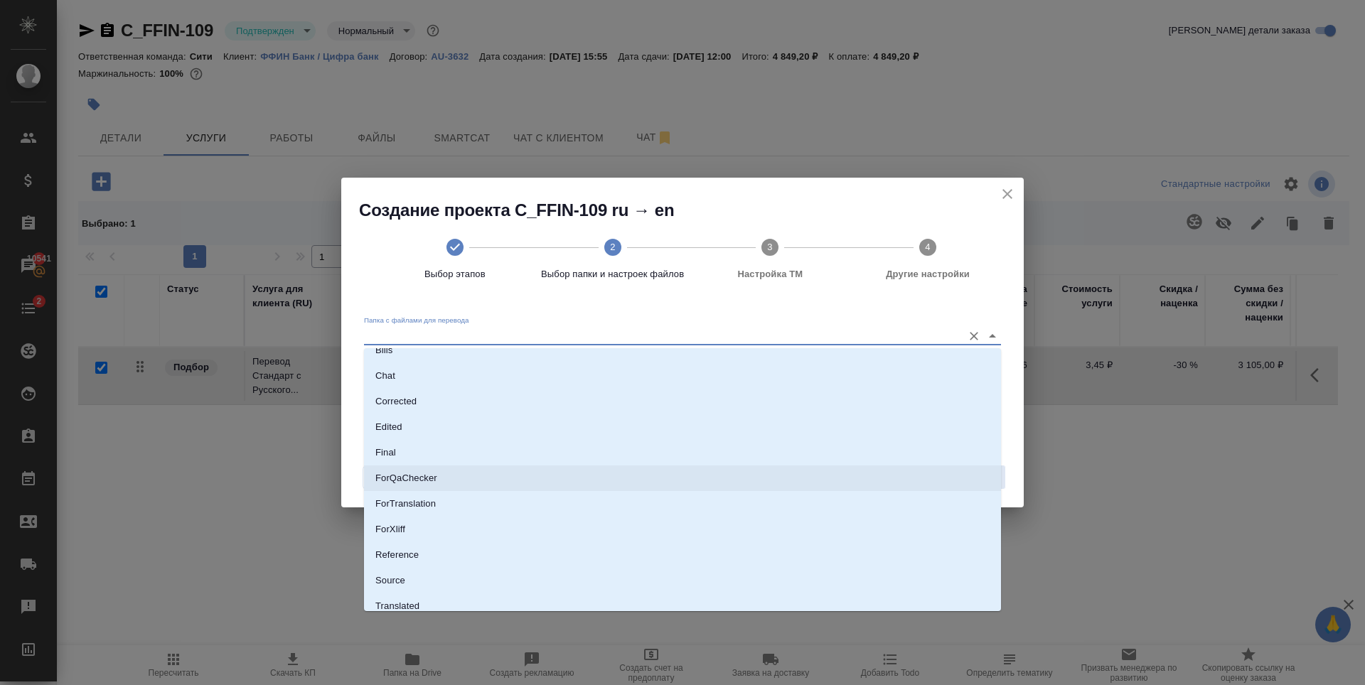
scroll to position [74, 0]
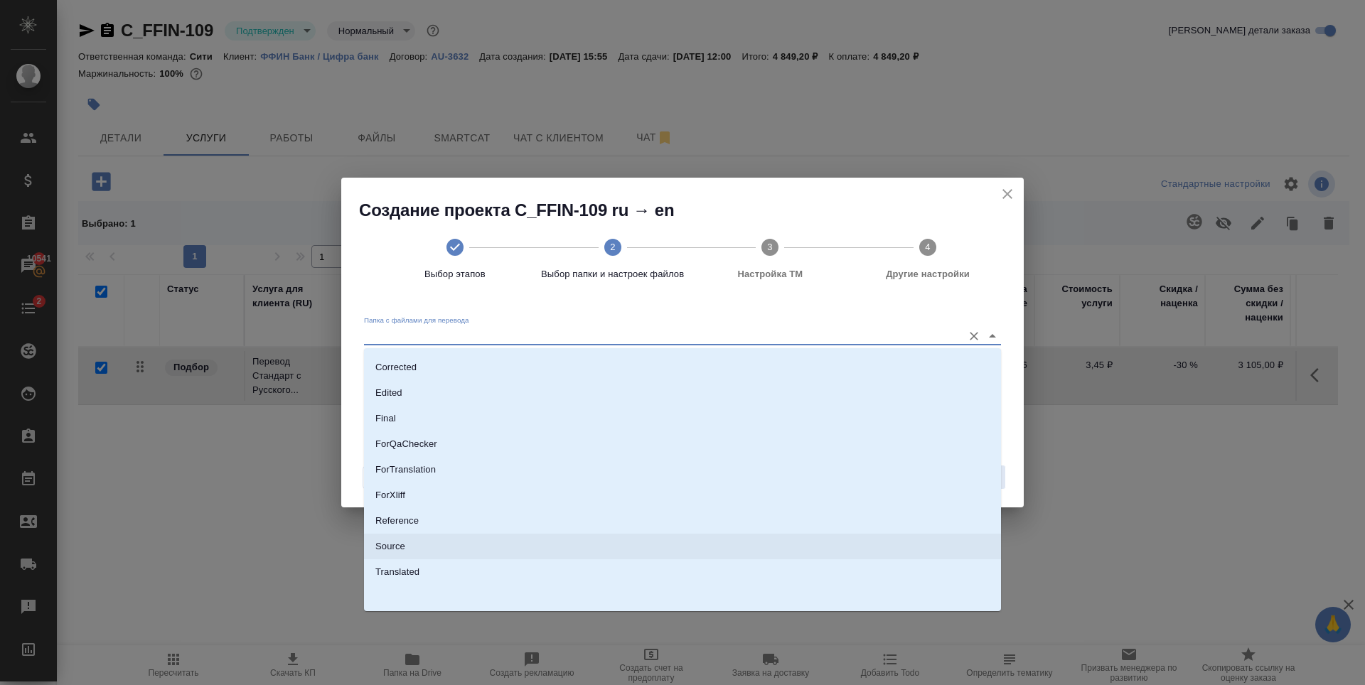
click at [412, 543] on li "Source" at bounding box center [682, 547] width 637 height 26
type input "Source"
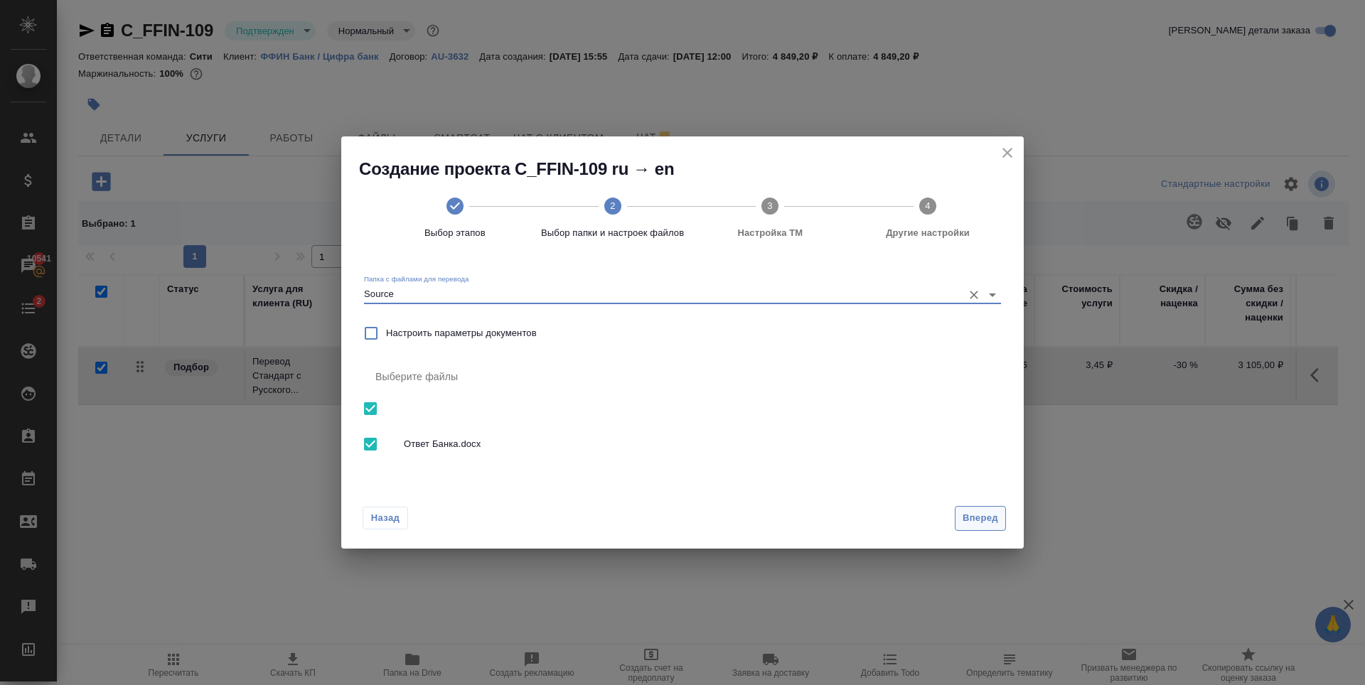
click at [977, 516] on span "Вперед" at bounding box center [981, 519] width 36 height 16
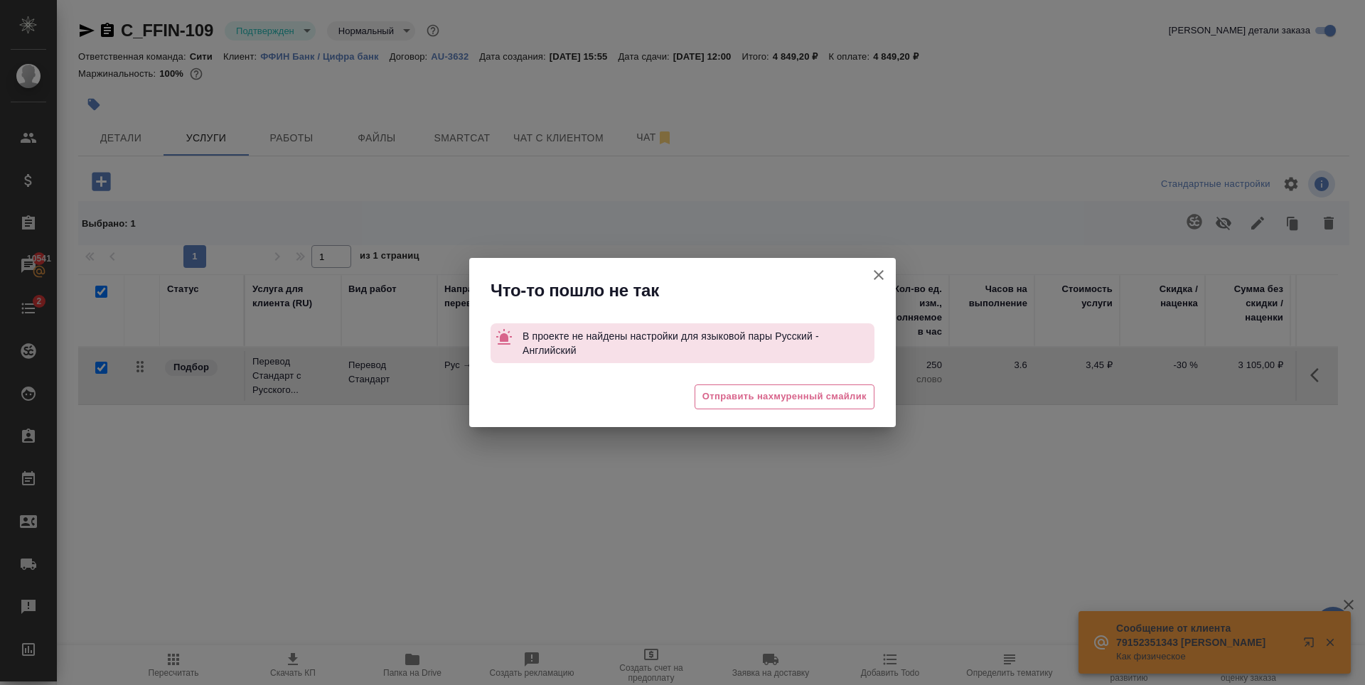
click at [887, 284] on button "[PERSON_NAME] детали заказа" at bounding box center [879, 275] width 34 height 34
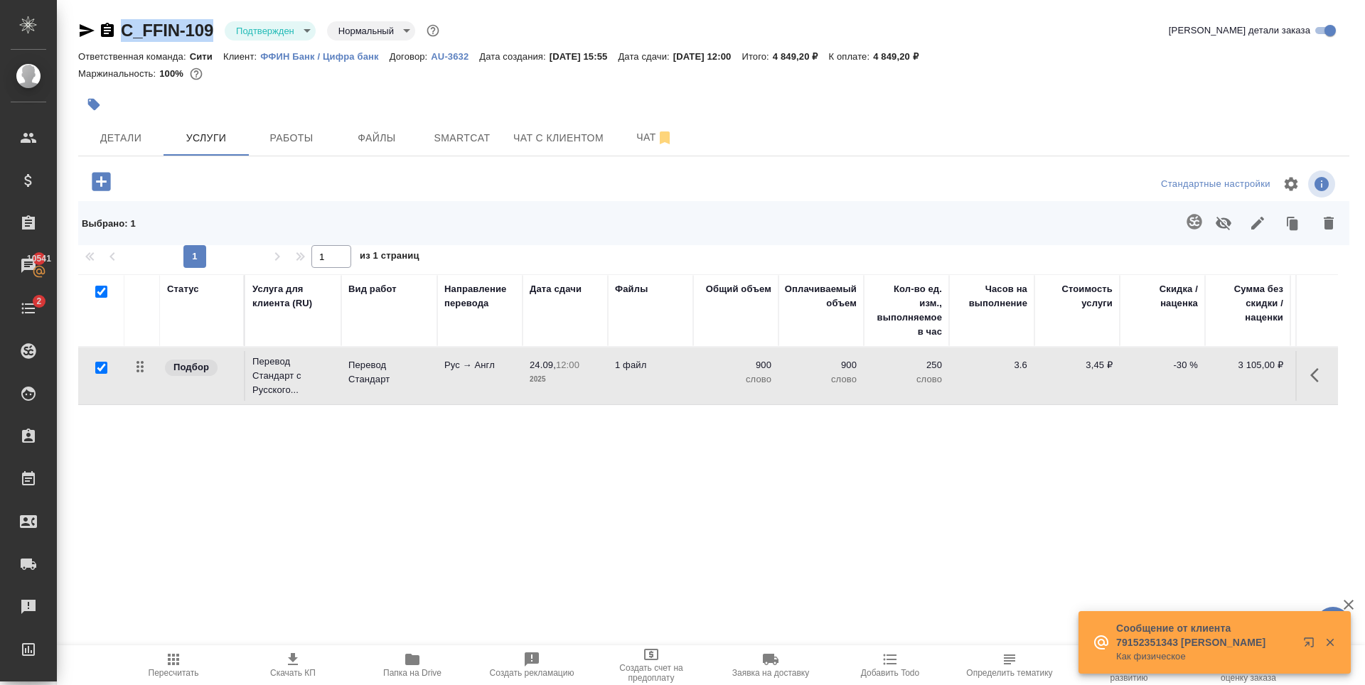
drag, startPoint x: 216, startPoint y: 33, endPoint x: 122, endPoint y: 32, distance: 94.6
click at [122, 32] on div "C_FFIN-109 Подтвержден confirmed Нормальный normal" at bounding box center [260, 30] width 364 height 23
copy link "C_FFIN-109"
click at [433, 144] on span "Smartcat" at bounding box center [462, 138] width 68 height 18
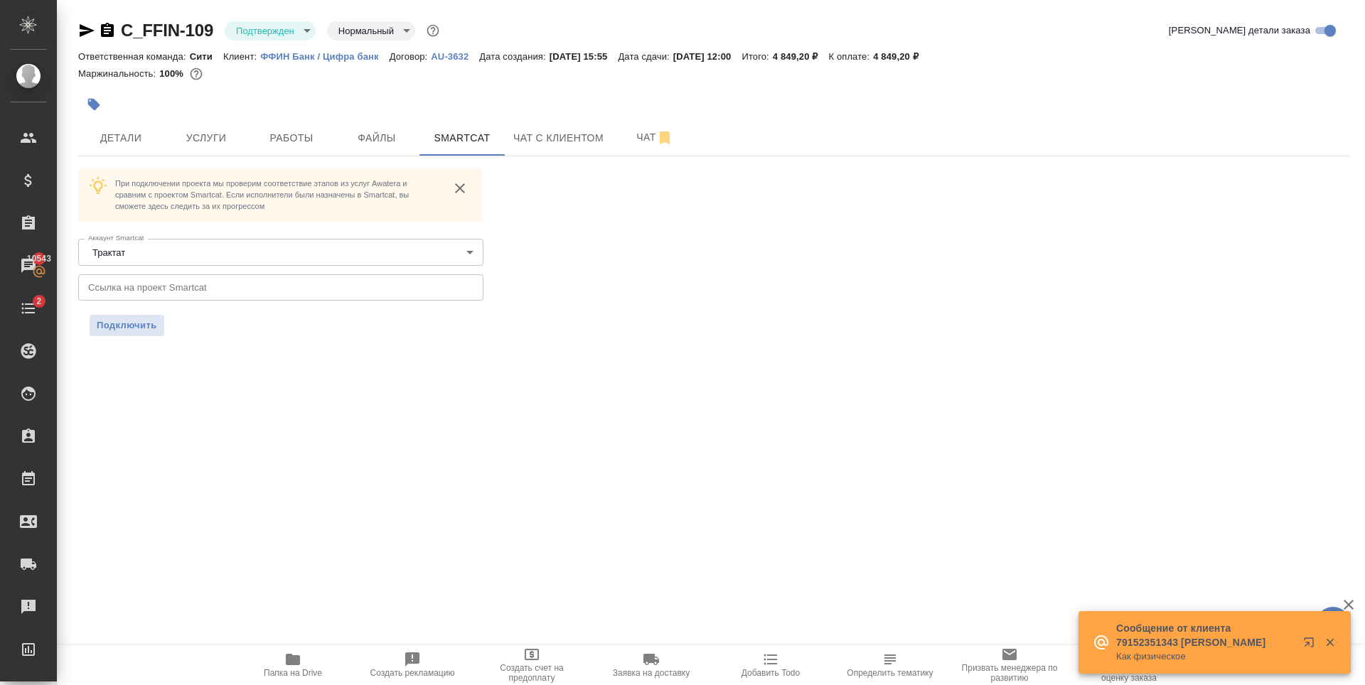
click at [218, 287] on input "text" at bounding box center [280, 287] width 405 height 26
click at [134, 331] on span "Подключить" at bounding box center [127, 326] width 60 height 14
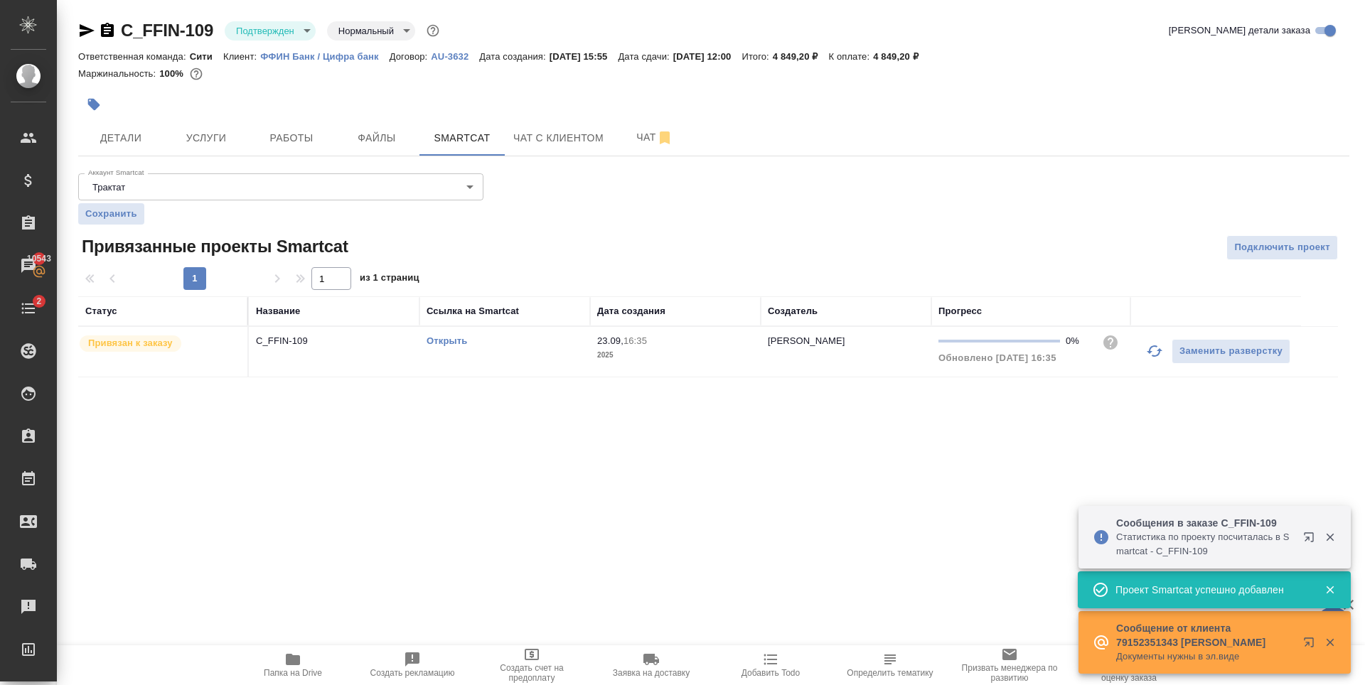
click at [476, 499] on div ".cls-1 fill:#fff; AWATERA Zaytseva Svetlana Клиенты Спецификации Заказы 10543 Ч…" at bounding box center [682, 342] width 1365 height 685
click at [378, 144] on span "Файлы" at bounding box center [377, 138] width 68 height 18
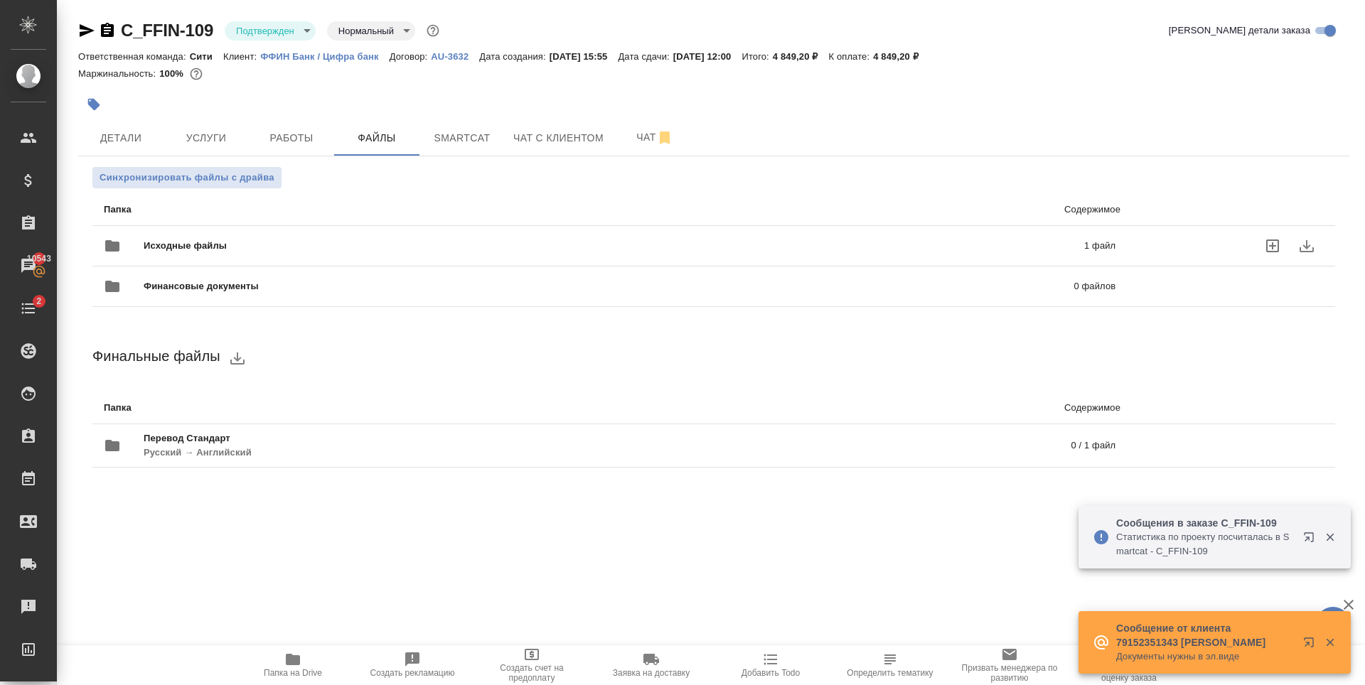
click at [346, 234] on div "Исходные файлы 1 файл" at bounding box center [610, 246] width 1012 height 34
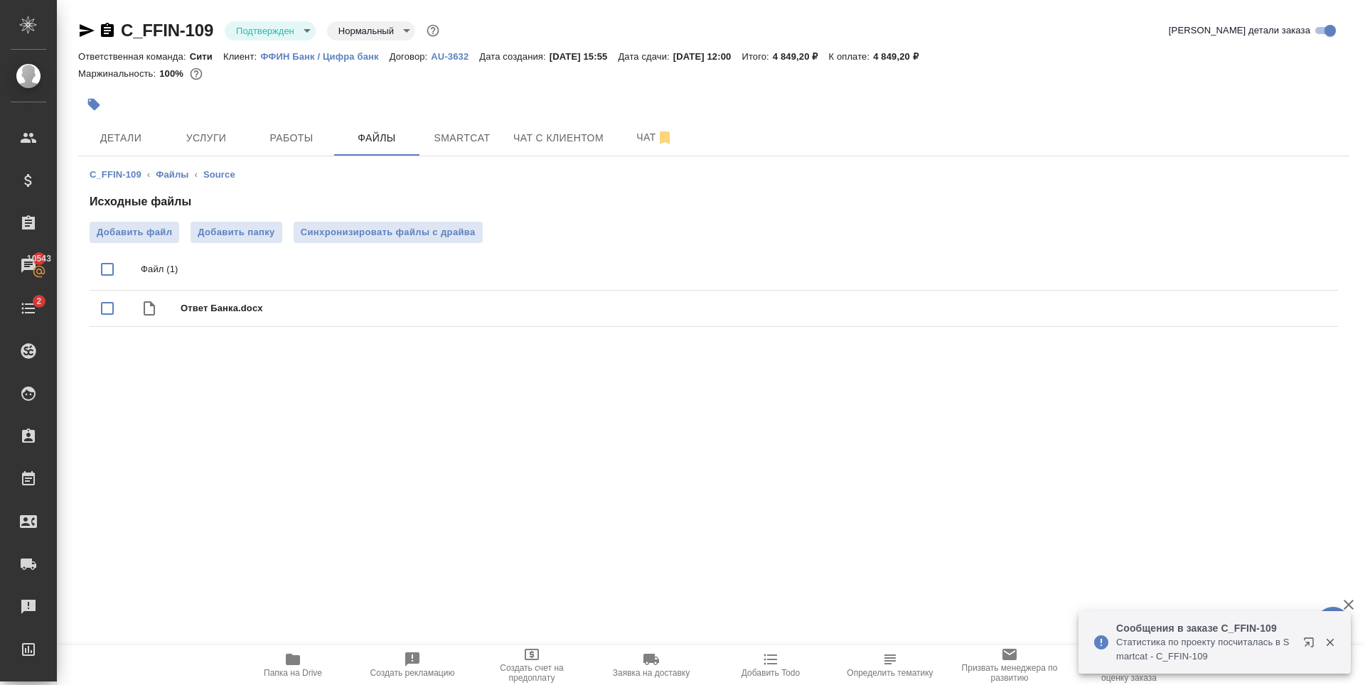
click at [453, 455] on div ".cls-1 fill:#fff; AWATERA Zaytseva Svetlana Клиенты Спецификации Заказы 10543 Ч…" at bounding box center [682, 342] width 1365 height 685
click at [136, 133] on span "Детали" at bounding box center [121, 138] width 68 height 18
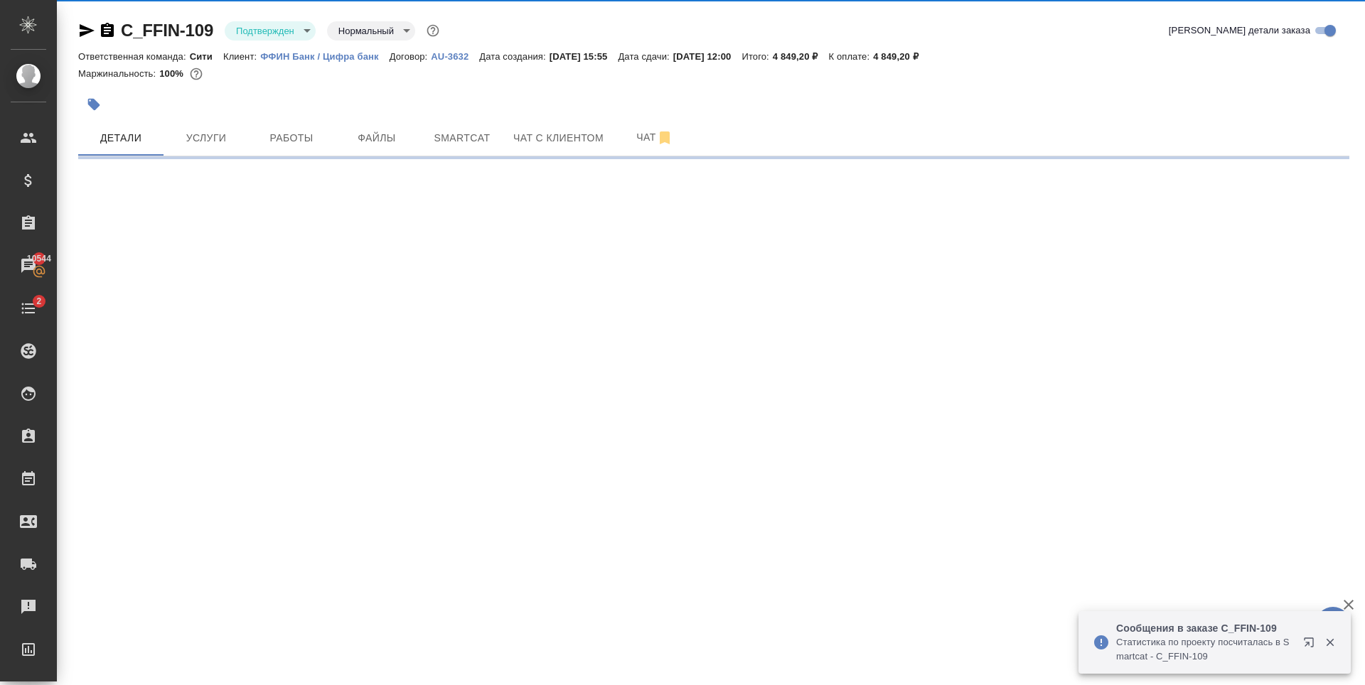
select select "RU"
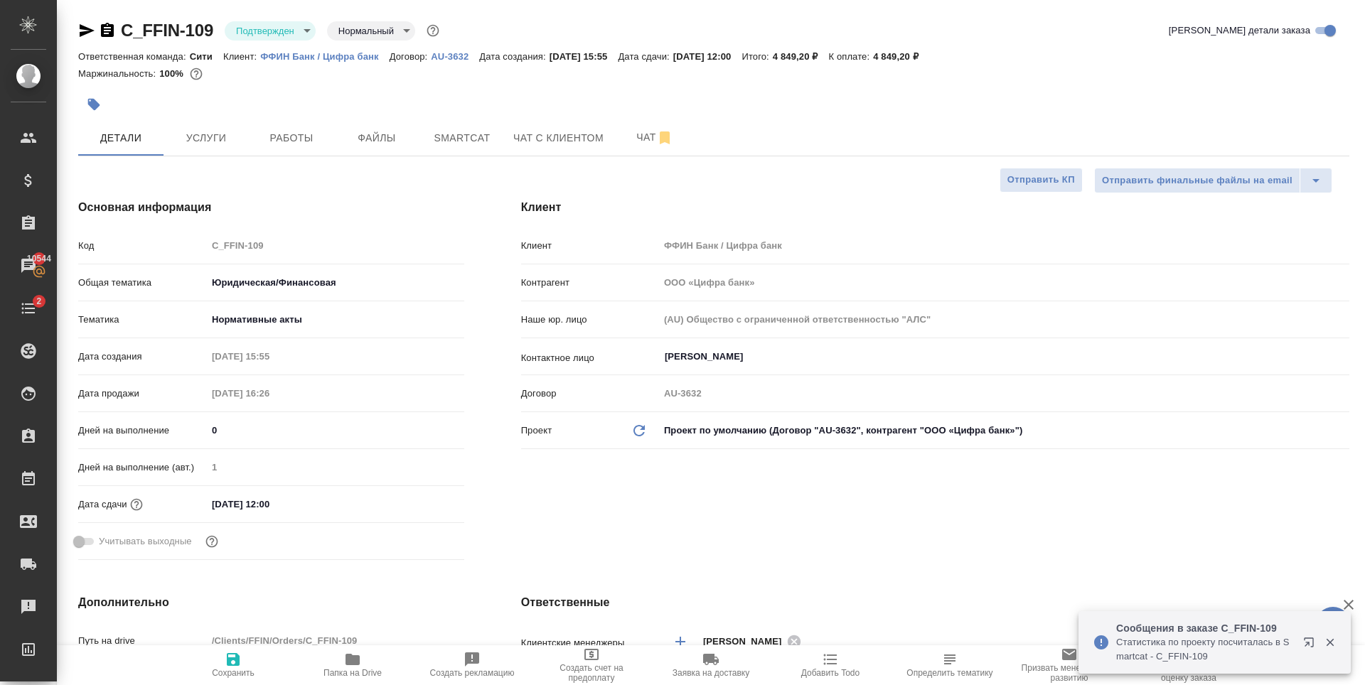
type textarea "x"
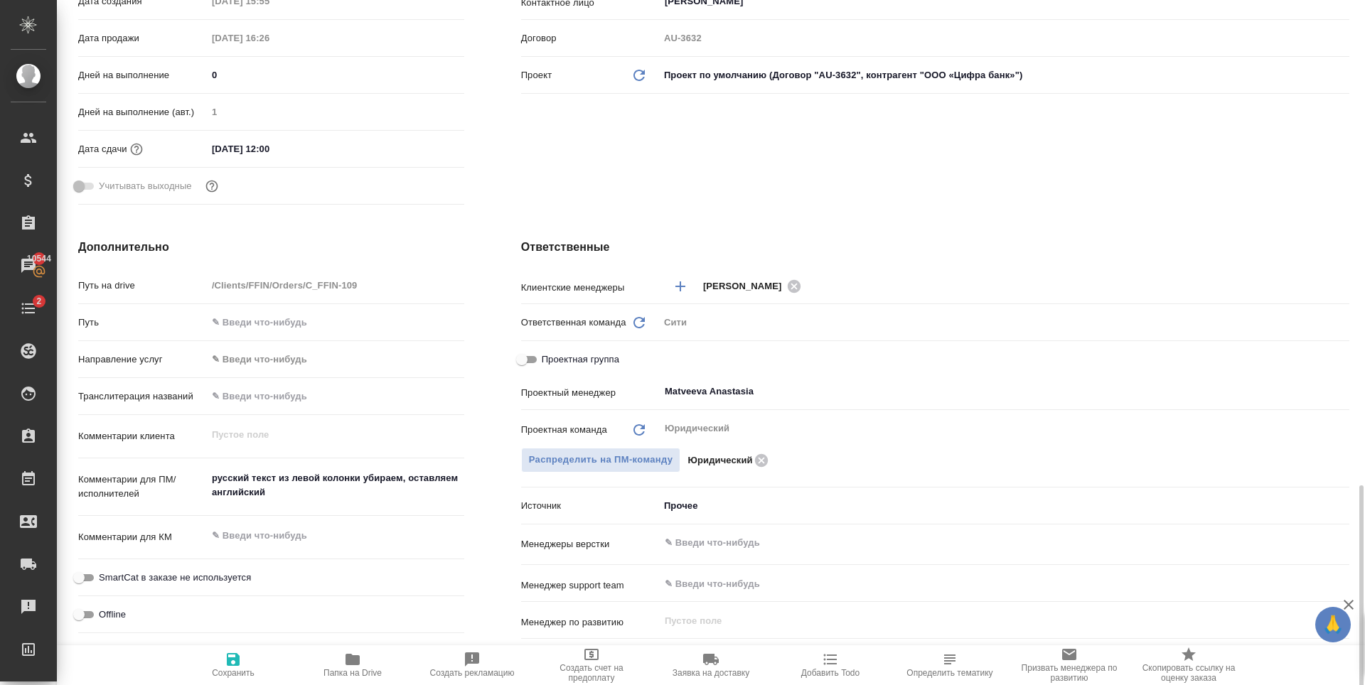
scroll to position [569, 0]
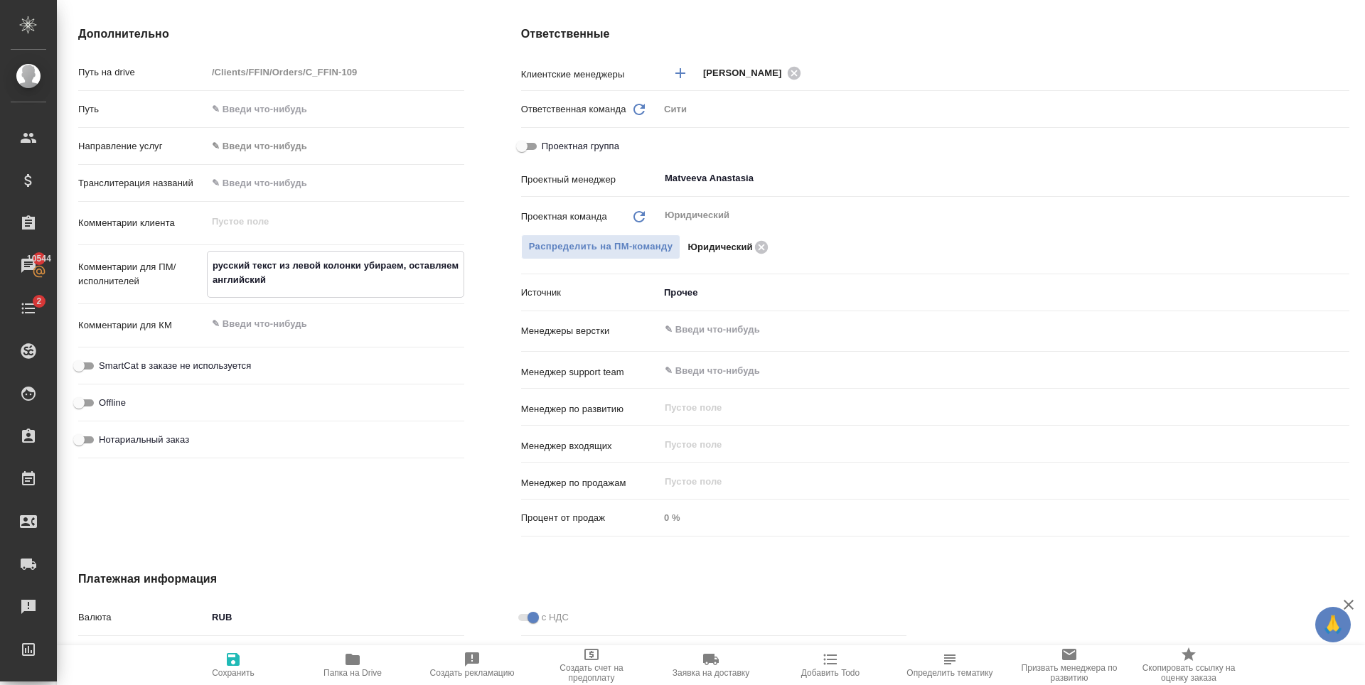
drag, startPoint x: 275, startPoint y: 282, endPoint x: 210, endPoint y: 260, distance: 69.0
click at [210, 260] on textarea "русский текст из левой колонки убираем, оставляем английский" at bounding box center [336, 273] width 256 height 38
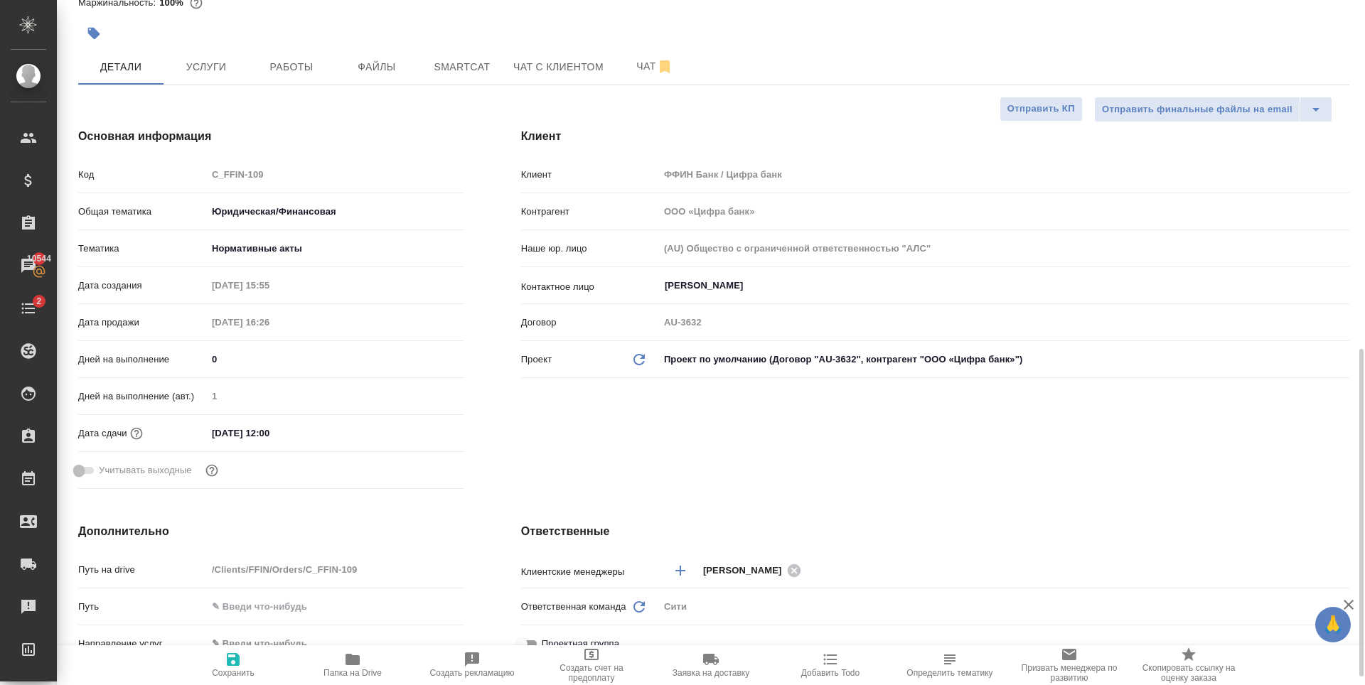
scroll to position [0, 0]
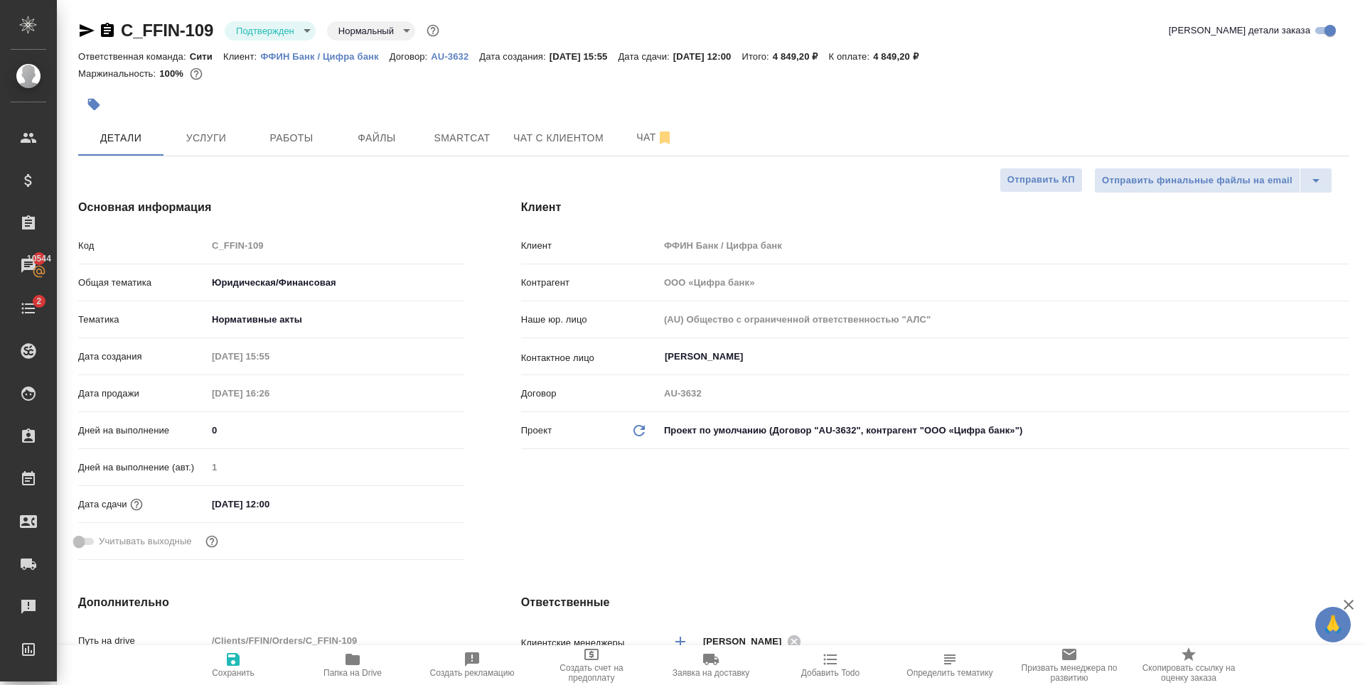
type textarea "x"
click at [283, 22] on body "🙏 .cls-1 fill:#fff; AWATERA Zaytseva Svetlana Клиенты Спецификации Заказы 10544…" at bounding box center [682, 342] width 1365 height 685
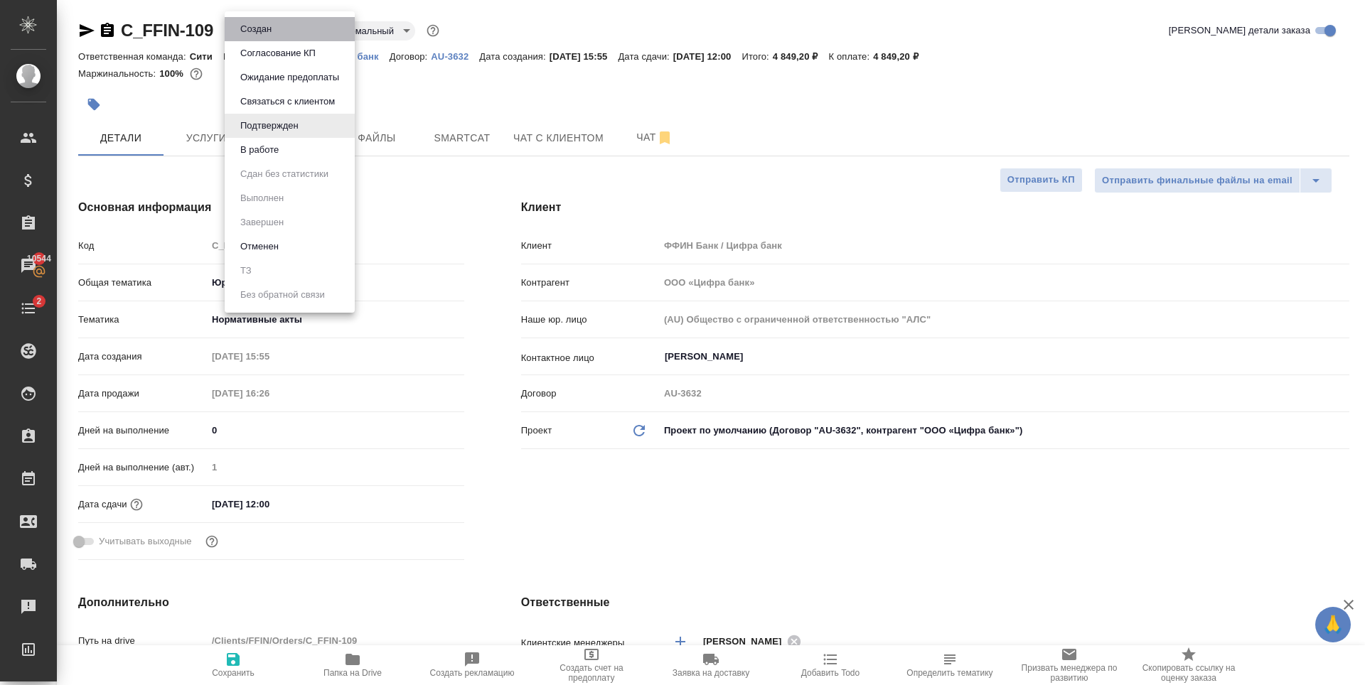
click at [289, 31] on li "Создан" at bounding box center [290, 29] width 130 height 24
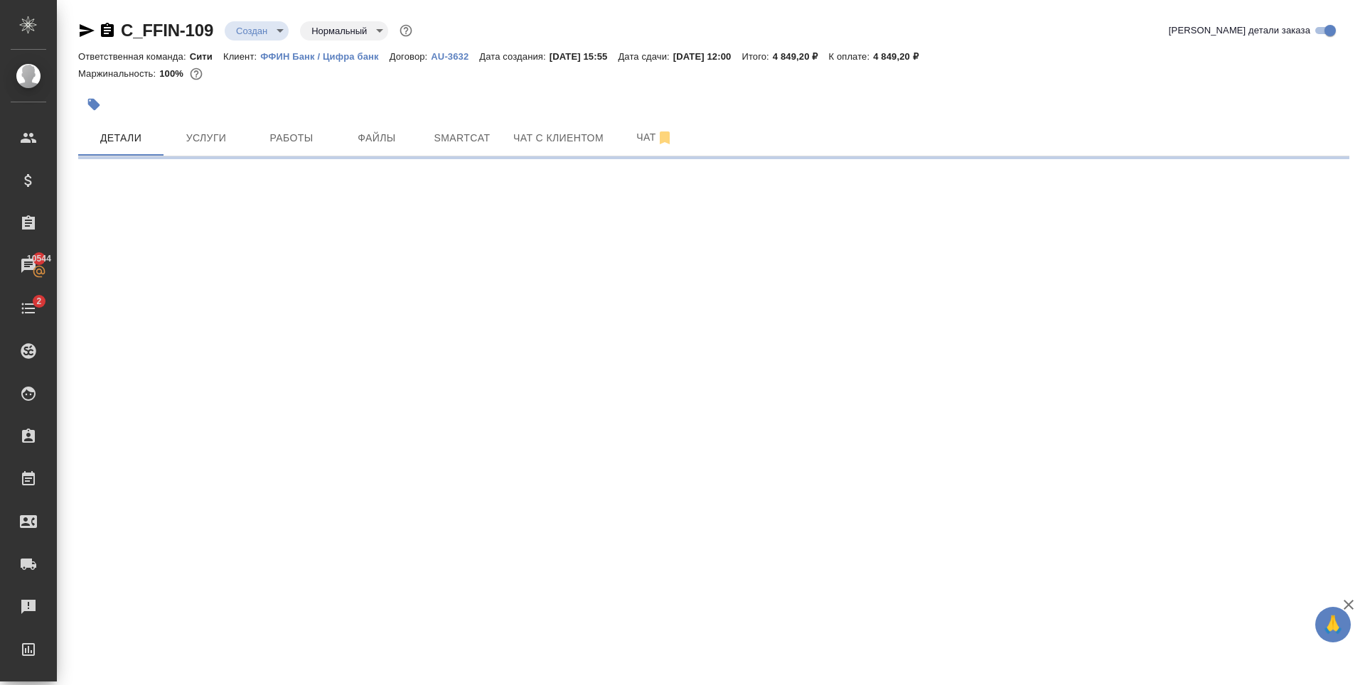
click at [289, 31] on div "Создан new" at bounding box center [257, 30] width 64 height 19
select select "RU"
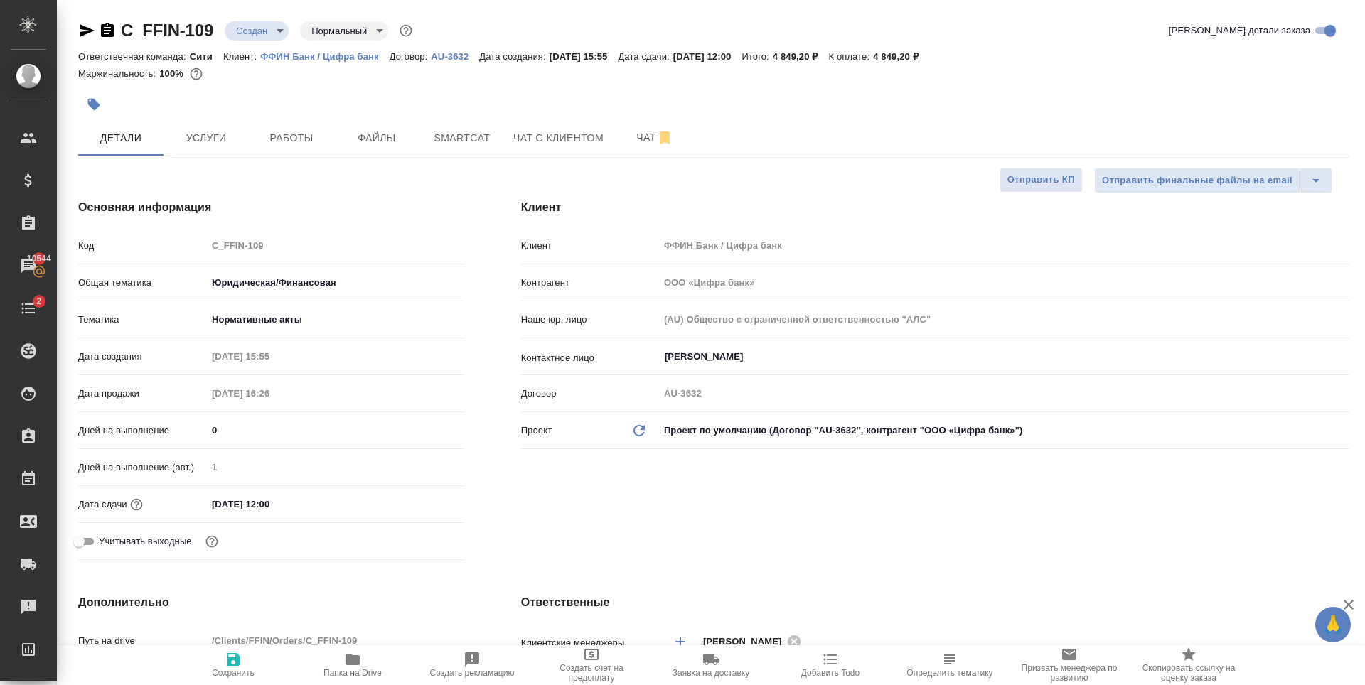
click at [277, 28] on body "🙏 .cls-1 fill:#fff; AWATERA Zaytseva Svetlana Клиенты Спецификации Заказы 10544…" at bounding box center [682, 342] width 1365 height 685
type textarea "x"
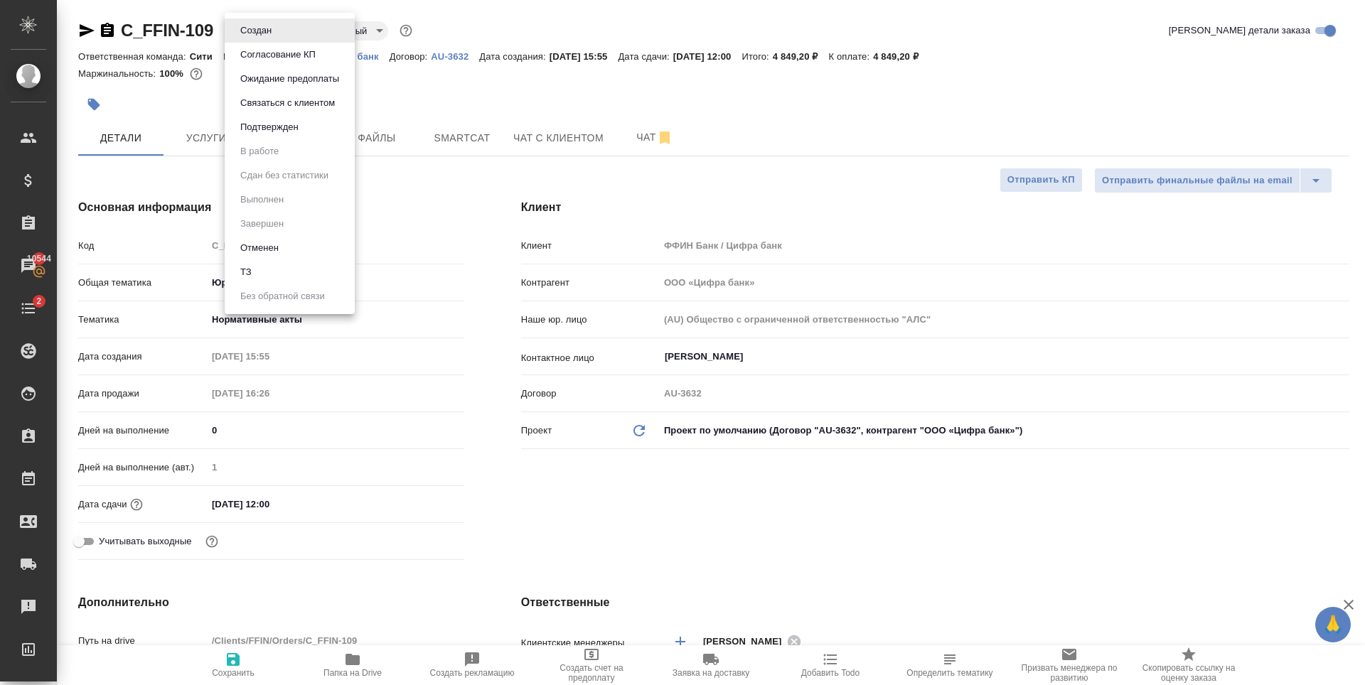
click at [269, 275] on li "ТЗ" at bounding box center [290, 272] width 130 height 24
type textarea "x"
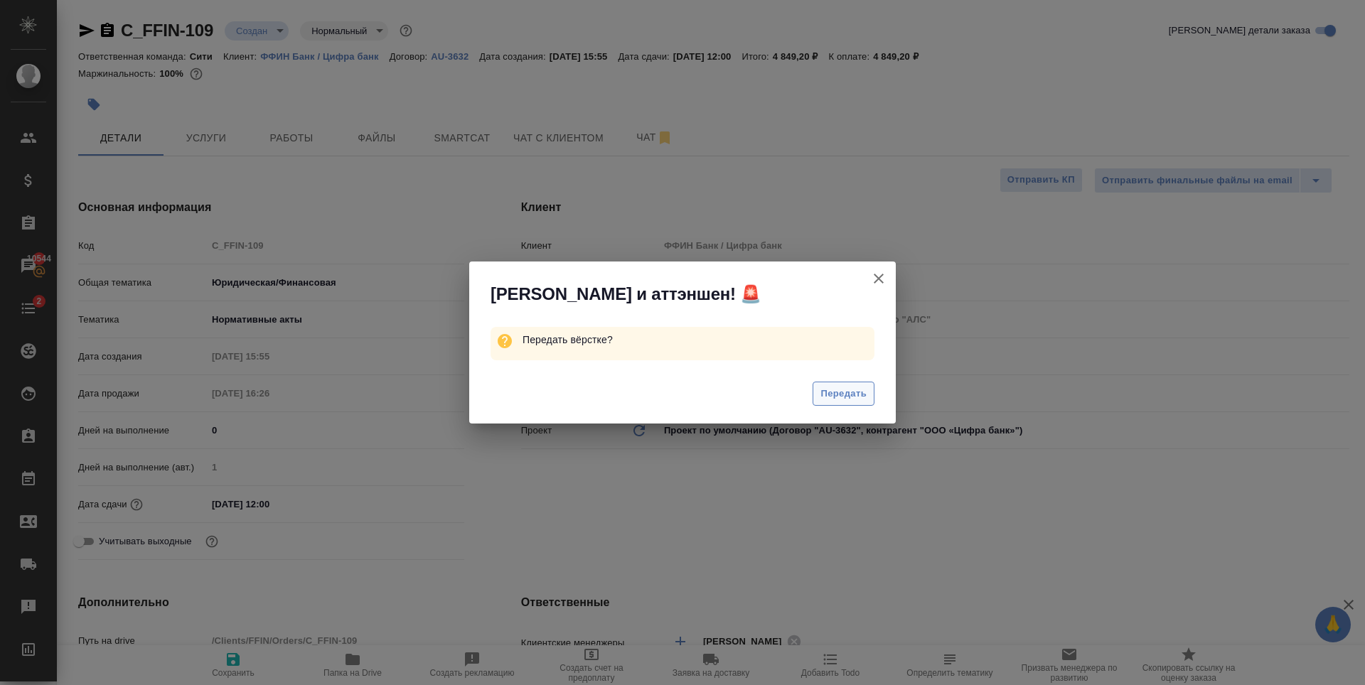
click at [834, 397] on span "Передать" at bounding box center [844, 394] width 46 height 16
type textarea "x"
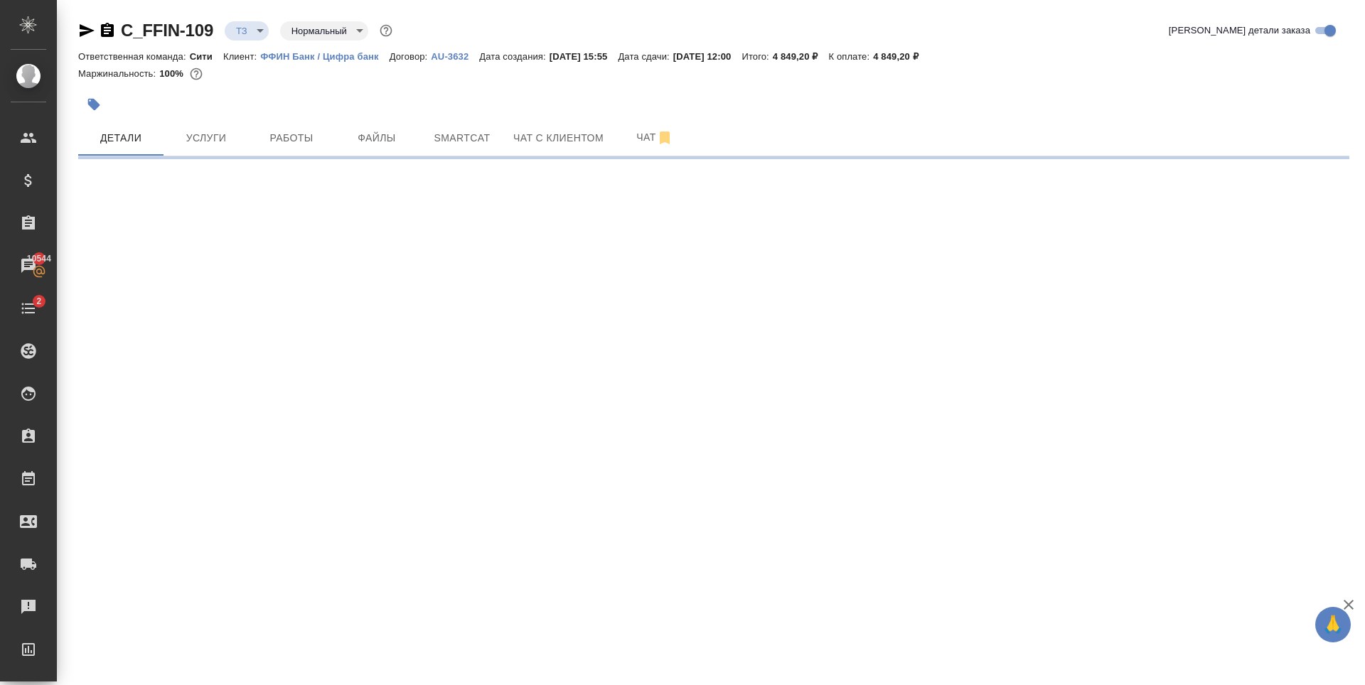
select select "RU"
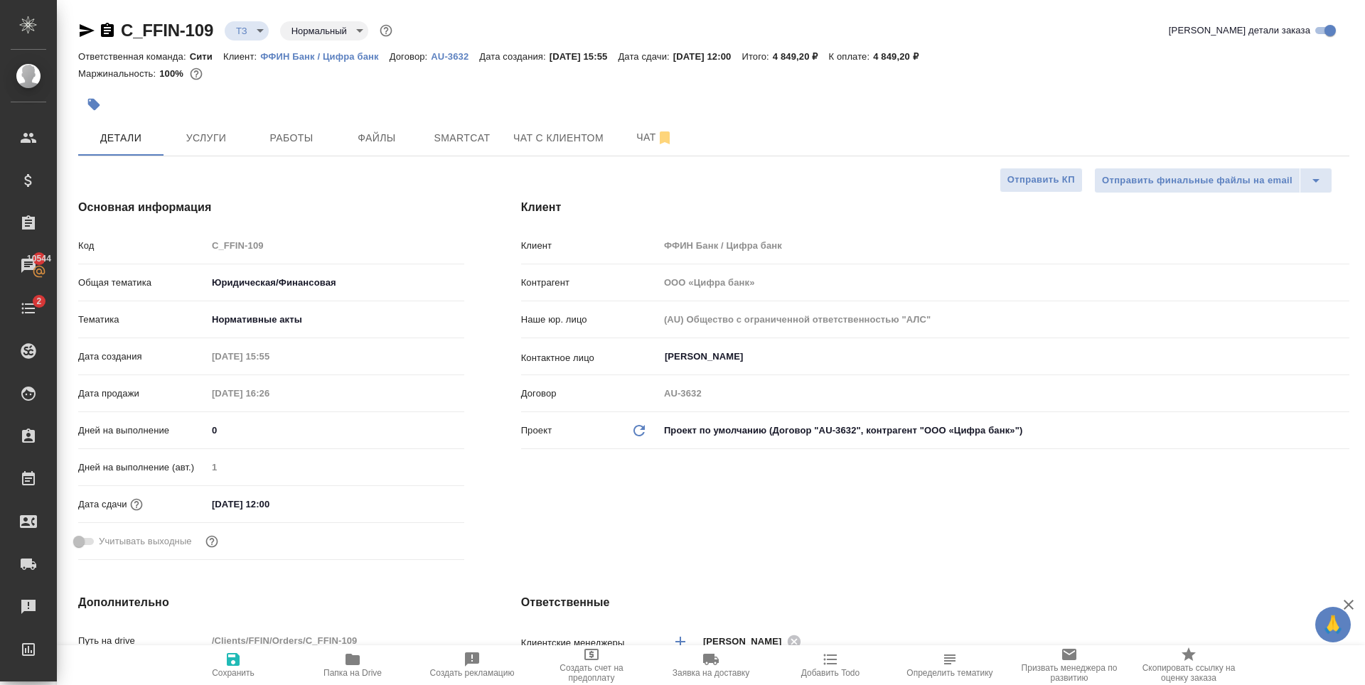
type textarea "x"
click at [295, 509] on input "[DATE] 12:00" at bounding box center [269, 504] width 124 height 21
click at [427, 503] on icon "button" at bounding box center [423, 503] width 17 height 17
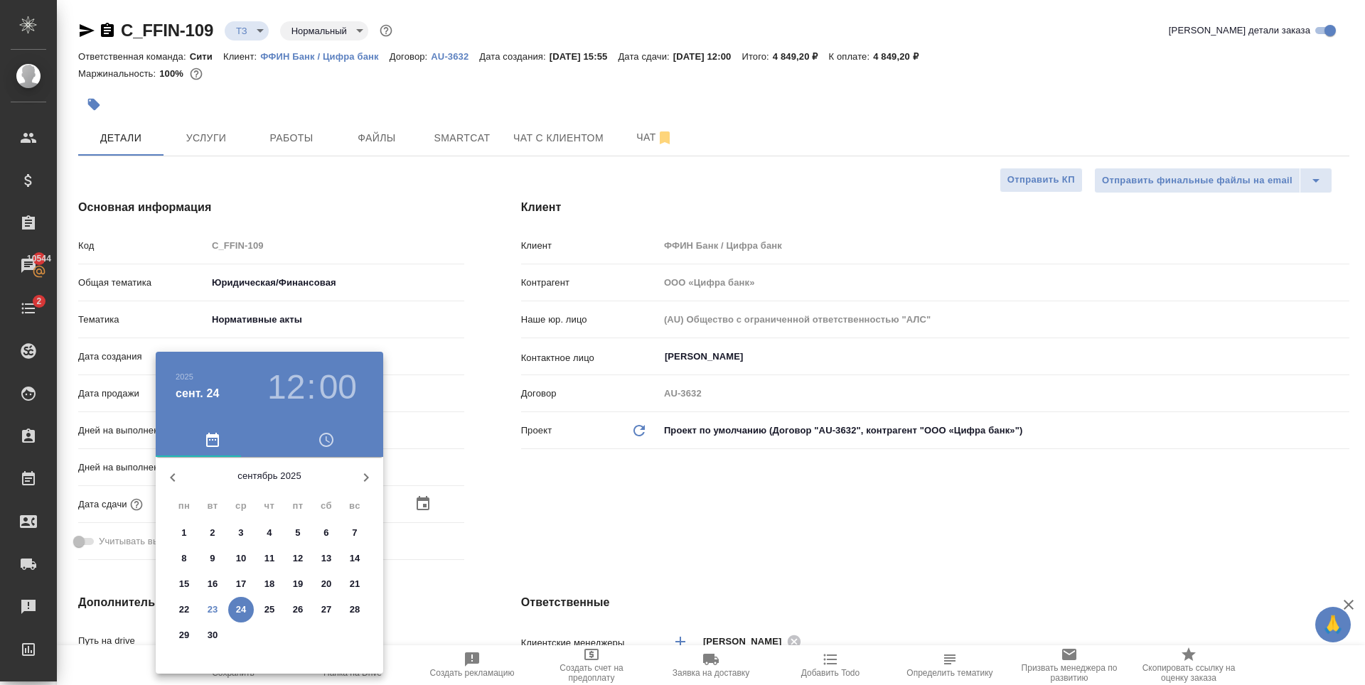
click at [218, 606] on span "23" at bounding box center [213, 610] width 26 height 14
type input "23.09.2025 12:00"
type textarea "x"
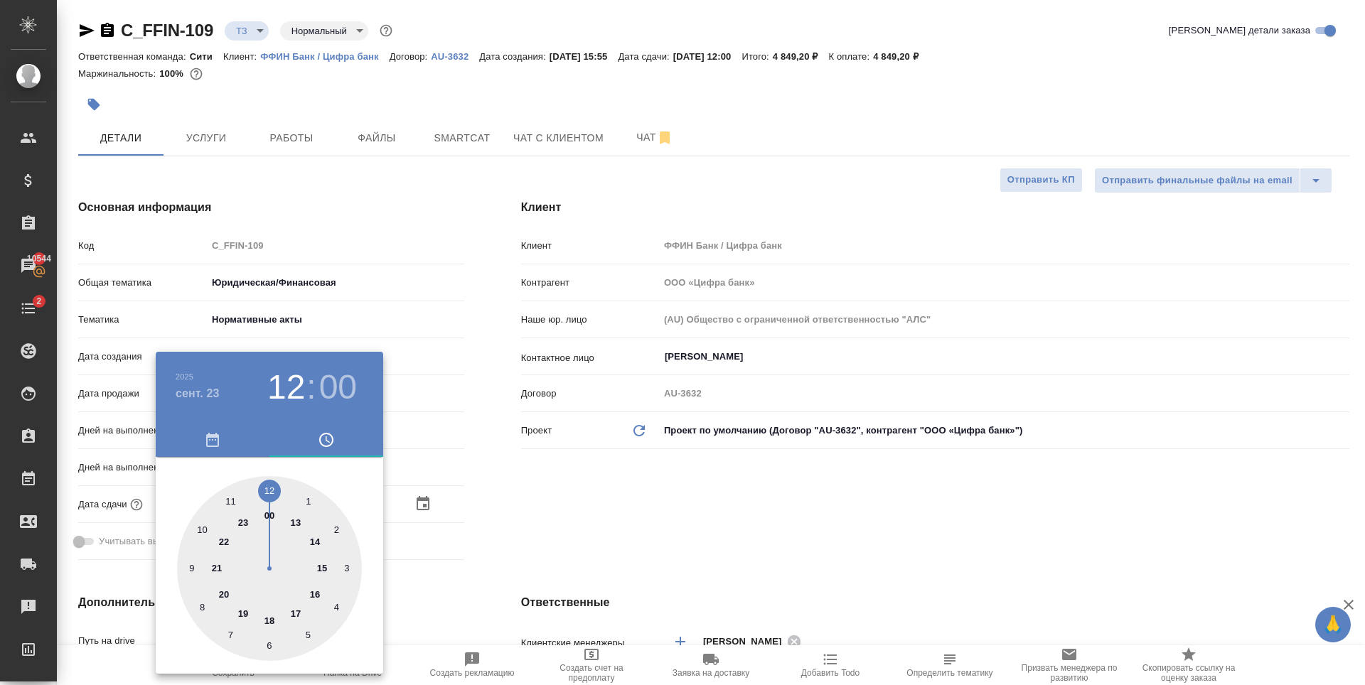
click at [316, 598] on div at bounding box center [269, 568] width 185 height 185
type input "23.09.2025 16:00"
type textarea "x"
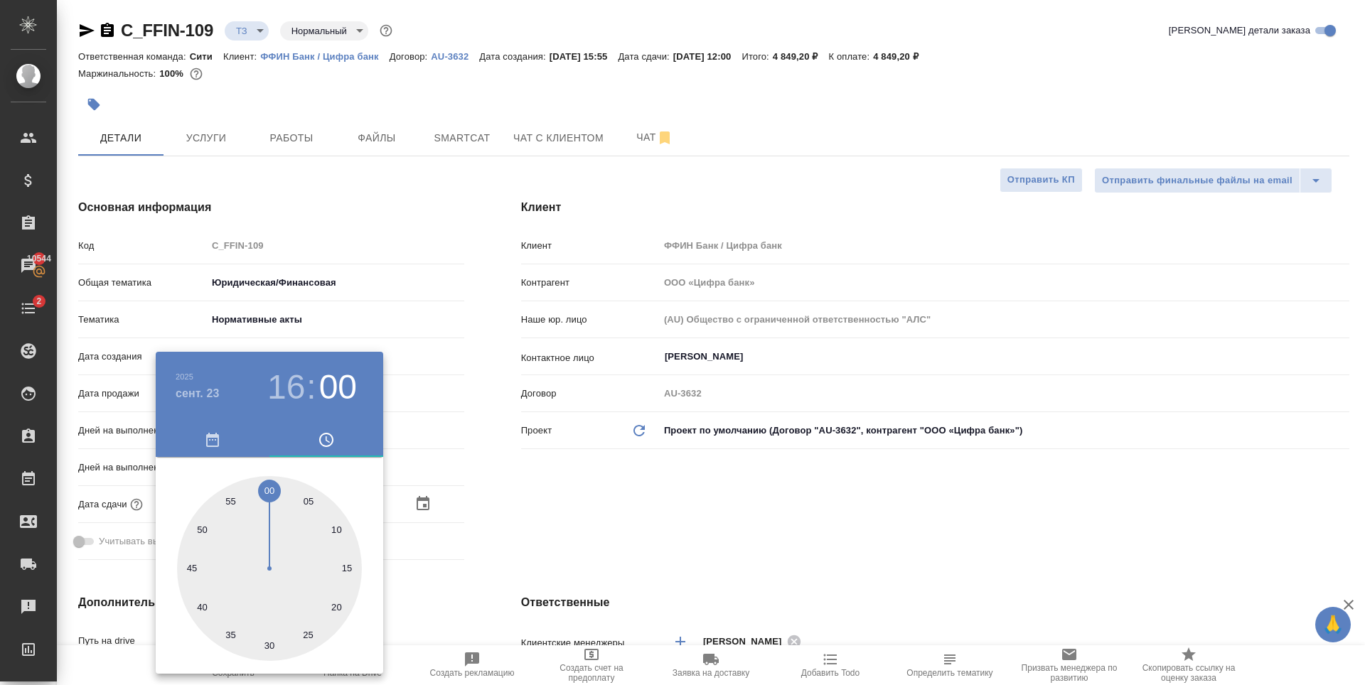
click at [199, 527] on div at bounding box center [269, 568] width 185 height 185
type input "23.09.2025 16:50"
type textarea "x"
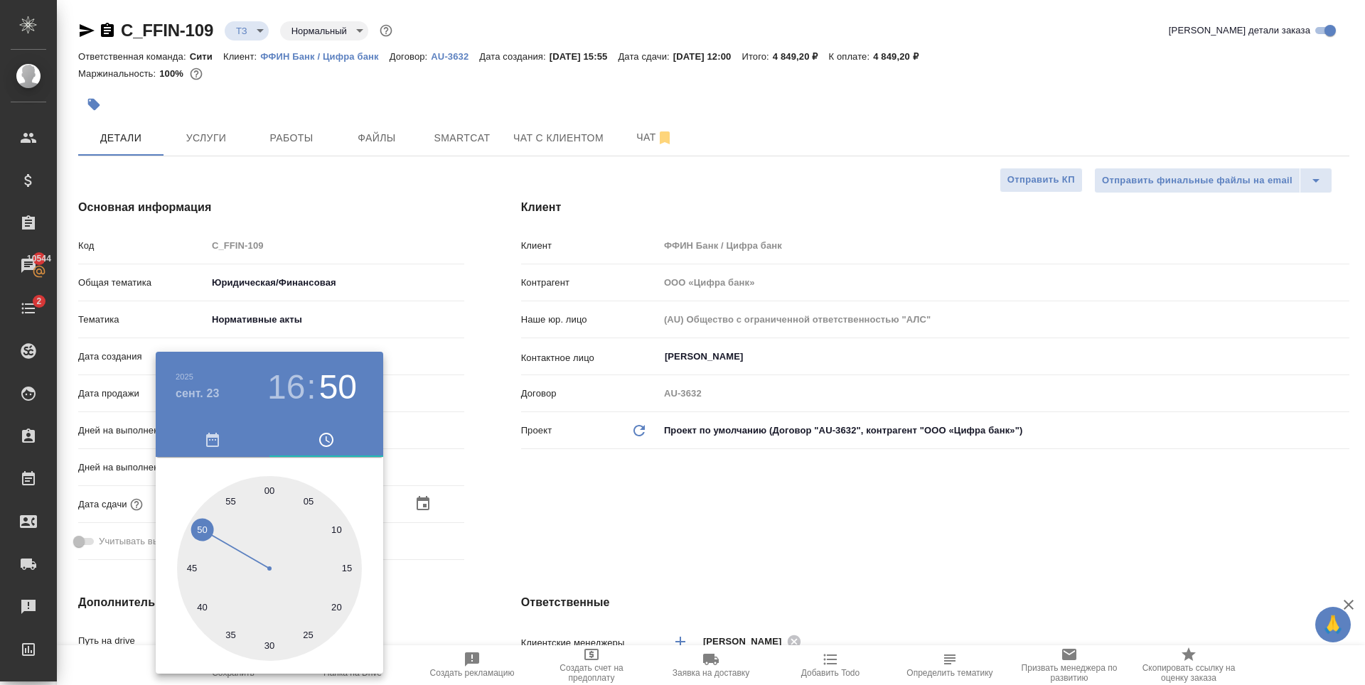
click at [545, 526] on div at bounding box center [682, 342] width 1365 height 685
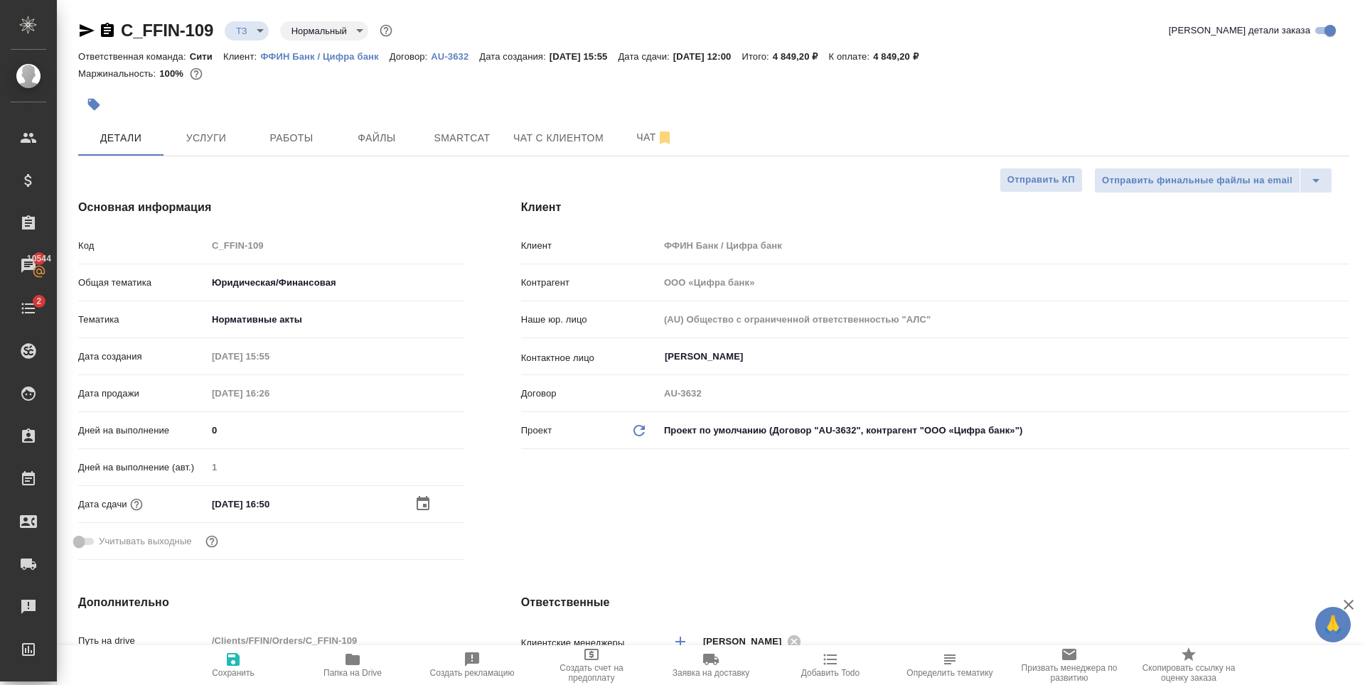
click at [228, 666] on icon "button" at bounding box center [233, 659] width 17 height 17
type textarea "x"
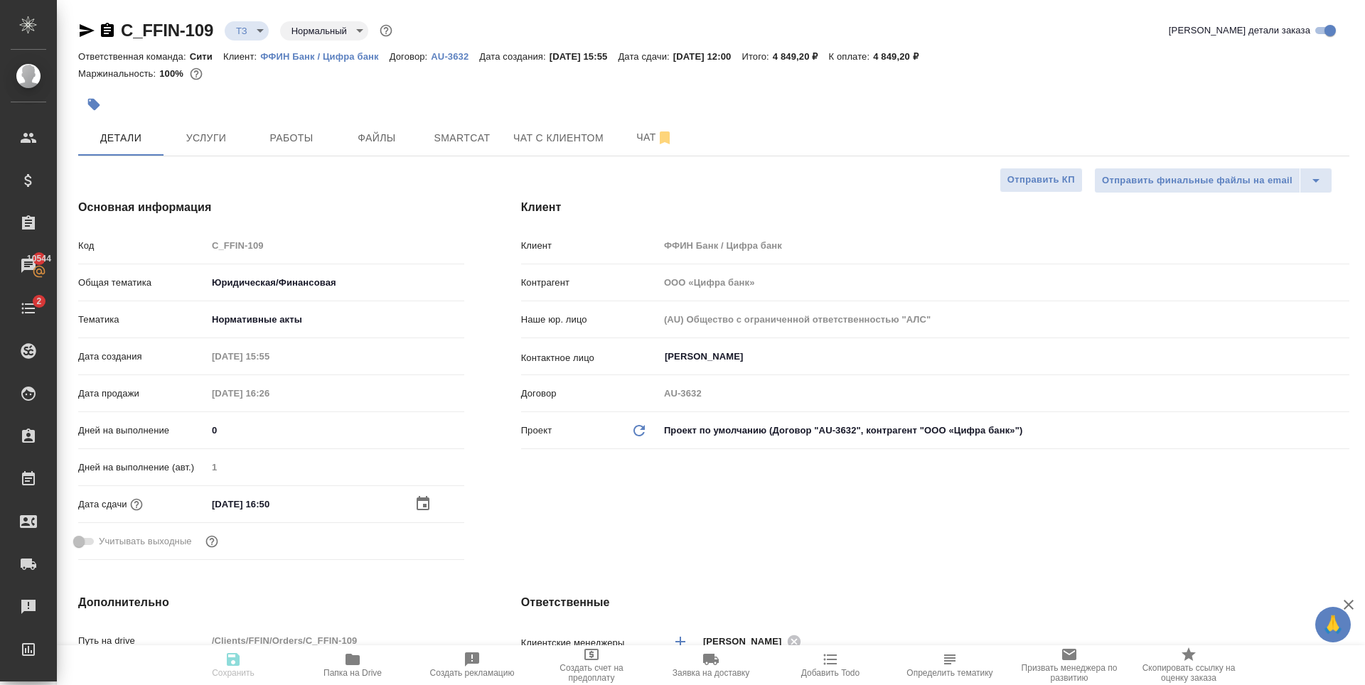
type textarea "x"
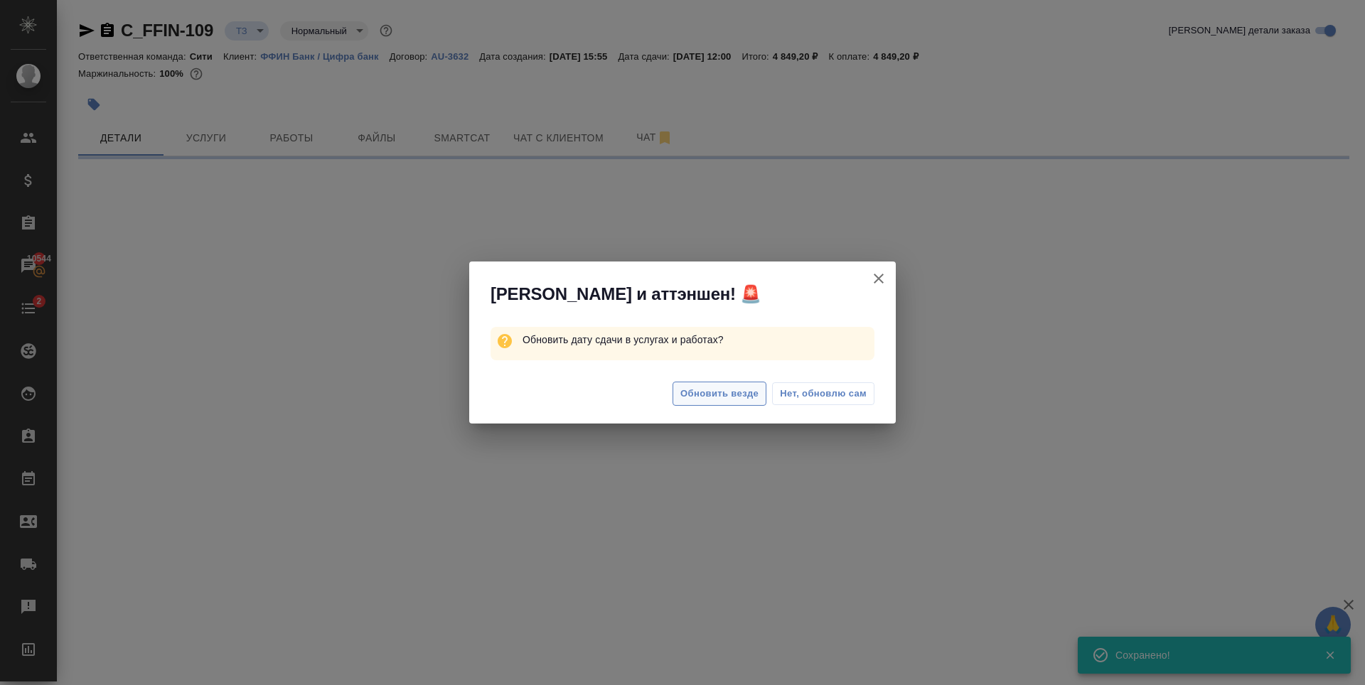
select select "RU"
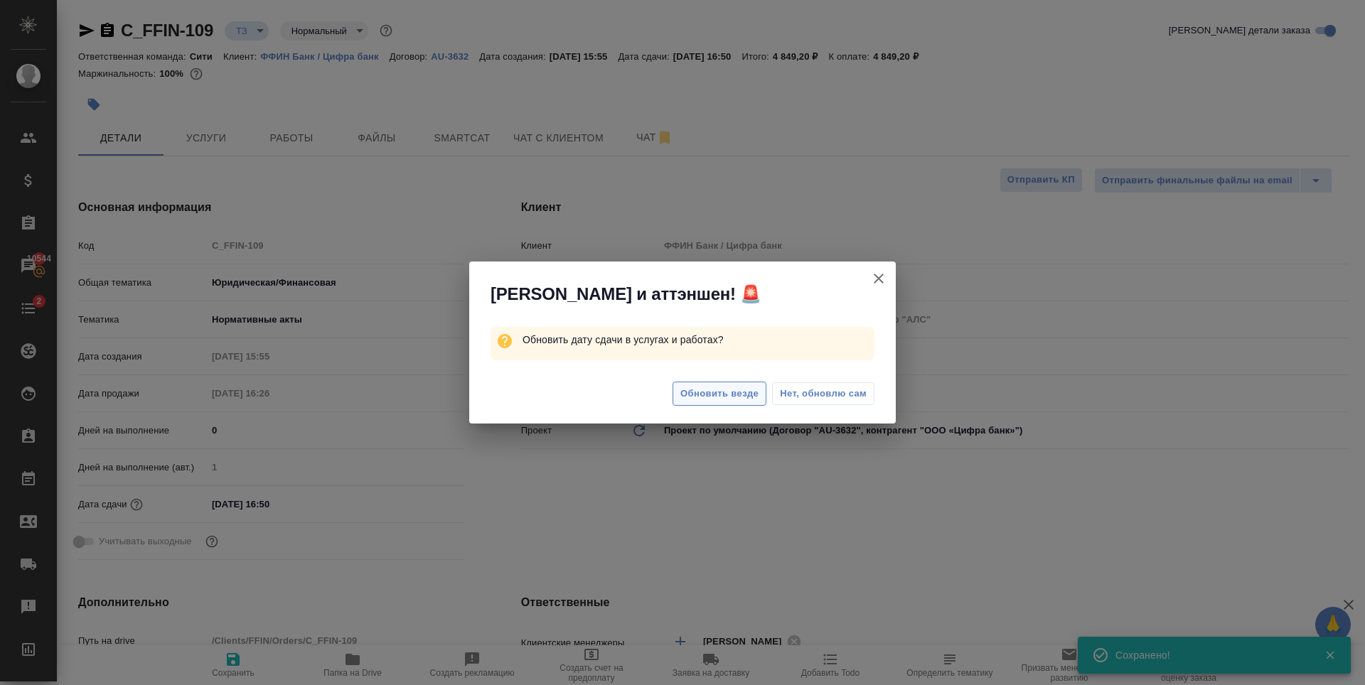
type textarea "x"
click at [717, 397] on span "Обновить везде" at bounding box center [719, 394] width 78 height 16
type textarea "x"
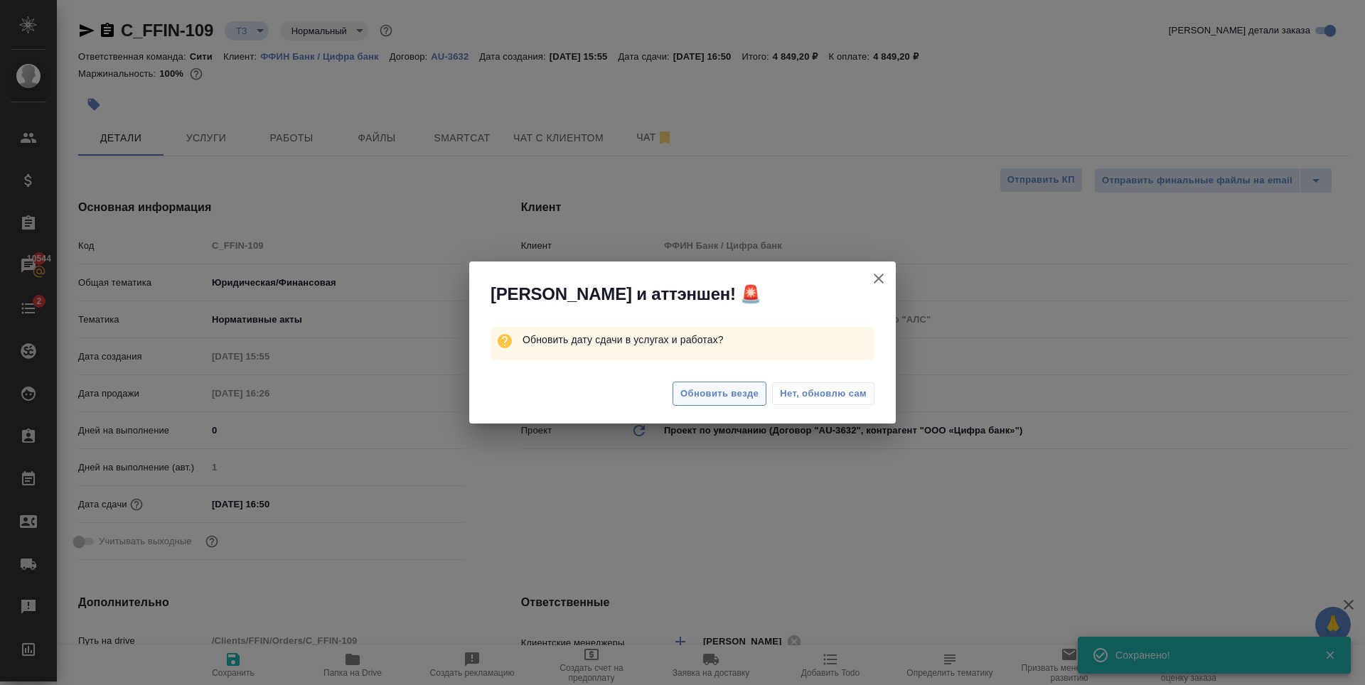
type textarea "x"
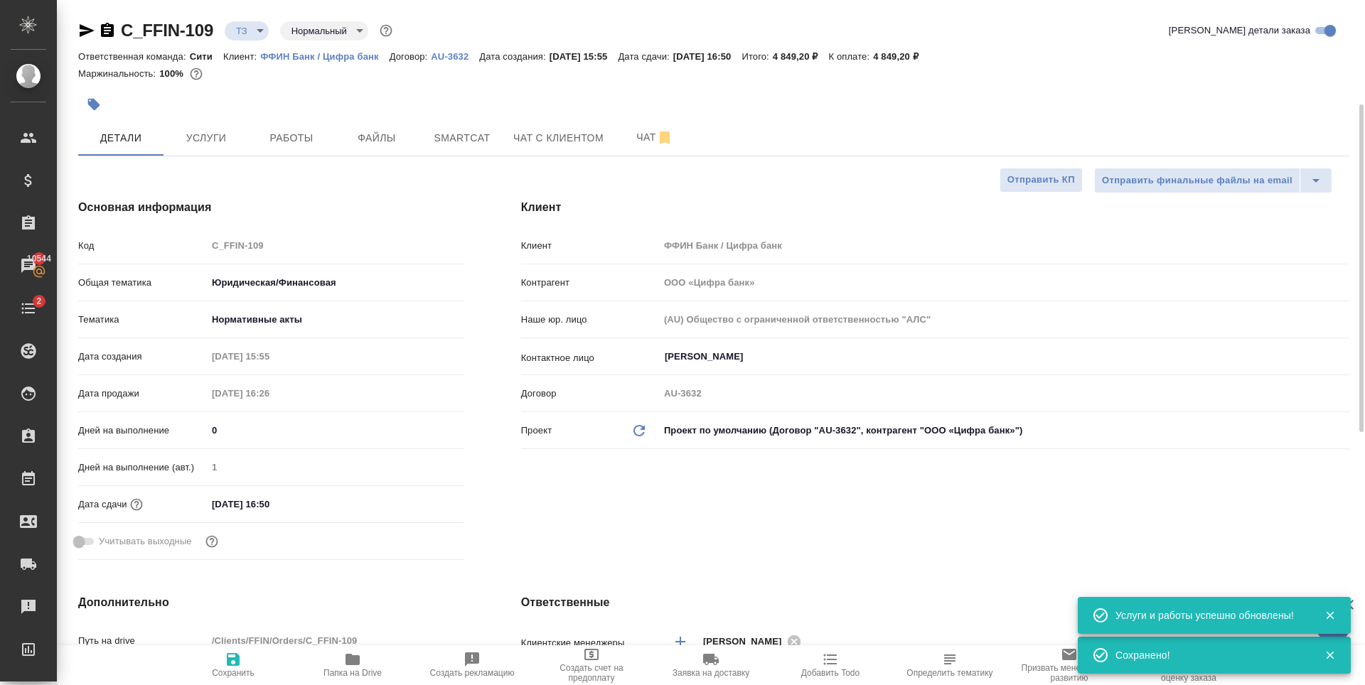
scroll to position [356, 0]
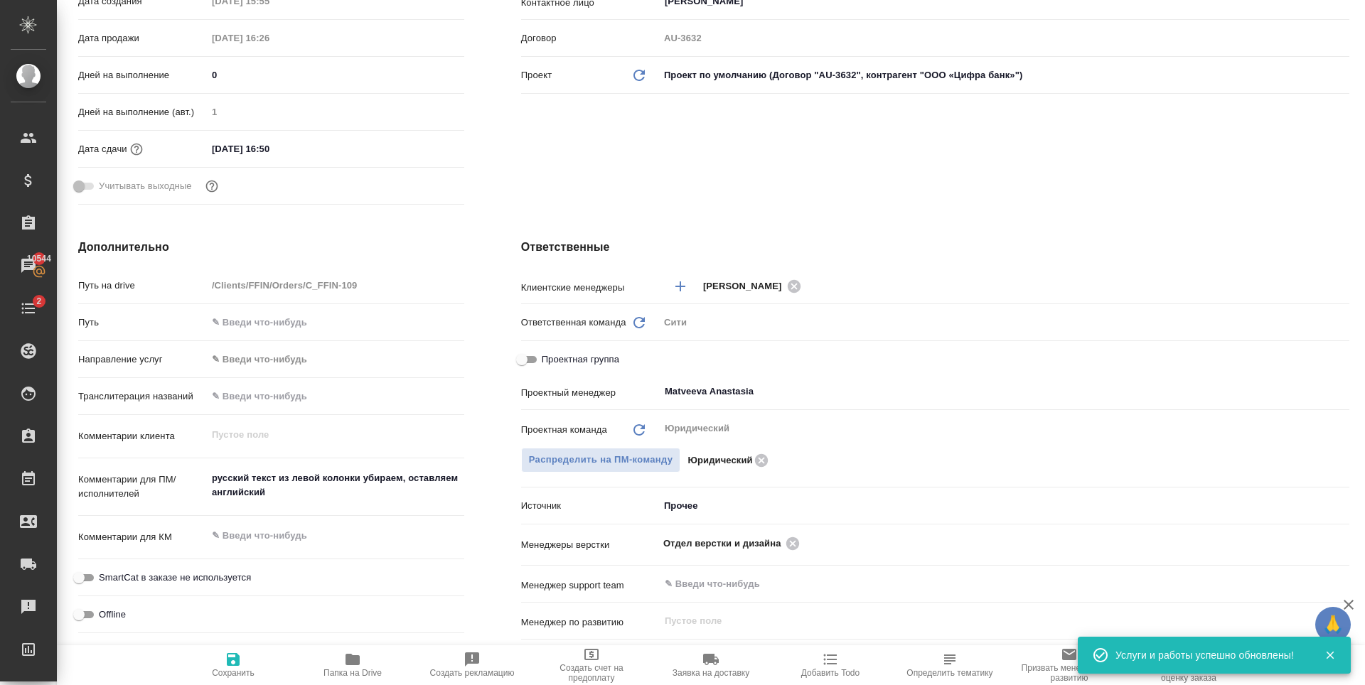
type textarea "x"
click at [287, 491] on textarea "русский текст из левой колонки убираем, оставляем английский" at bounding box center [335, 485] width 257 height 38
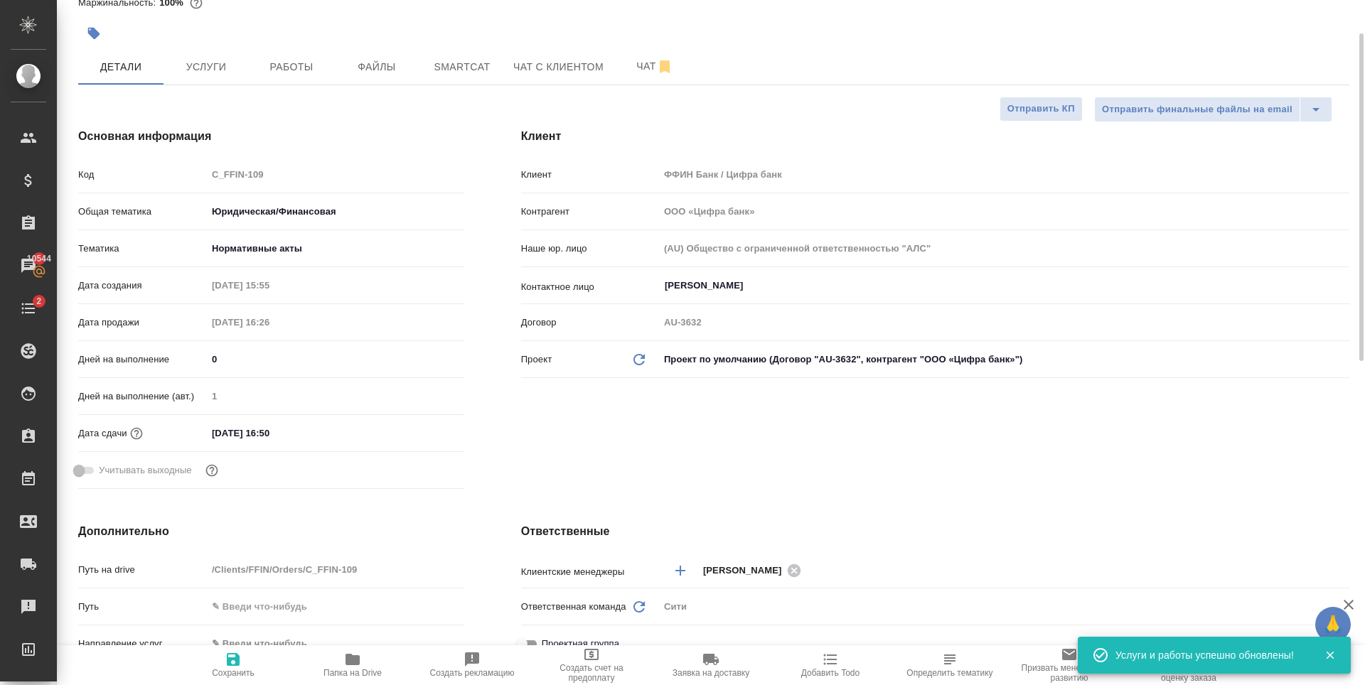
scroll to position [0, 0]
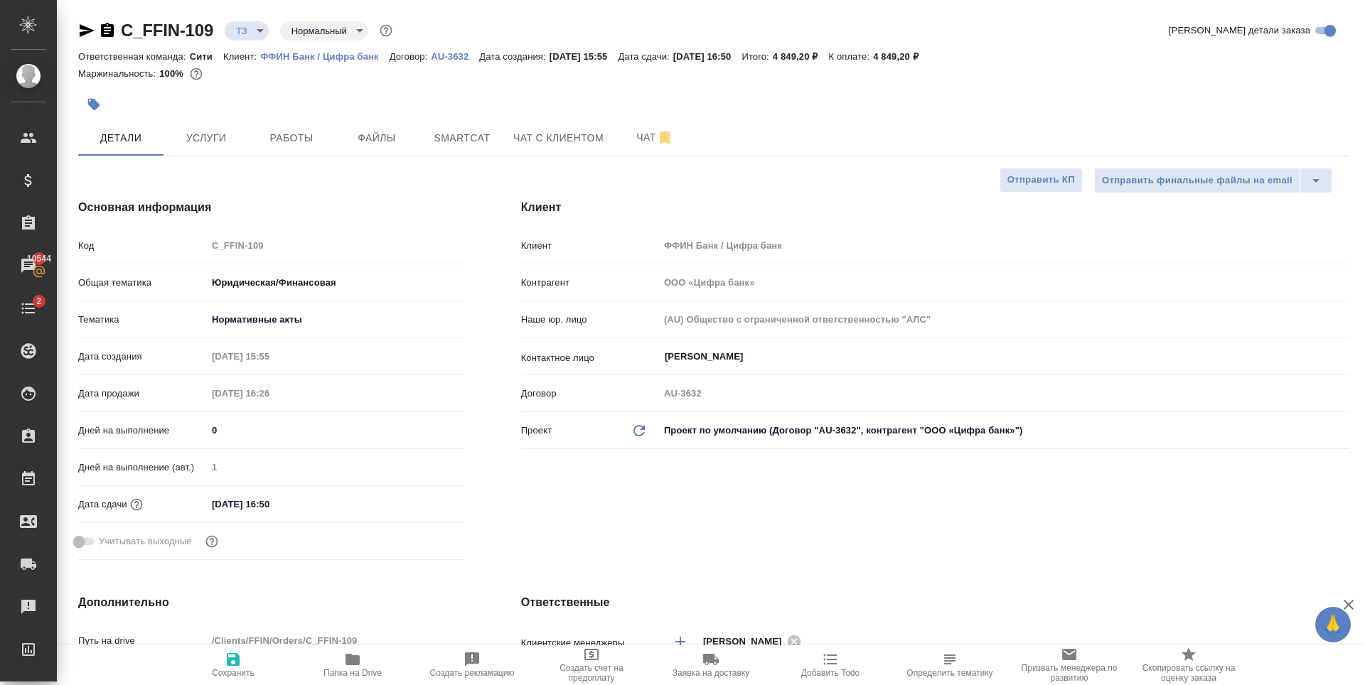
type textarea "x"
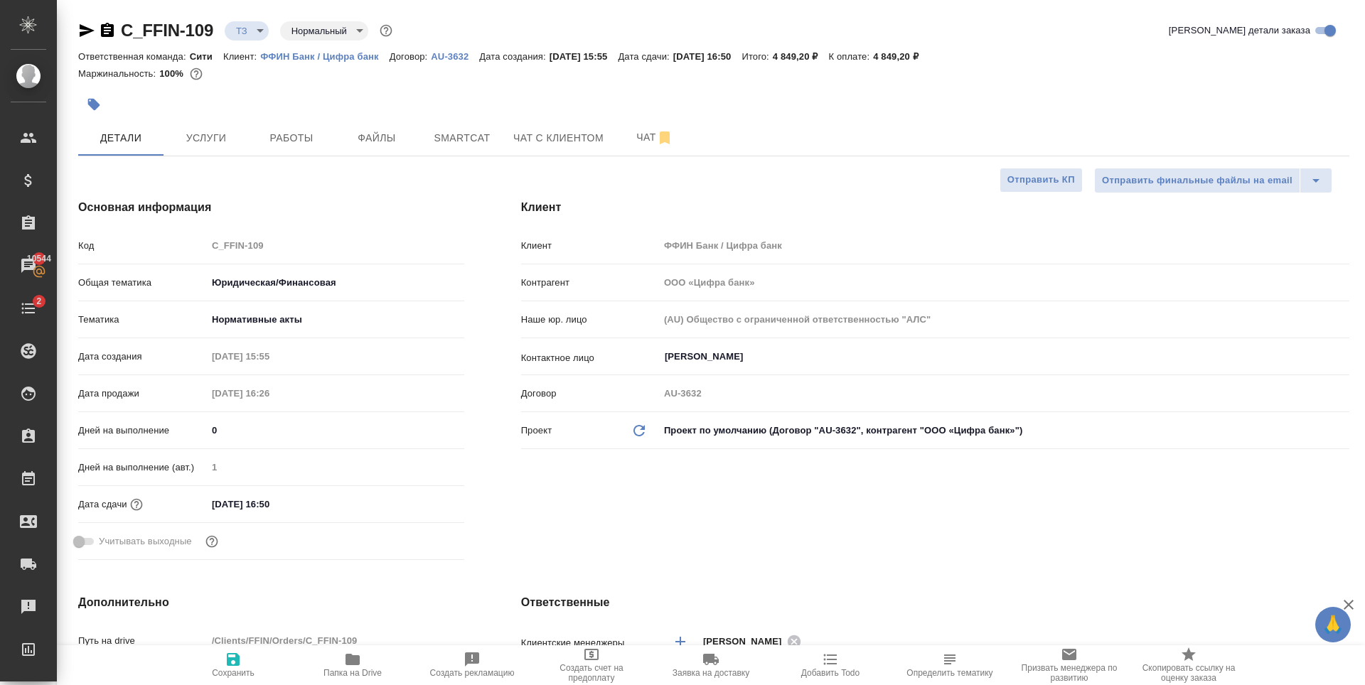
type textarea "x"
click at [639, 141] on span "Чат" at bounding box center [655, 138] width 68 height 18
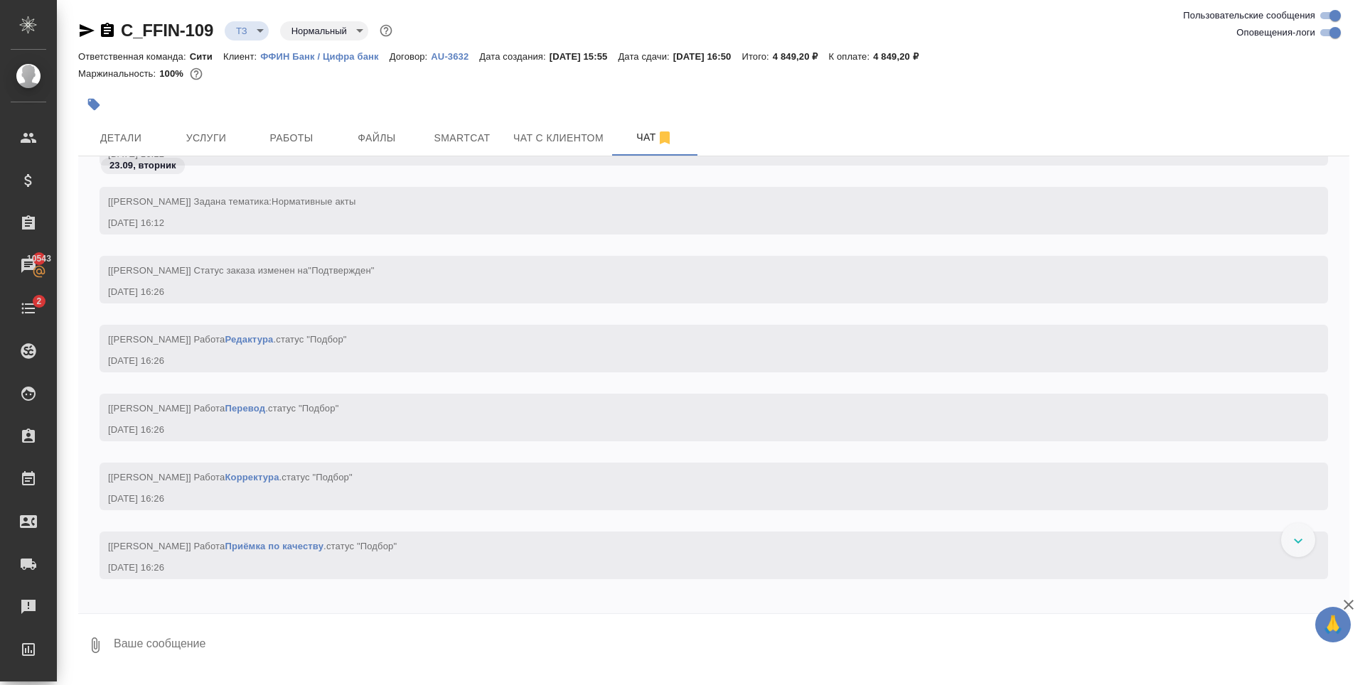
scroll to position [349, 0]
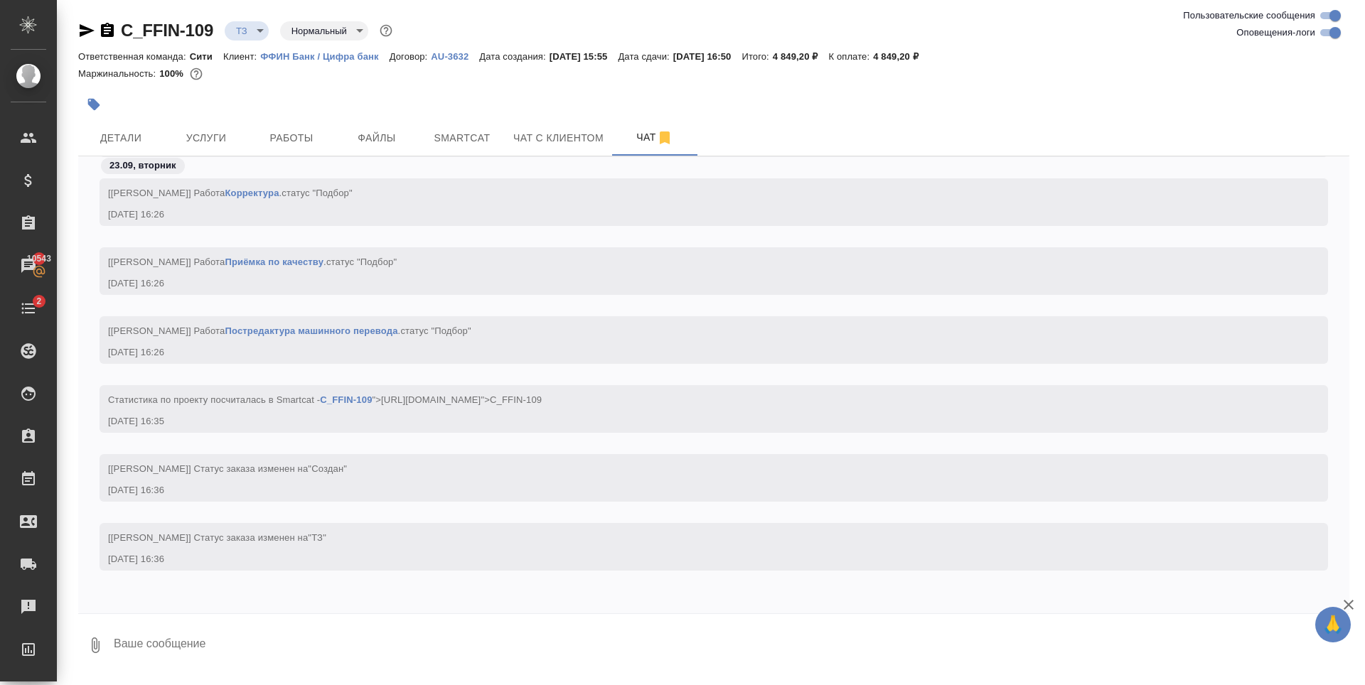
click at [236, 633] on textarea at bounding box center [730, 645] width 1237 height 48
click at [146, 134] on span "Детали" at bounding box center [121, 138] width 68 height 18
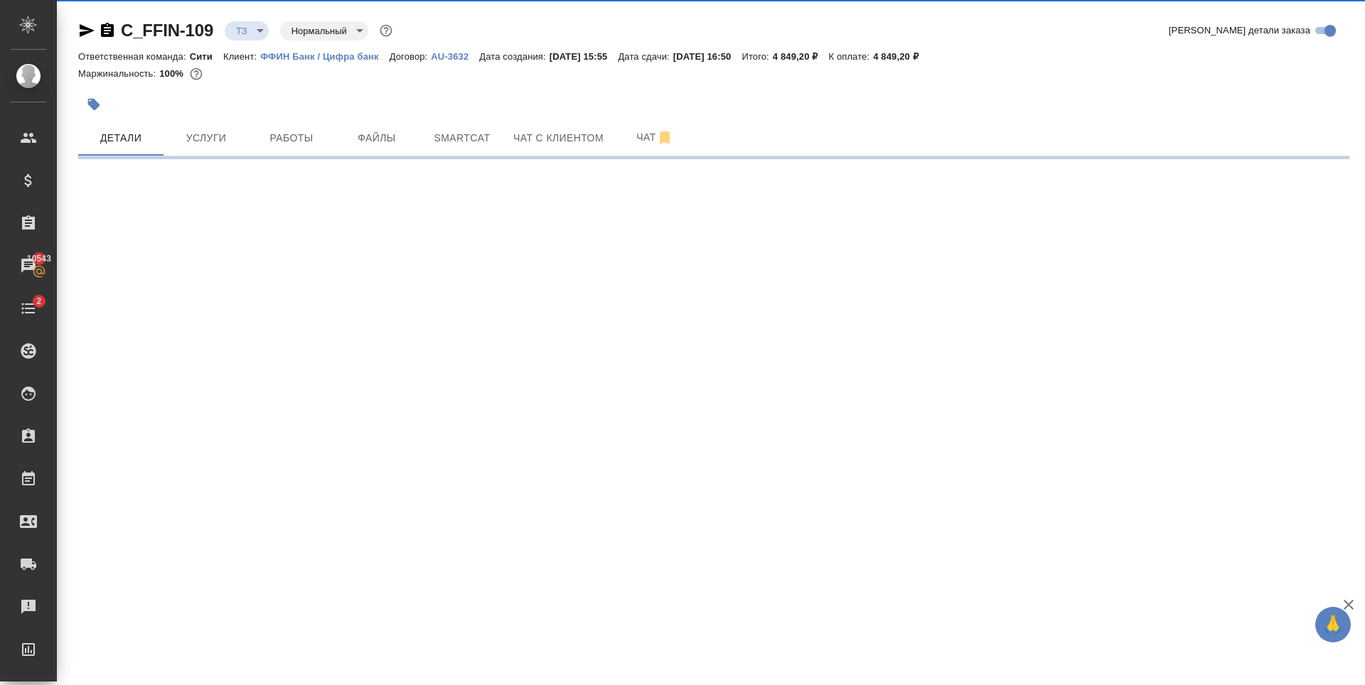
select select "RU"
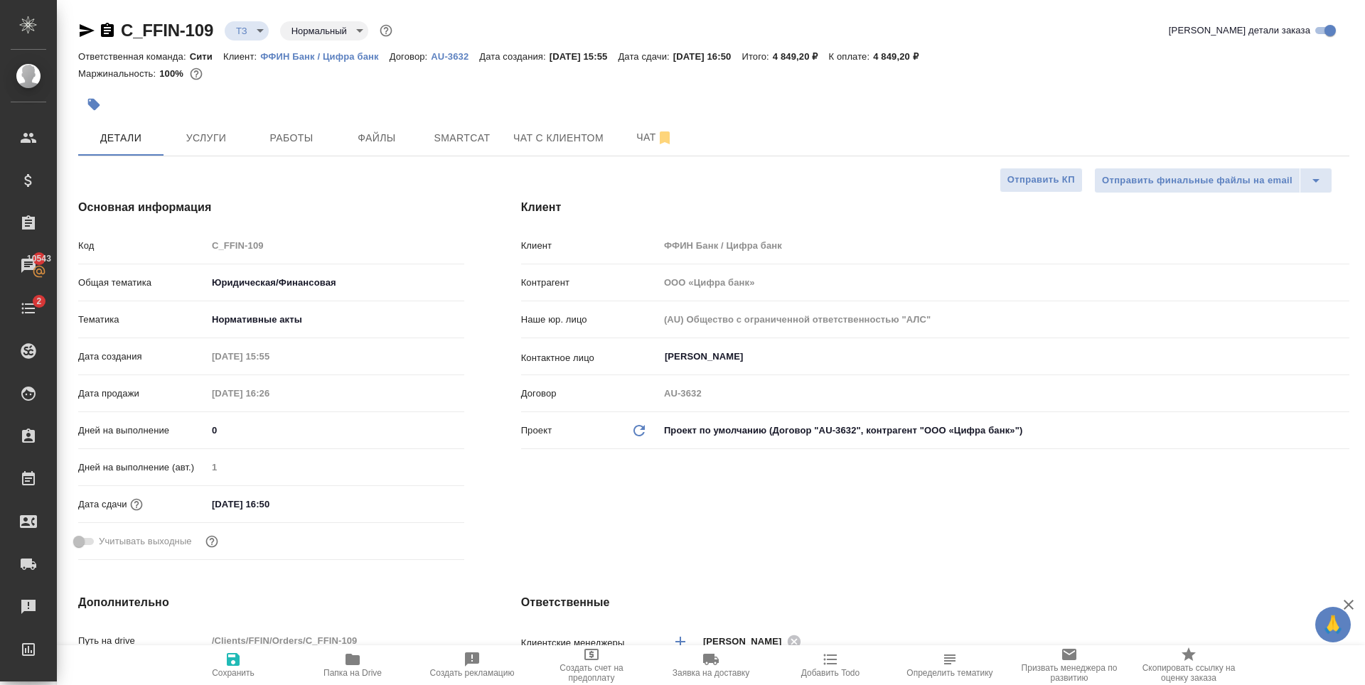
type textarea "x"
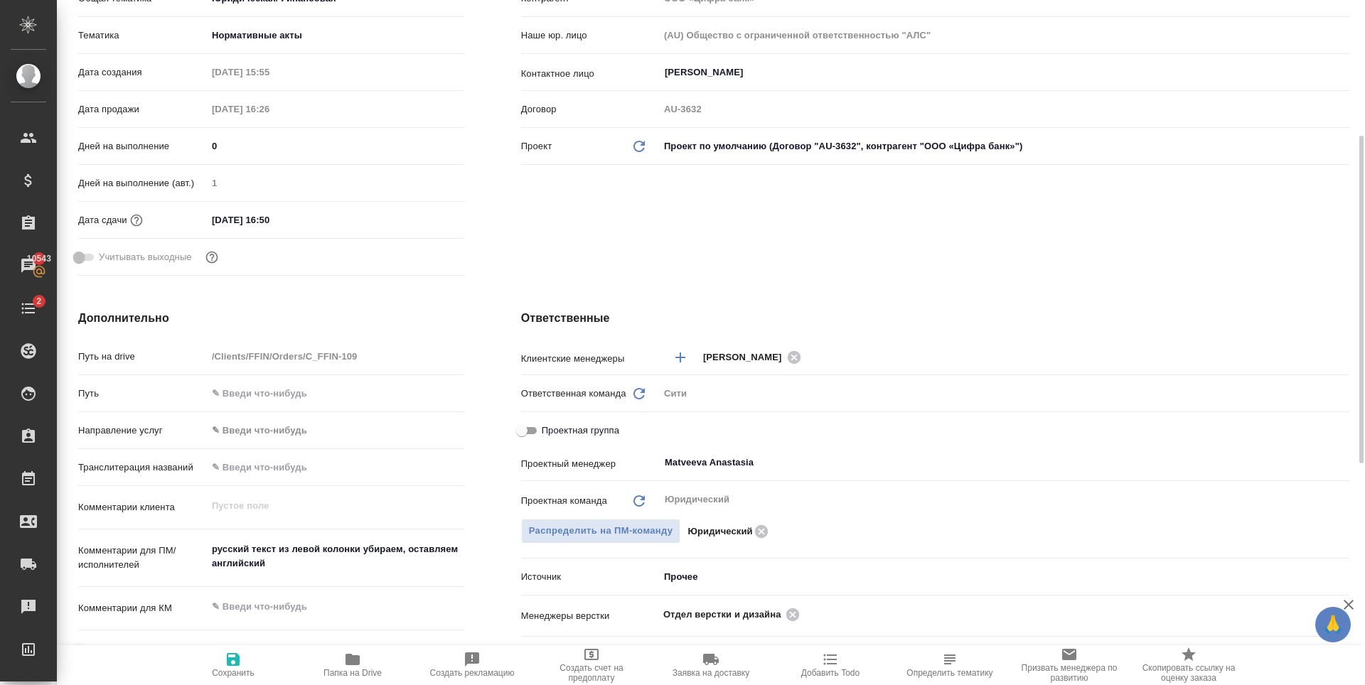
type textarea "x"
click at [215, 550] on textarea "русский текст из левой колонки убираем, оставляем английский" at bounding box center [335, 557] width 257 height 38
type textarea "Срусский текст из левой колонки убираем, оставляем английский"
type textarea "x"
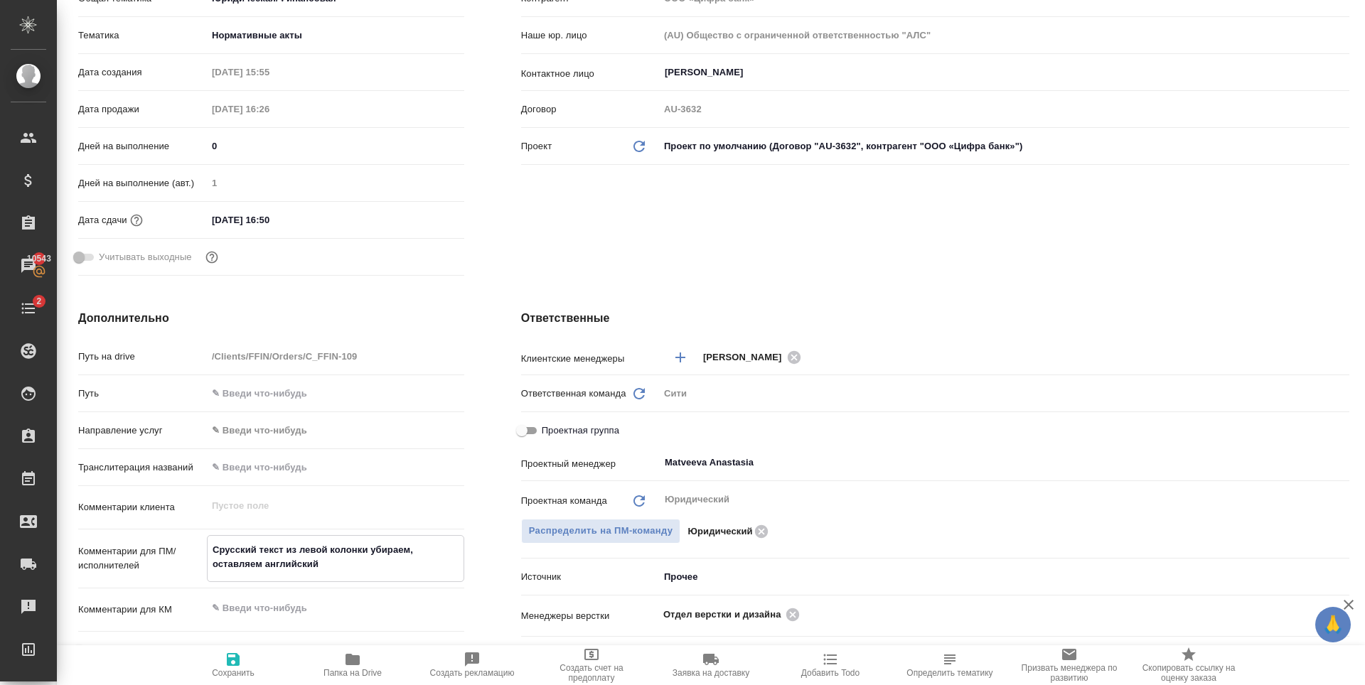
type textarea "x"
type textarea "Сдрусский текст из левой колонки убираем, оставляем английский"
type textarea "x"
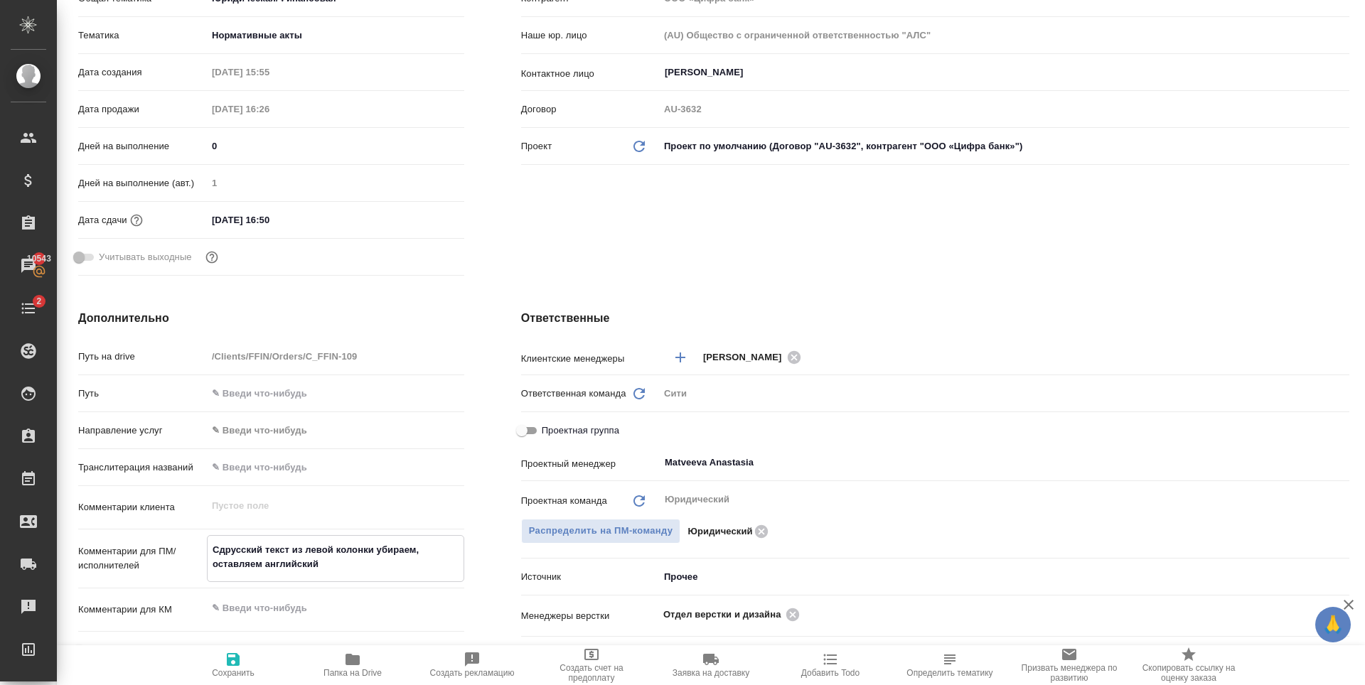
type textarea "x"
type textarea "Сдерусский текст из левой колонки убираем, оставляем английский"
type textarea "x"
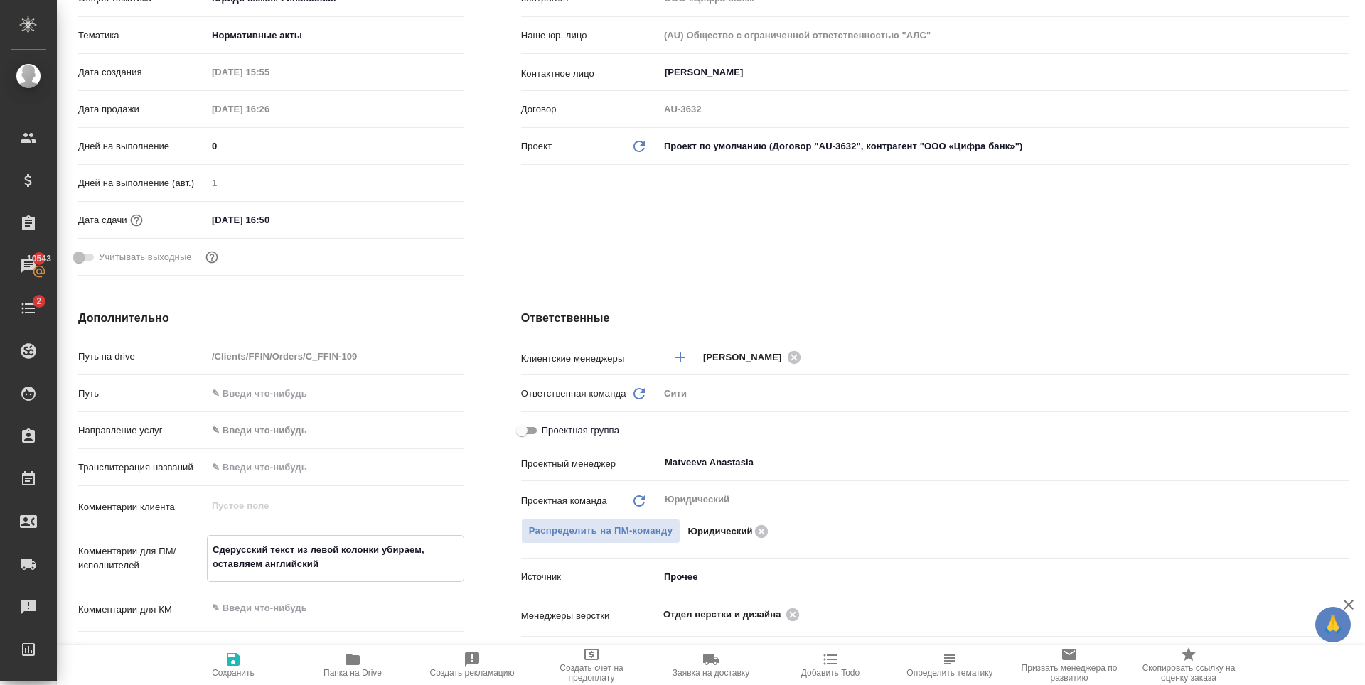
type textarea "Сделрусский текст из левой колонки убираем, оставляем английский"
type textarea "x"
type textarea "Сделарусский текст из левой колонки убираем, оставляем английский"
type textarea "x"
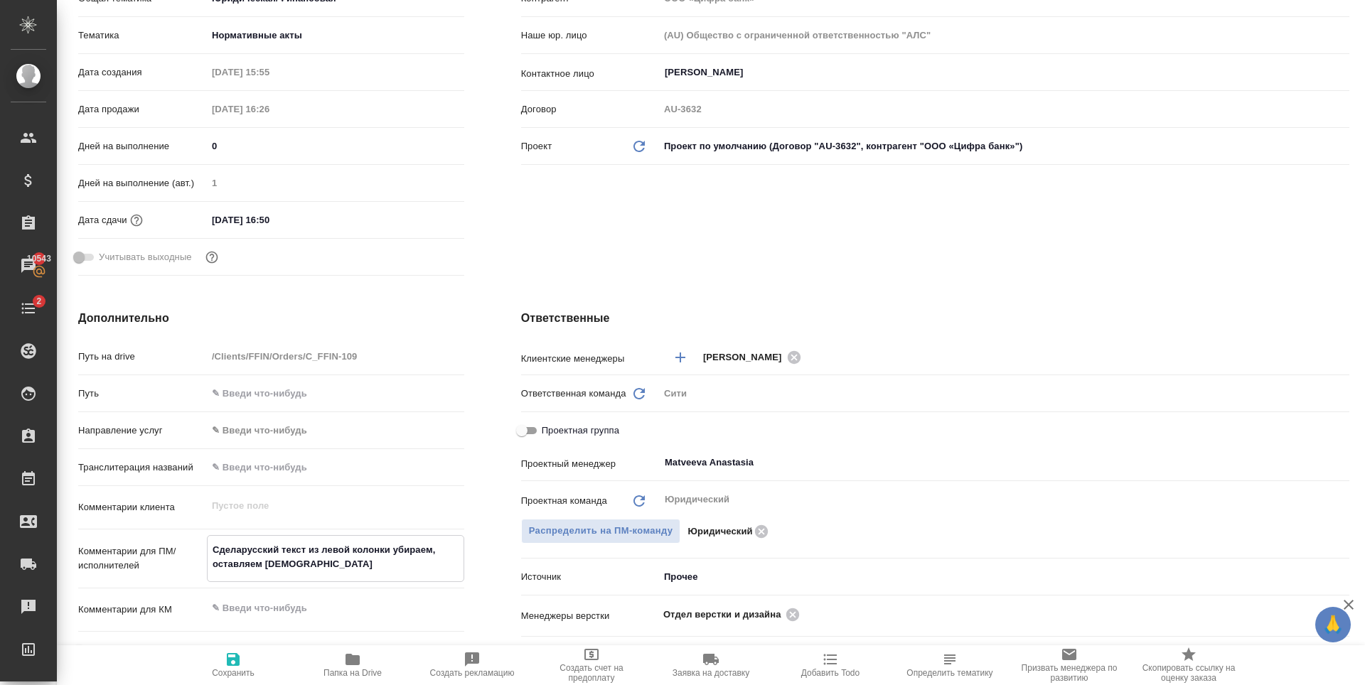
type textarea "x"
type textarea "Сделайрусский текст из левой колонки убираем, оставляем английский"
type textarea "x"
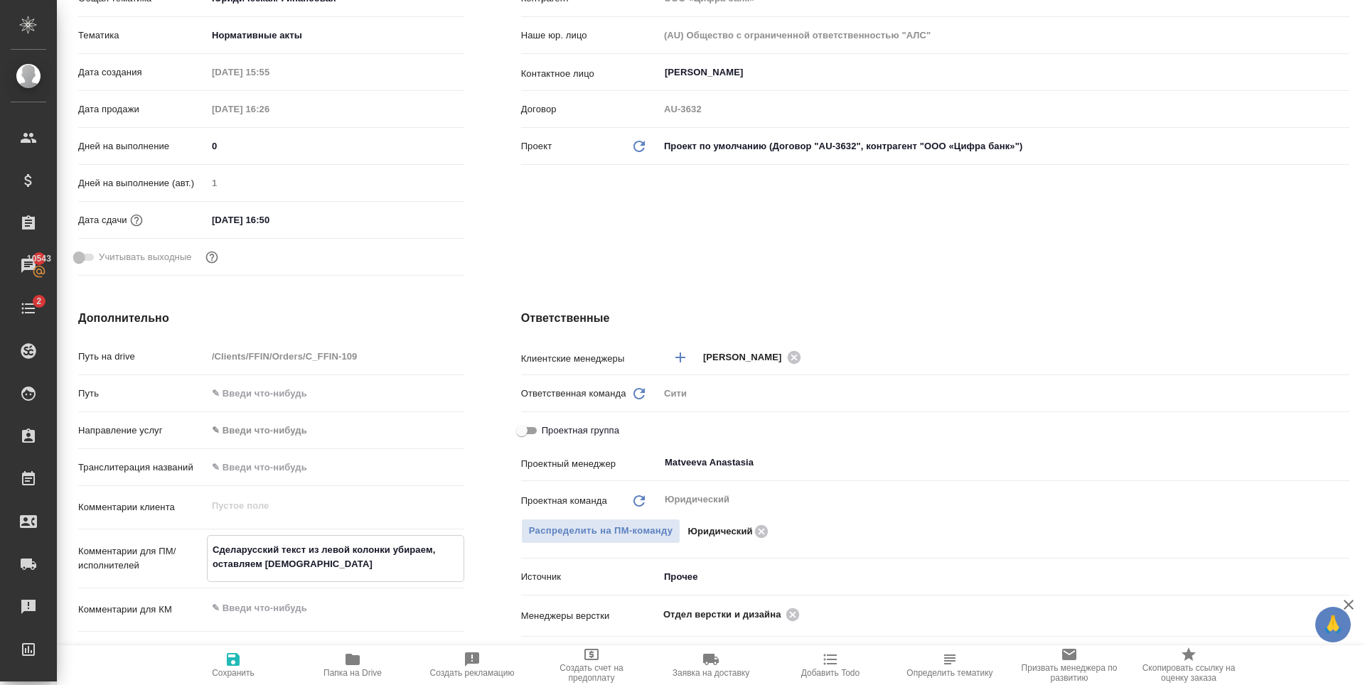
type textarea "x"
type textarea "Сделайтрусский текст из левой колонки убираем, оставляем английский"
type textarea "x"
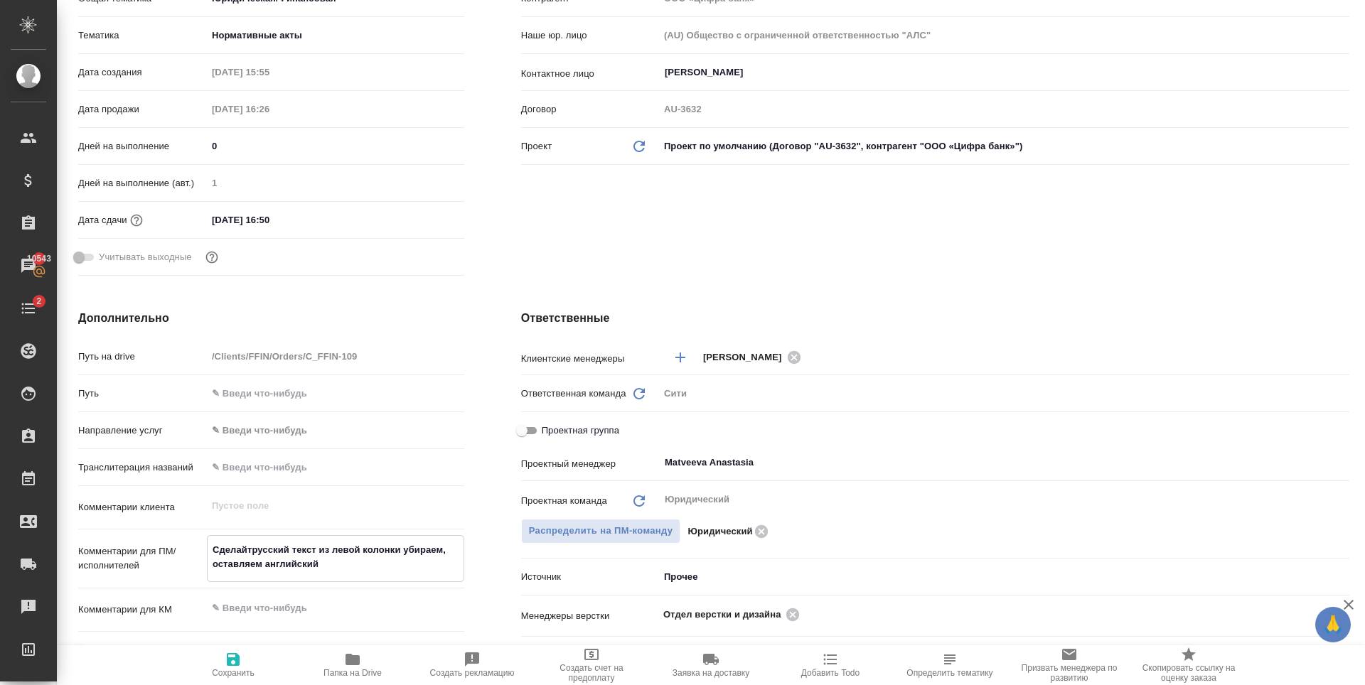
type textarea "x"
type textarea "Сделайтерусский текст из левой колонки убираем, оставляем английский"
type textarea "x"
type textarea "Сделайте русский текст из левой колонки убираем, оставляем английский"
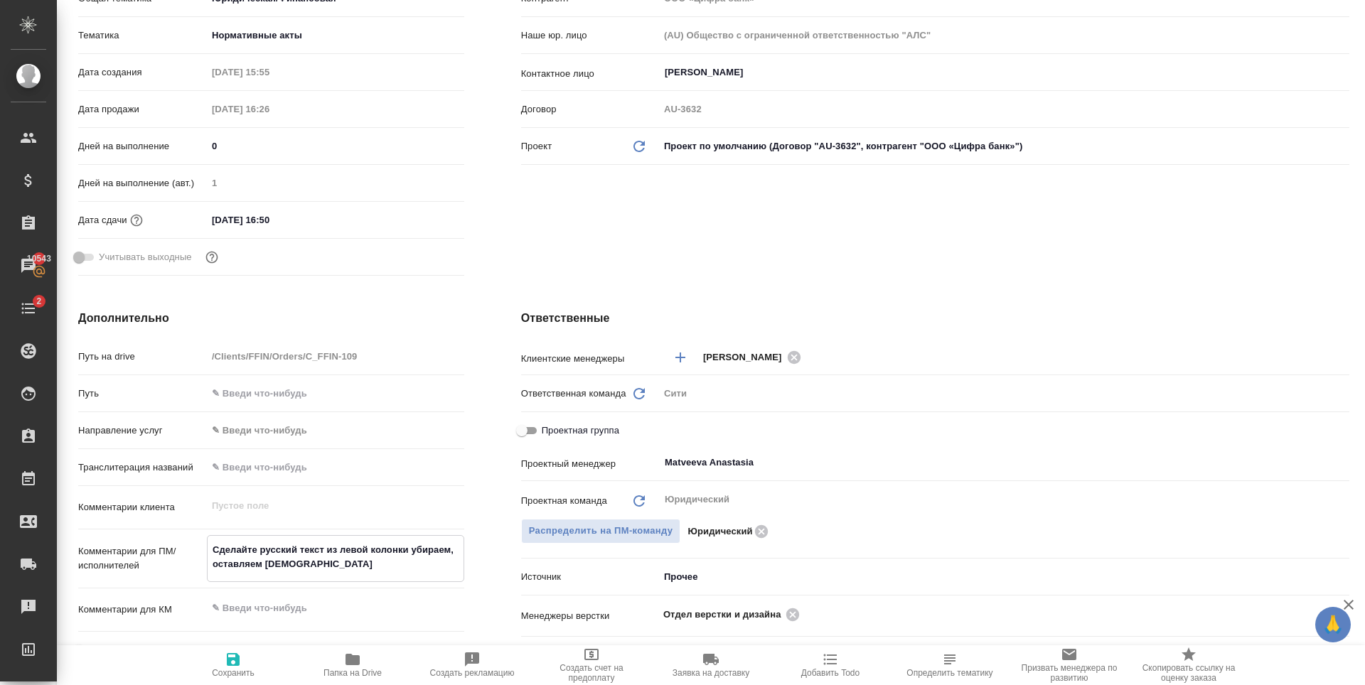
type textarea "x"
type textarea "Сделайте тимрусский текст из левой колонки убираем, оставляем английский"
type textarea "x"
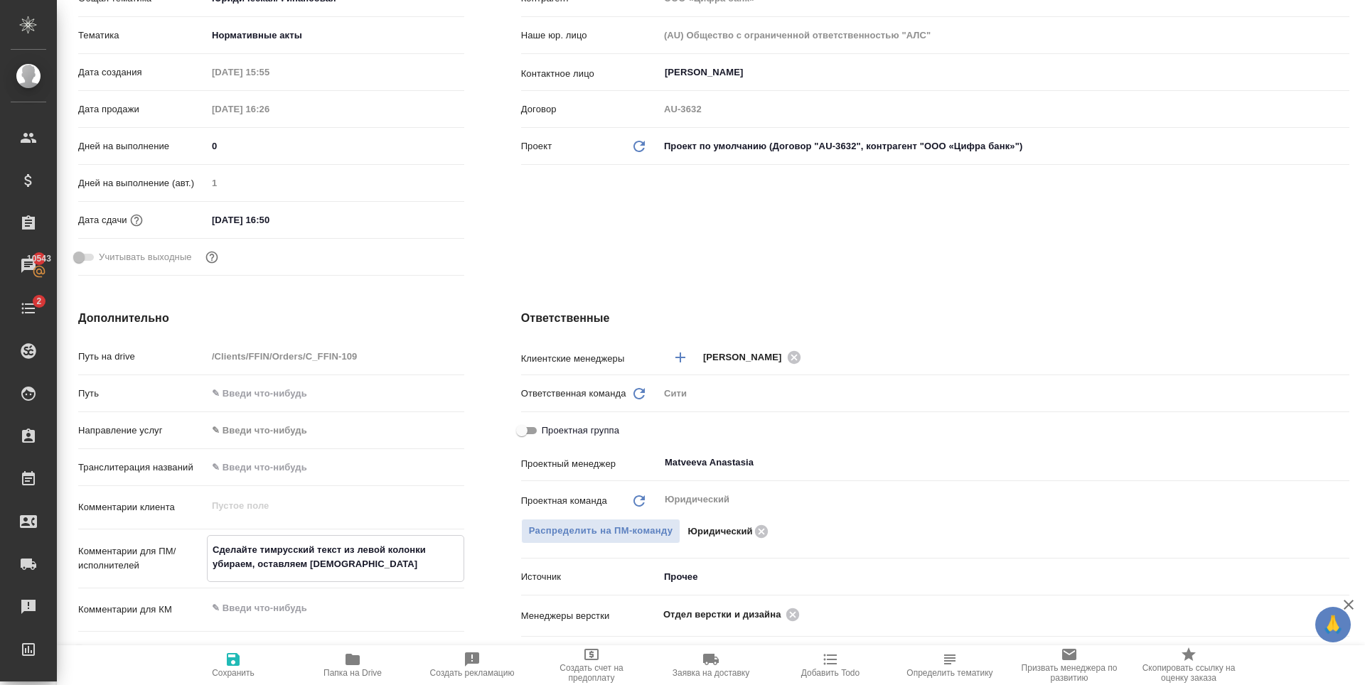
type textarea "x"
type textarea "Сделайте тирусский текст из левой колонки убираем, оставляем английский"
type textarea "x"
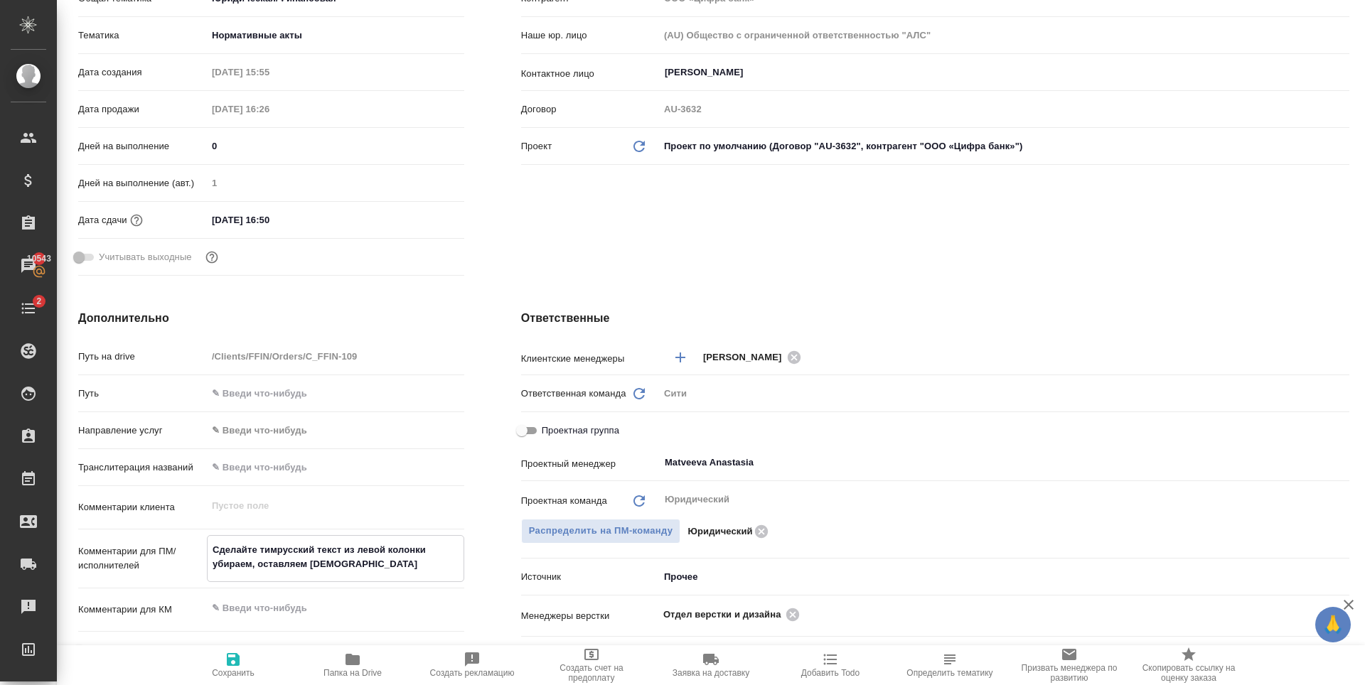
type textarea "x"
type textarea "Сделайте тикерусский текст из левой колонки убираем, оставляем английский"
type textarea "x"
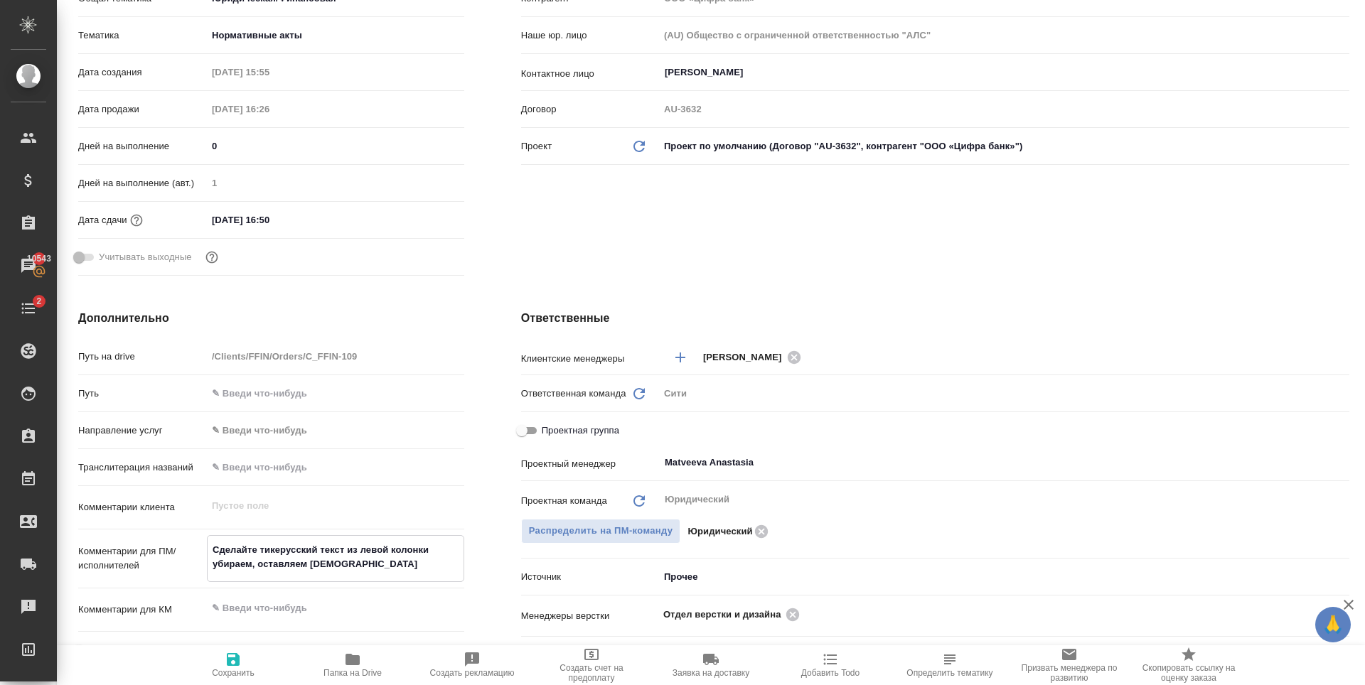
type textarea "Сделайте тикетрусский текст из левой колонки убираем, оставляем английский"
type textarea "x"
type textarea "Сделайте тикет плрусский текст из левой колонки убираем, оставляем английский"
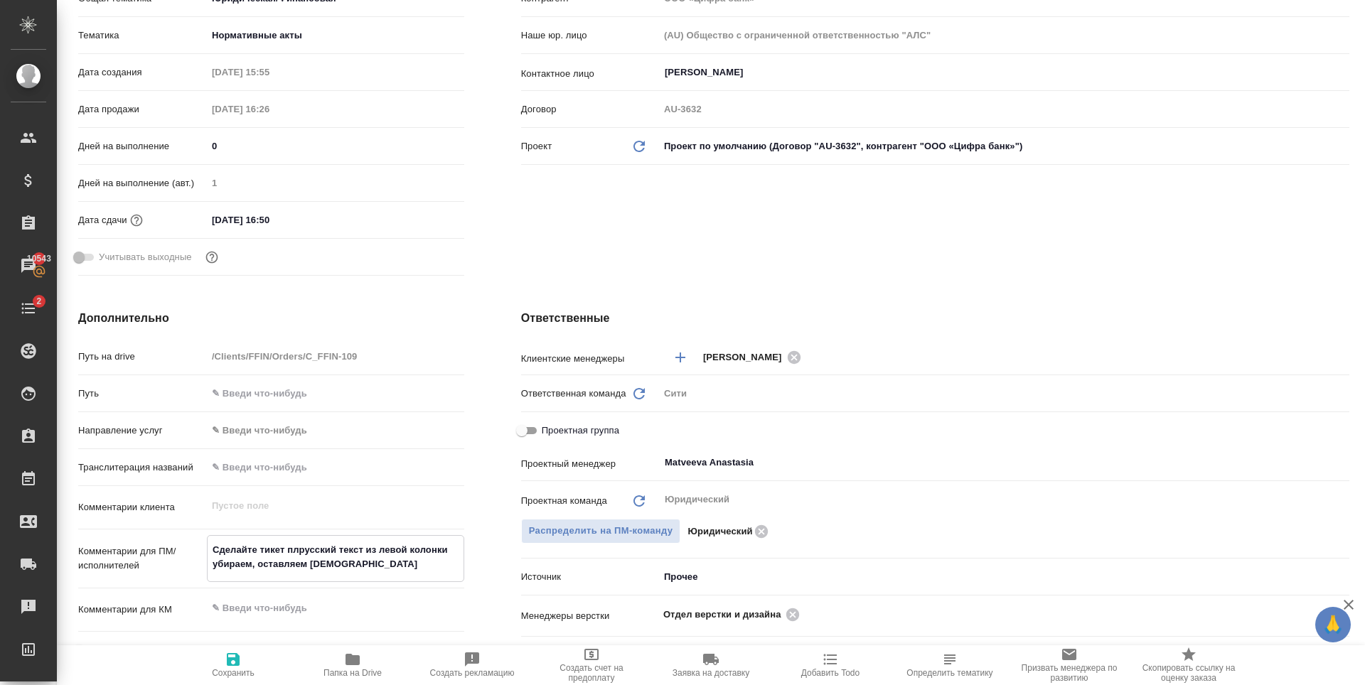
type textarea "x"
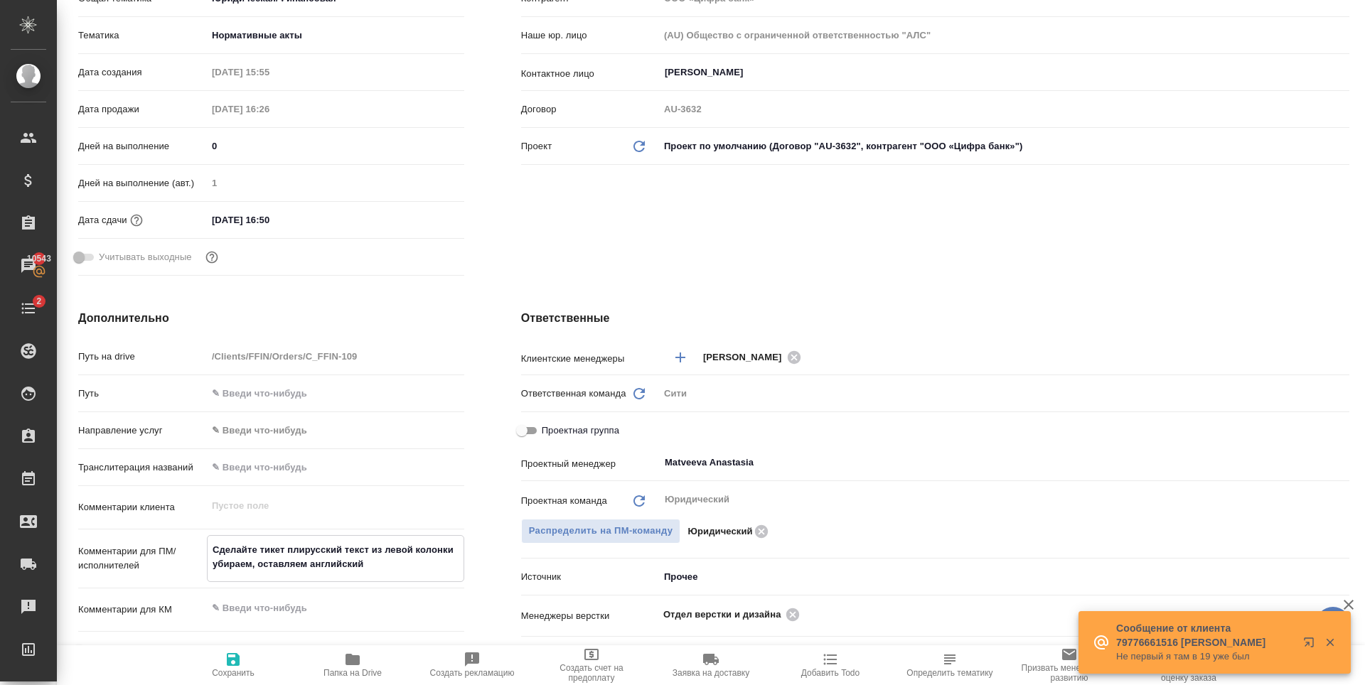
type textarea "Сделайте тикет плизрусский текст из левой колонки убираем, оставляем английский"
type textarea "x"
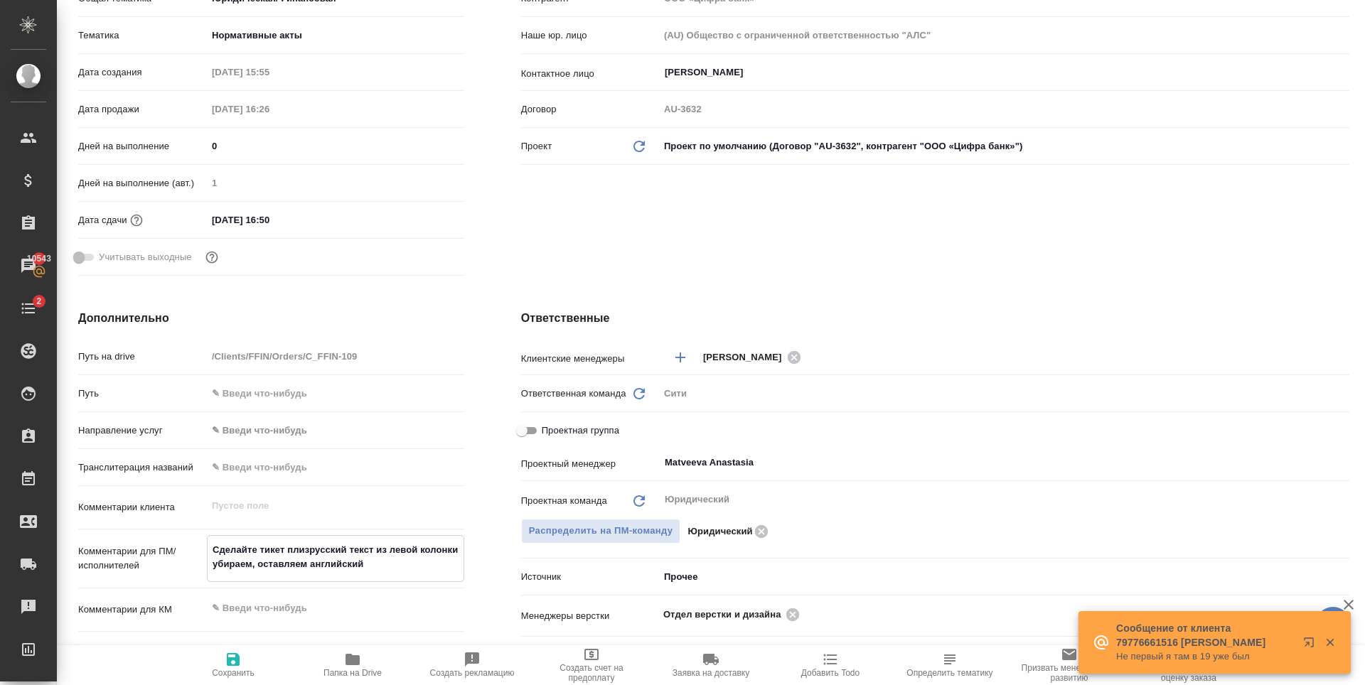
type textarea "Сделайте тикет плиз:русский текст из левой колонки убираем, оставляем английский"
type textarea "x"
type textarea "Сделайте тикет плиз: русский текст из левой колонки убираем, оставляем английск…"
type textarea "x"
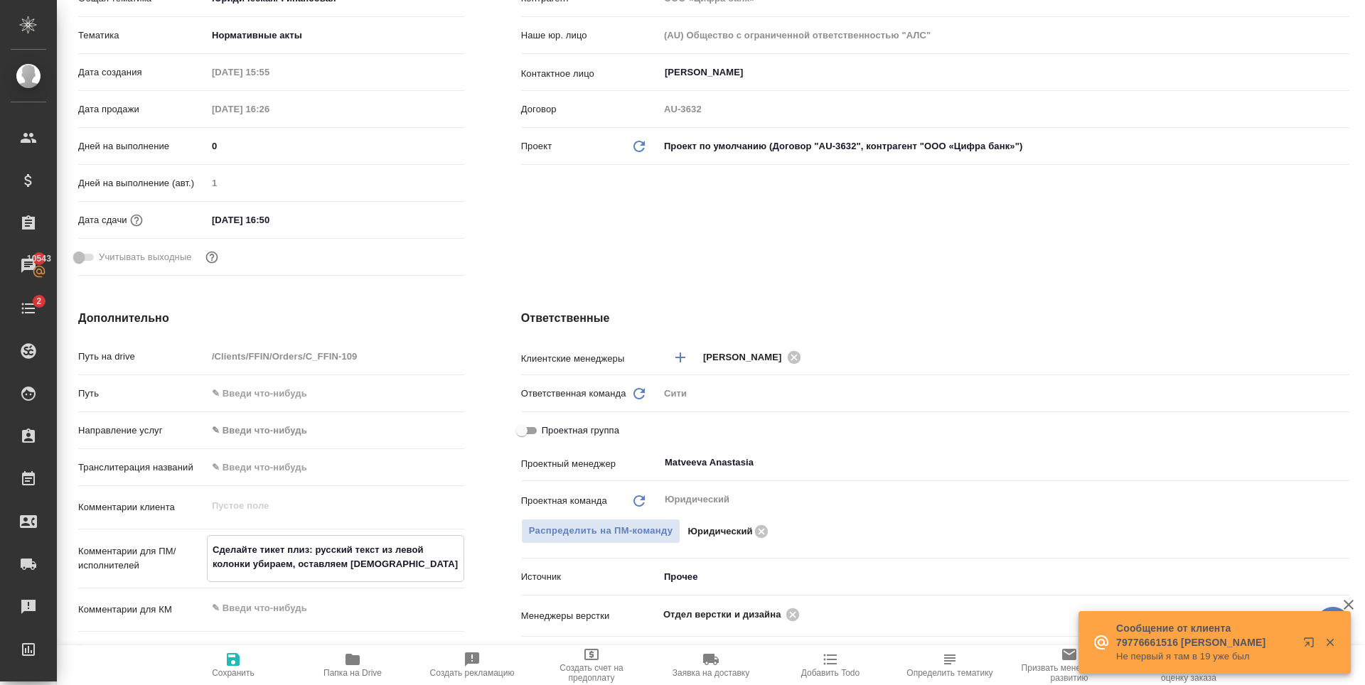
type textarea "x"
type textarea "Сделайте тикет плиз: русский текст из левой колонки убираем, оставляем английск…"
type textarea "x"
click at [234, 668] on span "Сохранить" at bounding box center [233, 673] width 43 height 10
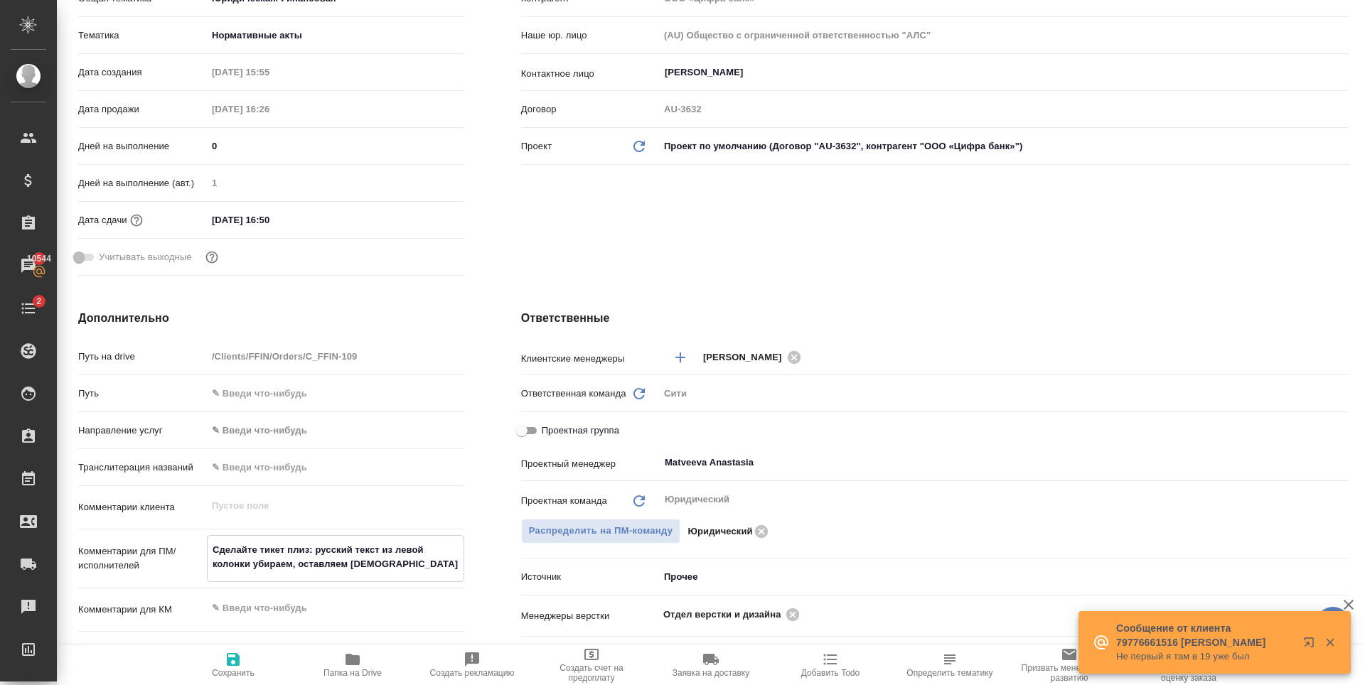
type textarea "x"
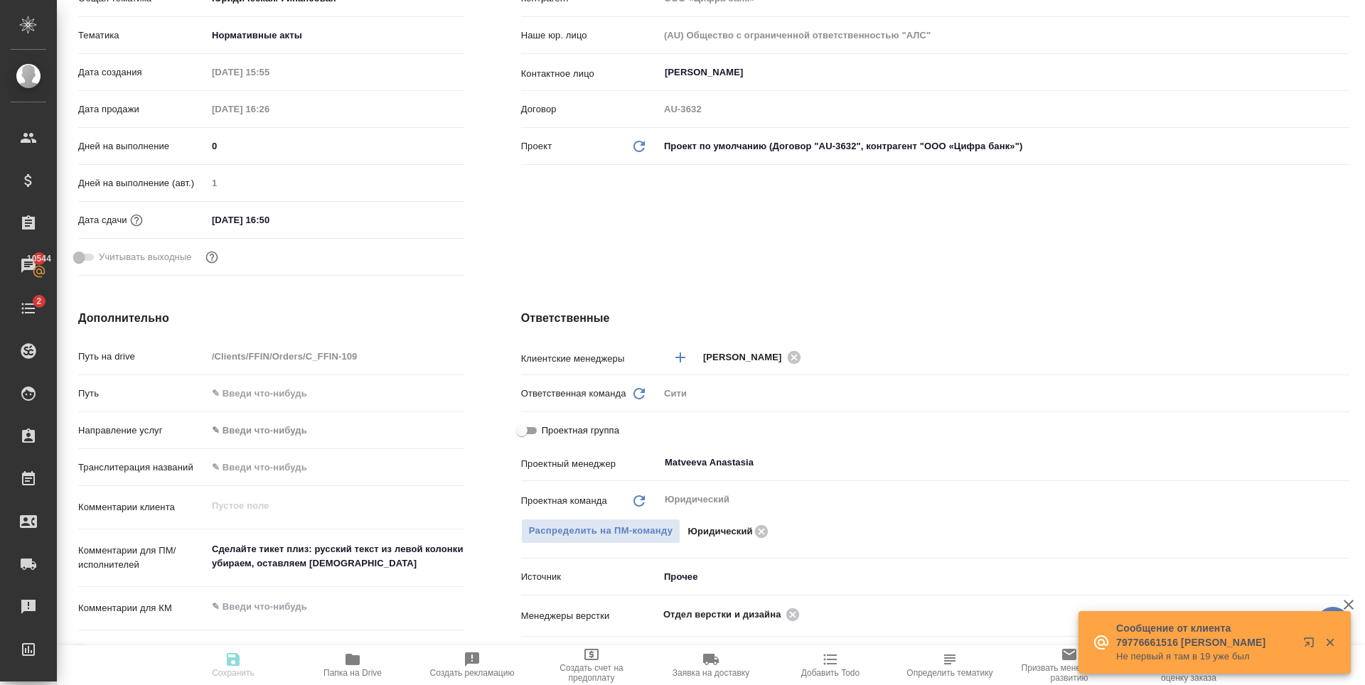
type textarea "x"
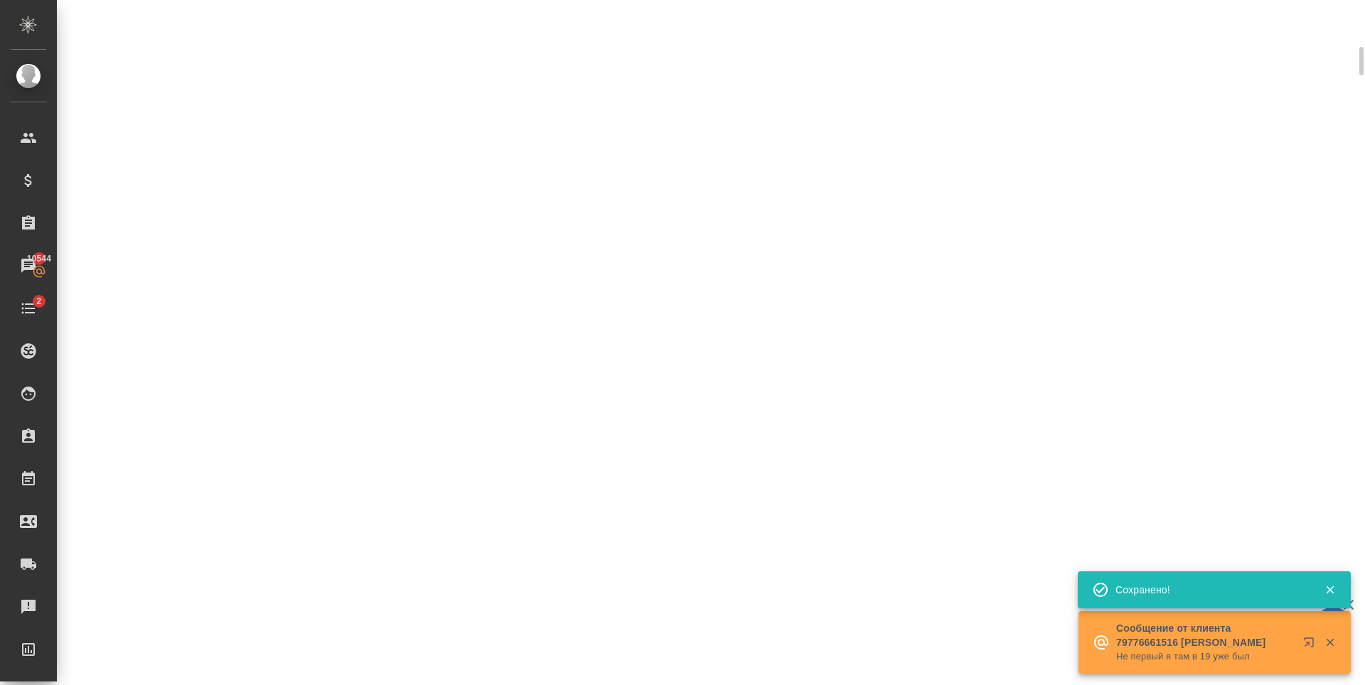
select select "RU"
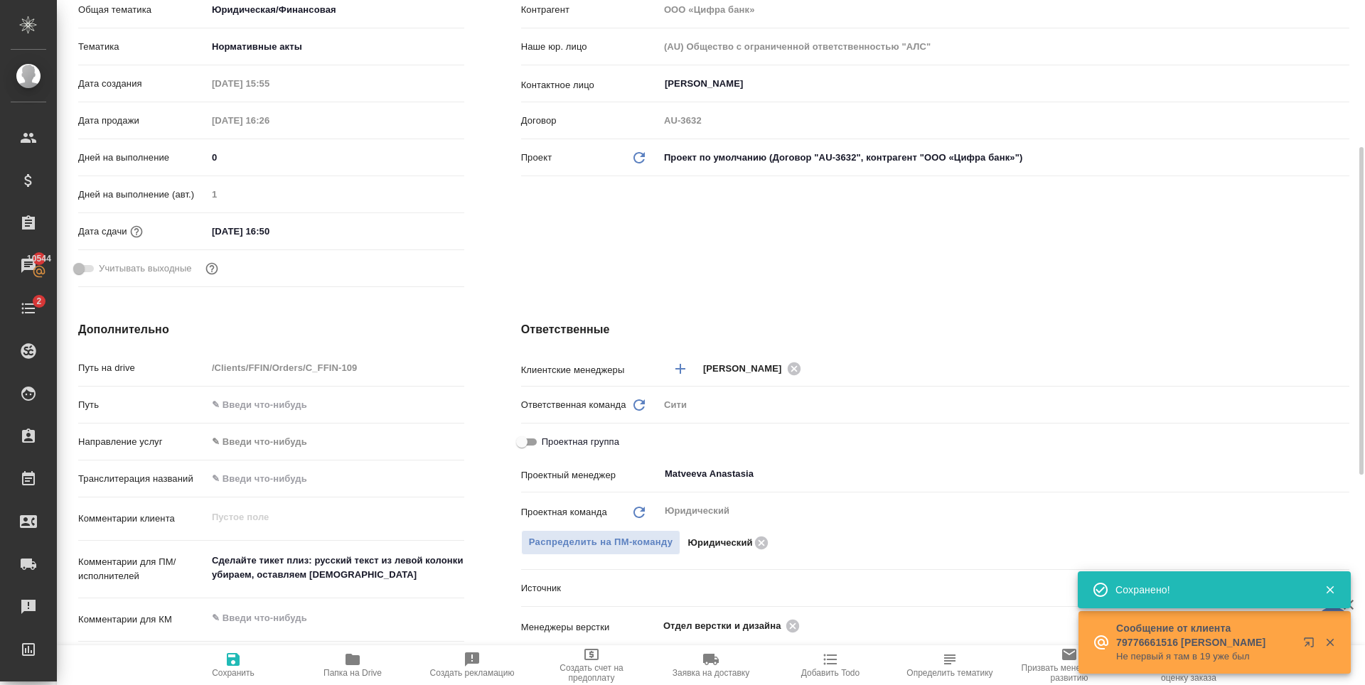
type textarea "x"
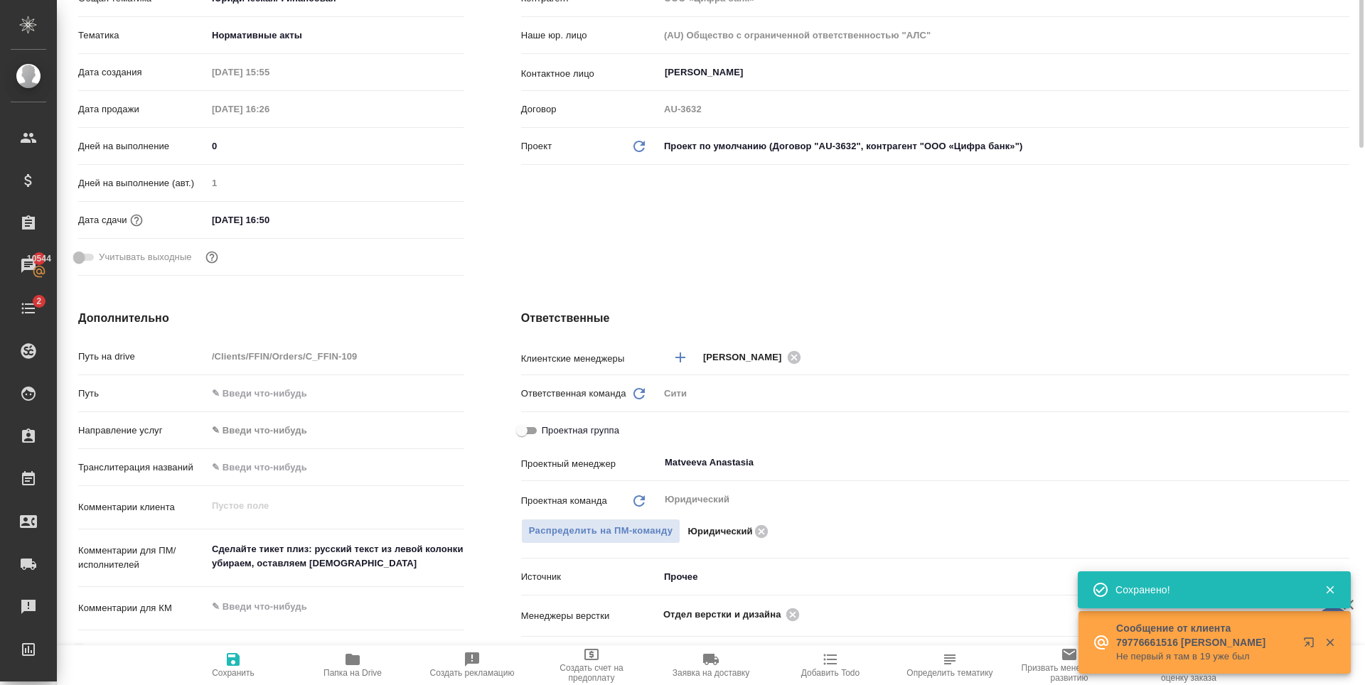
scroll to position [0, 0]
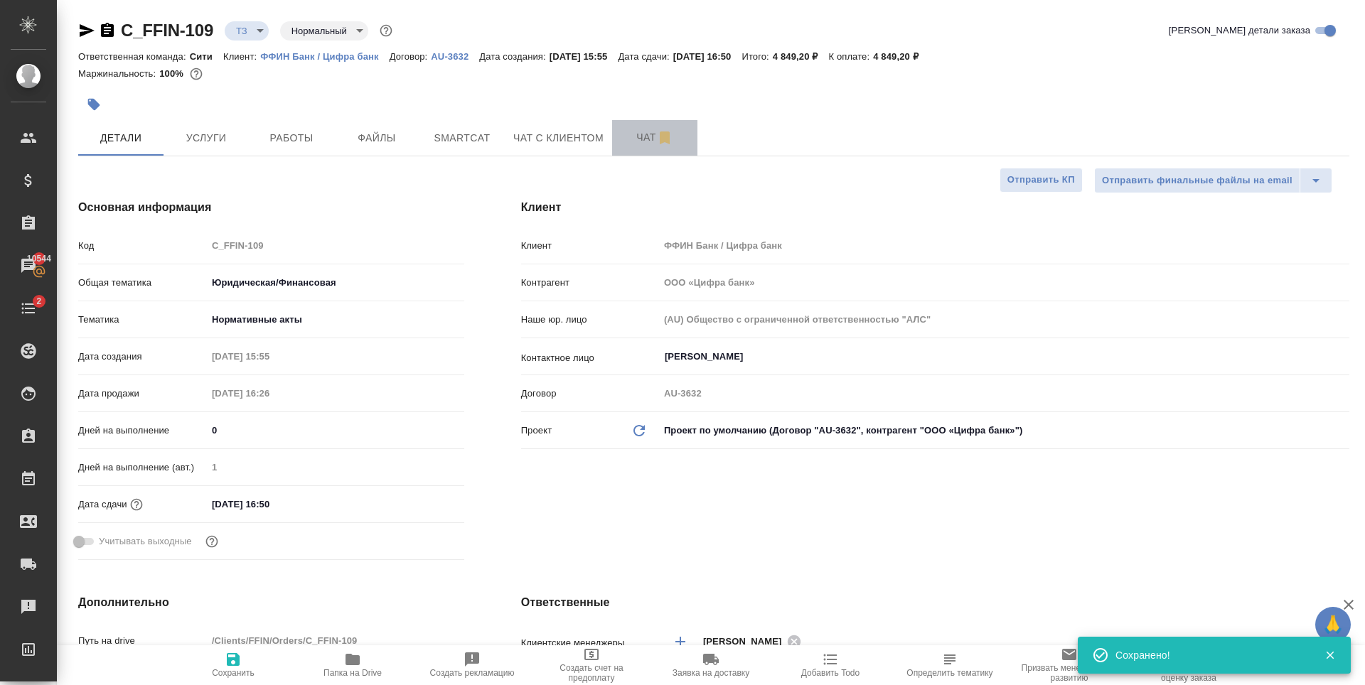
click at [630, 134] on span "Чат" at bounding box center [655, 138] width 68 height 18
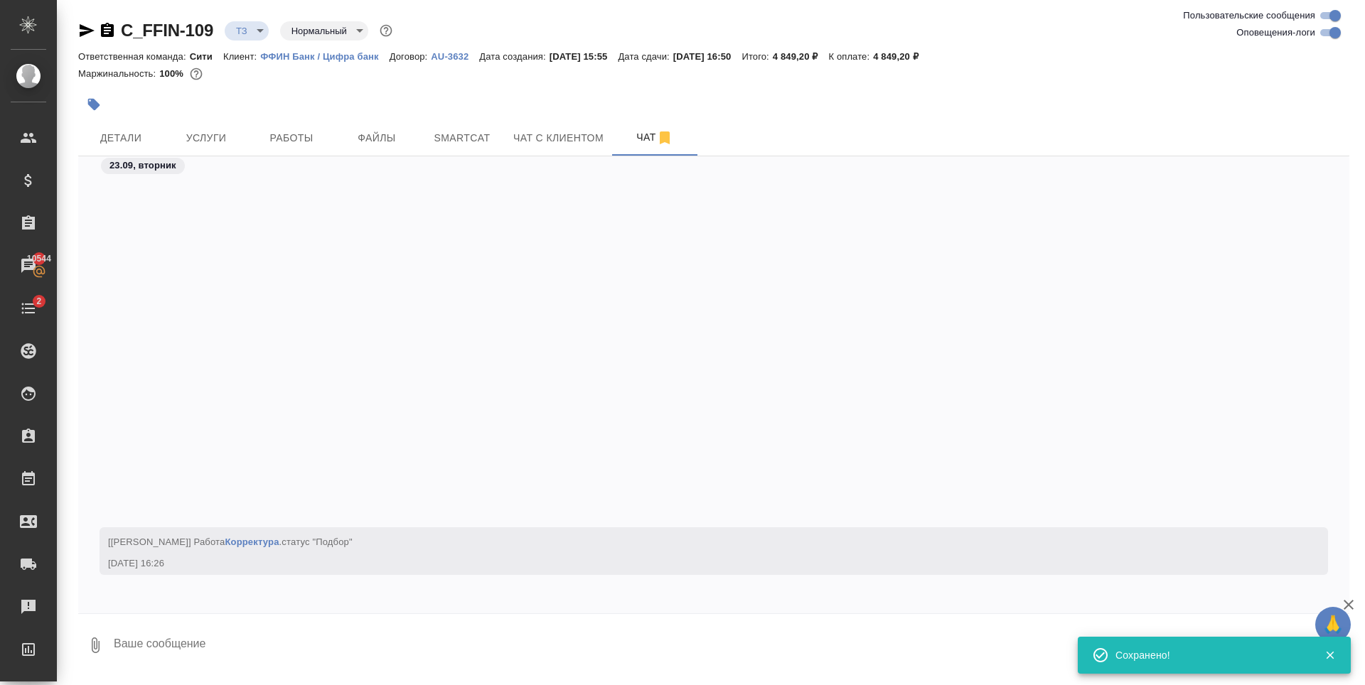
scroll to position [418, 0]
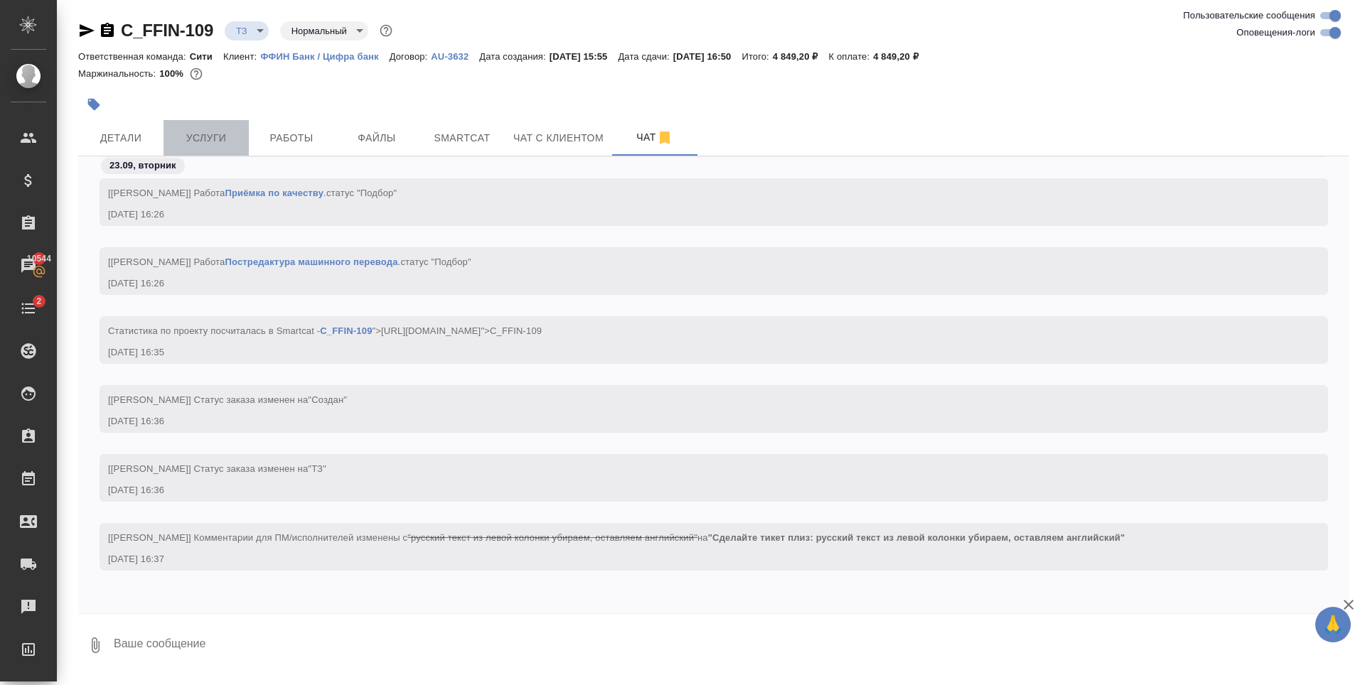
click at [210, 147] on button "Услуги" at bounding box center [206, 138] width 85 height 36
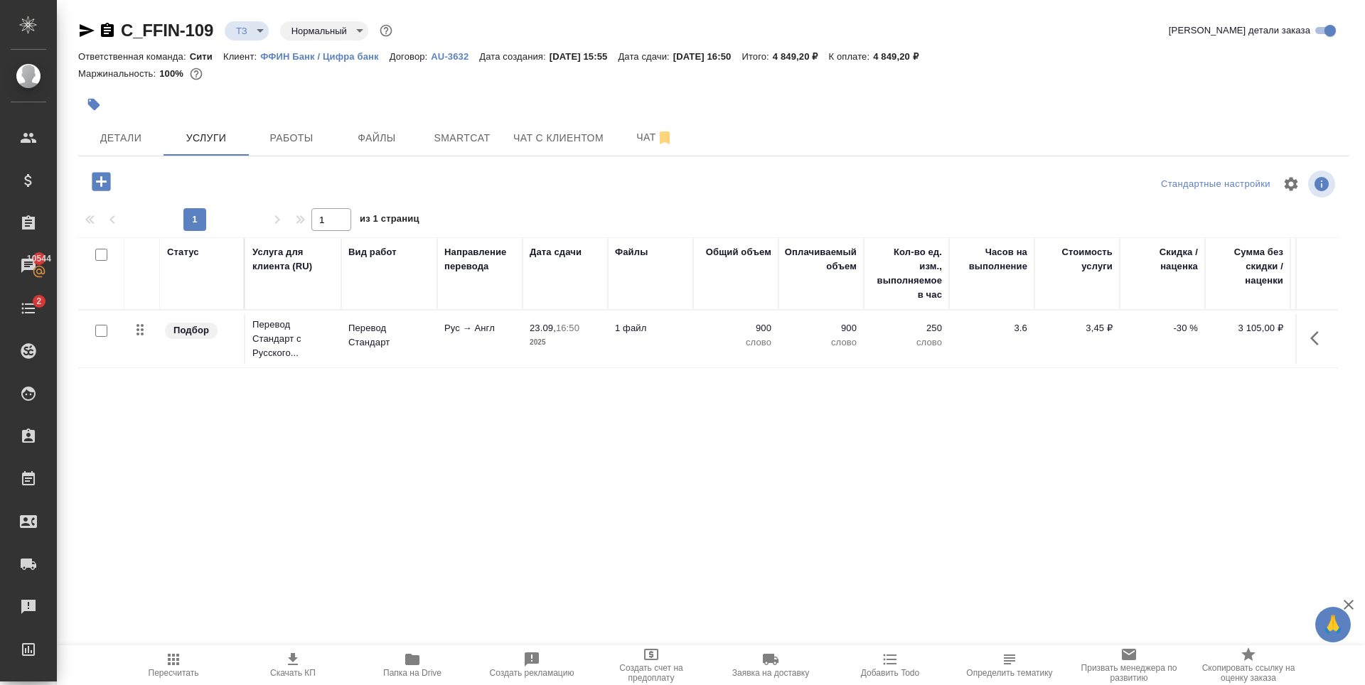
click at [105, 183] on icon "button" at bounding box center [101, 181] width 18 height 18
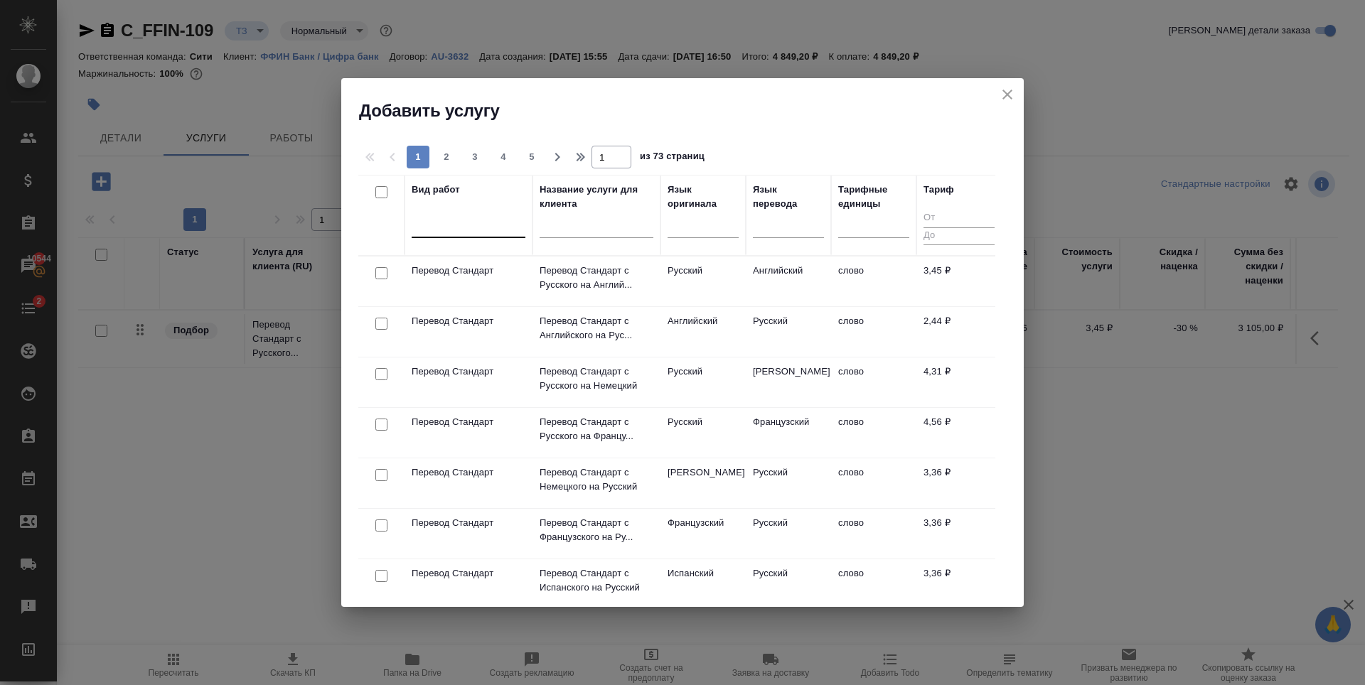
click at [467, 225] on div at bounding box center [469, 223] width 114 height 21
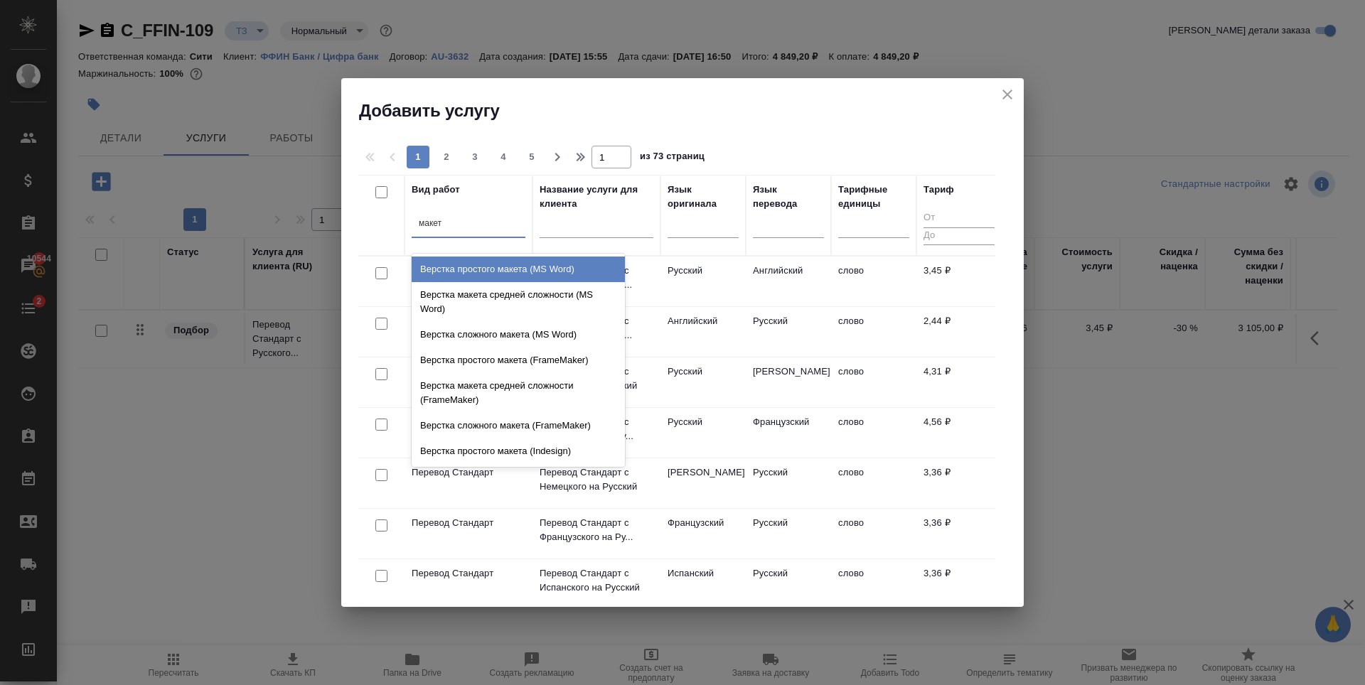
type input "макета"
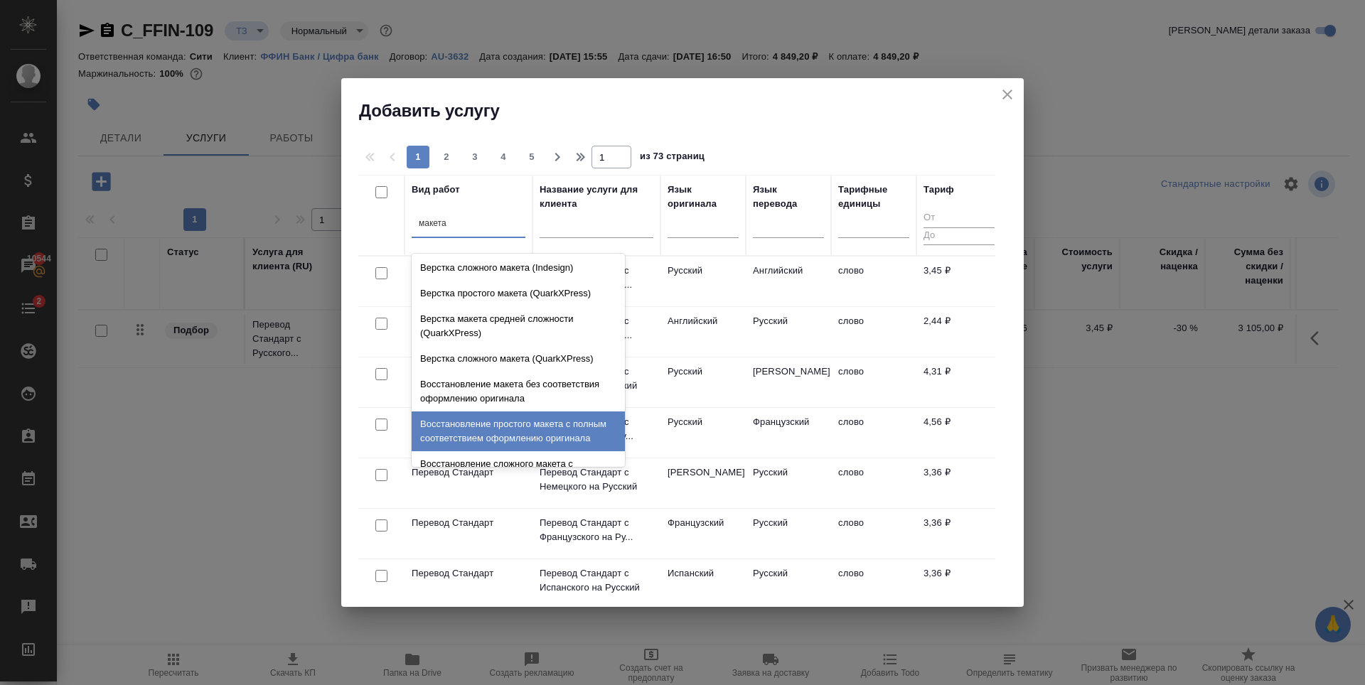
scroll to position [80, 0]
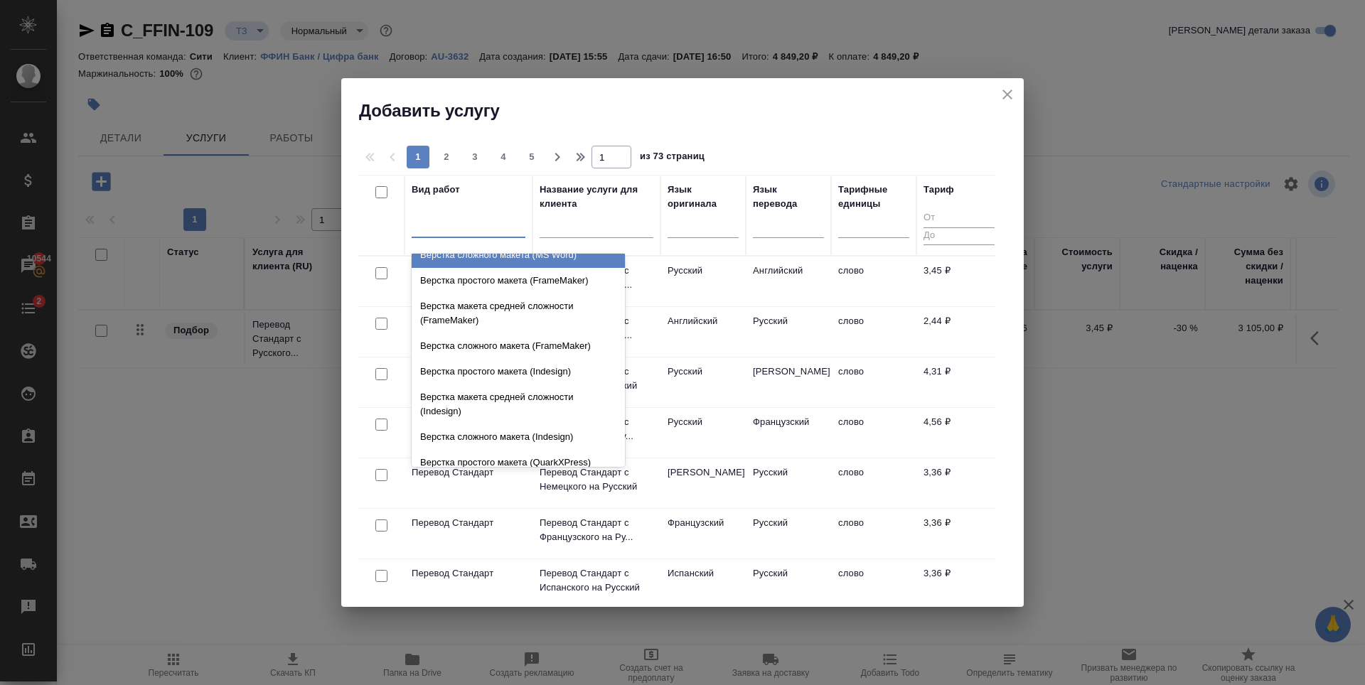
click at [416, 223] on div "макета" at bounding box center [469, 223] width 114 height 21
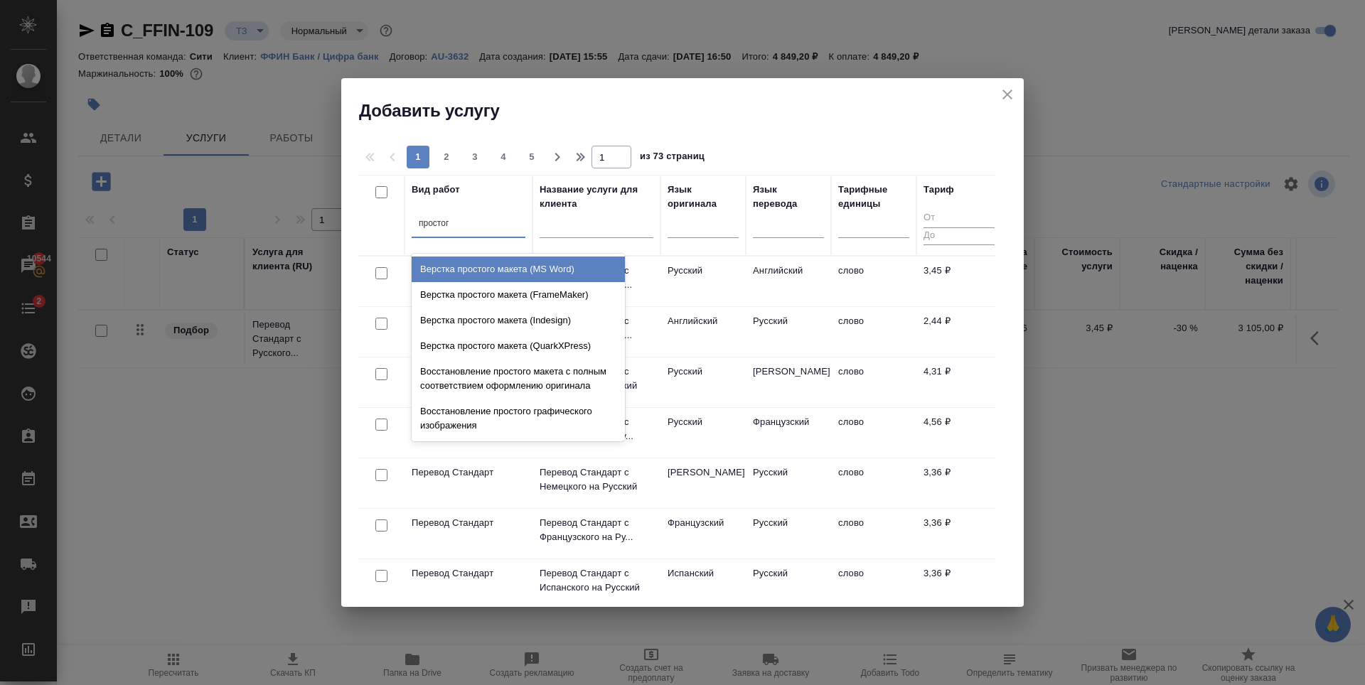
type input "простого"
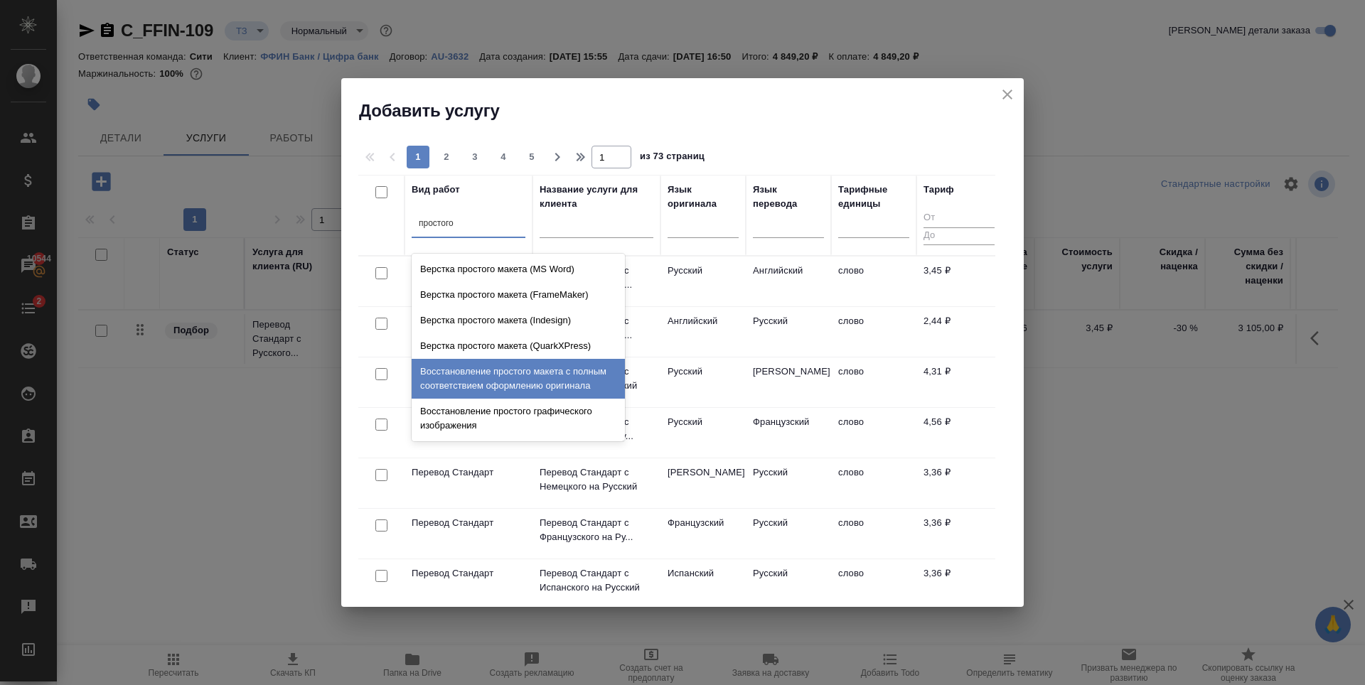
click at [497, 385] on div "Восстановление простого макета с полным соответствием оформлению оригинала" at bounding box center [518, 379] width 213 height 40
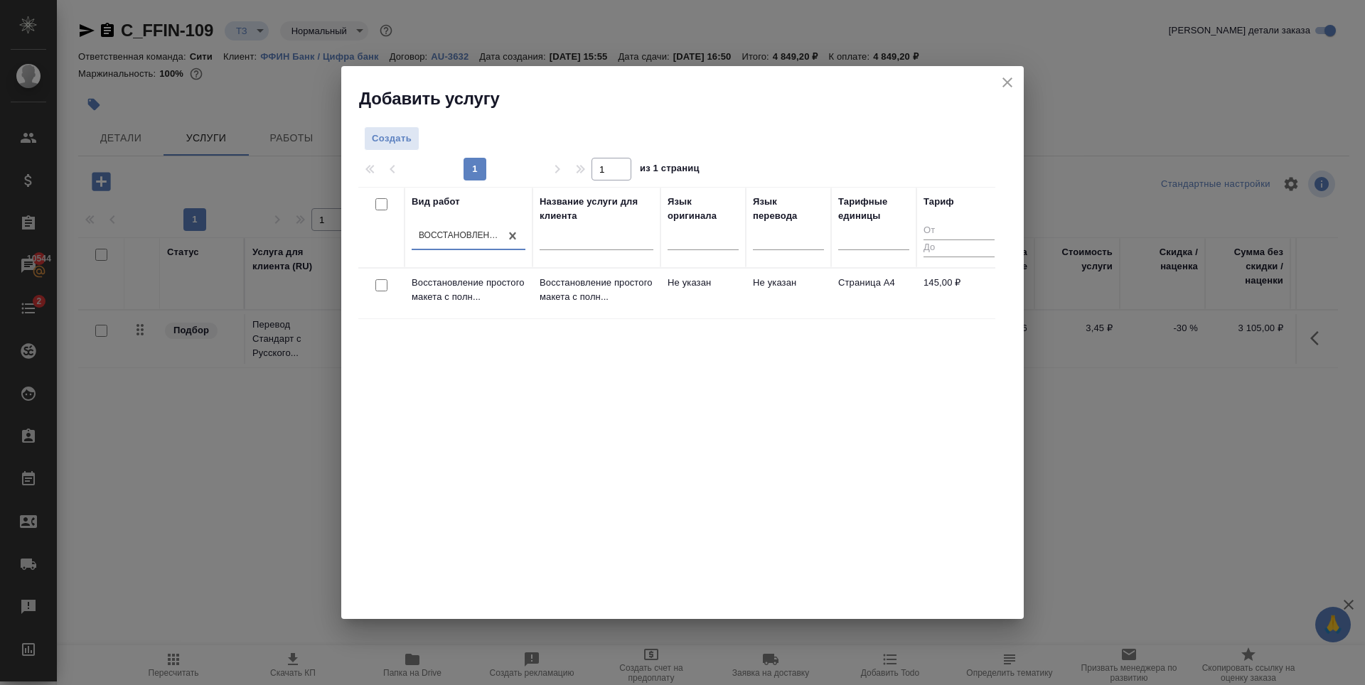
click at [380, 288] on input "checkbox" at bounding box center [381, 285] width 12 height 12
checkbox input "true"
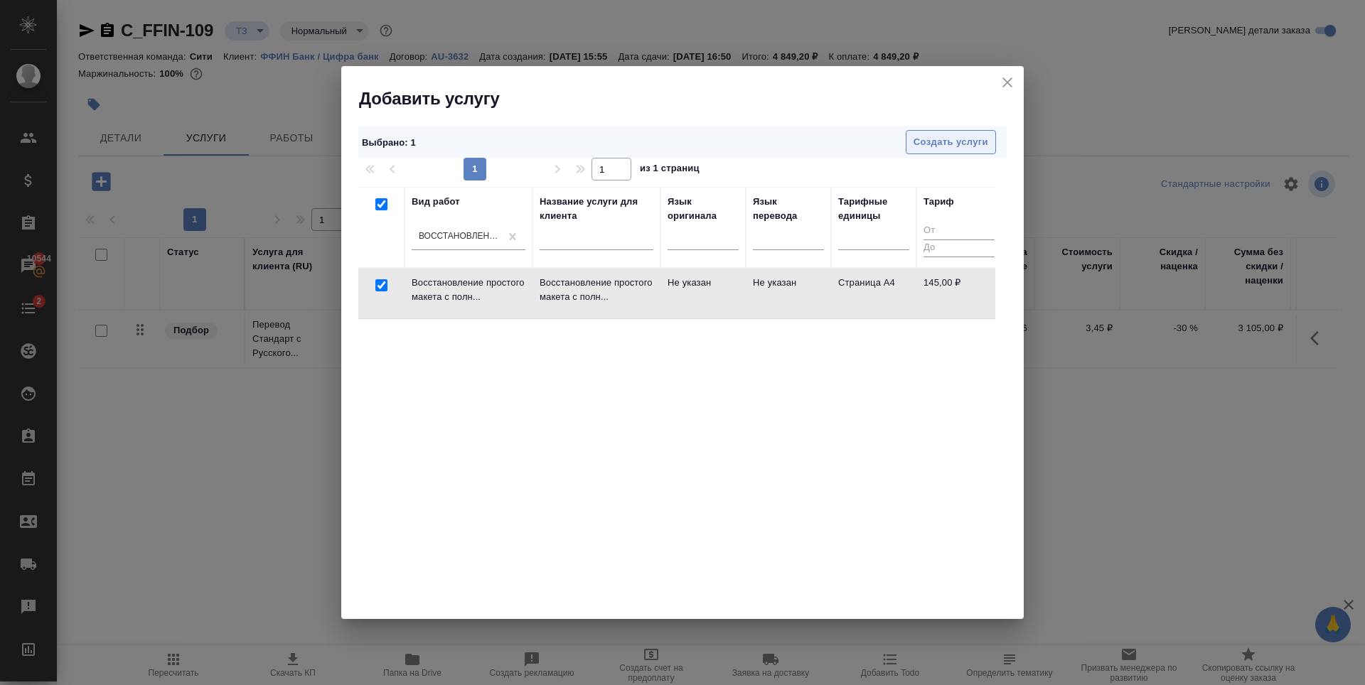
click at [949, 146] on span "Создать услуги" at bounding box center [951, 142] width 75 height 16
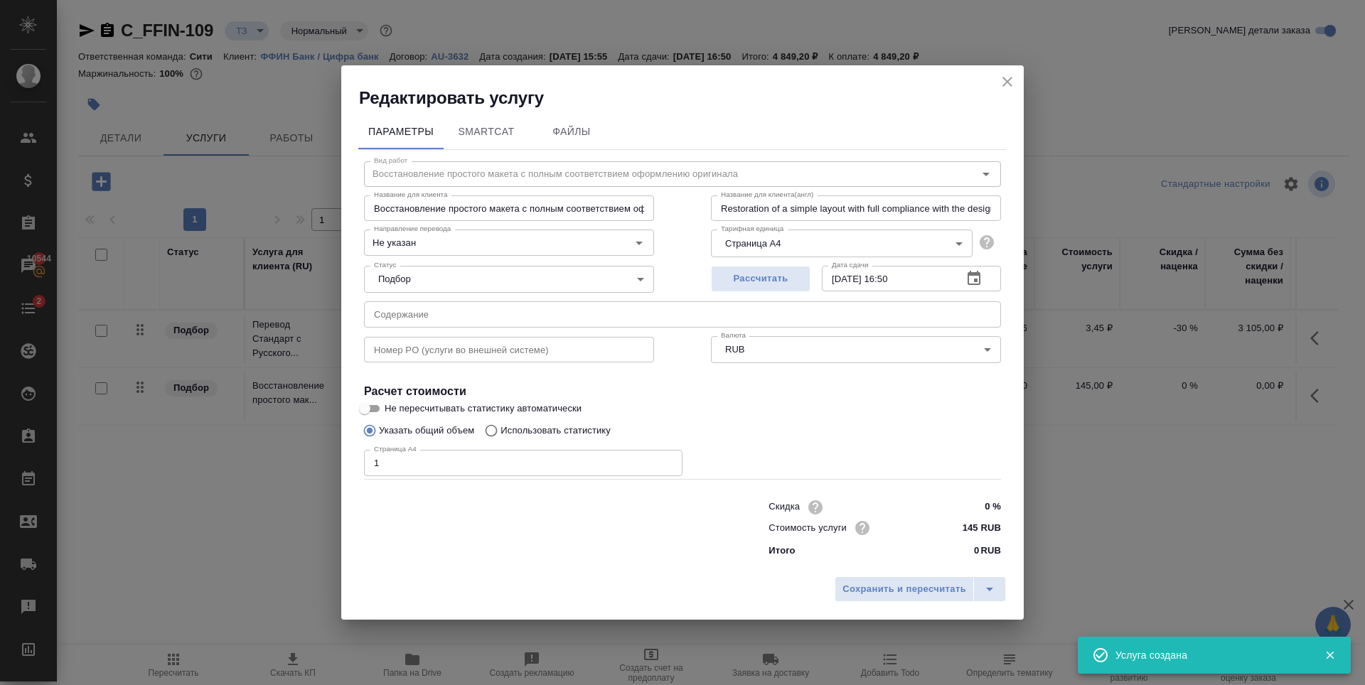
click at [668, 459] on input "1" at bounding box center [523, 463] width 319 height 26
click at [668, 459] on input "2" at bounding box center [523, 463] width 319 height 26
click at [668, 459] on input "3" at bounding box center [523, 463] width 319 height 26
type input "4"
click at [668, 459] on input "4" at bounding box center [523, 463] width 319 height 26
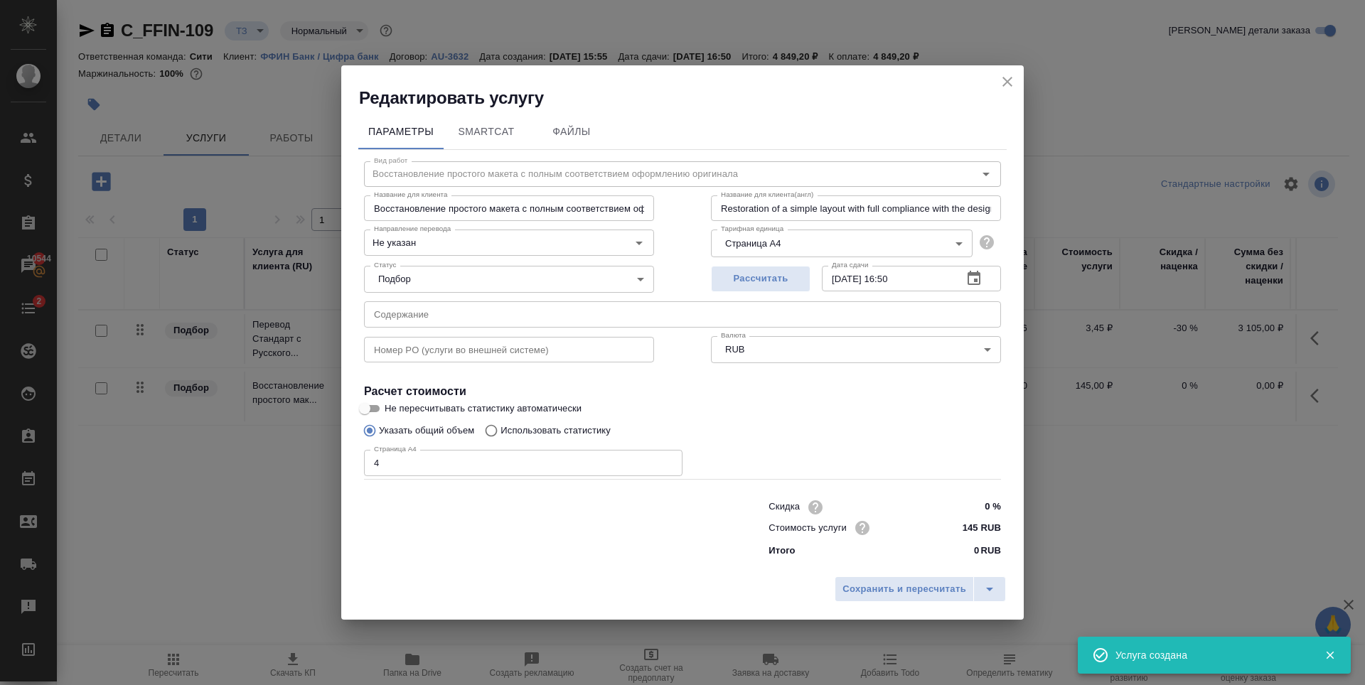
click at [785, 427] on div "Указать общий объем Использовать статистику" at bounding box center [682, 430] width 637 height 27
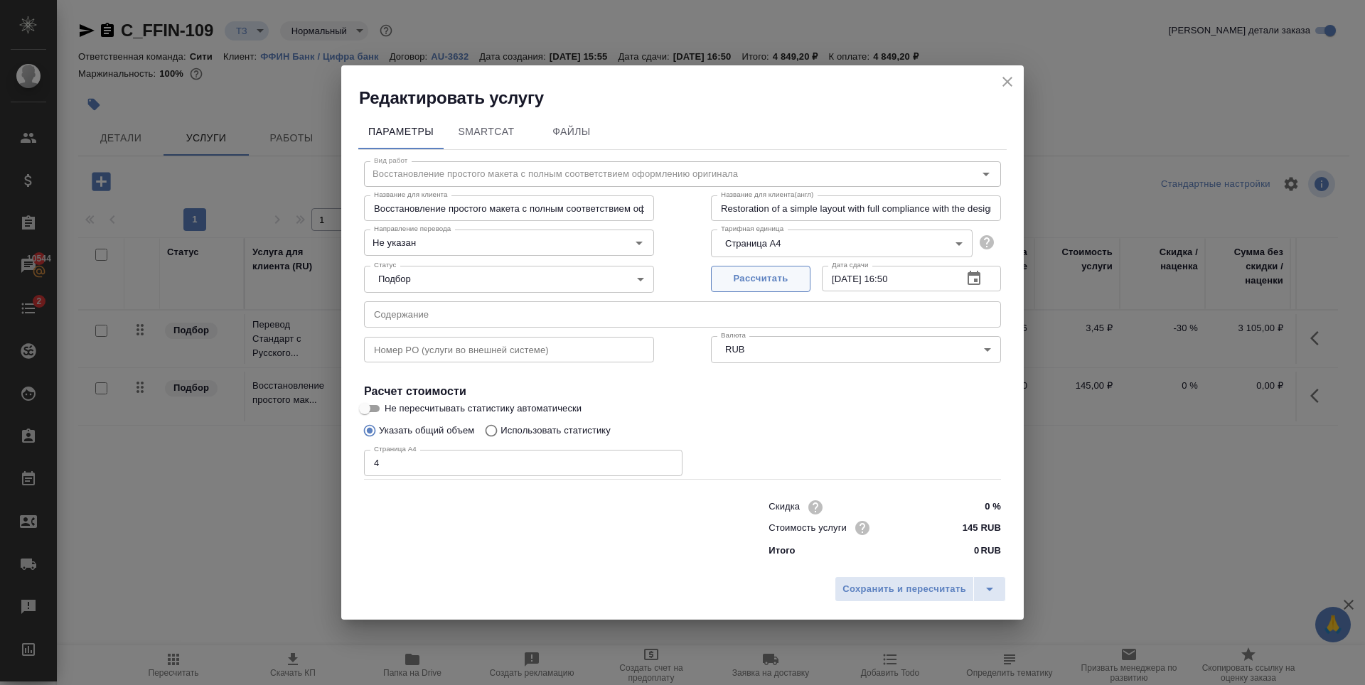
click at [767, 282] on span "Рассчитать" at bounding box center [761, 279] width 84 height 16
click at [918, 584] on span "Сохранить и пересчитать" at bounding box center [905, 590] width 124 height 16
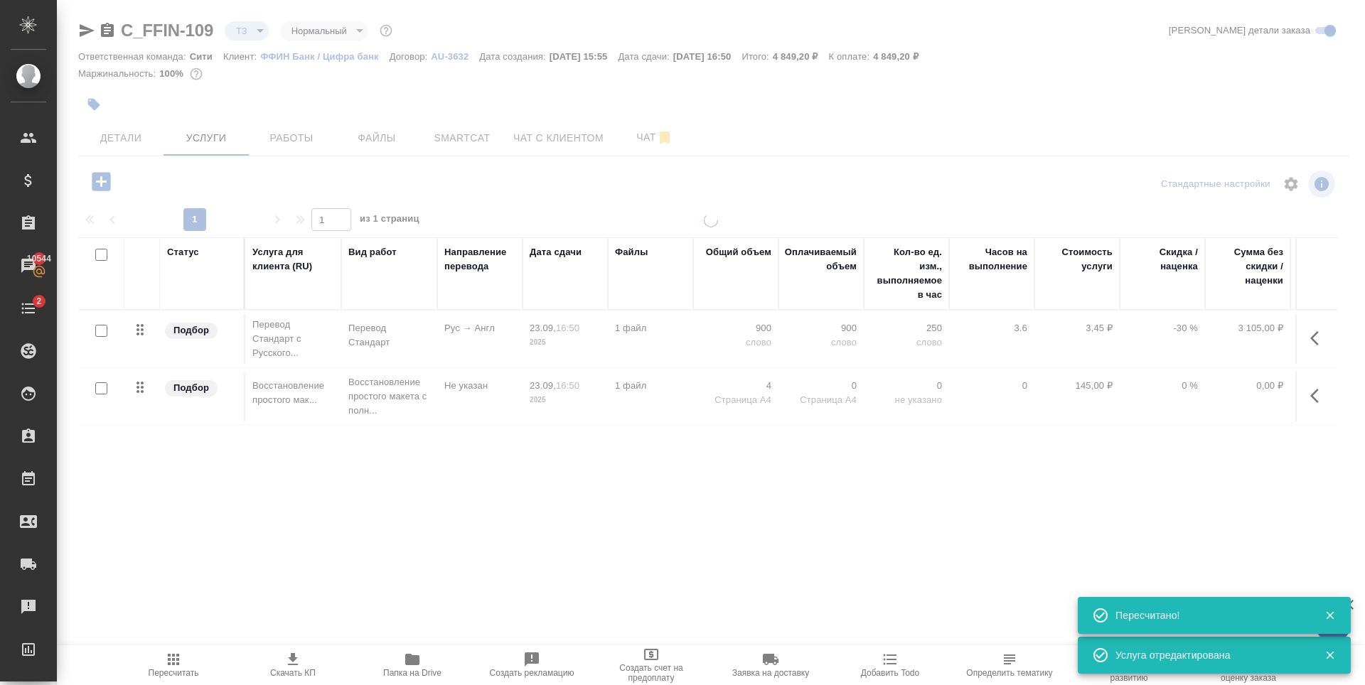
type input "urgent"
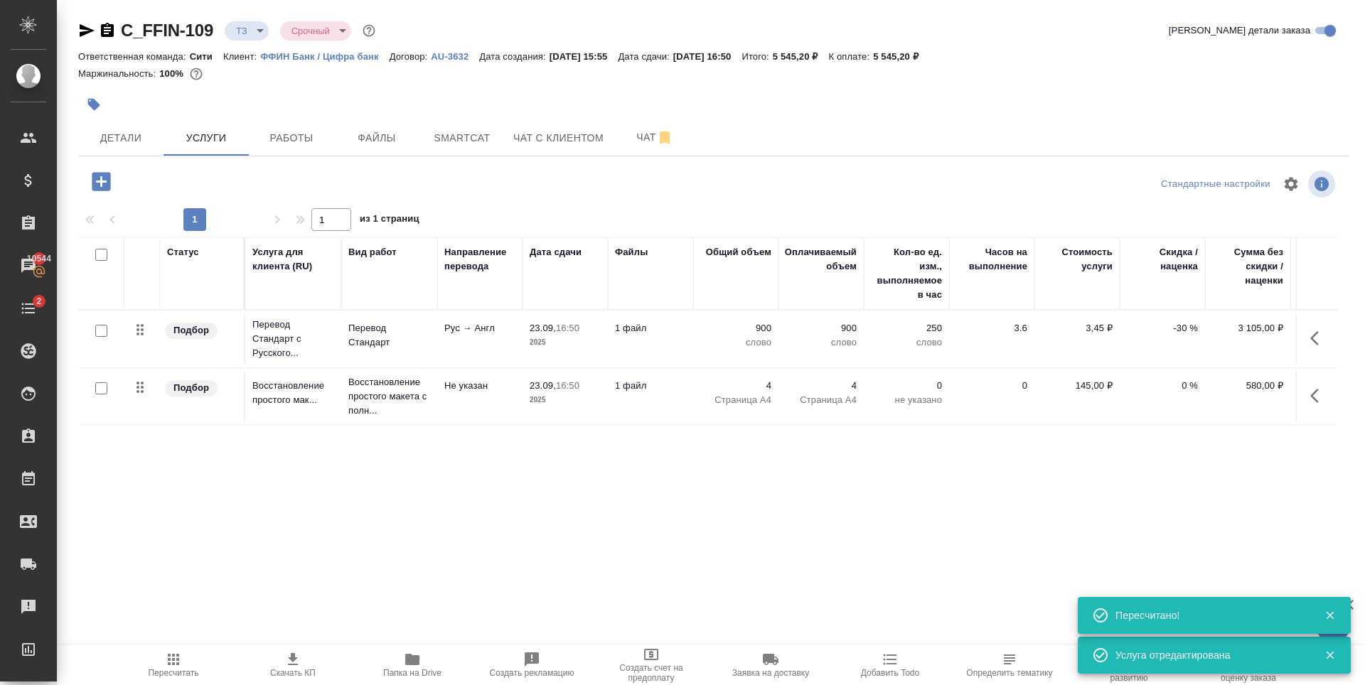
click at [100, 390] on input "checkbox" at bounding box center [101, 389] width 12 height 12
checkbox input "true"
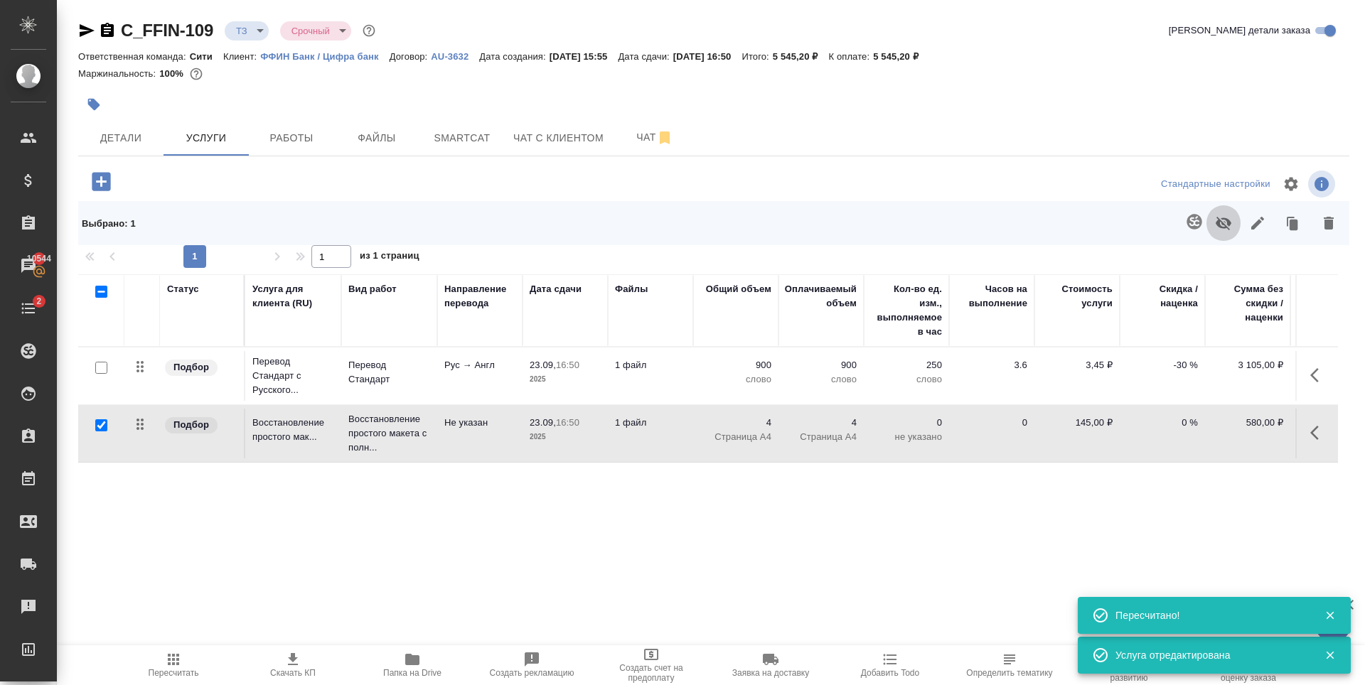
click at [1216, 223] on icon "button" at bounding box center [1224, 224] width 16 height 14
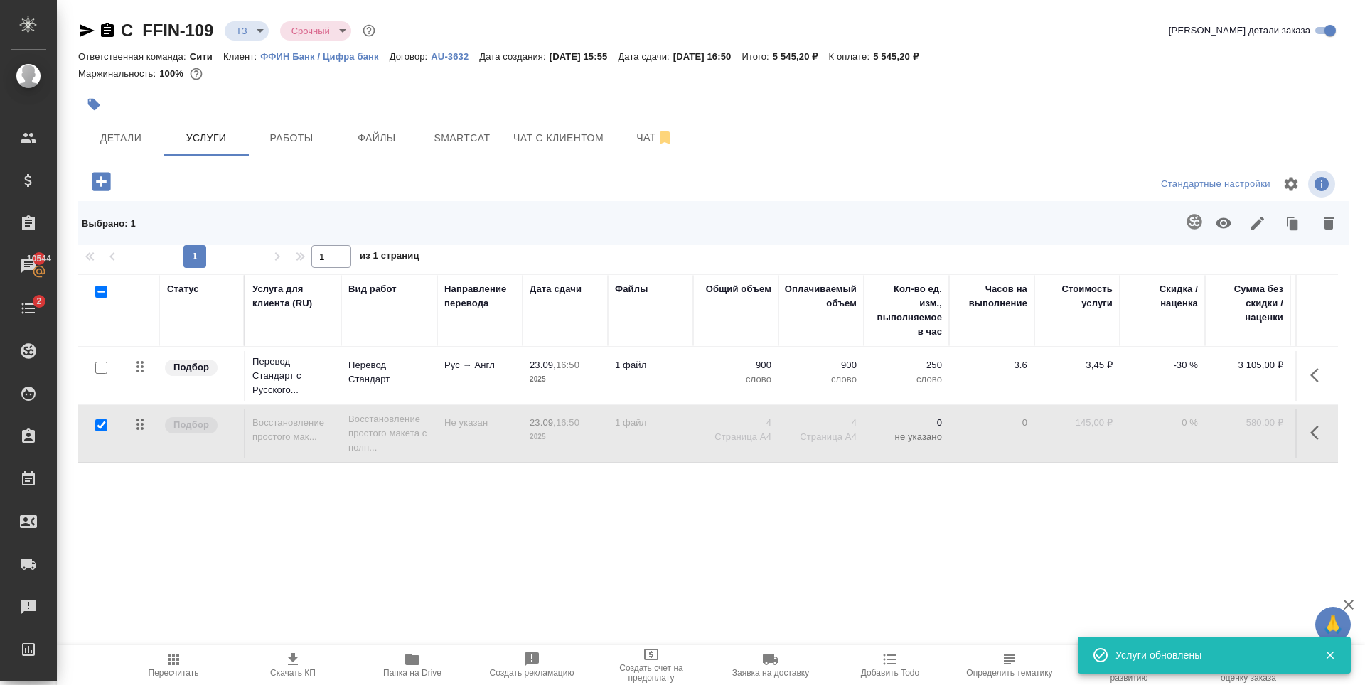
click at [163, 671] on span "Пересчитать" at bounding box center [174, 673] width 50 height 10
click at [622, 132] on span "Чат" at bounding box center [655, 138] width 68 height 18
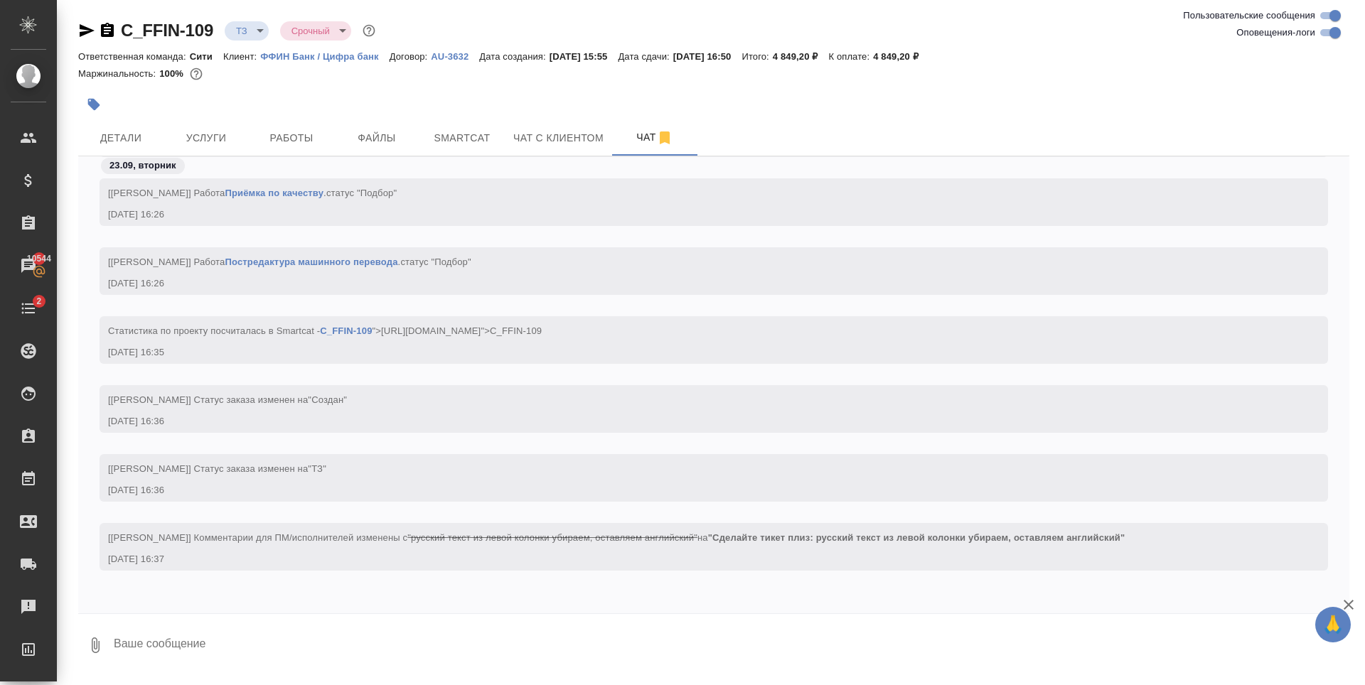
scroll to position [556, 0]
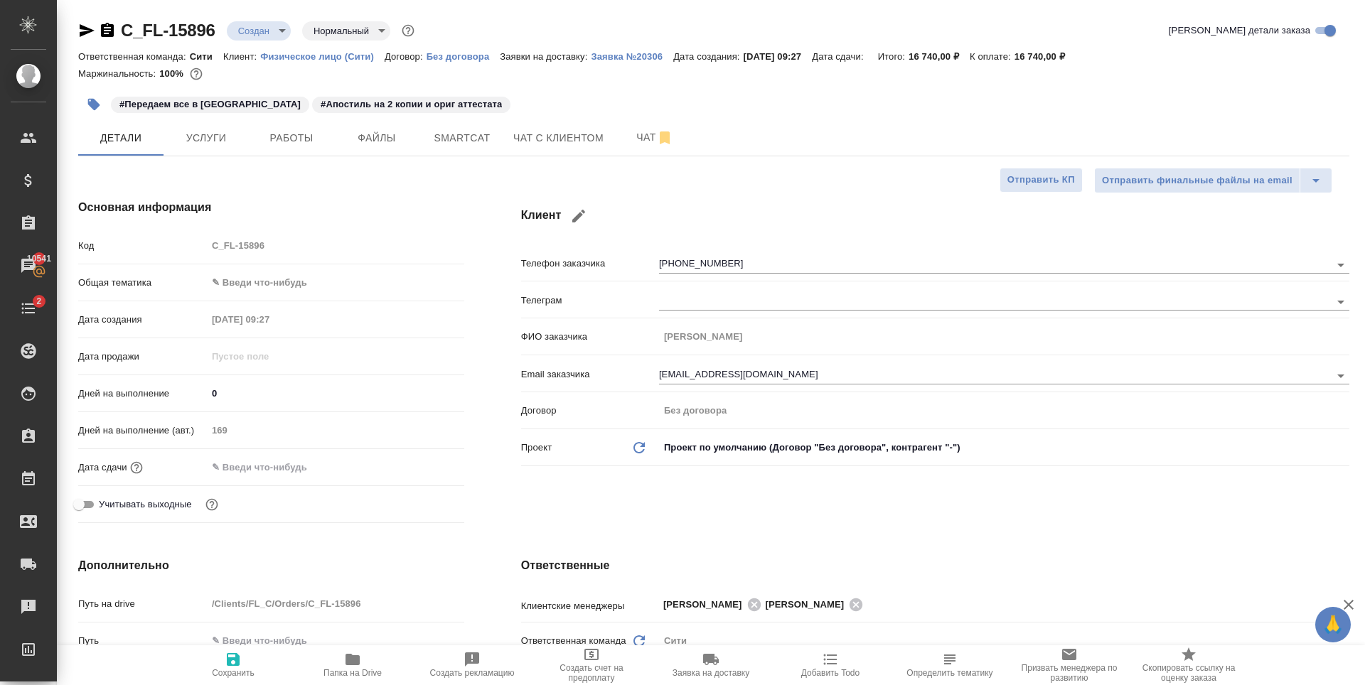
select select "RU"
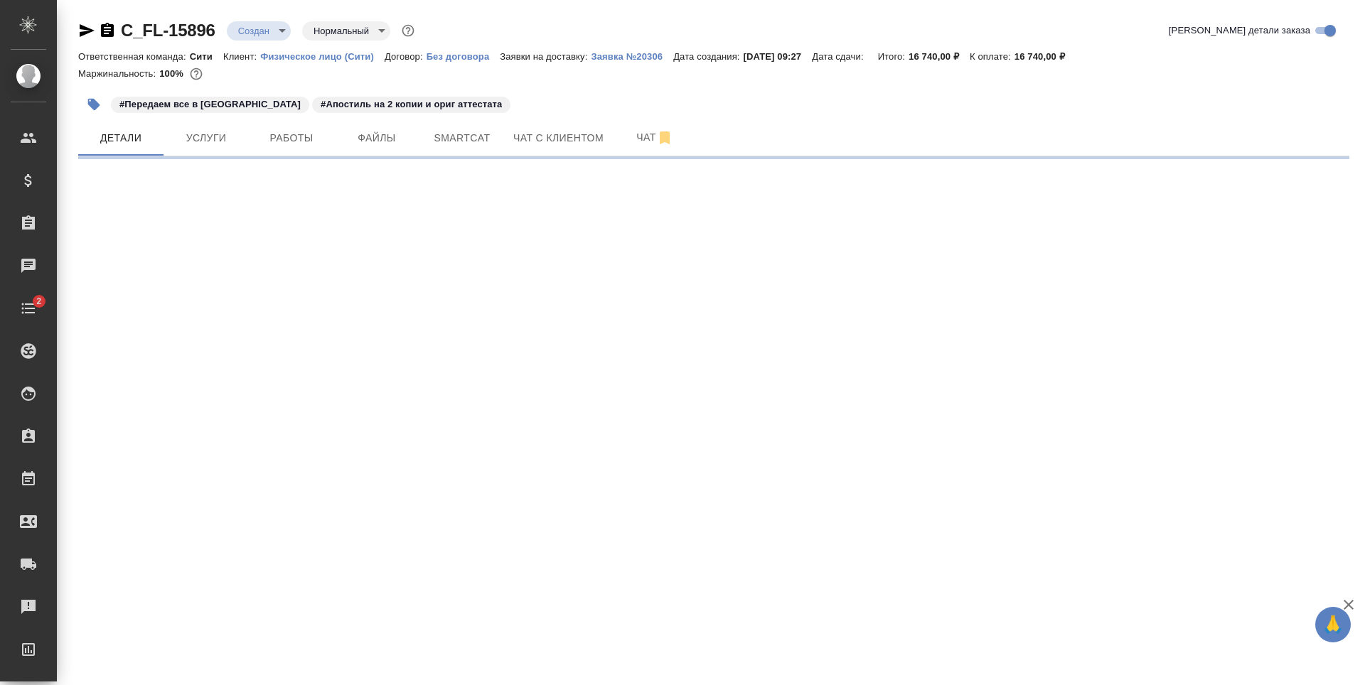
select select "RU"
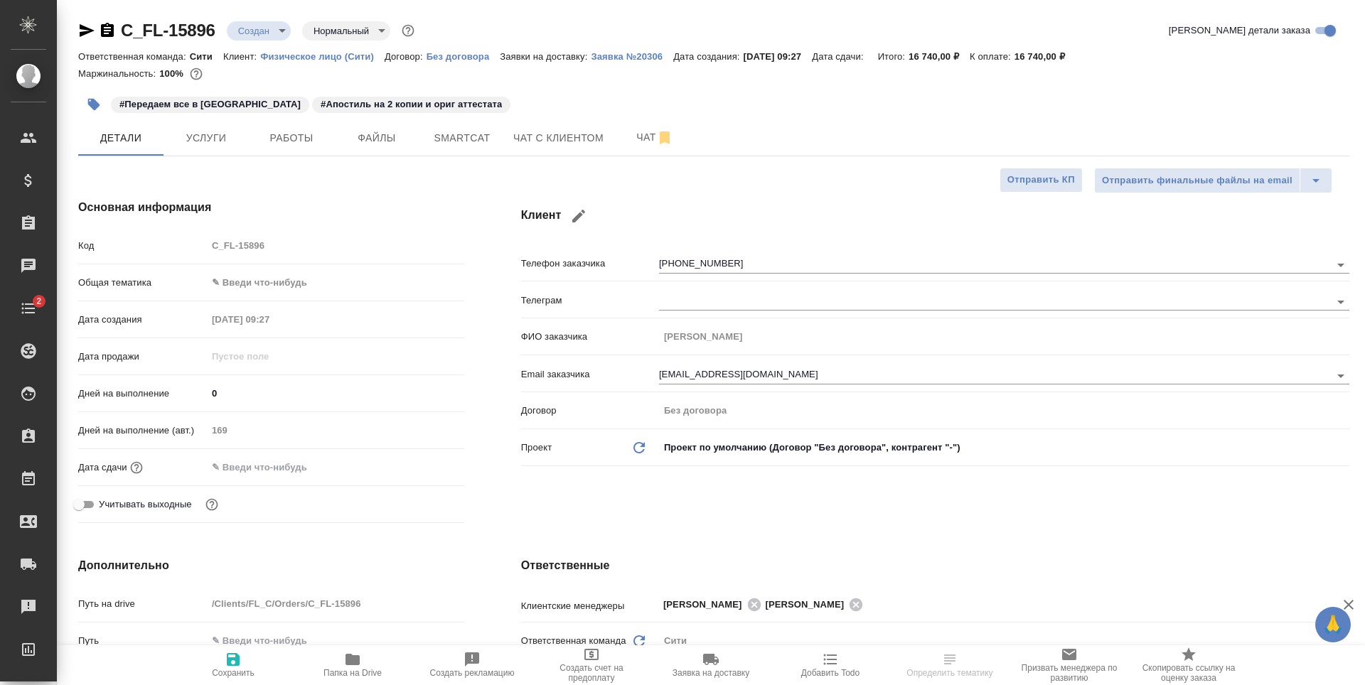
type textarea "x"
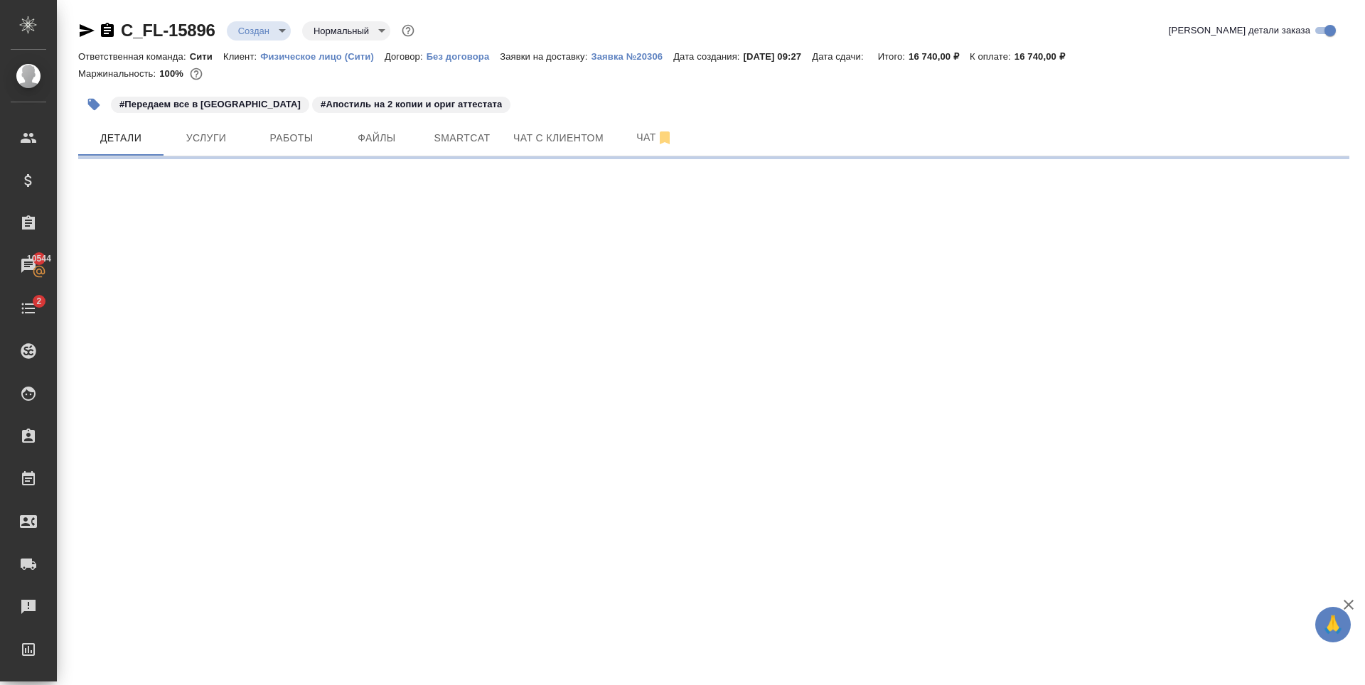
select select "RU"
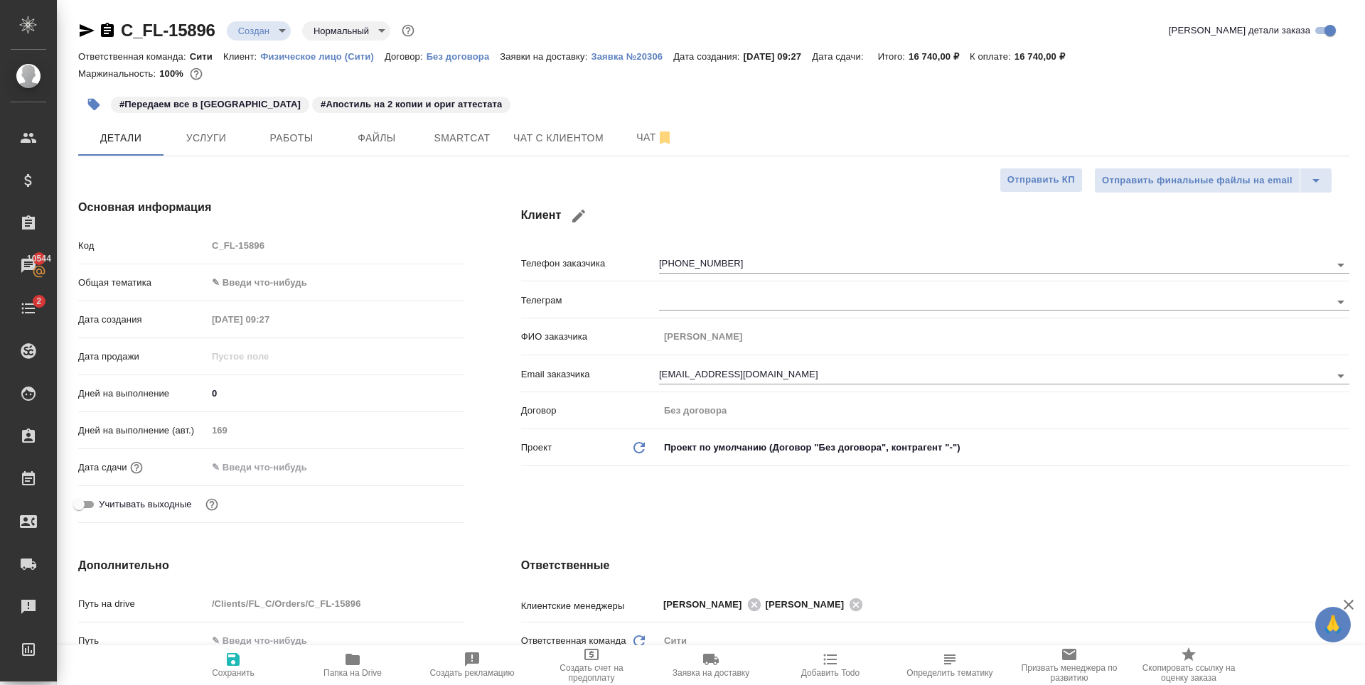
type textarea "x"
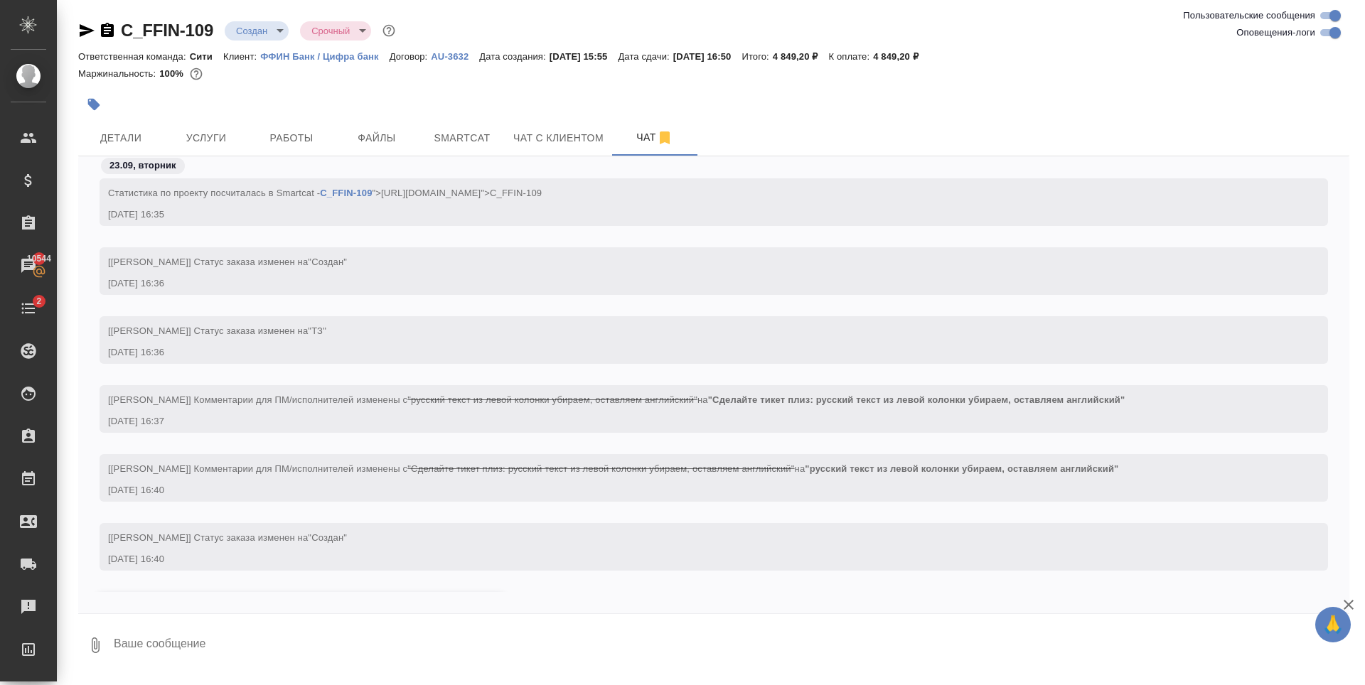
scroll to position [643, 0]
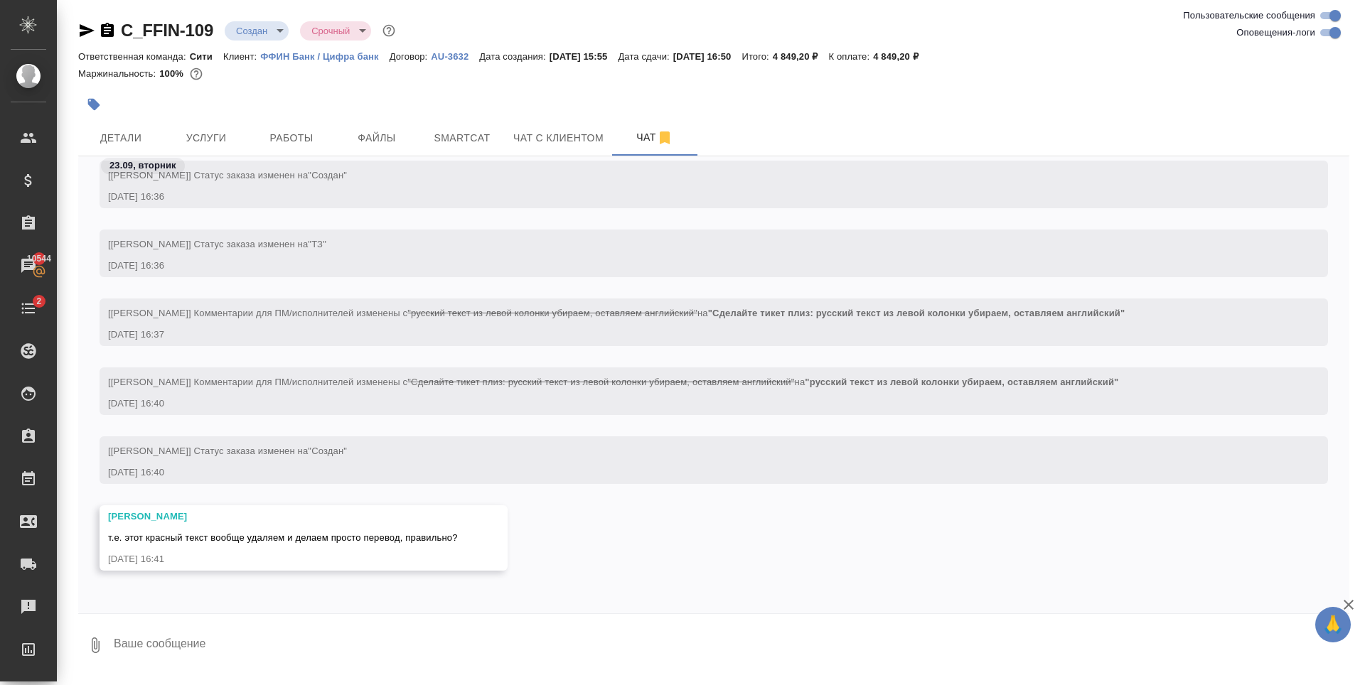
click at [311, 654] on textarea at bounding box center [730, 645] width 1237 height 48
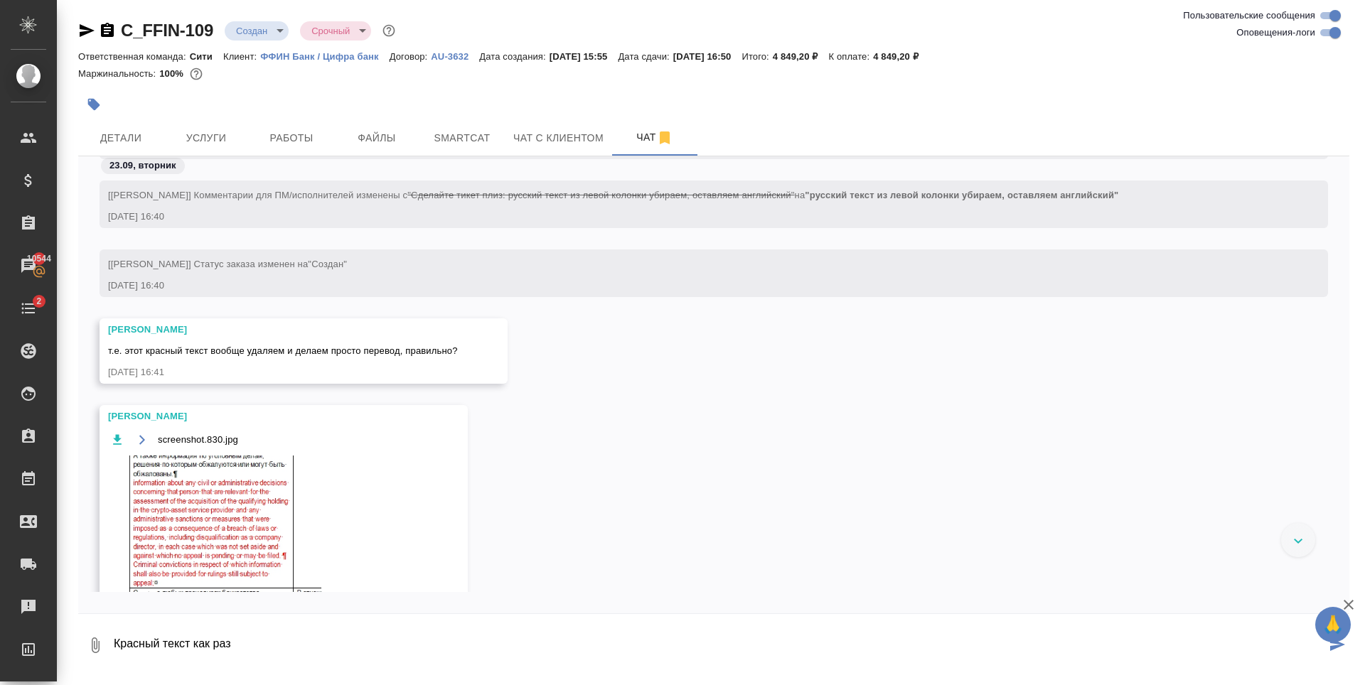
scroll to position [971, 0]
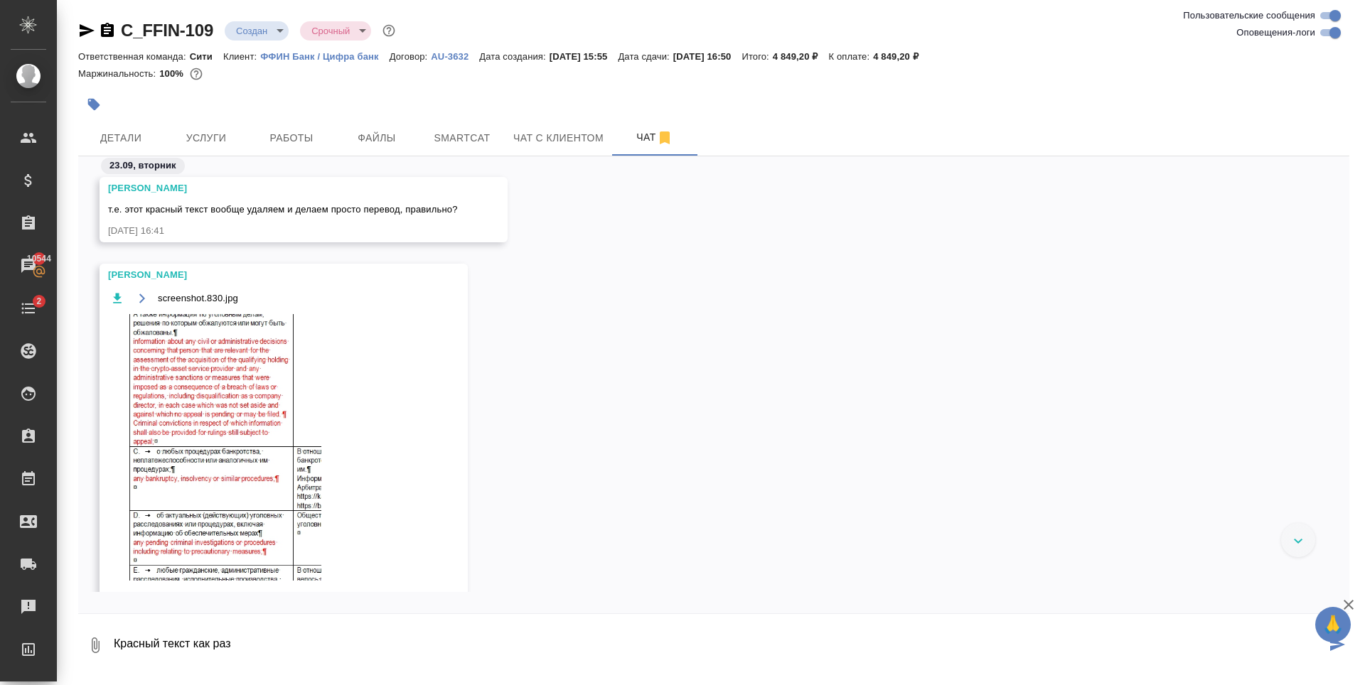
click at [265, 650] on textarea "Красный текст как раз" at bounding box center [719, 645] width 1214 height 48
drag, startPoint x: 294, startPoint y: 639, endPoint x: 528, endPoint y: 630, distance: 233.4
click at [528, 630] on textarea "Красный текст как раз оставляем, это и есть перевод от ни" at bounding box center [719, 645] width 1214 height 48
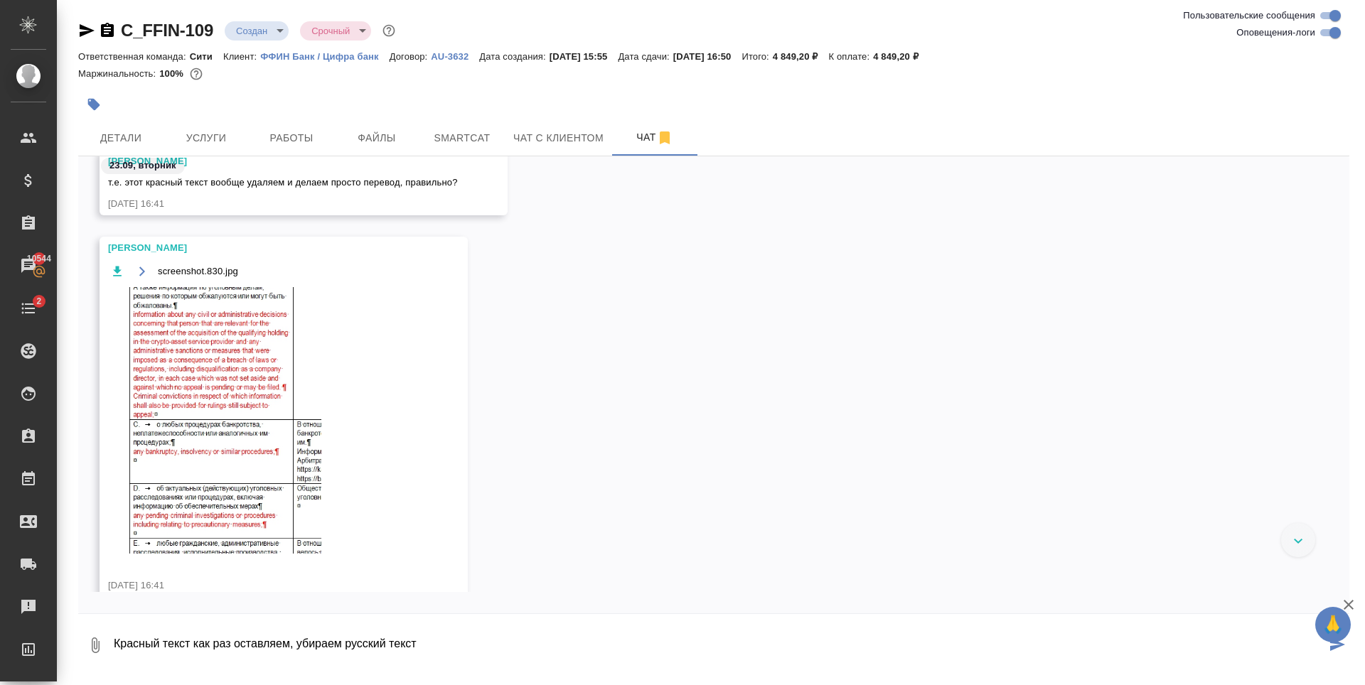
scroll to position [1025, 0]
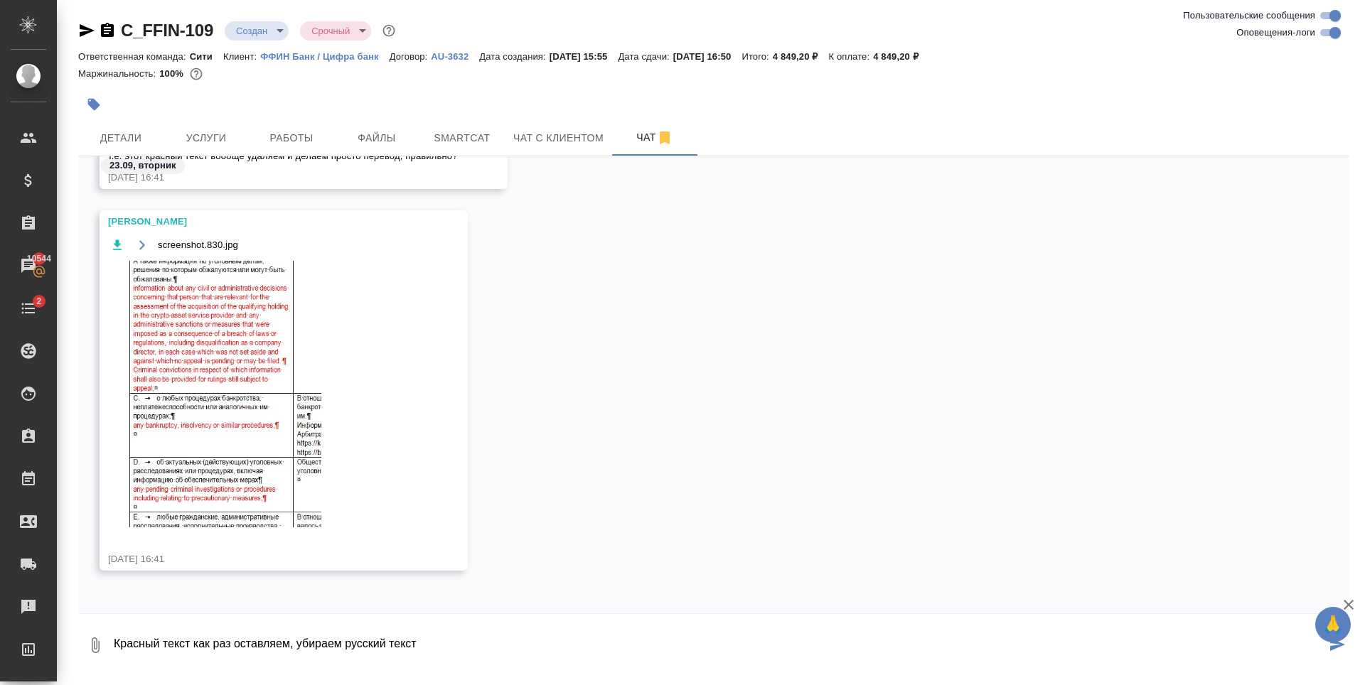
click at [201, 427] on img at bounding box center [214, 394] width 213 height 267
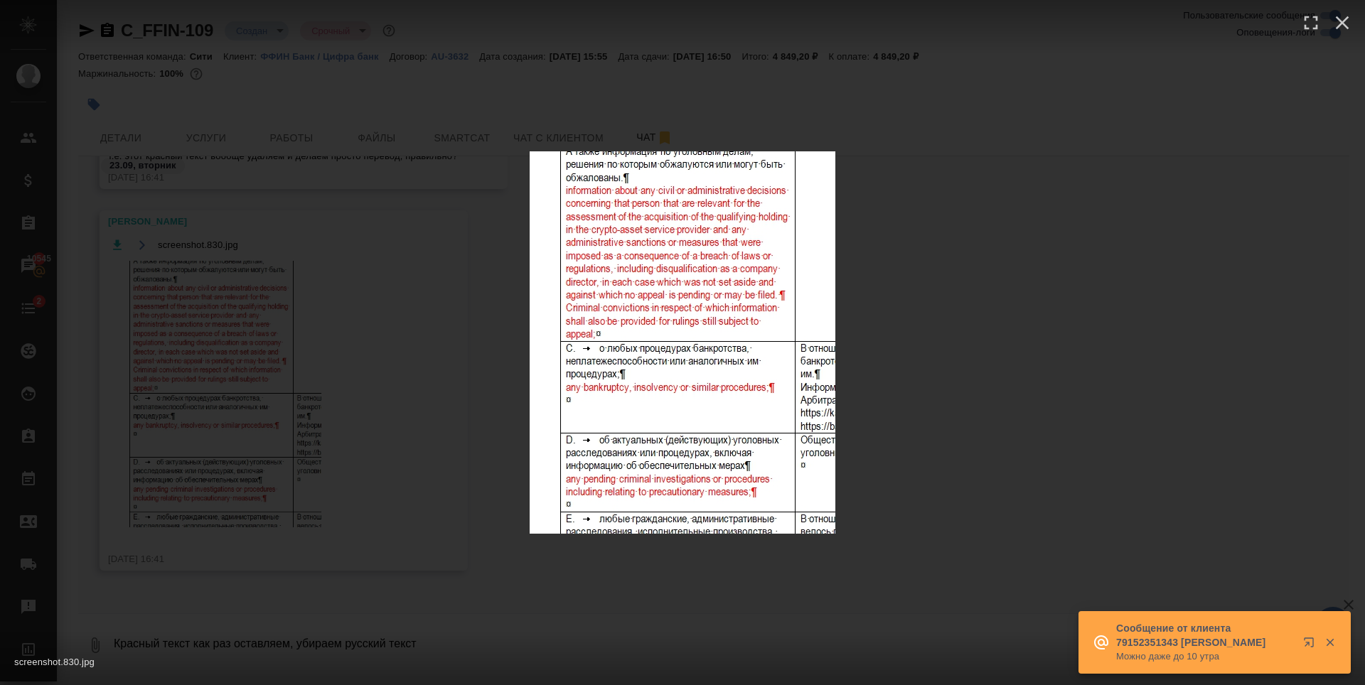
click at [309, 392] on div "screenshot.830.jpg 1 of 1" at bounding box center [682, 342] width 1365 height 685
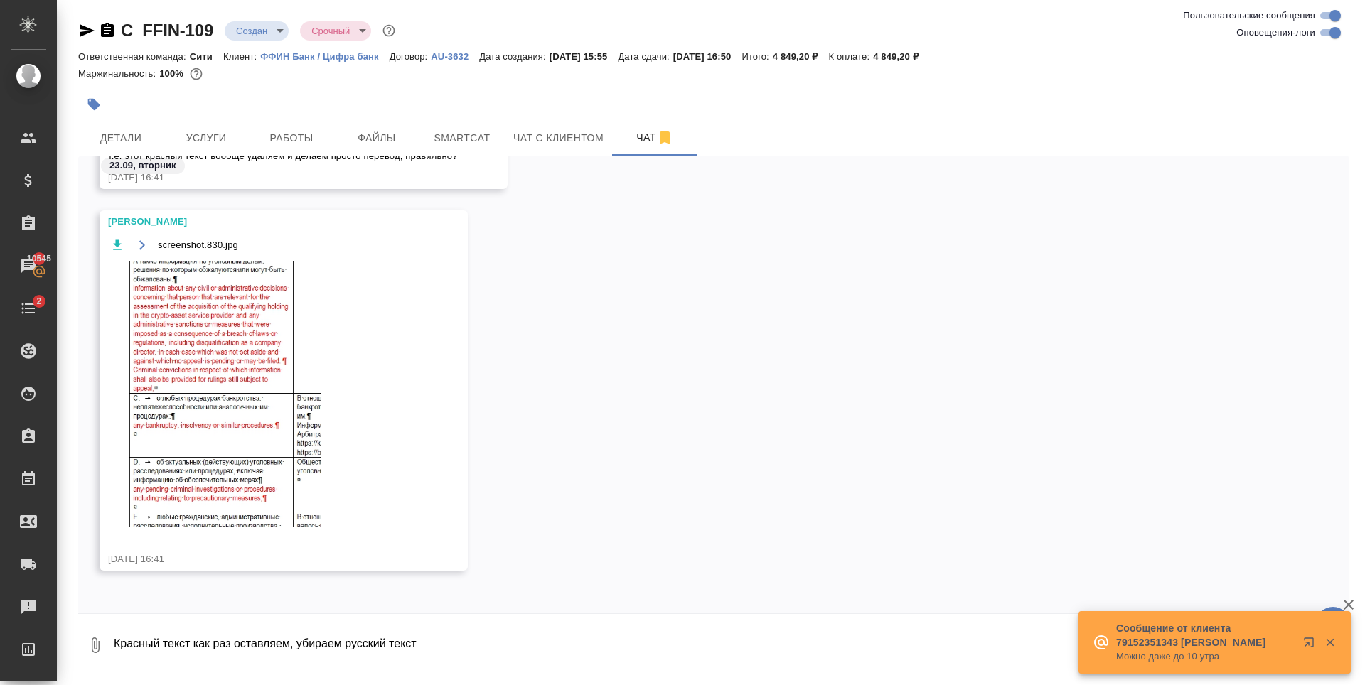
click at [474, 654] on textarea "Красный текст как раз оставляем, убираем русский текст" at bounding box center [719, 645] width 1214 height 48
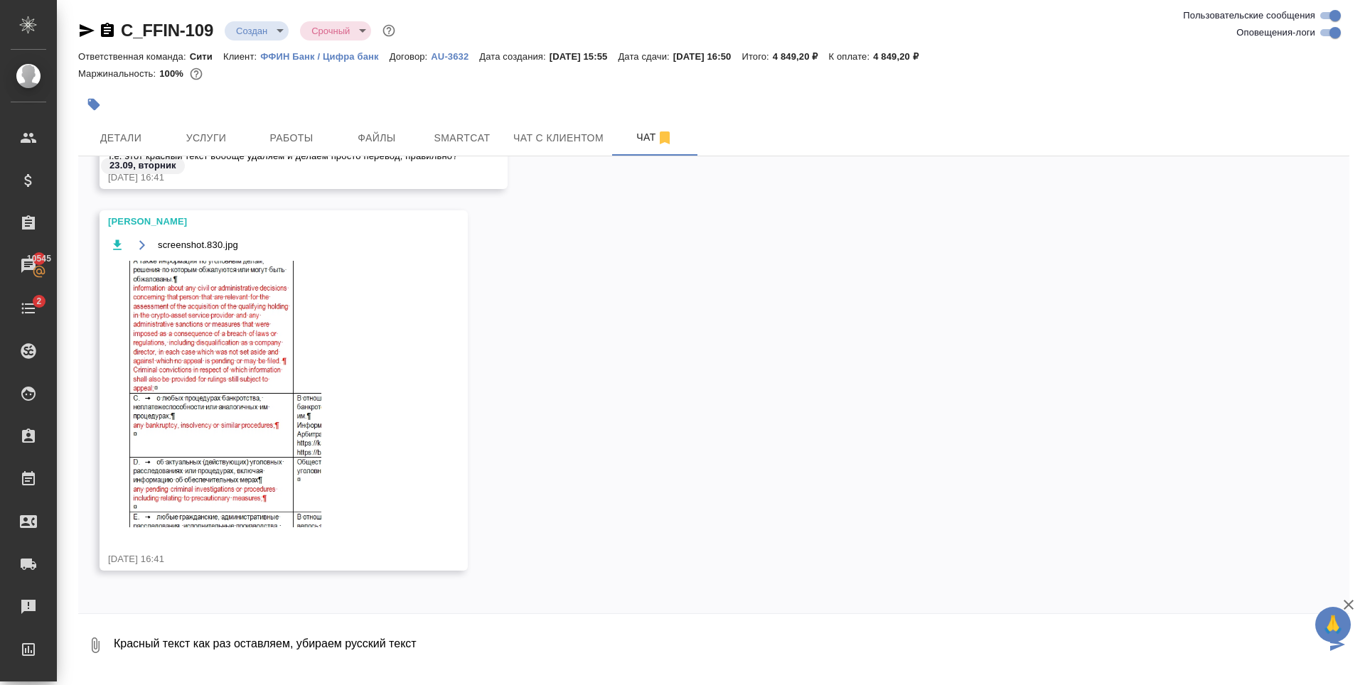
click at [121, 626] on textarea "Красный текст как раз оставляем, убираем русский текст" at bounding box center [719, 645] width 1214 height 48
type textarea "Привет! Красный текст как раз оставляем, убираем русский текст"
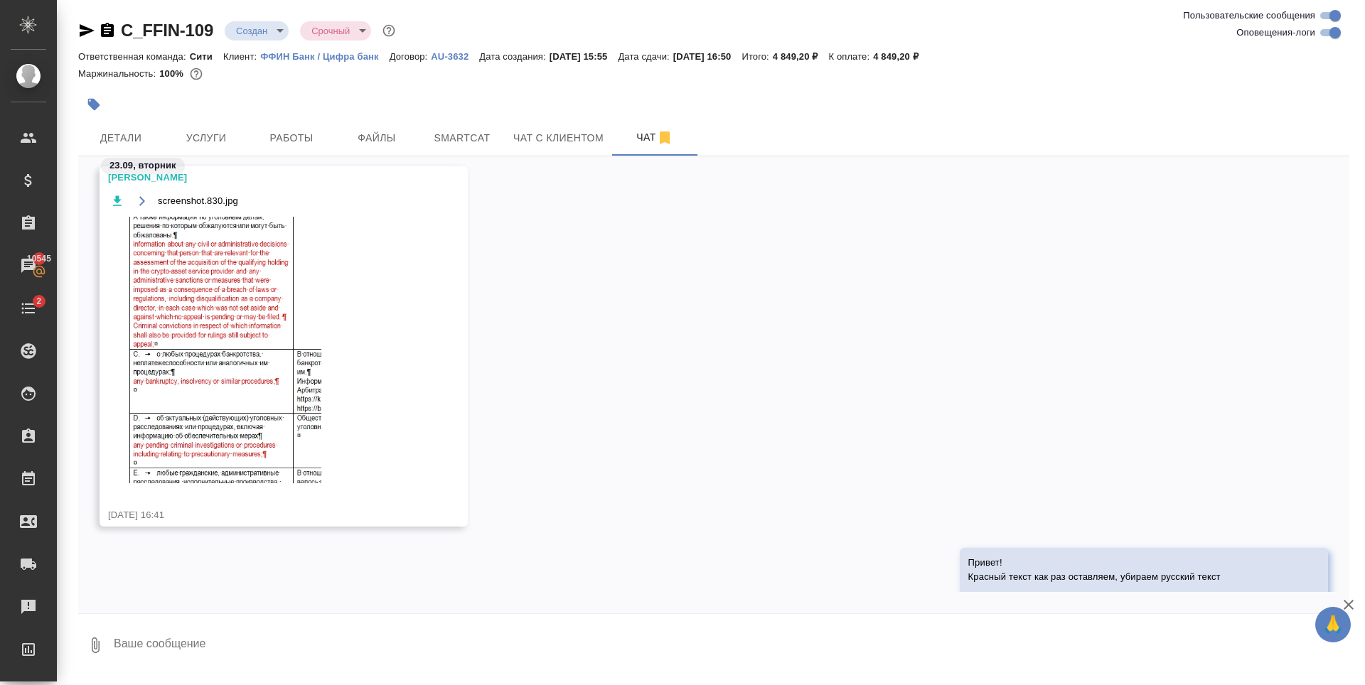
scroll to position [1108, 0]
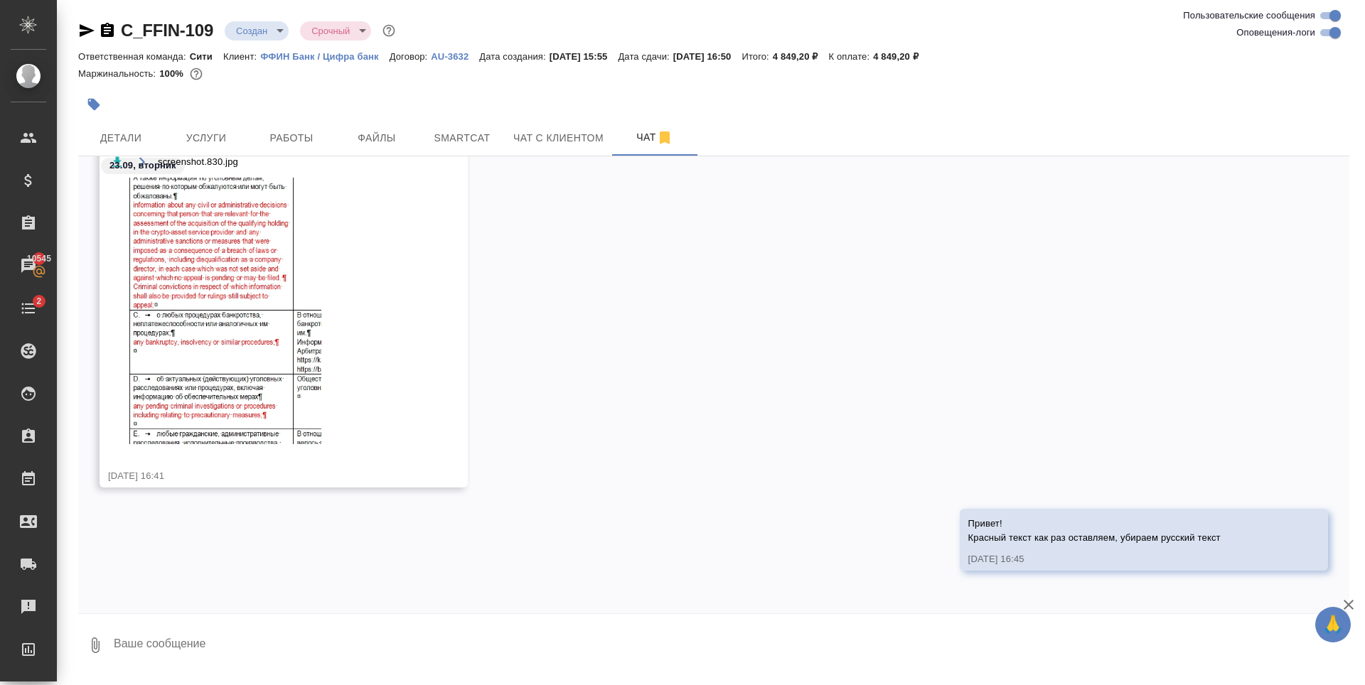
click at [233, 646] on textarea at bounding box center [730, 645] width 1237 height 48
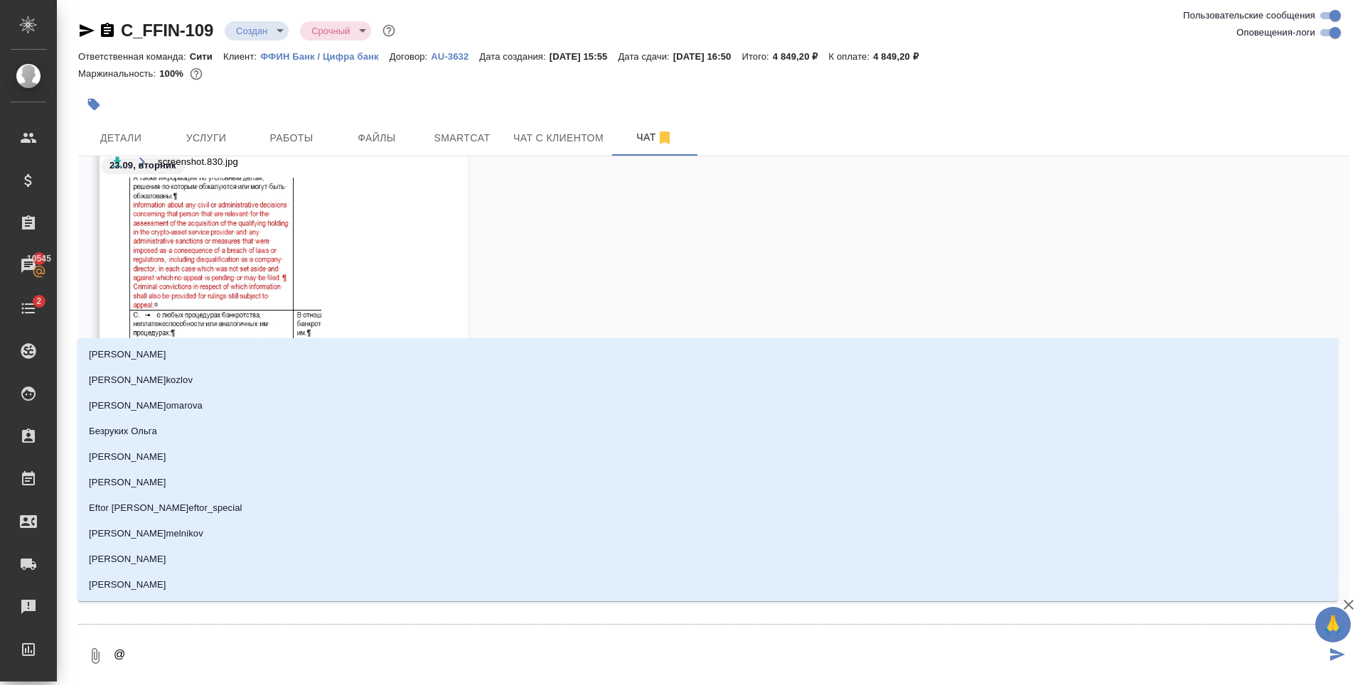
type textarea "@а"
type input "а"
type textarea "@ар"
type input "ар"
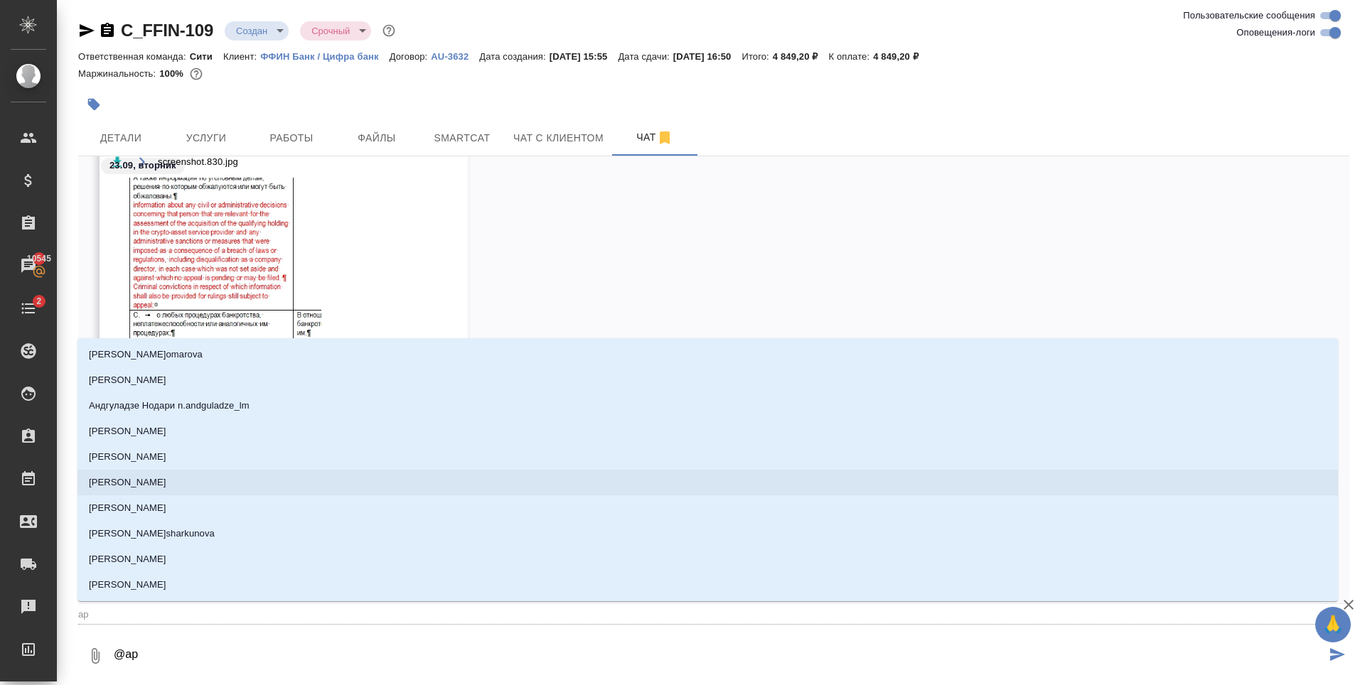
type textarea "@арс"
type input "арс"
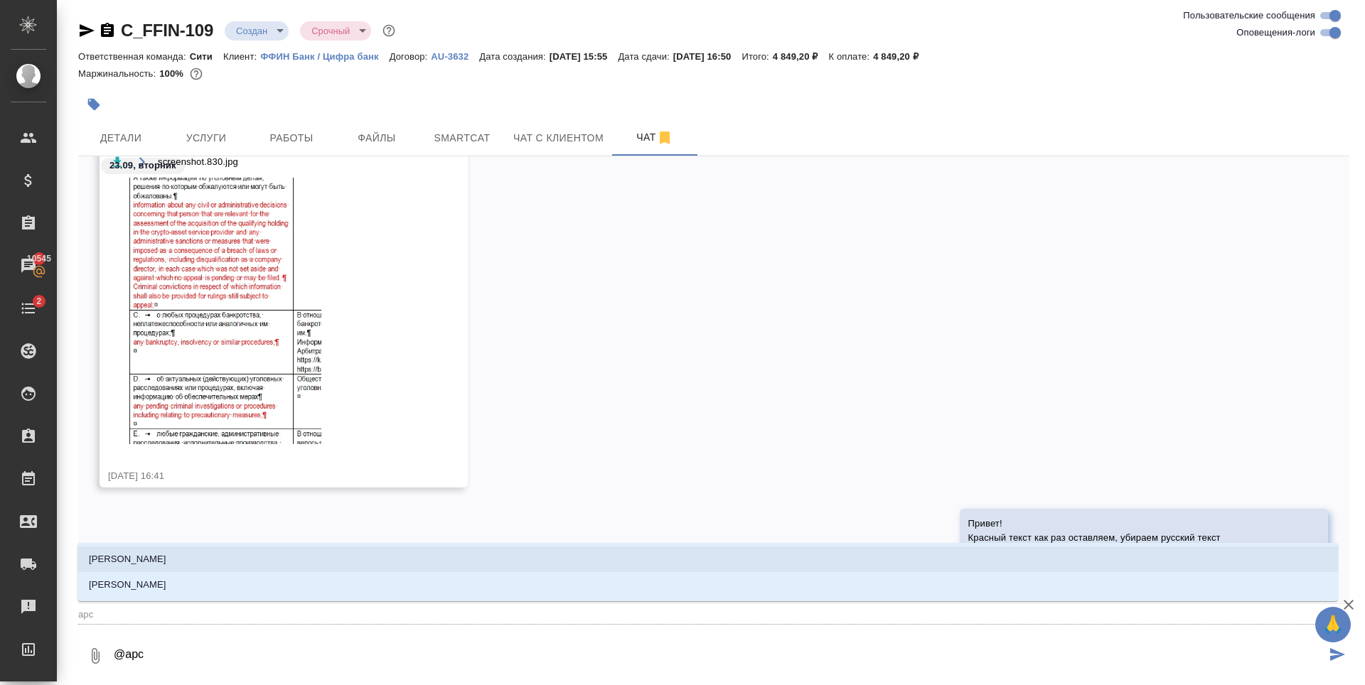
click at [174, 552] on li "[PERSON_NAME]" at bounding box center [708, 560] width 1261 height 26
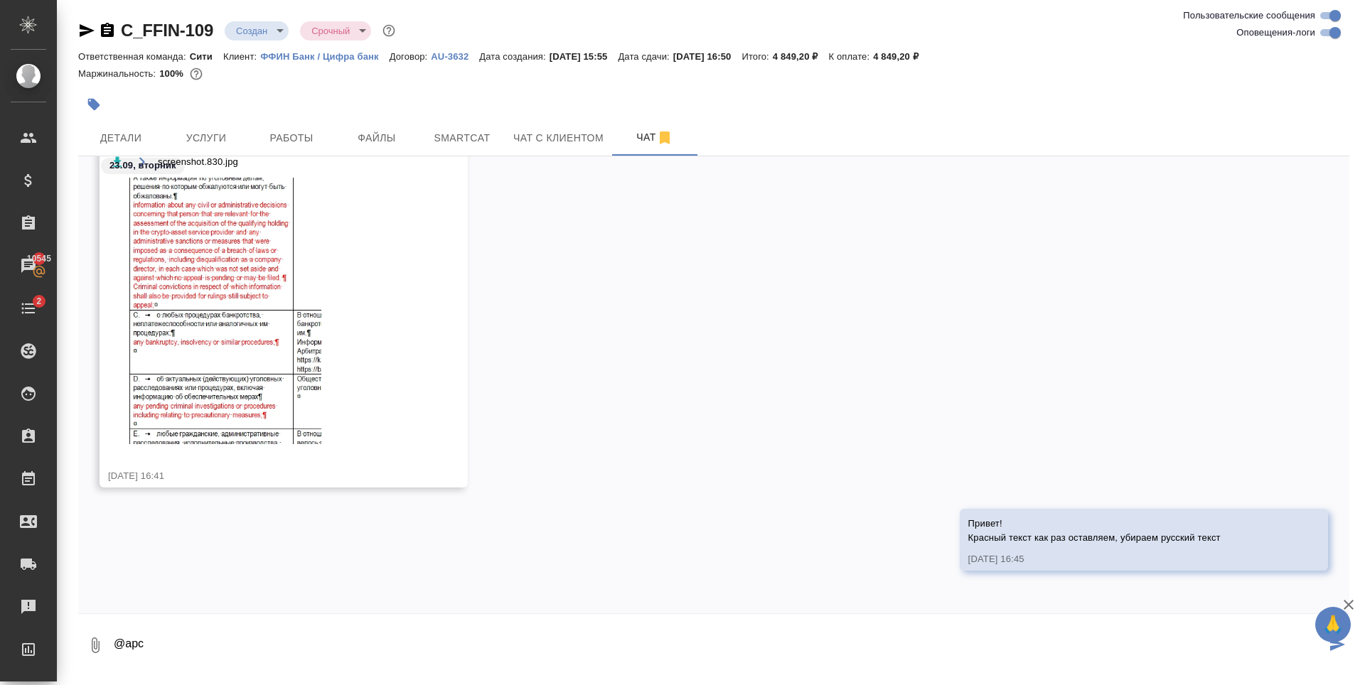
click at [235, 645] on textarea "@арс" at bounding box center [719, 645] width 1214 height 48
type textarea "@Арсеньева Вера"
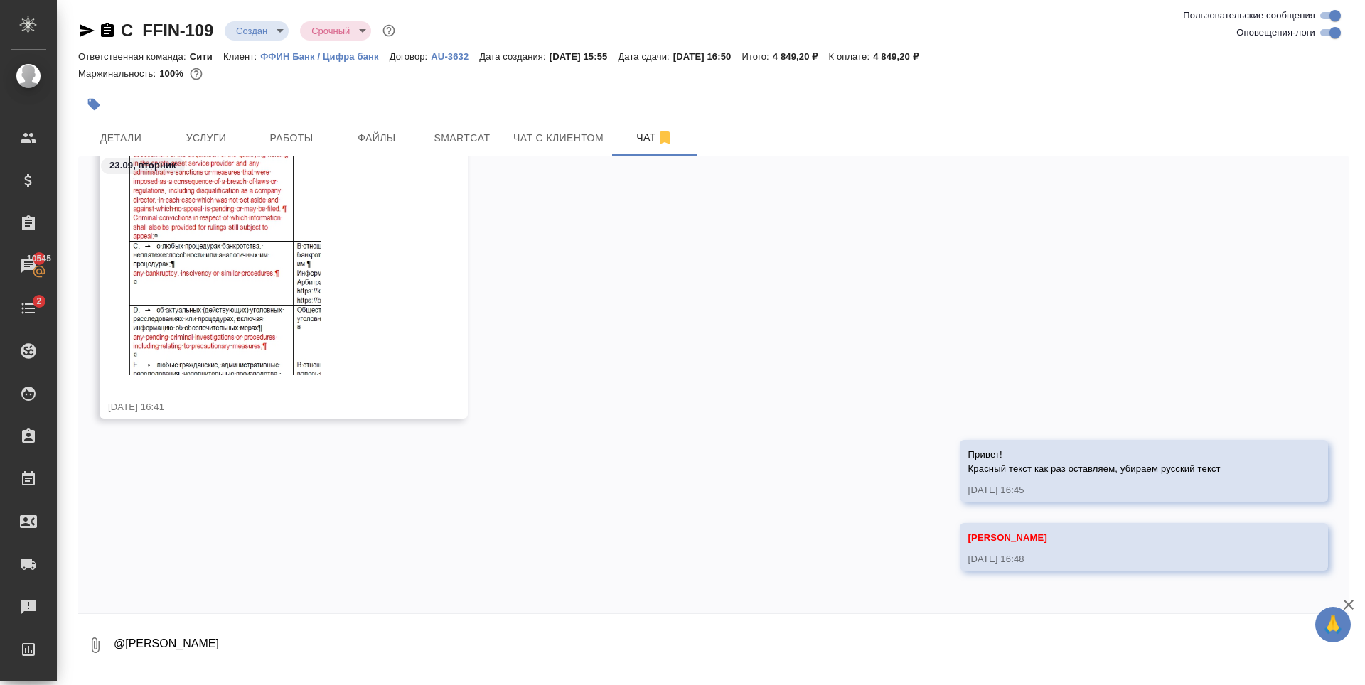
click at [267, 92] on div at bounding box center [502, 104] width 848 height 31
click at [643, 439] on div "Арсеньева Вера screenshot.830.jpg 23.09.25, 16:41" at bounding box center [713, 249] width 1271 height 382
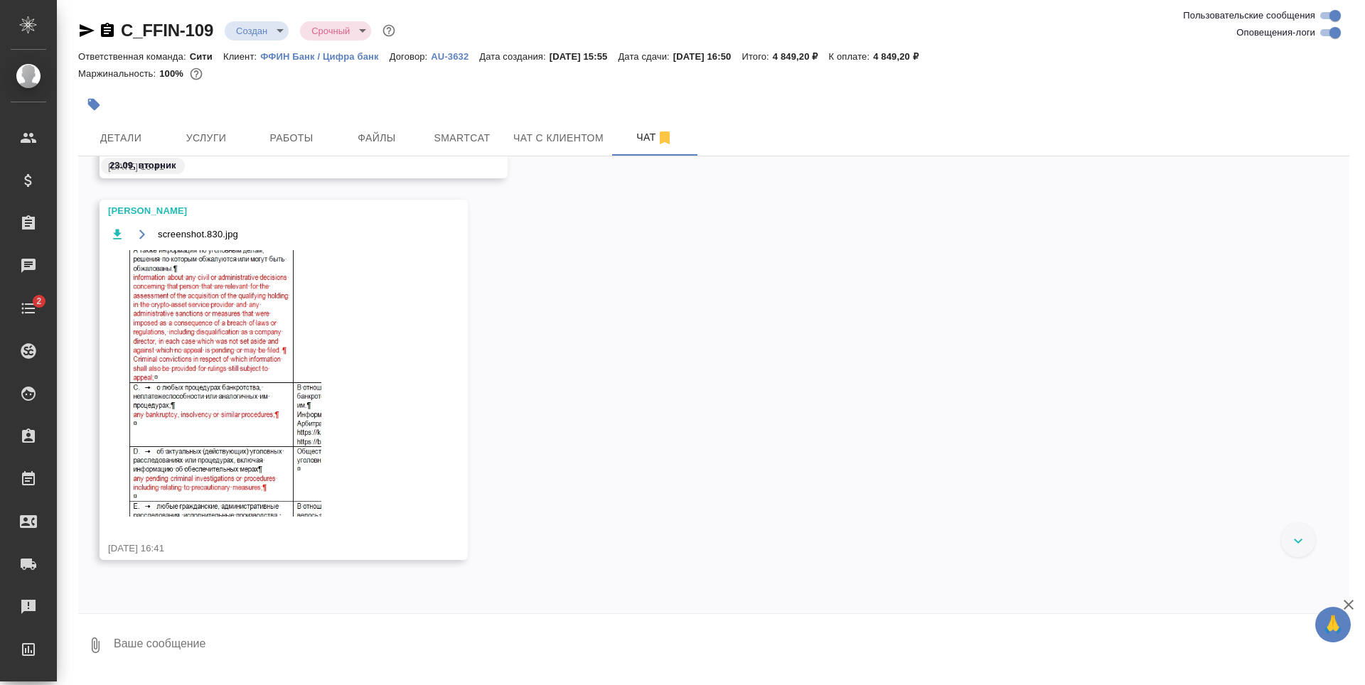
scroll to position [892, 0]
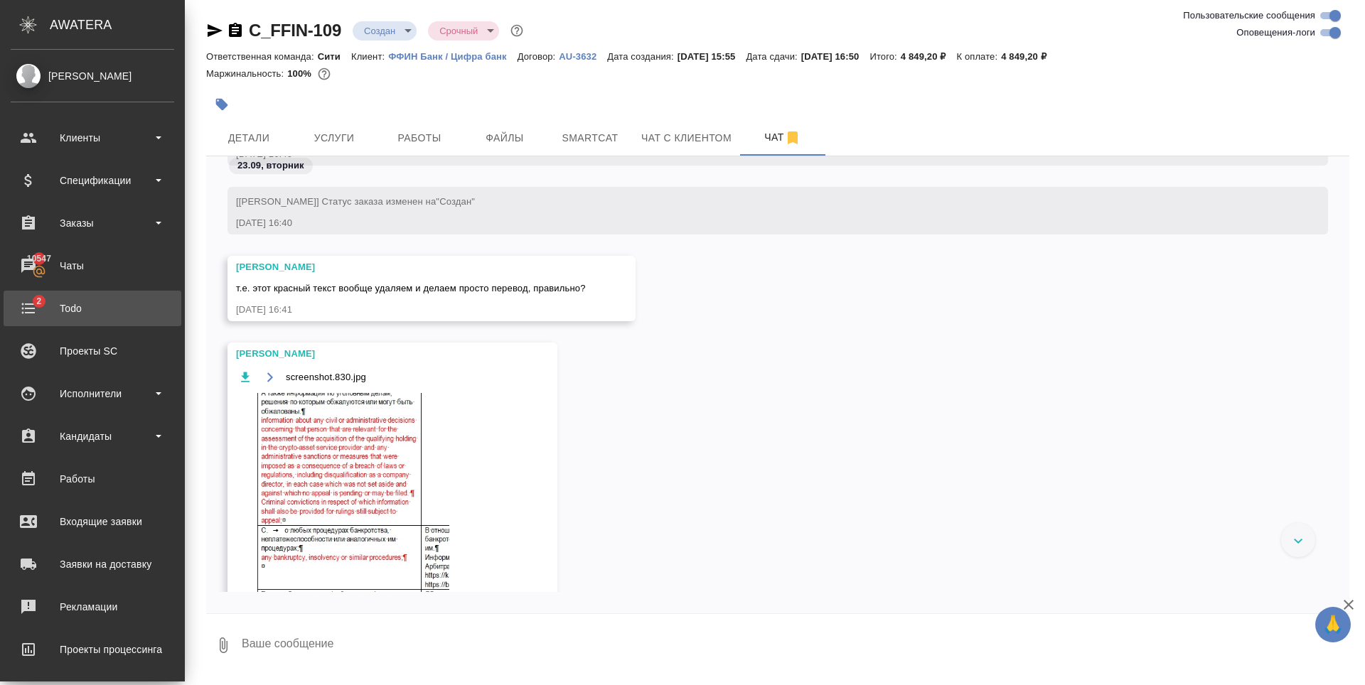
click at [45, 306] on div "Todo" at bounding box center [93, 308] width 164 height 21
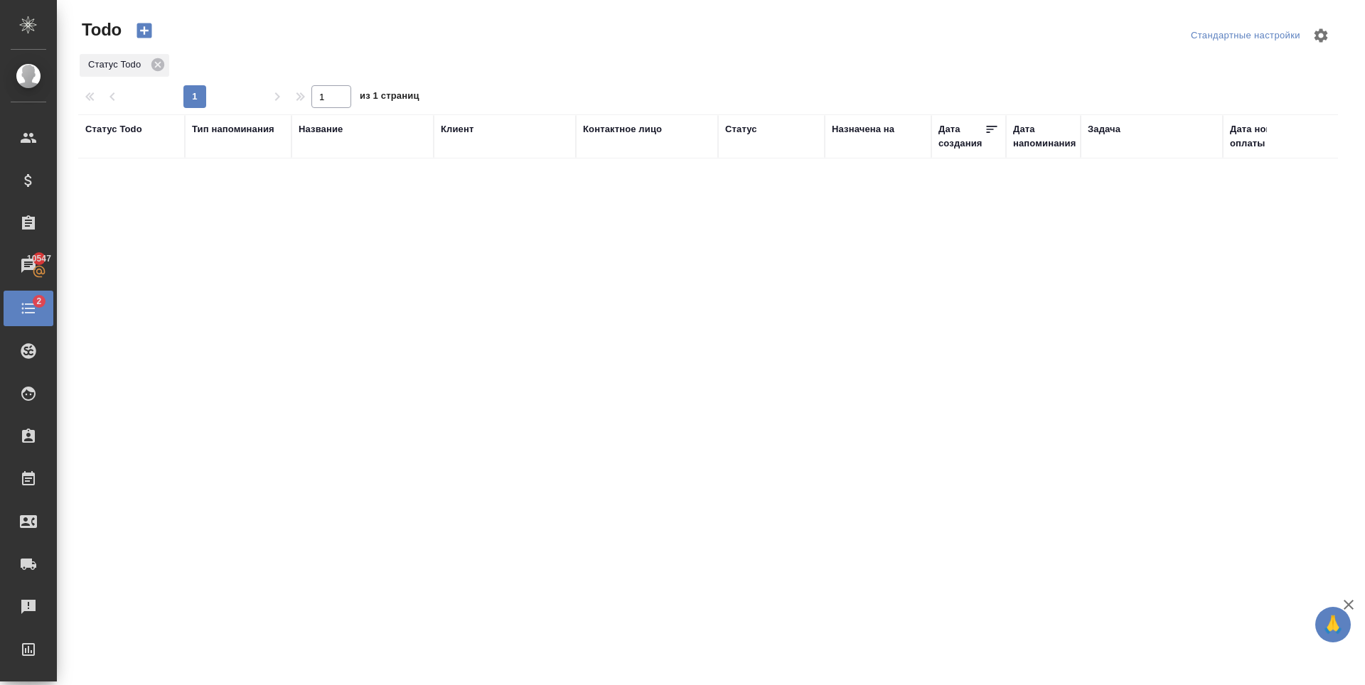
click at [392, 336] on div "Статус Todo Тип напоминания Название Клиент Контактное лицо Статус Назначена на…" at bounding box center [708, 370] width 1260 height 512
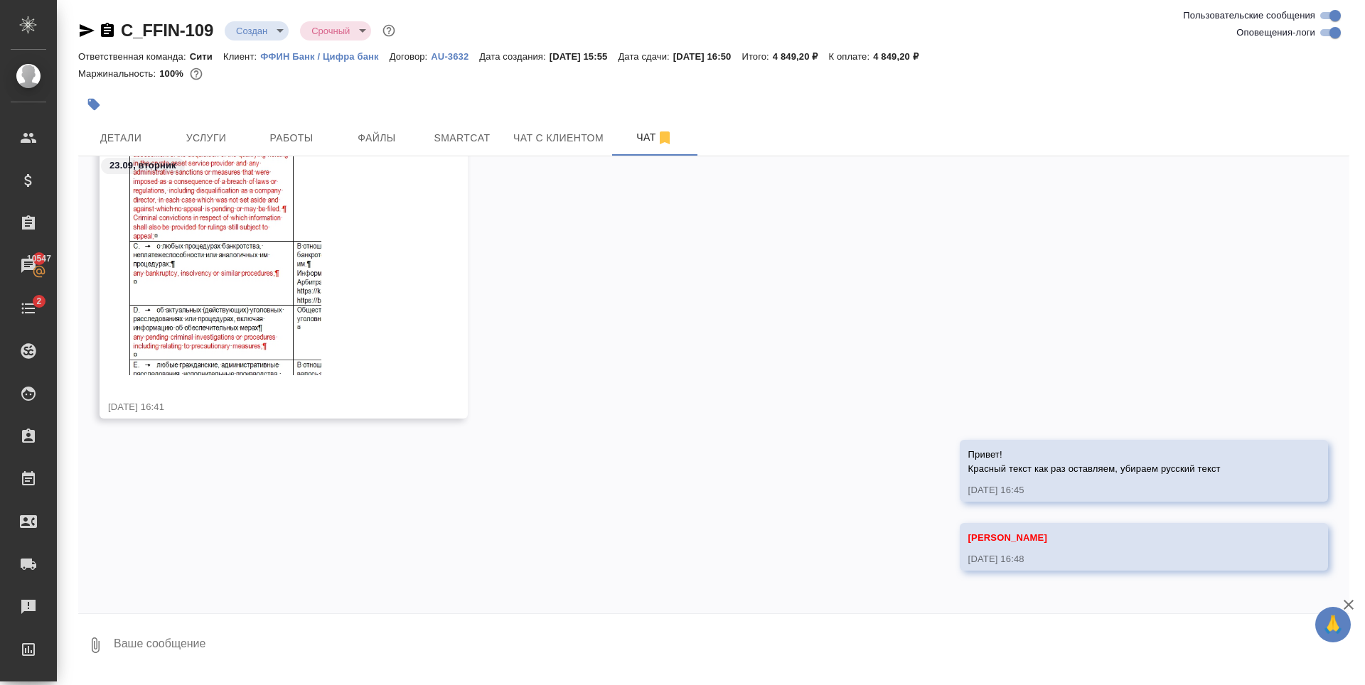
scroll to position [1292, 0]
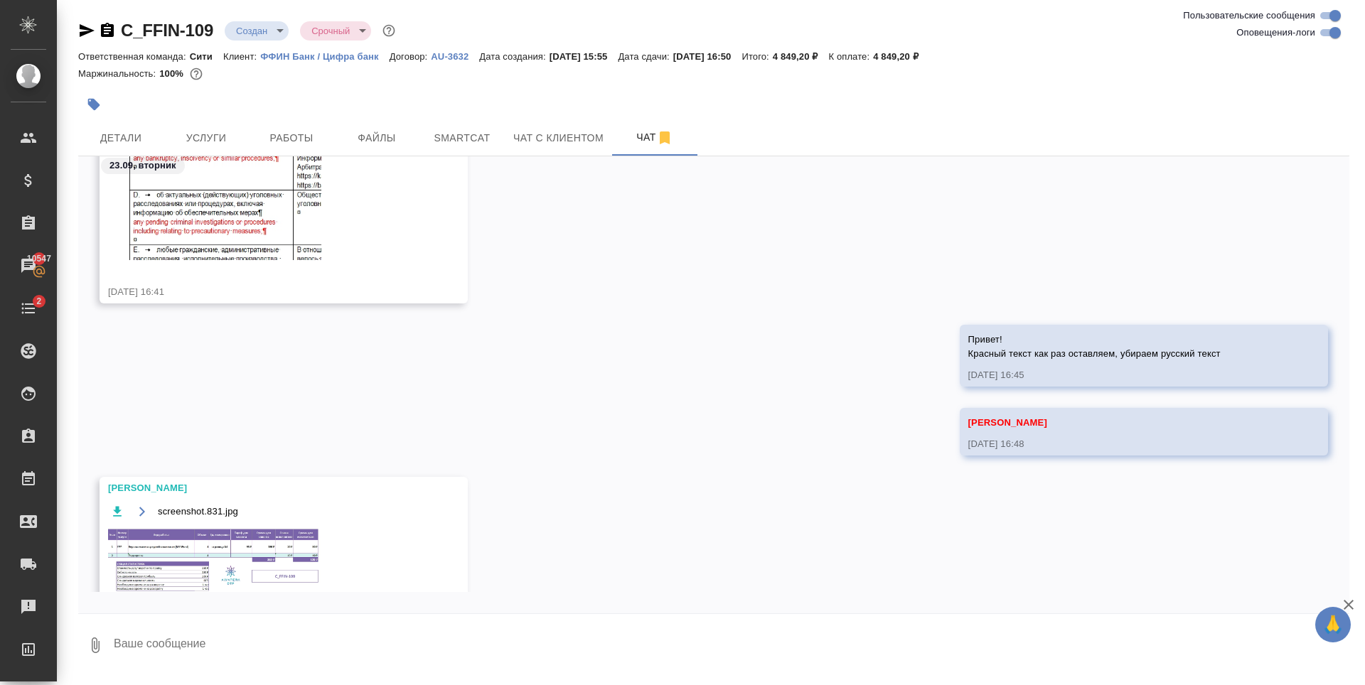
click at [271, 528] on img at bounding box center [214, 561] width 213 height 66
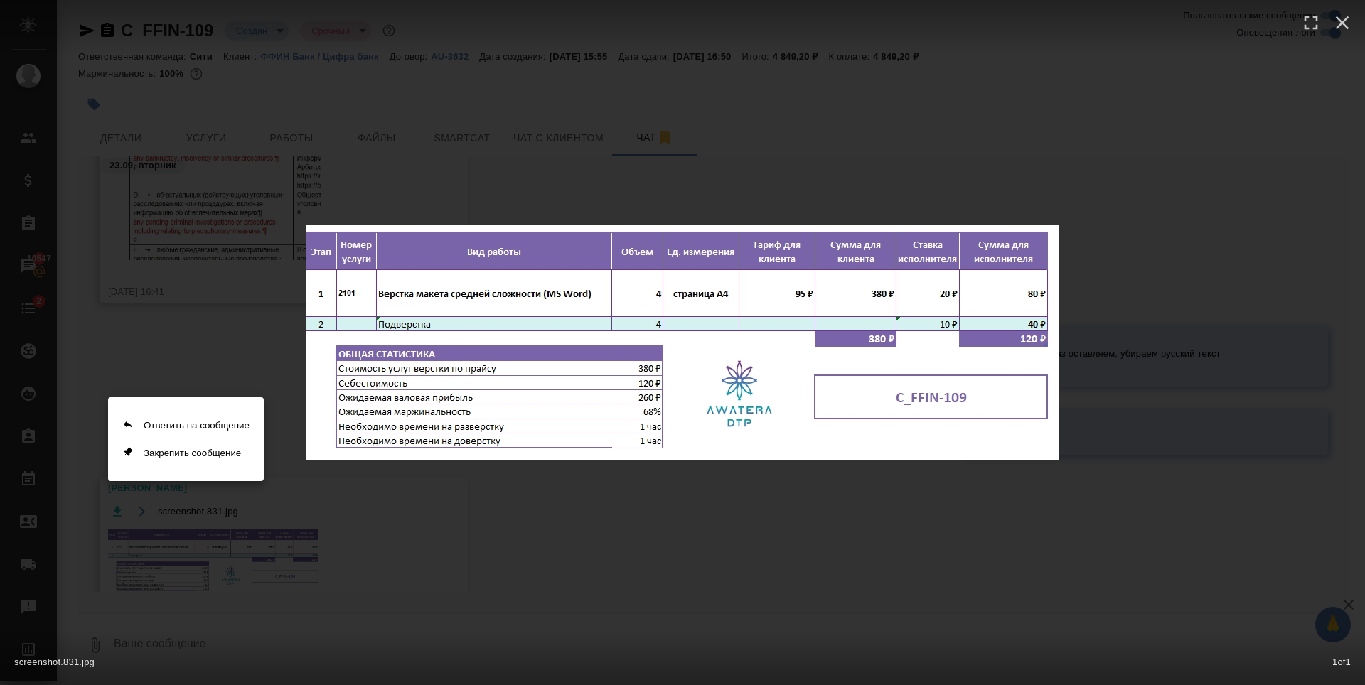
click at [365, 279] on div at bounding box center [682, 342] width 1365 height 685
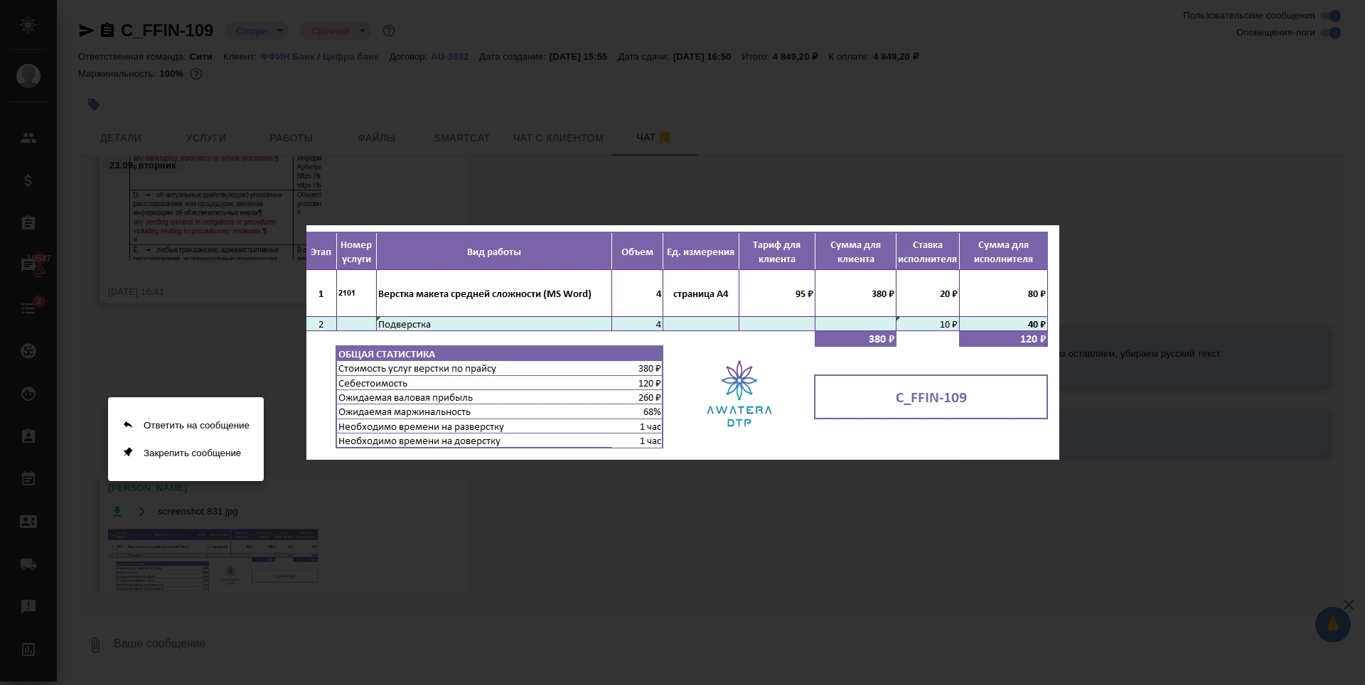
click at [575, 295] on div at bounding box center [682, 342] width 1365 height 685
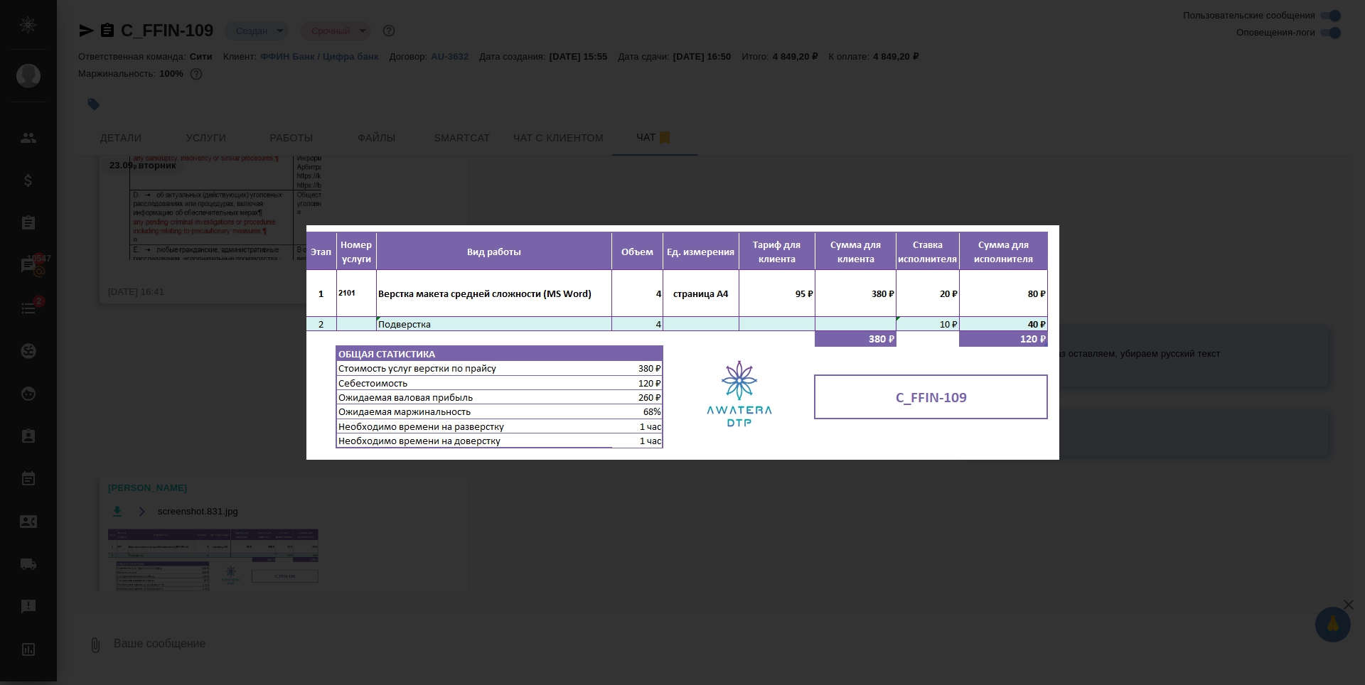
click at [575, 295] on img at bounding box center [682, 342] width 753 height 235
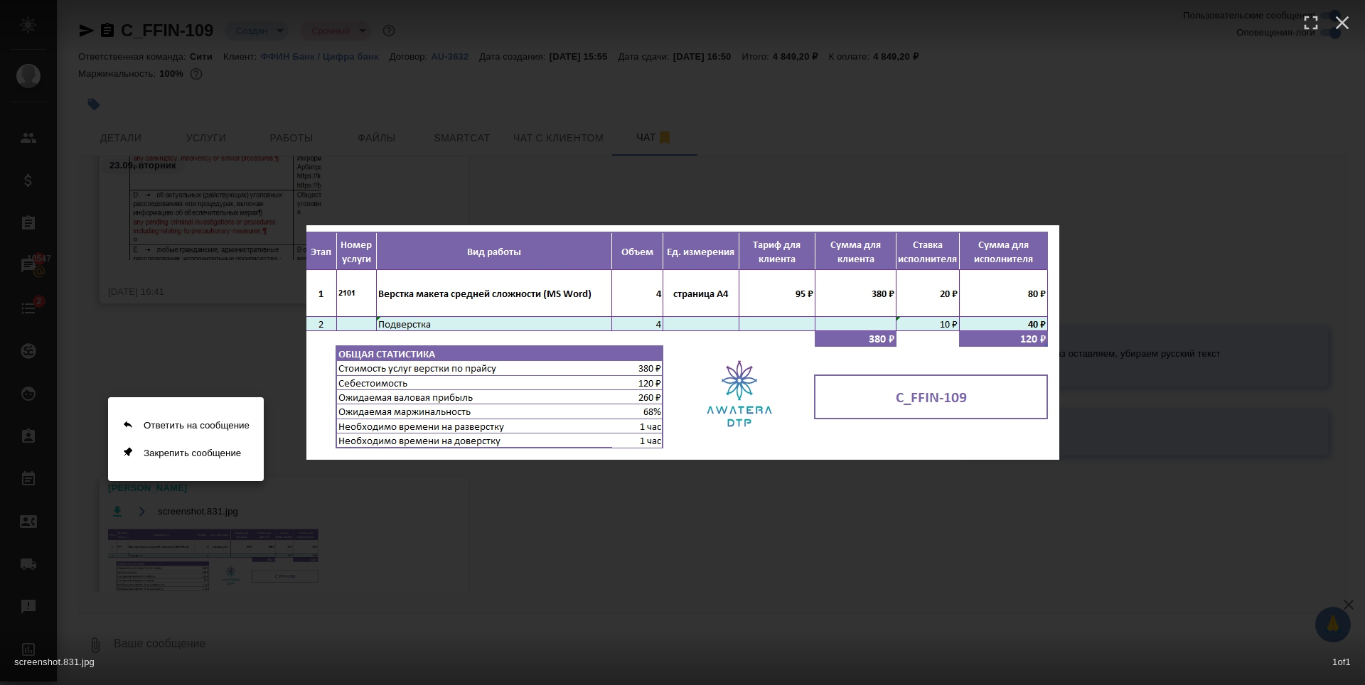
click at [528, 390] on div at bounding box center [682, 342] width 1365 height 685
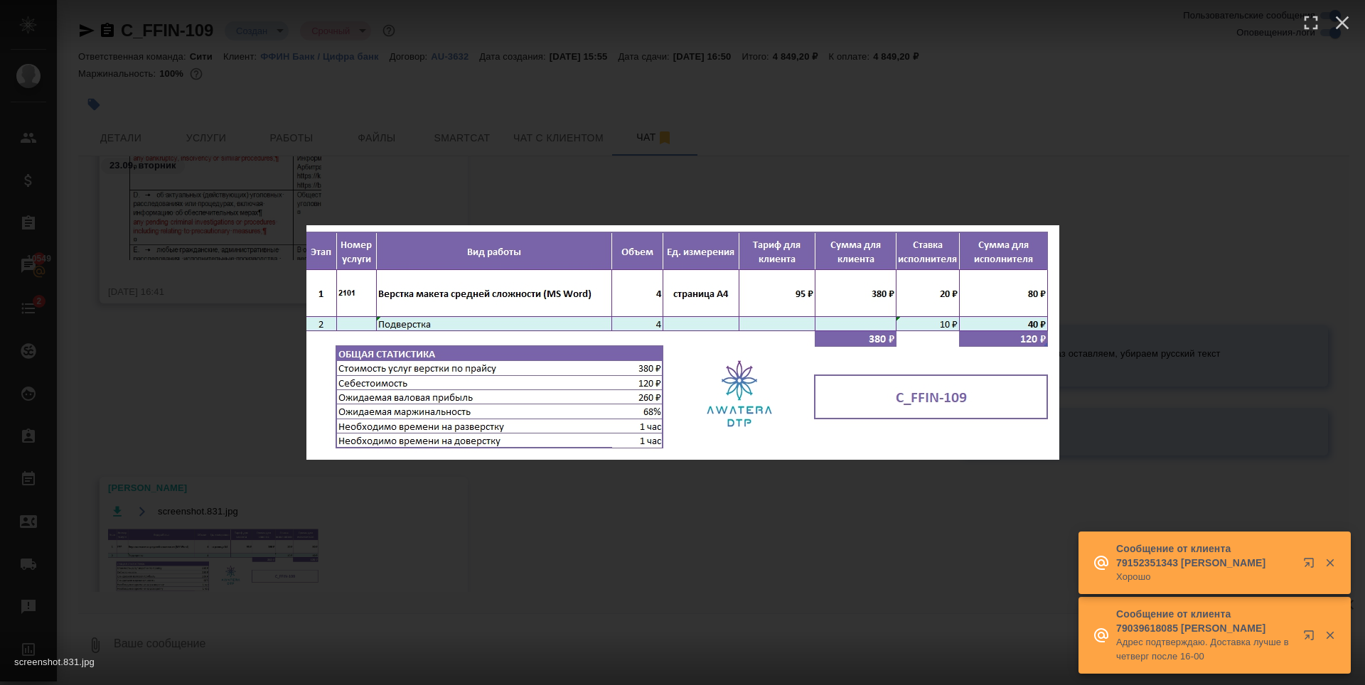
click at [322, 98] on div "screenshot.831.jpg 1 of 1" at bounding box center [682, 342] width 1365 height 685
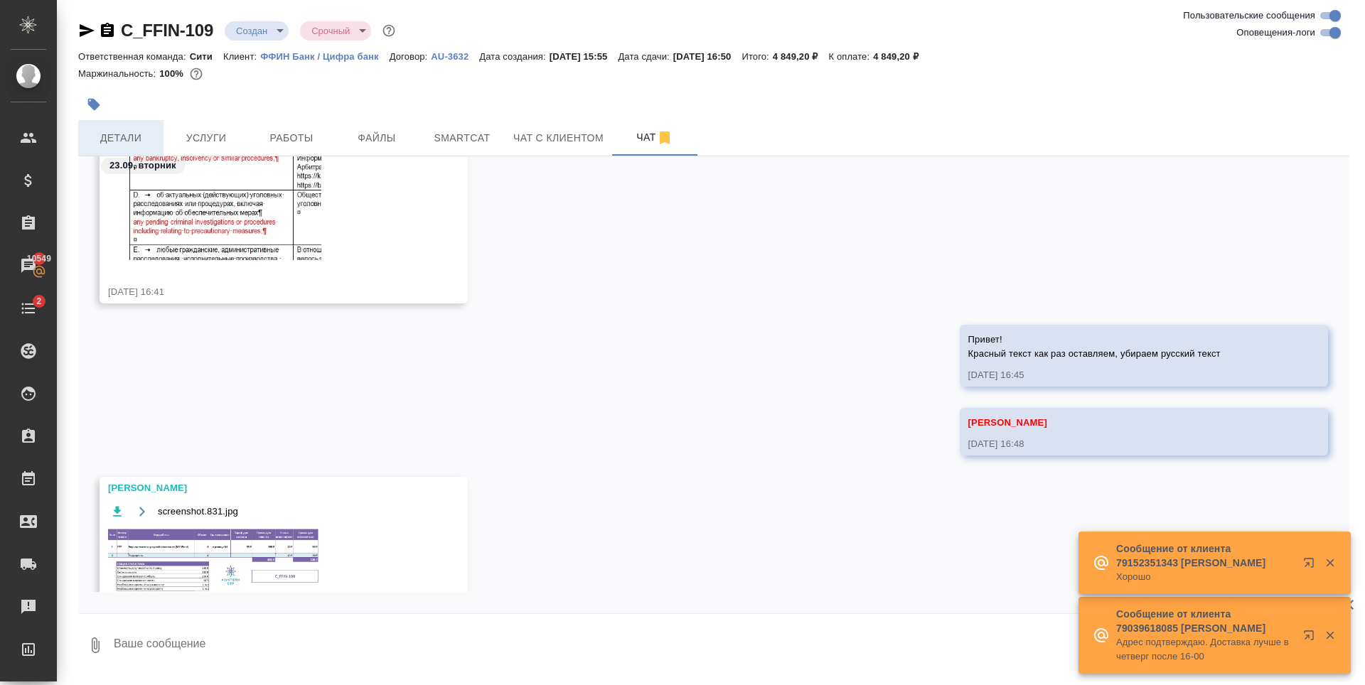
click at [118, 144] on span "Детали" at bounding box center [121, 138] width 68 height 18
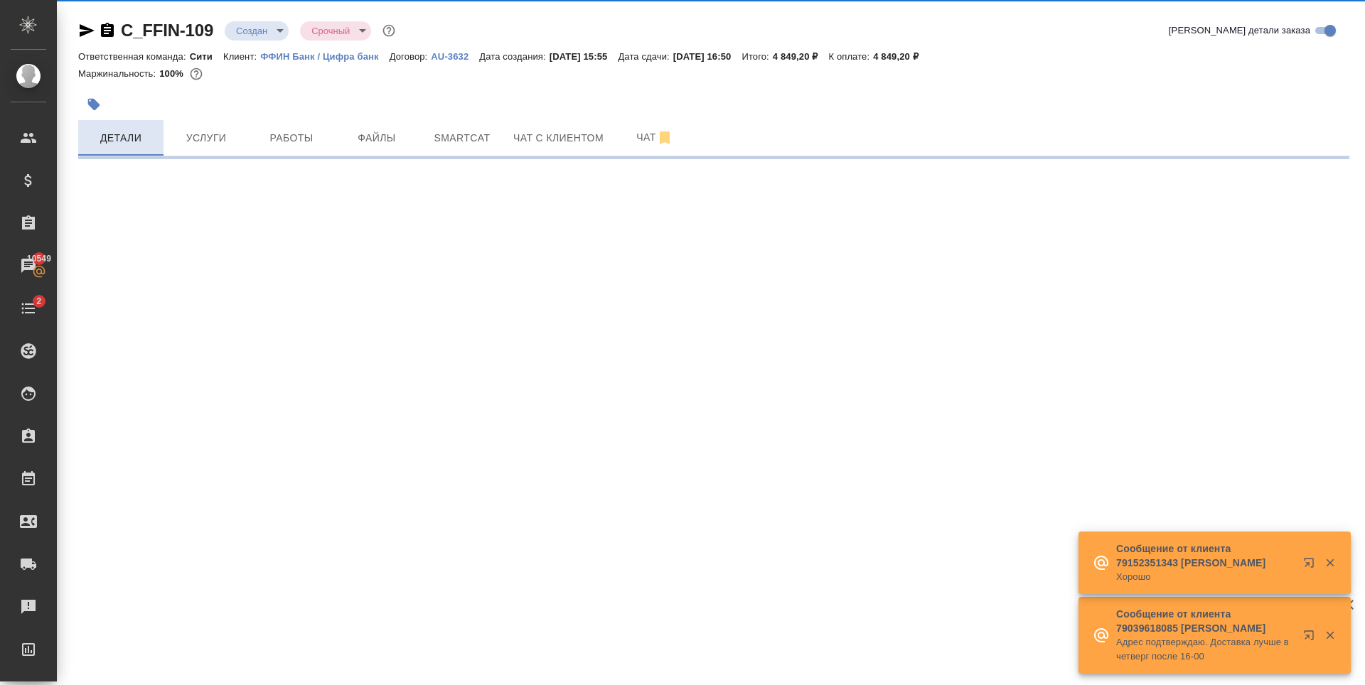
select select "RU"
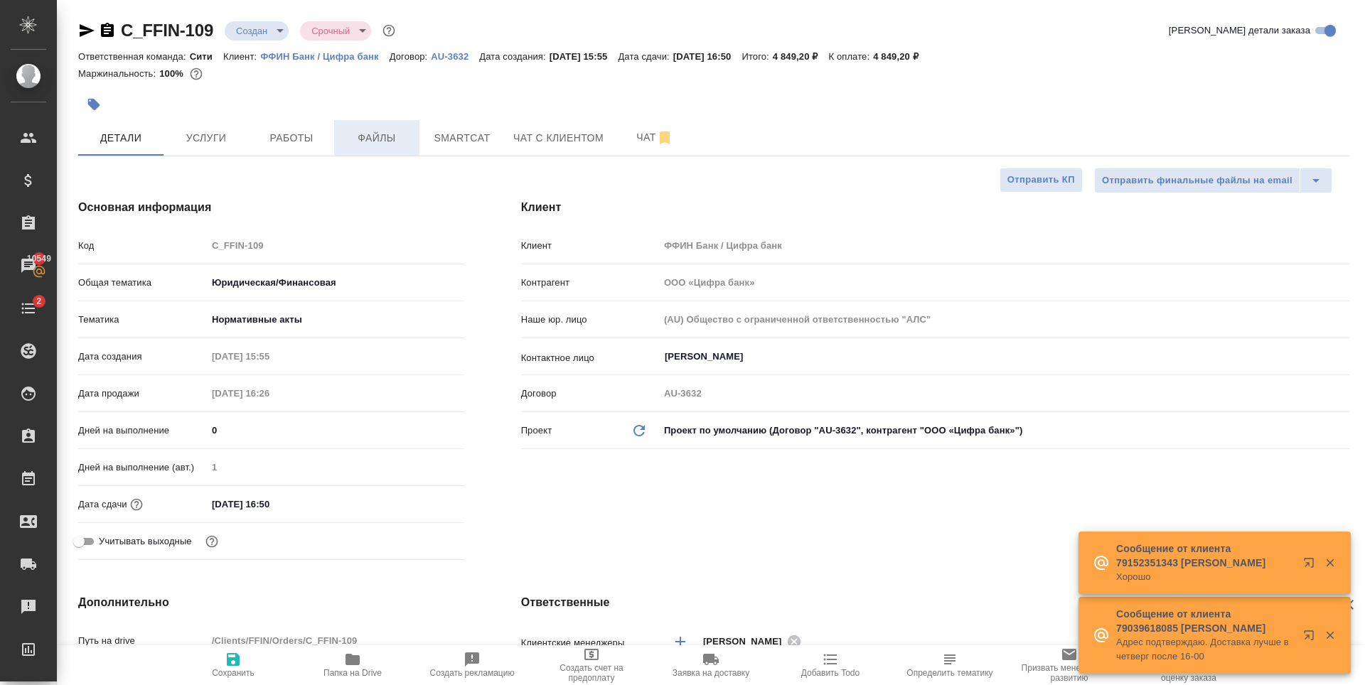
type textarea "x"
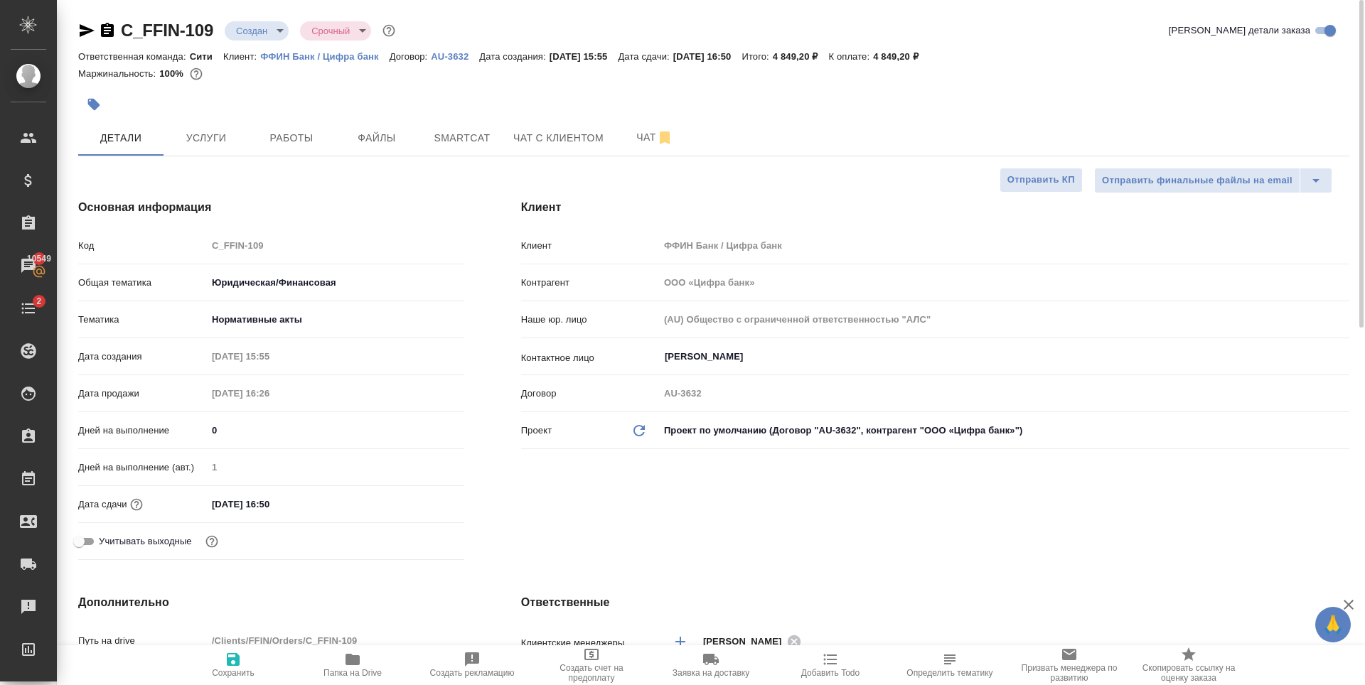
type textarea "x"
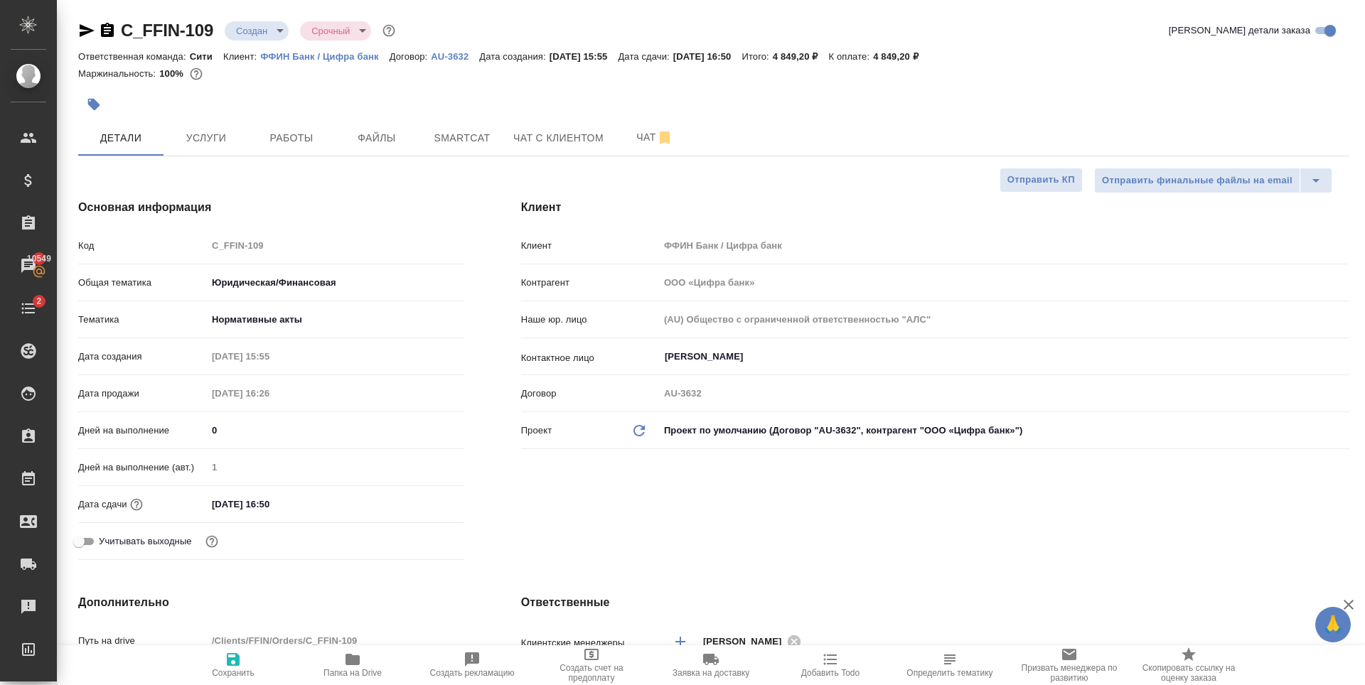
type textarea "x"
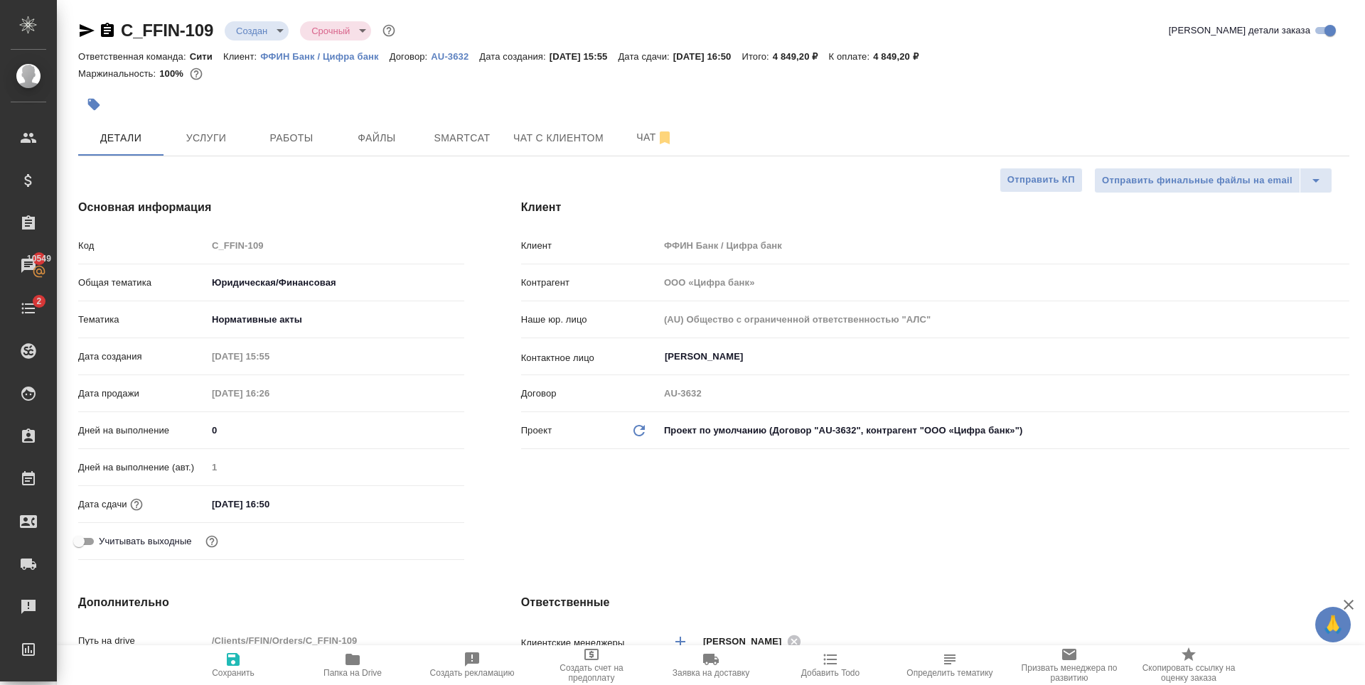
type textarea "x"
click at [262, 37] on body "🙏 .cls-1 fill:#fff; AWATERA Zaytseva Svetlana Клиенты Спецификации Заказы 10549…" at bounding box center [682, 342] width 1365 height 685
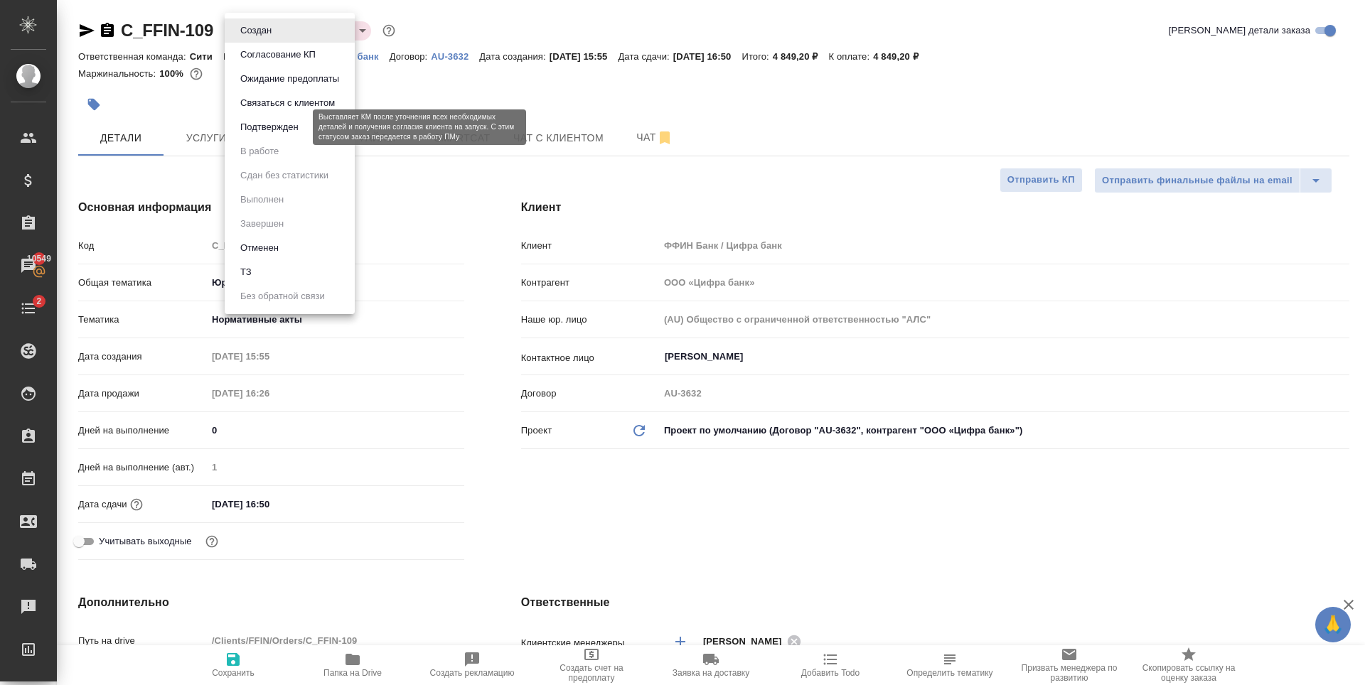
click at [284, 130] on button "Подтвержден" at bounding box center [269, 127] width 67 height 16
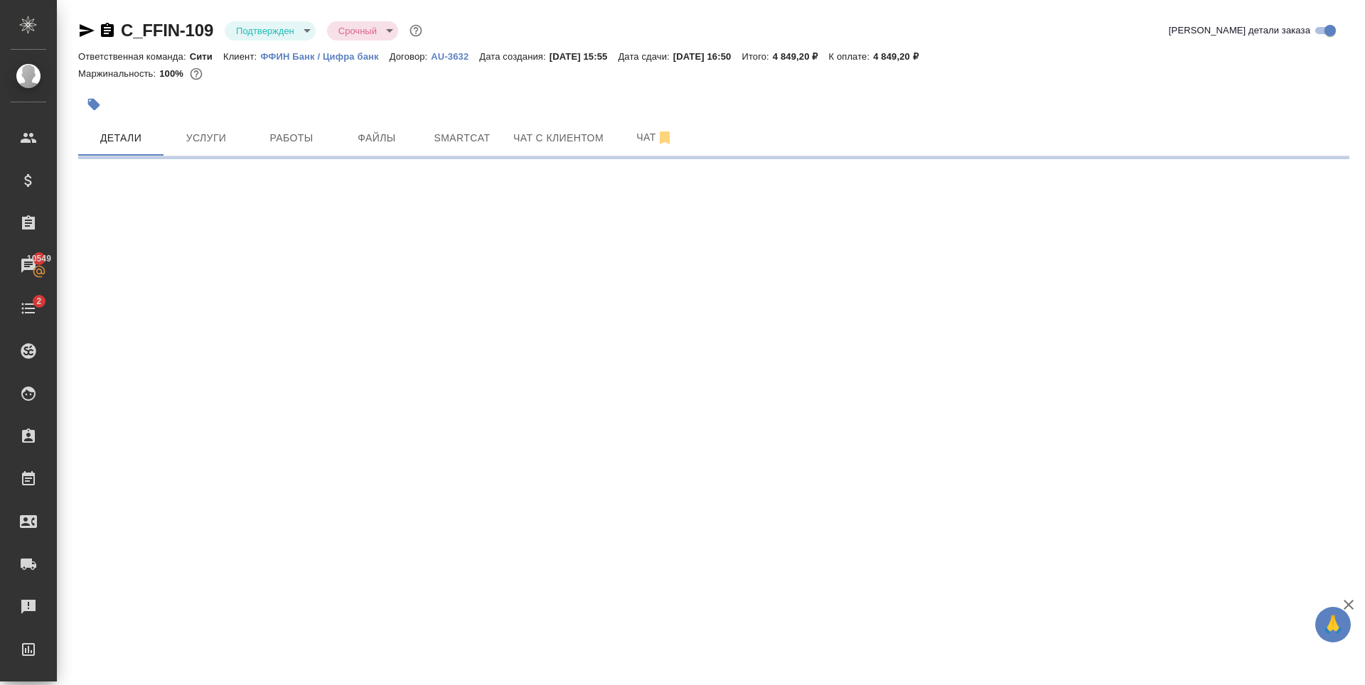
select select "RU"
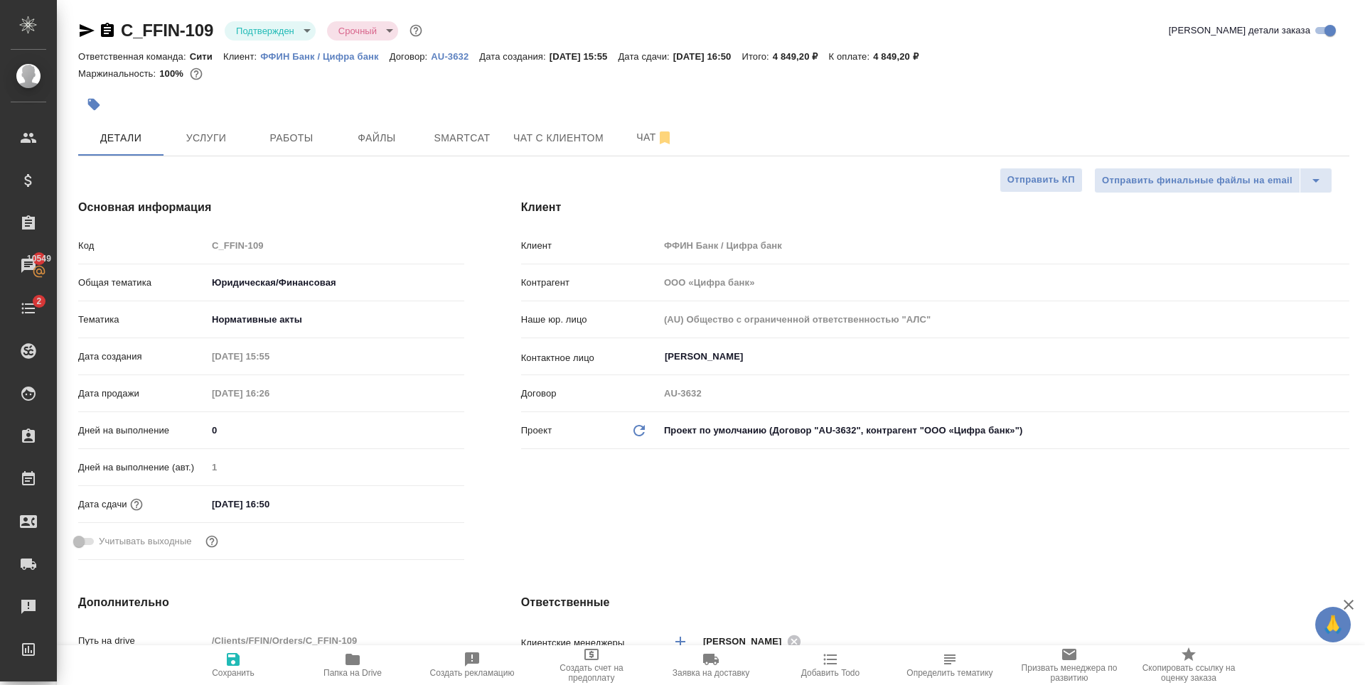
type textarea "x"
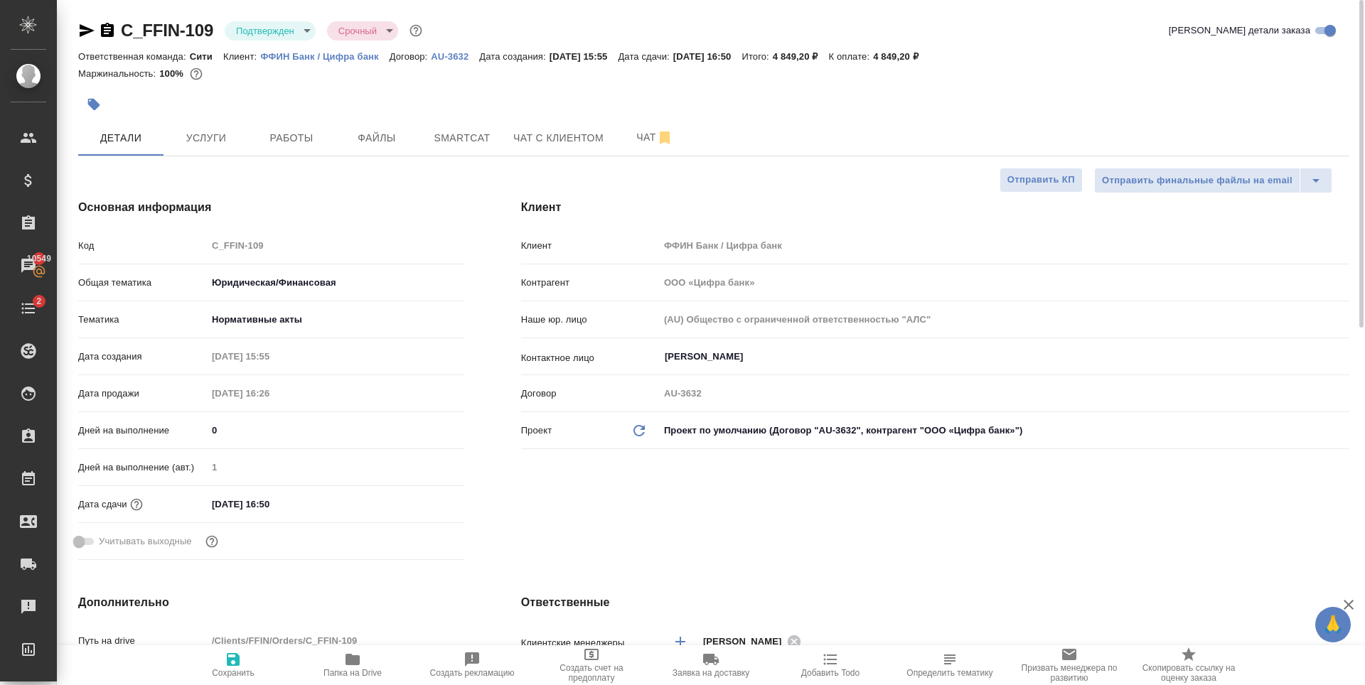
type textarea "x"
click at [195, 136] on span "Услуги" at bounding box center [206, 138] width 68 height 18
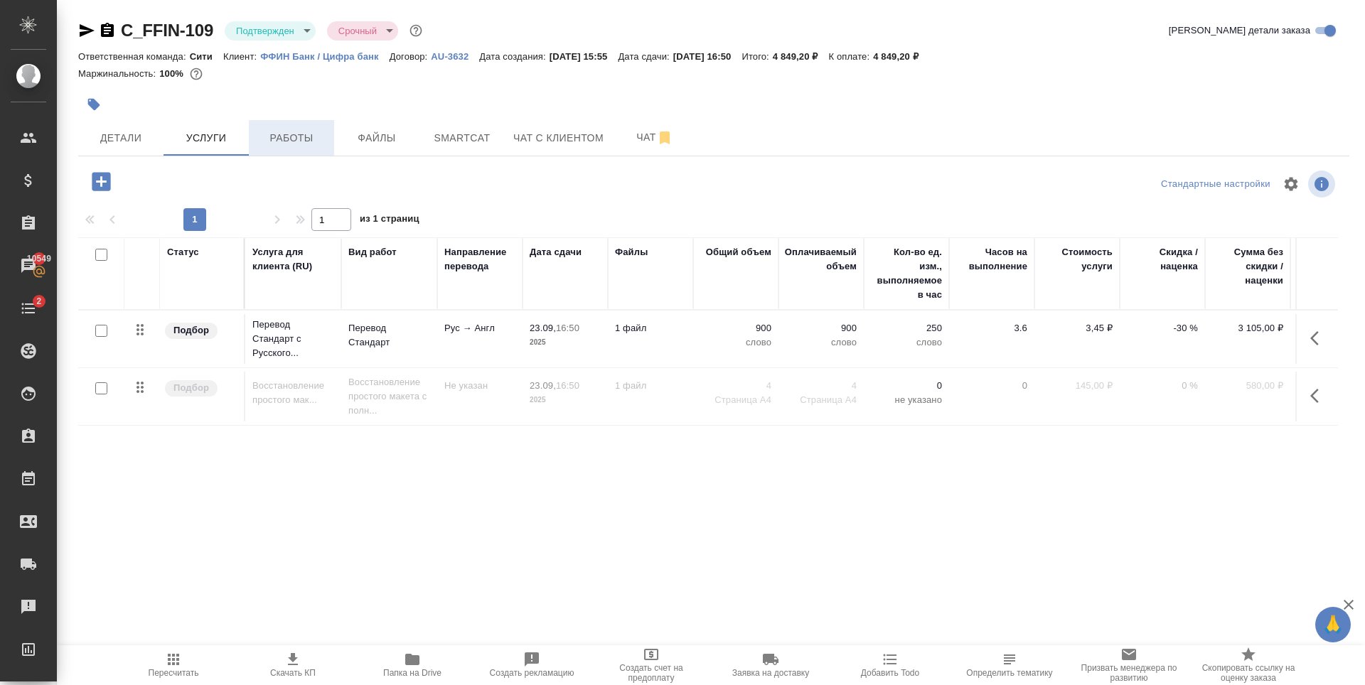
click at [258, 151] on button "Работы" at bounding box center [291, 138] width 85 height 36
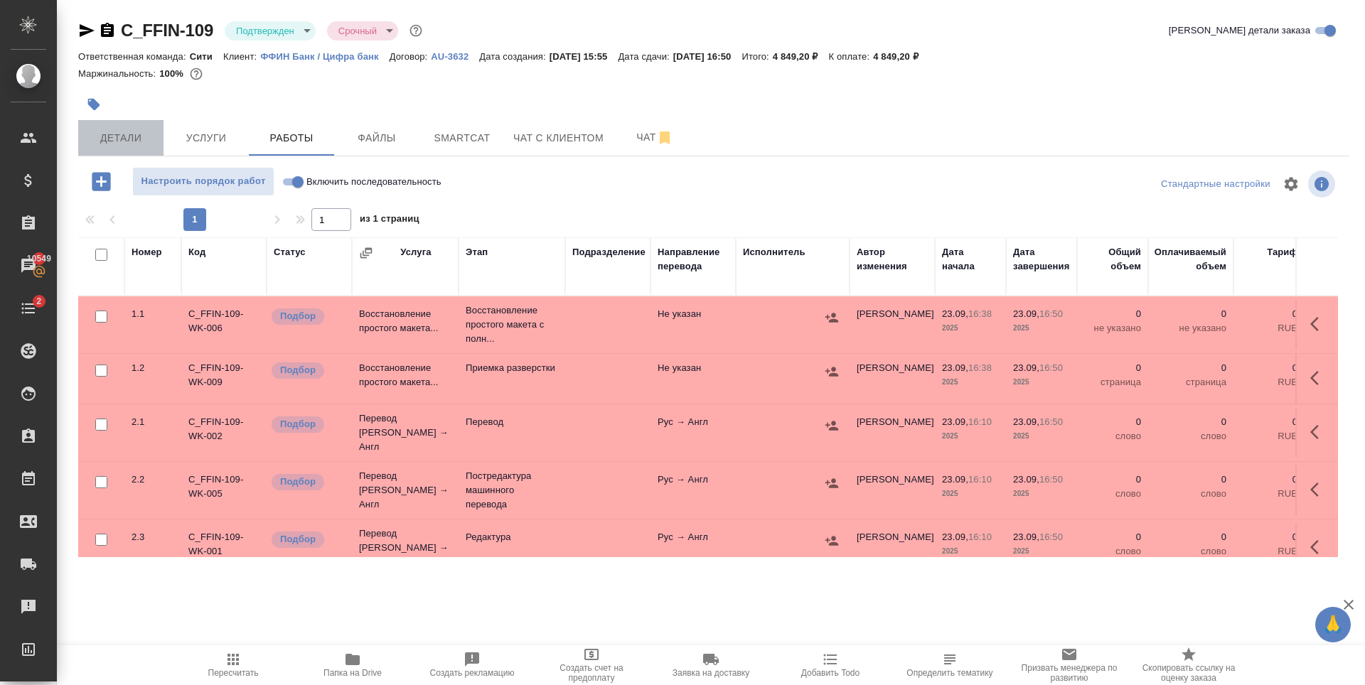
click at [141, 145] on span "Детали" at bounding box center [121, 138] width 68 height 18
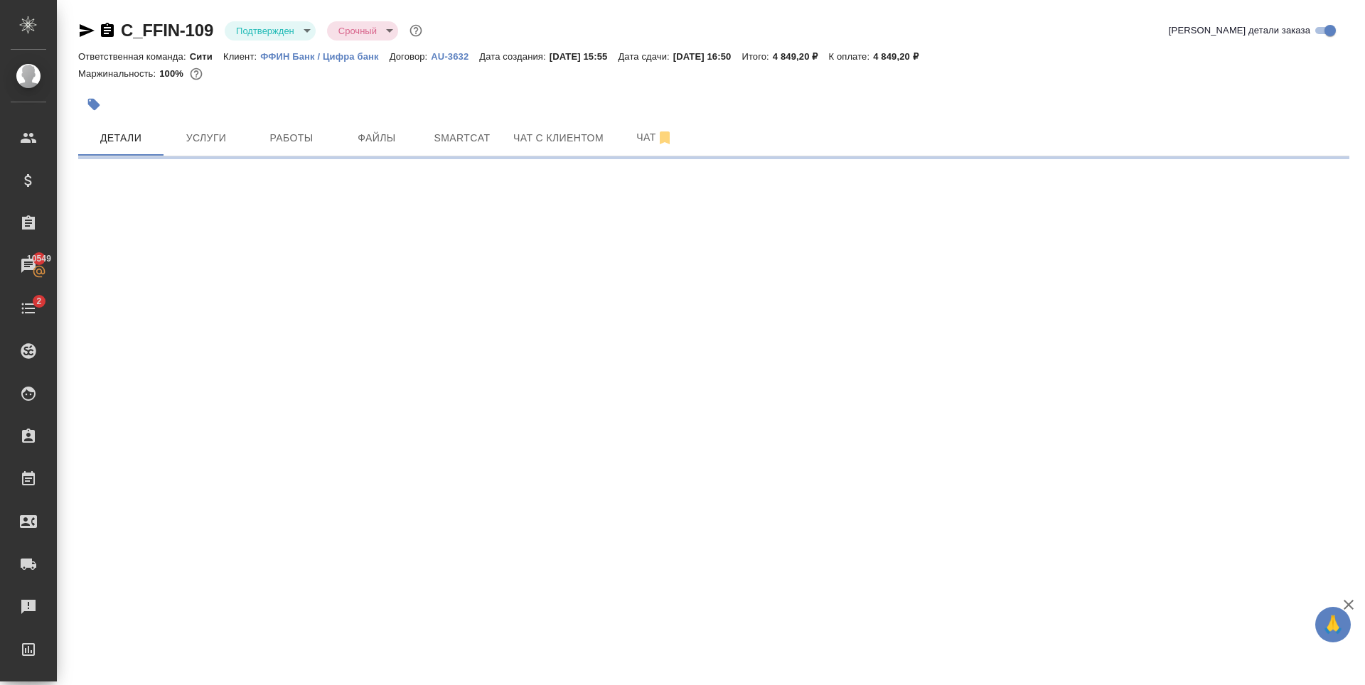
select select "RU"
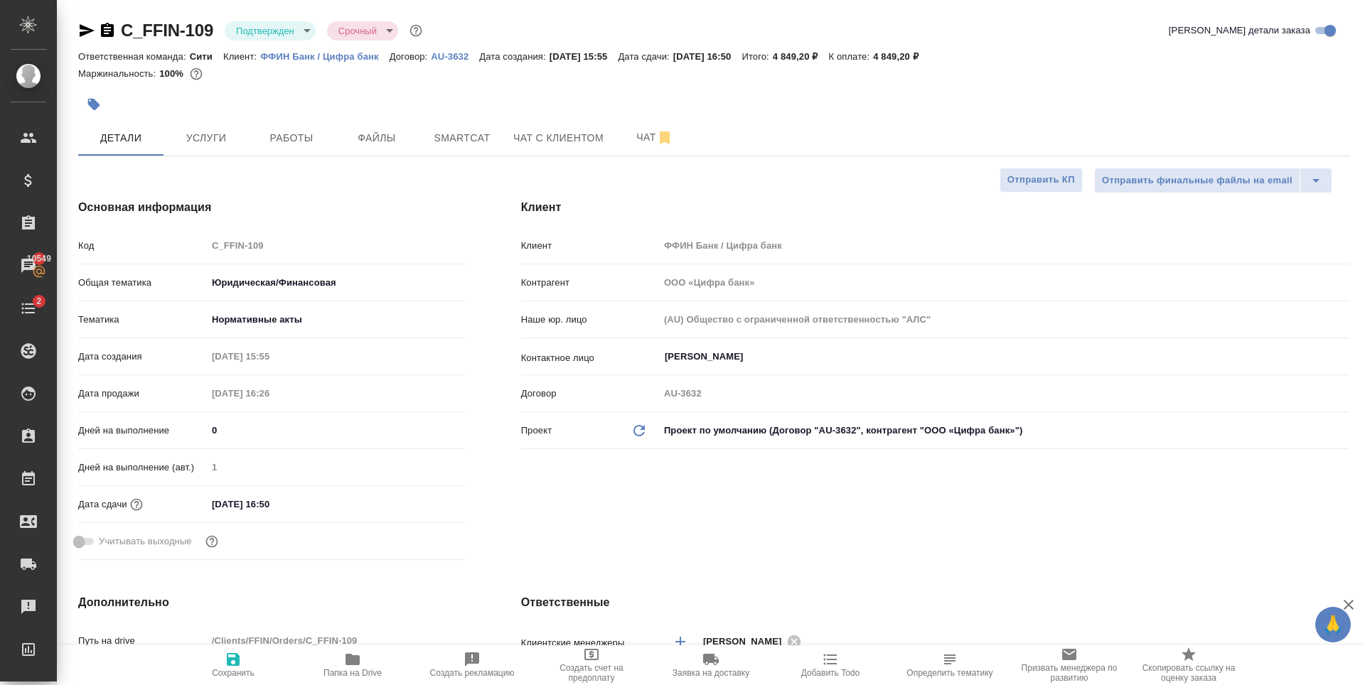
type textarea "x"
click at [279, 508] on input "23.09.2025 16:50" at bounding box center [269, 504] width 124 height 21
click at [427, 503] on icon "button" at bounding box center [423, 503] width 17 height 17
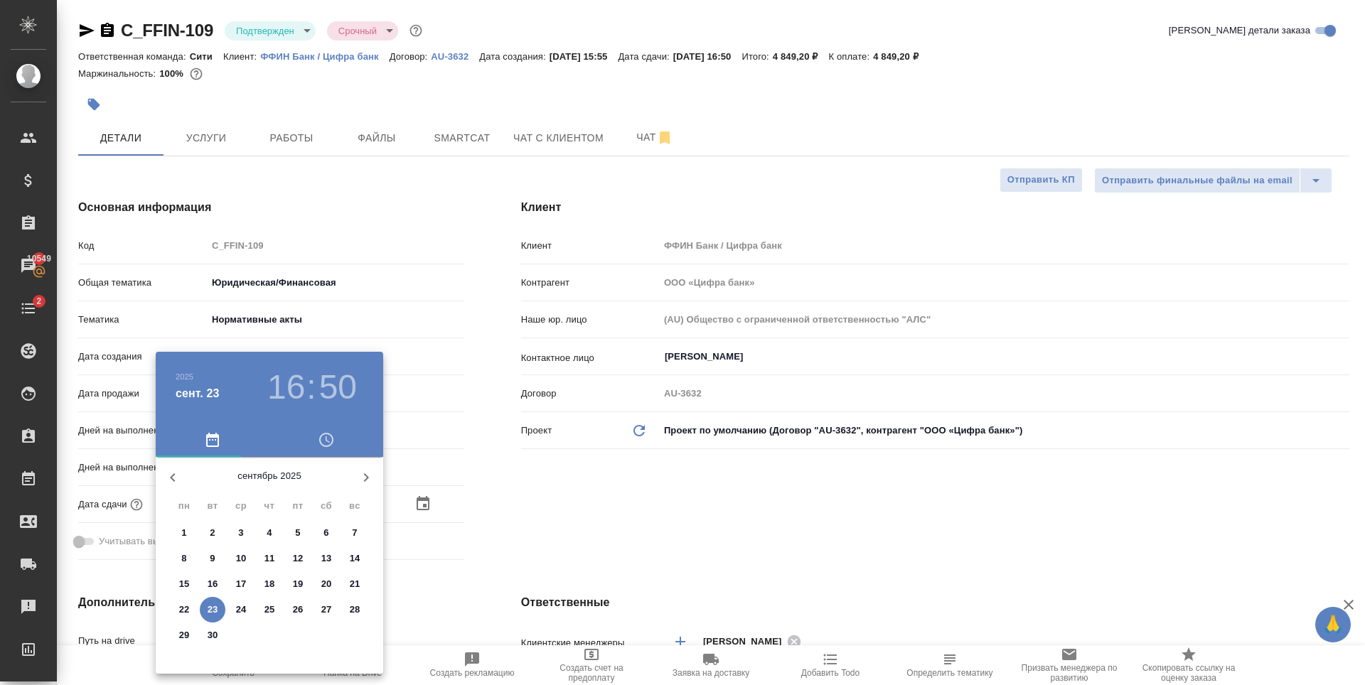
click at [244, 612] on p "24" at bounding box center [241, 610] width 11 height 14
type input "24.09.2025 16:50"
type textarea "x"
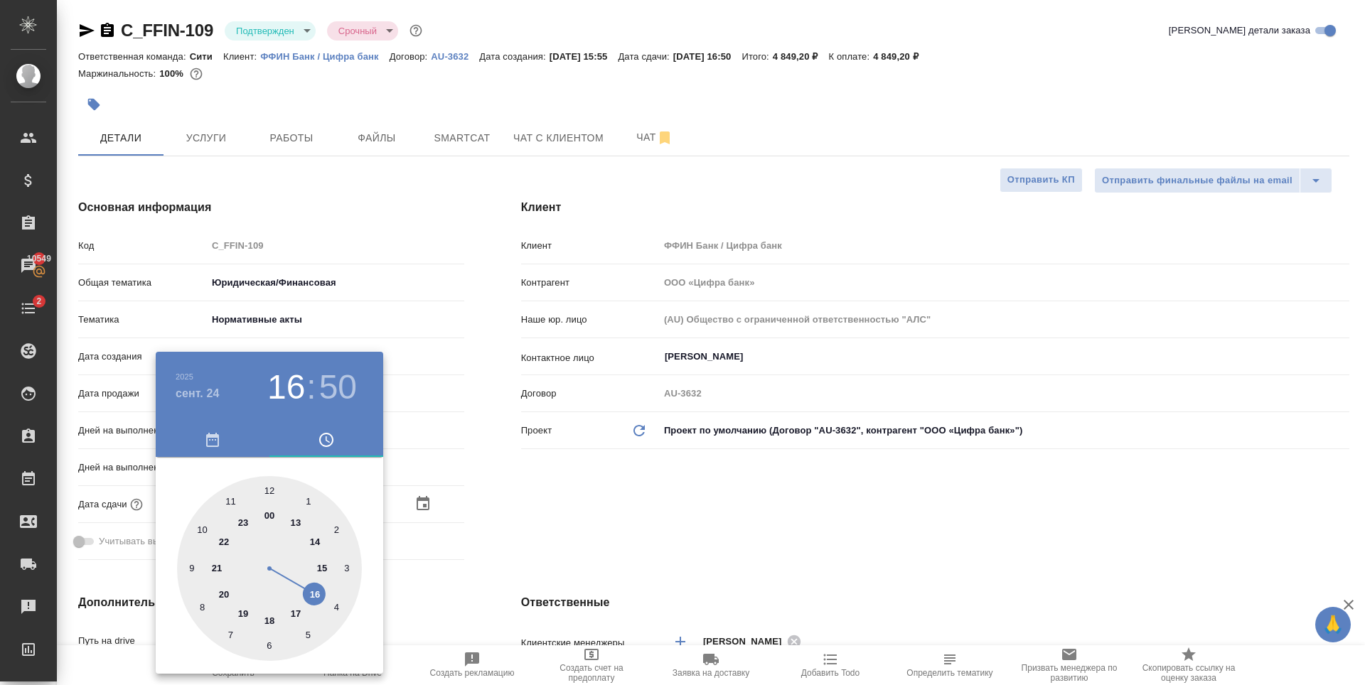
drag, startPoint x: 267, startPoint y: 492, endPoint x: 324, endPoint y: 497, distance: 57.8
click at [267, 492] on div at bounding box center [269, 568] width 185 height 185
type input "24.09.2025 12:50"
type textarea "x"
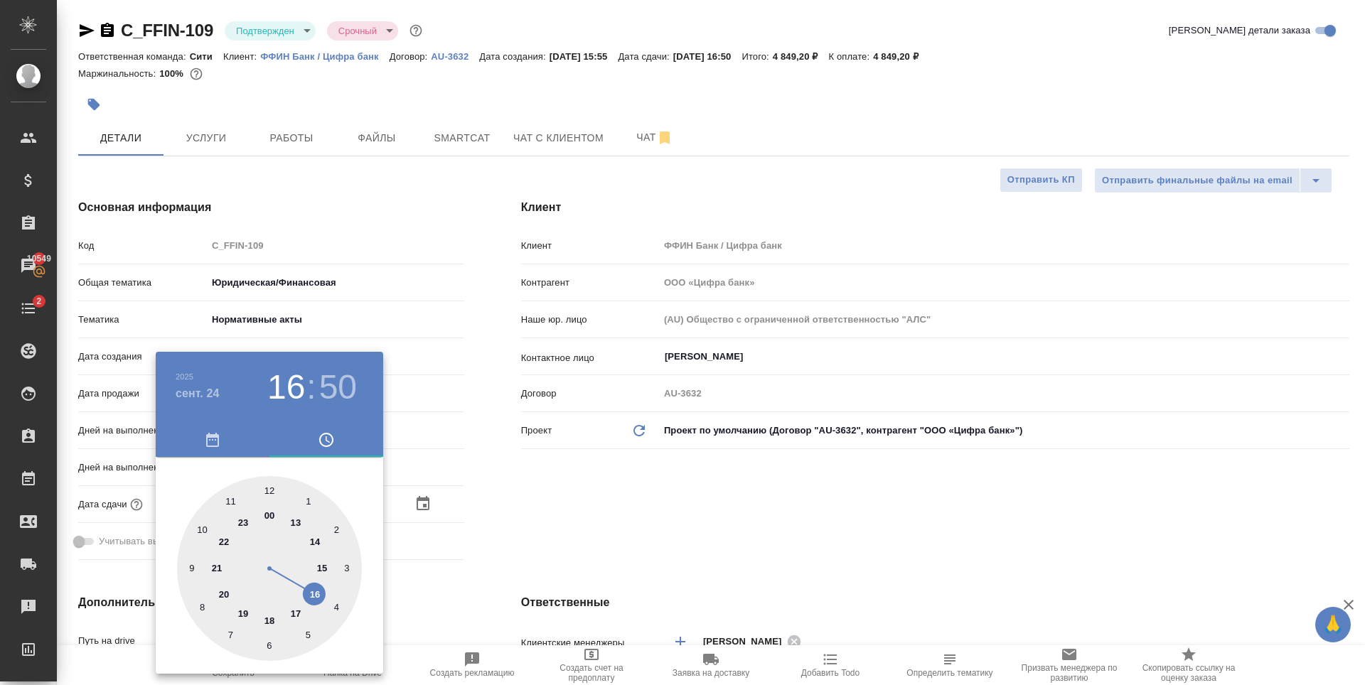
type textarea "x"
click at [661, 483] on div at bounding box center [682, 342] width 1365 height 685
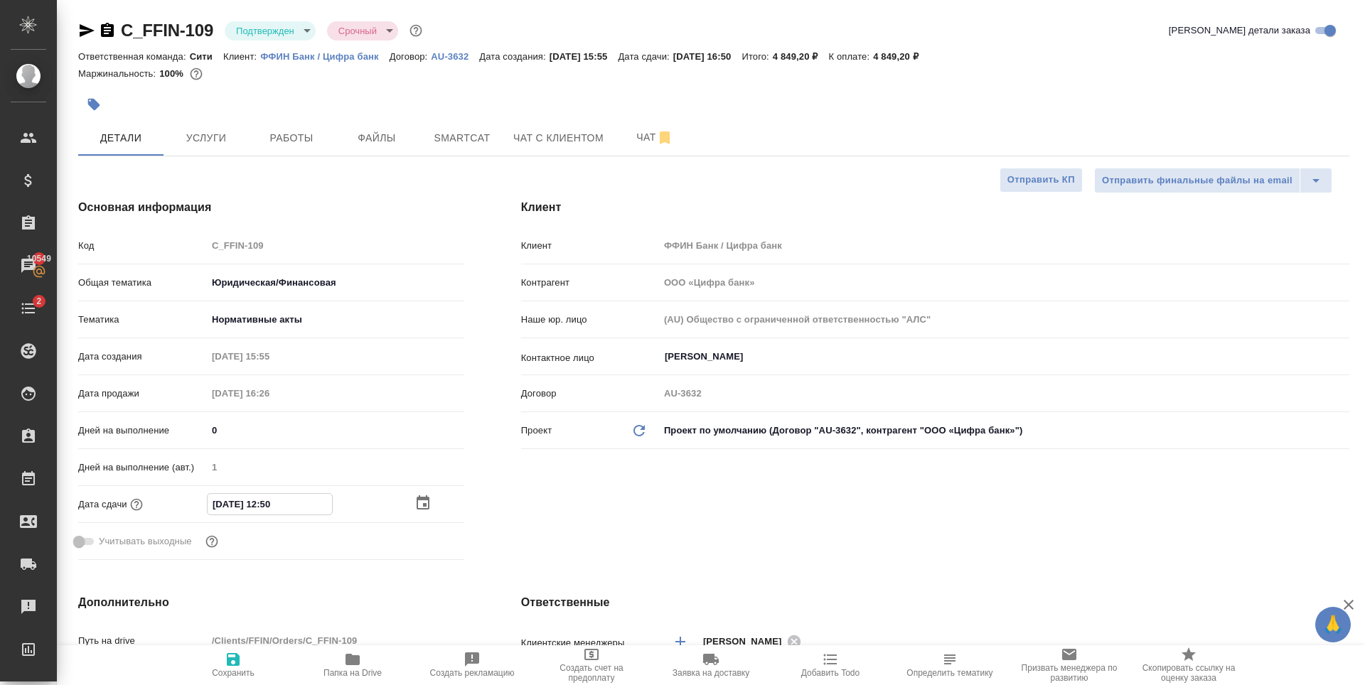
click at [286, 506] on input "24.09.2025 12:50" at bounding box center [270, 504] width 124 height 21
type input "24.09.2025 12:5_"
type textarea "x"
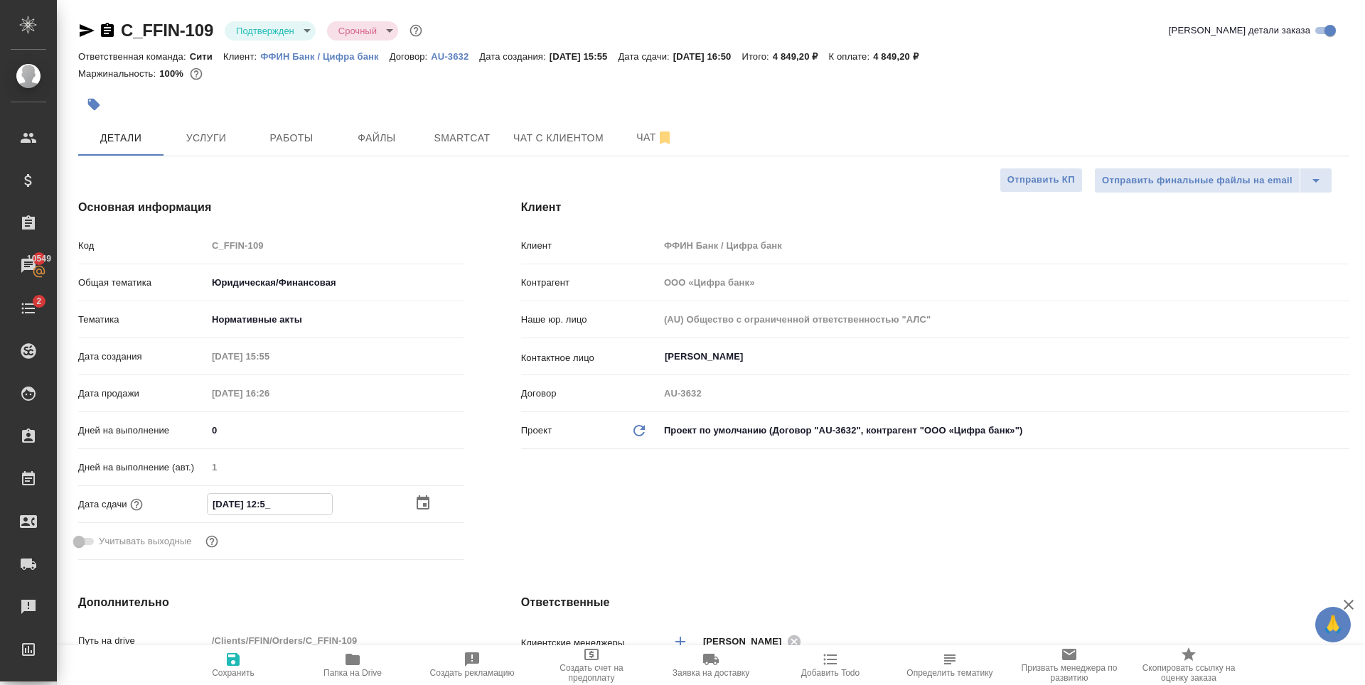
type input "24.09.2025 12:__"
type textarea "x"
type input "24.09.2025 12:0_"
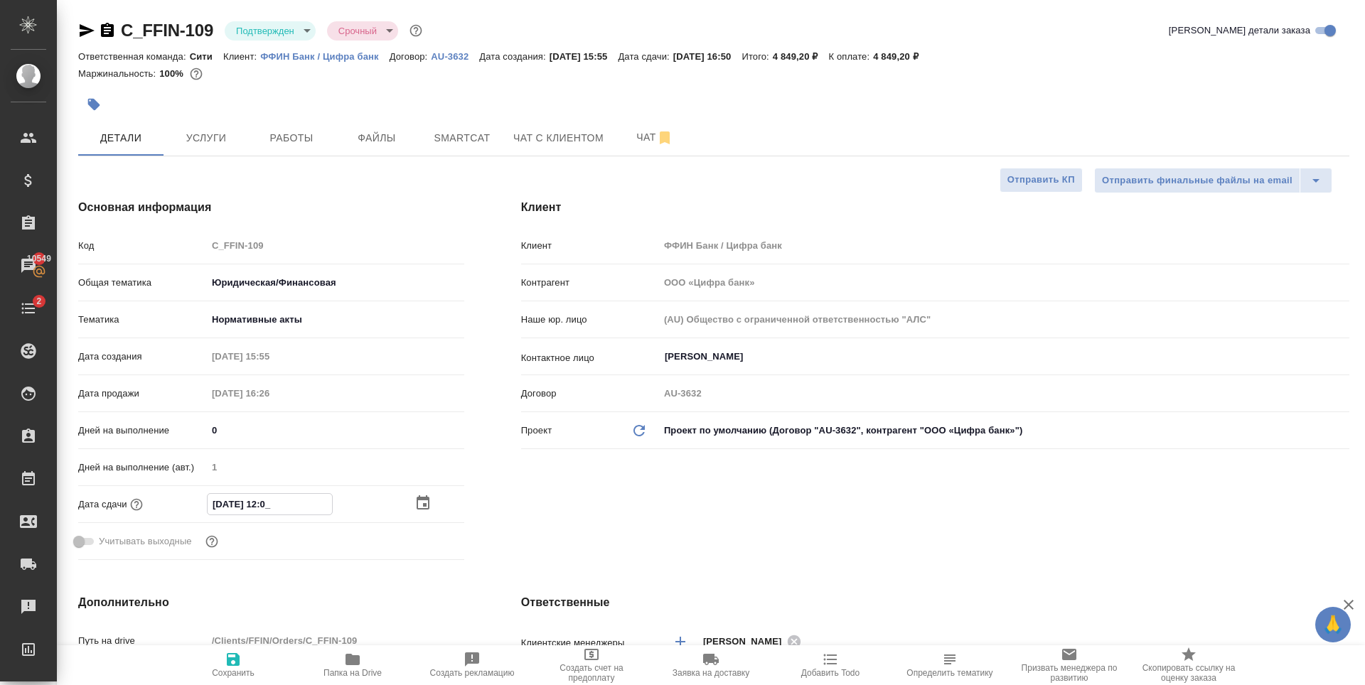
type textarea "x"
type input "24.09.2025 12:00"
type textarea "x"
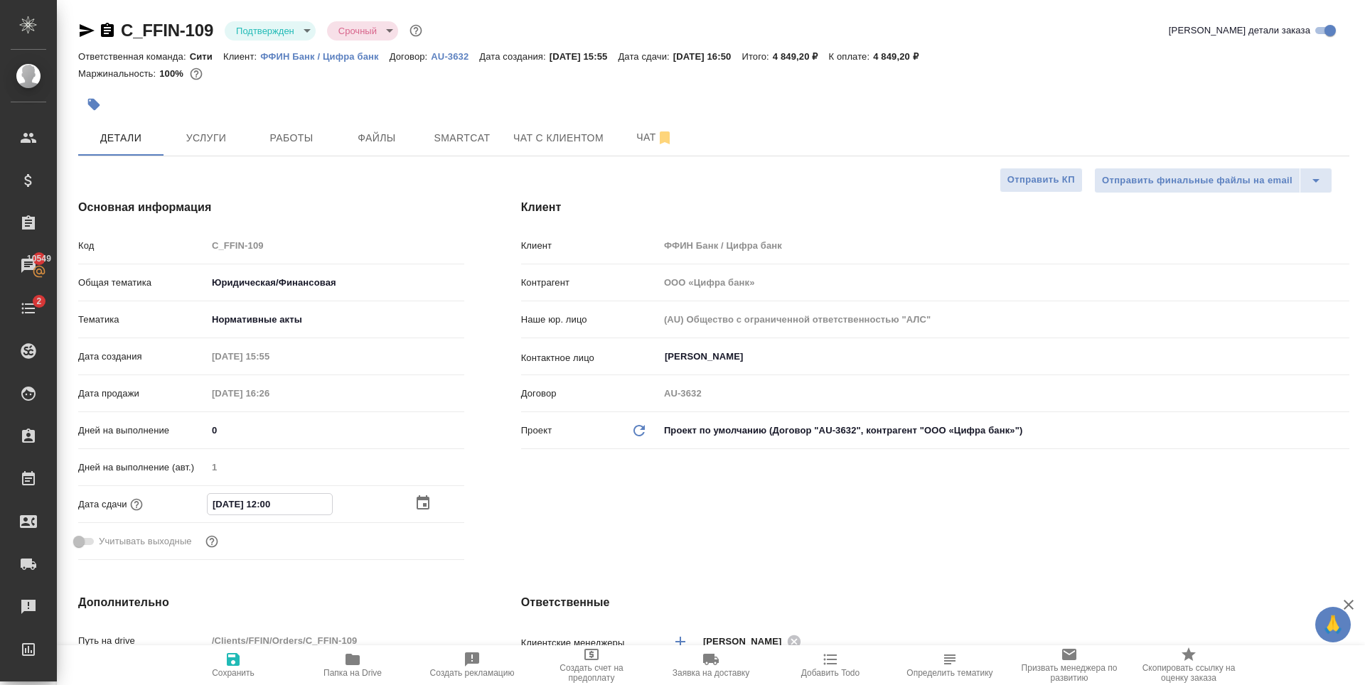
type textarea "x"
type input "24.09.2025 12:00"
click at [237, 662] on icon "button" at bounding box center [233, 659] width 13 height 13
type textarea "x"
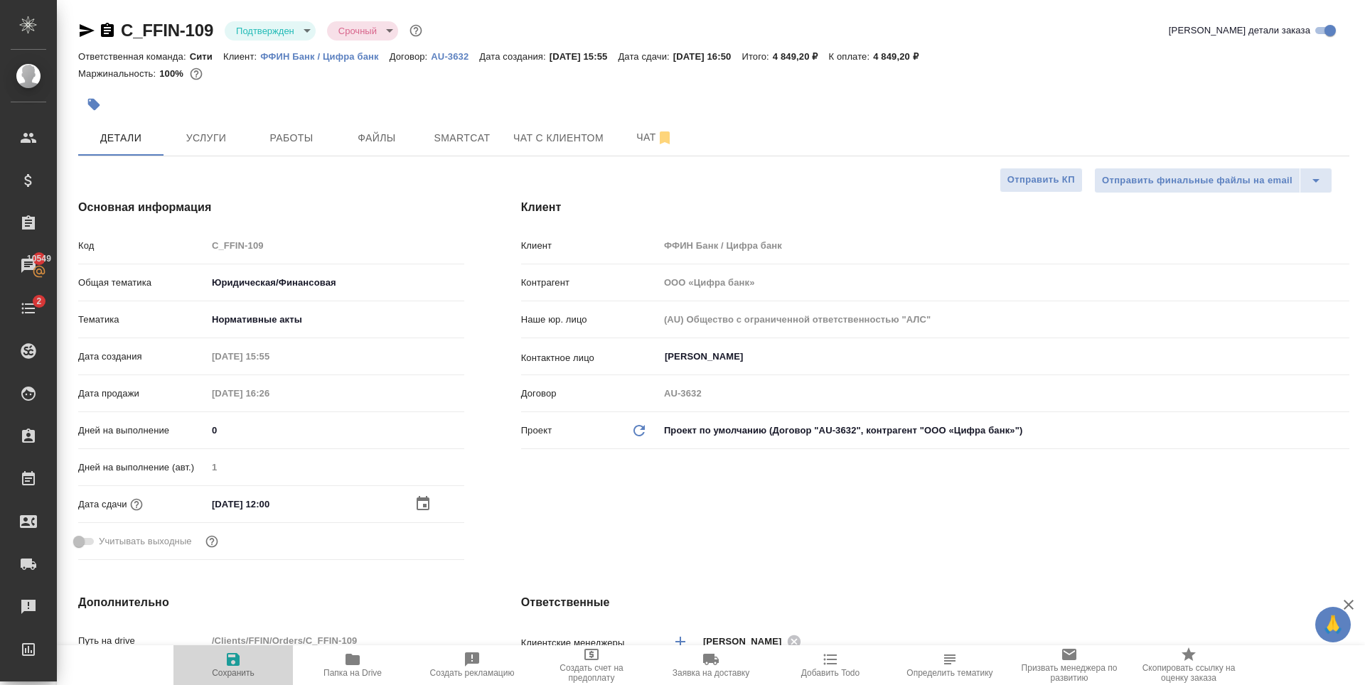
type textarea "x"
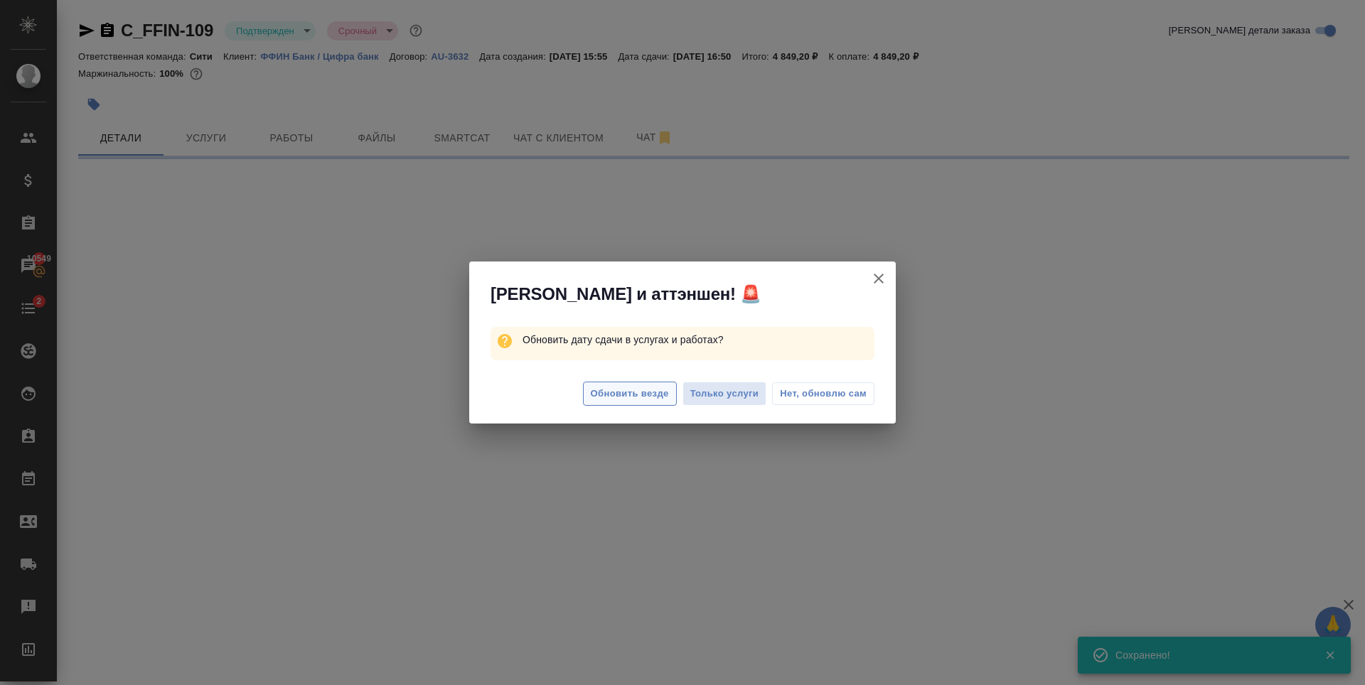
select select "RU"
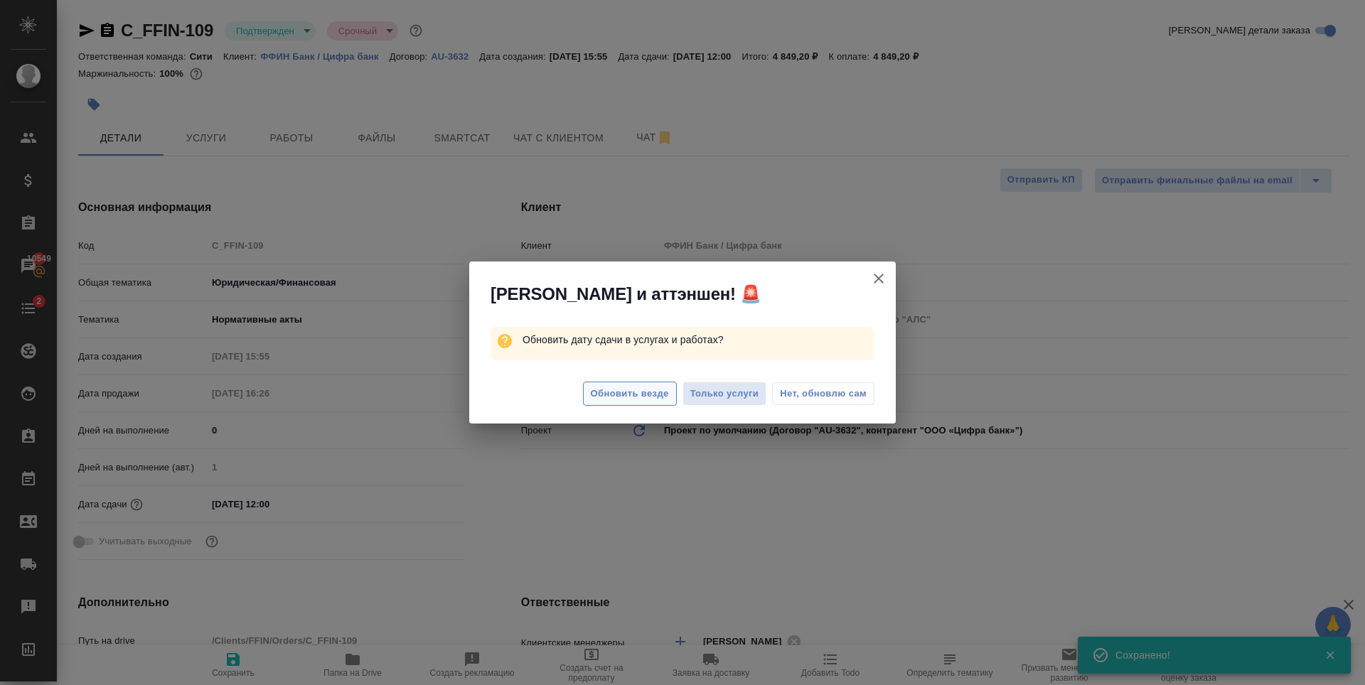
click at [627, 388] on span "Обновить везде" at bounding box center [630, 394] width 78 height 16
type textarea "x"
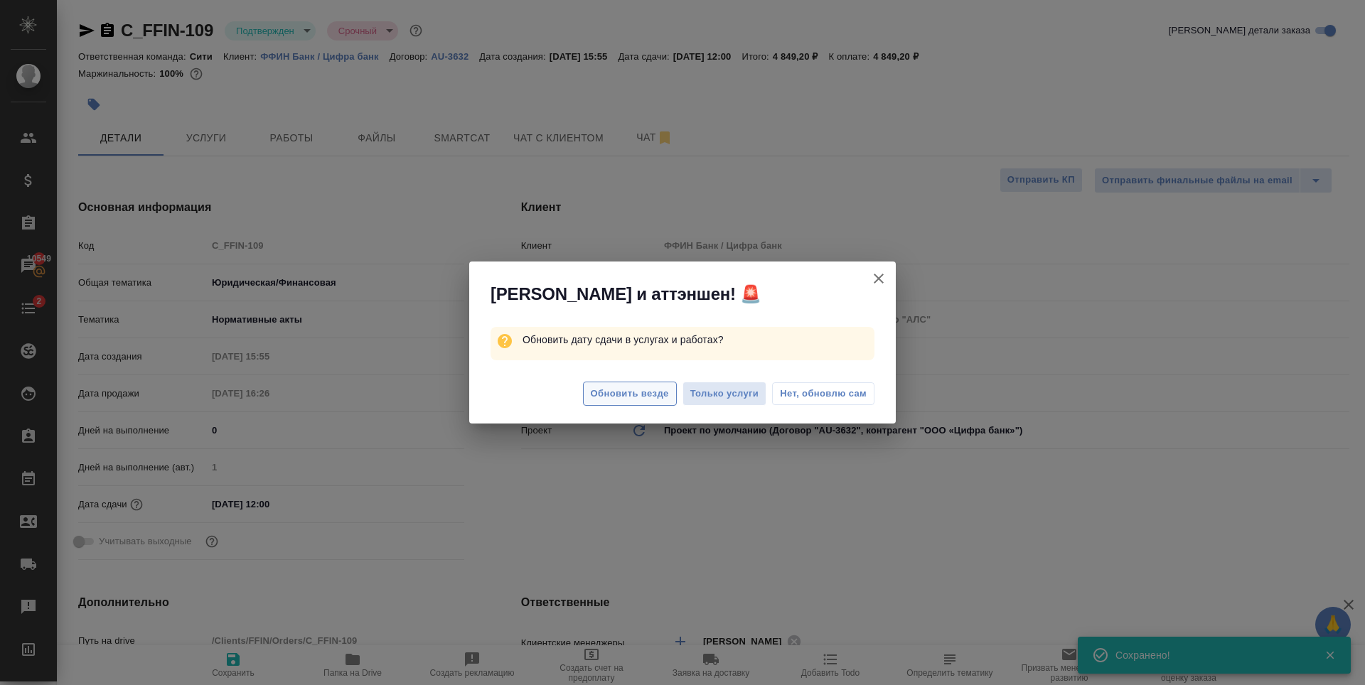
type textarea "x"
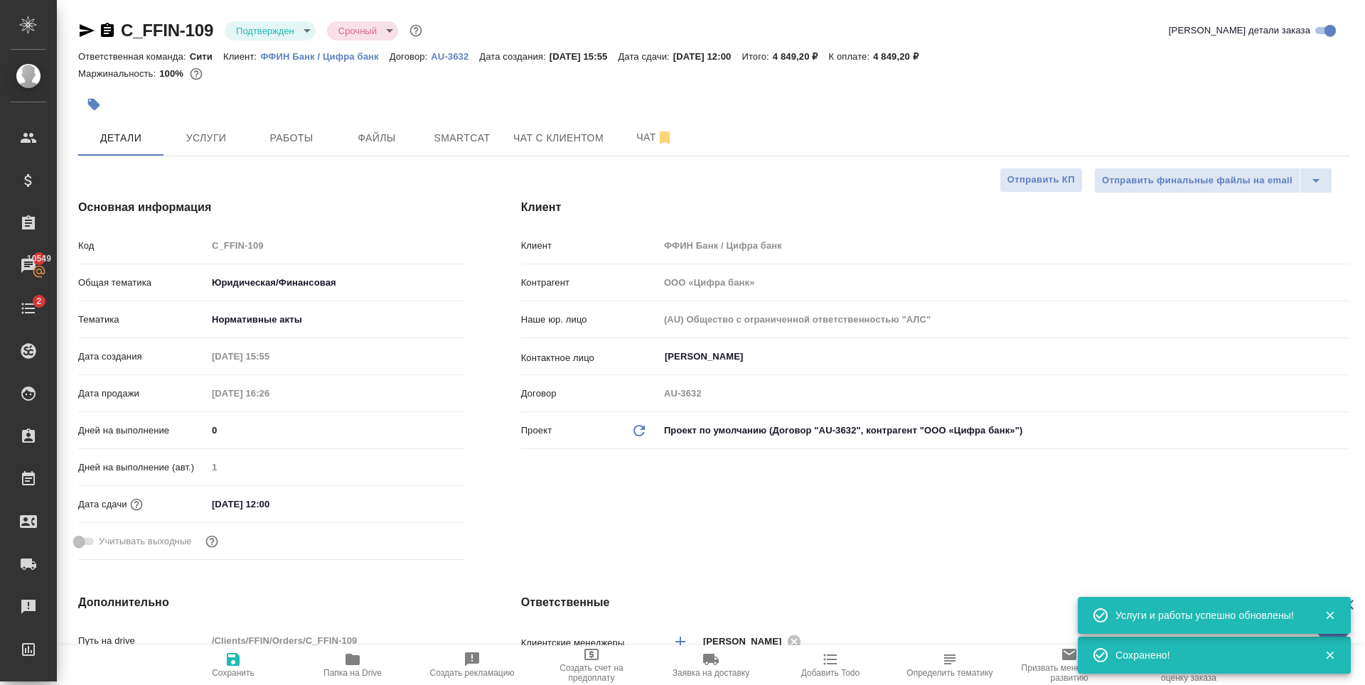
type textarea "x"
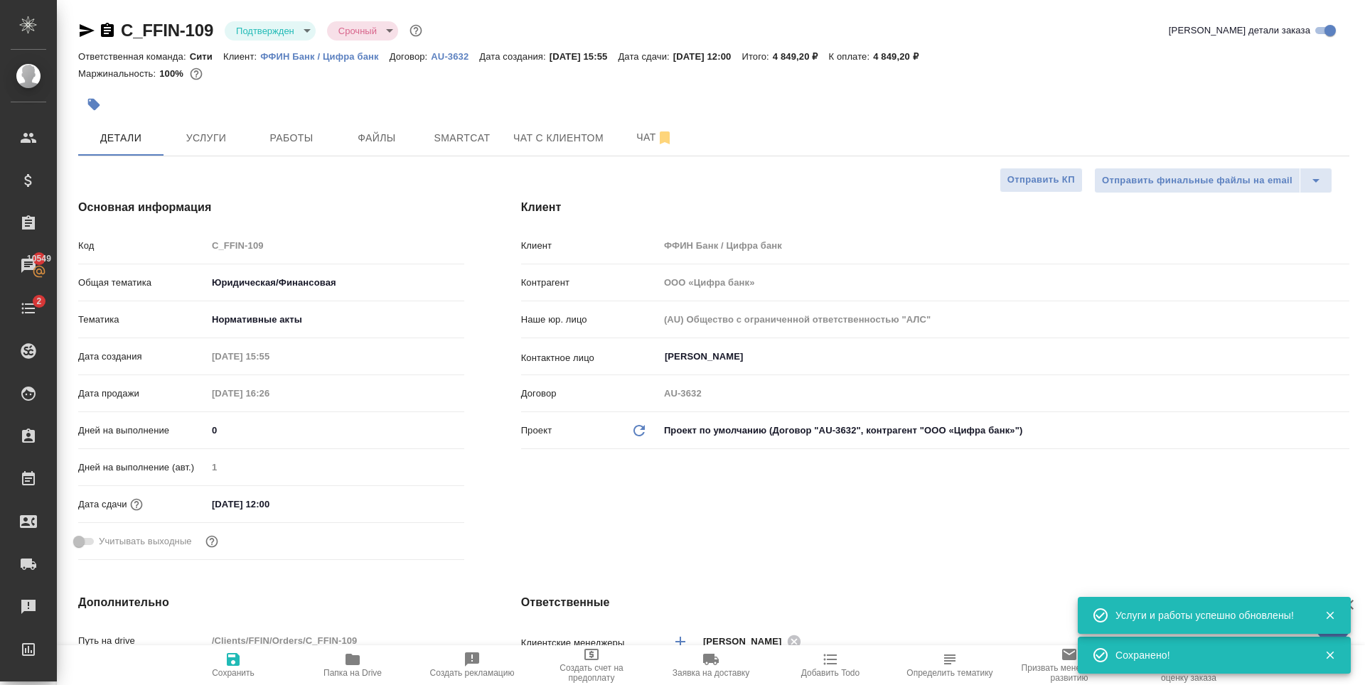
type textarea "x"
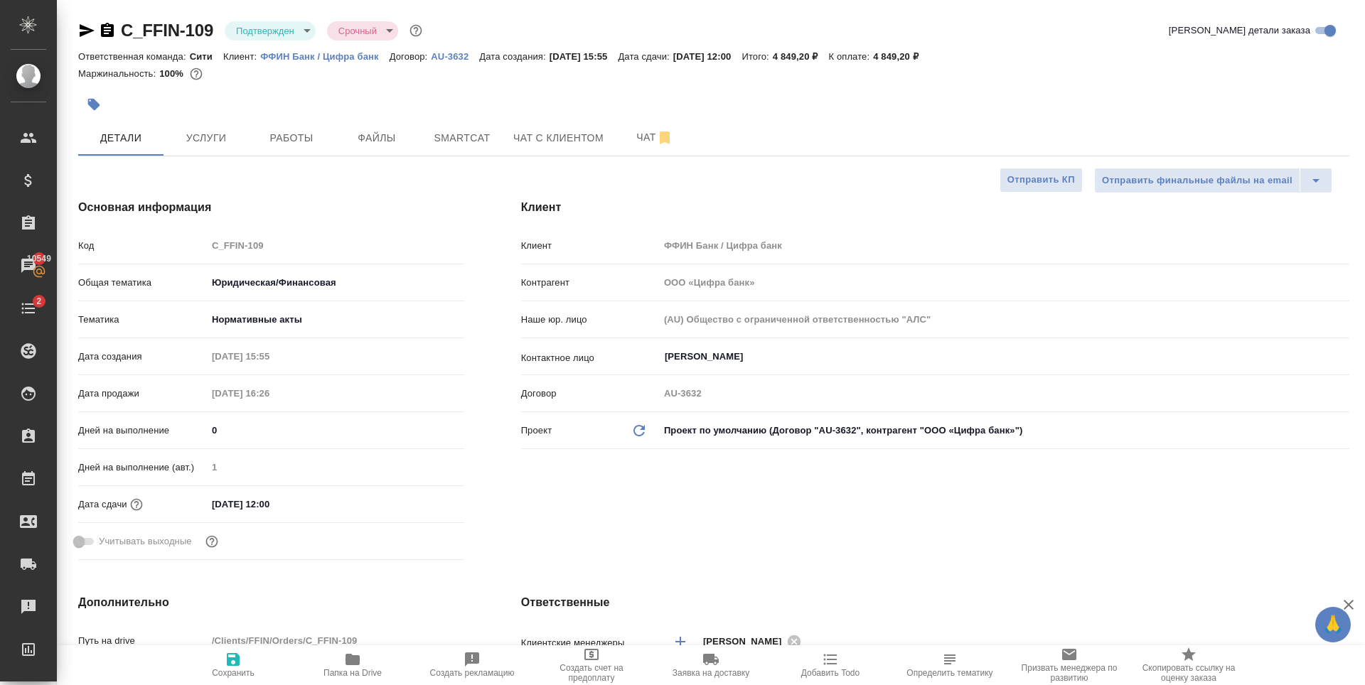
type textarea "x"
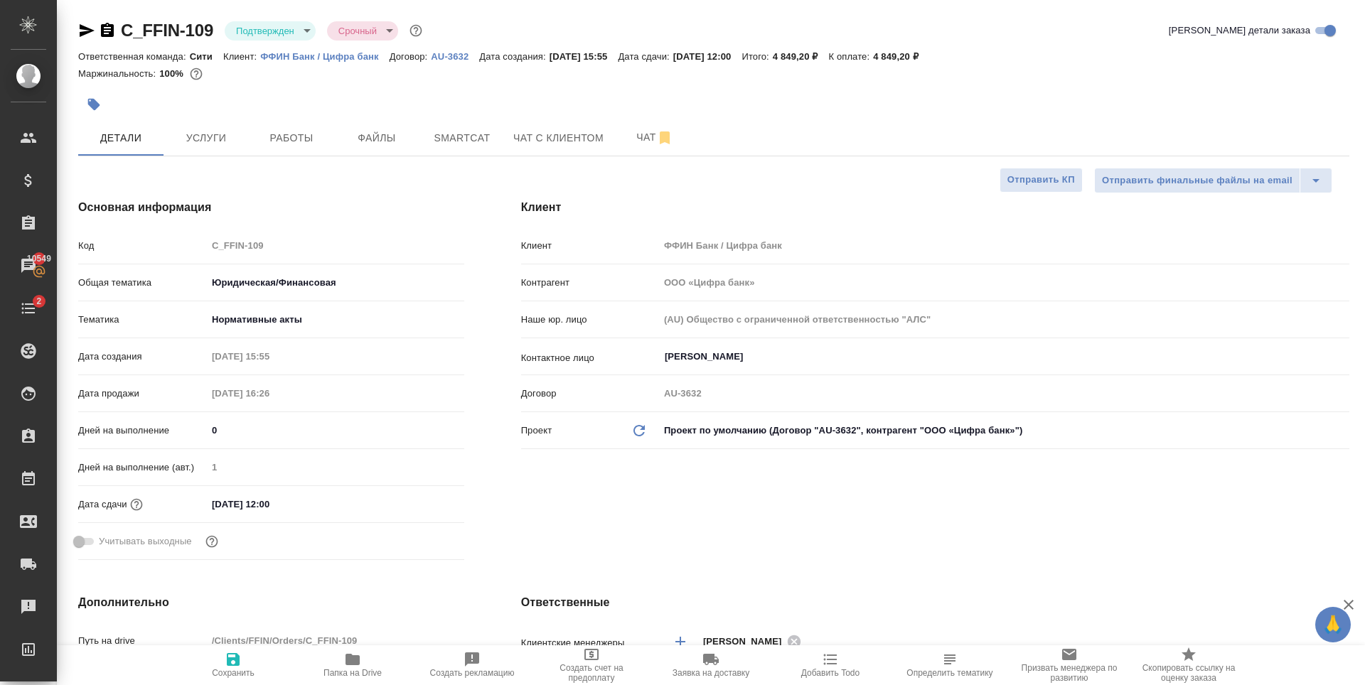
type textarea "x"
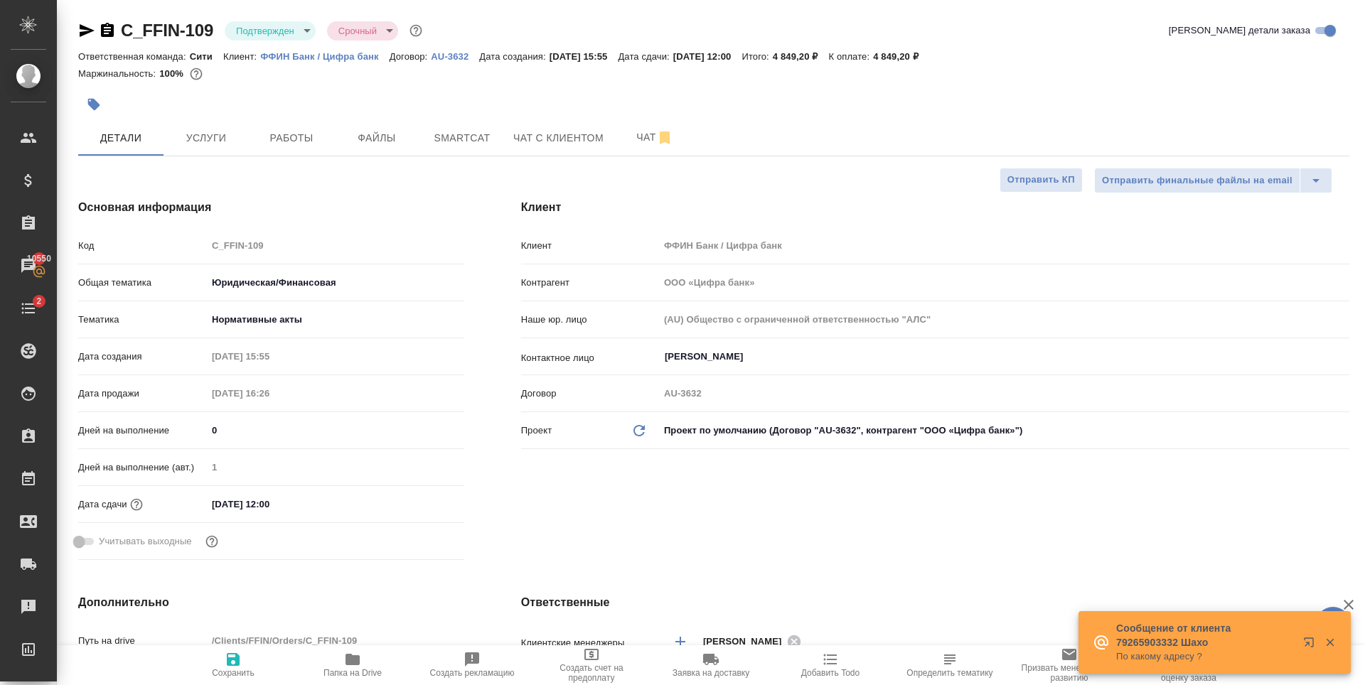
type textarea "x"
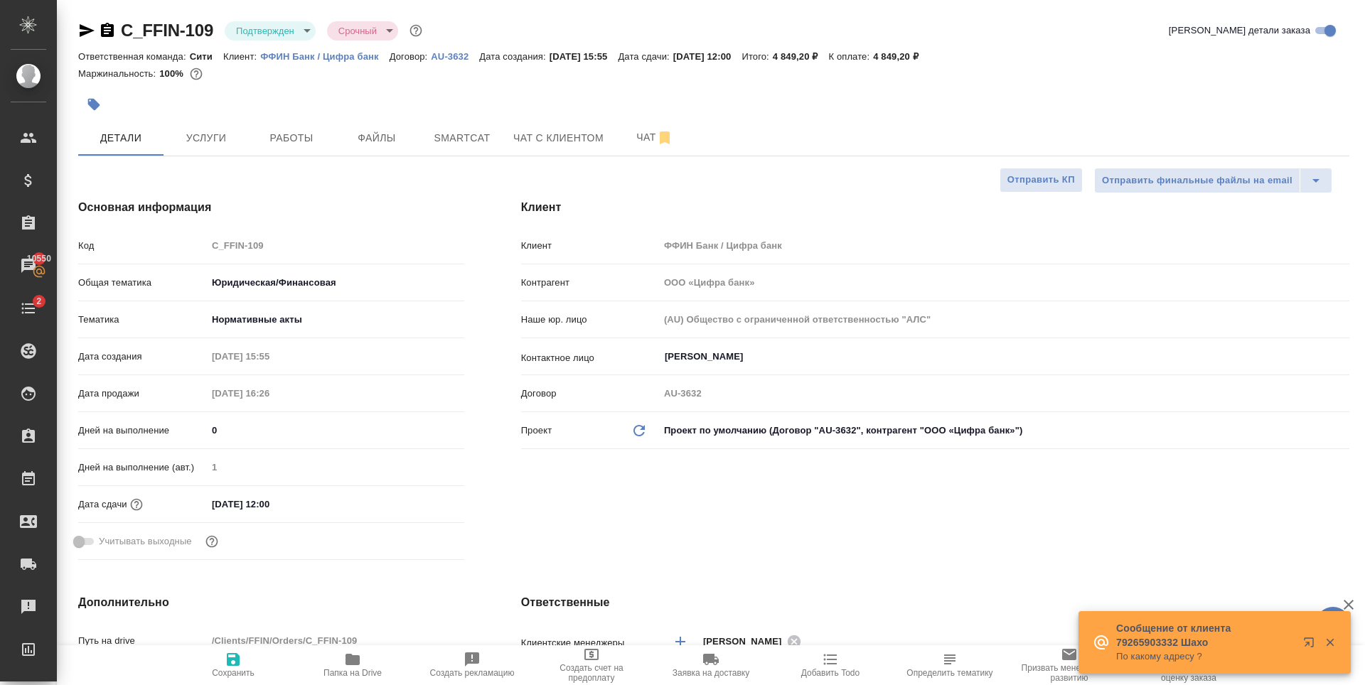
type textarea "x"
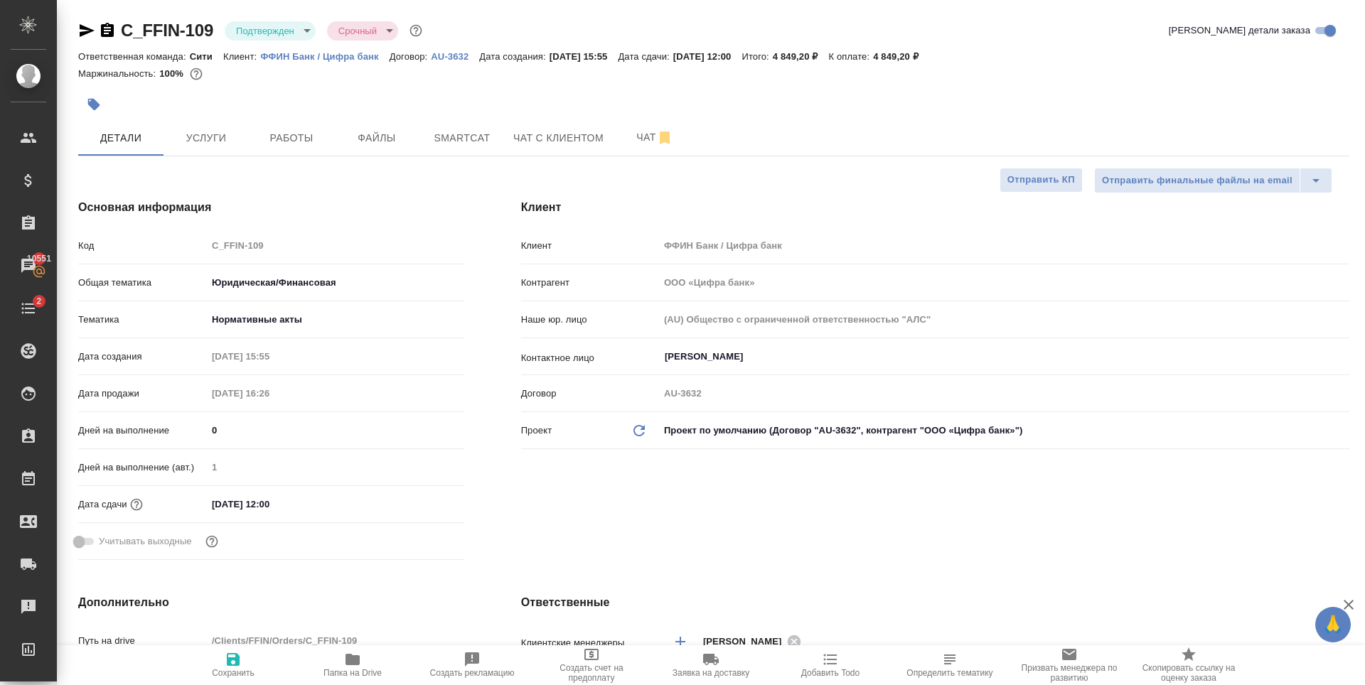
type textarea "x"
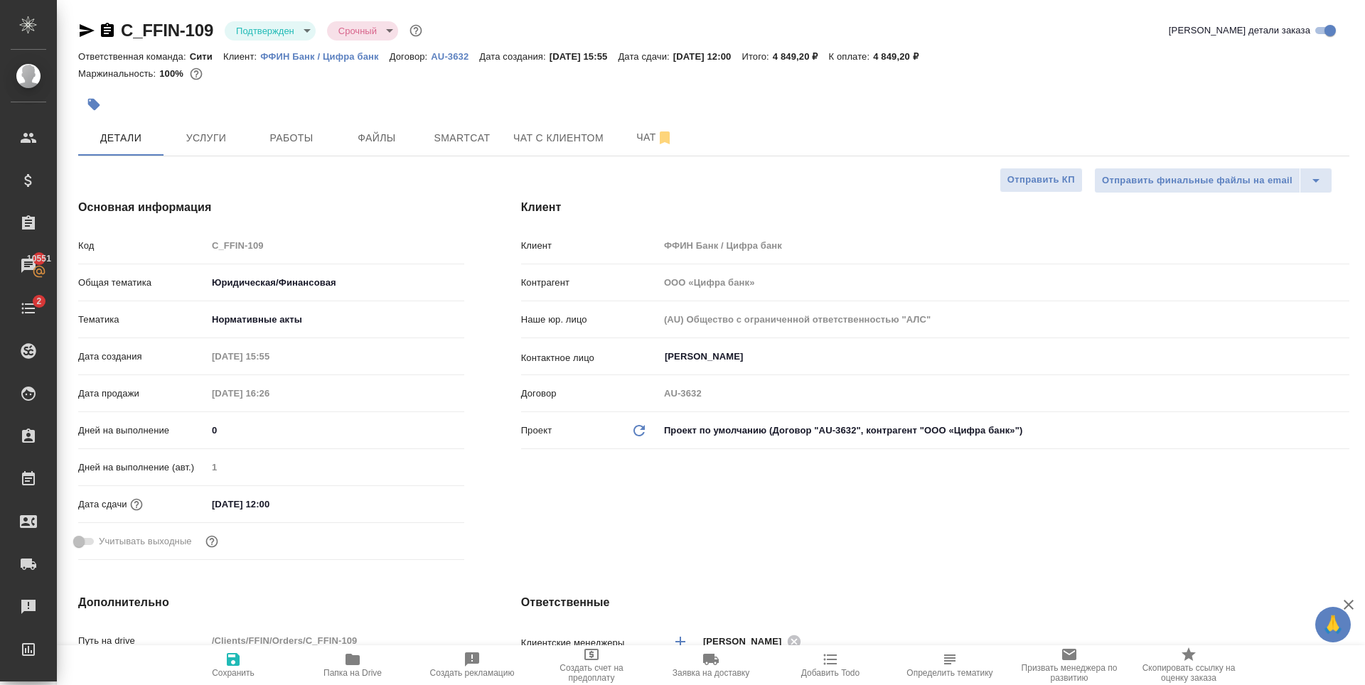
type textarea "x"
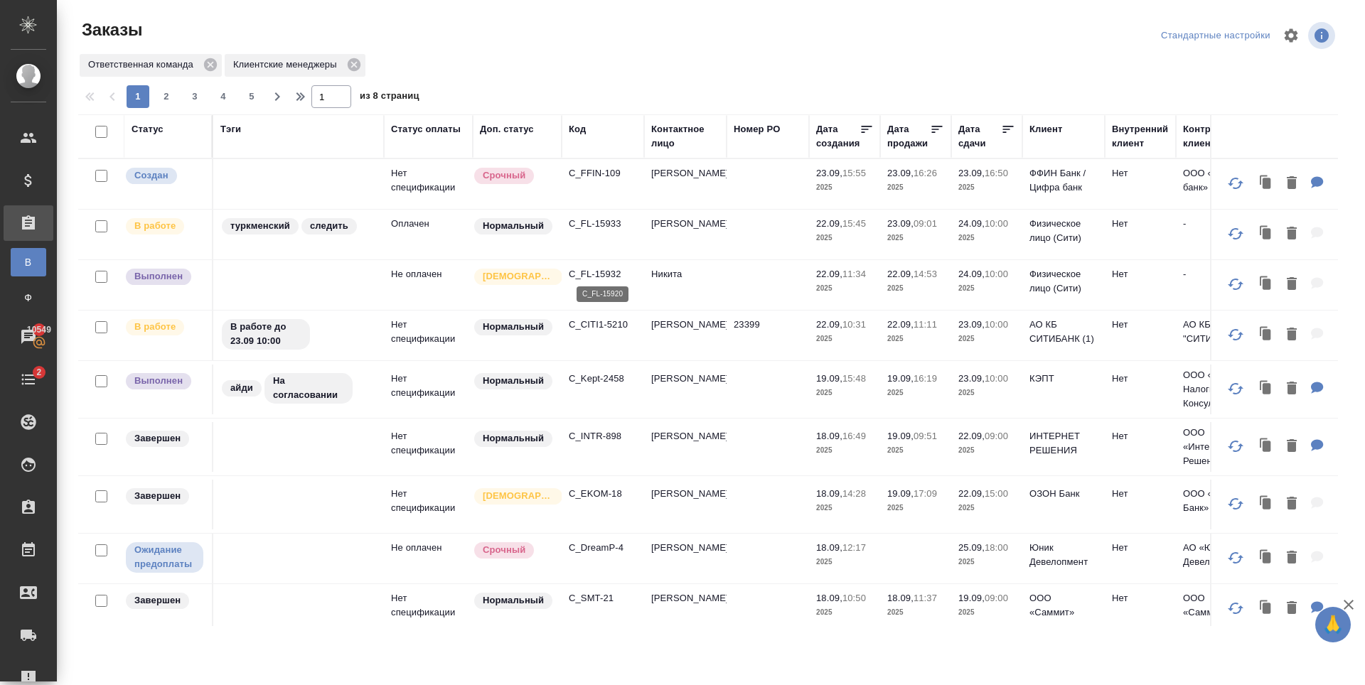
scroll to position [877, 0]
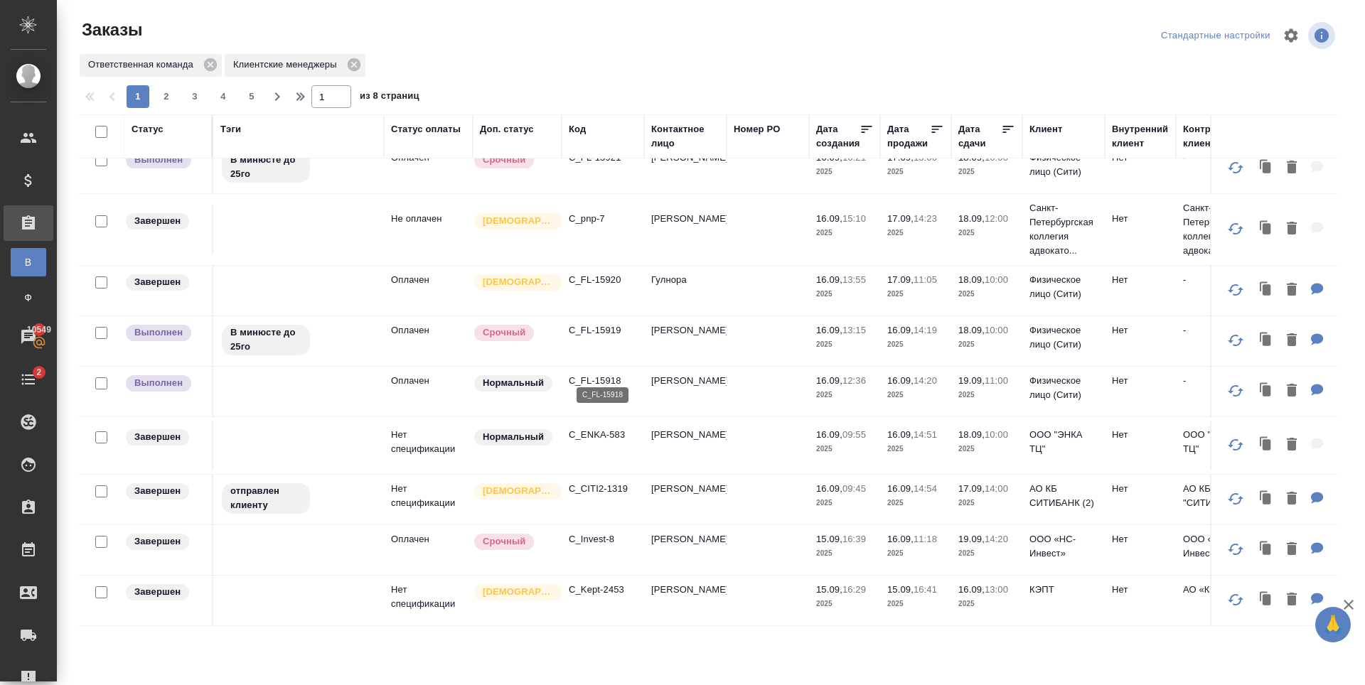
click at [602, 374] on p "C_FL-15918" at bounding box center [603, 381] width 68 height 14
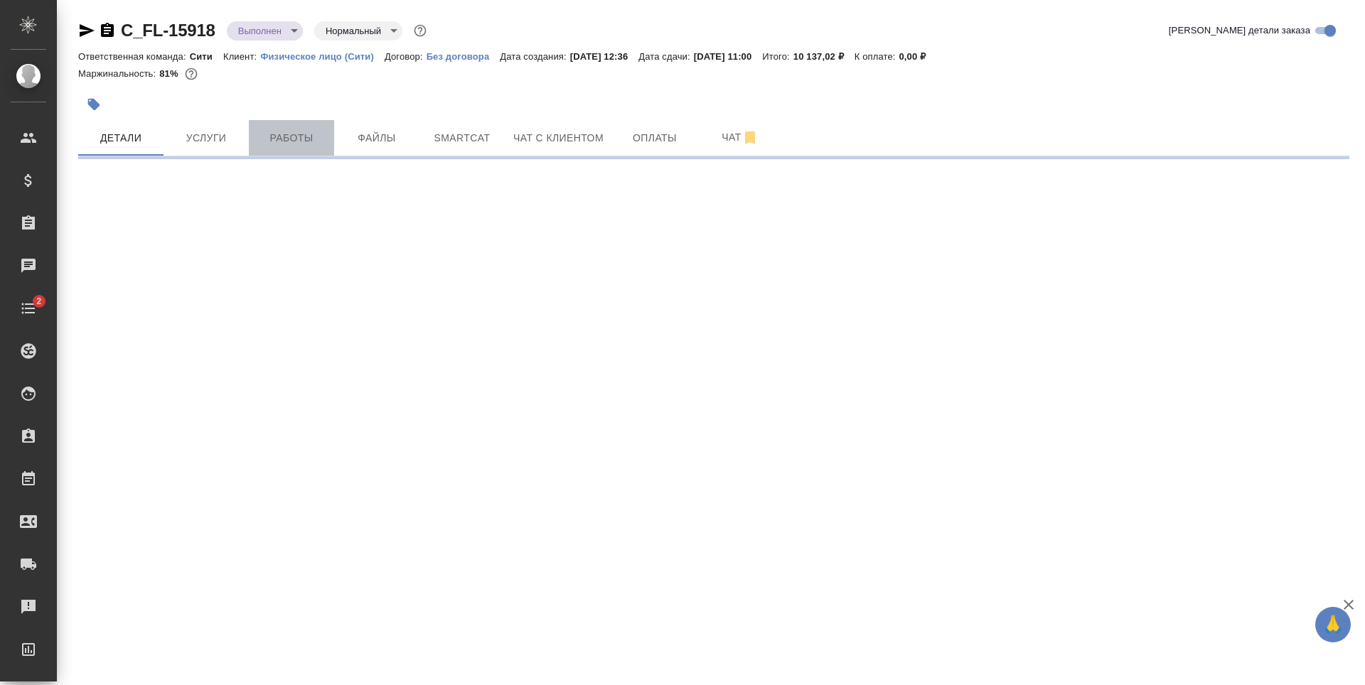
click at [277, 149] on button "Работы" at bounding box center [291, 138] width 85 height 36
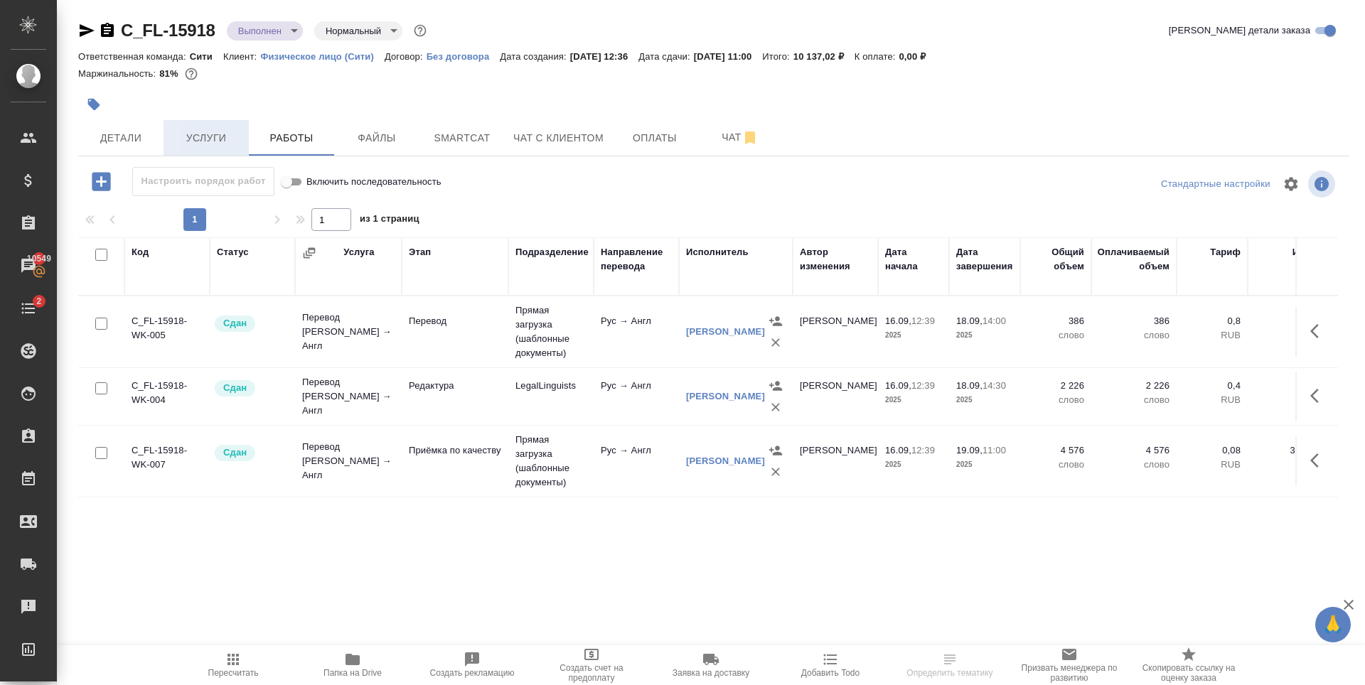
click at [221, 136] on span "Услуги" at bounding box center [206, 138] width 68 height 18
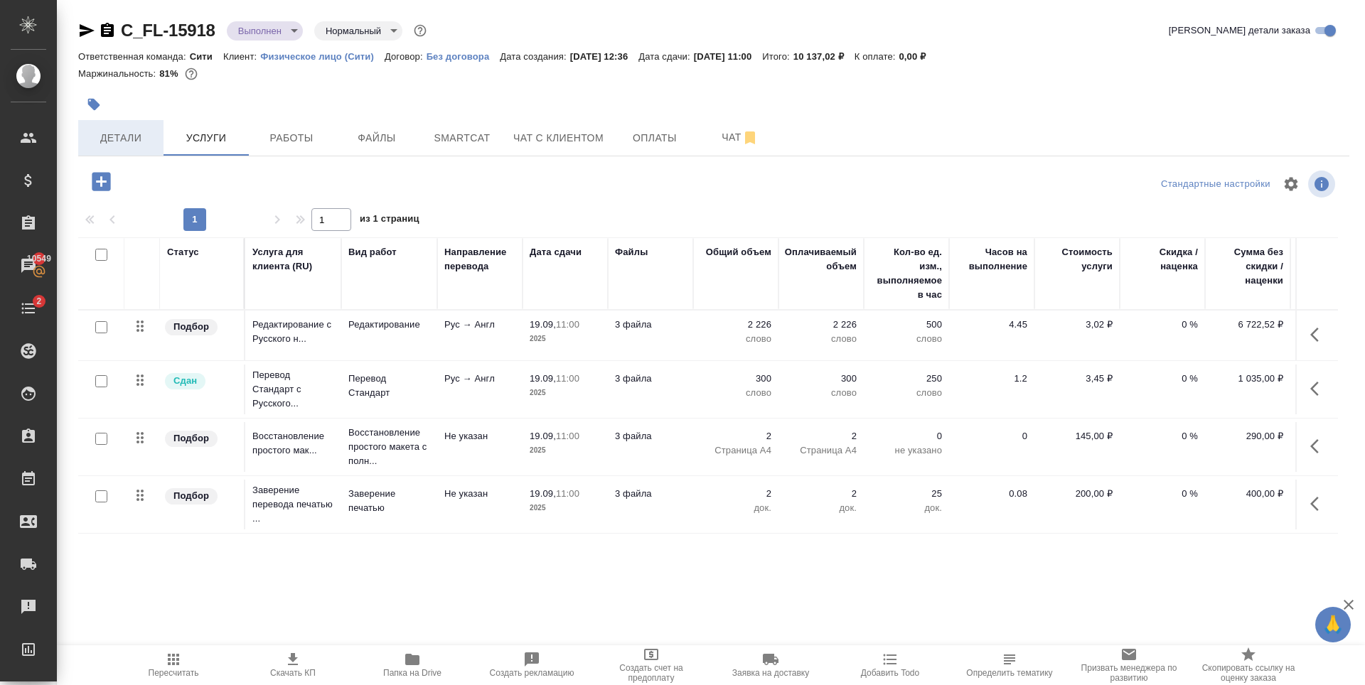
click at [131, 126] on button "Детали" at bounding box center [120, 138] width 85 height 36
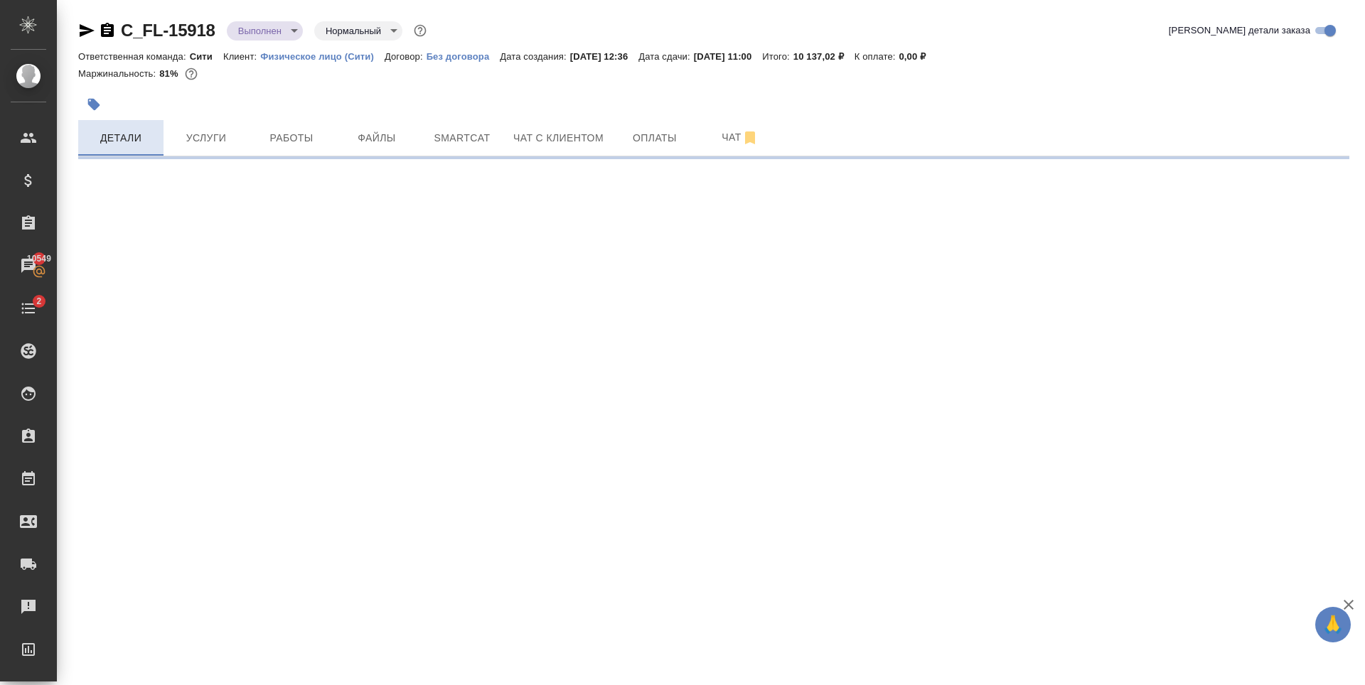
select select "RU"
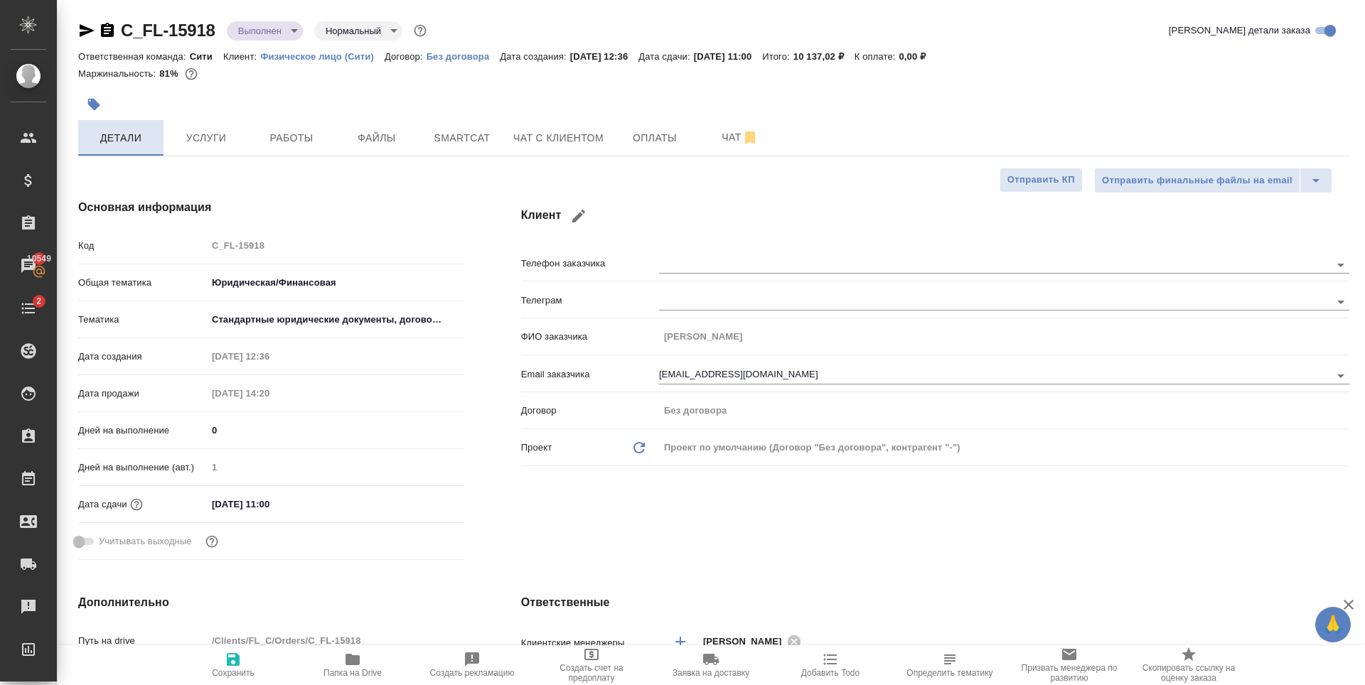
type textarea "x"
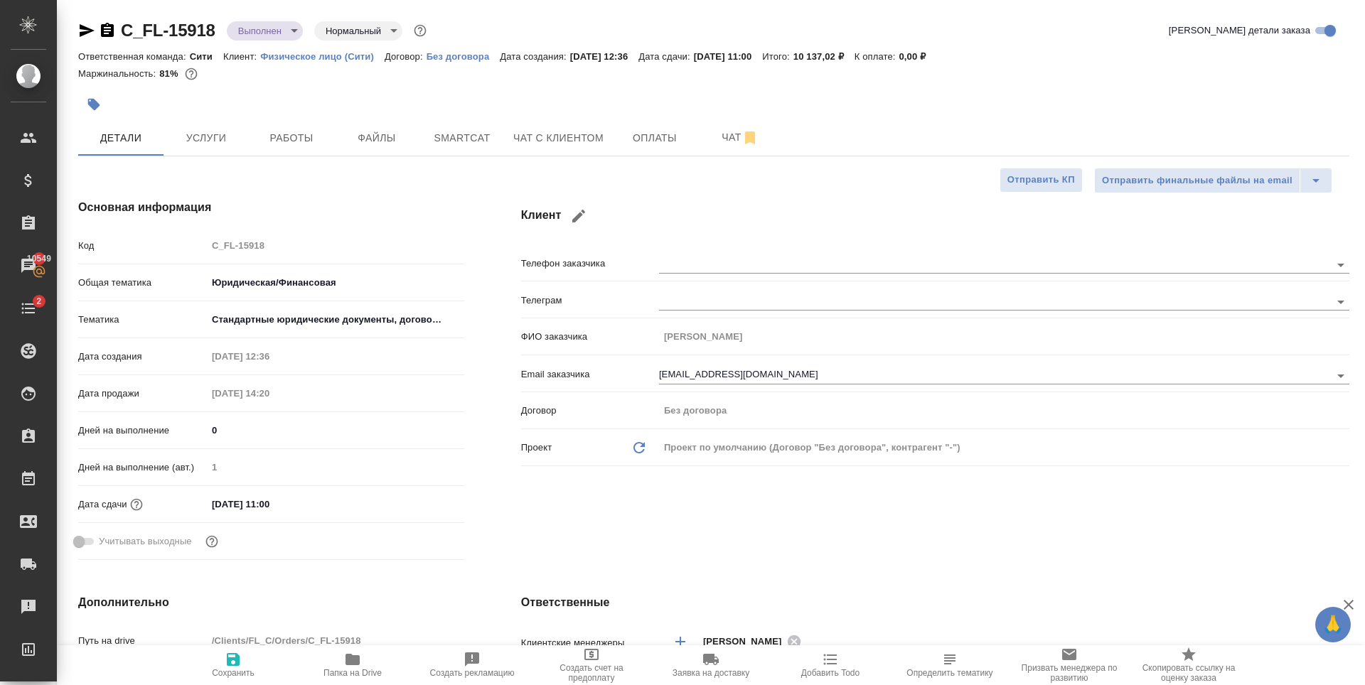
type textarea "x"
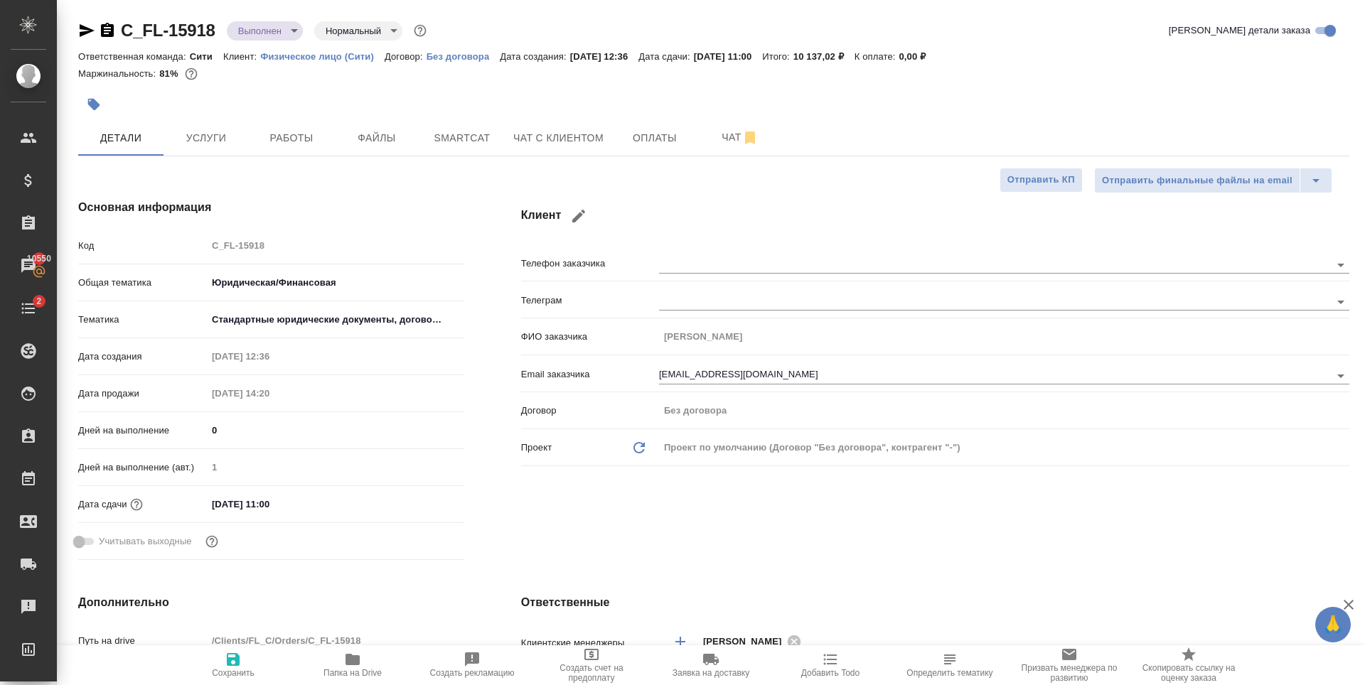
type textarea "x"
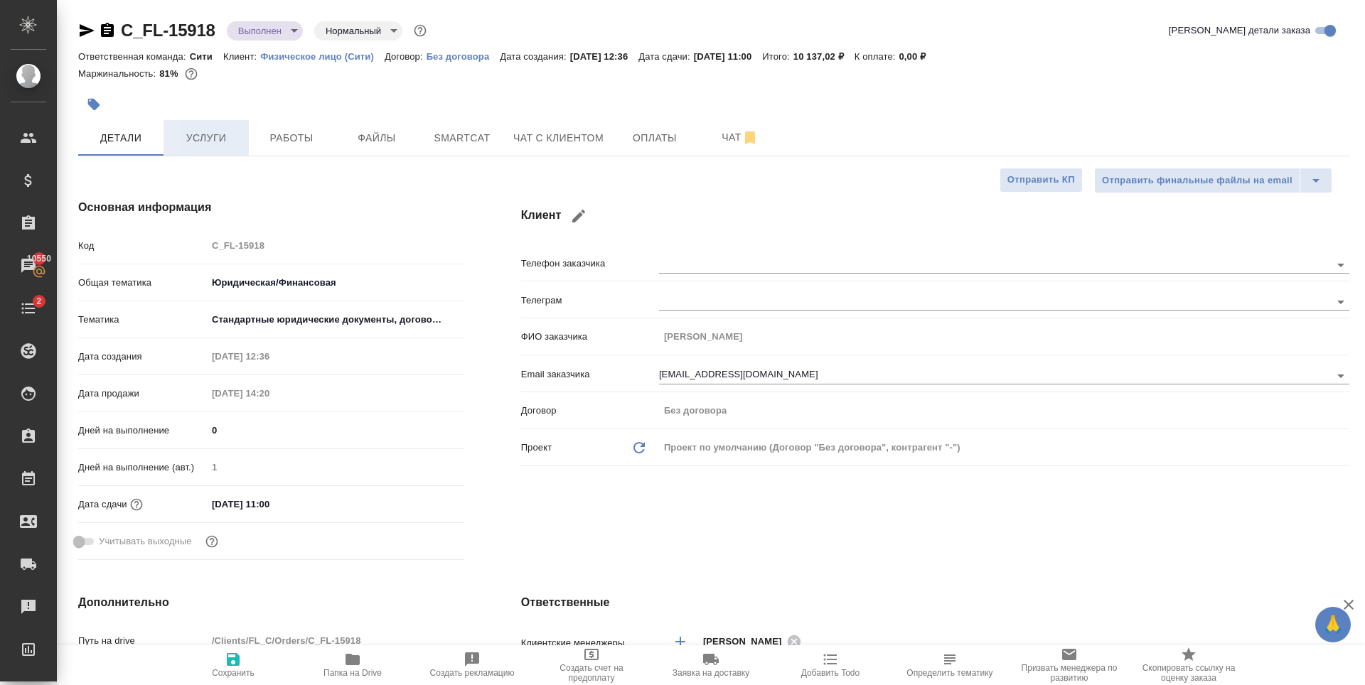
click at [225, 138] on span "Услуги" at bounding box center [206, 138] width 68 height 18
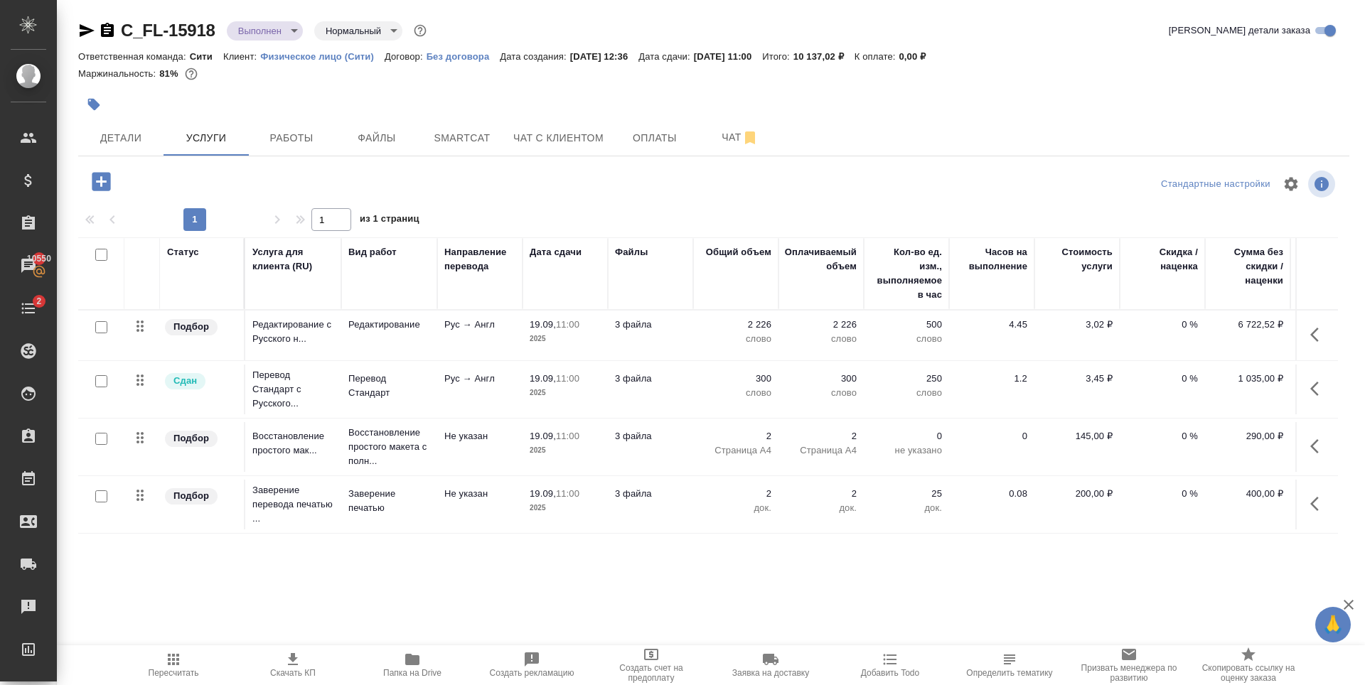
click at [106, 183] on icon "button" at bounding box center [101, 181] width 18 height 18
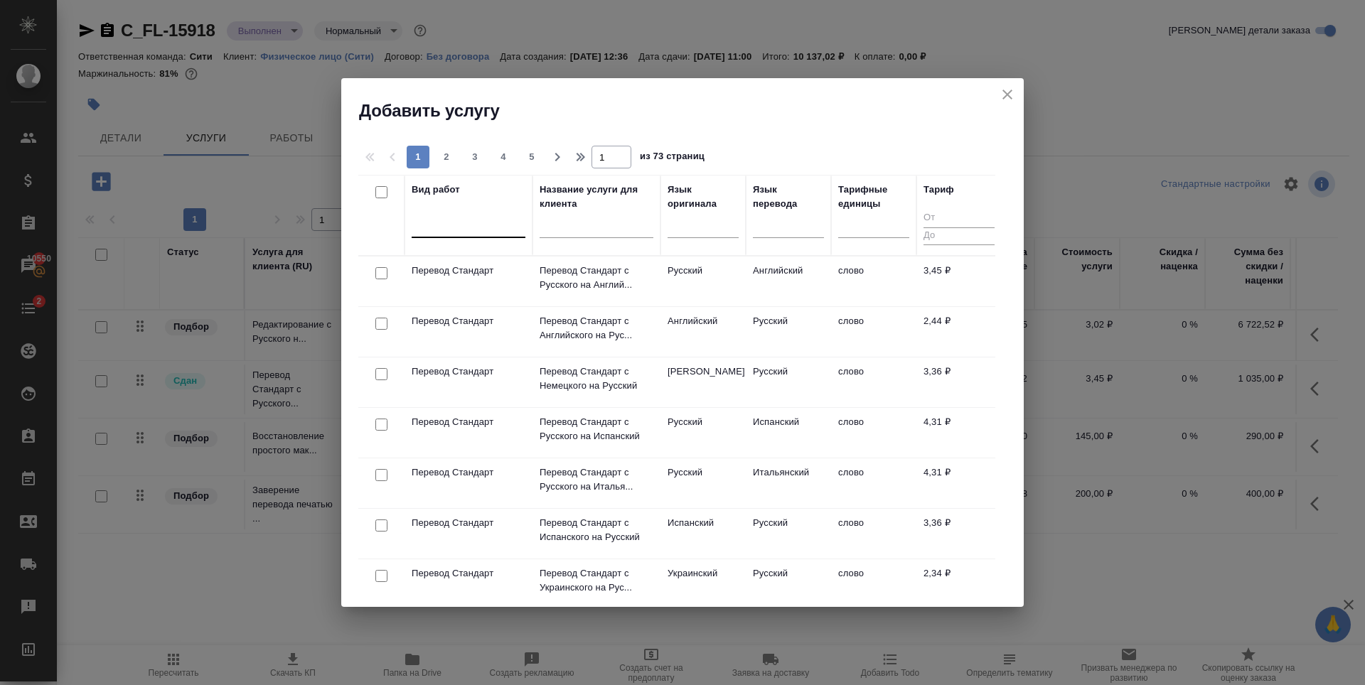
click at [464, 228] on div at bounding box center [469, 223] width 114 height 21
type input "p"
click at [437, 223] on div at bounding box center [469, 223] width 114 height 21
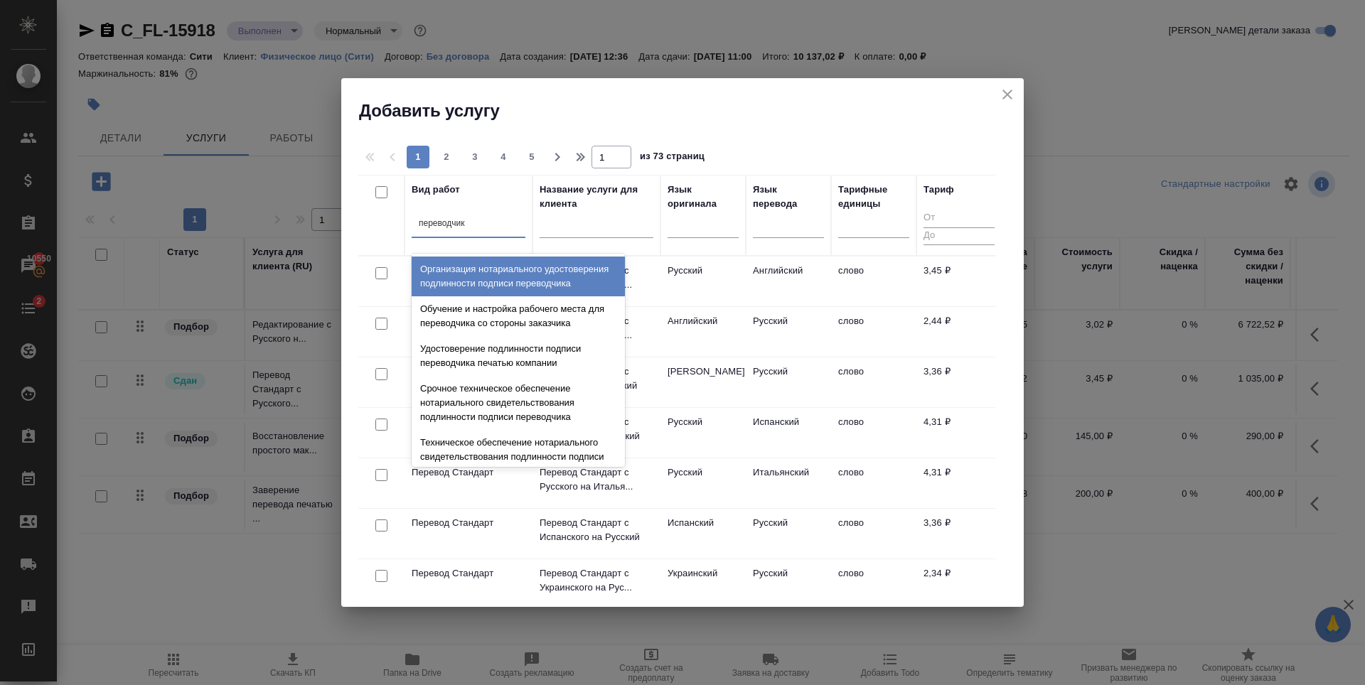
type input "переводчика"
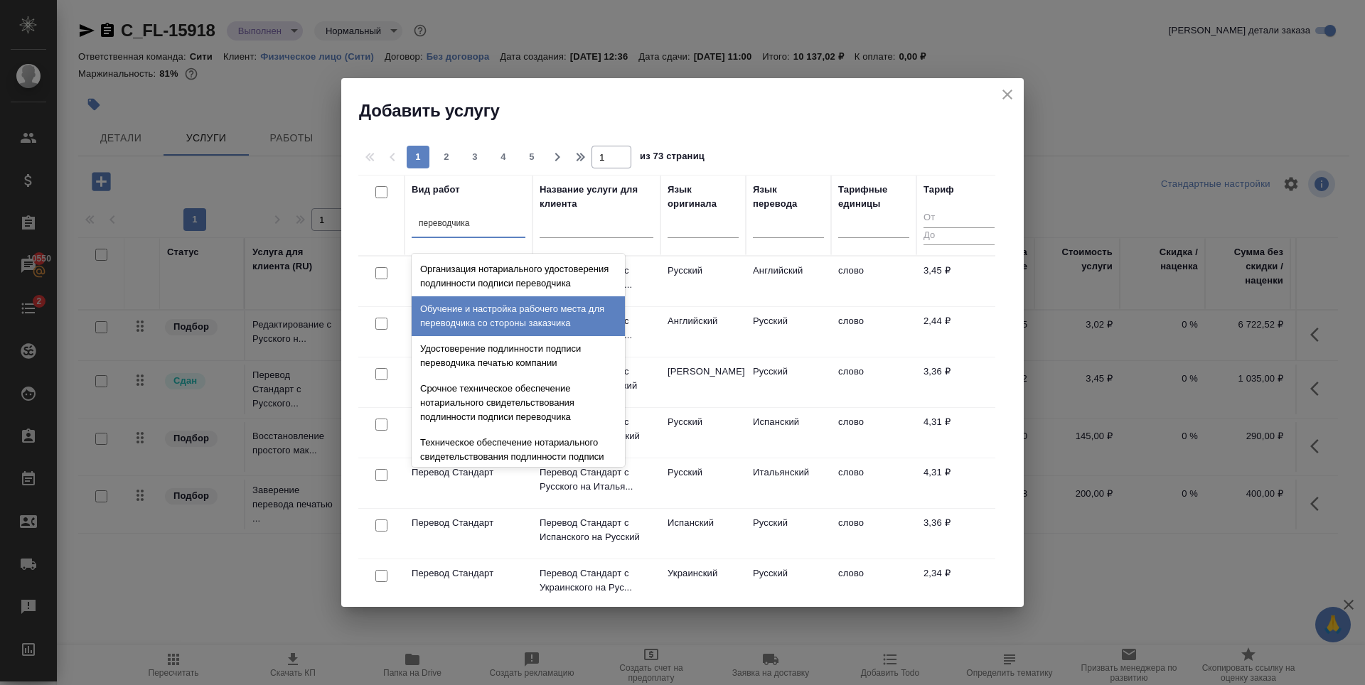
scroll to position [71, 0]
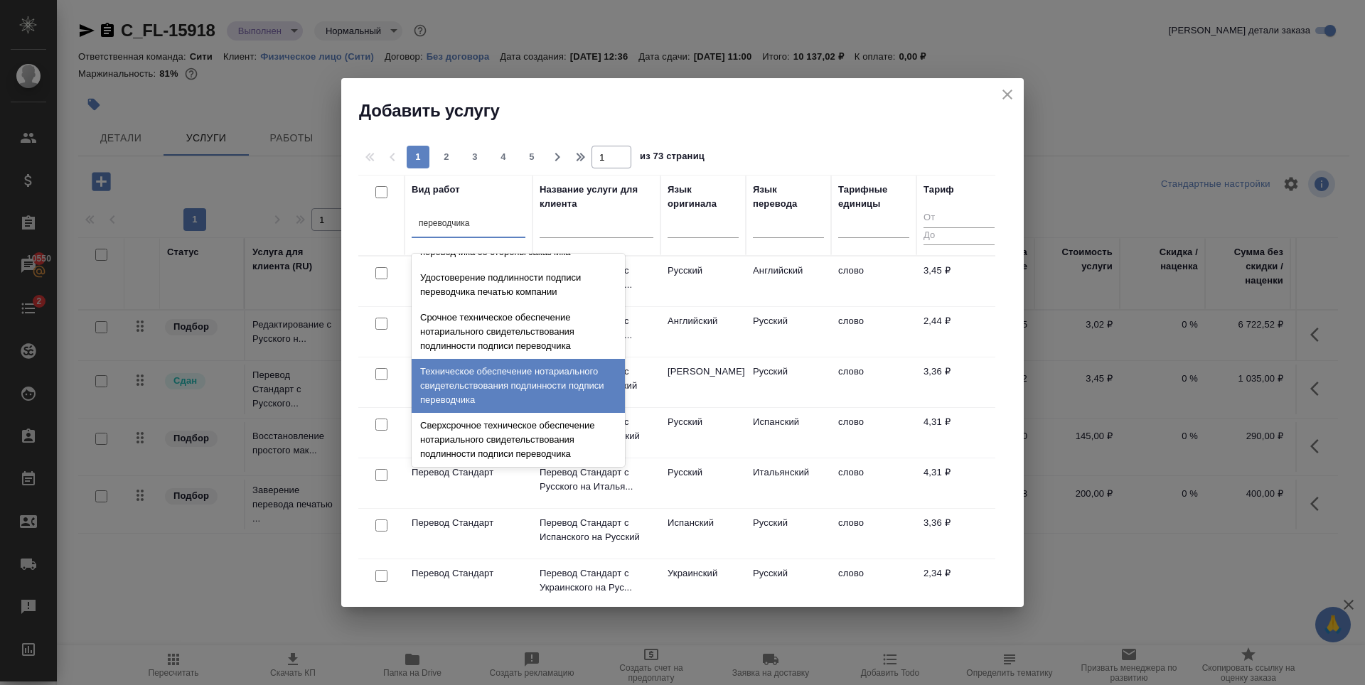
click at [520, 403] on div "Техническое обеспечение нотариального свидетельствования подлинности подписи пе…" at bounding box center [518, 386] width 213 height 54
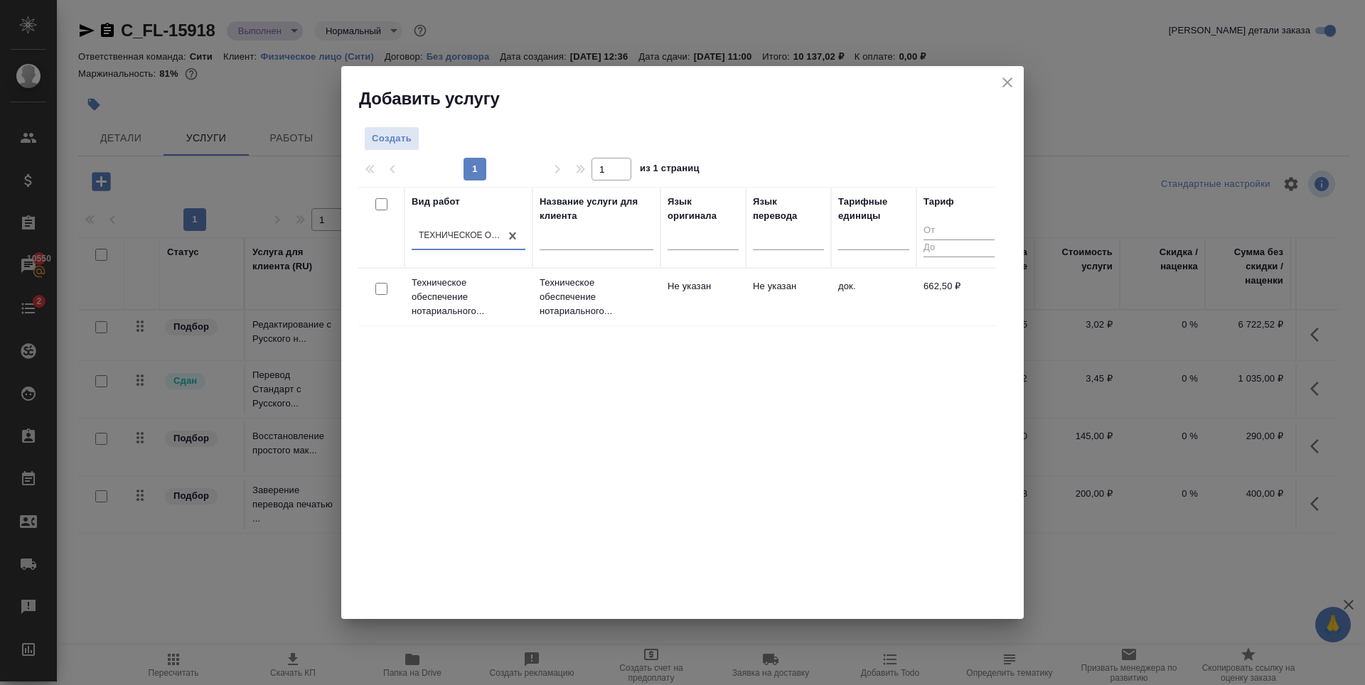
click at [390, 289] on div at bounding box center [381, 289] width 32 height 20
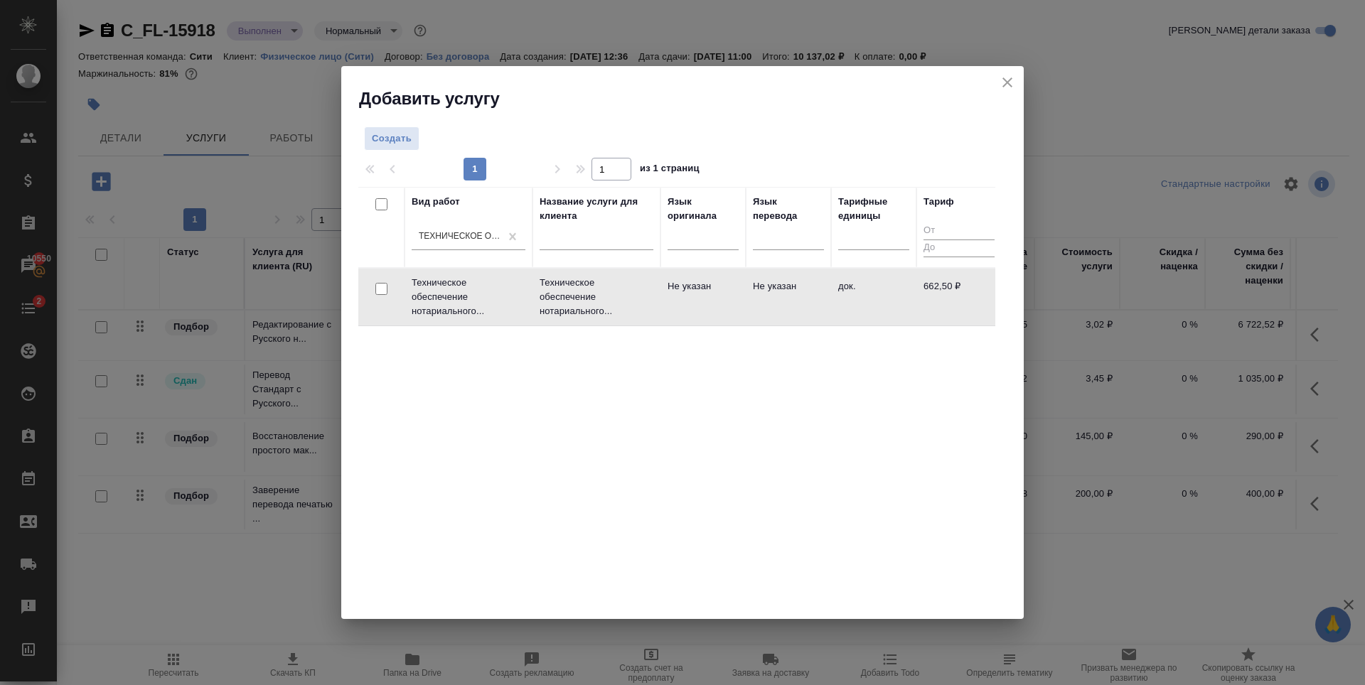
click at [380, 293] on input "checkbox" at bounding box center [381, 289] width 12 height 12
checkbox input "true"
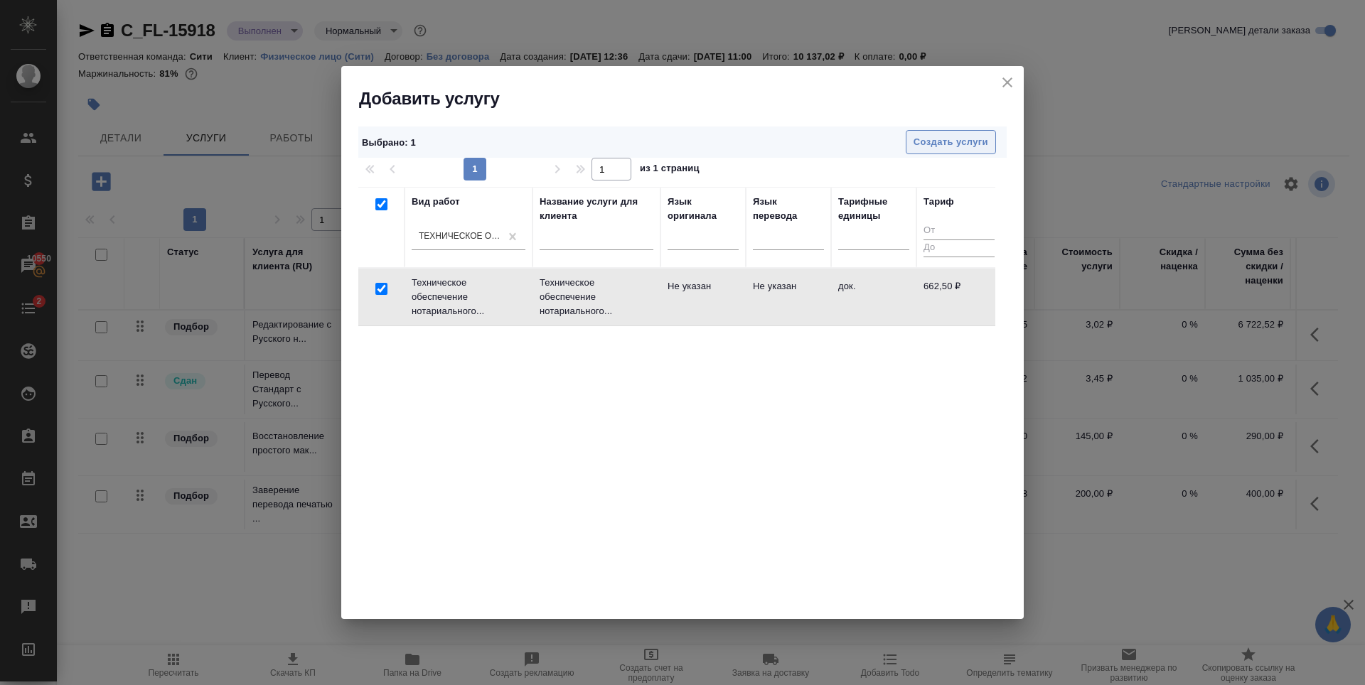
click at [949, 141] on span "Создать услуги" at bounding box center [951, 142] width 75 height 16
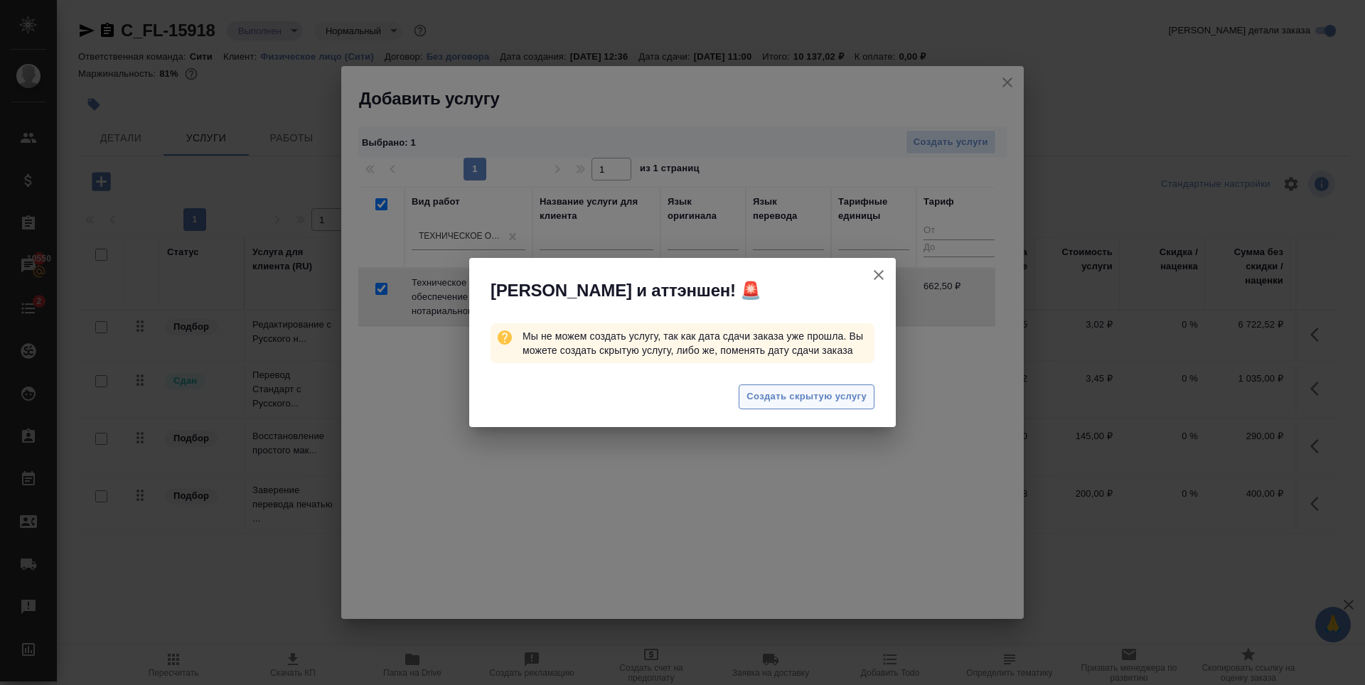
click at [826, 403] on span "Создать скрытую услугу" at bounding box center [807, 397] width 120 height 16
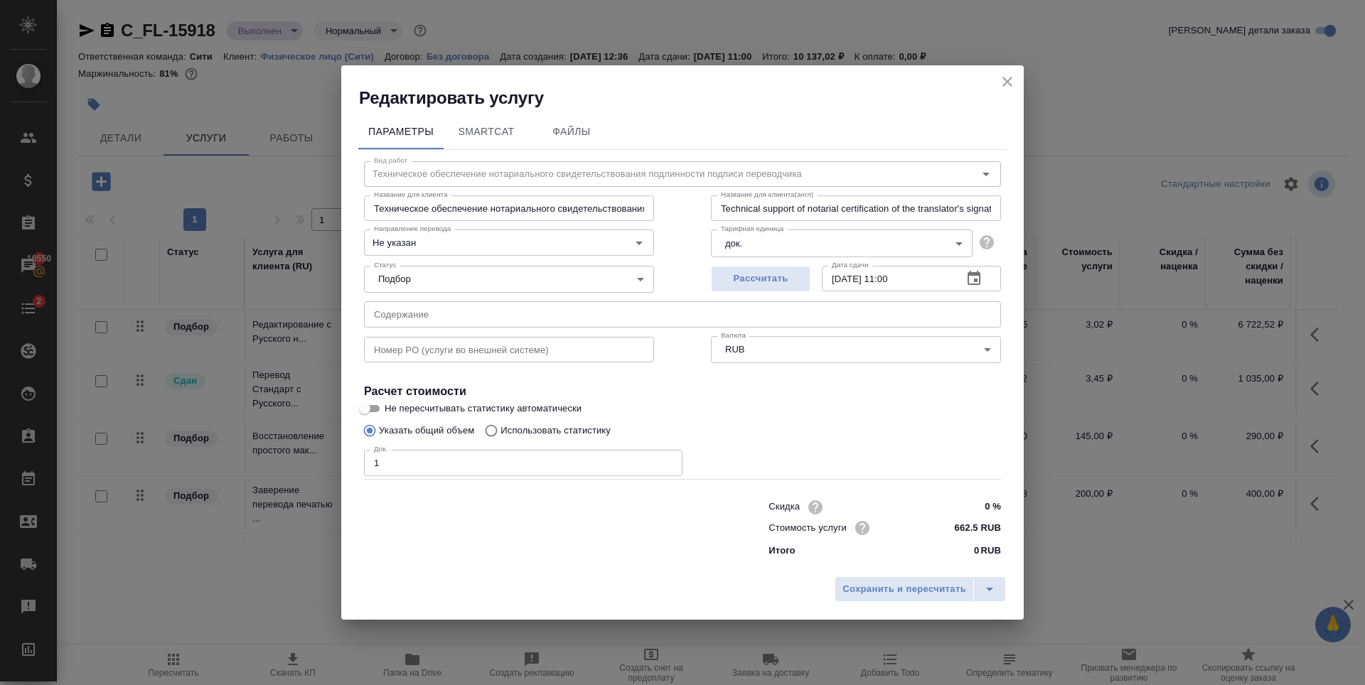
click at [665, 461] on input "1" at bounding box center [523, 463] width 319 height 26
type input "2"
click at [665, 461] on input "2" at bounding box center [523, 463] width 319 height 26
click at [784, 455] on div "Док. 2 Док." at bounding box center [682, 461] width 637 height 34
click at [794, 290] on button "Рассчитать" at bounding box center [761, 279] width 100 height 26
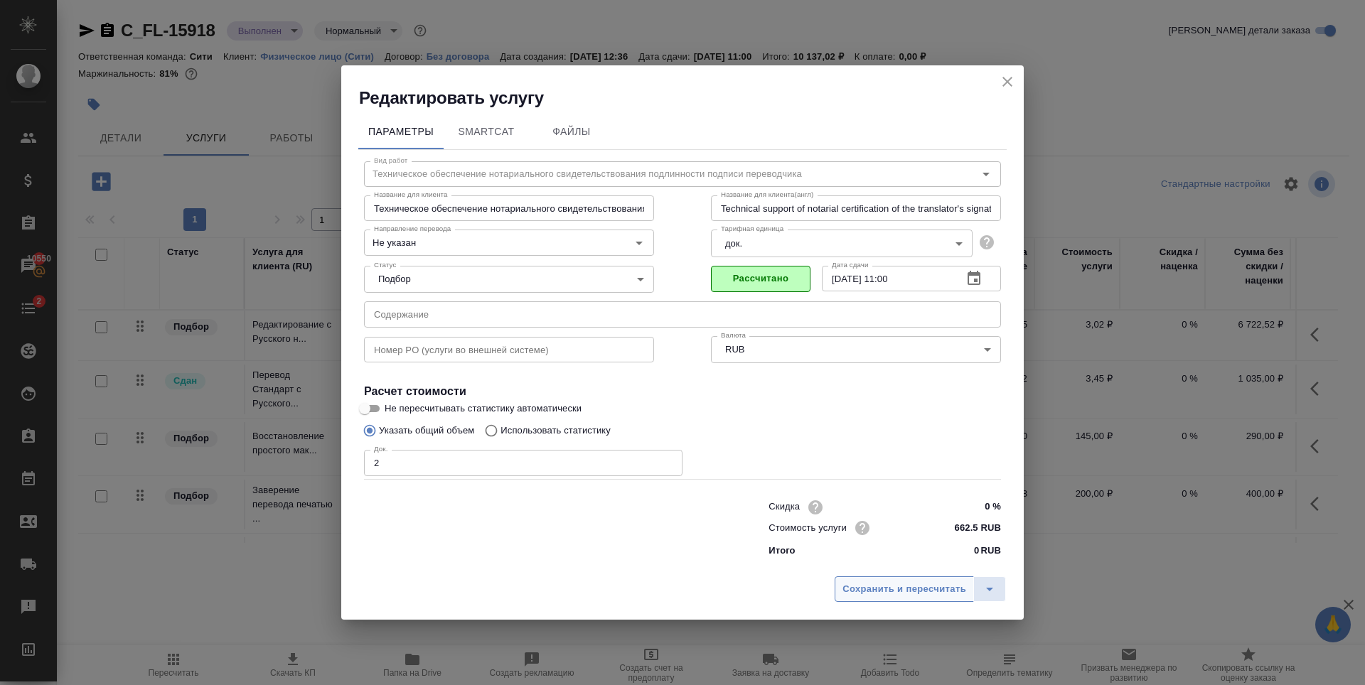
click at [897, 598] on button "Сохранить и пересчитать" at bounding box center [904, 590] width 139 height 26
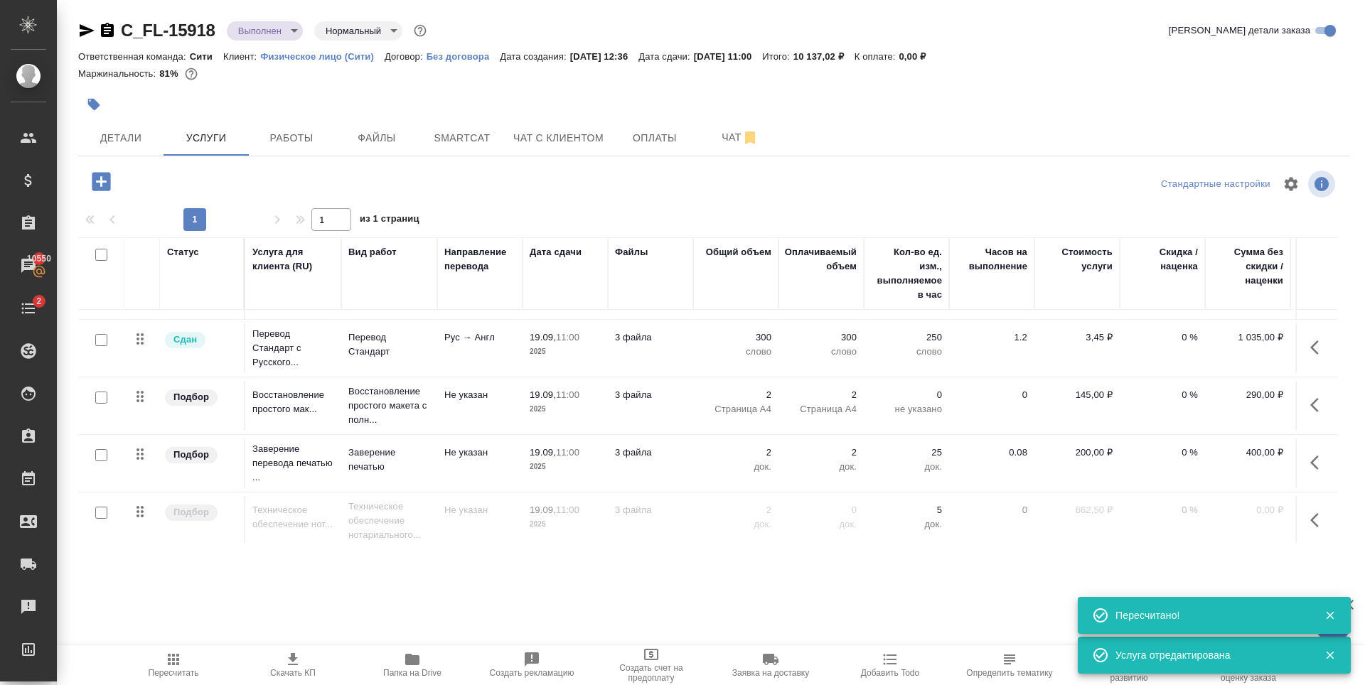
scroll to position [59, 0]
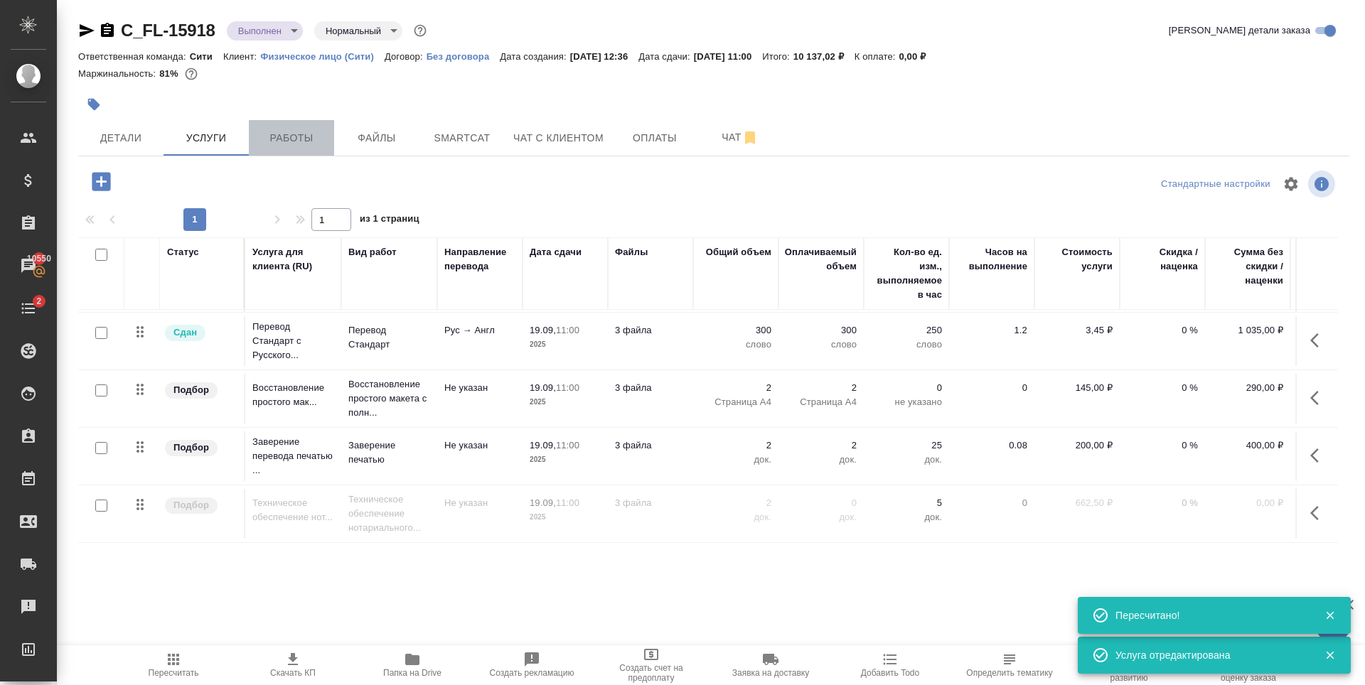
click at [299, 132] on span "Работы" at bounding box center [291, 138] width 68 height 18
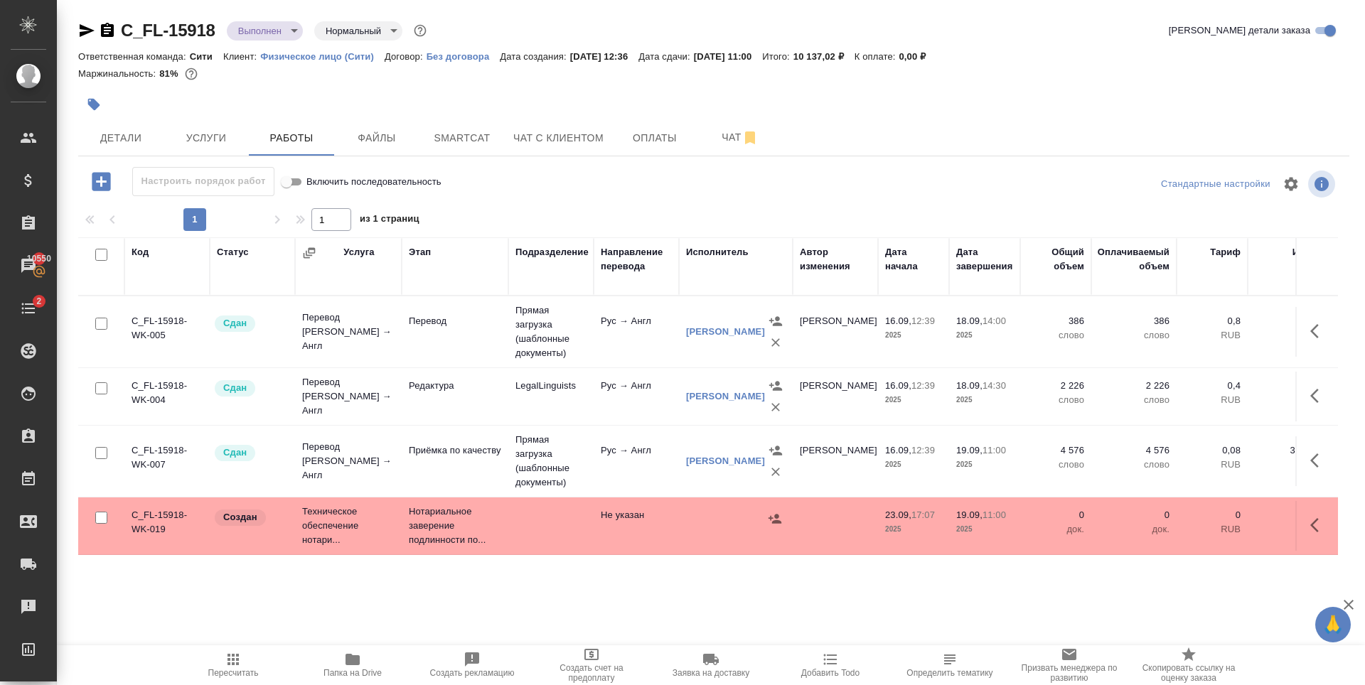
scroll to position [9, 0]
click at [1310, 517] on icon "button" at bounding box center [1318, 525] width 17 height 17
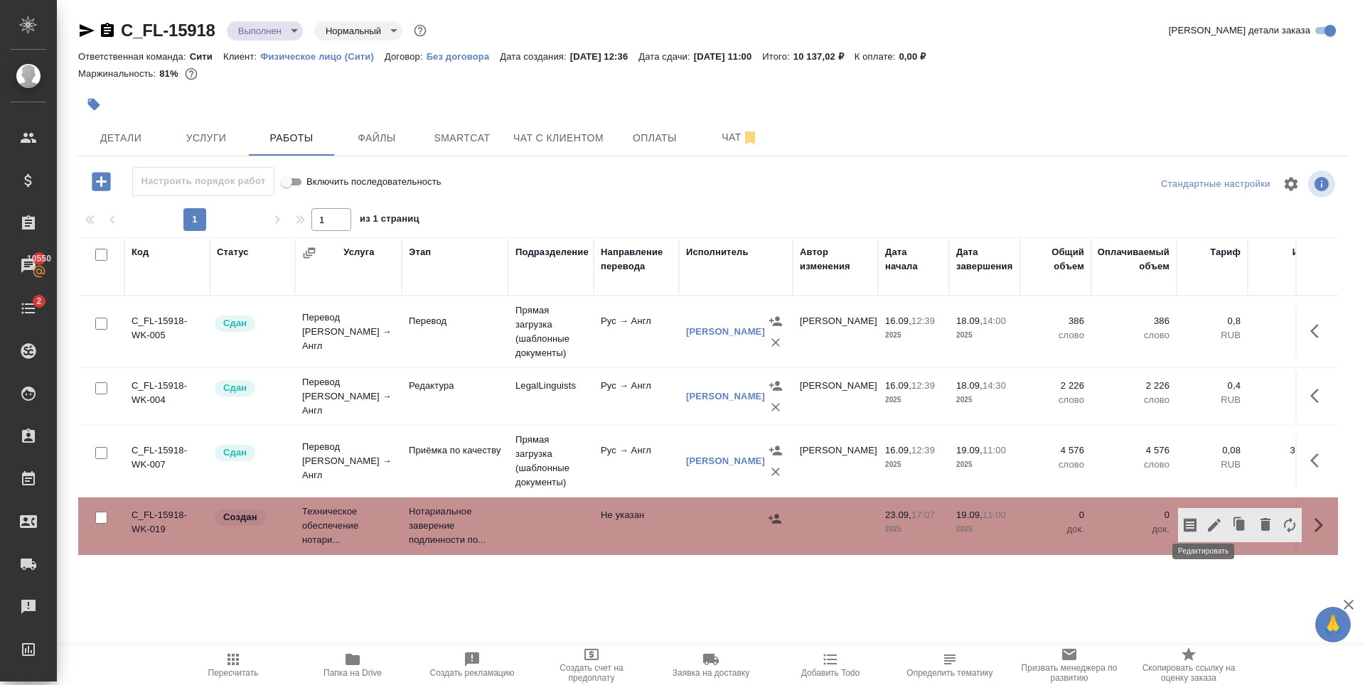
click at [1206, 520] on icon "button" at bounding box center [1214, 525] width 17 height 17
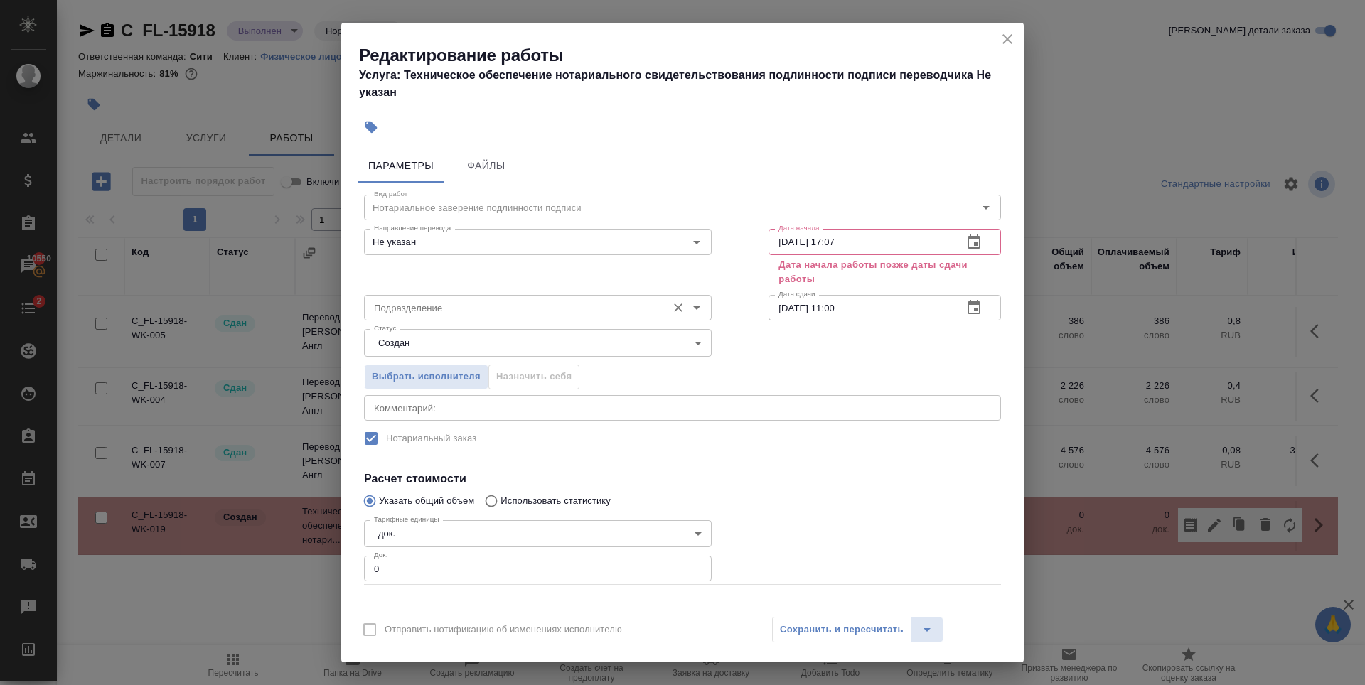
click at [513, 301] on input "Подразделение" at bounding box center [514, 307] width 292 height 17
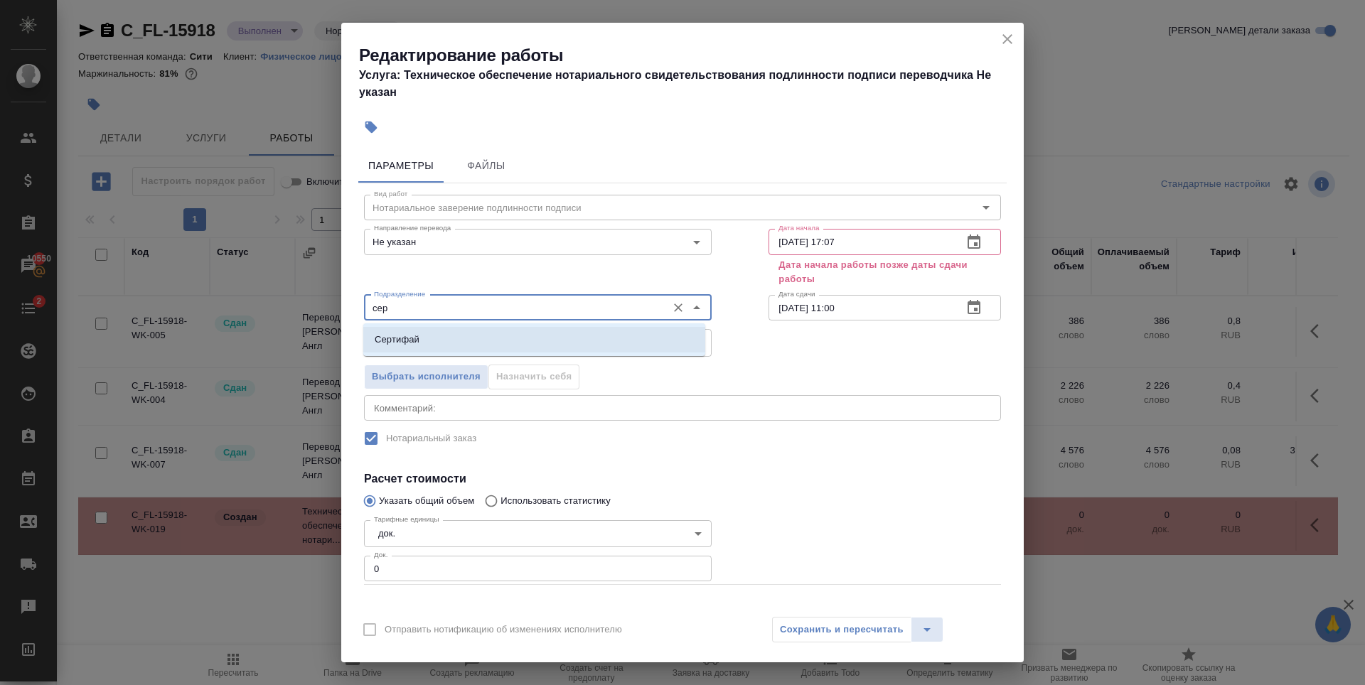
click at [505, 335] on li "Сертифай" at bounding box center [534, 340] width 342 height 26
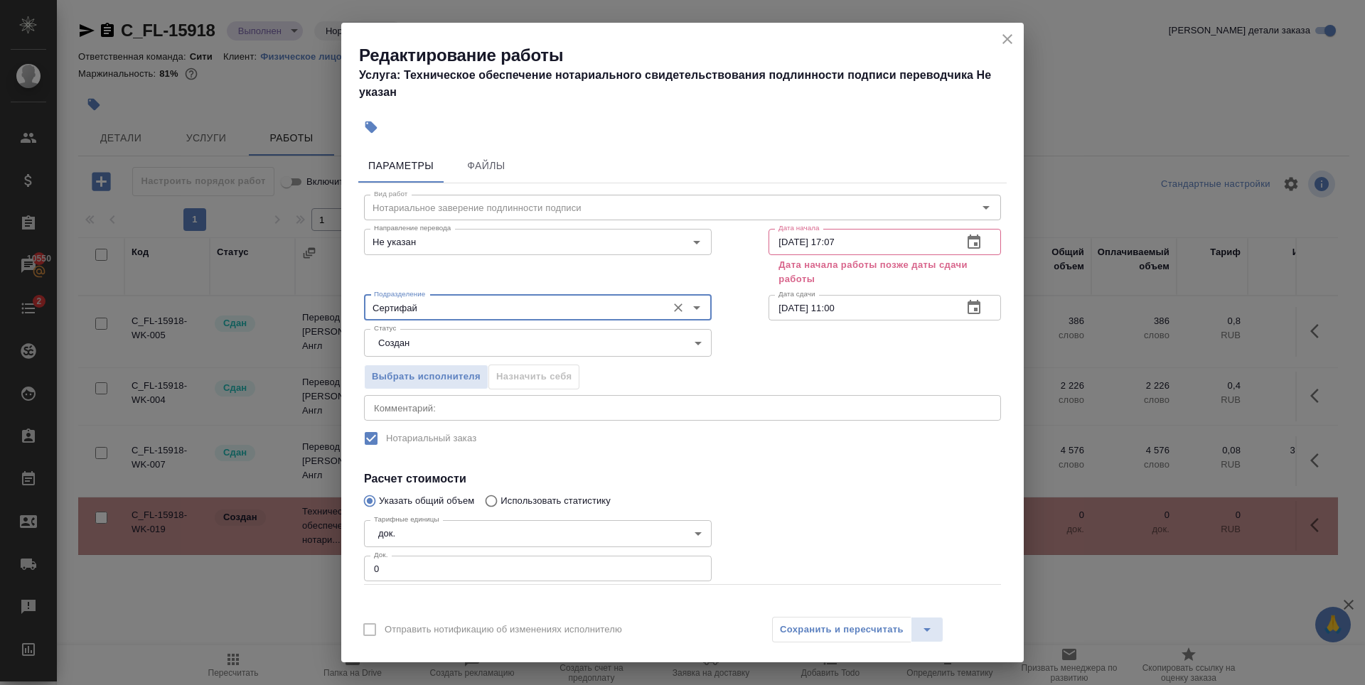
type input "Сертифай"
click at [691, 569] on input "1" at bounding box center [538, 569] width 348 height 26
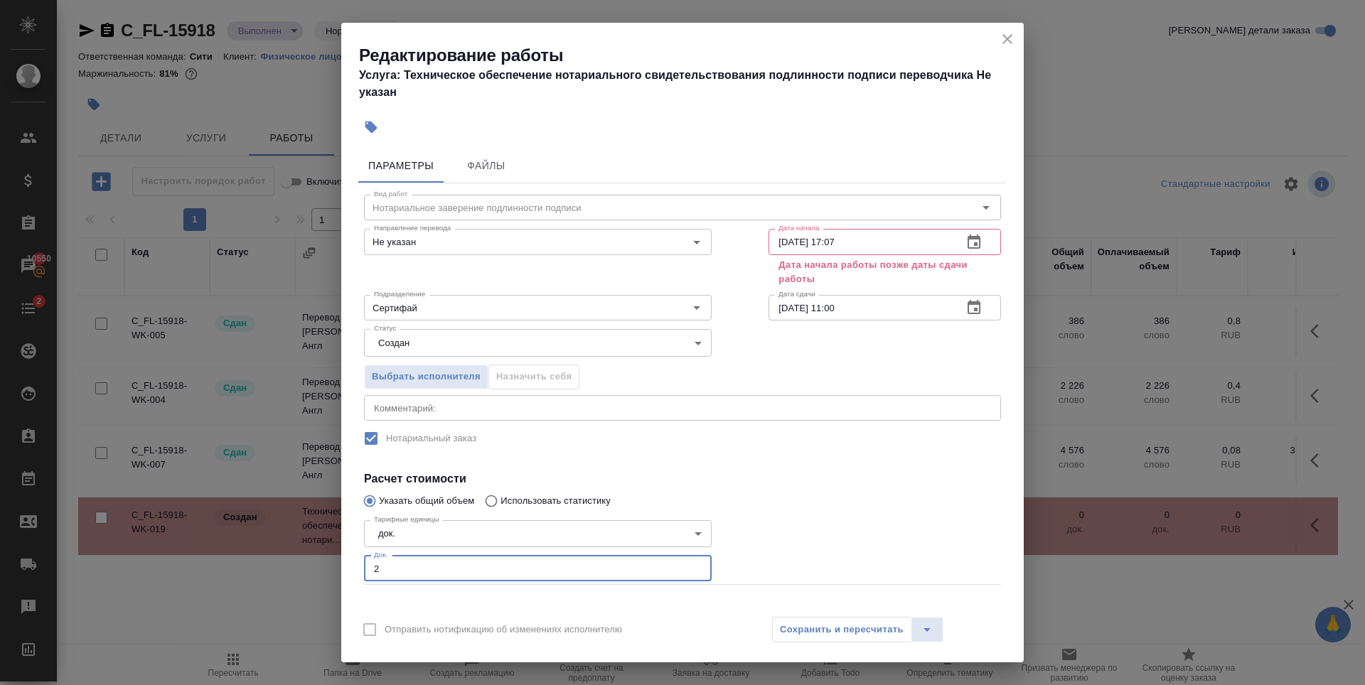
type input "2"
click at [691, 569] on input "2" at bounding box center [538, 569] width 348 height 26
click at [966, 243] on icon "button" at bounding box center [974, 242] width 17 height 17
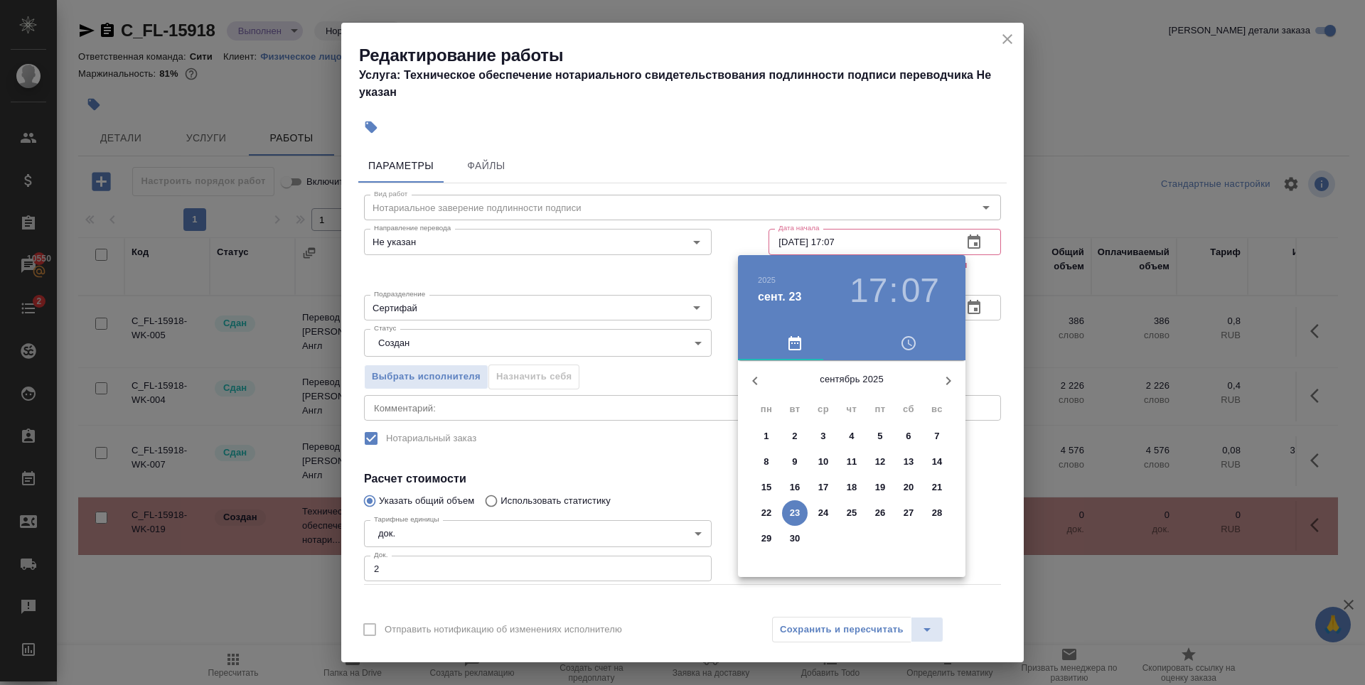
click at [796, 484] on p "16" at bounding box center [795, 488] width 11 height 14
type input "16.09.2025 17:07"
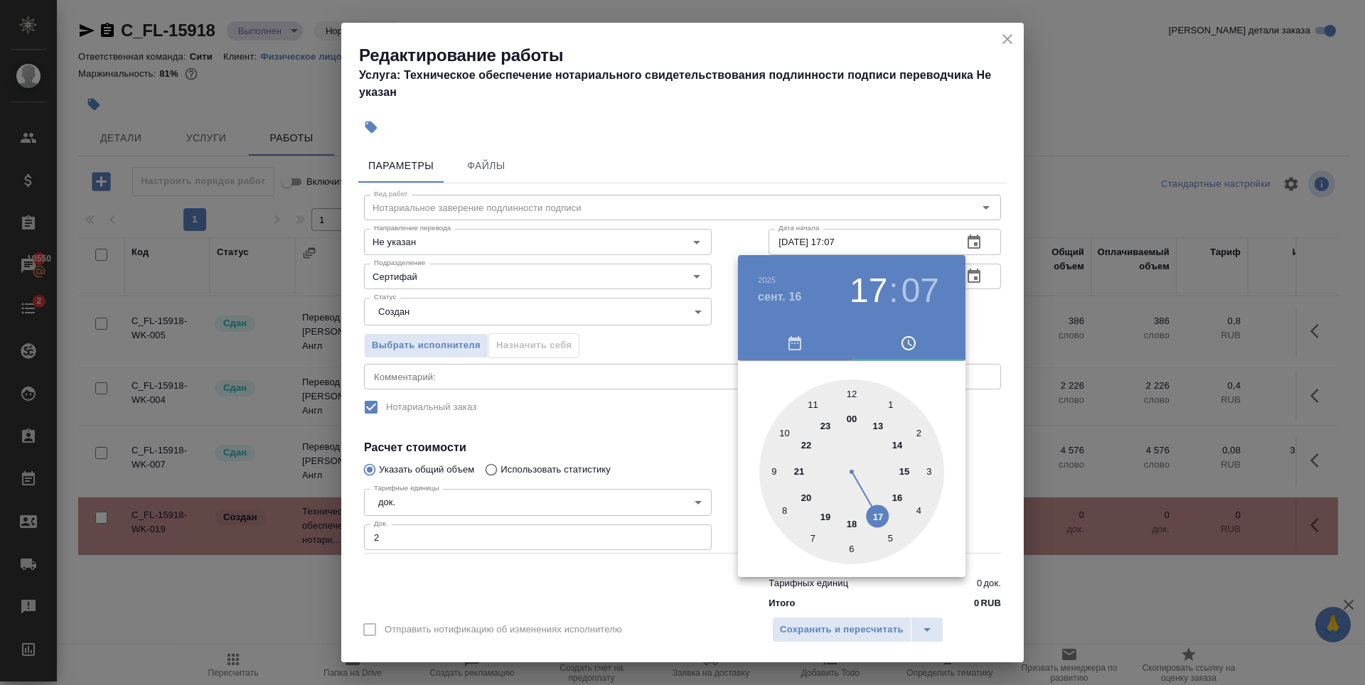
click at [894, 102] on div at bounding box center [682, 342] width 1365 height 685
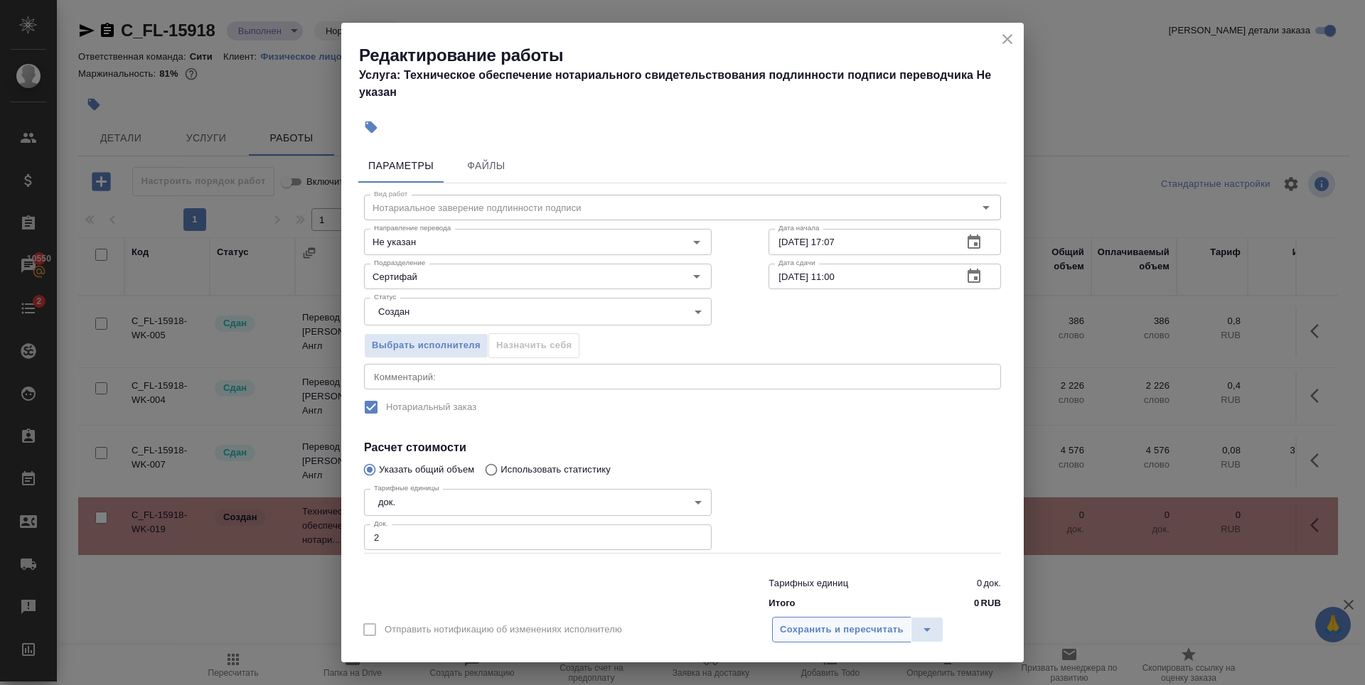
click at [826, 634] on span "Сохранить и пересчитать" at bounding box center [842, 630] width 124 height 16
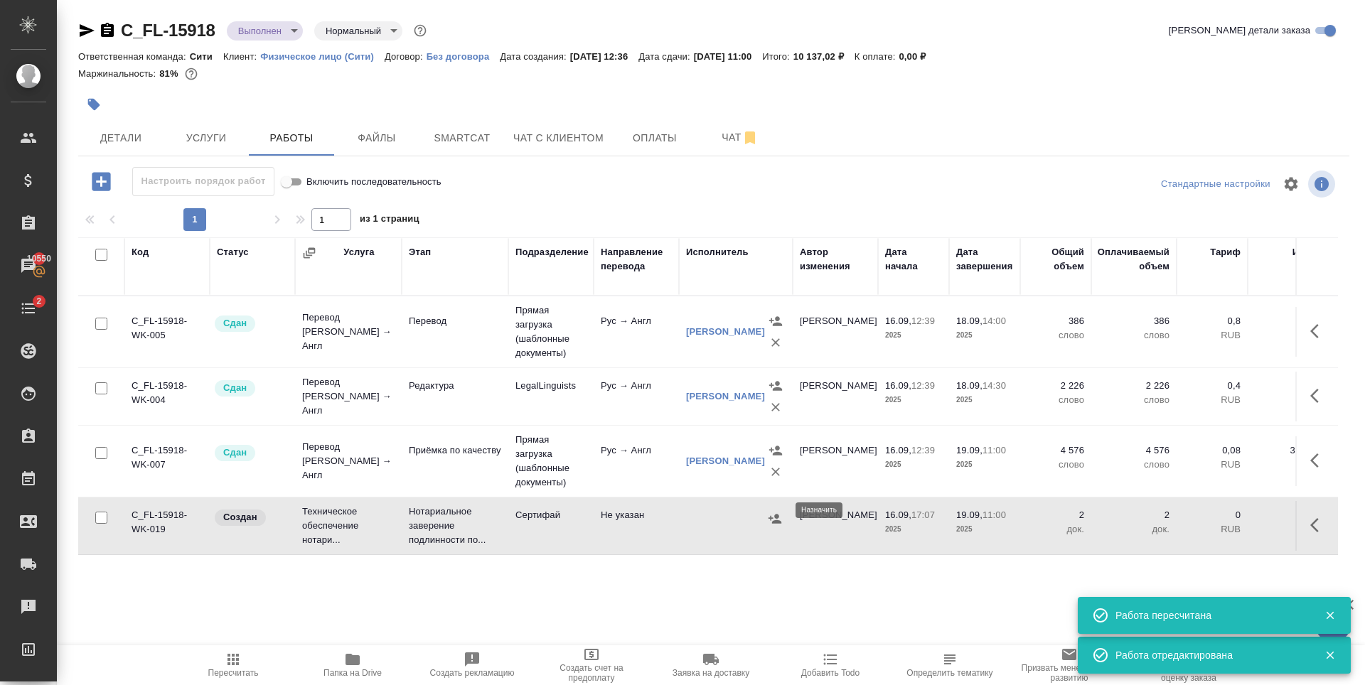
click at [771, 514] on icon "button" at bounding box center [775, 518] width 13 height 9
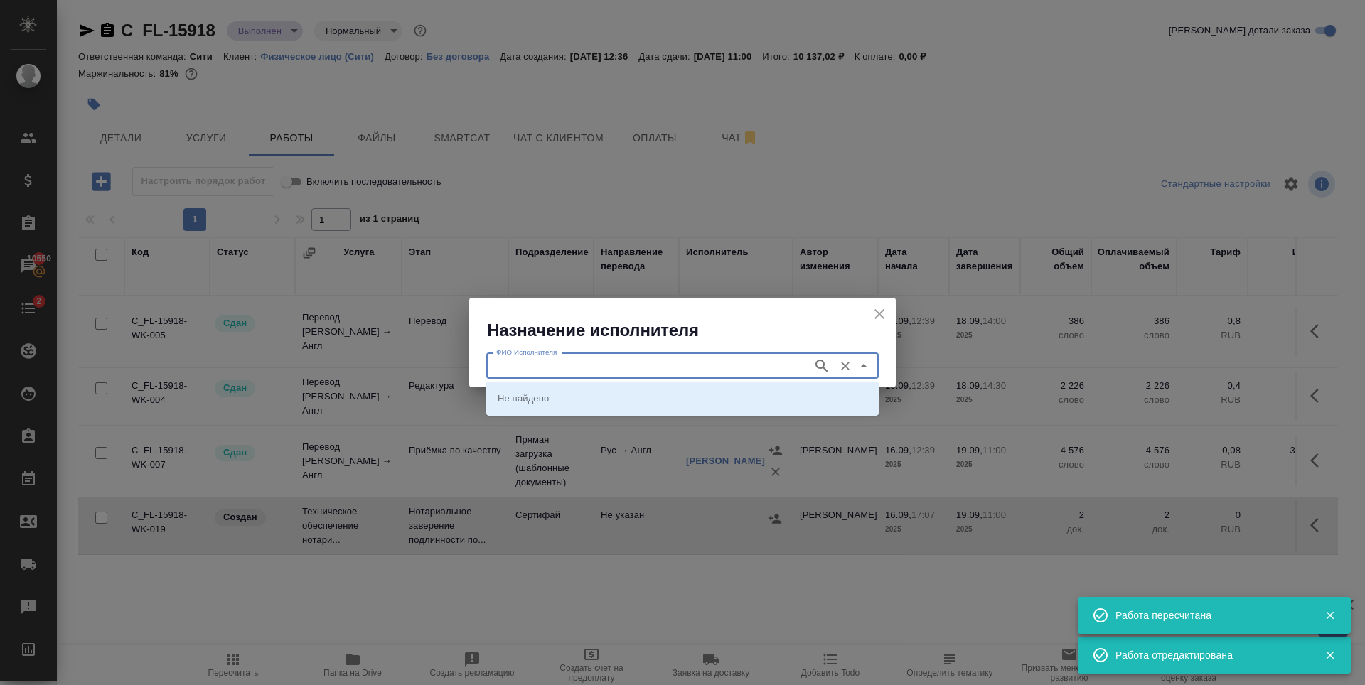
click at [621, 368] on input "ФИО Исполнителя" at bounding box center [648, 366] width 315 height 17
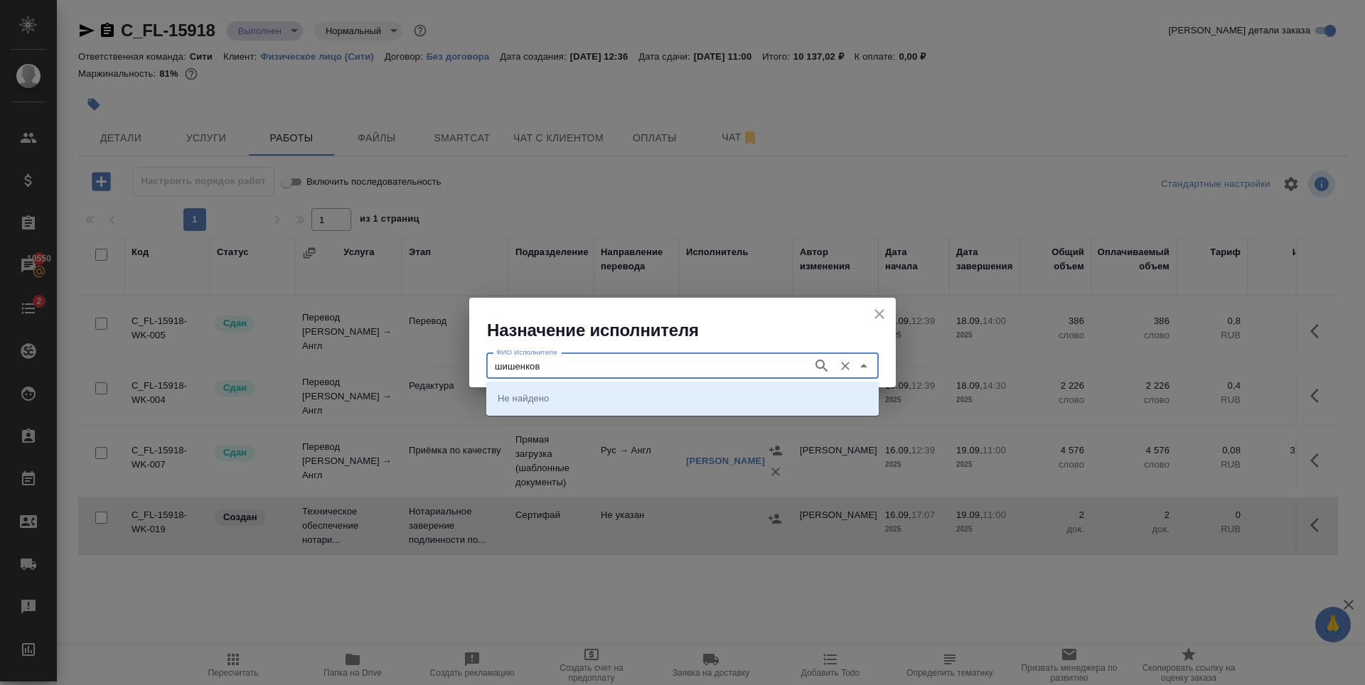
type input "шишенков"
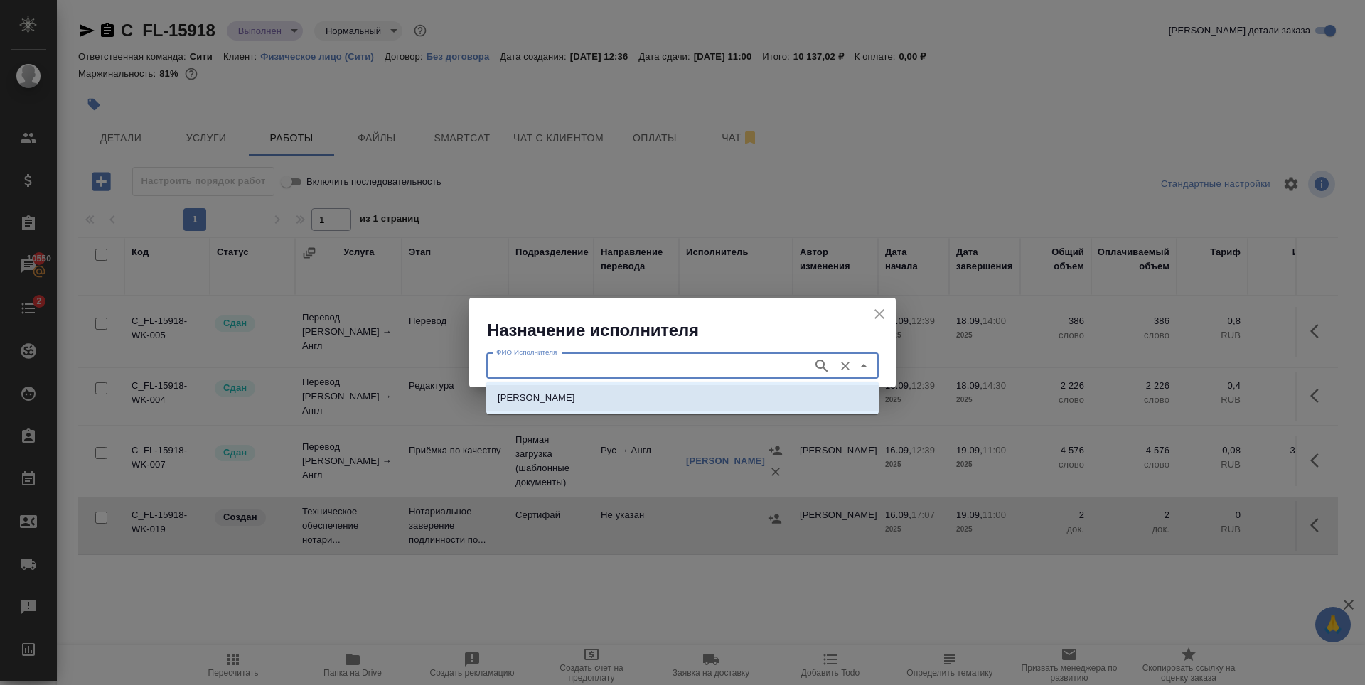
click at [575, 396] on p "НОТАРИУС Шишенков Леонид Васильевич" at bounding box center [537, 398] width 78 height 14
type input "НОТАРИУС Шишенков Леонид Васильевич"
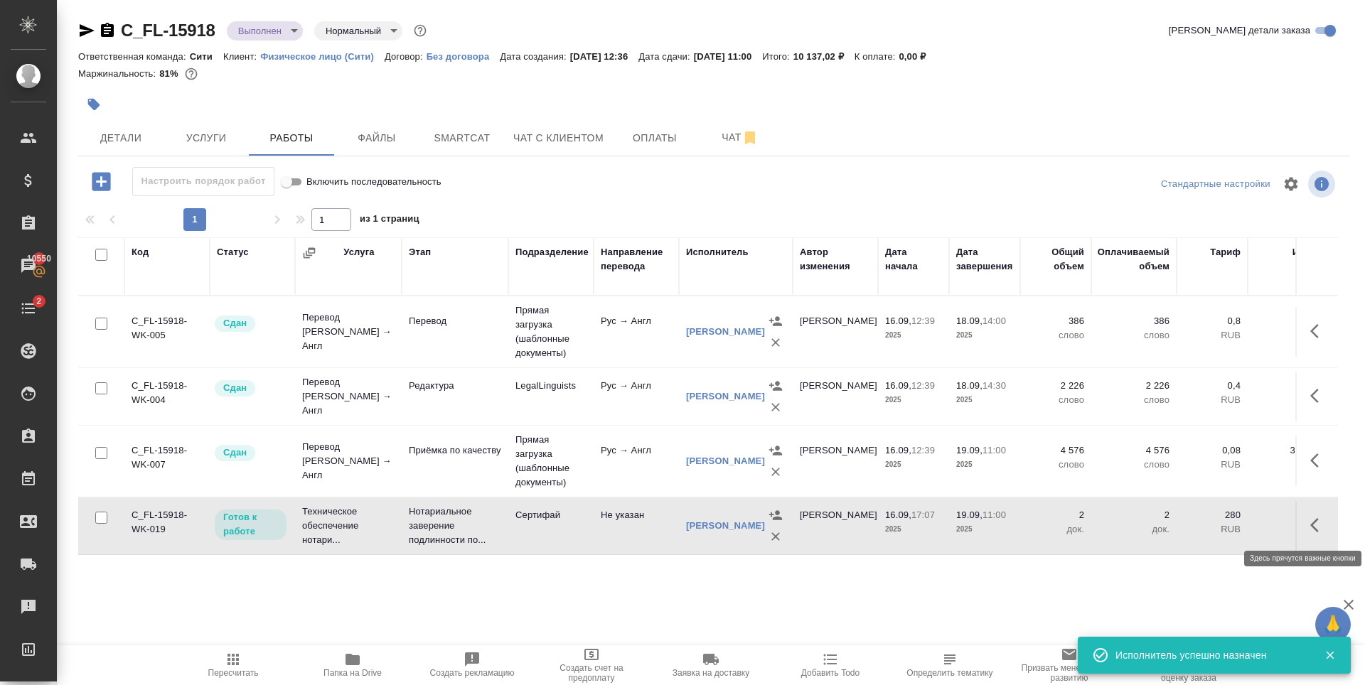
click at [1311, 520] on icon "button" at bounding box center [1318, 525] width 17 height 17
click at [1205, 533] on button "button" at bounding box center [1214, 525] width 24 height 34
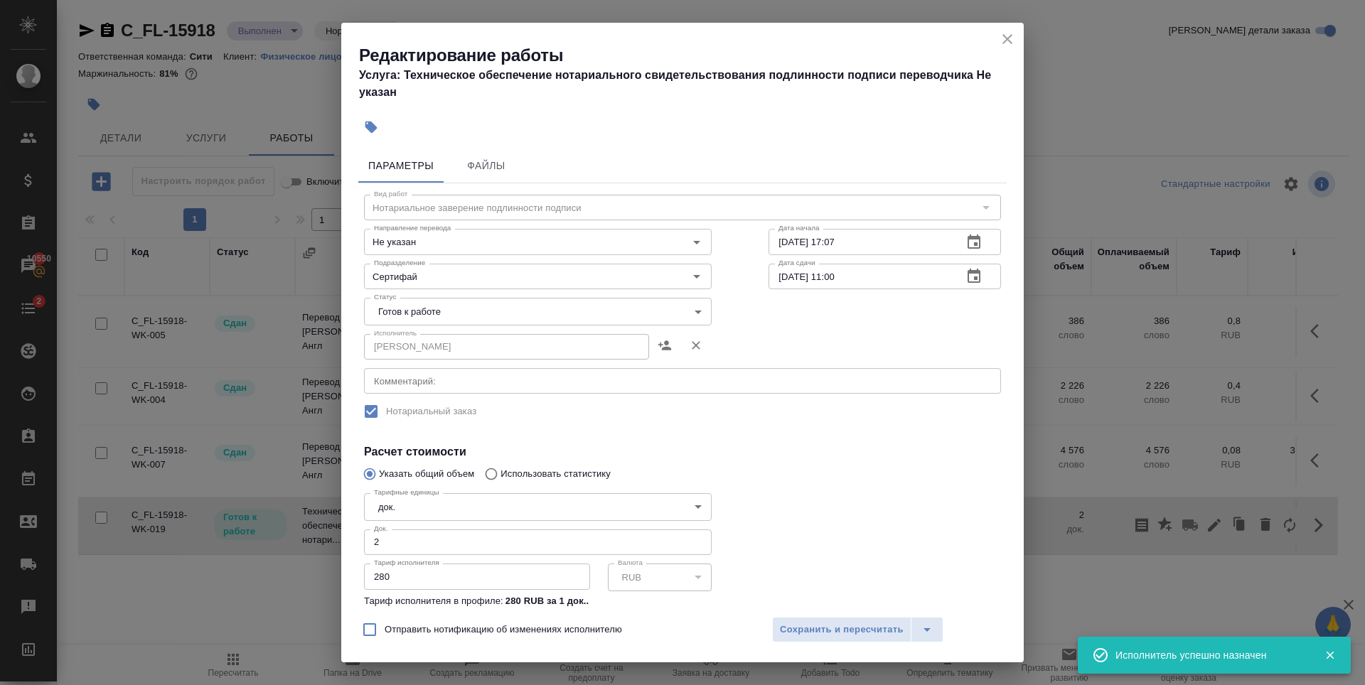
click at [464, 306] on body "🙏 .cls-1 fill:#fff; AWATERA Zaytseva Svetlana Клиенты Спецификации Заказы 10550…" at bounding box center [682, 342] width 1365 height 685
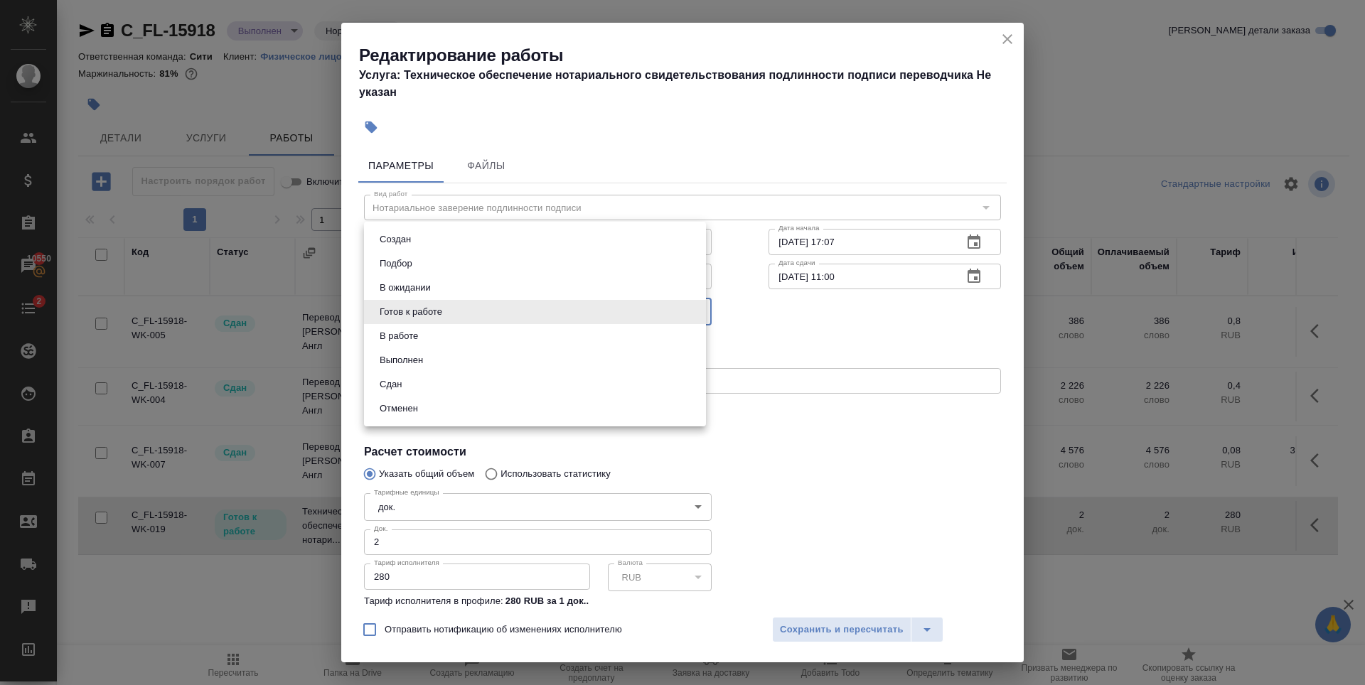
click at [428, 385] on li "Сдан" at bounding box center [535, 385] width 342 height 24
type input "closed"
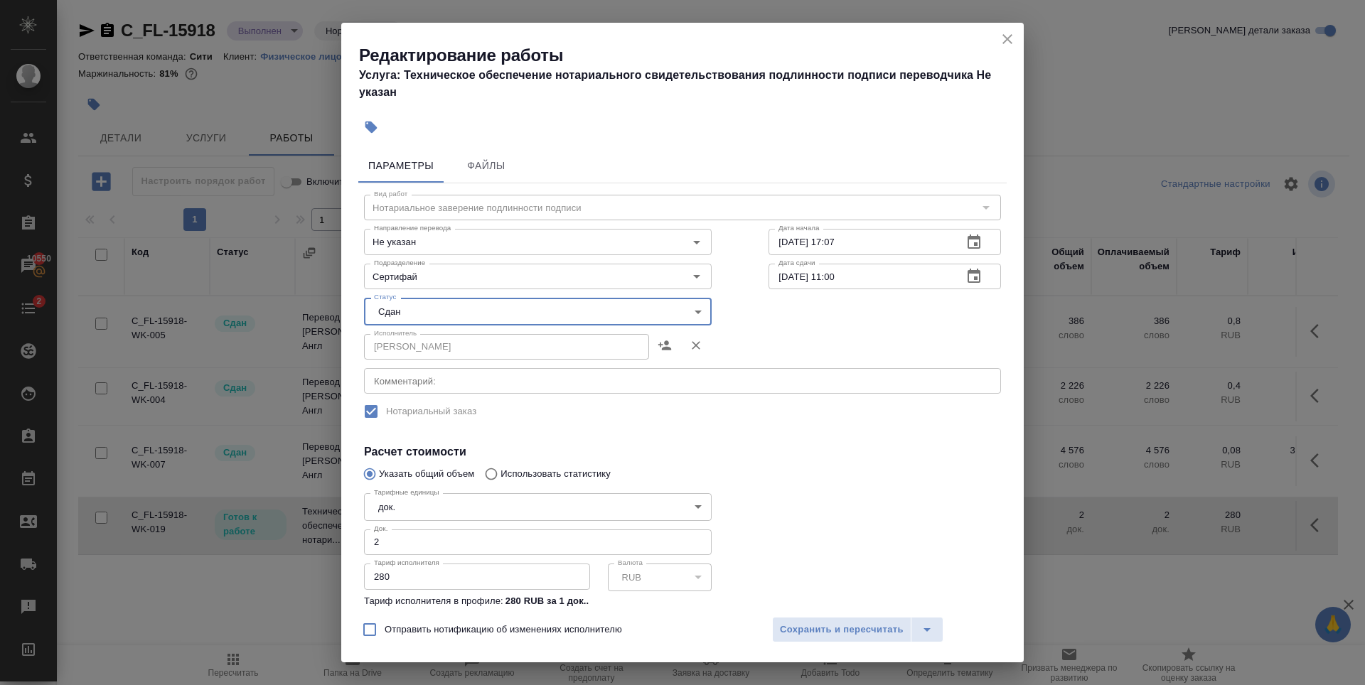
click at [840, 417] on label "Нотариальный заказ" at bounding box center [673, 412] width 634 height 30
click at [818, 626] on span "Сохранить и пересчитать" at bounding box center [842, 630] width 124 height 16
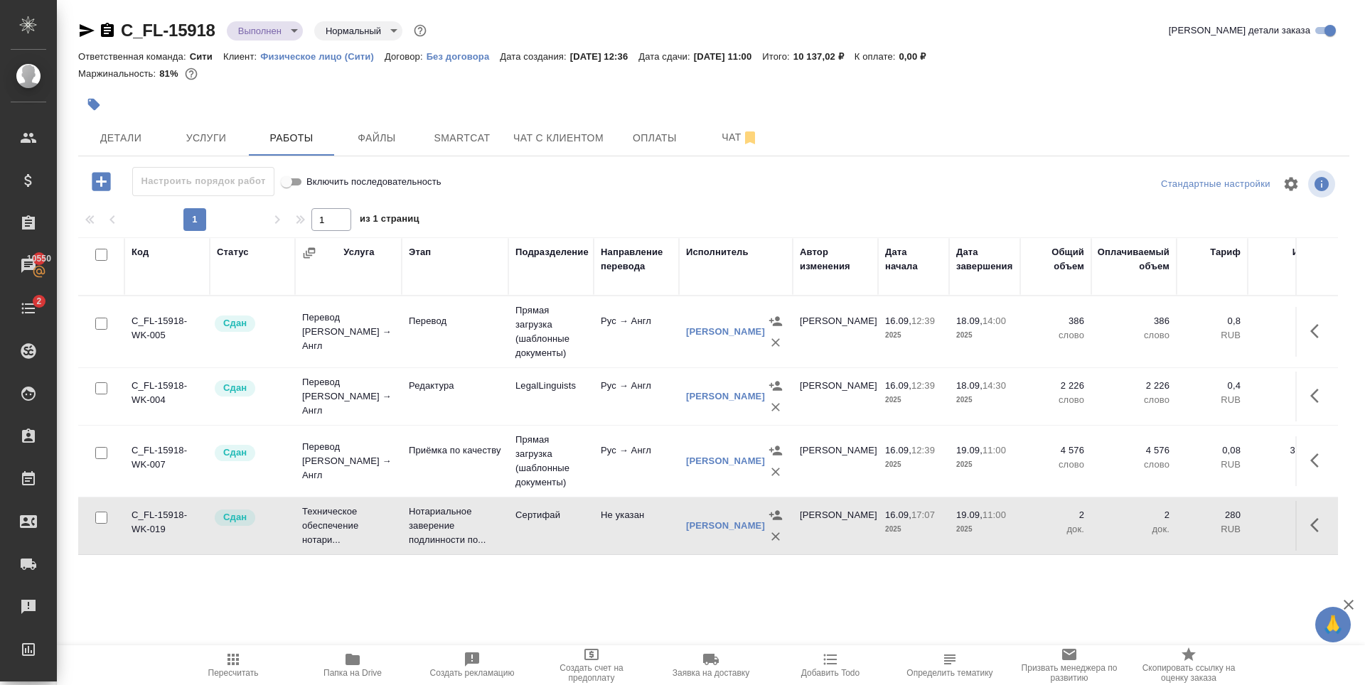
click at [274, 107] on div at bounding box center [502, 104] width 848 height 31
click at [338, 93] on div at bounding box center [502, 104] width 848 height 31
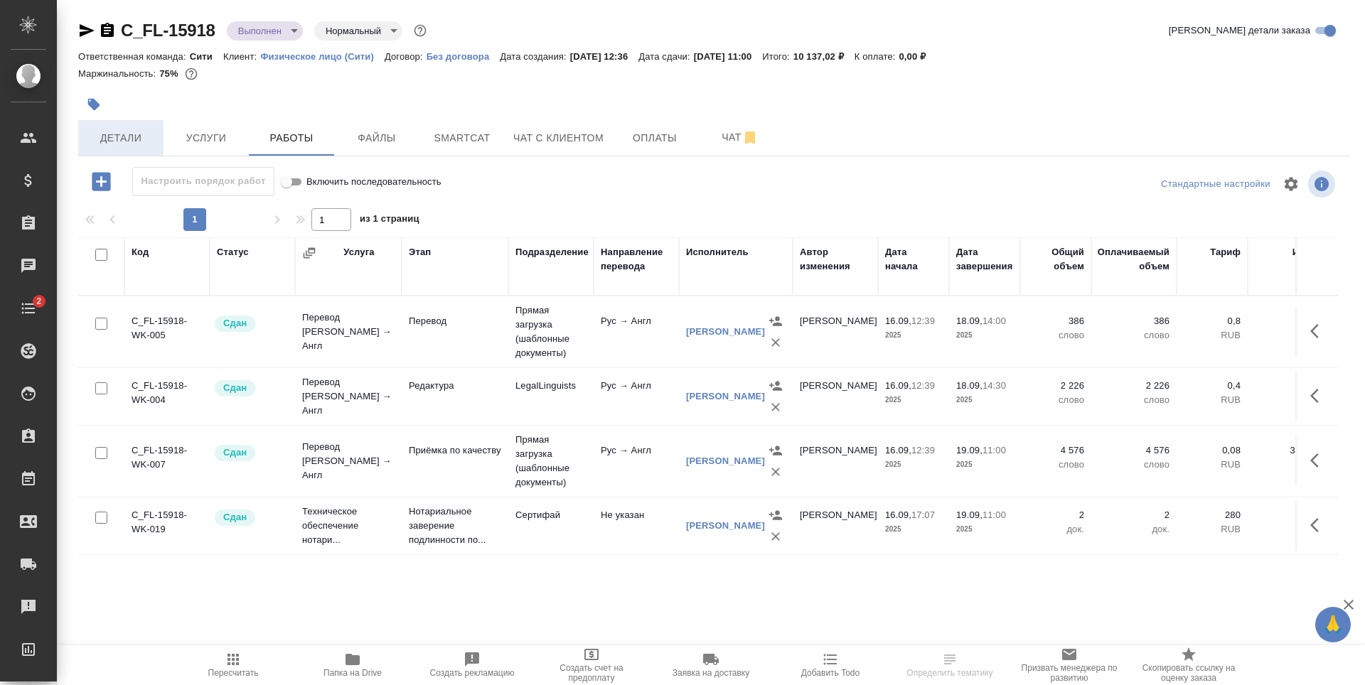
click at [134, 131] on span "Детали" at bounding box center [121, 138] width 68 height 18
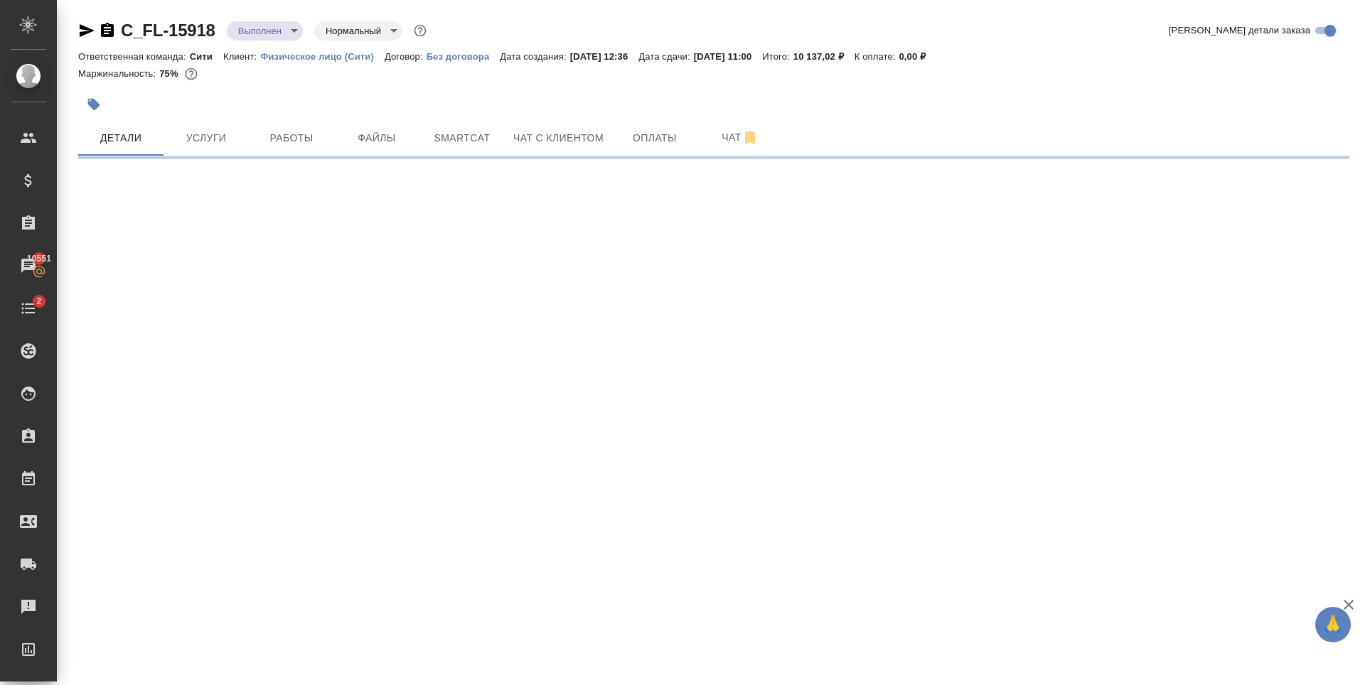
select select "RU"
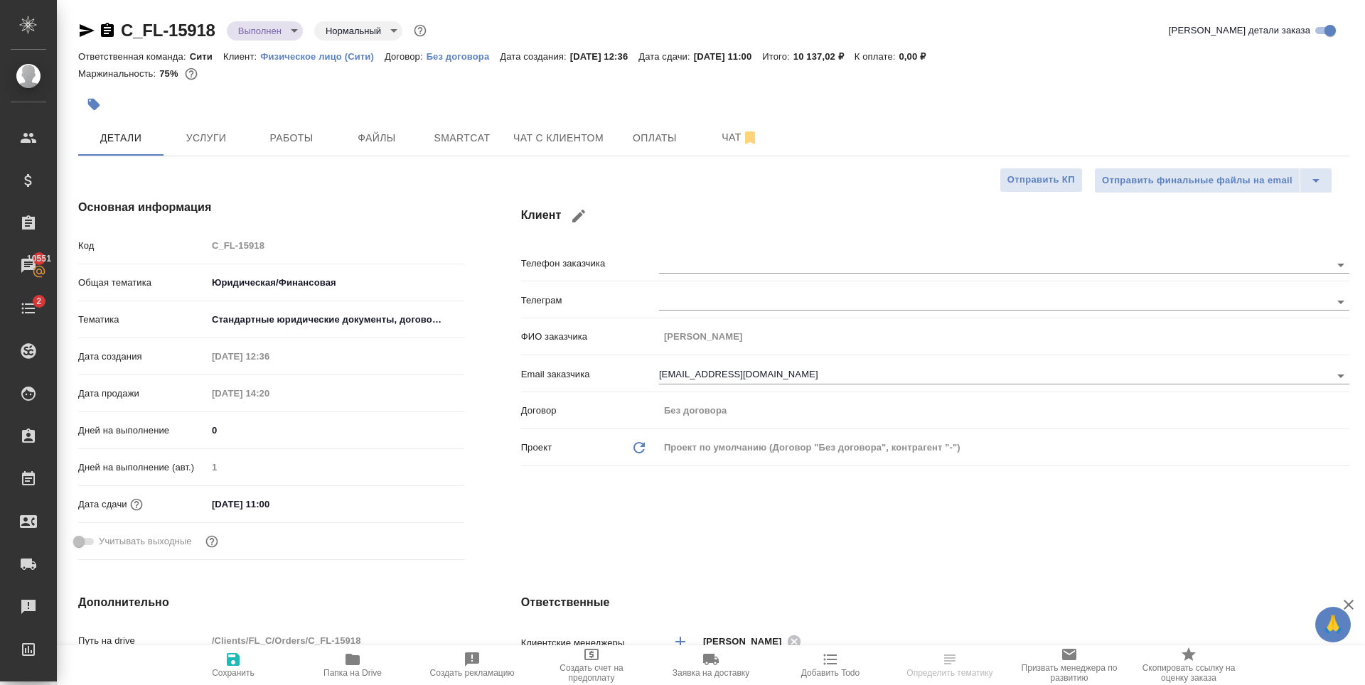
type textarea "x"
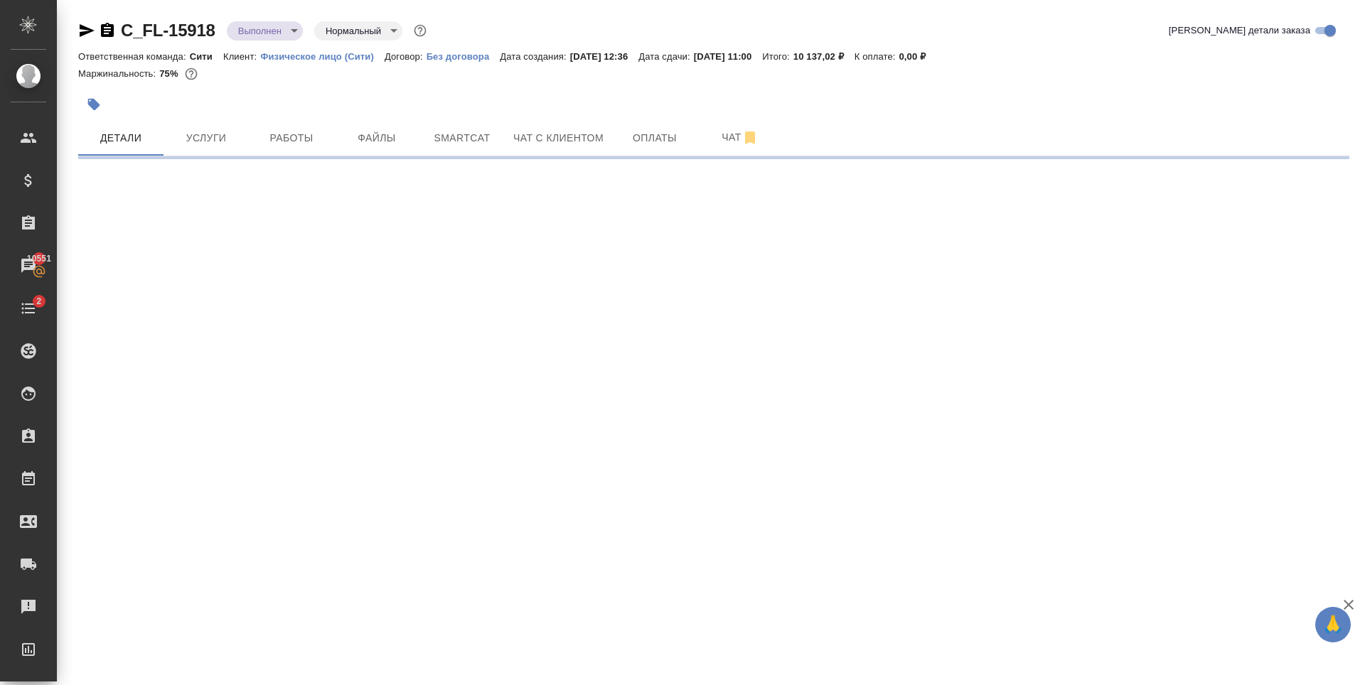
select select "RU"
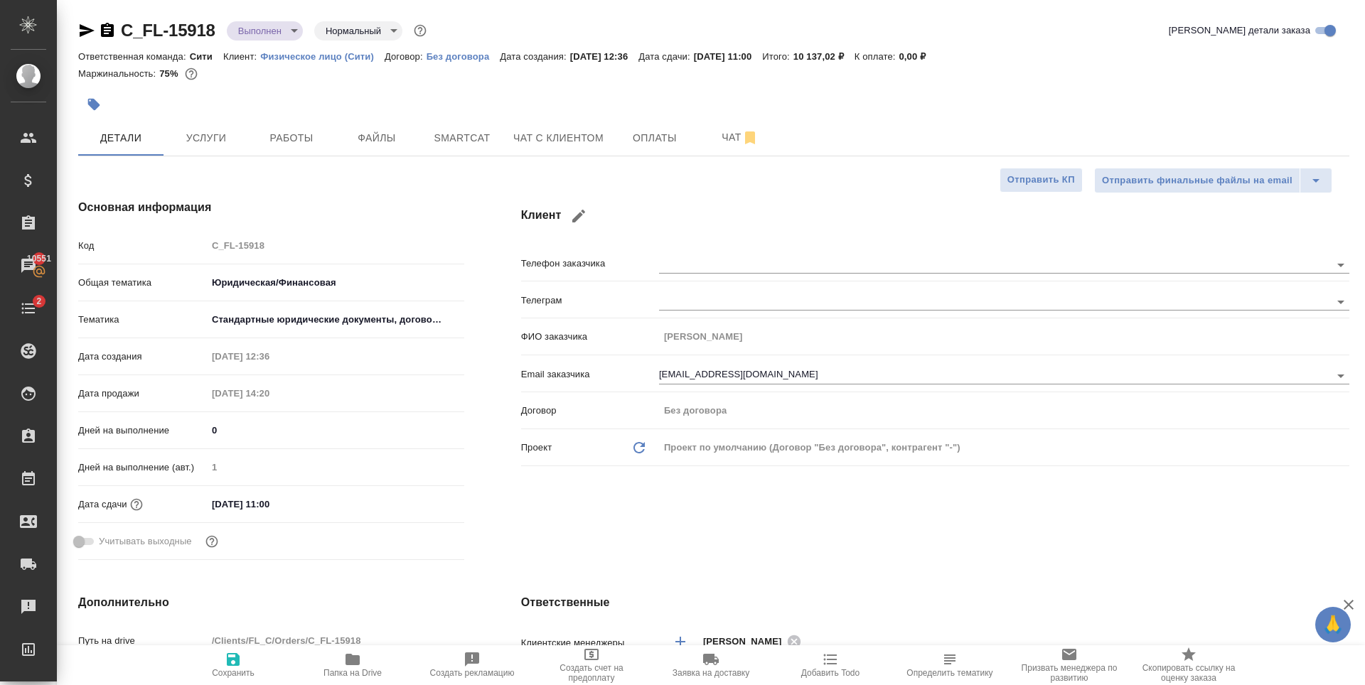
type textarea "x"
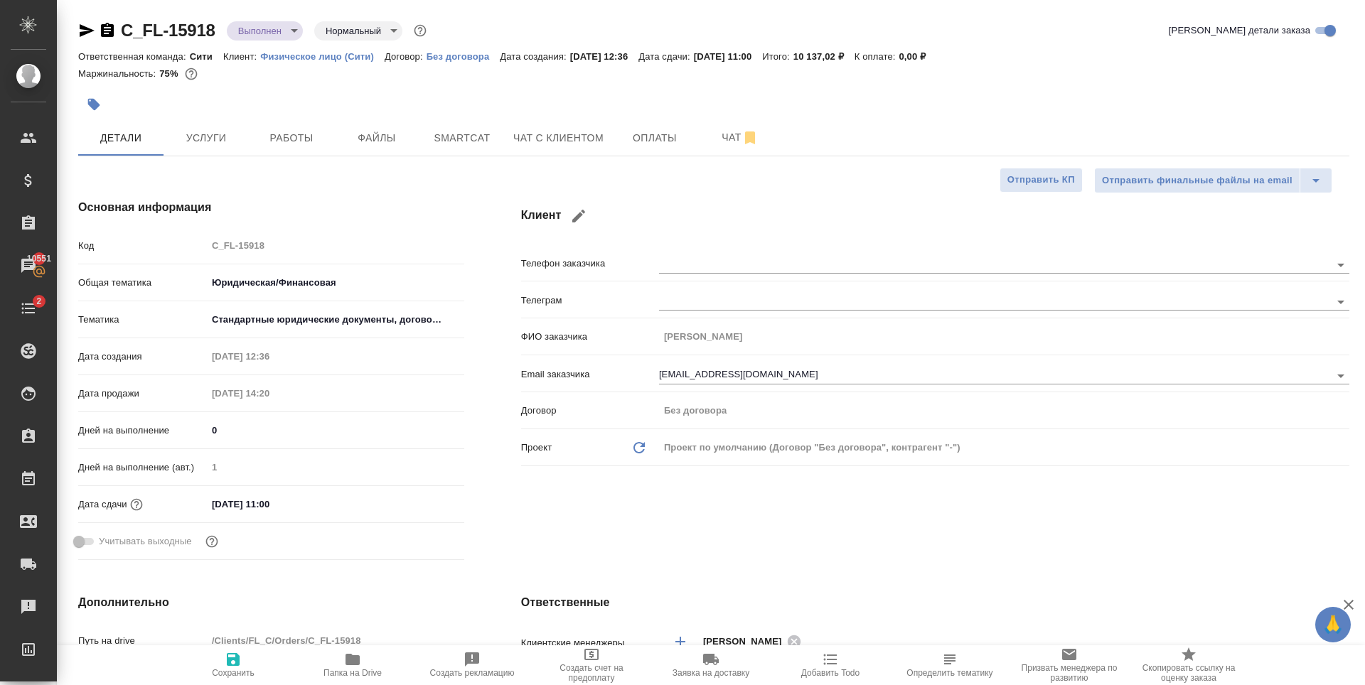
type textarea "x"
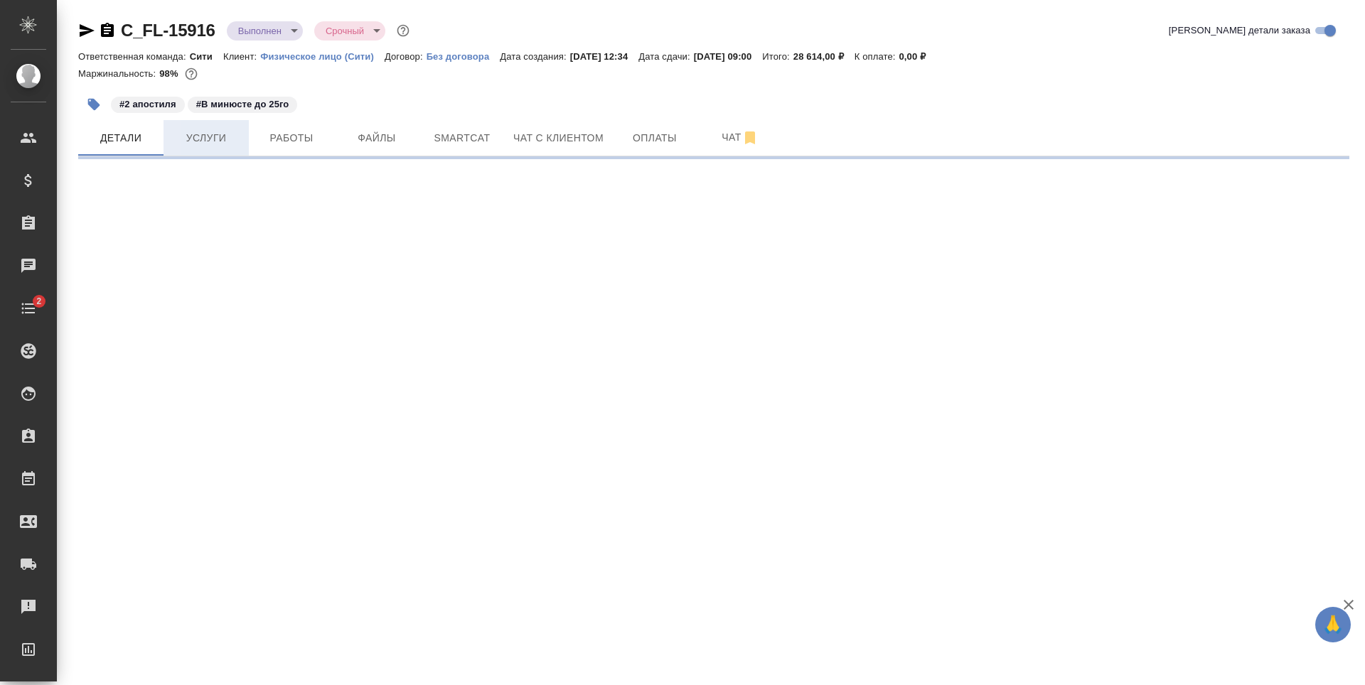
click at [222, 149] on button "Услуги" at bounding box center [206, 138] width 85 height 36
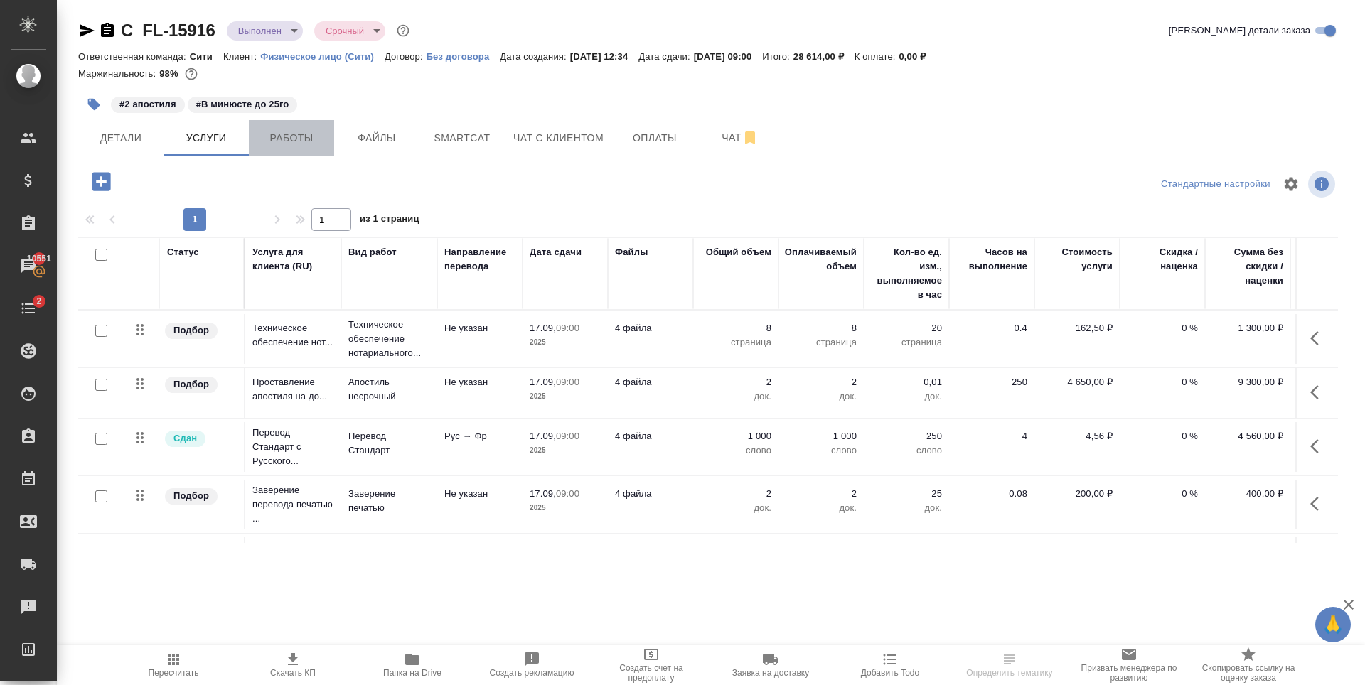
click at [286, 144] on span "Работы" at bounding box center [291, 138] width 68 height 18
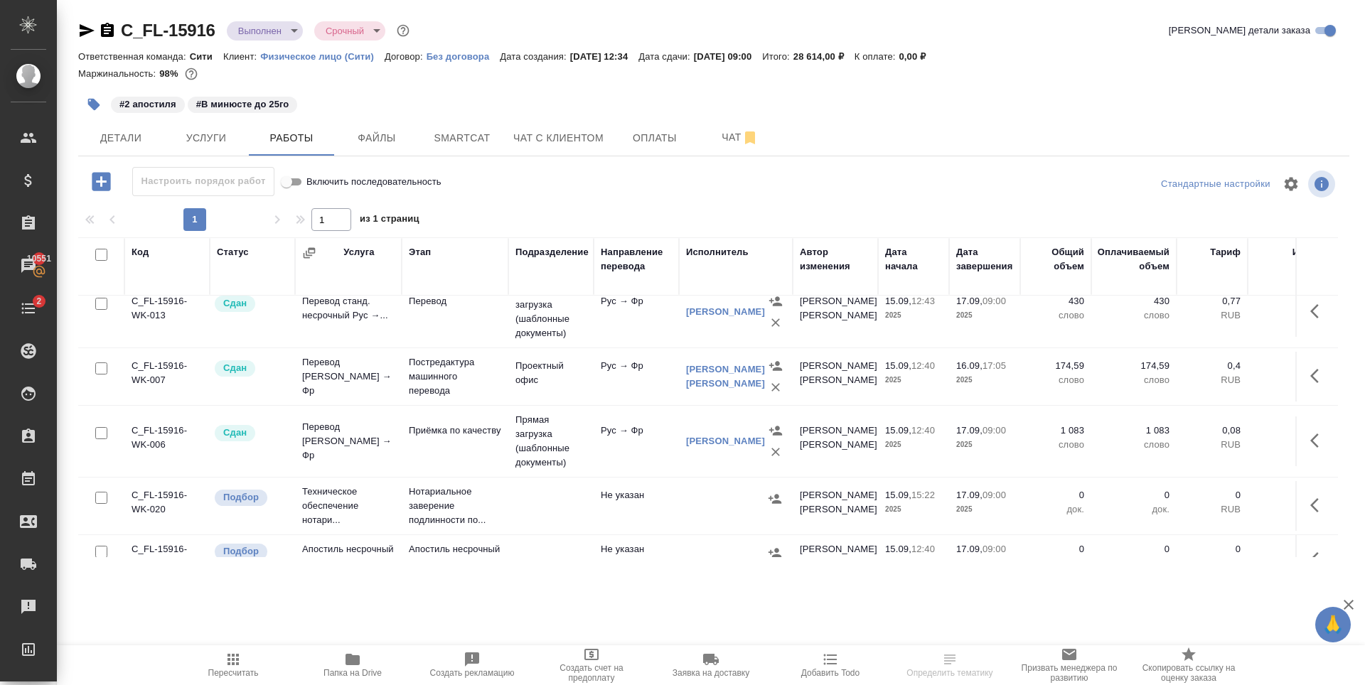
scroll to position [174, 0]
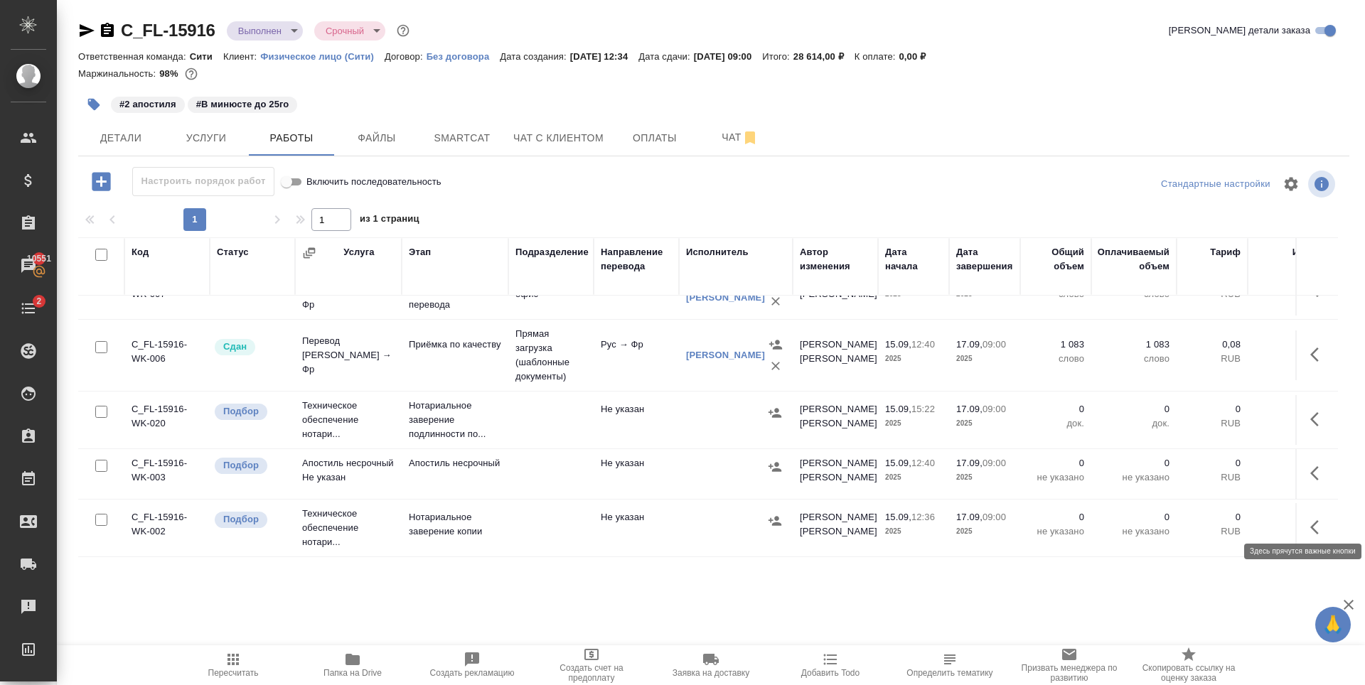
click at [1302, 520] on button "button" at bounding box center [1319, 528] width 34 height 34
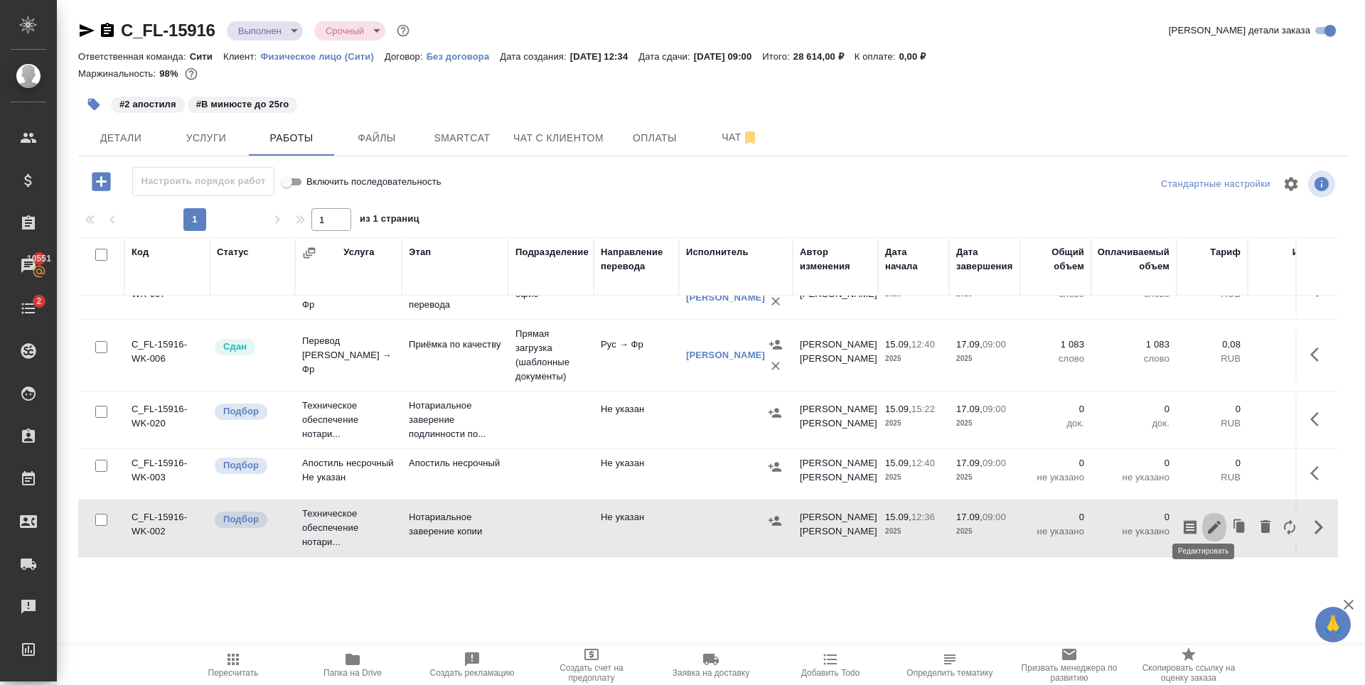
click at [1206, 519] on icon "button" at bounding box center [1214, 527] width 17 height 17
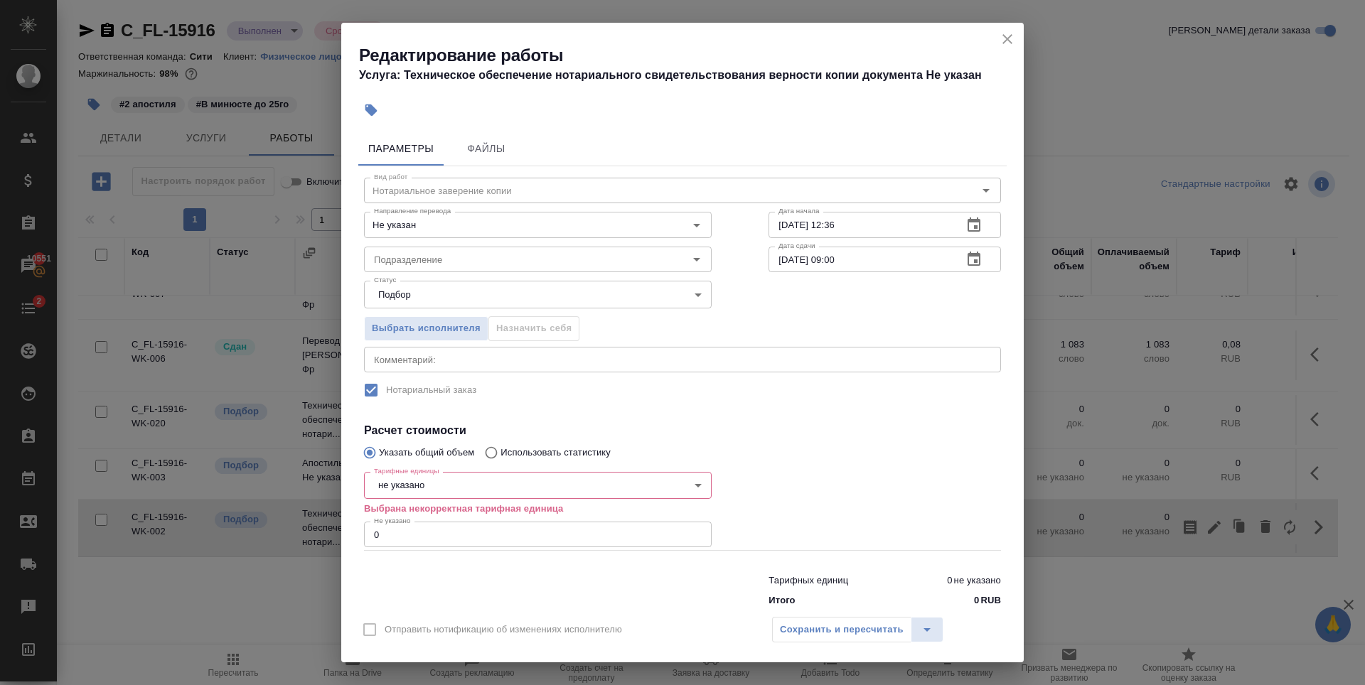
drag, startPoint x: 311, startPoint y: 536, endPoint x: 294, endPoint y: 537, distance: 17.1
click at [294, 537] on div "Редактирование работы Услуга: Техническое обеспечение нотариального свидетельст…" at bounding box center [682, 342] width 1365 height 685
type input "8"
click at [391, 484] on body "🙏 .cls-1 fill:#fff; AWATERA [PERSON_NAME] Спецификации Заказы 10551 Чаты 2 Todo…" at bounding box center [682, 342] width 1365 height 685
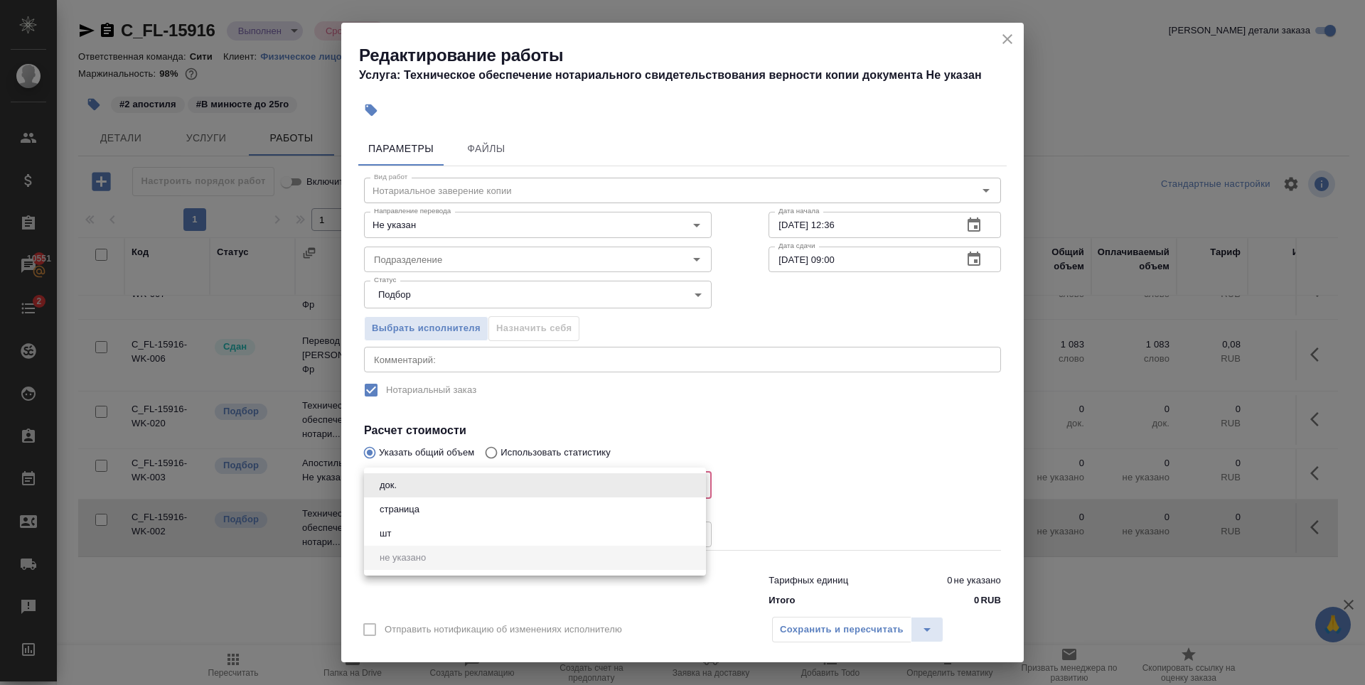
click at [412, 514] on button "страница" at bounding box center [399, 510] width 48 height 16
type input "5a8b1489cc6b4906c91bfdb2"
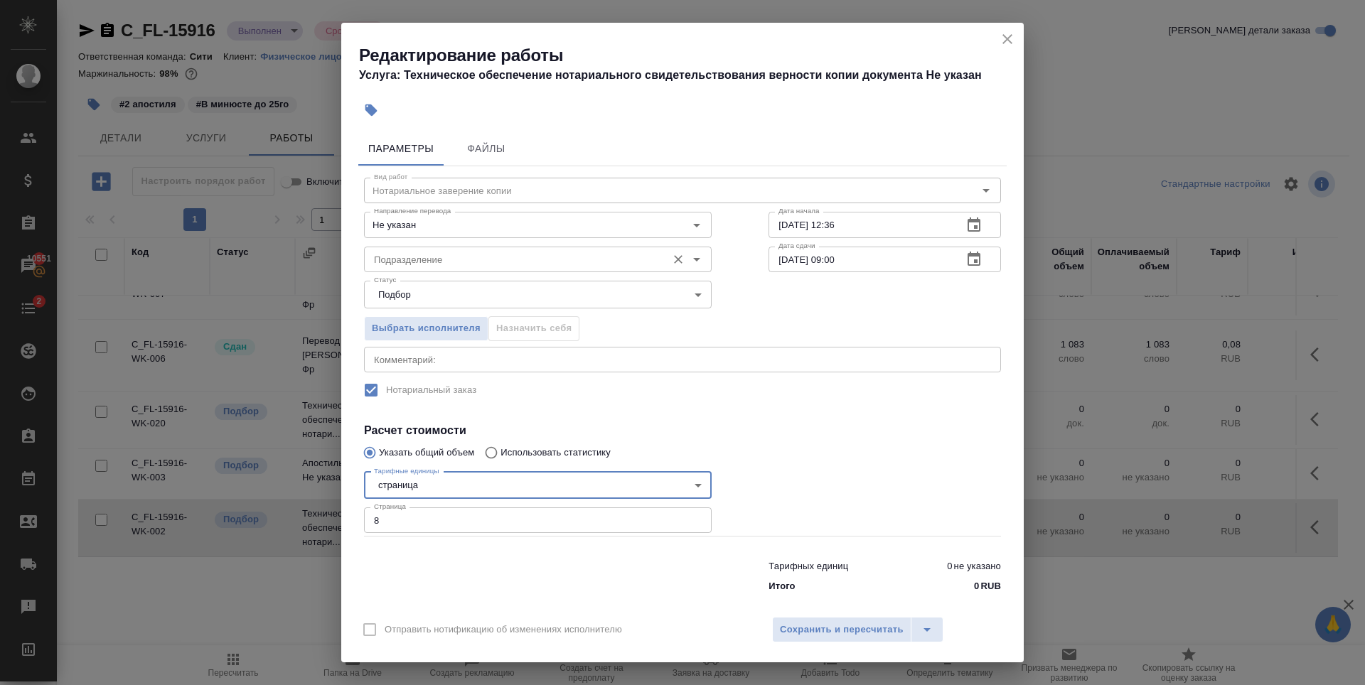
click at [459, 261] on input "Подразделение" at bounding box center [514, 259] width 292 height 17
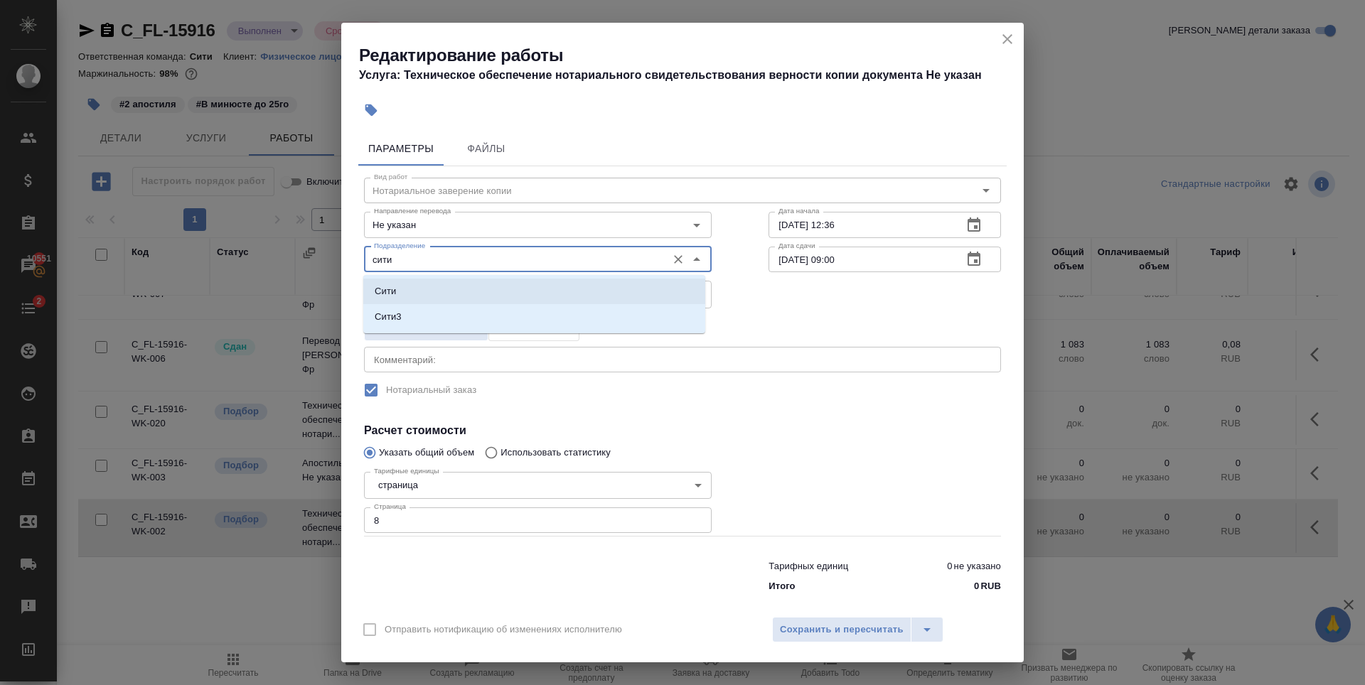
click at [459, 288] on li "Сити" at bounding box center [534, 292] width 342 height 26
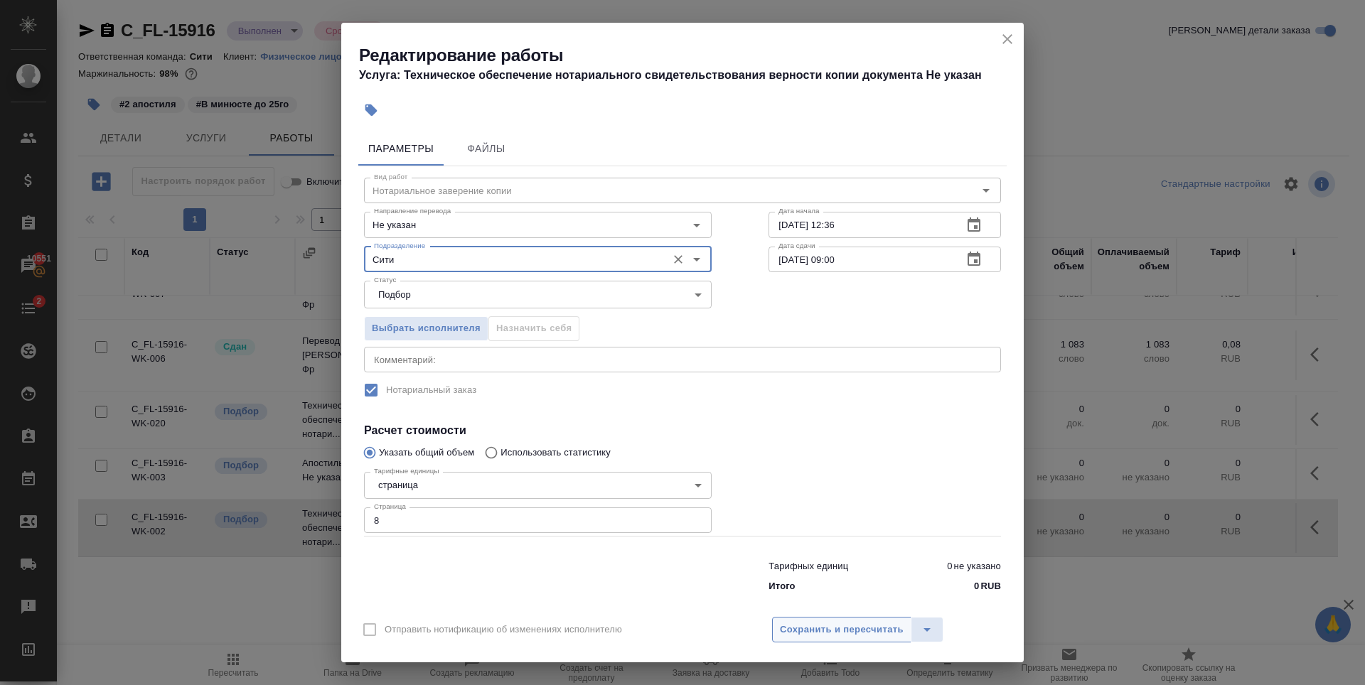
type input "Сити"
click at [833, 624] on span "Сохранить и пересчитать" at bounding box center [842, 630] width 124 height 16
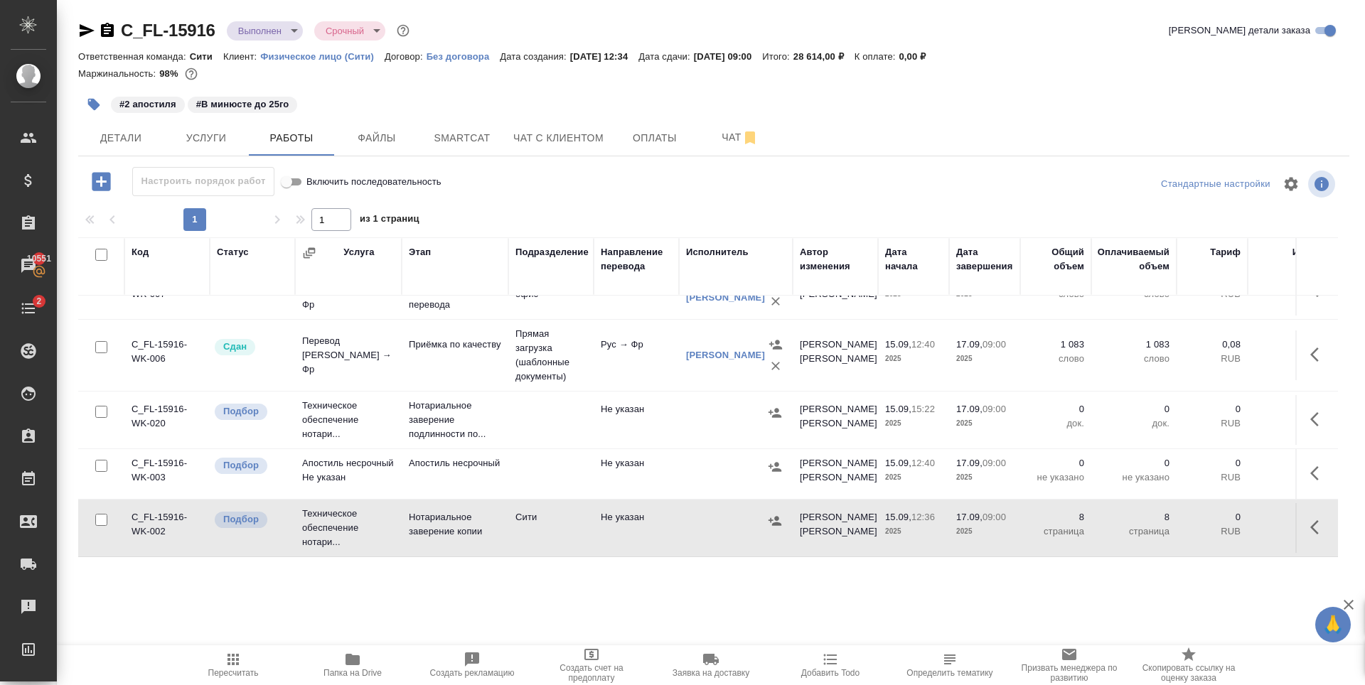
click at [1310, 520] on icon "button" at bounding box center [1314, 527] width 9 height 14
click at [1208, 521] on icon "button" at bounding box center [1214, 527] width 13 height 13
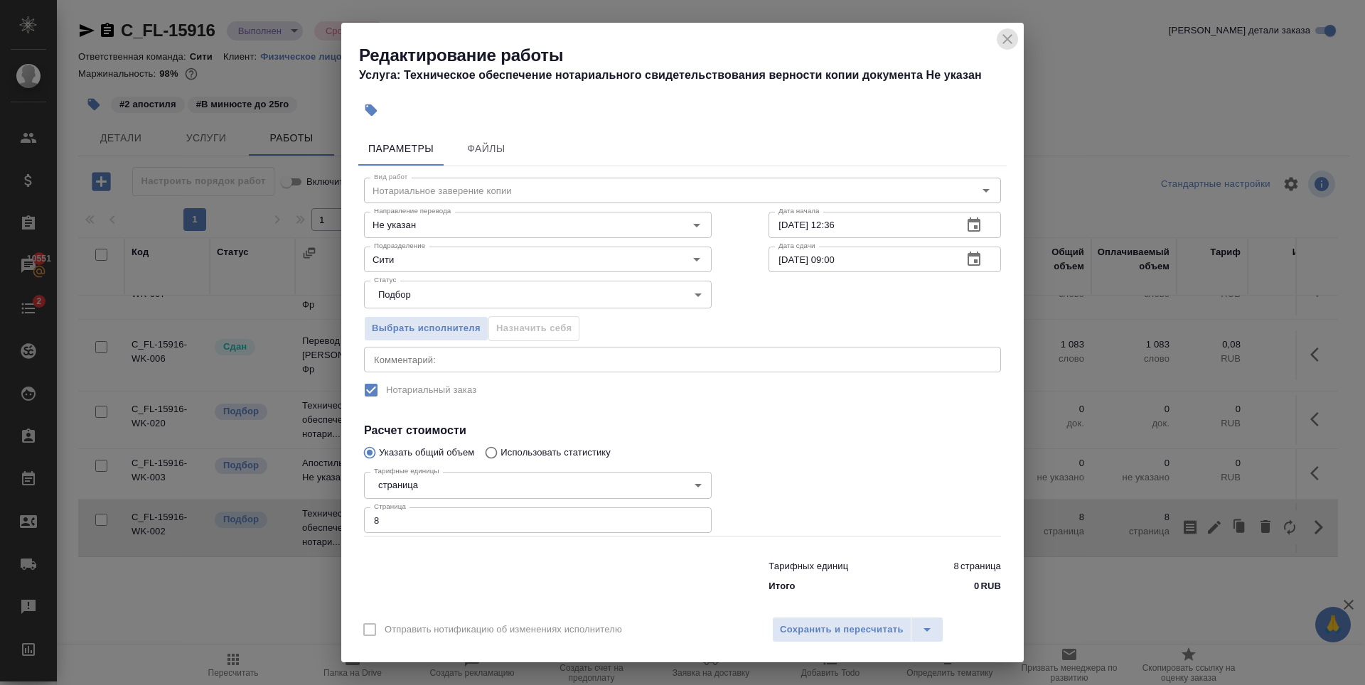
click at [1005, 41] on icon "close" at bounding box center [1008, 39] width 10 height 10
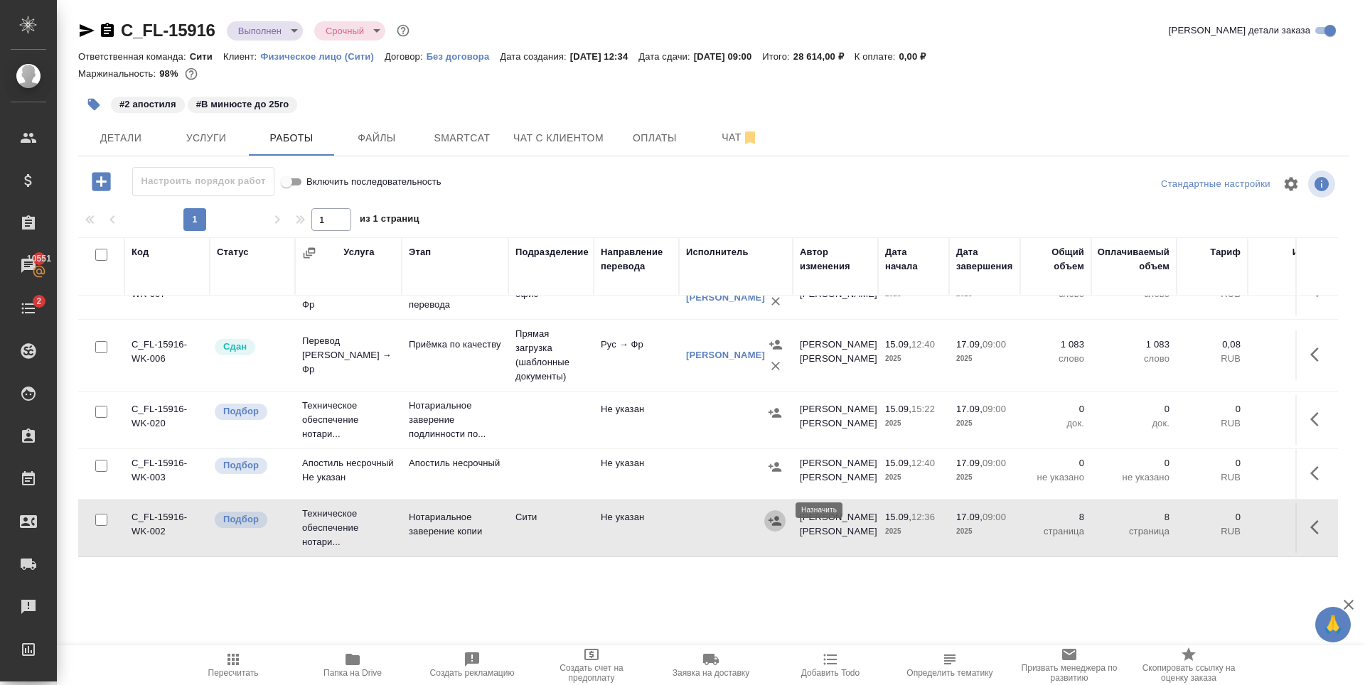
click at [775, 516] on icon "button" at bounding box center [775, 520] width 13 height 9
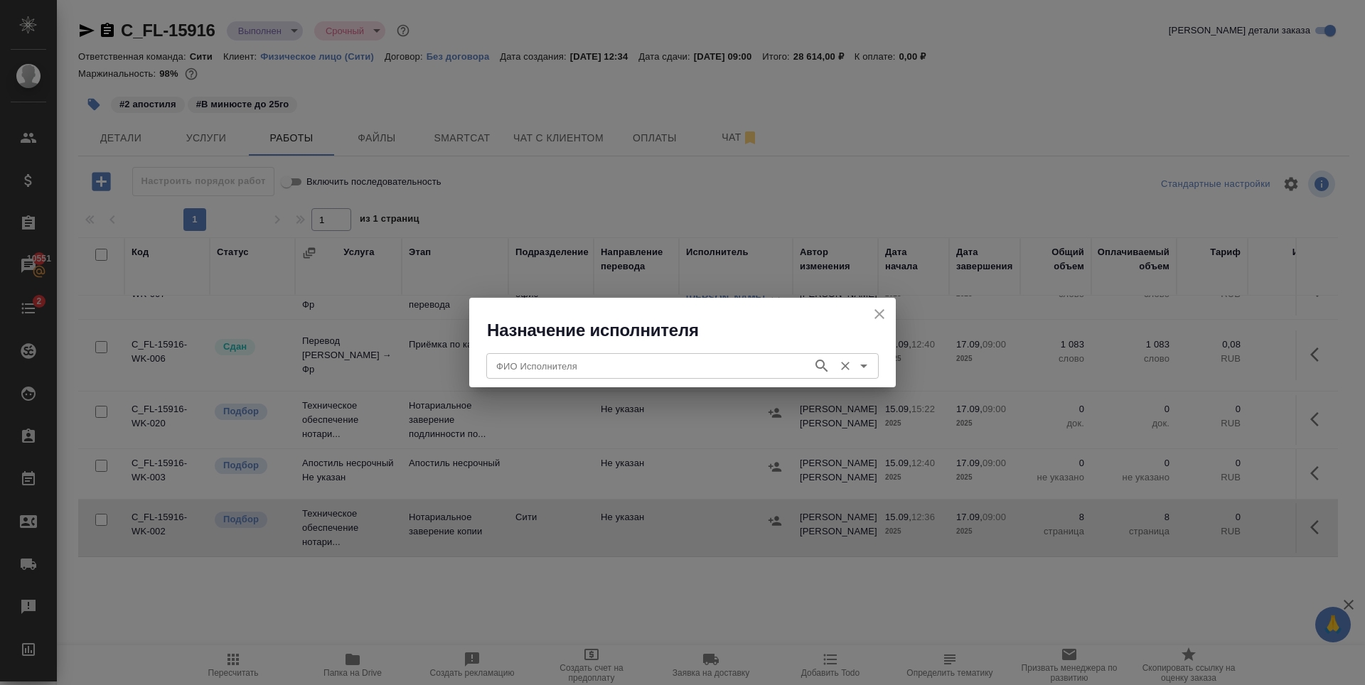
click at [685, 377] on div "ФИО Исполнителя" at bounding box center [682, 366] width 392 height 26
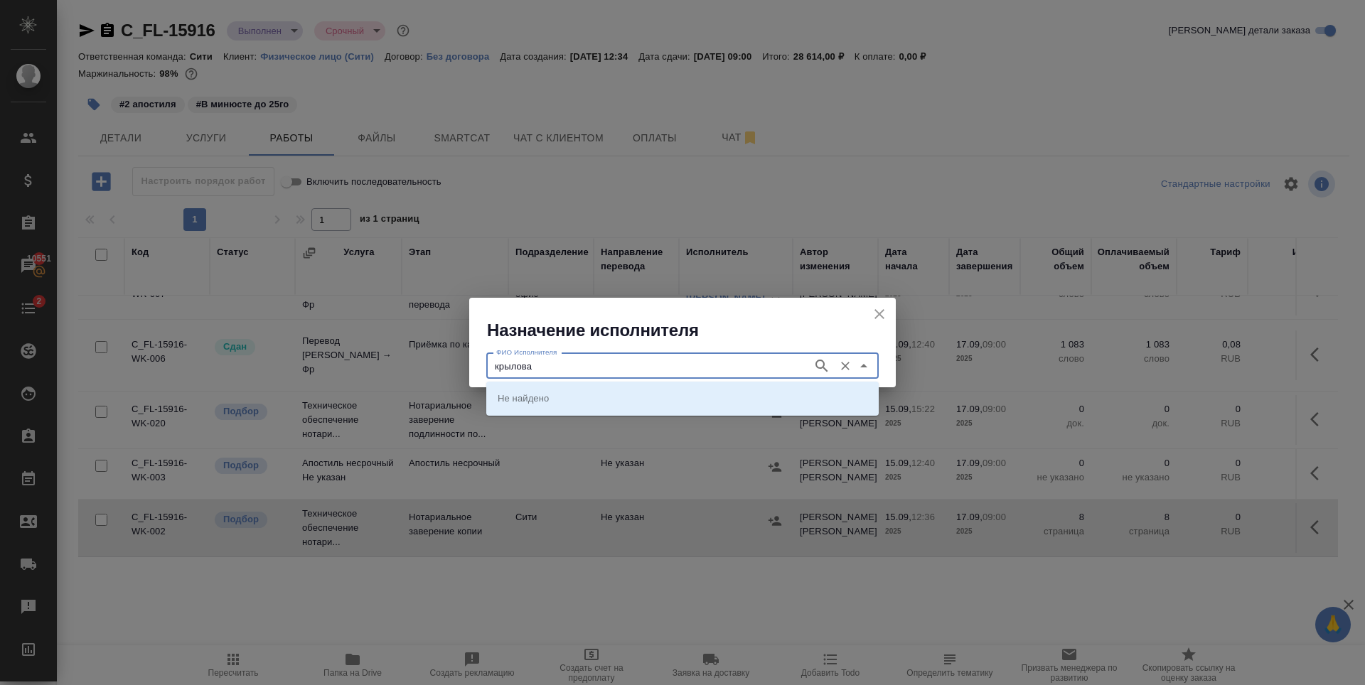
type input "крылова"
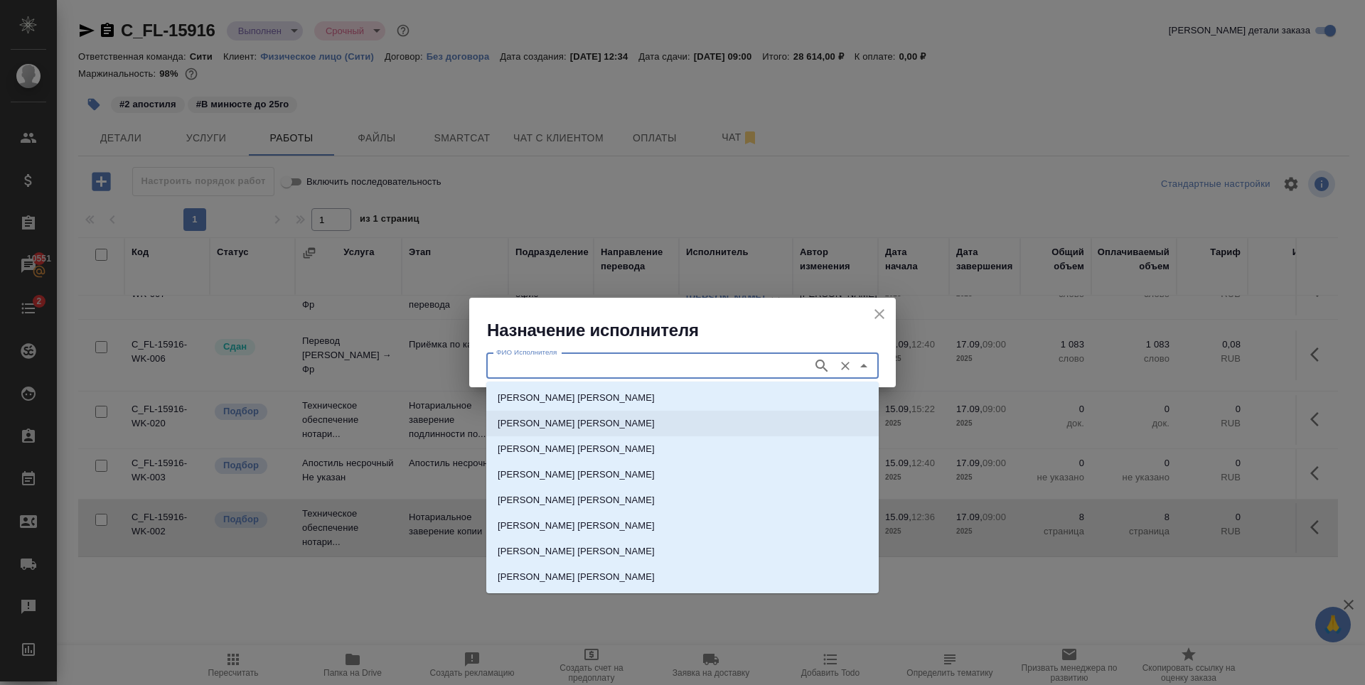
click at [655, 425] on p "НОТАРИУС Крылова Юлия Владимировна" at bounding box center [576, 424] width 157 height 14
type input "НОТАРИУС Крылова Юлия Владимировна"
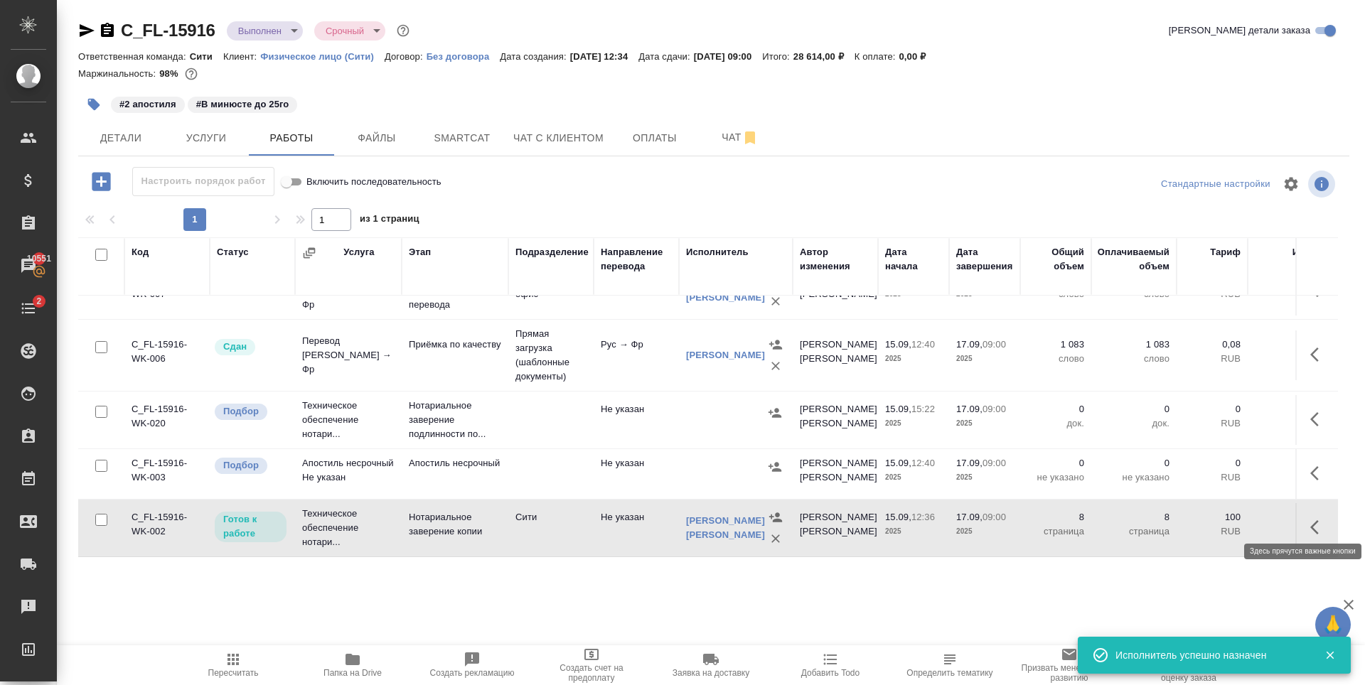
click at [1310, 519] on icon "button" at bounding box center [1318, 527] width 17 height 17
click at [1208, 521] on icon "button" at bounding box center [1214, 527] width 13 height 13
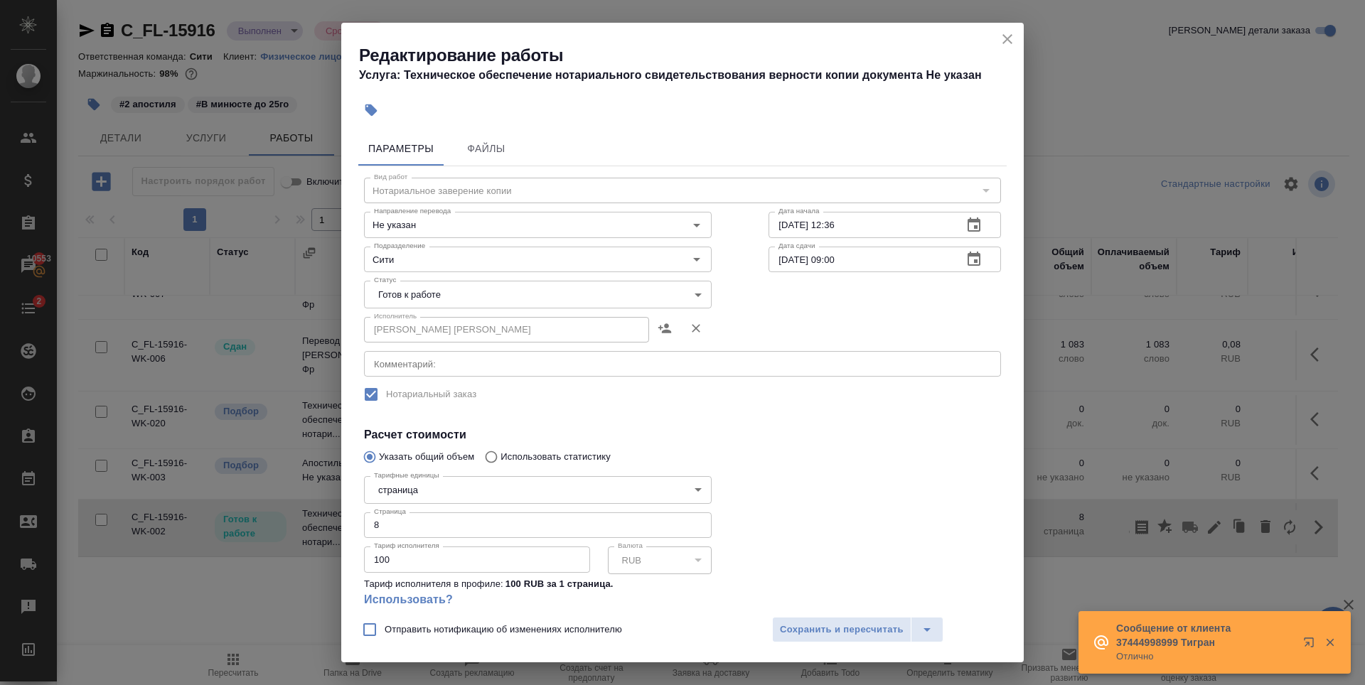
click at [461, 295] on body "🙏 .cls-1 fill:#fff; AWATERA Zaytseva Svetlana Клиенты Спецификации Заказы 10553…" at bounding box center [682, 342] width 1365 height 685
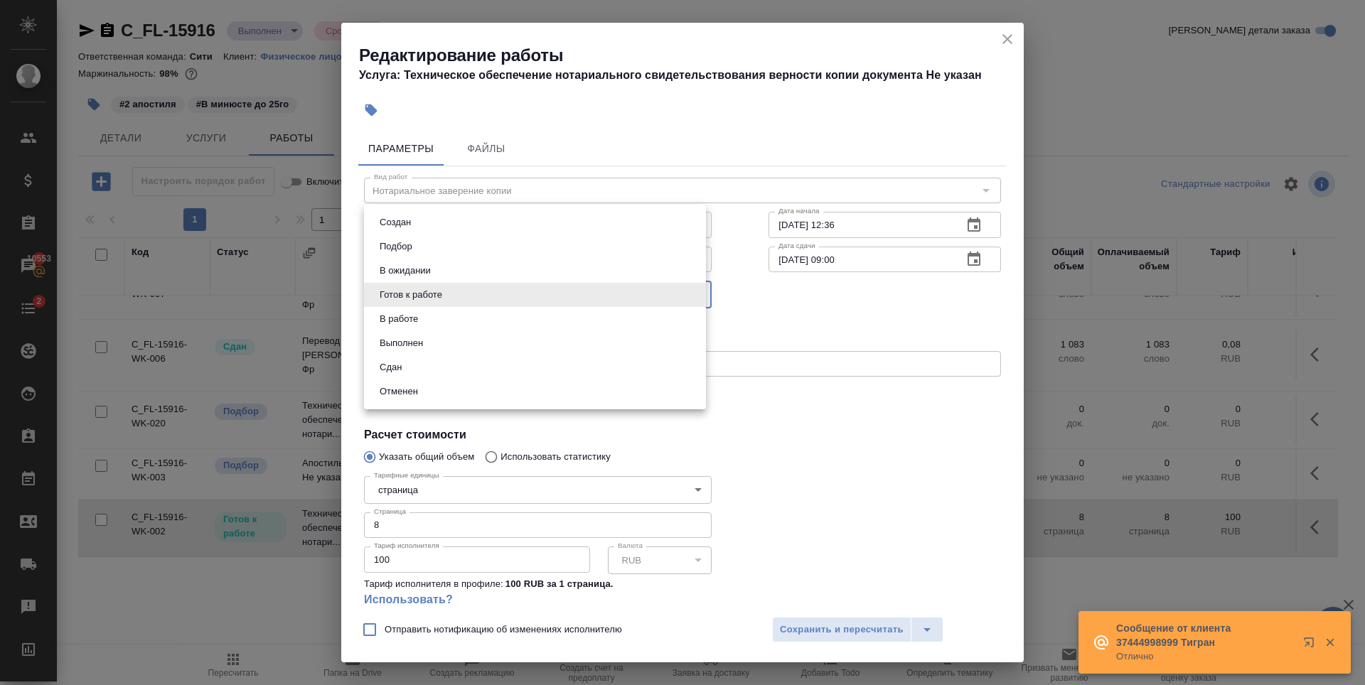
click at [447, 369] on li "Сдан" at bounding box center [535, 368] width 342 height 24
type input "closed"
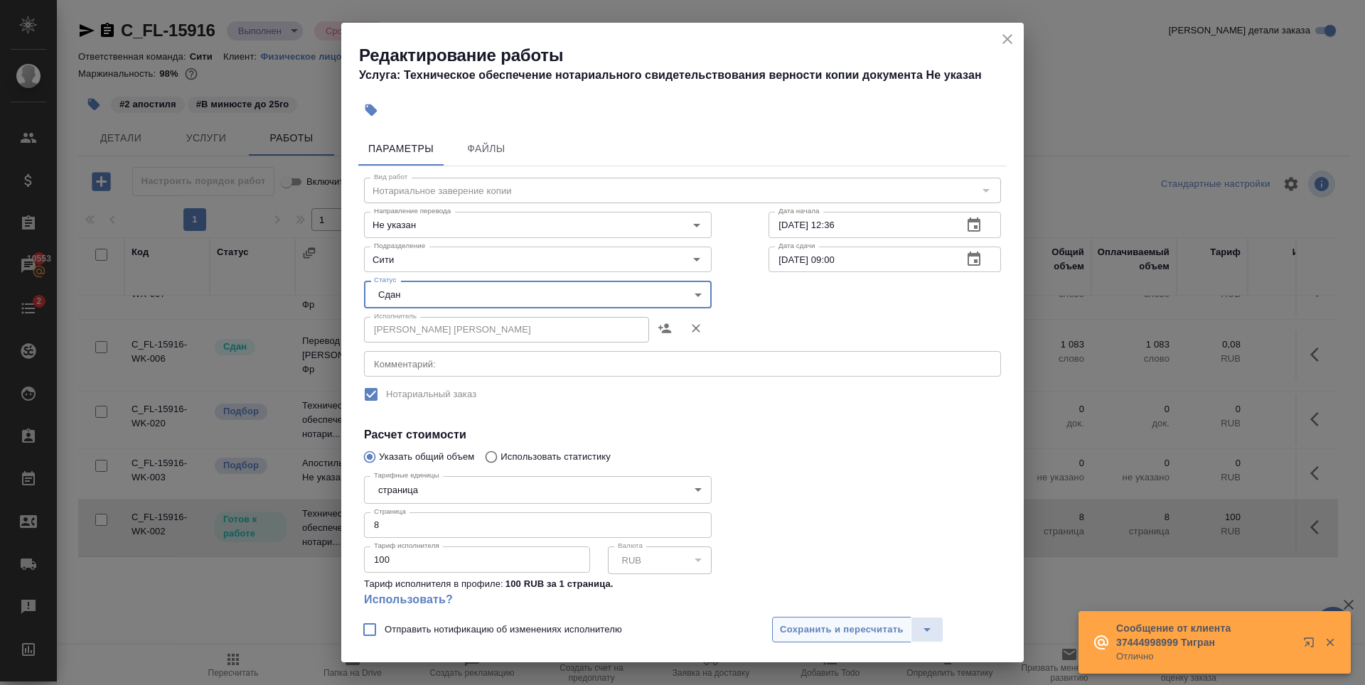
click at [819, 638] on span "Сохранить и пересчитать" at bounding box center [842, 630] width 124 height 16
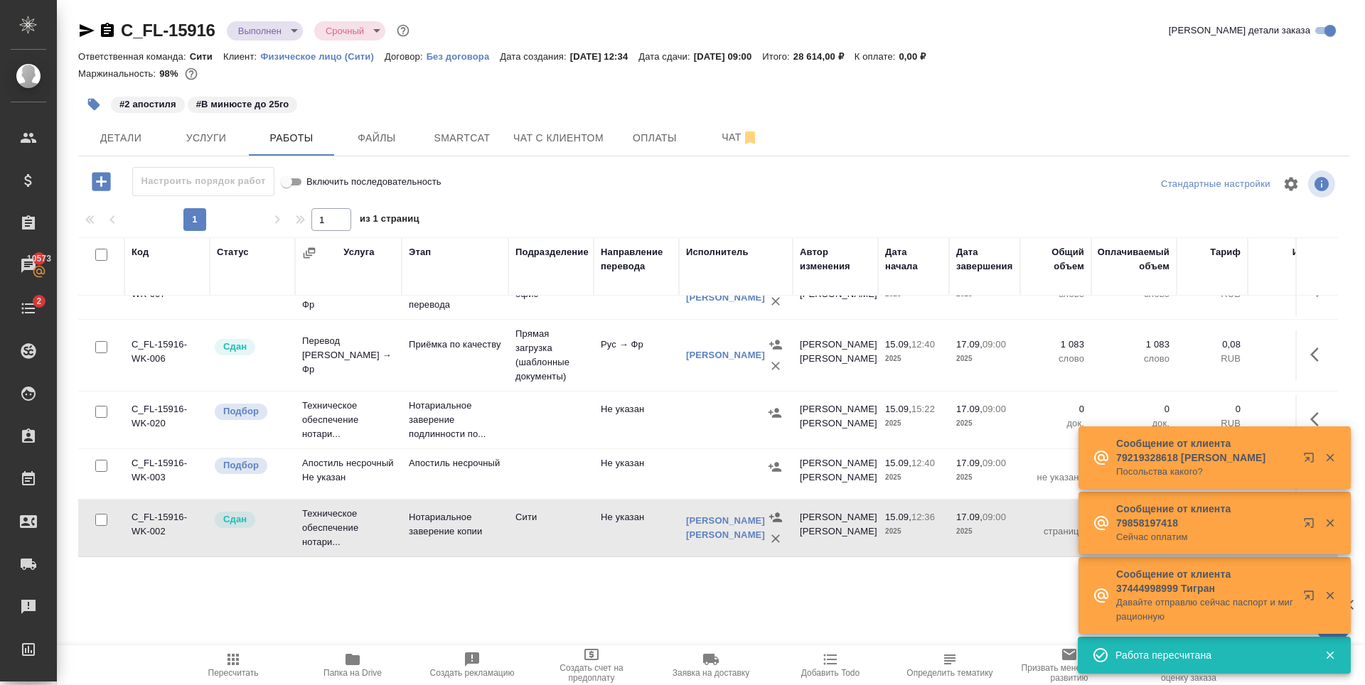
click at [485, 111] on div "#2 апостиля #В минюсте до 25го" at bounding box center [502, 104] width 848 height 31
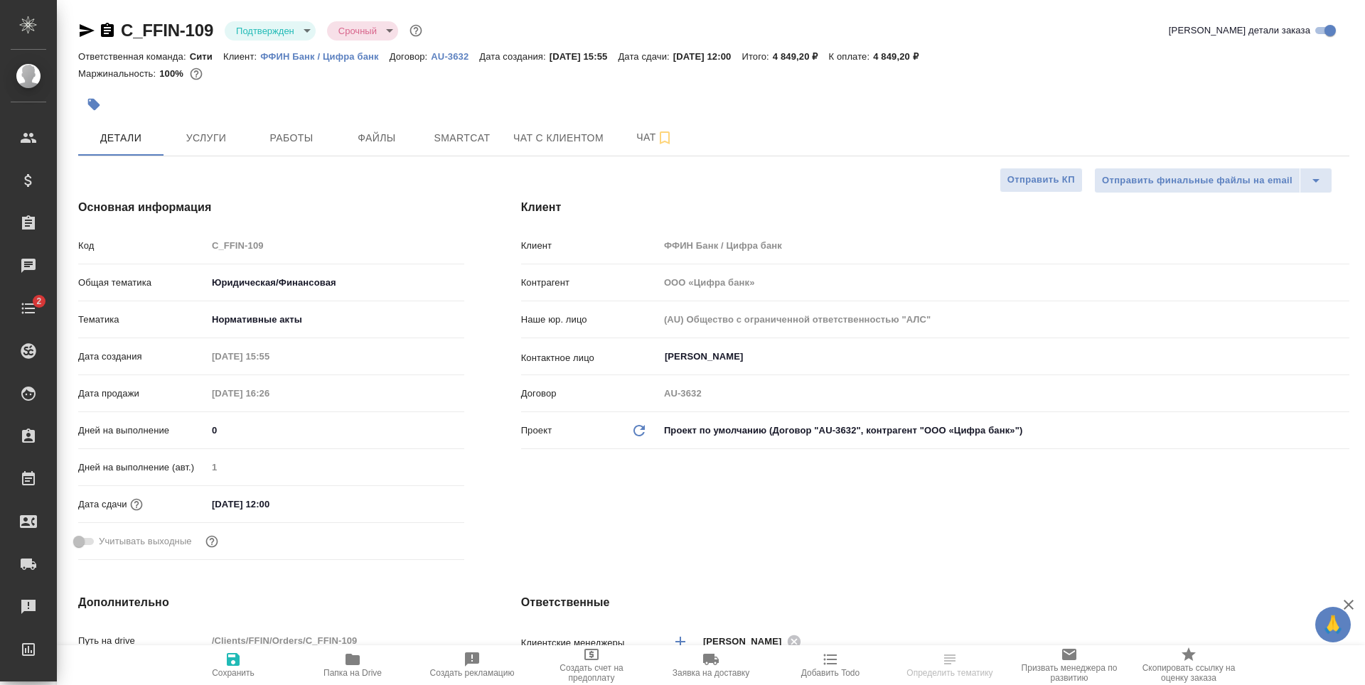
select select "RU"
click at [287, 139] on span "Работы" at bounding box center [291, 138] width 68 height 18
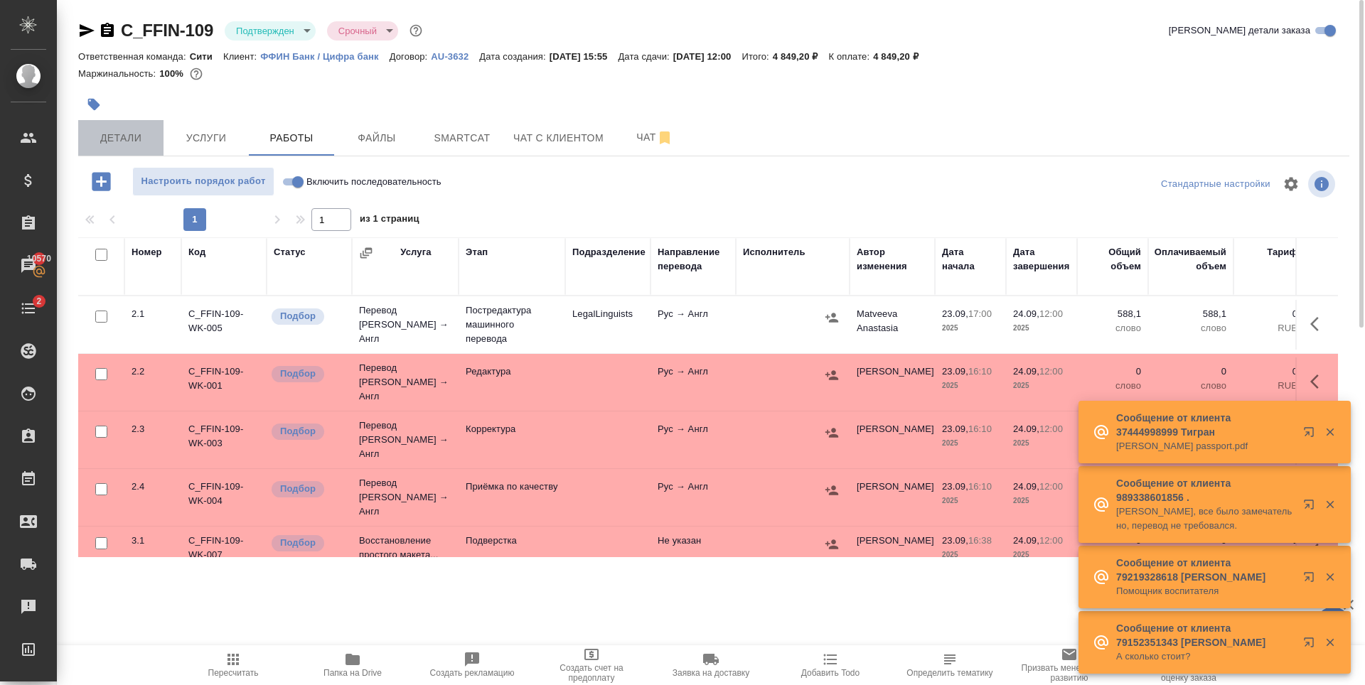
click at [123, 129] on span "Детали" at bounding box center [121, 138] width 68 height 18
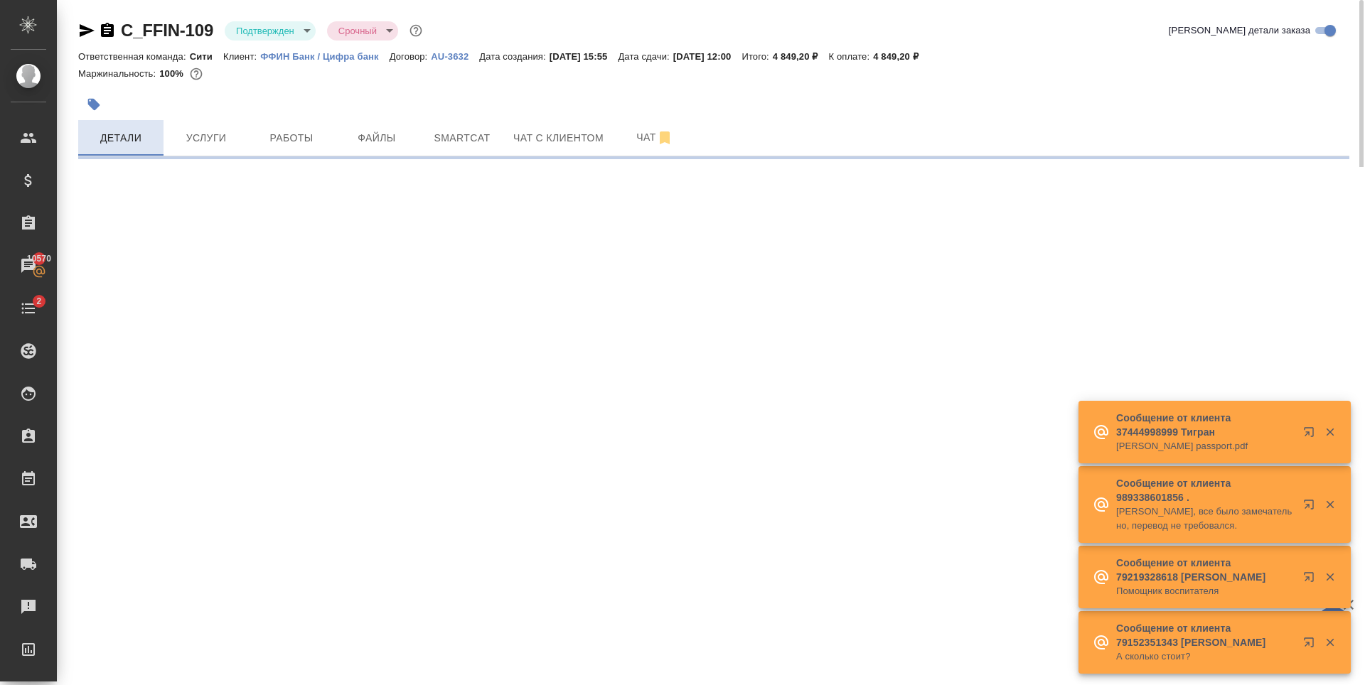
select select "RU"
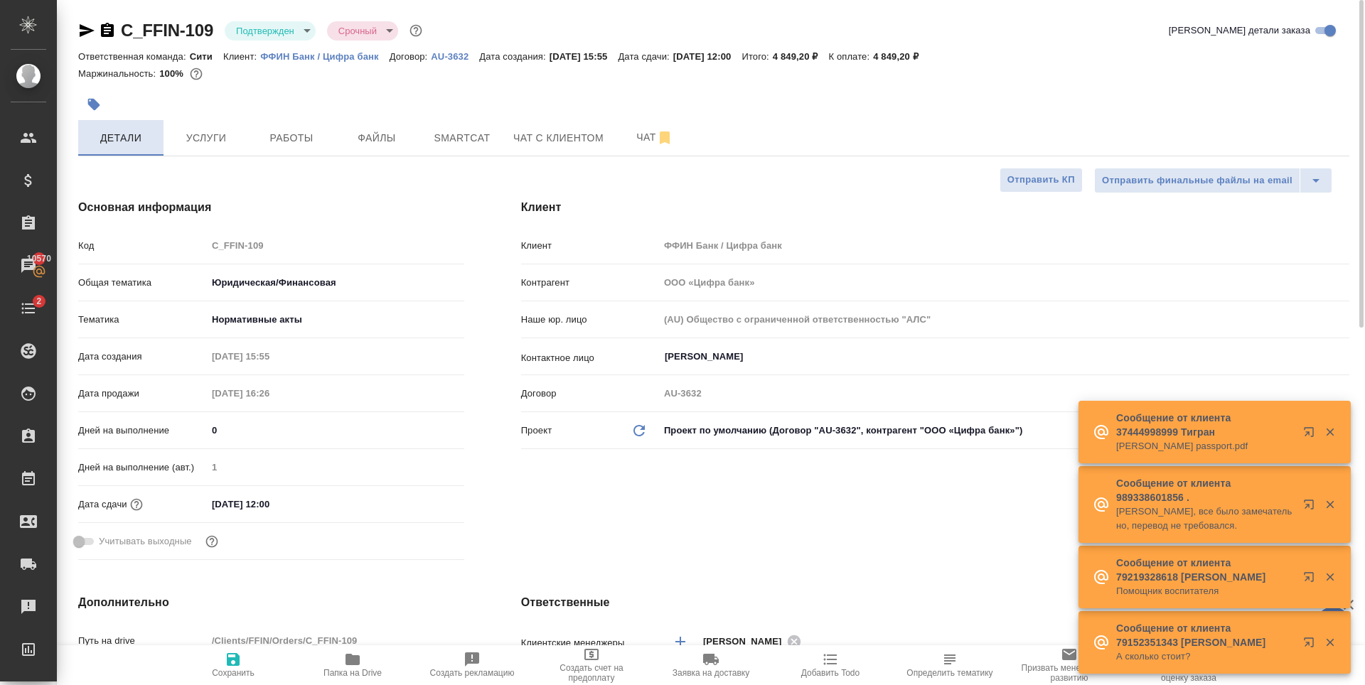
type textarea "x"
type input "Matveeva Anastasia"
click at [284, 146] on span "Работы" at bounding box center [291, 138] width 68 height 18
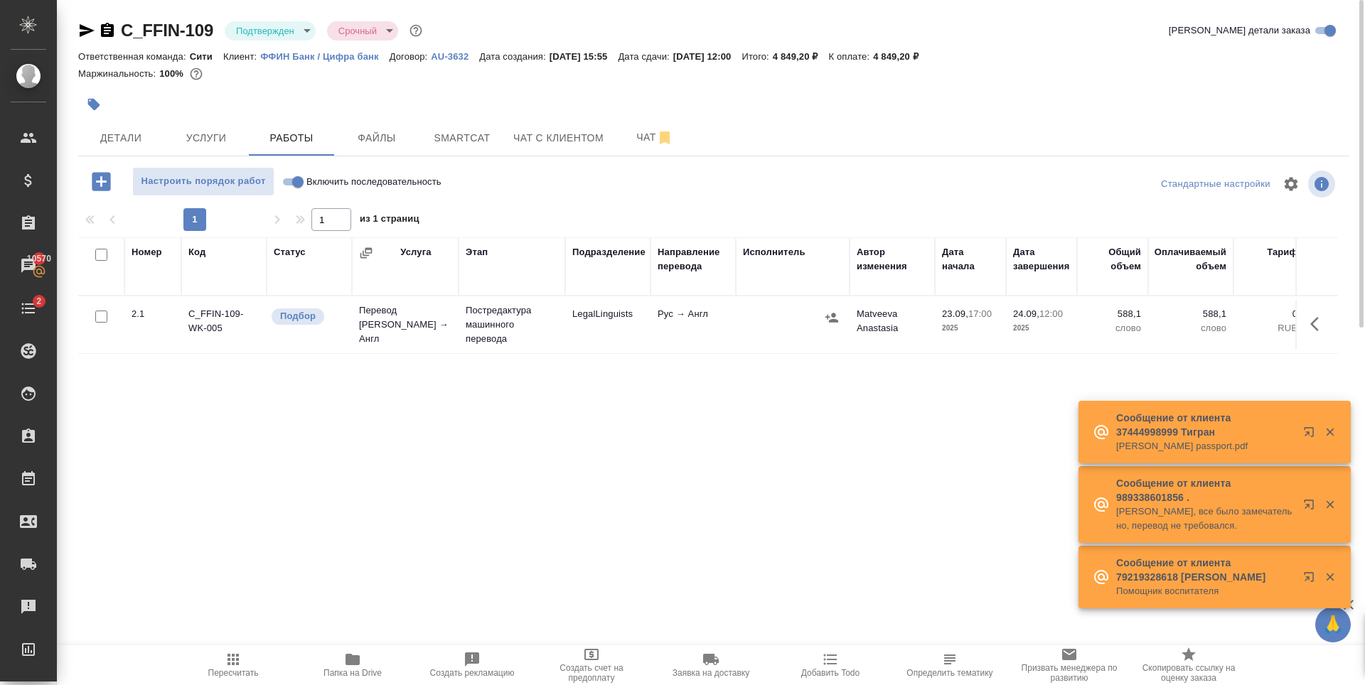
click at [683, 444] on div "Номер Код Статус Услуга Этап Подразделение Направление перевода Исполнитель Авт…" at bounding box center [708, 397] width 1260 height 320
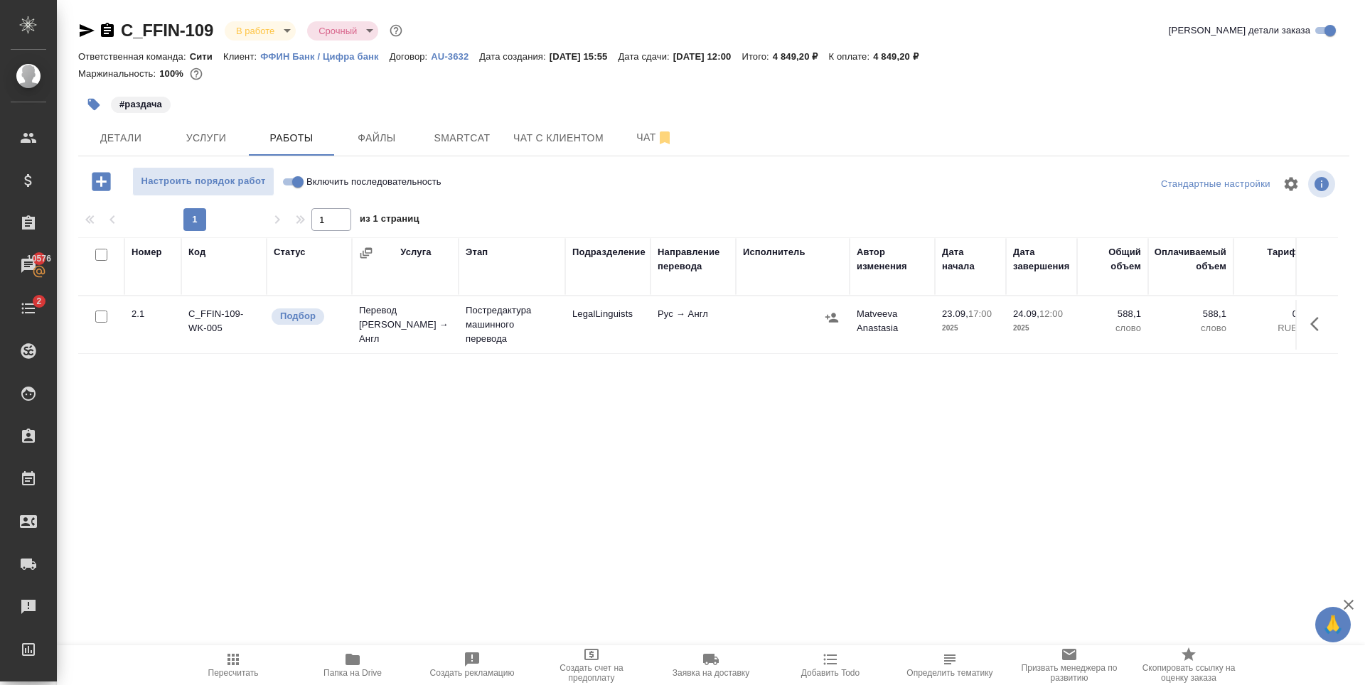
click at [641, 415] on div "Номер Код Статус Услуга Этап Подразделение Направление перевода Исполнитель Авт…" at bounding box center [708, 397] width 1260 height 320
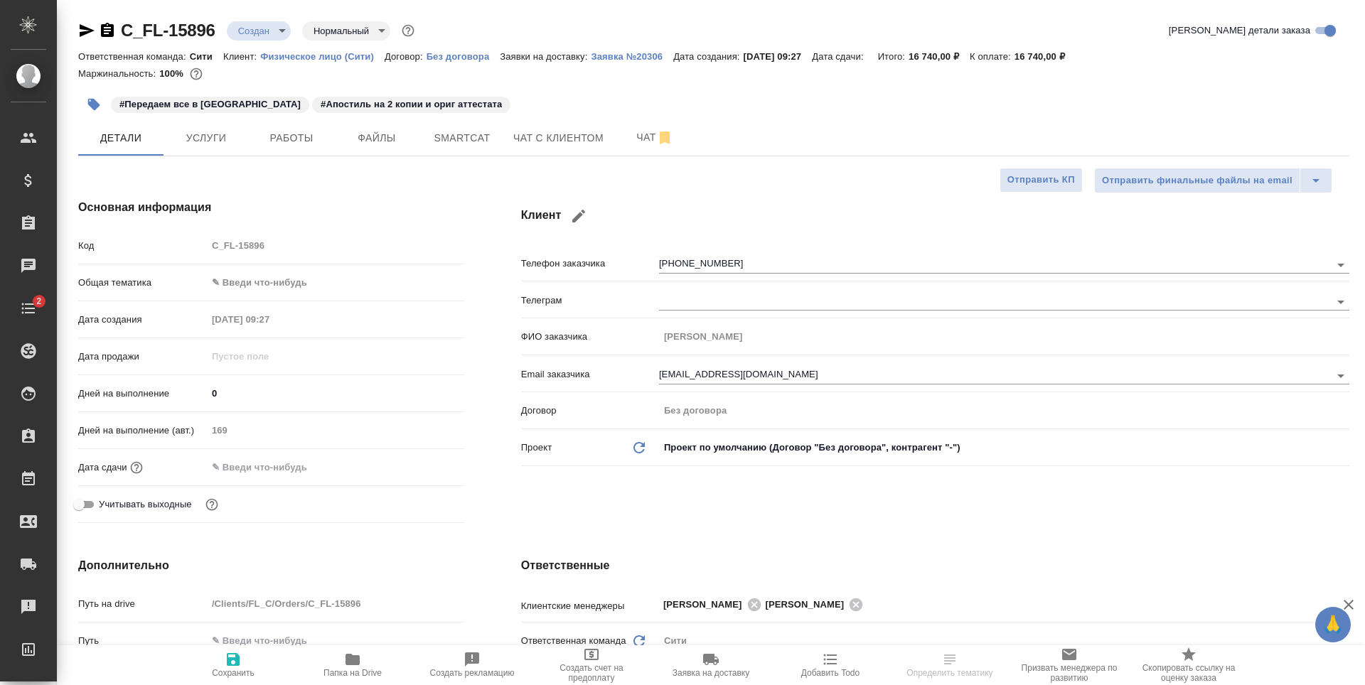
select select "RU"
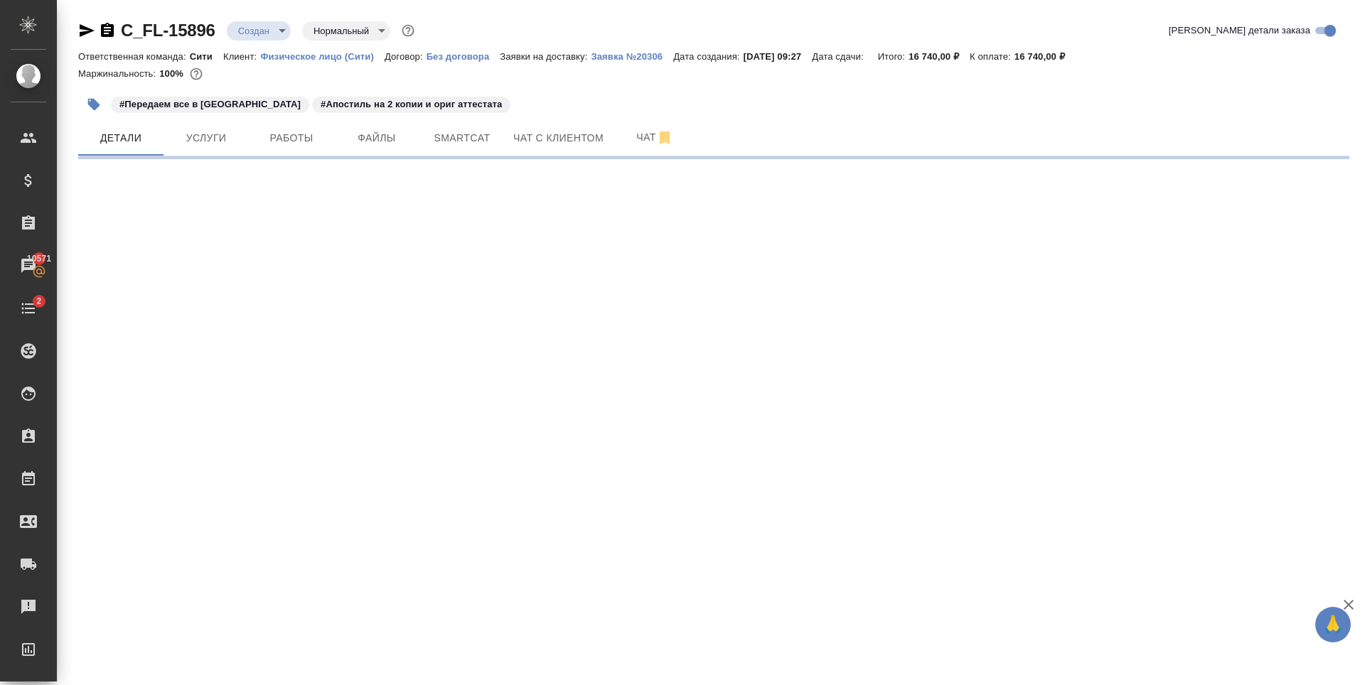
select select "RU"
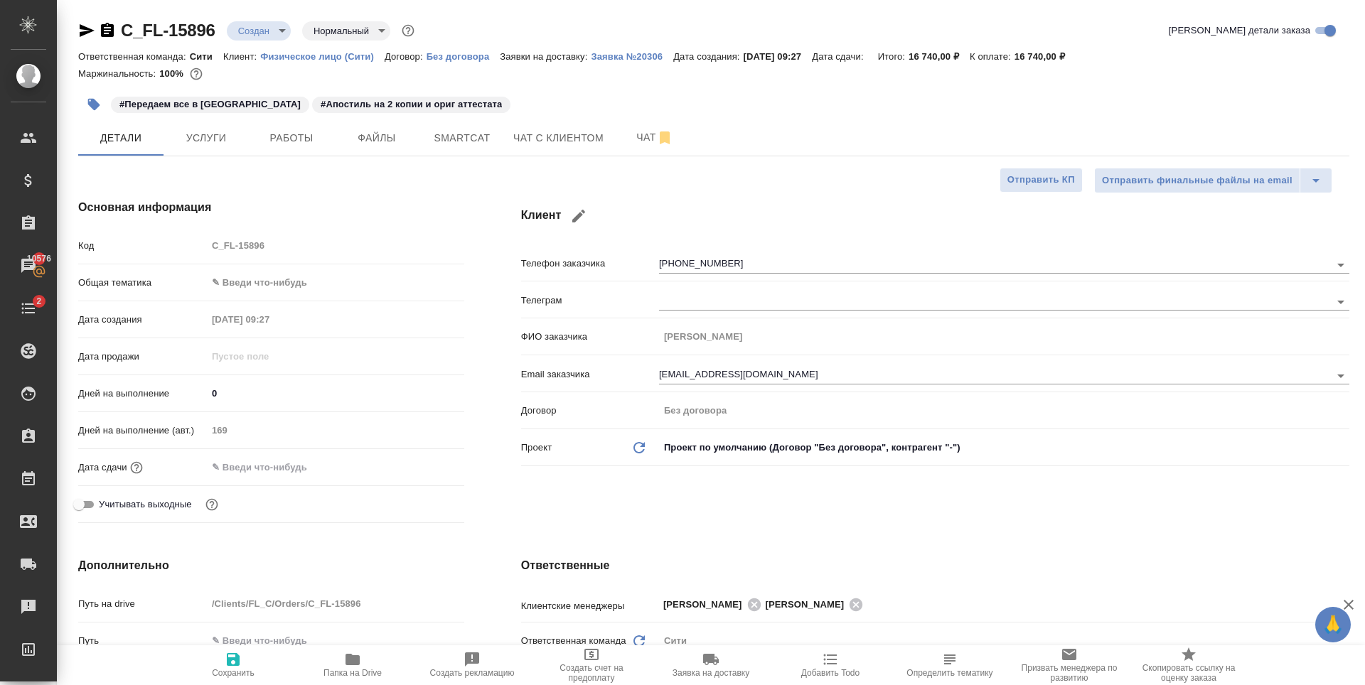
type textarea "x"
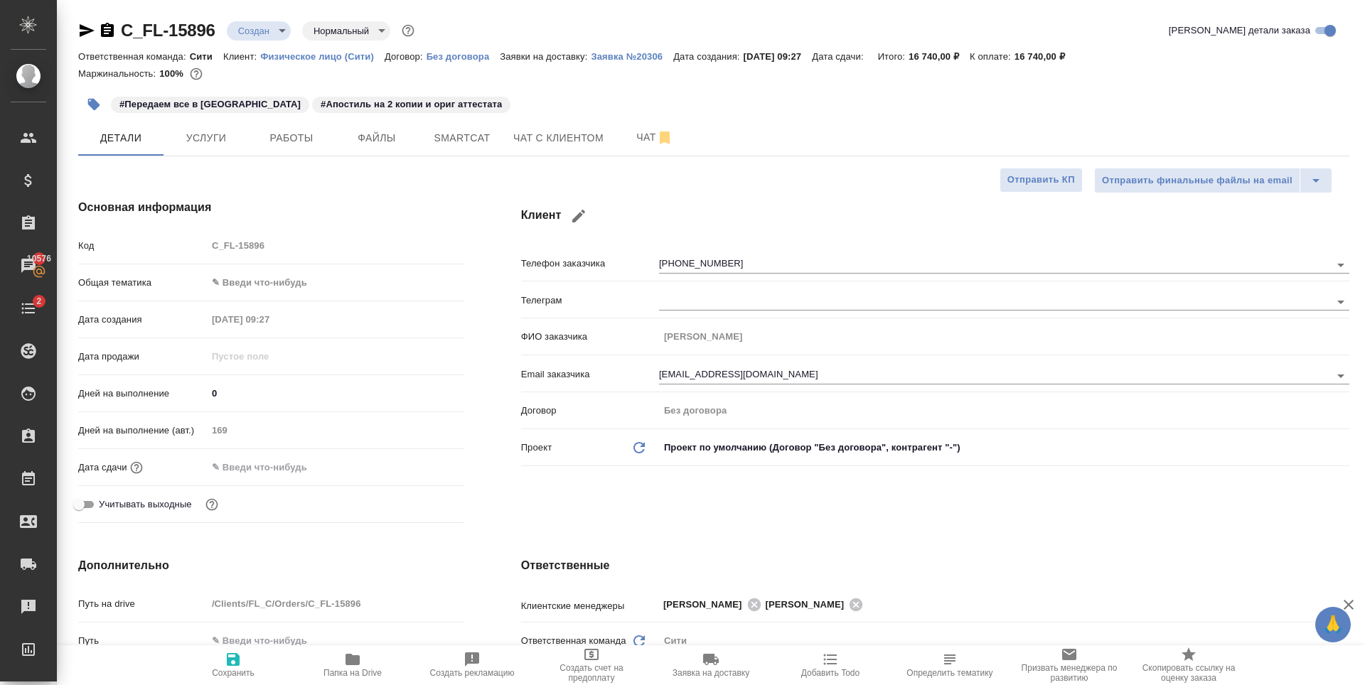
type textarea "x"
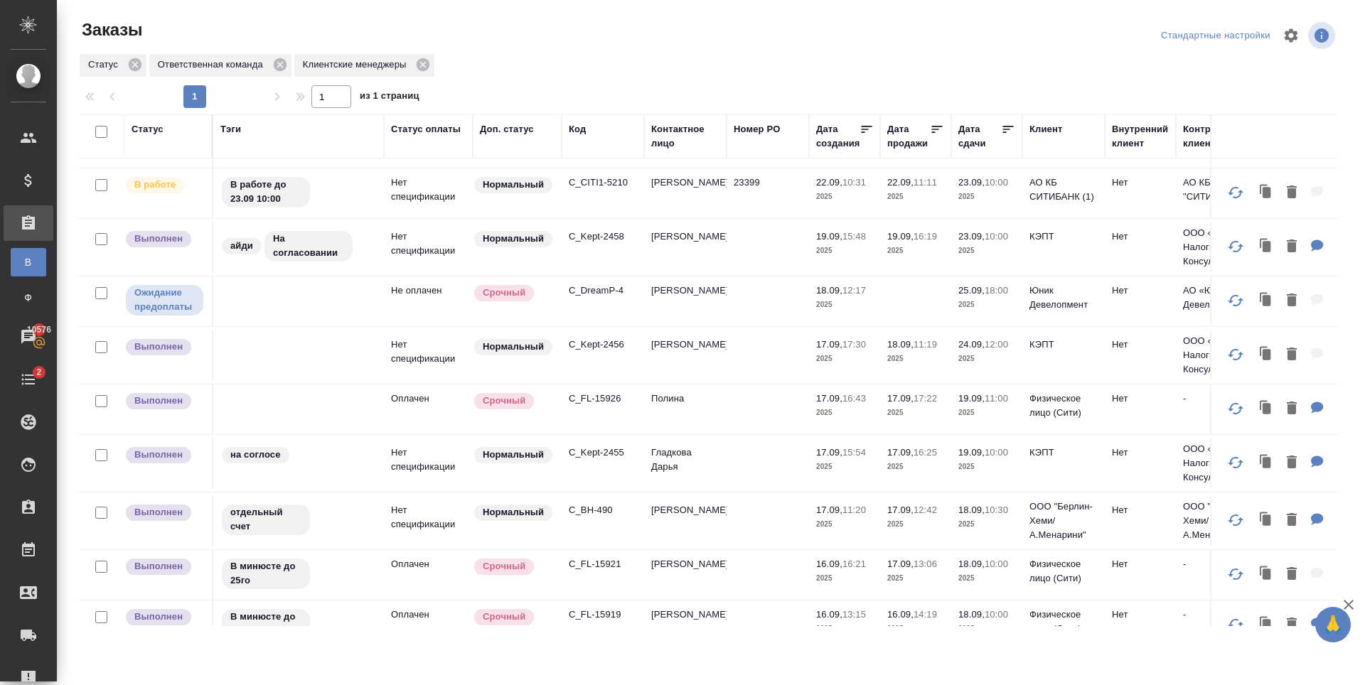
scroll to position [356, 0]
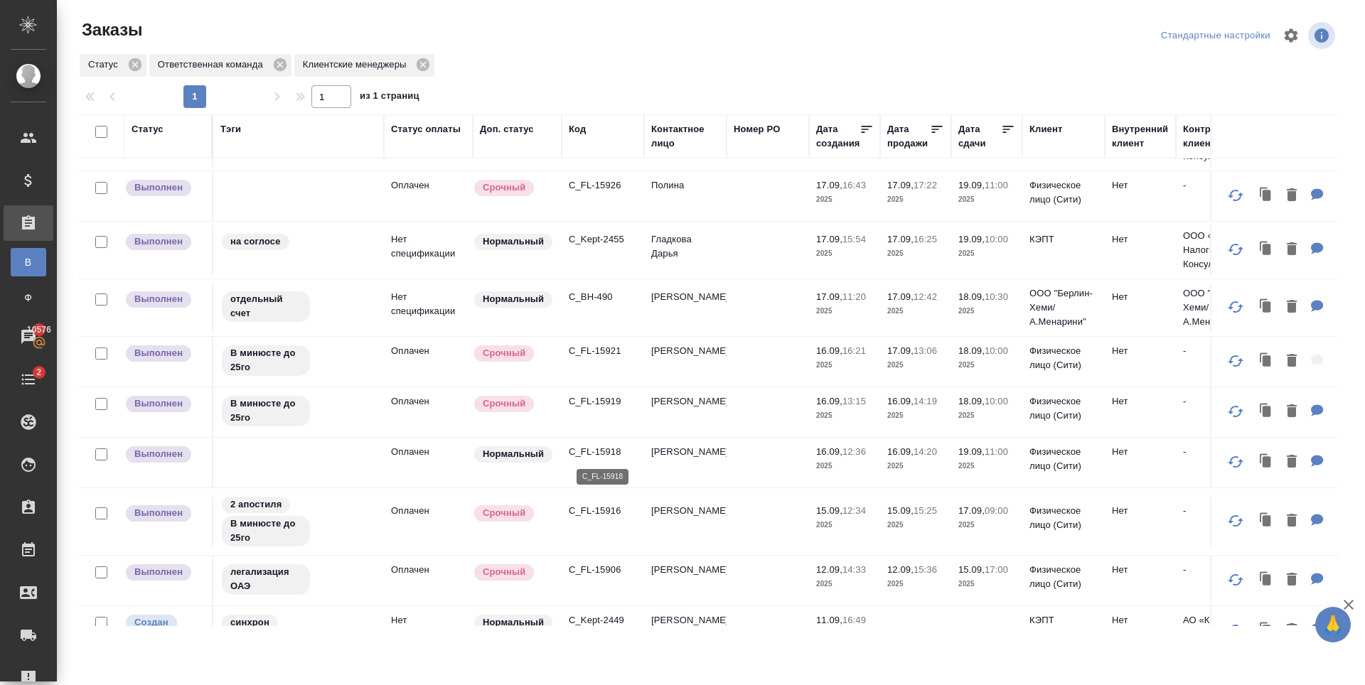
click at [610, 456] on p "C_FL-15918" at bounding box center [603, 452] width 68 height 14
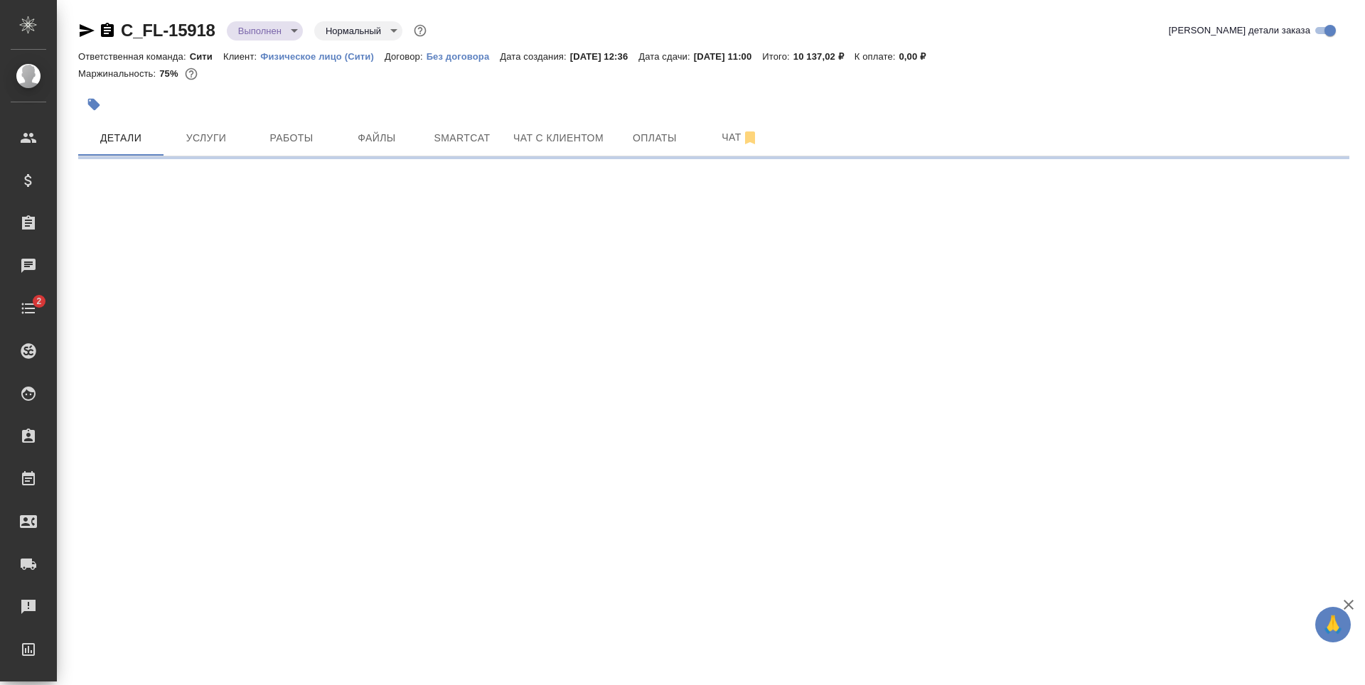
select select "RU"
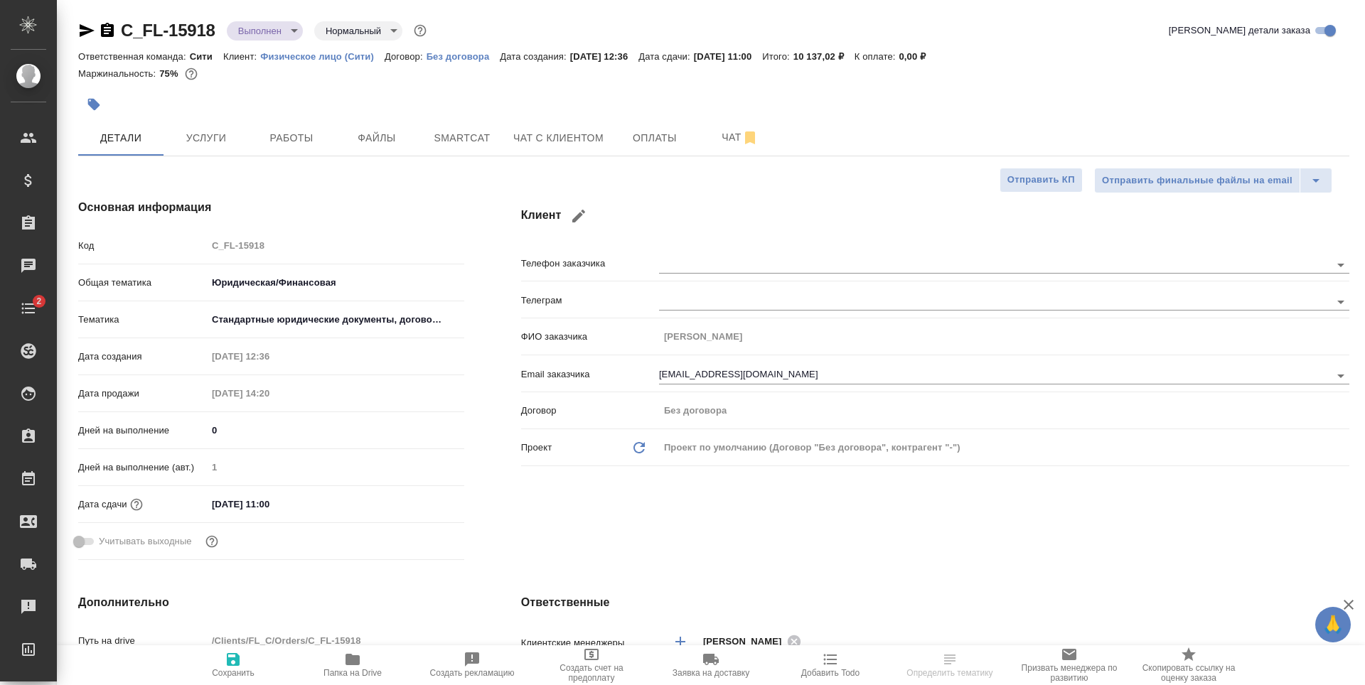
type textarea "x"
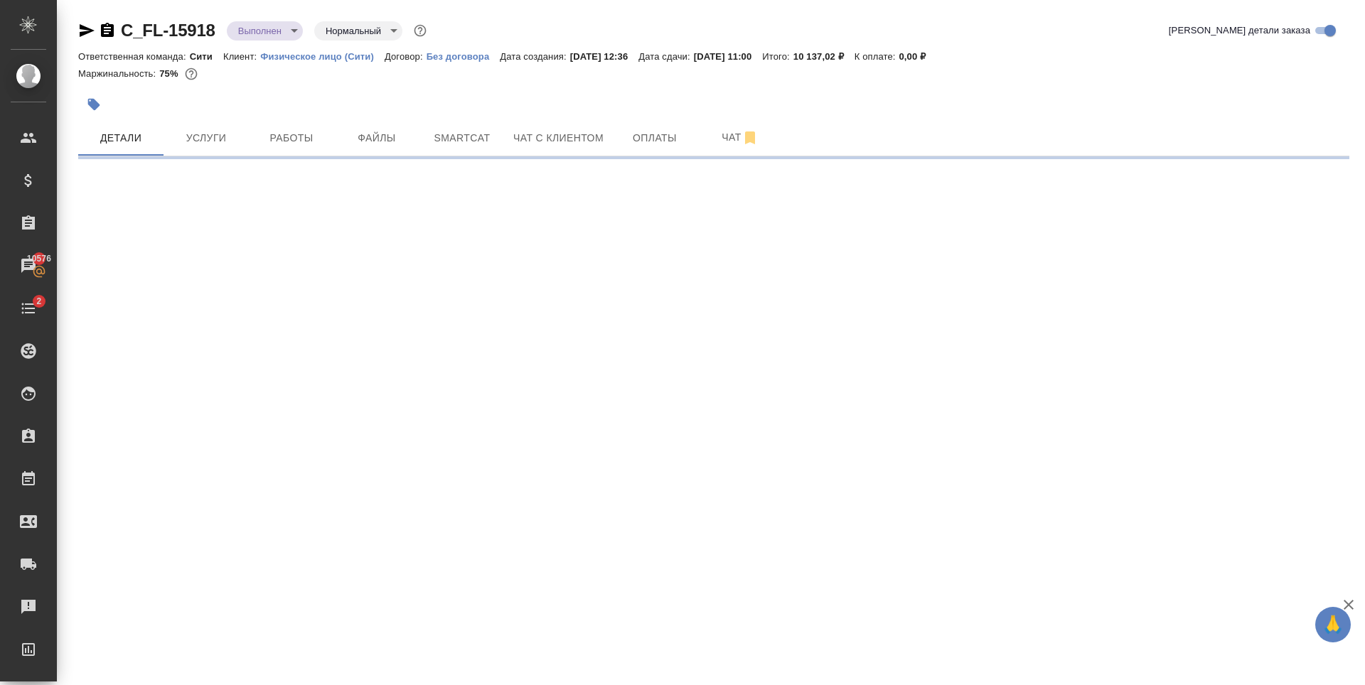
select select "RU"
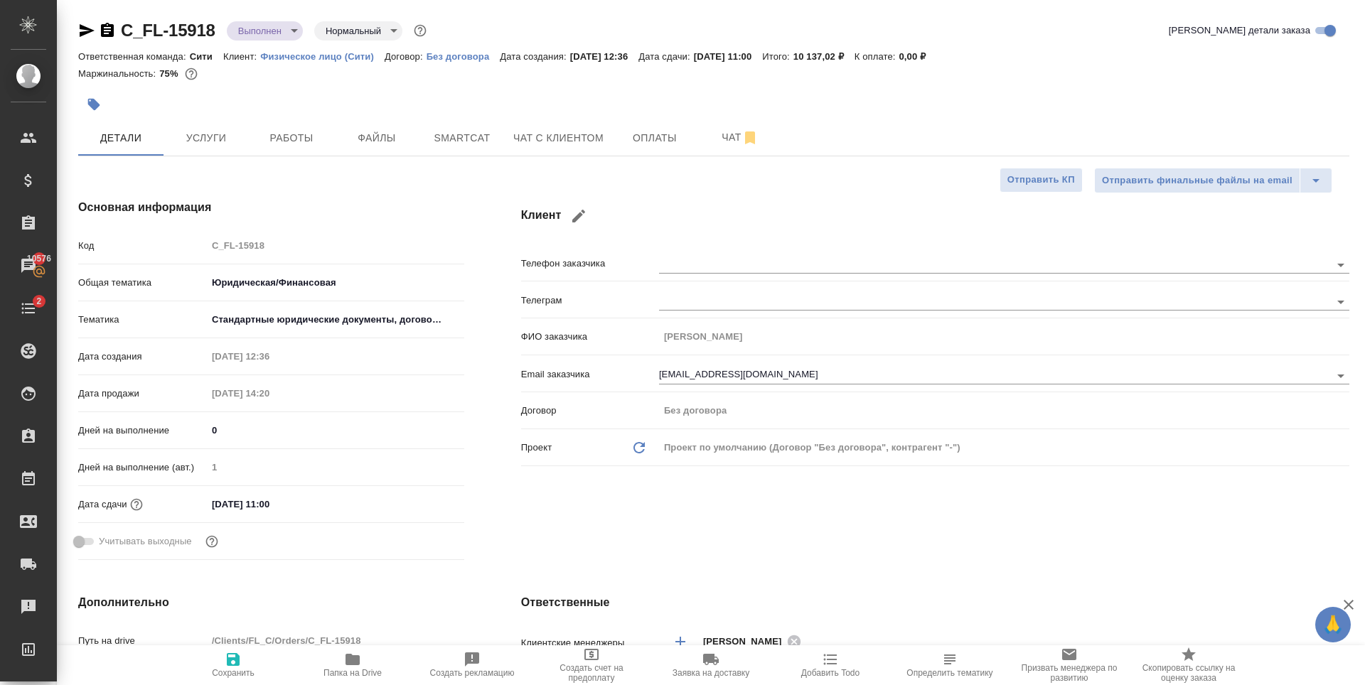
type textarea "x"
click at [466, 145] on span "Smartcat" at bounding box center [462, 138] width 68 height 18
click at [392, 144] on span "Файлы" at bounding box center [377, 138] width 68 height 18
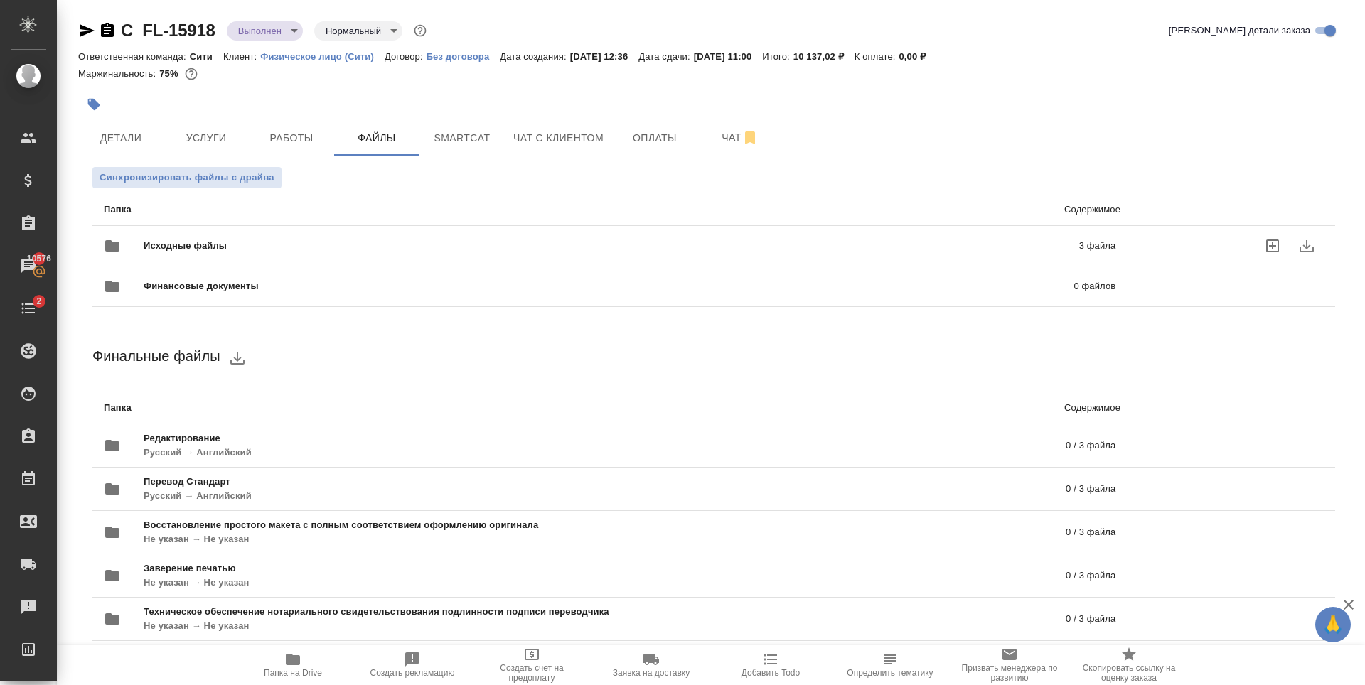
click at [306, 242] on span "Исходные файлы" at bounding box center [398, 246] width 509 height 14
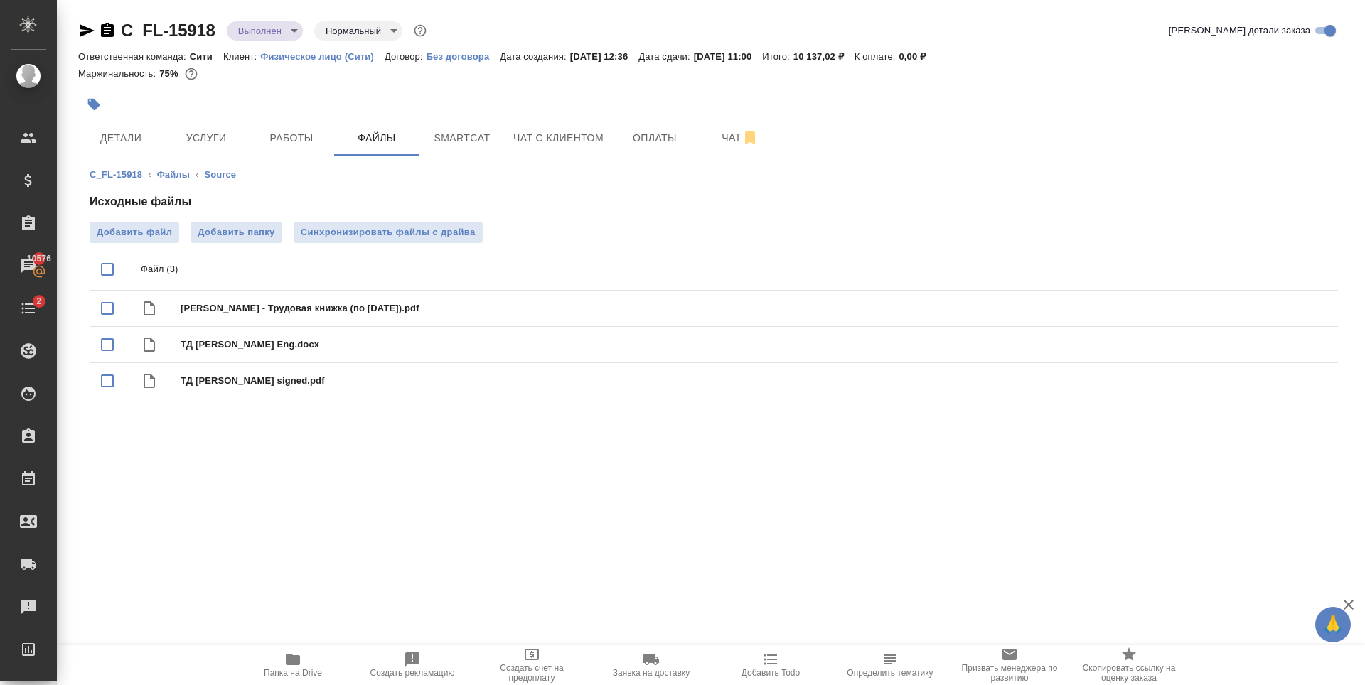
click at [226, 488] on div ".cls-1 fill:#fff; AWATERA Zaytseva Svetlana Клиенты Спецификации Заказы 10576 Ч…" at bounding box center [682, 342] width 1365 height 685
click at [292, 313] on span "Айзиков И.С. - Трудовая книжка (по 16.10.2023).pdf" at bounding box center [742, 308] width 1123 height 14
checkbox input "true"
click at [1273, 309] on icon "download" at bounding box center [1275, 310] width 14 height 12
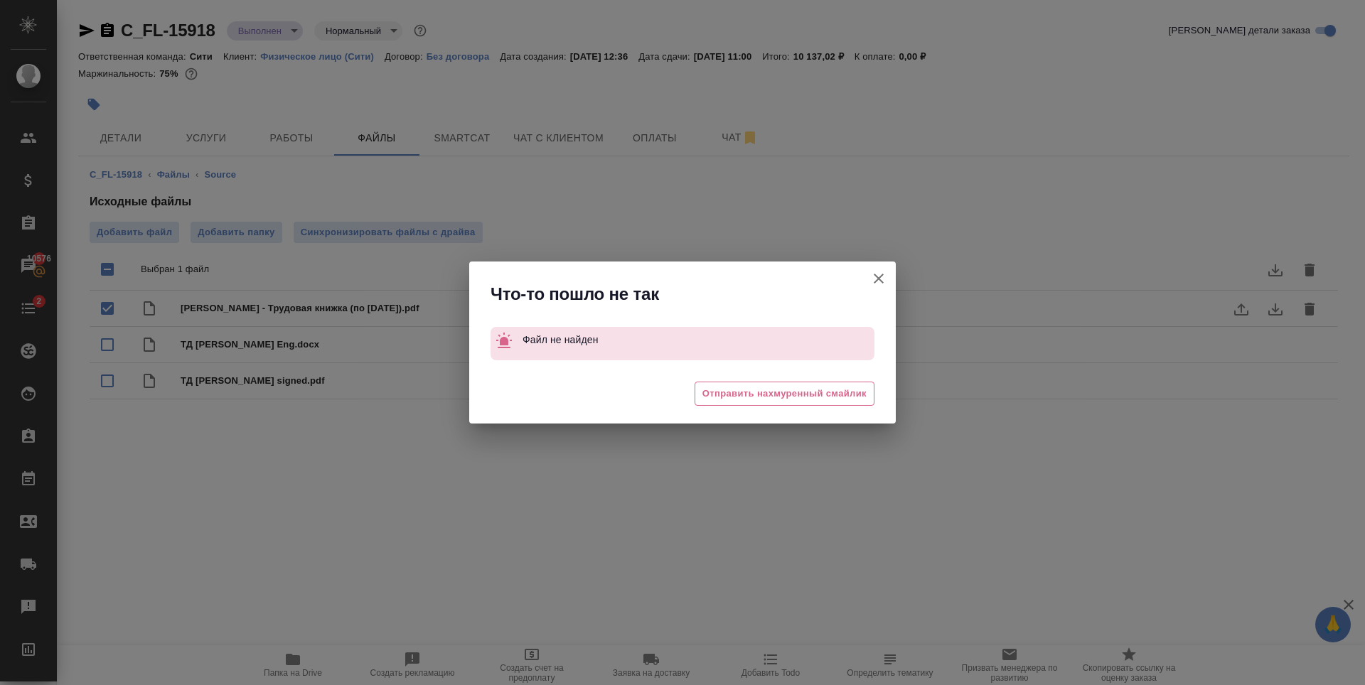
click at [875, 282] on icon "button" at bounding box center [879, 279] width 10 height 10
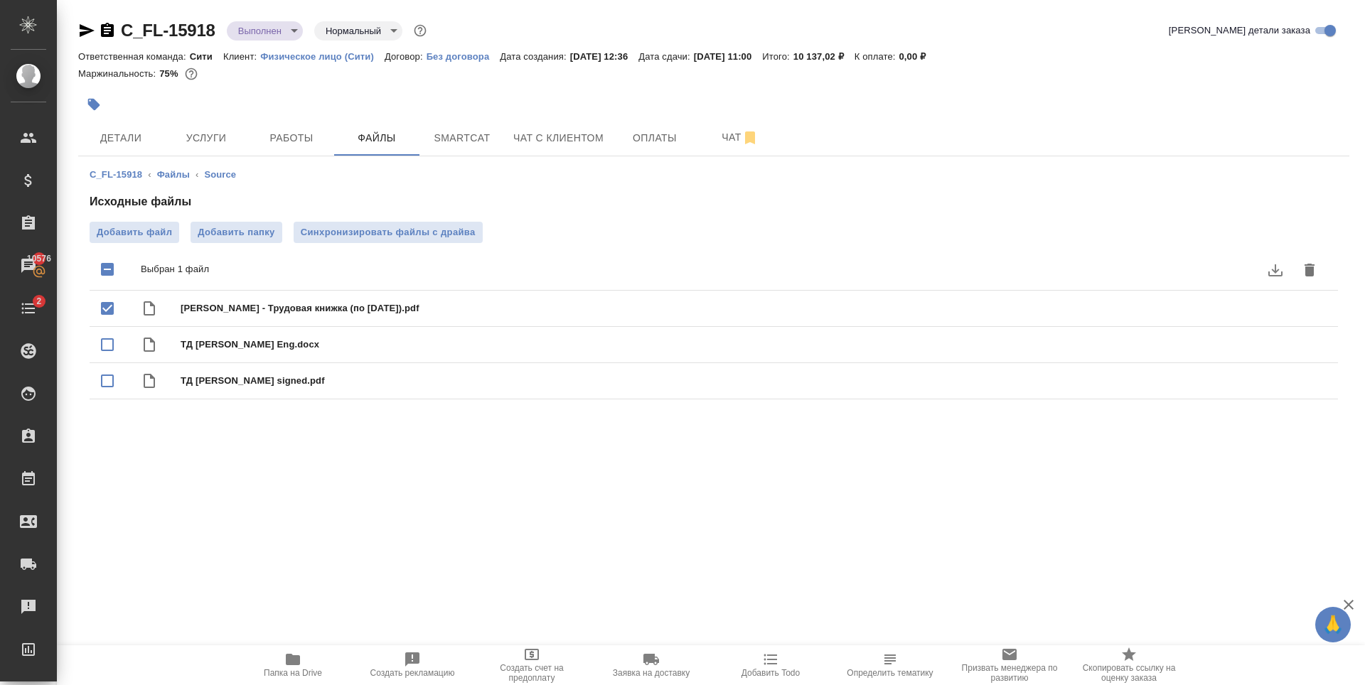
click at [482, 498] on div ".cls-1 fill:#fff; AWATERA Zaytseva Svetlana Клиенты Спецификации Заказы 10576 Ч…" at bounding box center [682, 342] width 1365 height 685
